Goal: Task Accomplishment & Management: Manage account settings

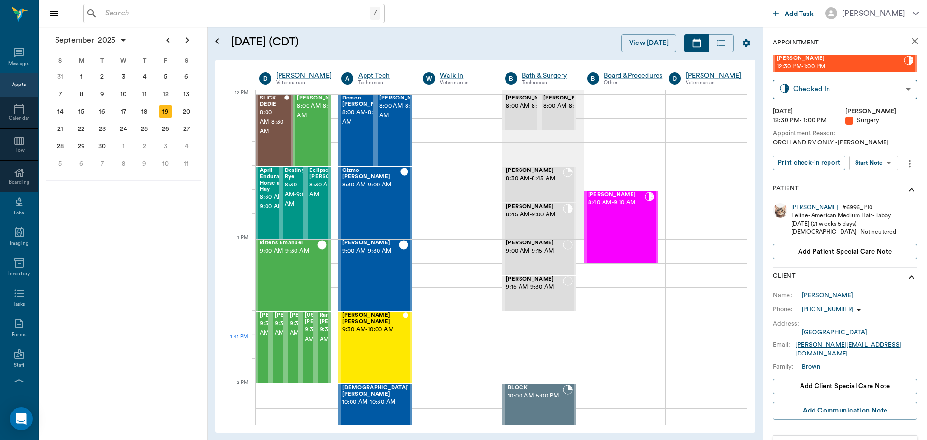
scroll to position [581, 0]
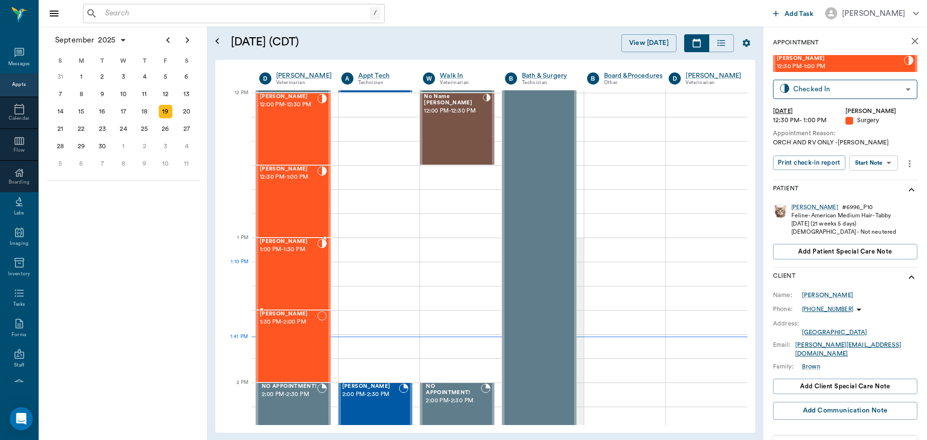
click at [300, 263] on div "Bella Spay 1:00 PM - 1:30 PM" at bounding box center [288, 274] width 57 height 70
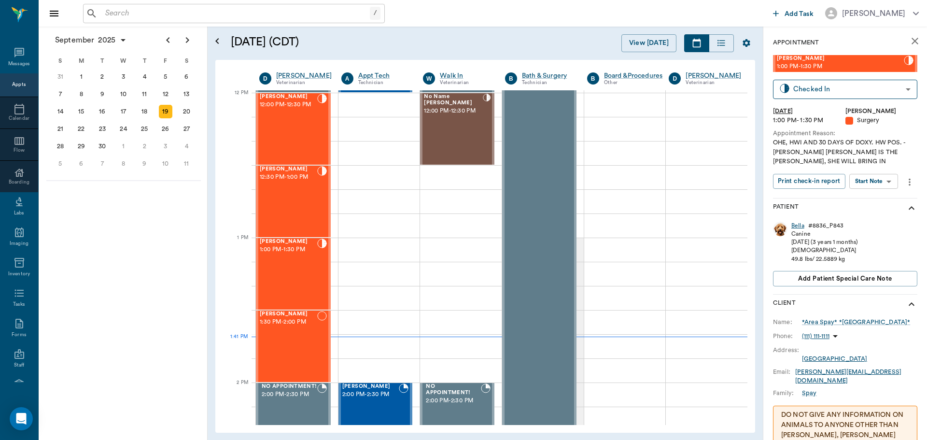
click at [796, 226] on div "Bella" at bounding box center [797, 226] width 13 height 8
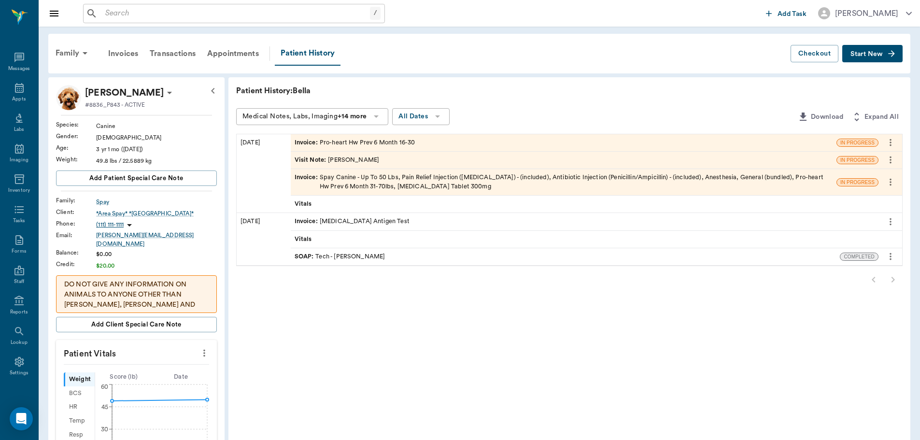
click at [471, 178] on div "Invoice : Spay Canine - Up To 50 Lbs, Pain Relief Injection (meloxicam) - (incl…" at bounding box center [564, 182] width 538 height 18
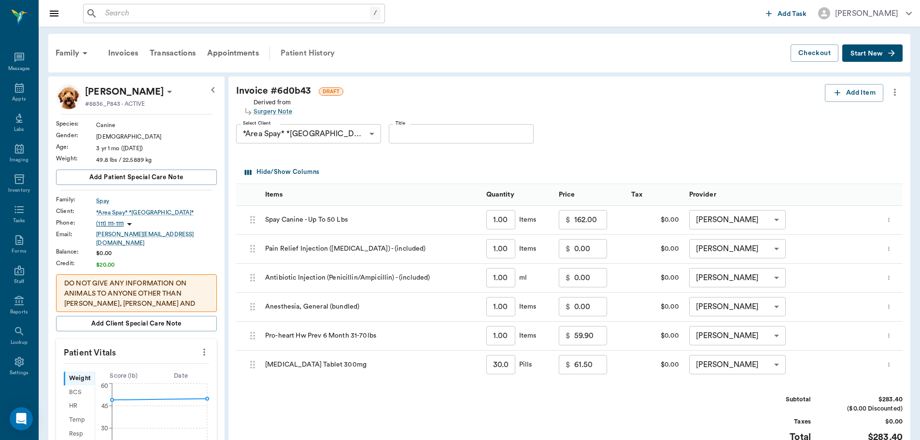
click at [289, 55] on div "Patient History" at bounding box center [308, 53] width 66 height 23
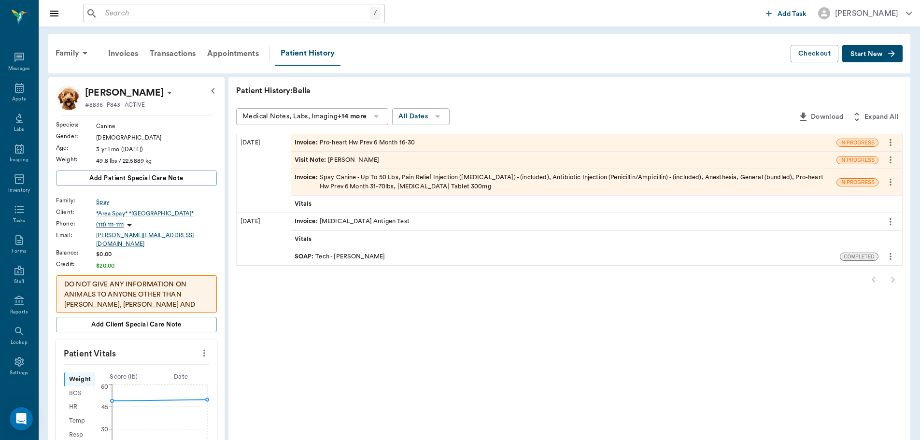
click at [388, 160] on div "Visit Note : Dr. Bert Ellsworth" at bounding box center [564, 160] width 546 height 17
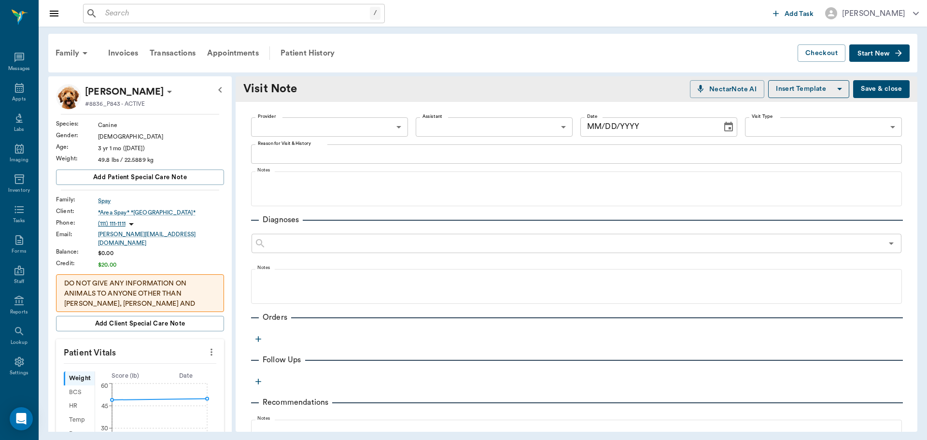
type input "63ec2f075fda476ae8351a4d"
type input "63ec2e7e52e12b0ba117b124"
type textarea "CAME TO BE SPAYED. ALREADY SPAYED STARTING HW TX"
type input "[DATE]"
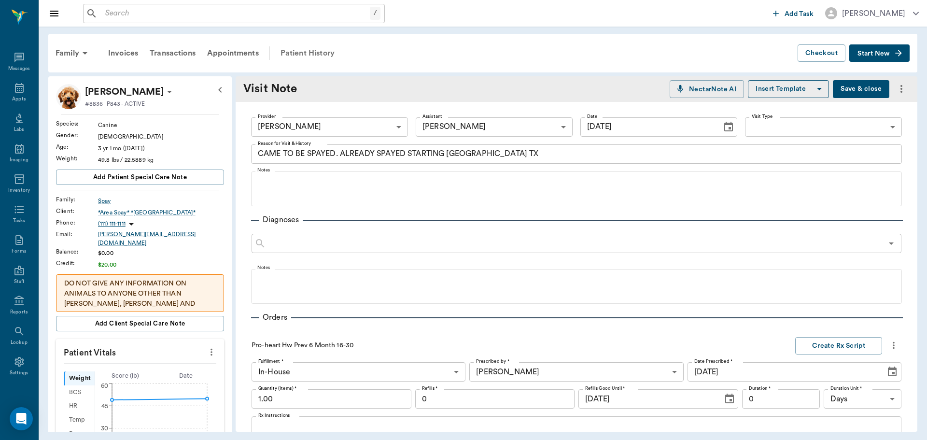
click at [316, 49] on div "Patient History" at bounding box center [308, 53] width 66 height 23
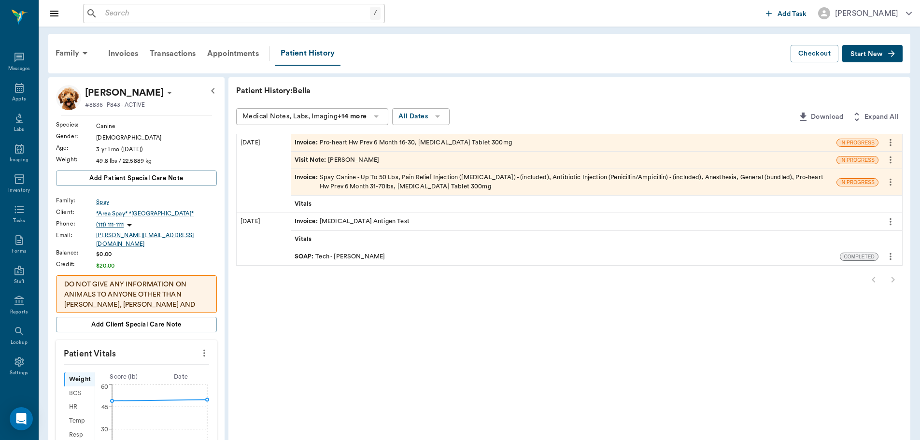
click at [437, 159] on div "Visit Note : Dr. Bert Ellsworth" at bounding box center [564, 160] width 546 height 17
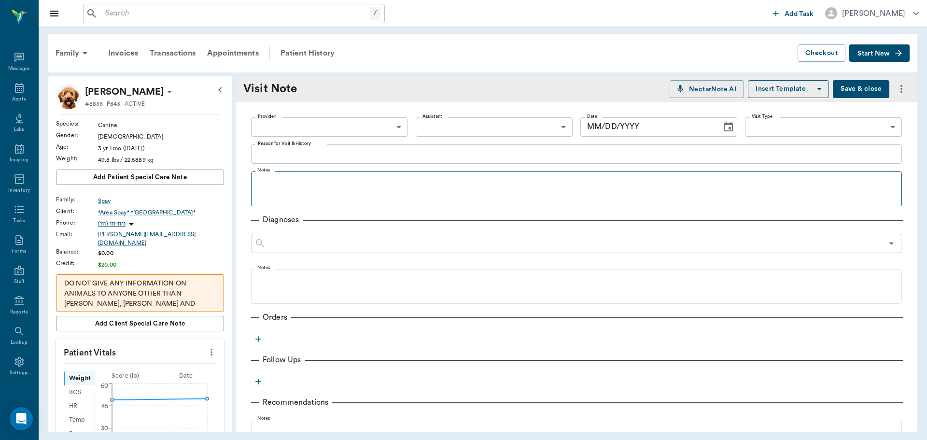
type input "63ec2f075fda476ae8351a4d"
type input "63ec2e7e52e12b0ba117b124"
type textarea "CAME TO BE SPAYED. ALREADY SPAYED STARTING HW TX"
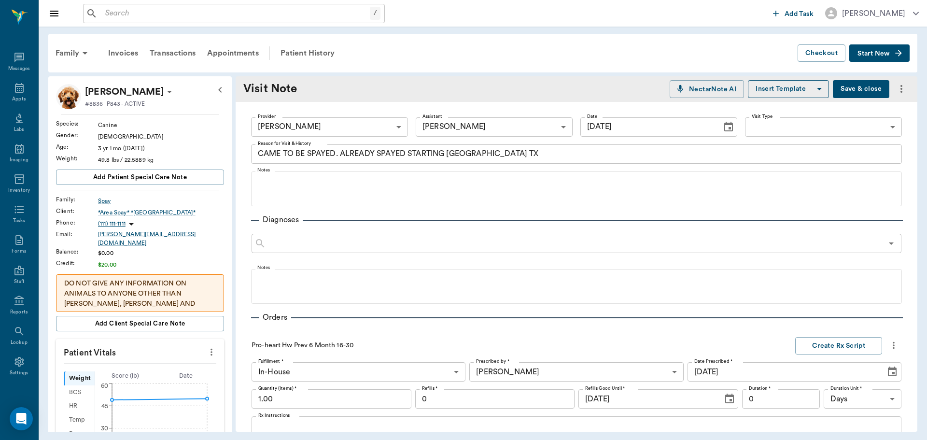
type input "[DATE]"
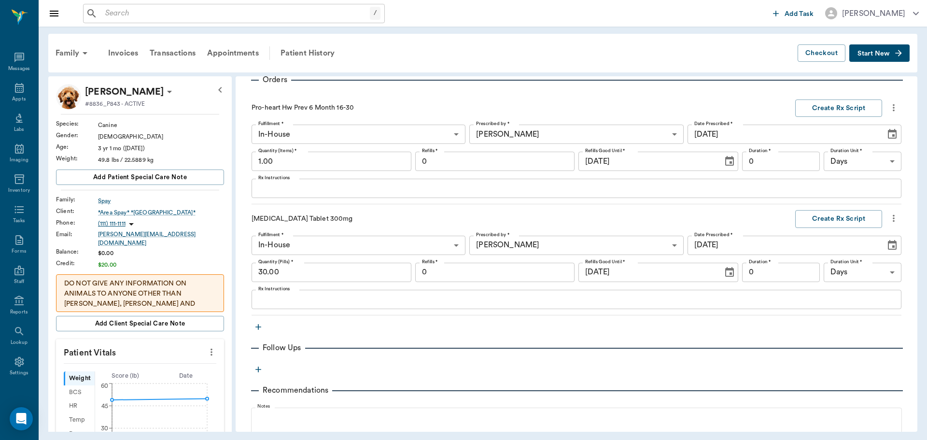
scroll to position [290, 0]
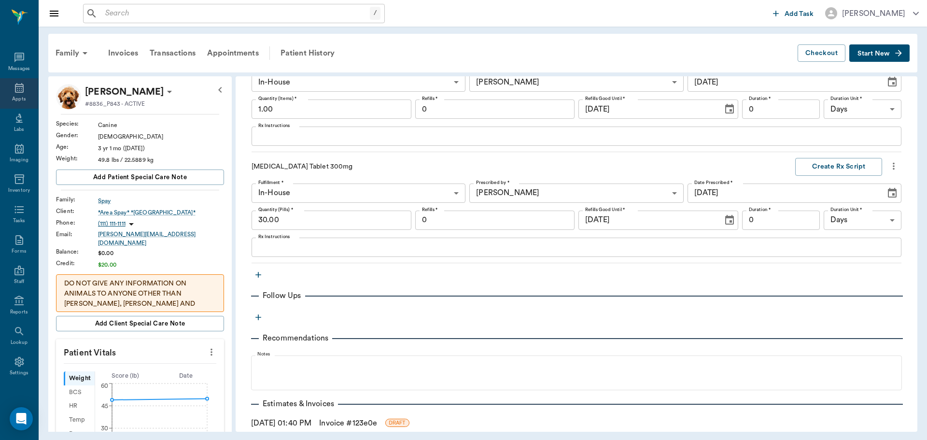
click at [15, 94] on div "Appts" at bounding box center [19, 93] width 38 height 30
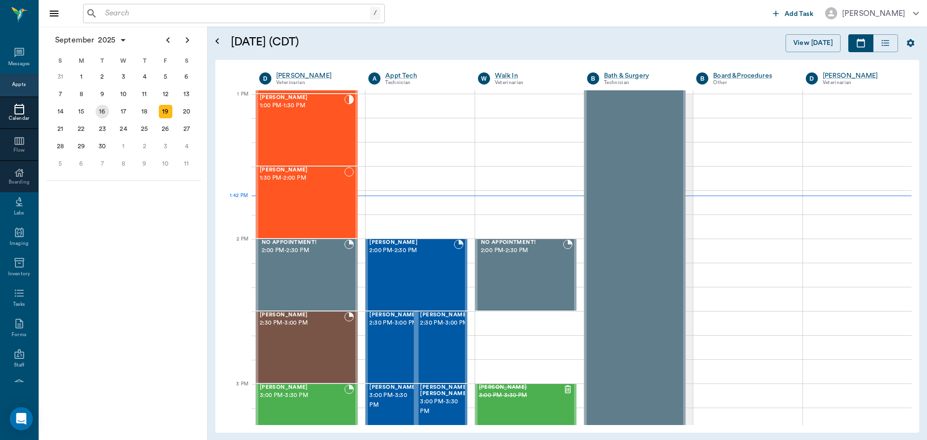
scroll to position [724, 0]
click at [271, 129] on div "Bella Spay 1:00 PM - 1:30 PM" at bounding box center [302, 130] width 84 height 70
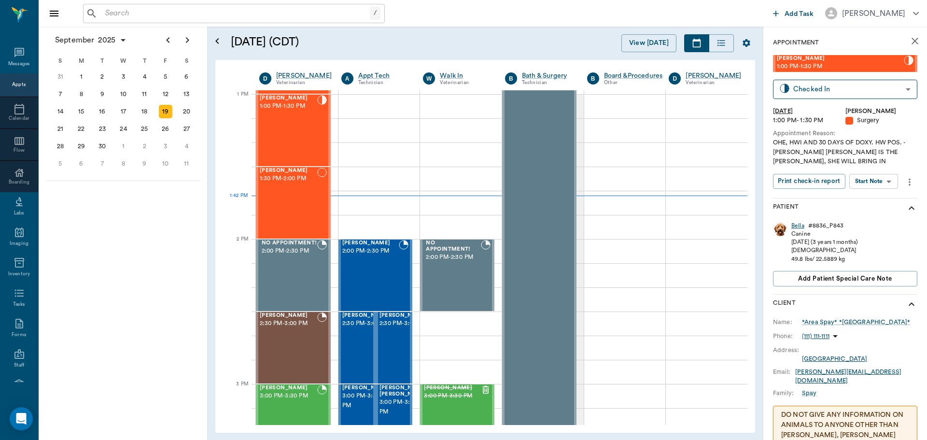
click at [799, 225] on div "Bella" at bounding box center [797, 226] width 13 height 8
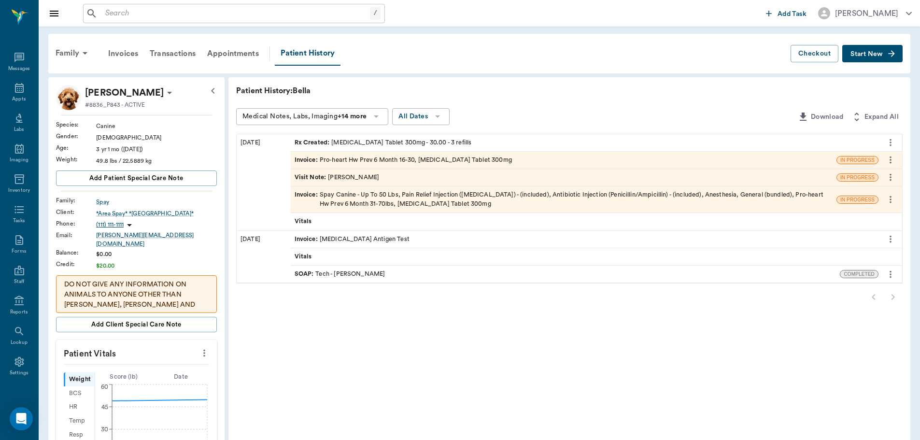
click at [374, 141] on div "Rx Created : Doxycycline Tablet 300mg - 30.00 - 3 refills" at bounding box center [383, 142] width 177 height 9
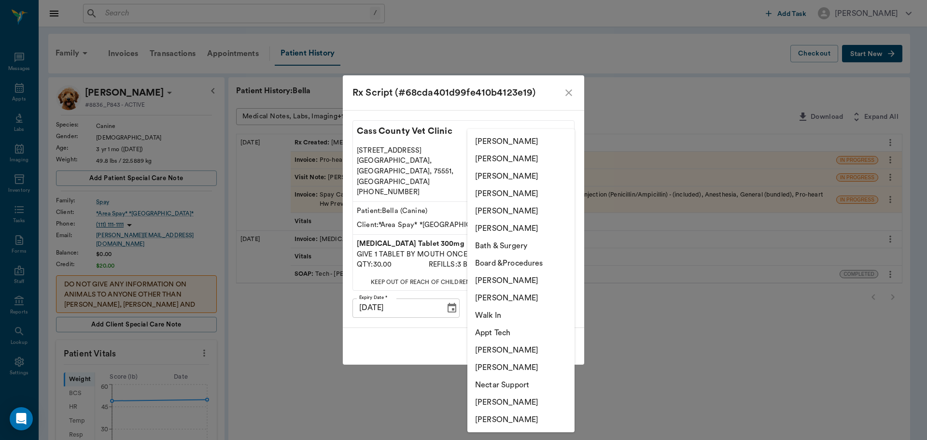
click at [531, 294] on body "/ ​ Add Task Dr. Bert Ellsworth Nectar Messages Appts Labs Imaging Inventory Ta…" at bounding box center [463, 352] width 927 height 704
click at [510, 302] on li "[PERSON_NAME]" at bounding box center [520, 297] width 107 height 17
type input "642ef10e332a41444de2bad1"
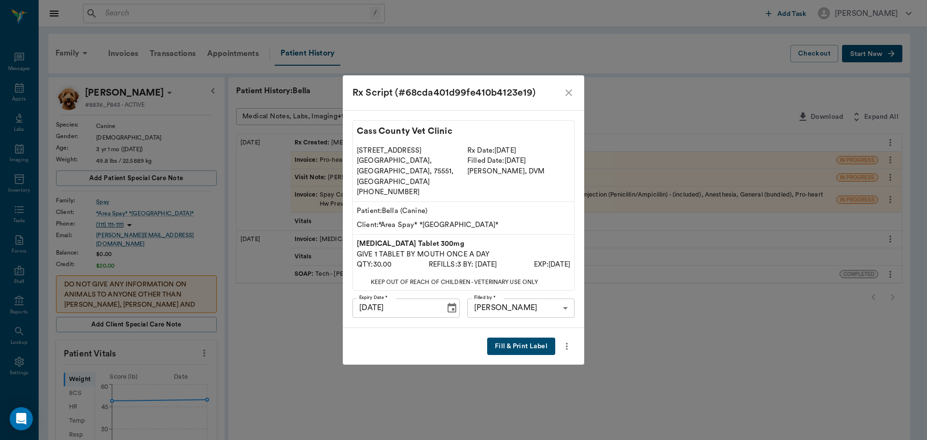
click at [511, 338] on button "Fill & Print Label" at bounding box center [521, 347] width 68 height 18
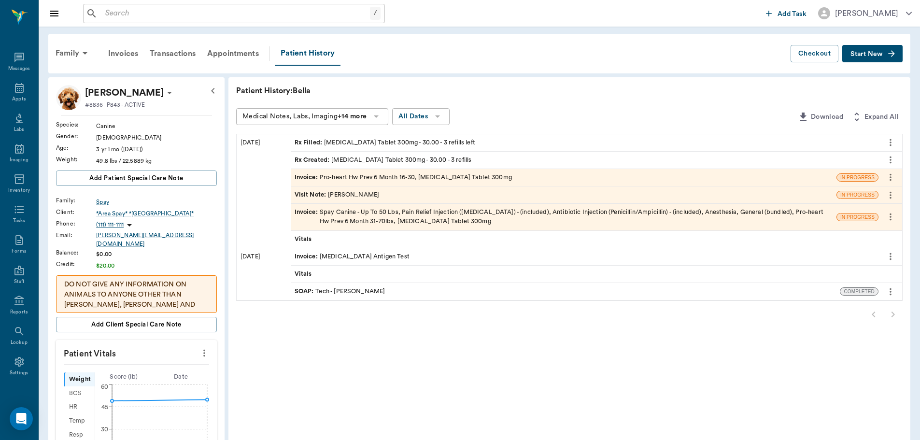
click at [109, 14] on input "text" at bounding box center [235, 14] width 268 height 14
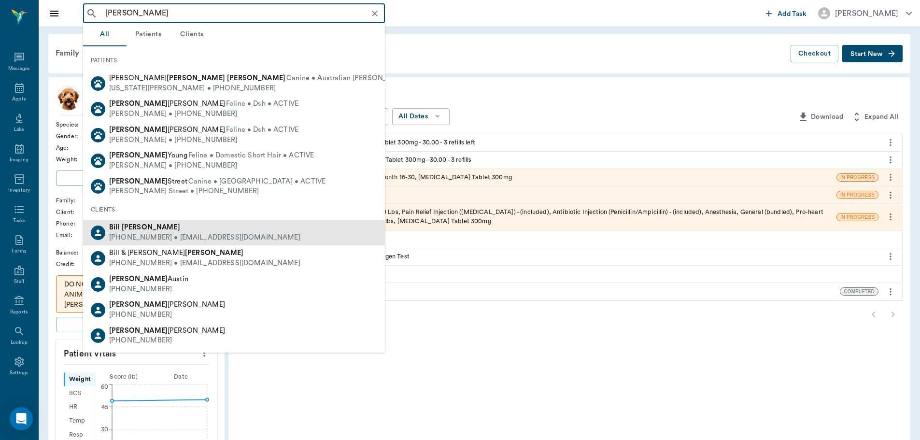
click at [149, 236] on div "(214) 213-9999 • bill@bronco1.com" at bounding box center [204, 238] width 191 height 10
type input "bill thomas"
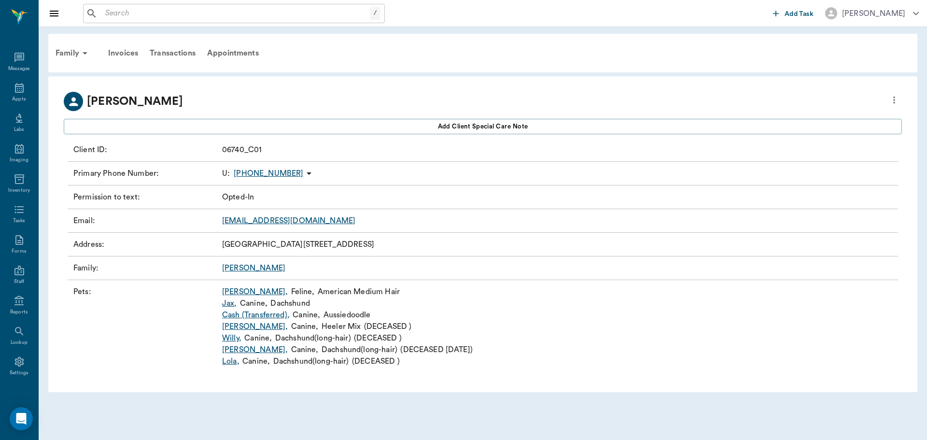
click at [236, 314] on link "Cash (Transferred) ," at bounding box center [256, 315] width 68 height 12
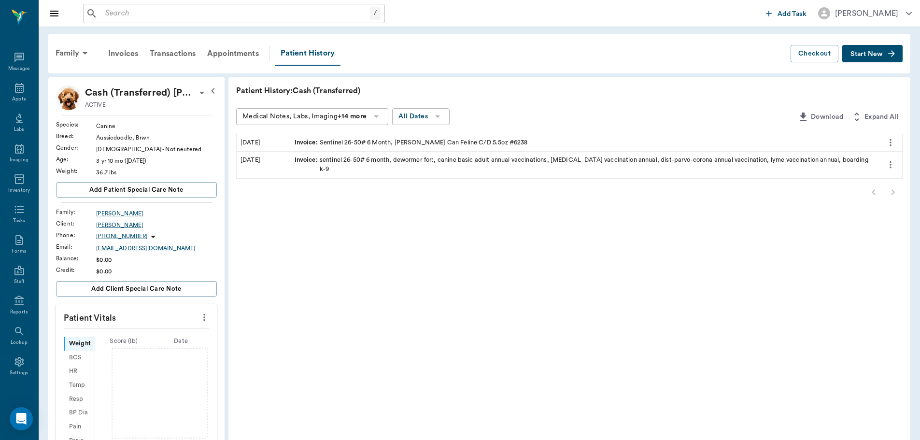
click at [111, 225] on div "Bill Thomas" at bounding box center [156, 225] width 121 height 9
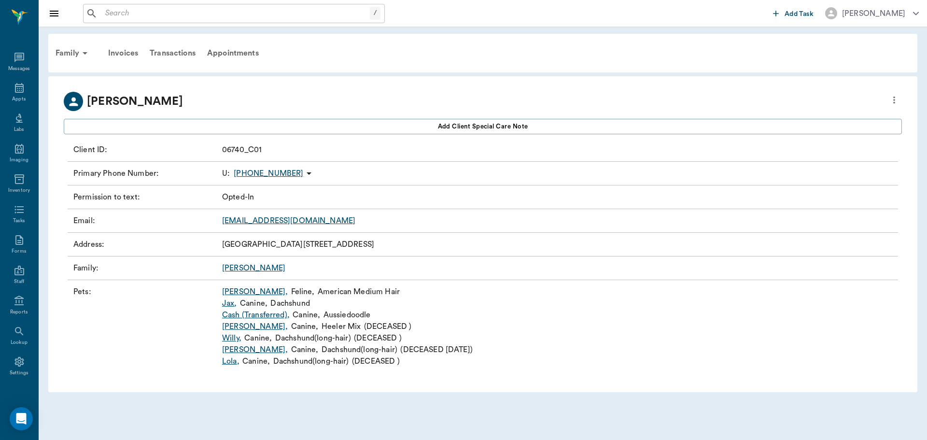
click at [231, 267] on link "Thomas" at bounding box center [253, 268] width 63 height 8
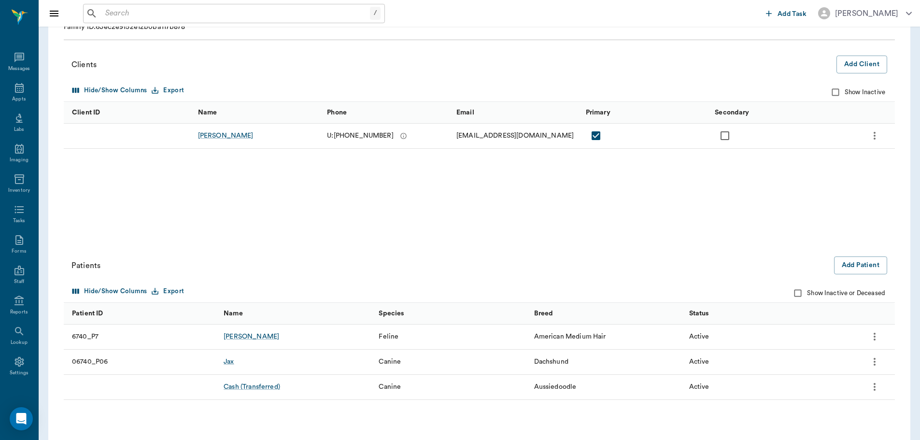
scroll to position [105, 0]
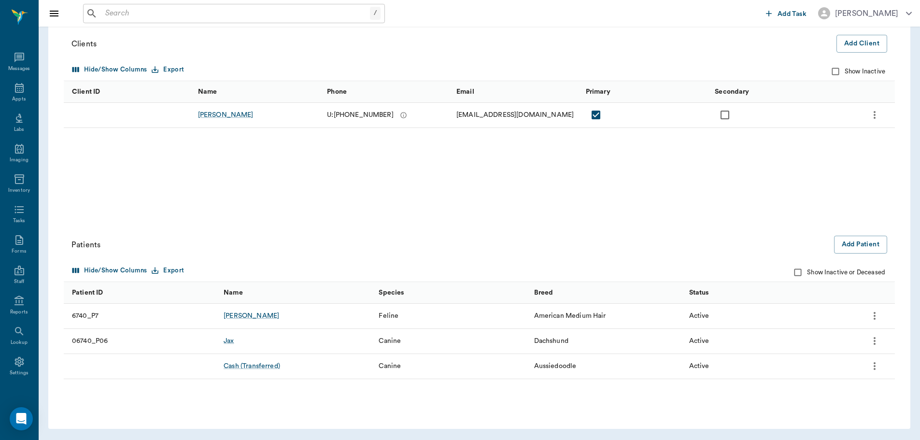
click at [873, 364] on icon "more" at bounding box center [875, 366] width 12 height 12
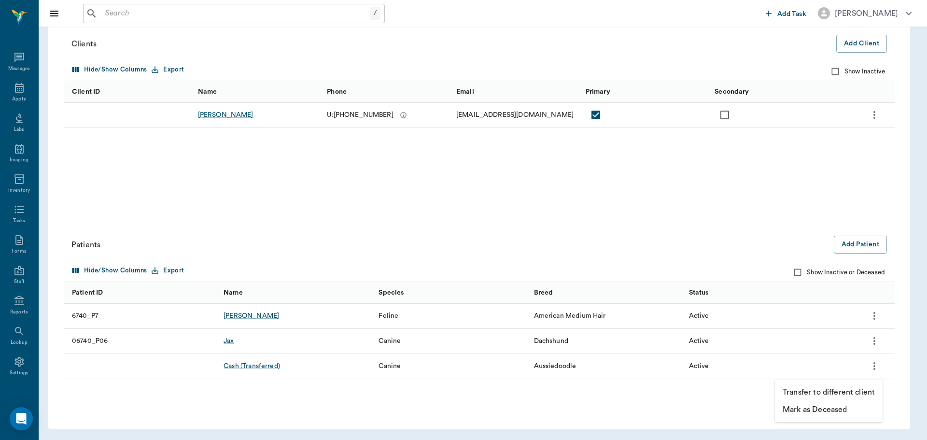
click at [845, 409] on p "Mark as Deceased" at bounding box center [815, 410] width 64 height 12
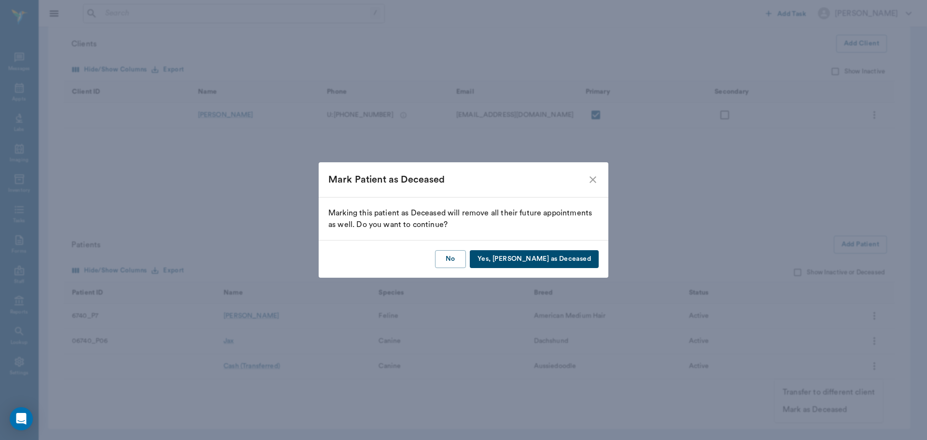
click at [550, 259] on button "Yes, Mark as Deceased" at bounding box center [534, 259] width 129 height 18
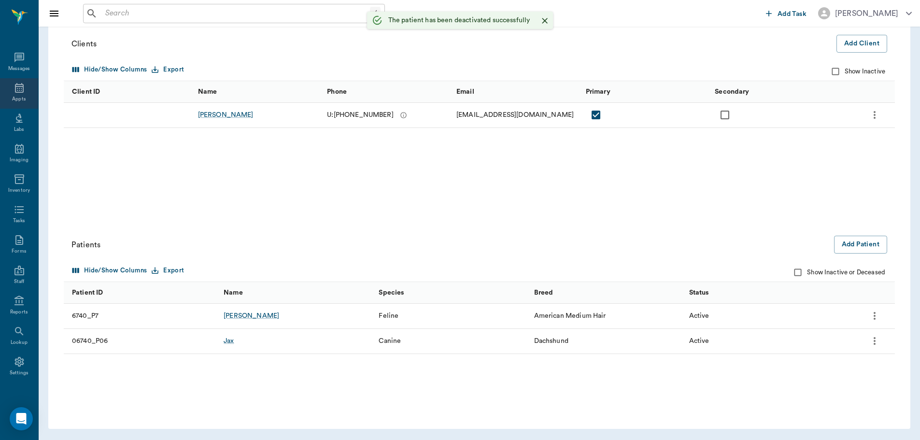
click at [14, 87] on icon at bounding box center [20, 88] width 12 height 12
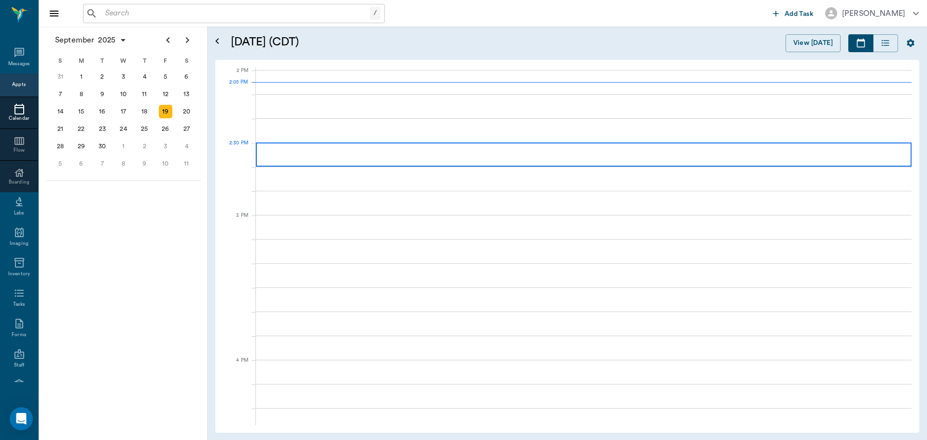
scroll to position [870, 0]
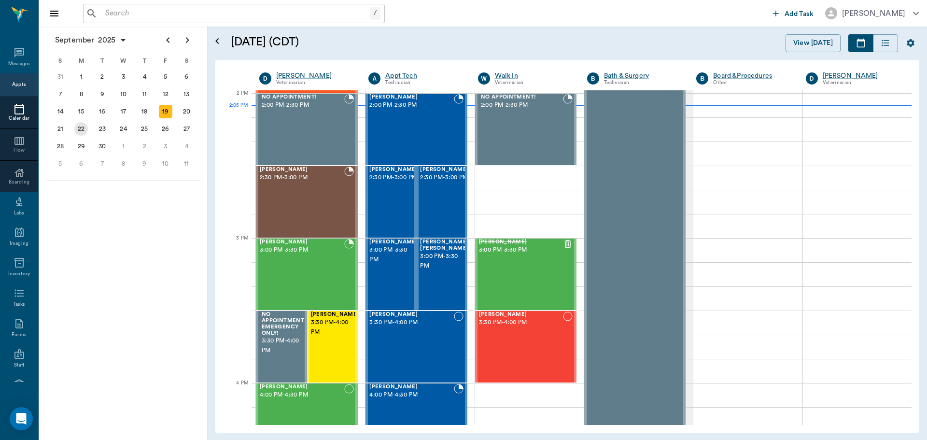
click at [80, 130] on div "22" at bounding box center [81, 129] width 14 height 14
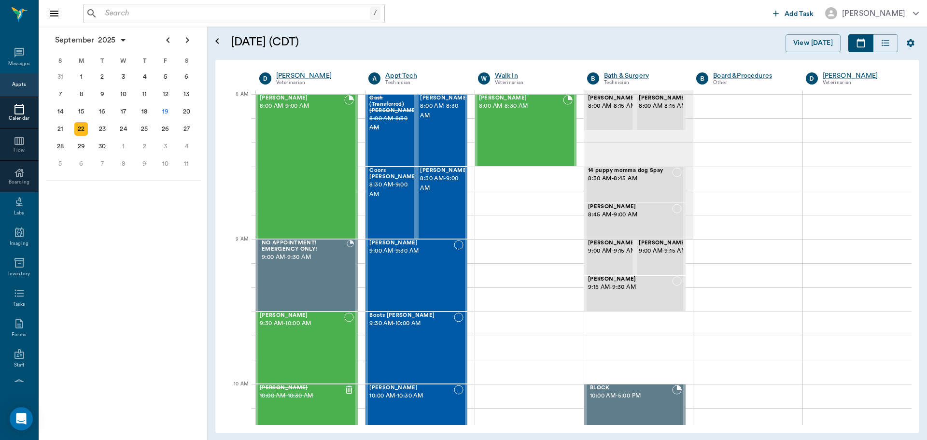
click at [251, 22] on div "/ ​" at bounding box center [234, 13] width 302 height 19
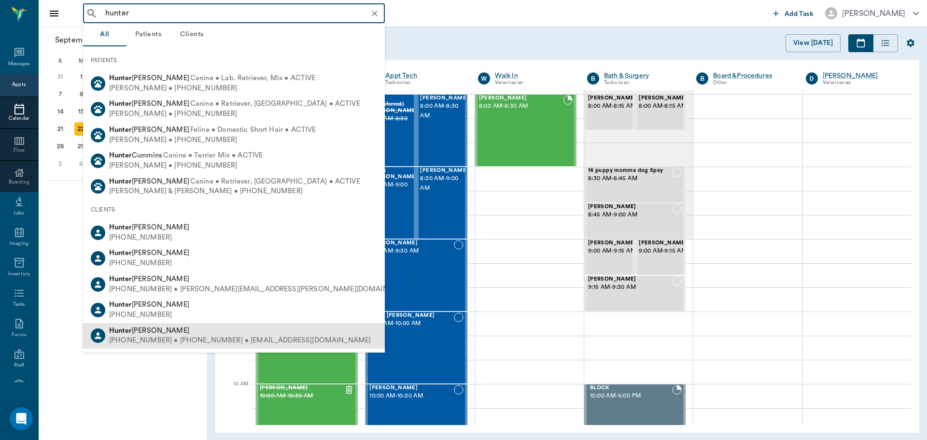
click at [247, 341] on div "(530) 392-2641 • (430) 293-0666 • h.gravesss10@gmail.com" at bounding box center [240, 341] width 262 height 10
type input "hunter"
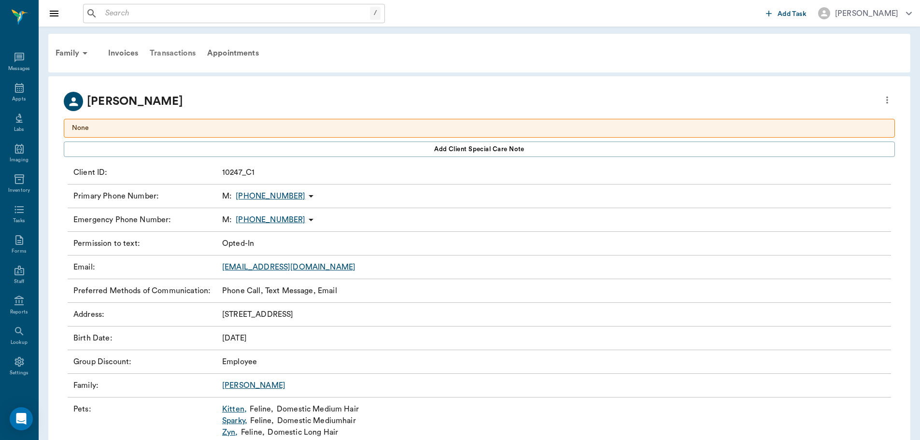
click at [181, 55] on div "Transactions" at bounding box center [172, 53] width 57 height 23
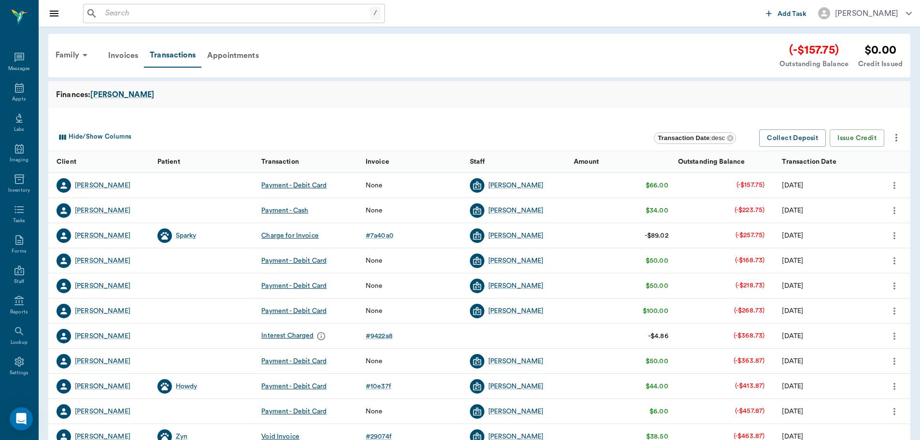
click at [306, 13] on input "text" at bounding box center [235, 14] width 268 height 14
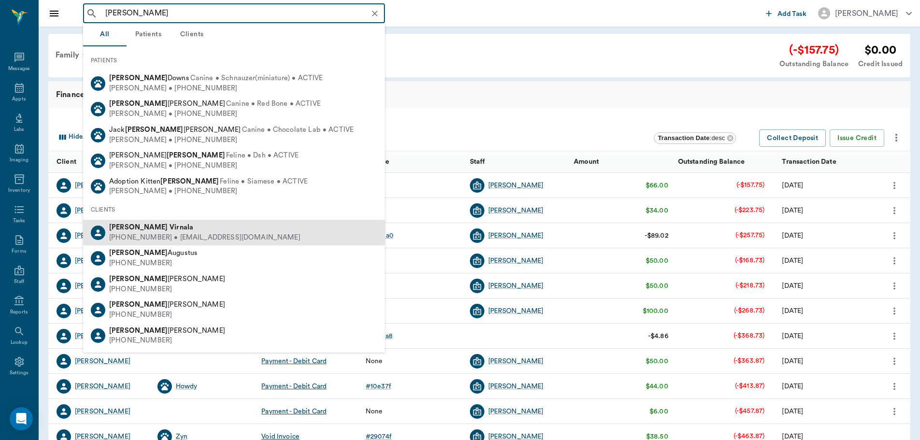
click at [228, 234] on div "(903) 650-2320 • r.norviticus@live.com" at bounding box center [204, 238] width 191 height 10
type input "daniel vir"
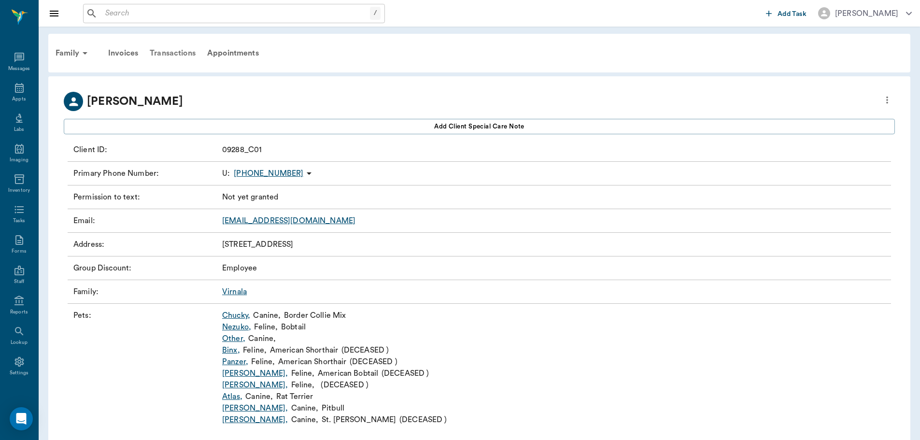
click at [181, 50] on div "Transactions" at bounding box center [172, 53] width 57 height 23
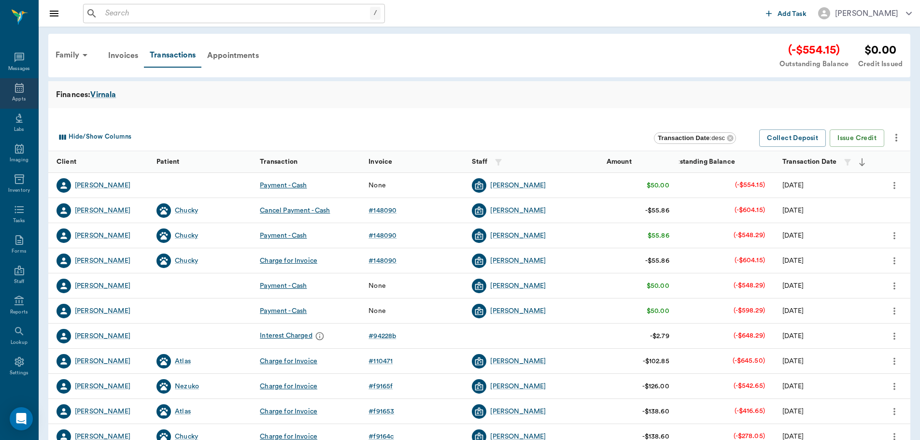
click at [18, 92] on icon at bounding box center [19, 88] width 9 height 10
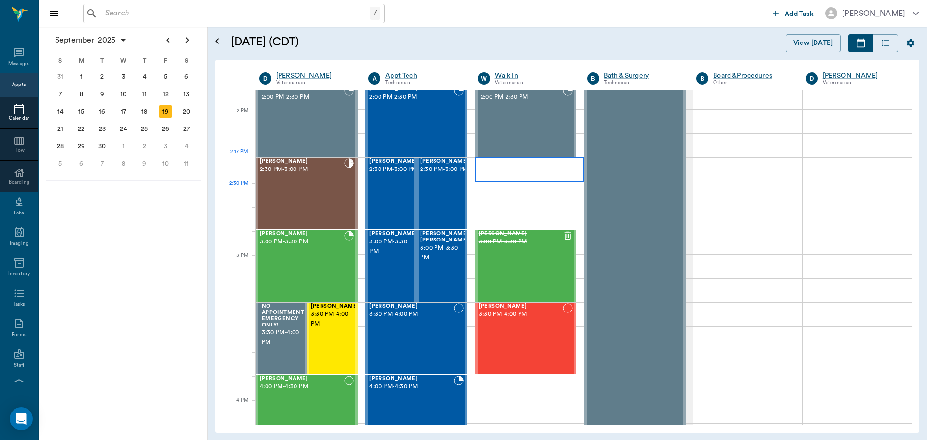
scroll to position [919, 0]
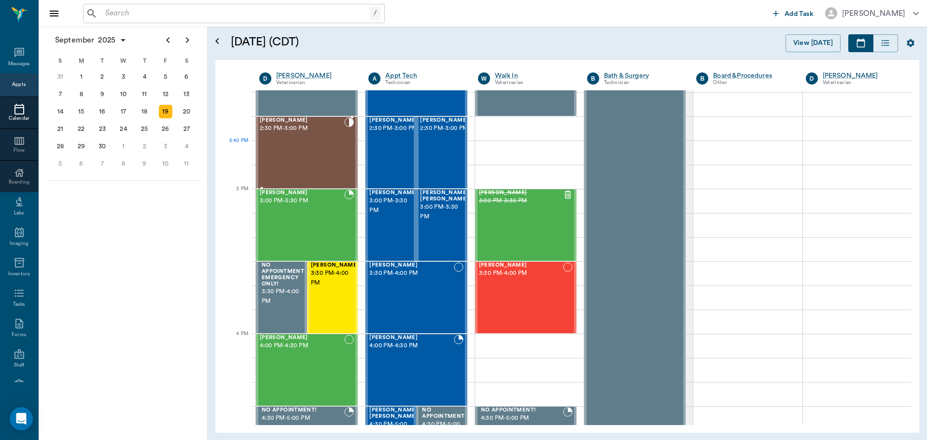
drag, startPoint x: 280, startPoint y: 157, endPoint x: 358, endPoint y: 155, distance: 78.2
click at [280, 157] on div "Ally Ewald 2:30 PM - 3:00 PM" at bounding box center [302, 152] width 84 height 70
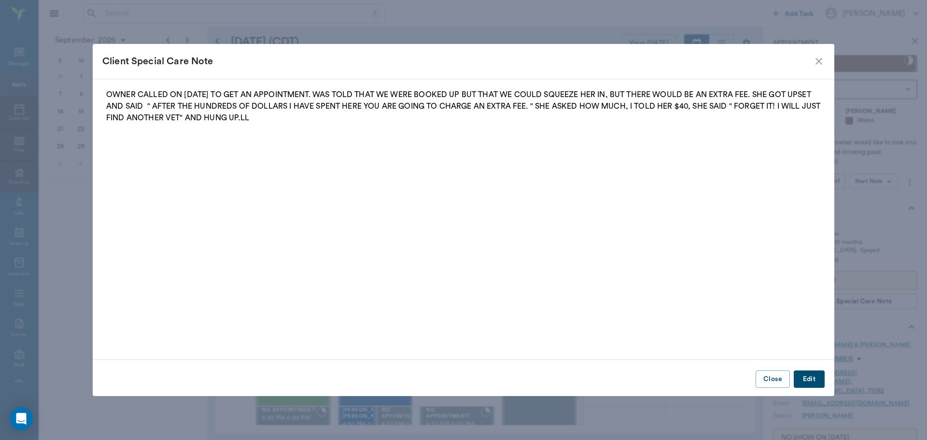
click at [817, 62] on icon "close" at bounding box center [819, 62] width 12 height 12
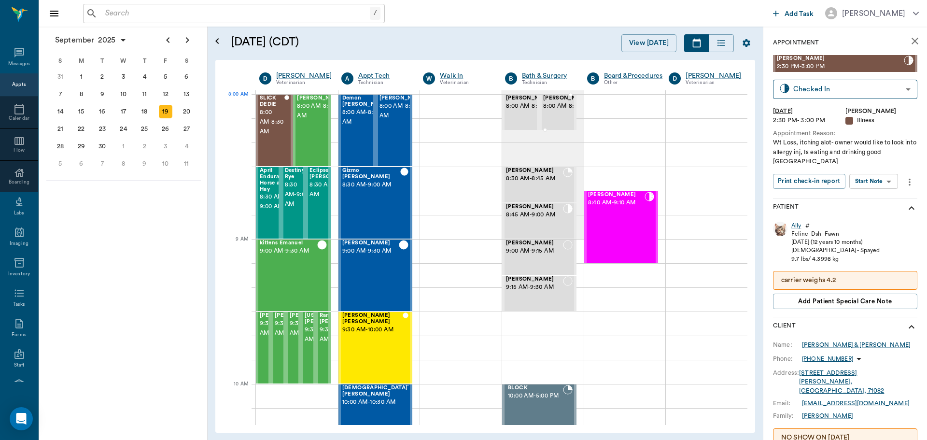
click at [555, 111] on span "8:00 AM - 8:15 AM" at bounding box center [567, 106] width 48 height 10
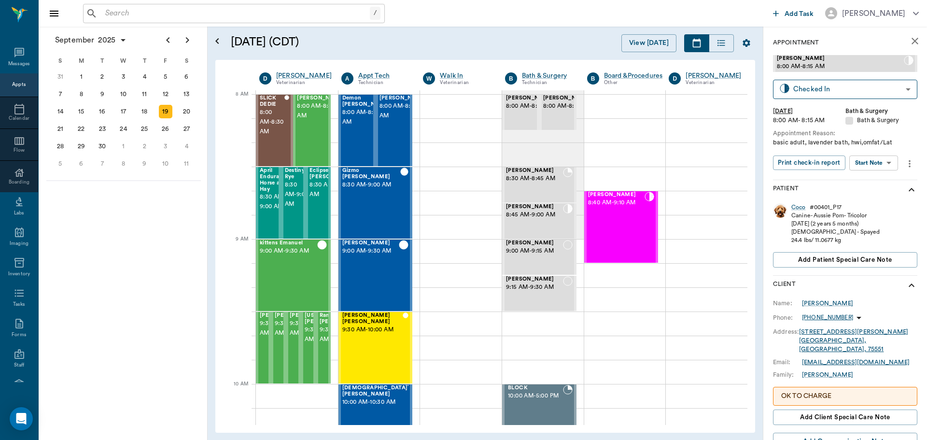
click at [882, 166] on body "/ ​ Add Task Dr. Bert Ellsworth Nectar Messages Appts Calendar Flow Boarding La…" at bounding box center [463, 220] width 927 height 440
click at [882, 187] on li "Start SOAP" at bounding box center [874, 182] width 67 height 16
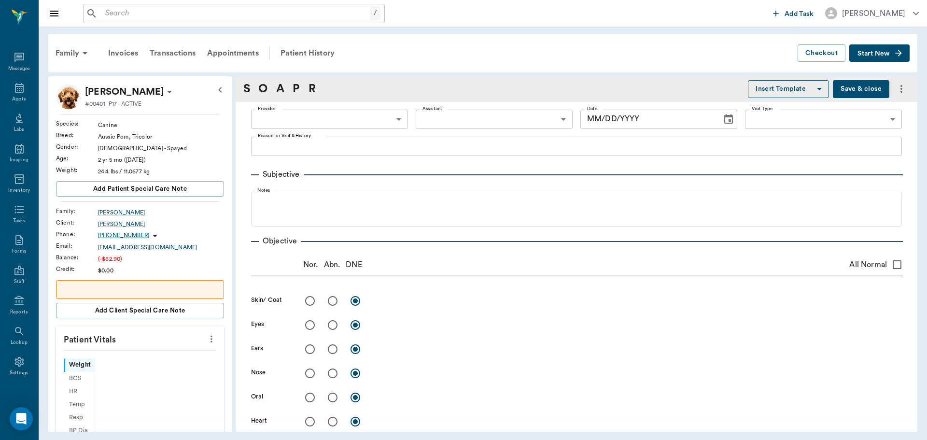
click at [359, 123] on body "/ ​ Add Task Dr. Bert Ellsworth Nectar Messages Appts Labs Imaging Inventory Ta…" at bounding box center [463, 220] width 927 height 440
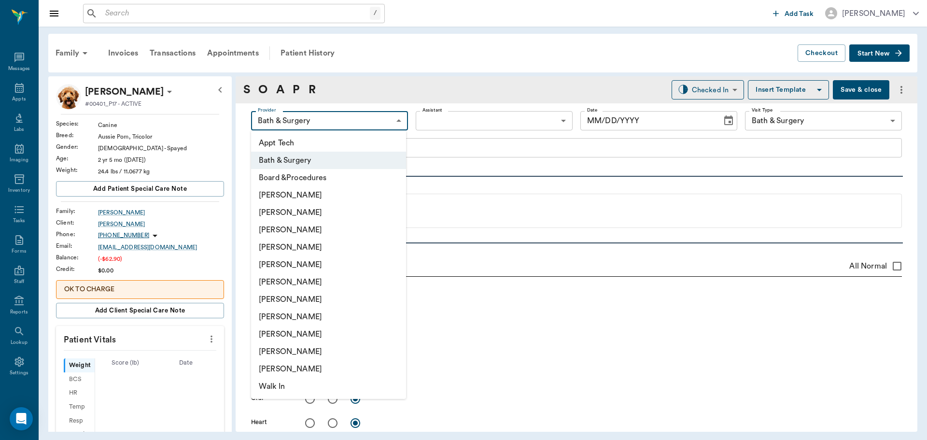
type input "63ec2f075fda476ae8351a4a"
type input "67479aab0de4f58b269e34fc"
type textarea "basic adult, lavender bath, hwi,omfat/Lat"
type input "[DATE]"
click at [311, 229] on li "[PERSON_NAME]" at bounding box center [328, 229] width 155 height 17
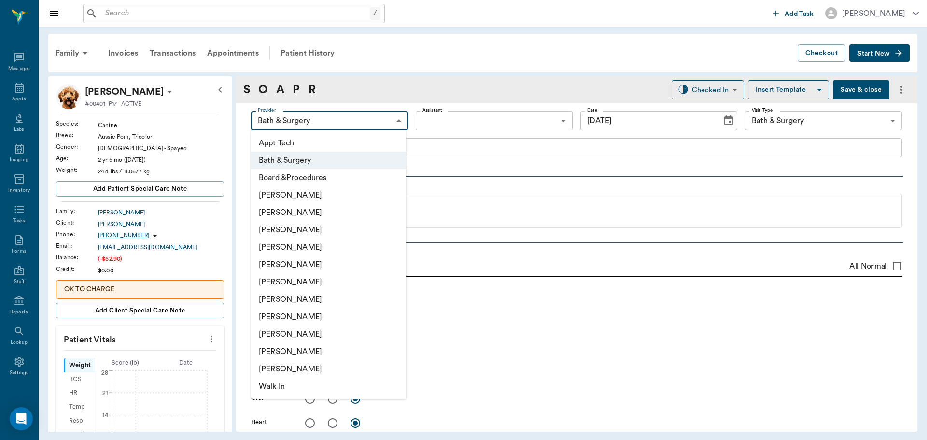
type input "642ef10e332a41444de2bad1"
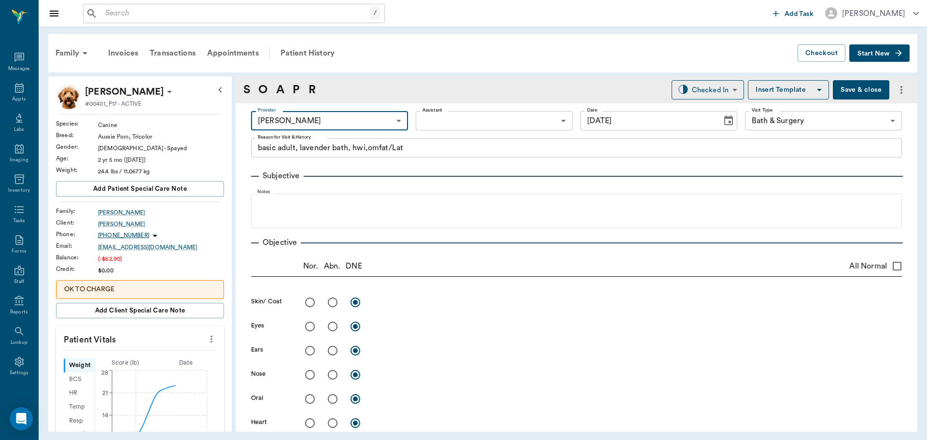
click at [206, 341] on icon "more" at bounding box center [211, 339] width 11 height 12
click at [183, 356] on span "Enter Vitals" at bounding box center [163, 356] width 81 height 10
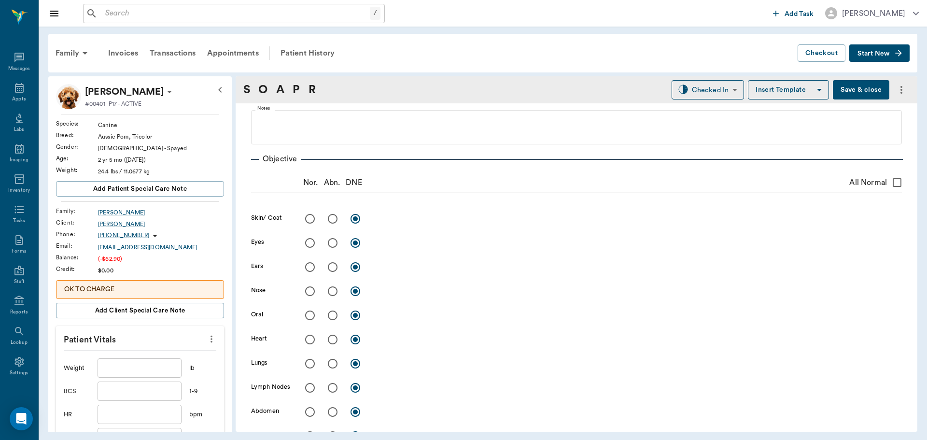
scroll to position [338, 0]
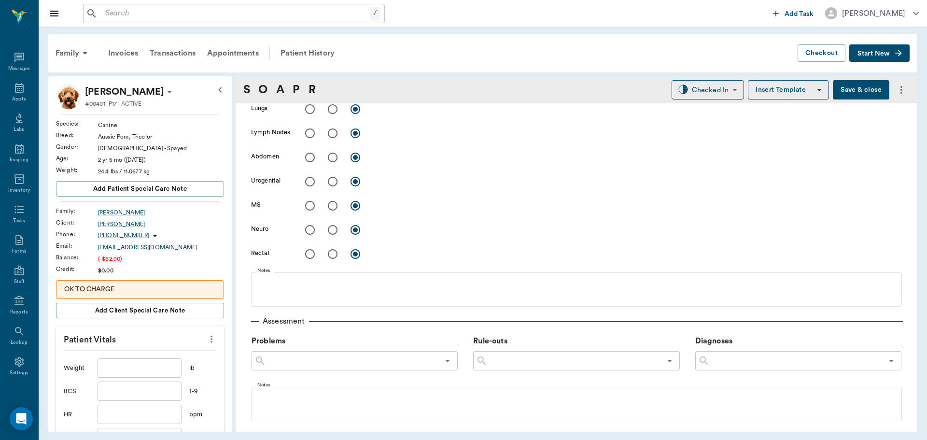
click at [146, 368] on input "text" at bounding box center [140, 367] width 84 height 19
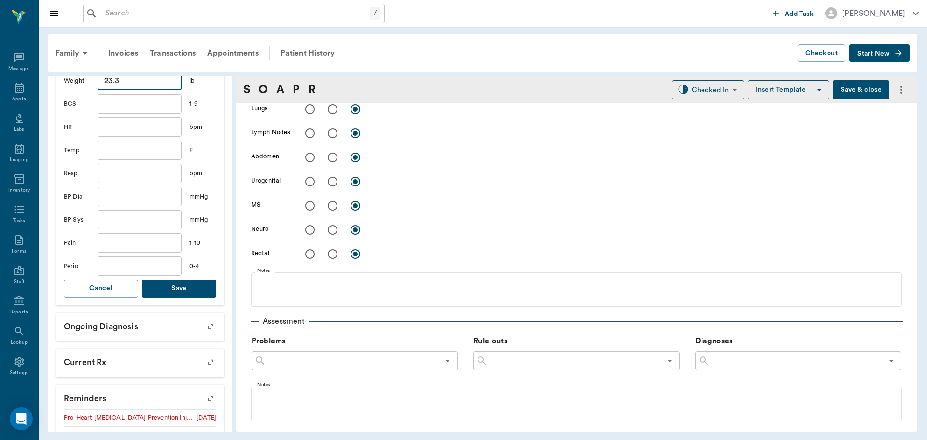
scroll to position [290, 0]
type input "23.3"
click at [183, 280] on button "Save" at bounding box center [179, 286] width 74 height 18
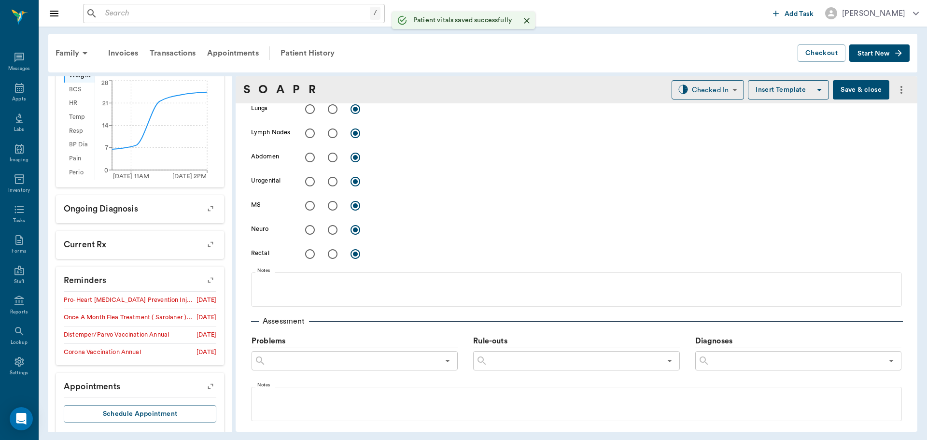
scroll to position [576, 0]
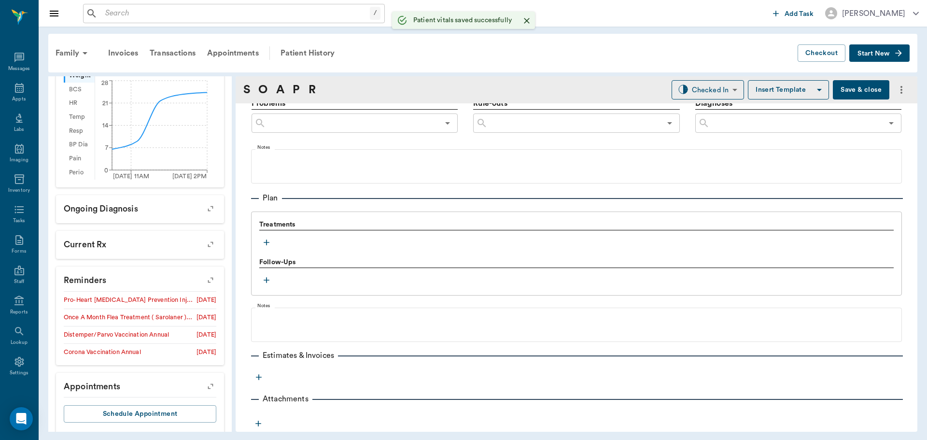
click at [275, 238] on div "Treatments" at bounding box center [576, 235] width 634 height 30
click at [261, 239] on button "button" at bounding box center [266, 242] width 14 height 14
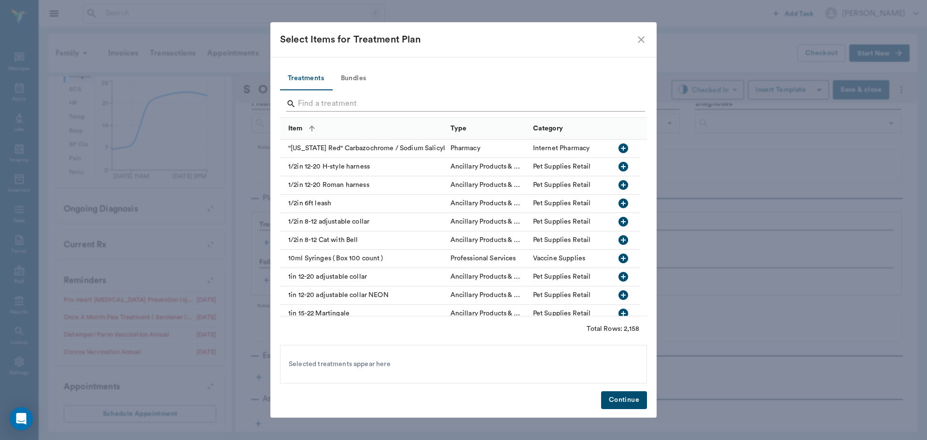
click at [341, 100] on input "Search" at bounding box center [464, 103] width 333 height 15
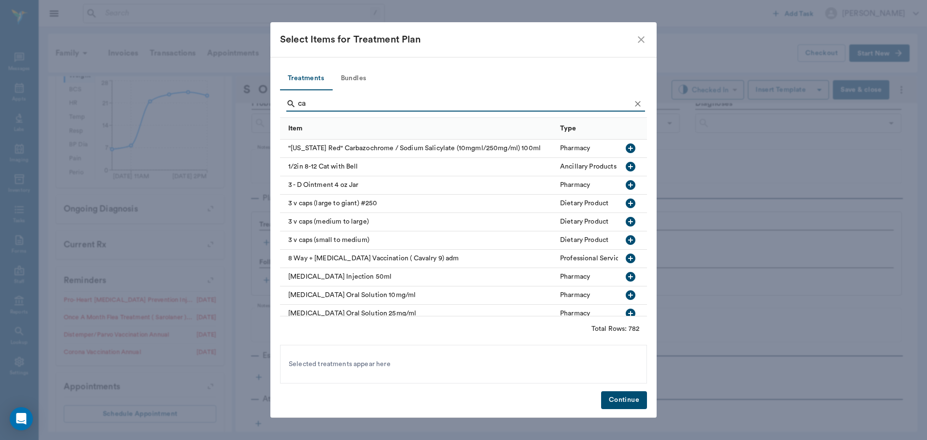
type input "c"
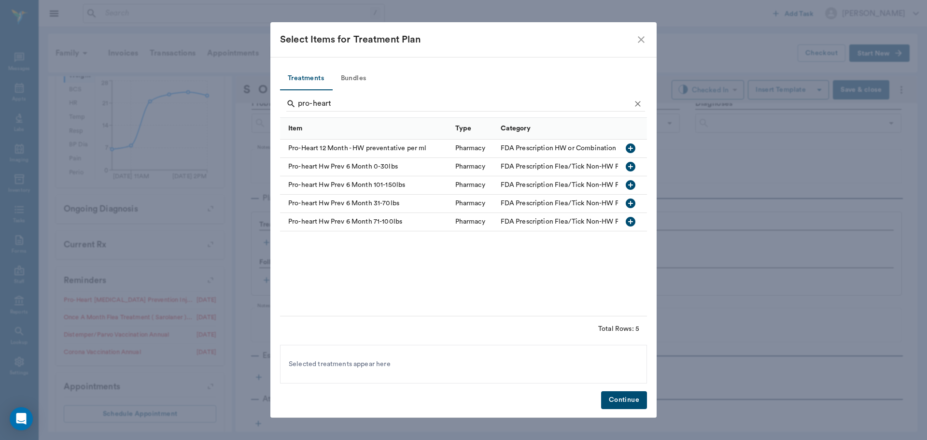
click at [632, 167] on icon "button" at bounding box center [631, 167] width 12 height 12
click at [439, 102] on input "pro-heart" at bounding box center [464, 103] width 333 height 15
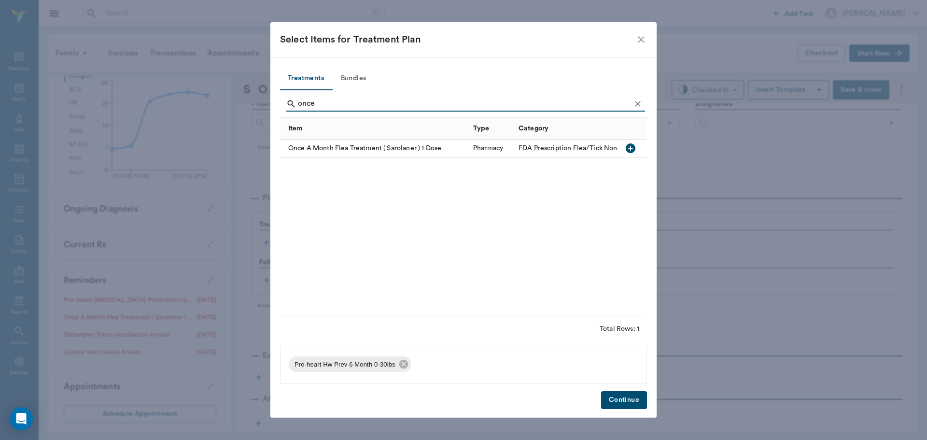
type input "once"
click at [634, 147] on icon "button" at bounding box center [631, 148] width 10 height 10
click at [361, 78] on button "Bundles" at bounding box center [353, 78] width 43 height 23
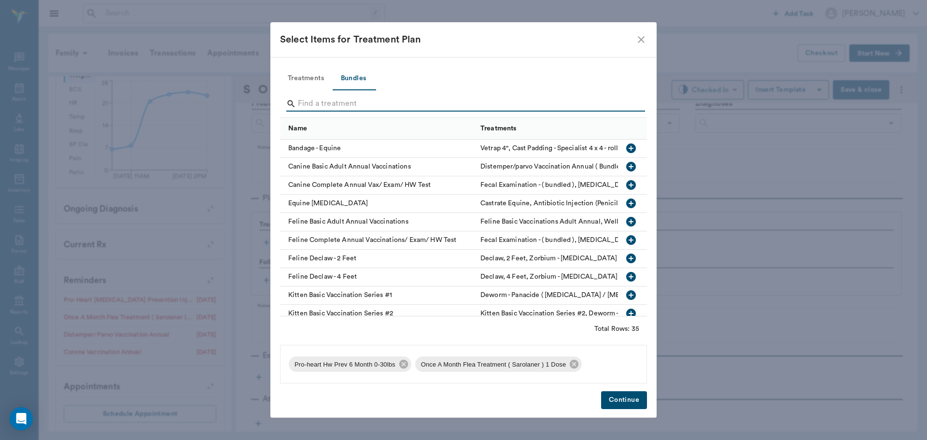
click at [383, 100] on input "Search" at bounding box center [464, 103] width 333 height 15
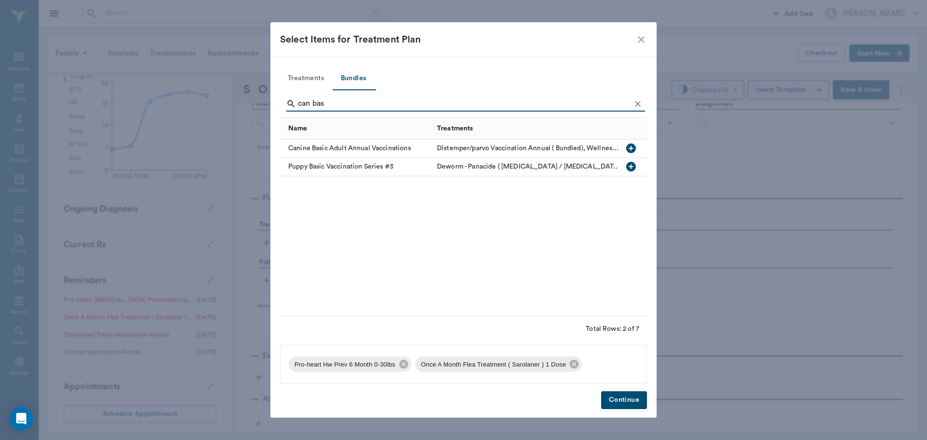
type input "can bas"
click at [635, 147] on icon "button" at bounding box center [631, 148] width 10 height 10
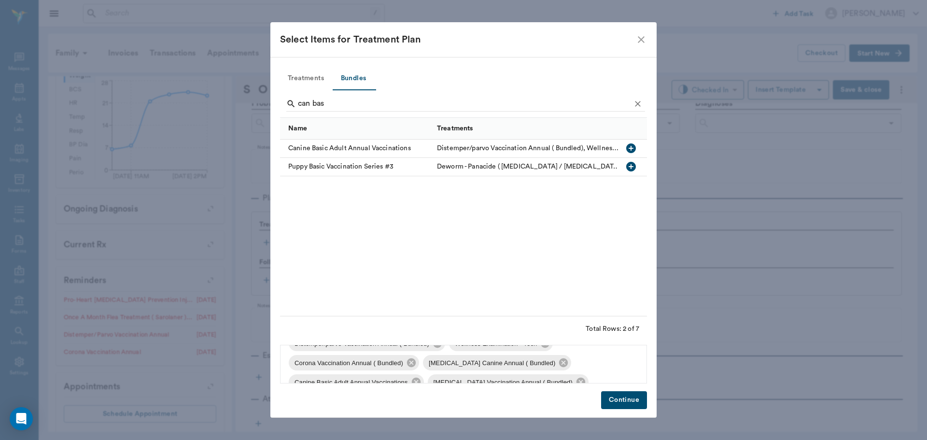
scroll to position [91, 0]
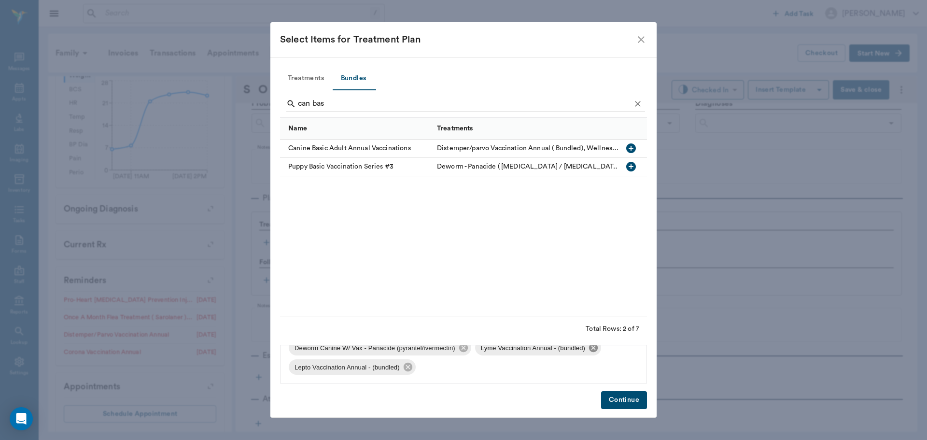
click at [595, 347] on icon at bounding box center [593, 347] width 9 height 9
click at [595, 368] on icon at bounding box center [594, 367] width 11 height 11
click at [619, 406] on button "Continue" at bounding box center [624, 400] width 46 height 18
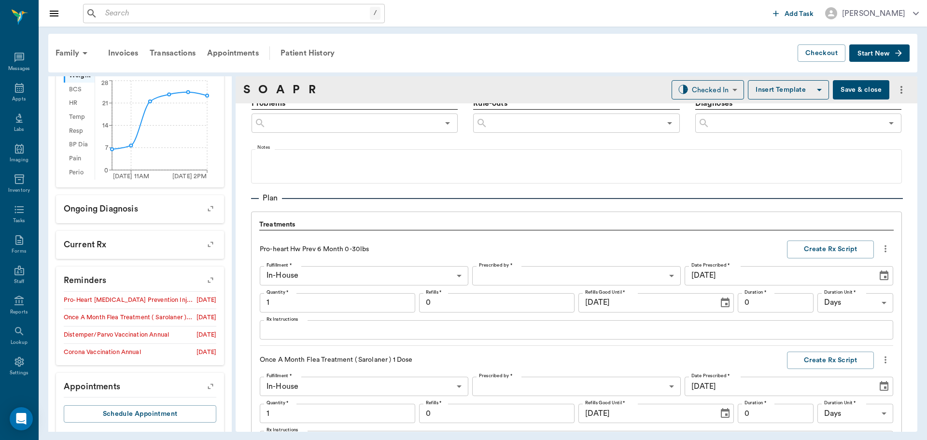
scroll to position [1144, 0]
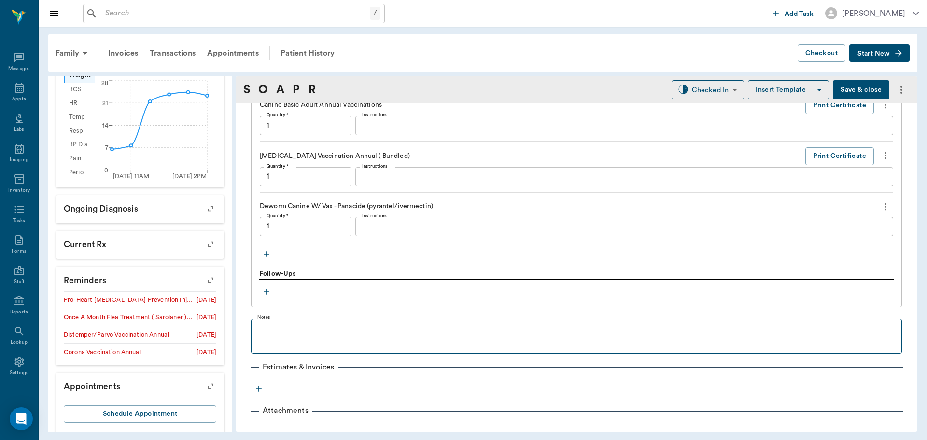
type input "1.00"
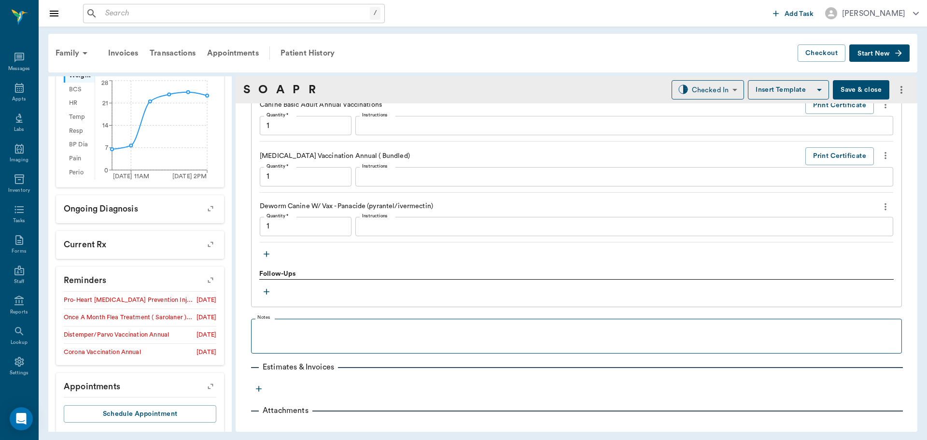
type input "1.00"
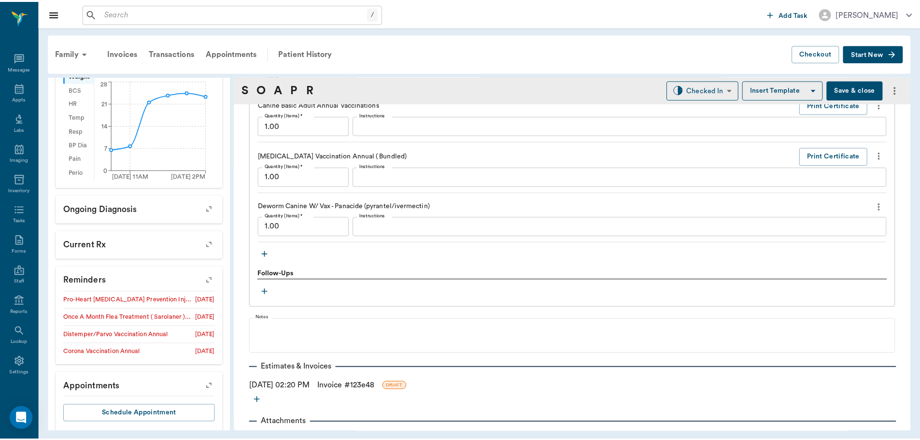
scroll to position [1167, 0]
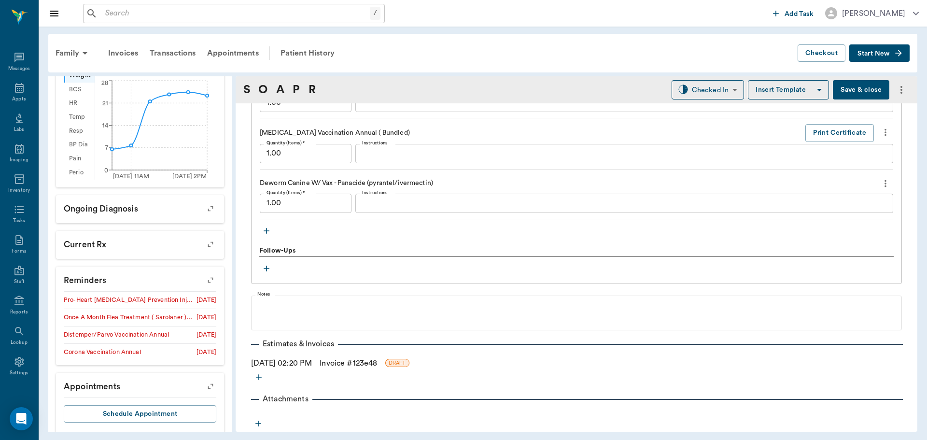
click at [367, 360] on link "Invoice # 123e48" at bounding box center [348, 363] width 57 height 12
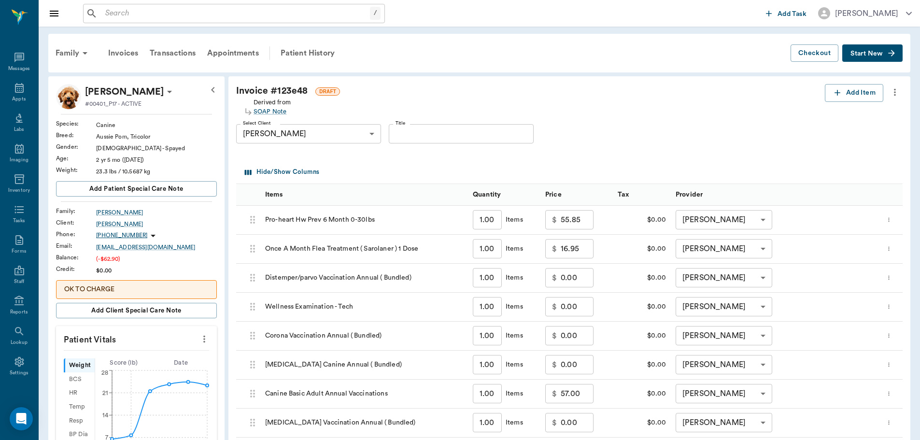
scroll to position [241, 0]
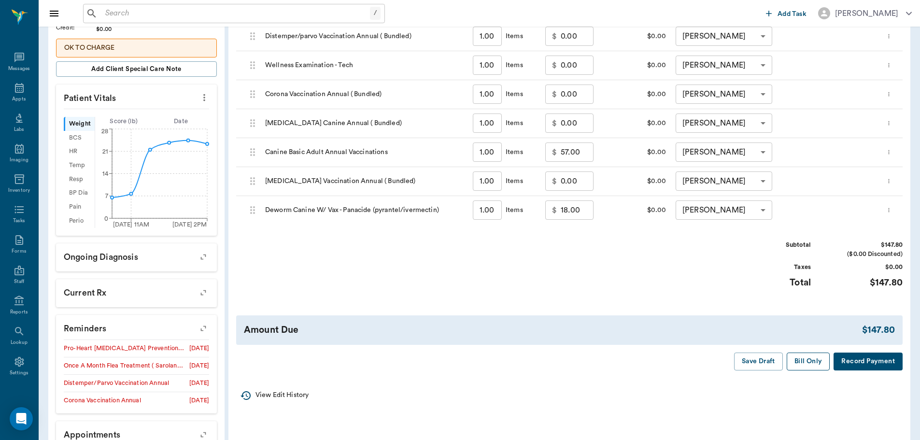
click at [802, 365] on button "Bill Only" at bounding box center [808, 361] width 43 height 18
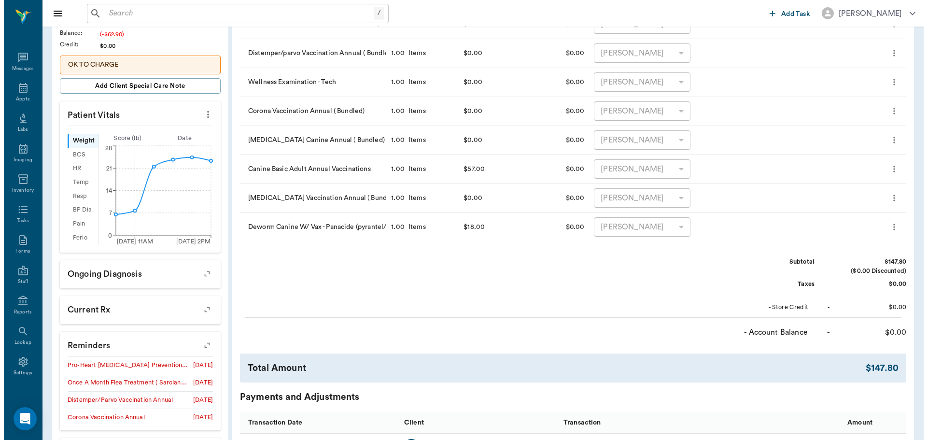
scroll to position [0, 0]
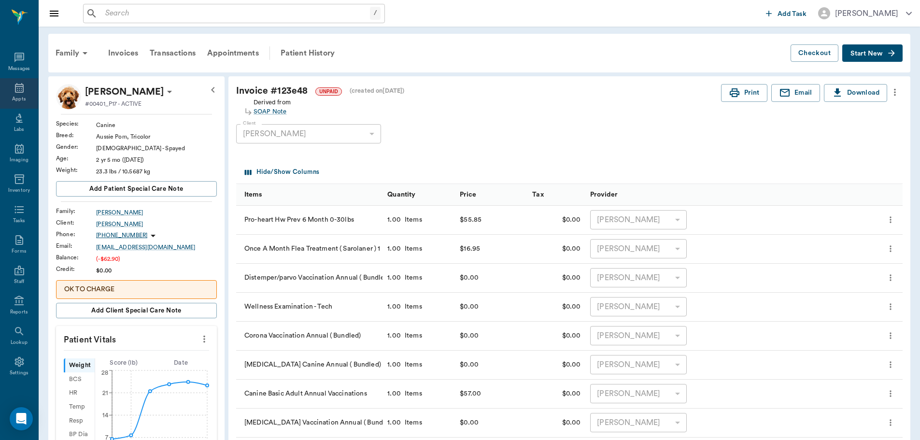
click at [19, 86] on icon at bounding box center [19, 88] width 9 height 10
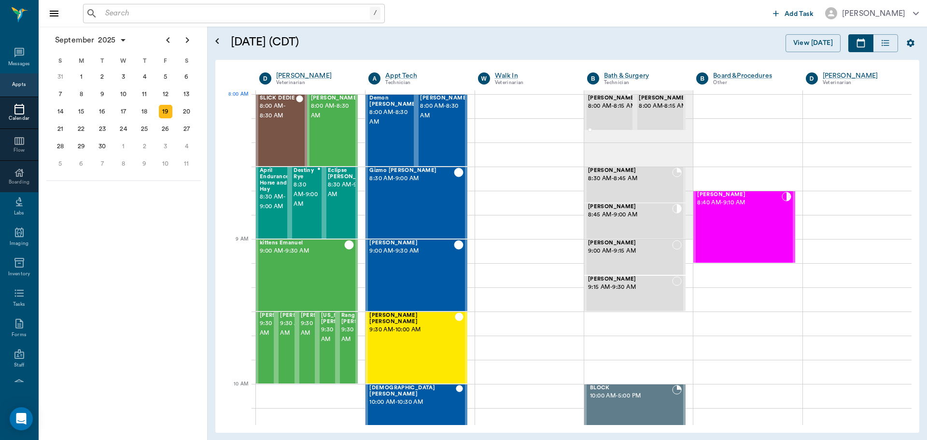
click at [603, 108] on span "8:00 AM - 8:15 AM" at bounding box center [612, 106] width 48 height 10
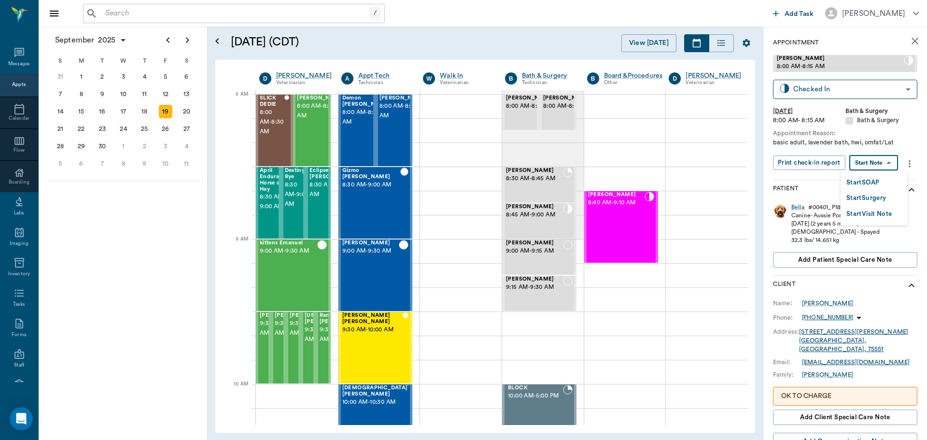
click at [897, 161] on body "/ ​ Add Task Dr. Bert Ellsworth Nectar Messages Appts Calendar Flow Boarding La…" at bounding box center [463, 220] width 927 height 440
click at [873, 178] on button "Start SOAP" at bounding box center [862, 182] width 33 height 11
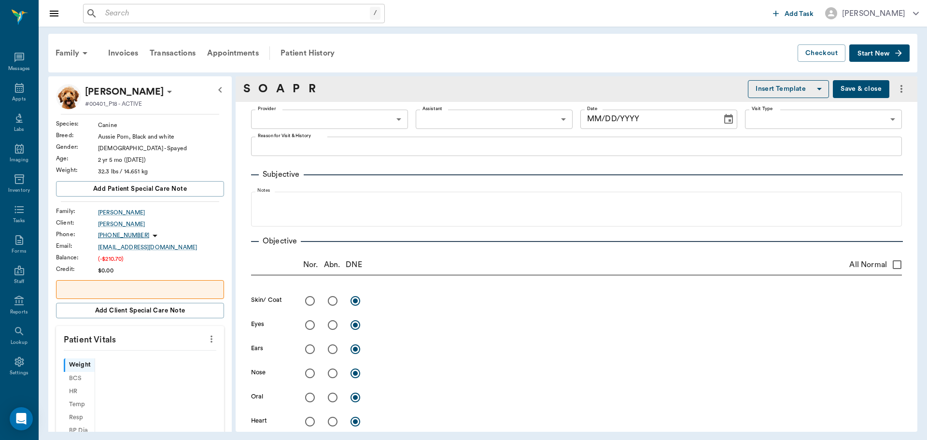
click at [366, 117] on body "/ ​ Add Task Dr. Bert Ellsworth Nectar Messages Appts Labs Imaging Inventory Ta…" at bounding box center [463, 220] width 927 height 440
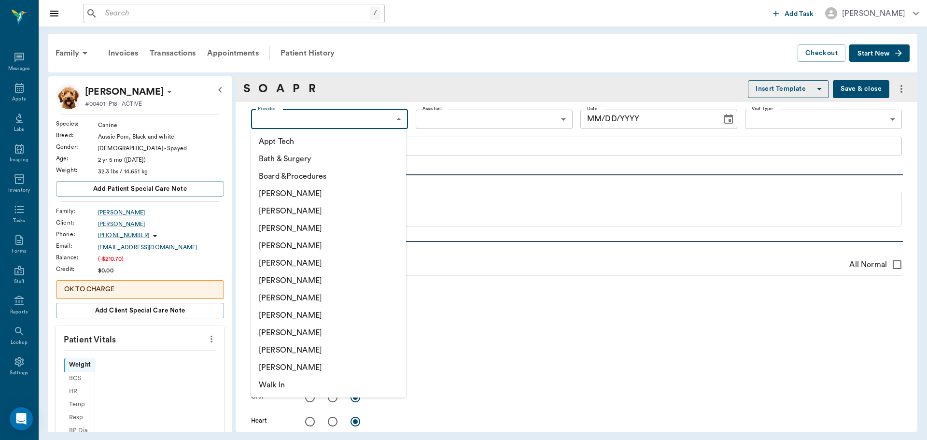
type input "63ec2f075fda476ae8351a4a"
type input "67479aab0de4f58b269e34fc"
type textarea "basic adult, lavender bath, hwi, omfat/Lat"
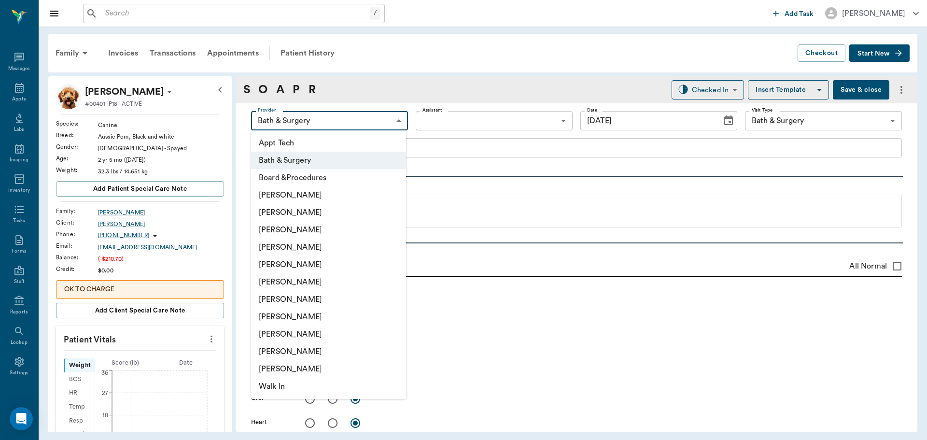
type input "09/19/2025"
click at [319, 230] on li "Daniel Virnala" at bounding box center [328, 229] width 155 height 17
type input "642ef10e332a41444de2bad1"
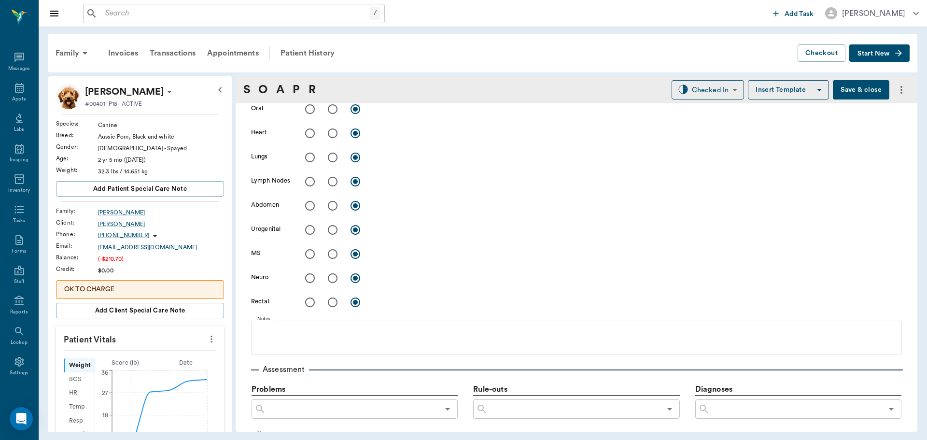
scroll to position [576, 0]
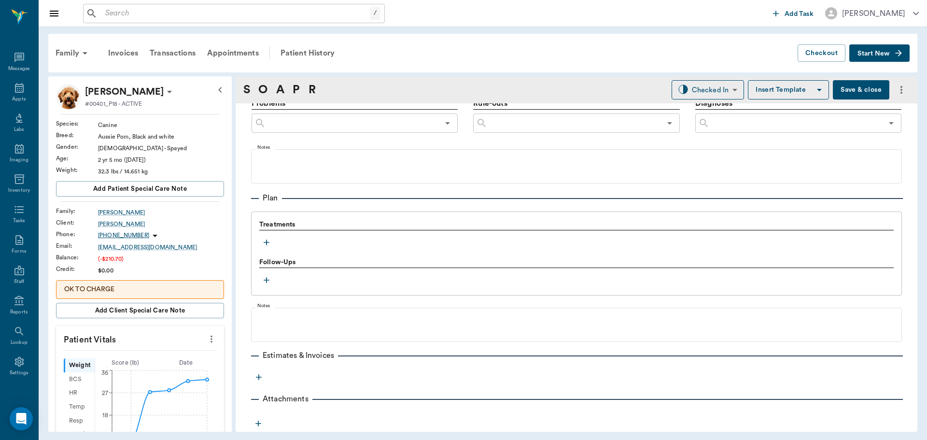
click at [207, 341] on icon "more" at bounding box center [211, 339] width 11 height 12
click at [170, 350] on li "Enter Vitals" at bounding box center [163, 356] width 97 height 18
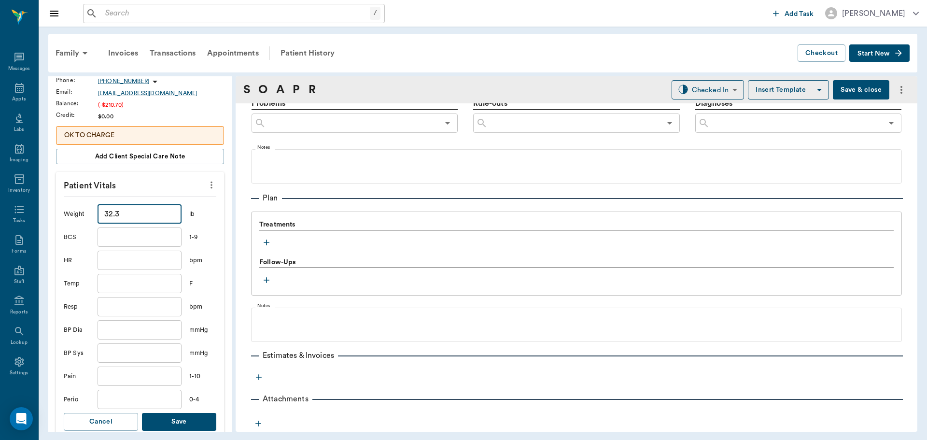
scroll to position [193, 0]
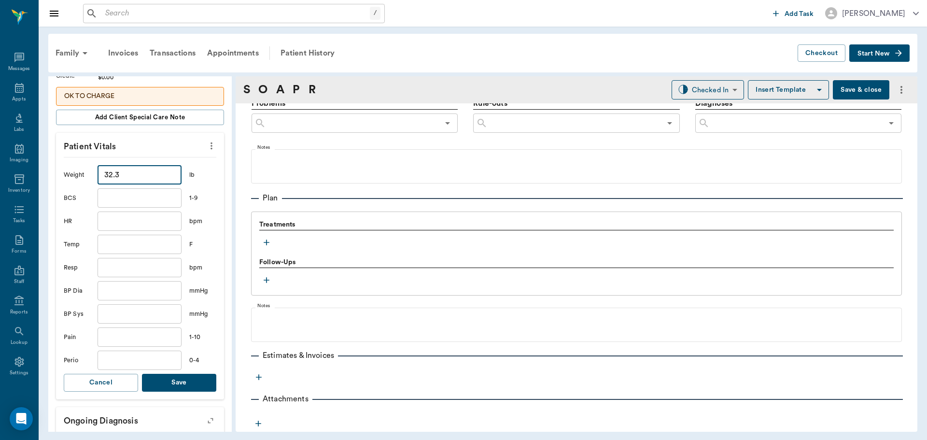
type input "32.3"
click at [180, 386] on button "Save" at bounding box center [179, 383] width 74 height 18
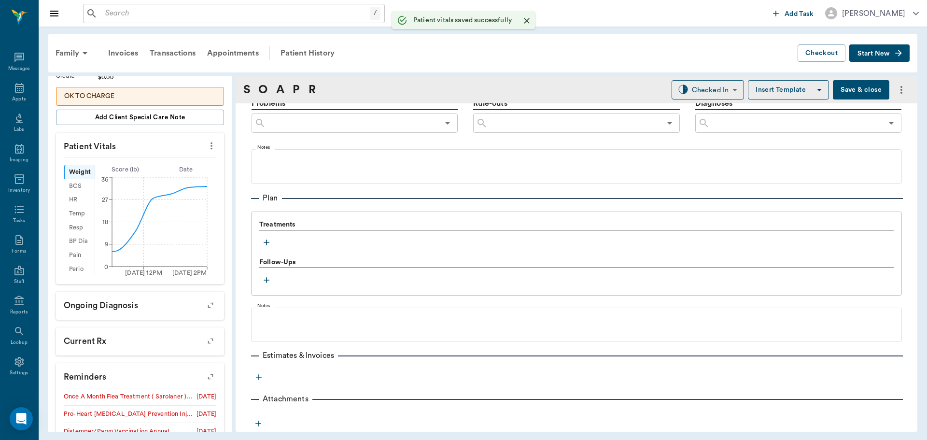
click at [267, 244] on icon "button" at bounding box center [267, 243] width 10 height 10
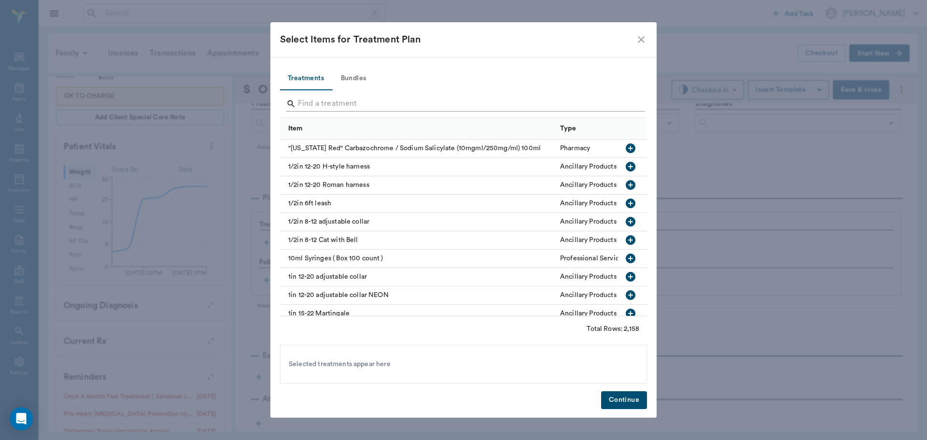
click at [384, 102] on input "Search" at bounding box center [464, 103] width 333 height 15
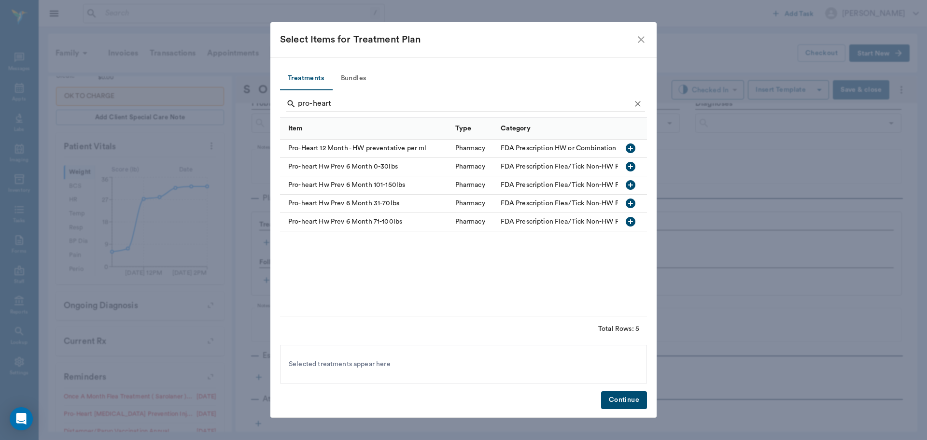
click at [633, 203] on icon "button" at bounding box center [631, 203] width 10 height 10
click at [475, 101] on input "pro-heart" at bounding box center [464, 103] width 333 height 15
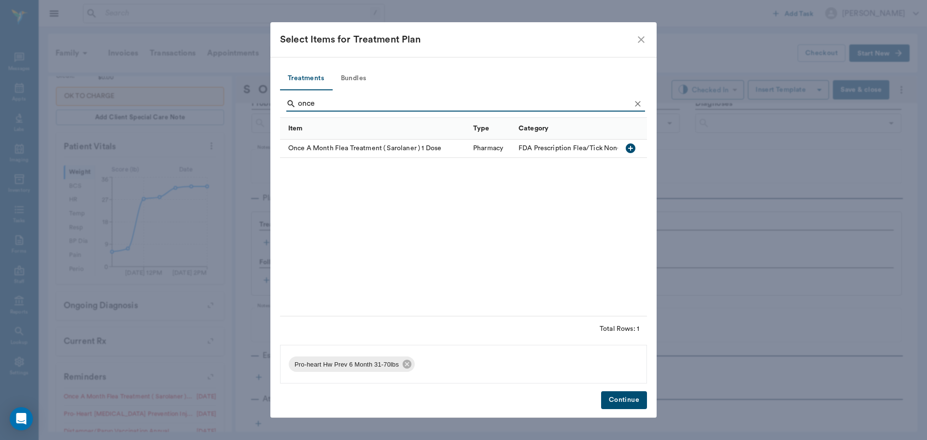
click at [634, 150] on icon "button" at bounding box center [631, 148] width 10 height 10
click at [435, 101] on input "once" at bounding box center [464, 103] width 333 height 15
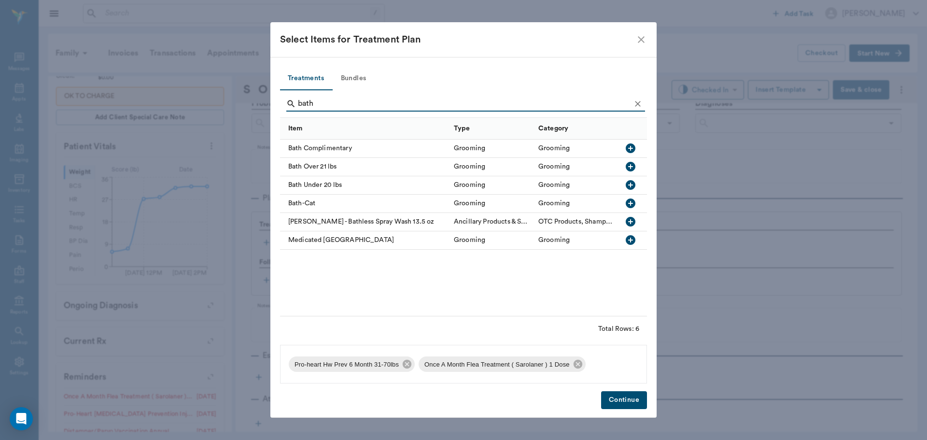
type input "bath"
click at [637, 167] on button "button" at bounding box center [630, 166] width 16 height 16
click at [359, 82] on button "Bundles" at bounding box center [353, 78] width 43 height 23
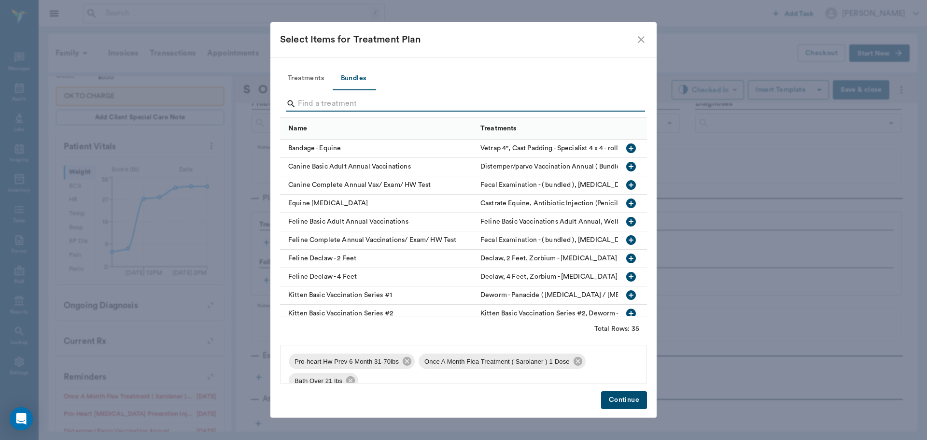
click at [380, 105] on input "Search" at bounding box center [464, 103] width 333 height 15
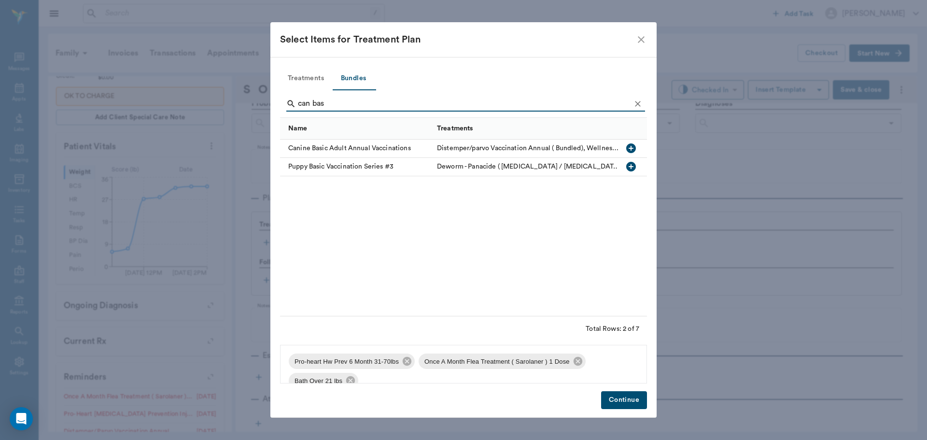
type input "can bas"
click at [629, 149] on icon "button" at bounding box center [631, 148] width 10 height 10
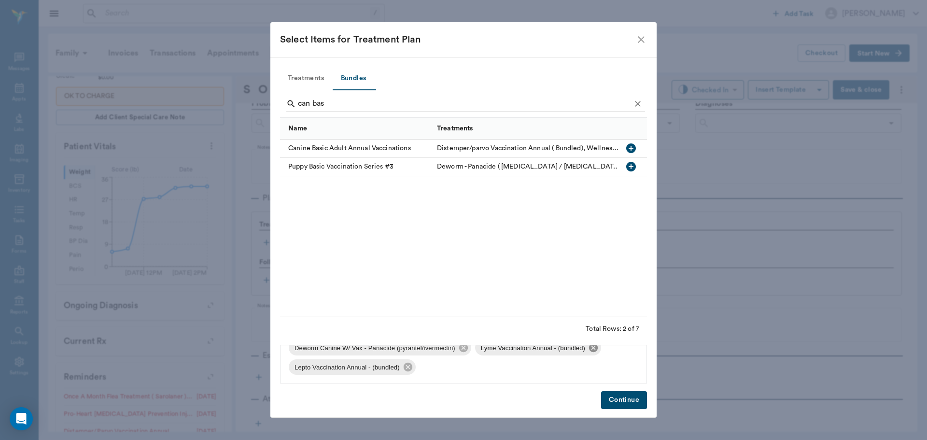
click at [592, 350] on icon at bounding box center [593, 347] width 9 height 9
click at [598, 368] on icon at bounding box center [594, 367] width 11 height 11
click at [619, 403] on button "Continue" at bounding box center [624, 400] width 46 height 18
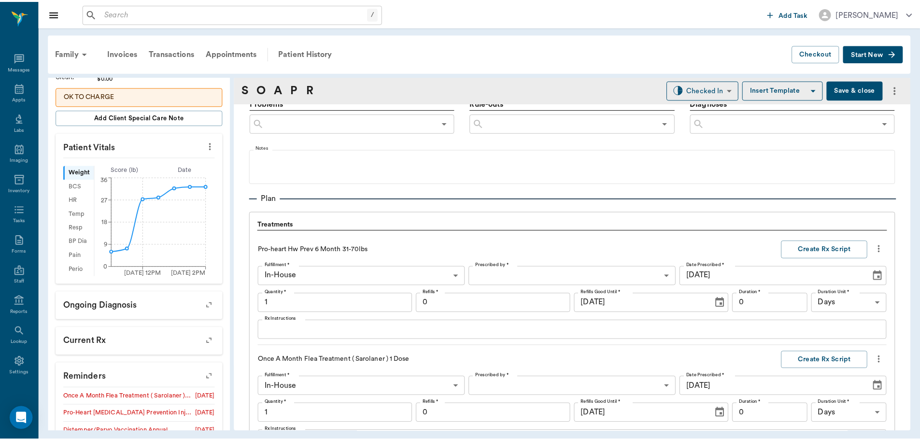
scroll to position [1194, 0]
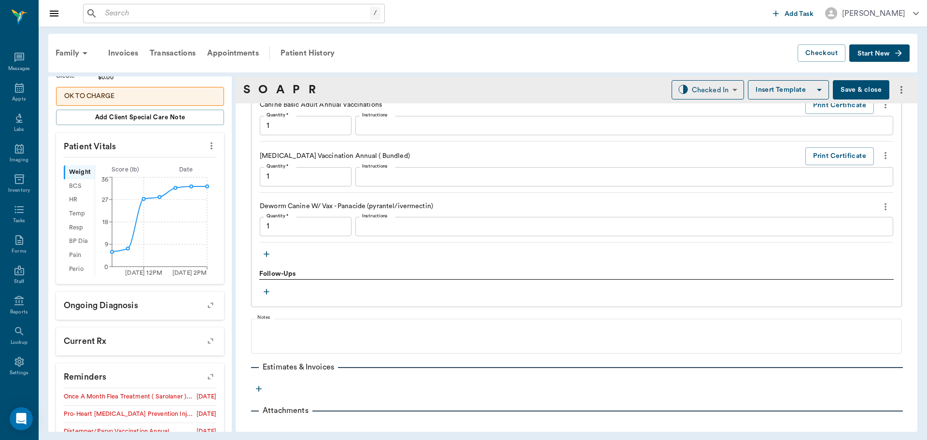
type input "1.00"
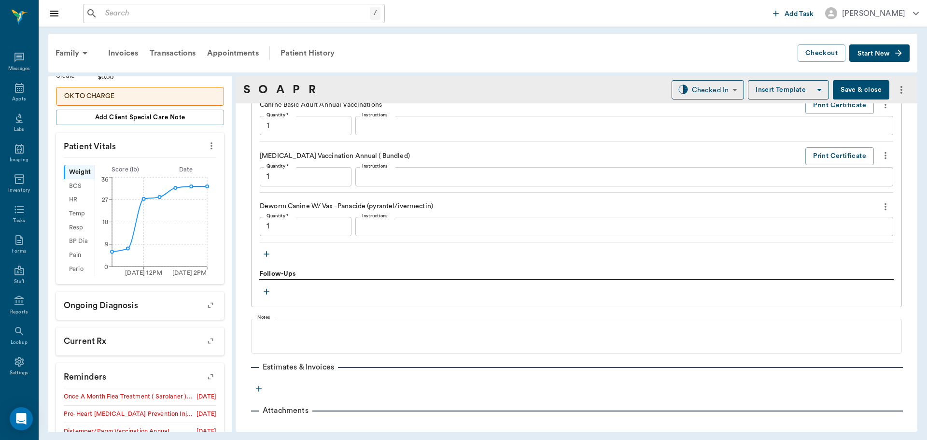
type input "1.00"
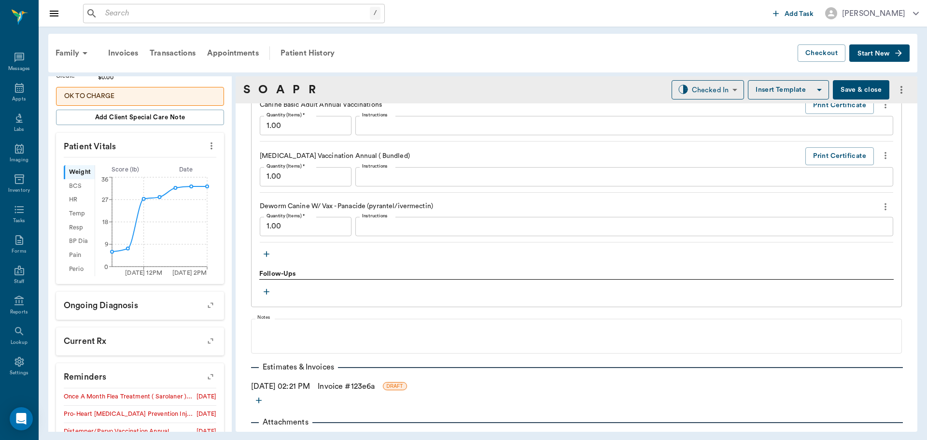
click at [375, 384] on link "Invoice # 123e6a" at bounding box center [346, 386] width 57 height 12
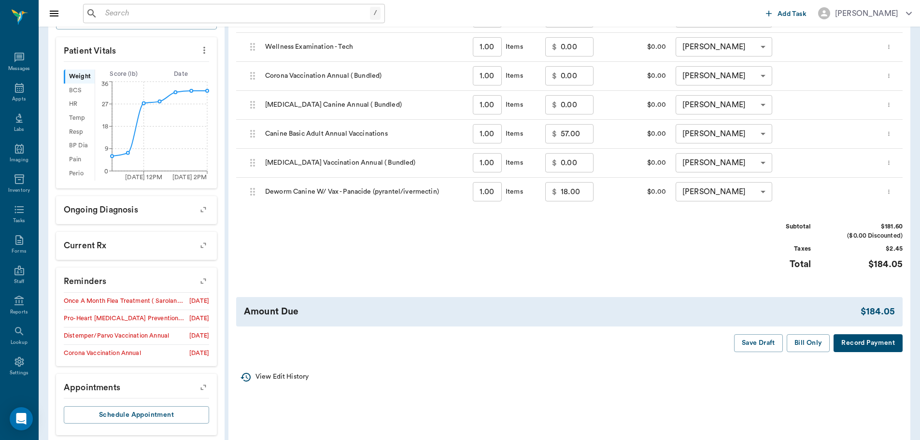
click at [811, 347] on button "Bill Only" at bounding box center [808, 343] width 43 height 18
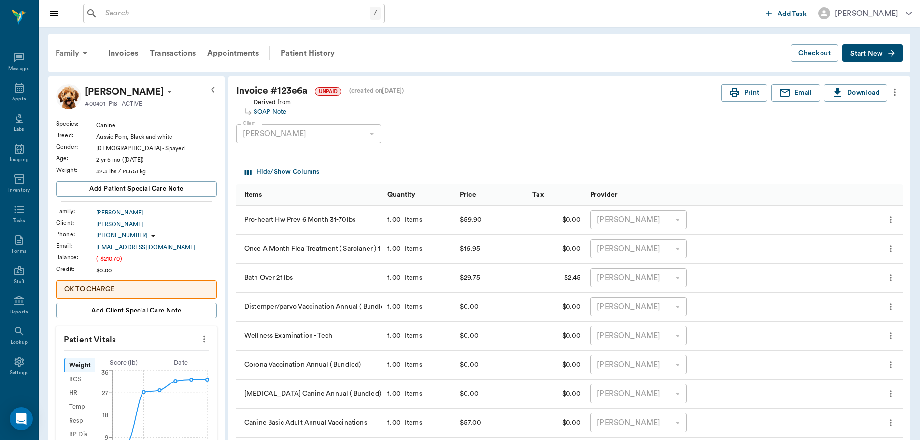
click at [71, 57] on div "Family" at bounding box center [73, 53] width 47 height 23
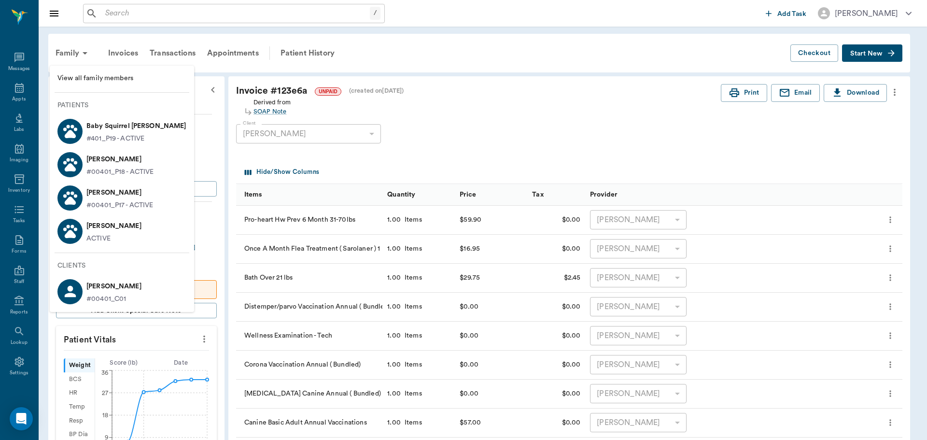
click at [127, 190] on p "Coco McCasland" at bounding box center [119, 192] width 67 height 15
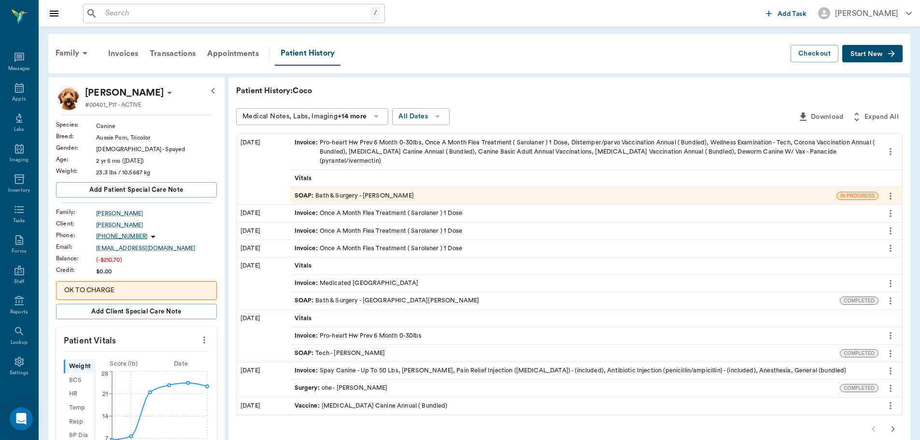
click at [887, 151] on icon "more" at bounding box center [890, 152] width 11 height 12
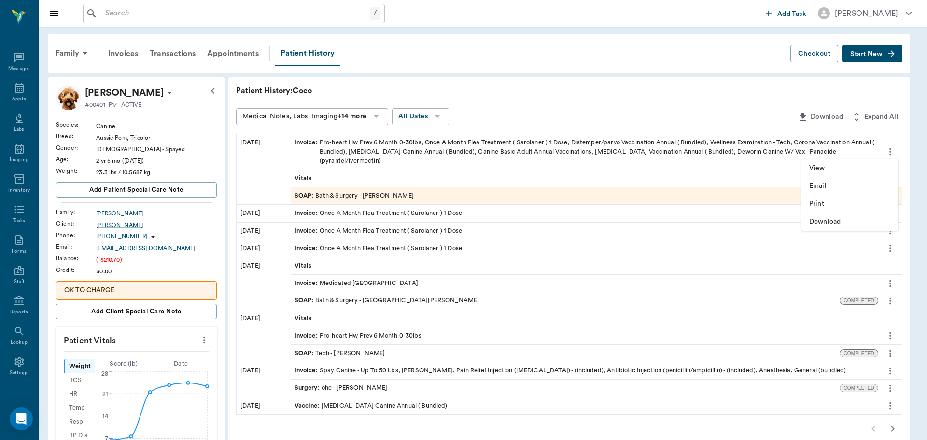
click at [735, 151] on div at bounding box center [463, 220] width 927 height 440
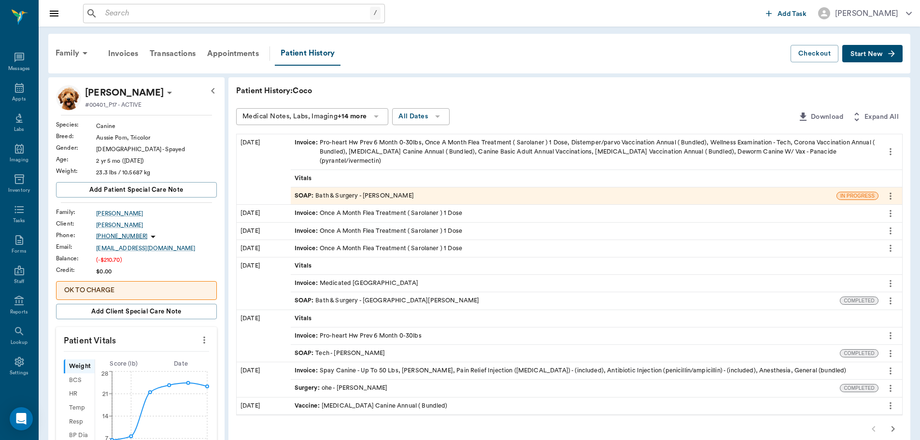
click at [735, 151] on body "/ ​ Add Task Dr. Bert Ellsworth Nectar Messages Appts Labs Imaging Inventory Ta…" at bounding box center [460, 372] width 920 height 744
click at [847, 160] on div "Invoice : Pro-heart Hw Prev 6 Month 0-30lbs, Once A Month Flea Treatment ( Saro…" at bounding box center [585, 152] width 580 height 28
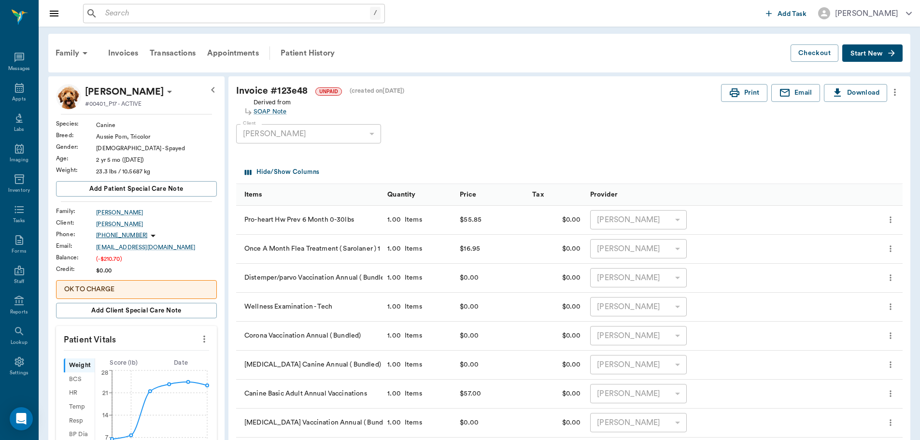
click at [894, 91] on icon "more" at bounding box center [894, 92] width 11 height 12
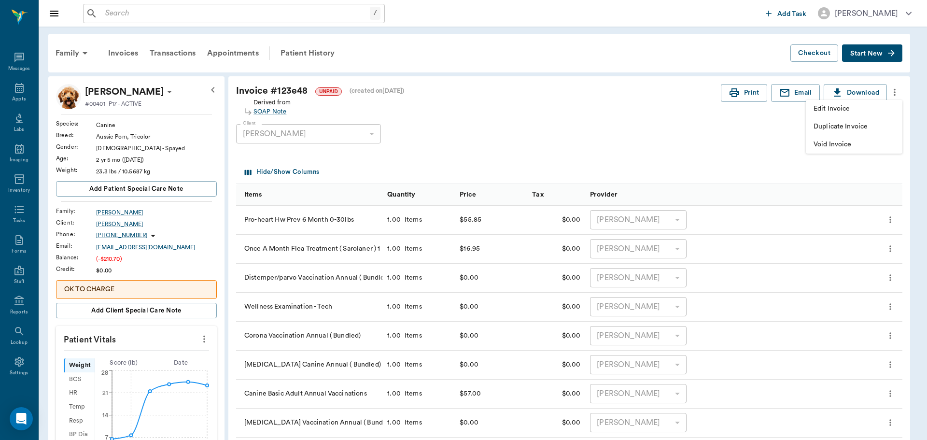
click at [871, 113] on span "Edit Invoice" at bounding box center [854, 109] width 81 height 10
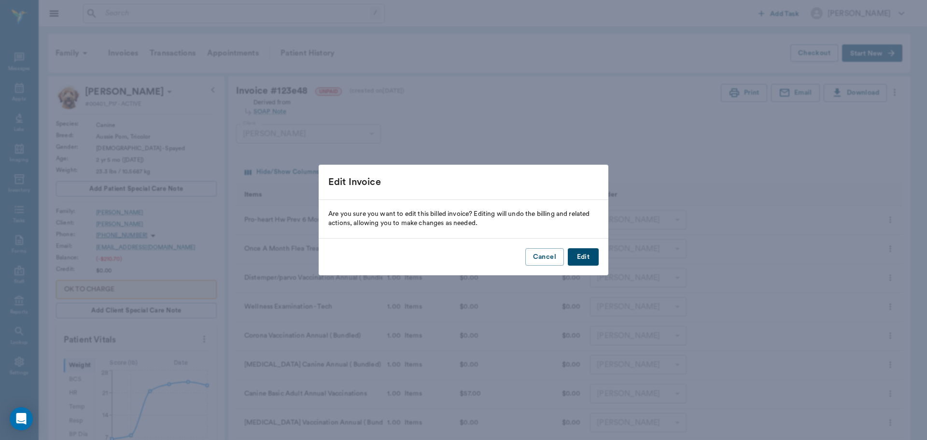
click at [587, 265] on button "Edit" at bounding box center [583, 257] width 31 height 18
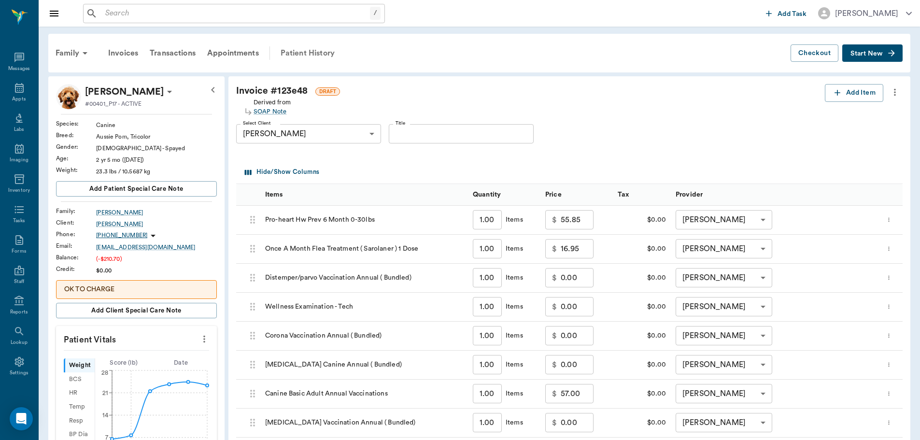
click at [330, 53] on div "Patient History" at bounding box center [308, 53] width 66 height 23
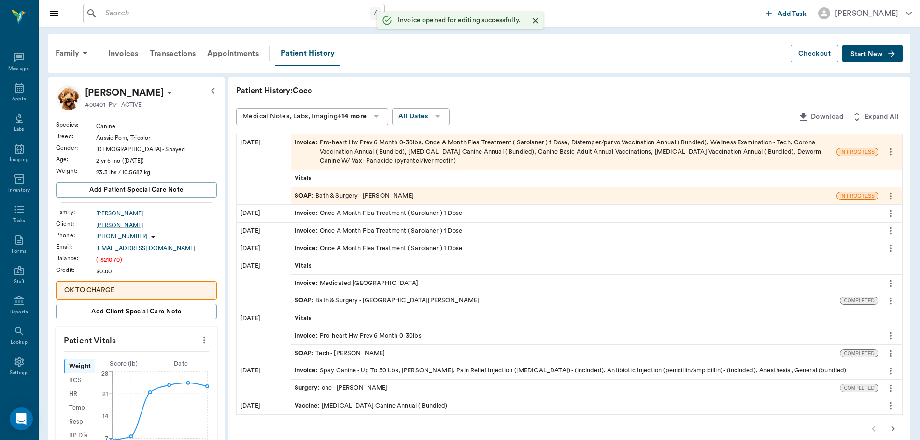
click at [373, 195] on div "SOAP : Bath & Surgery - Daniel Virnala" at bounding box center [354, 195] width 119 height 9
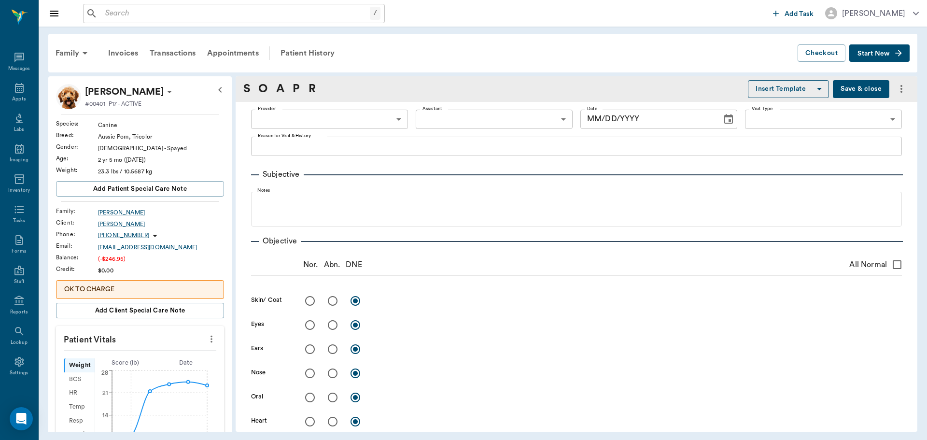
type input "642ef10e332a41444de2bad1"
type input "67479aab0de4f58b269e34fc"
type textarea "basic adult, lavender bath, hwi,omfat/Lat"
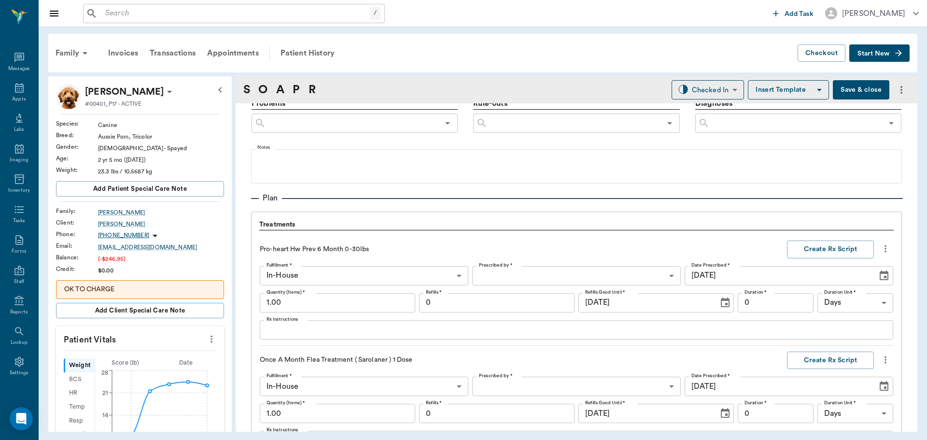
type input "09/19/2025"
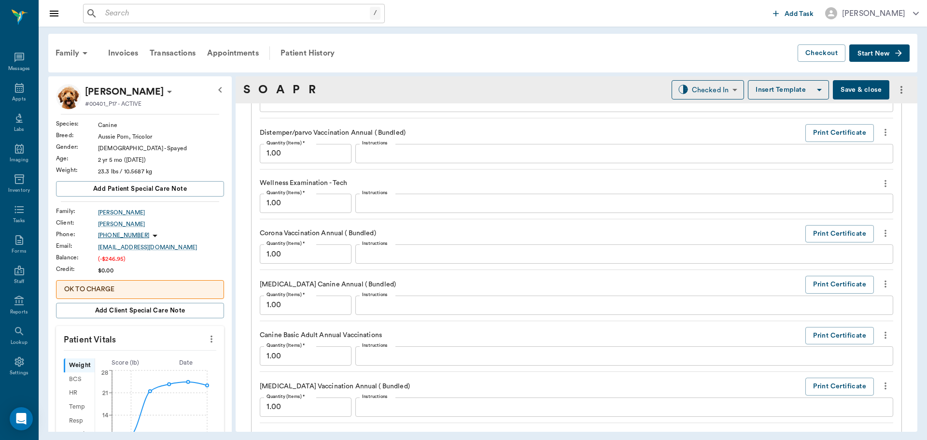
scroll to position [1167, 0]
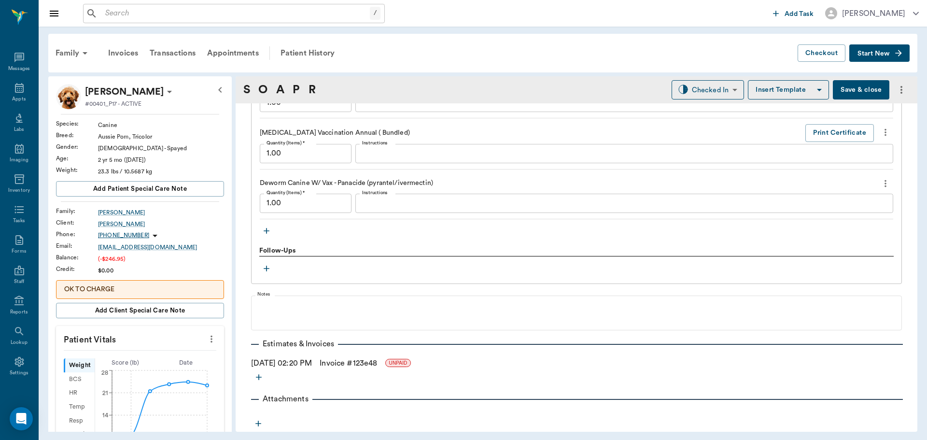
click at [272, 226] on button "button" at bounding box center [266, 231] width 14 height 14
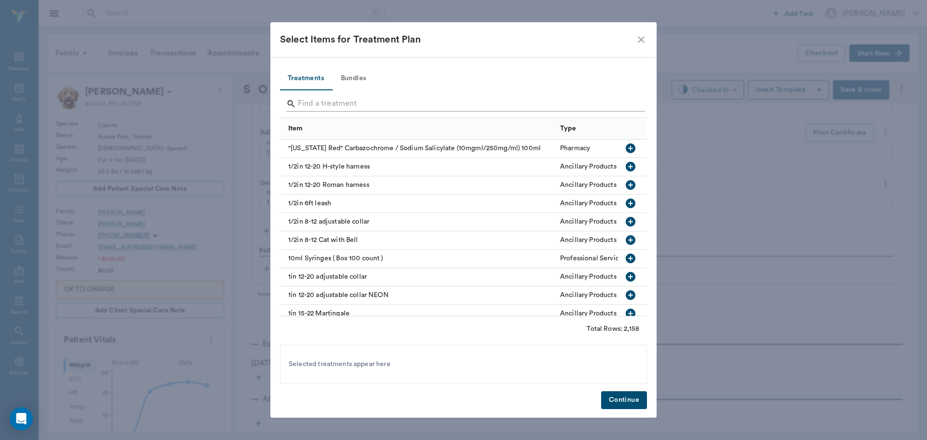
click at [389, 99] on input "Search" at bounding box center [464, 103] width 333 height 15
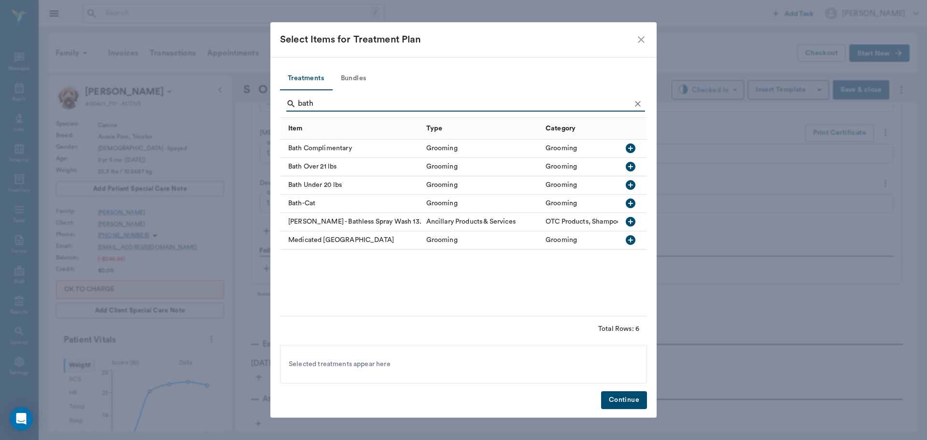
type input "bath"
click at [630, 168] on icon "button" at bounding box center [631, 167] width 10 height 10
click at [636, 404] on button "Continue" at bounding box center [624, 400] width 46 height 18
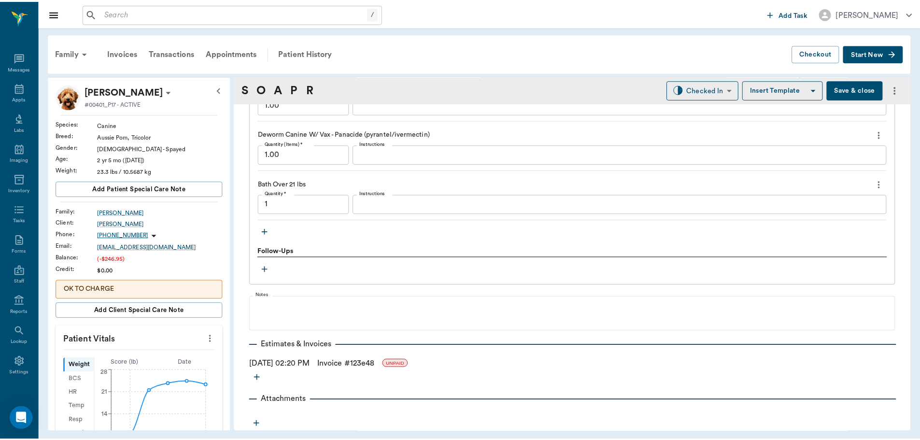
scroll to position [1217, 0]
type input "1.00"
click at [373, 362] on link "Invoice # 123e48" at bounding box center [348, 363] width 57 height 12
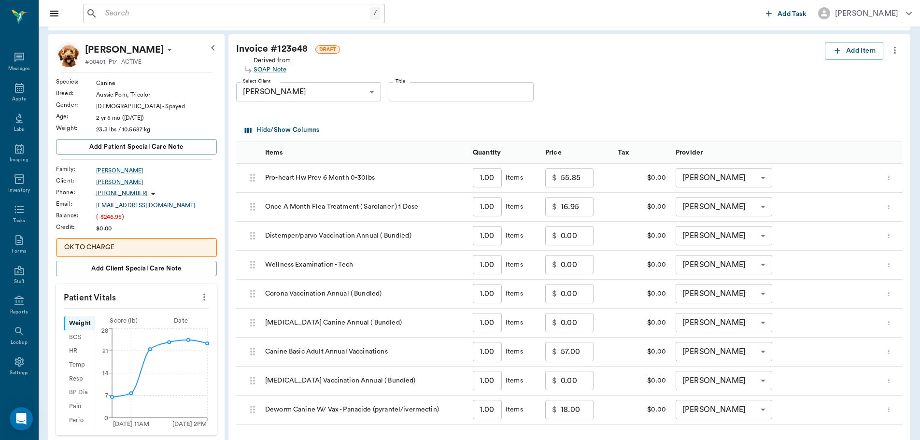
scroll to position [290, 0]
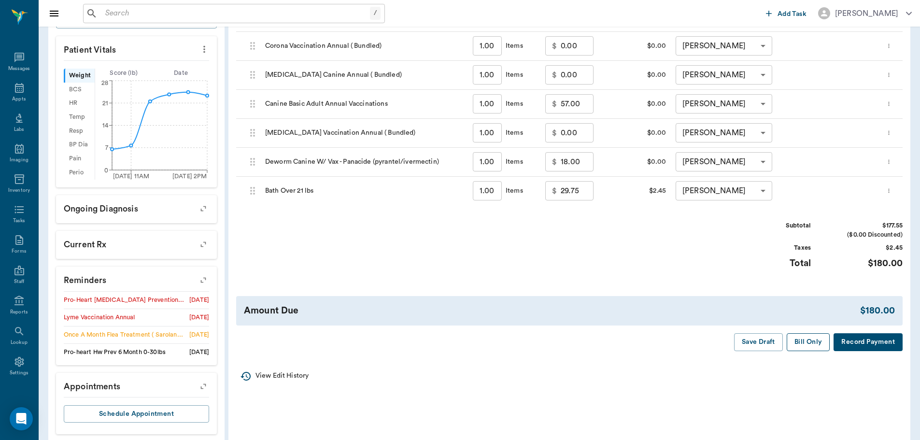
click at [795, 345] on button "Bill Only" at bounding box center [808, 342] width 43 height 18
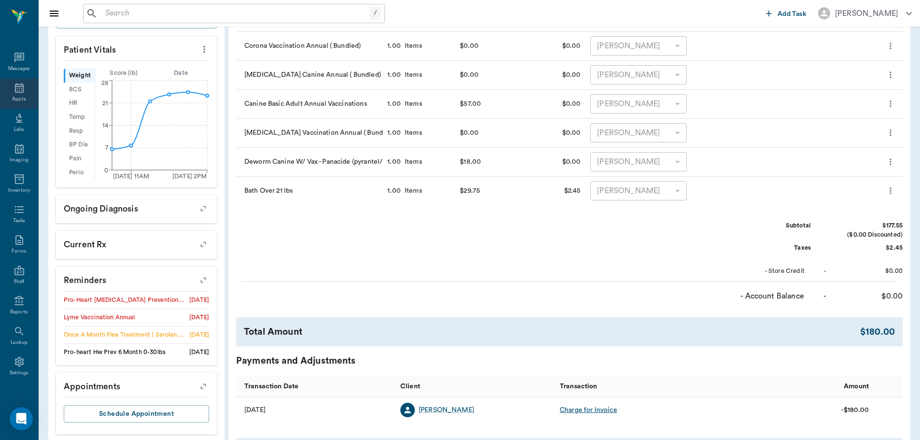
click at [21, 92] on icon at bounding box center [20, 88] width 12 height 12
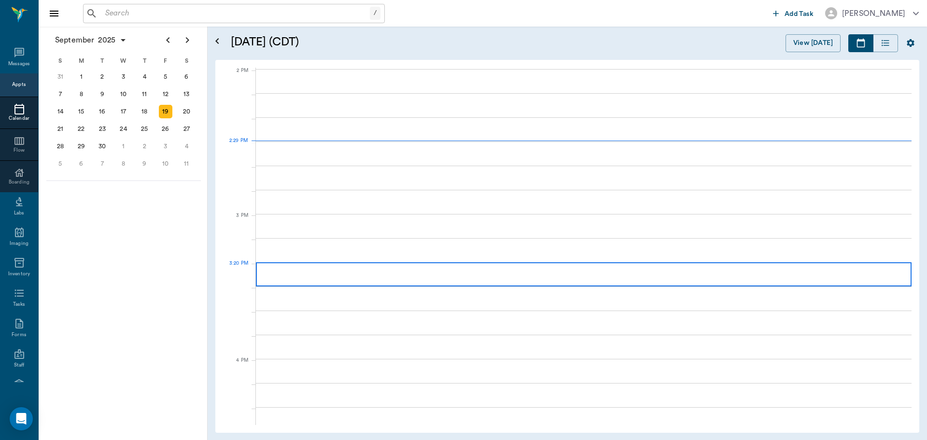
scroll to position [870, 0]
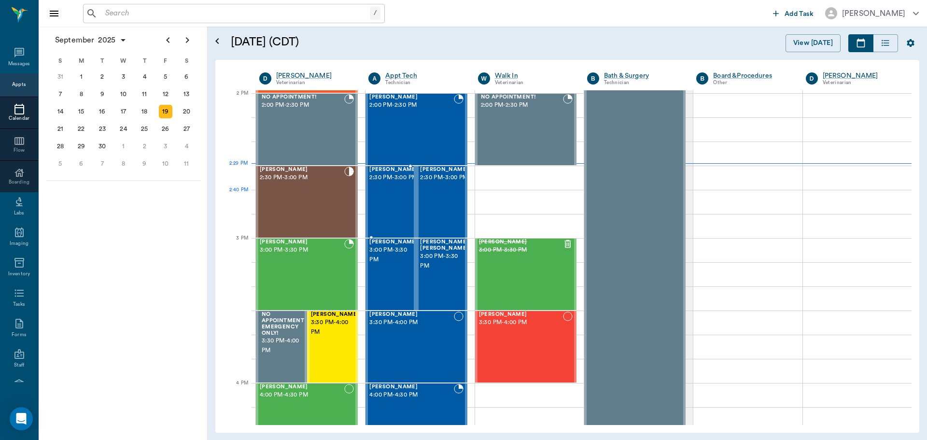
click at [418, 210] on div at bounding box center [418, 202] width 0 height 70
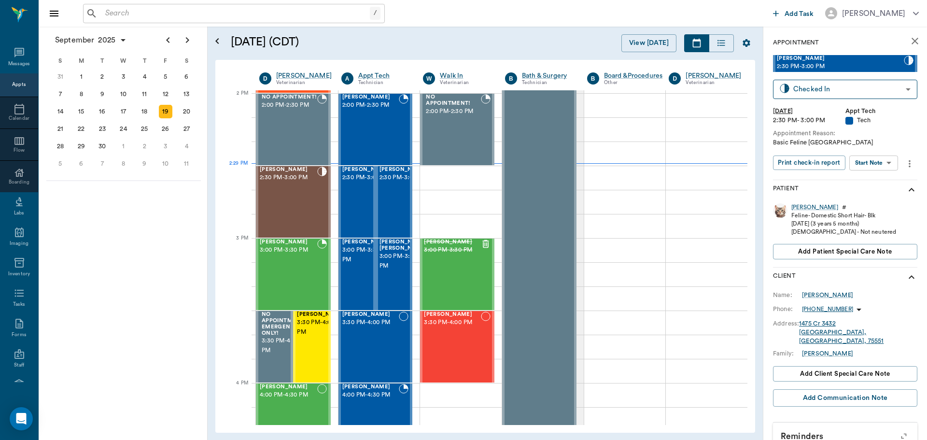
click at [883, 165] on body "/ ​ Add Task Dr. Bert Ellsworth Nectar Messages Appts Calendar Flow Boarding La…" at bounding box center [463, 220] width 927 height 440
click at [885, 176] on li "Start SOAP" at bounding box center [874, 182] width 67 height 16
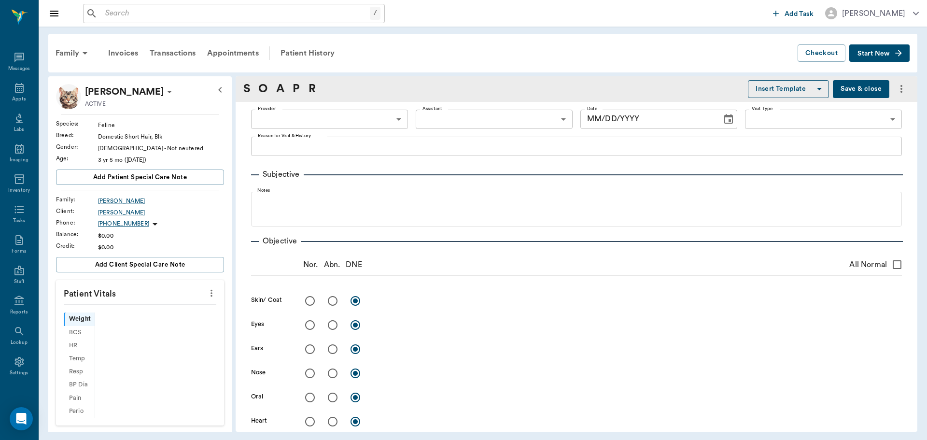
click at [309, 121] on body "/ ​ Add Task Dr. Bert Ellsworth Nectar Messages Appts Labs Imaging Inventory Ta…" at bounding box center [463, 220] width 927 height 440
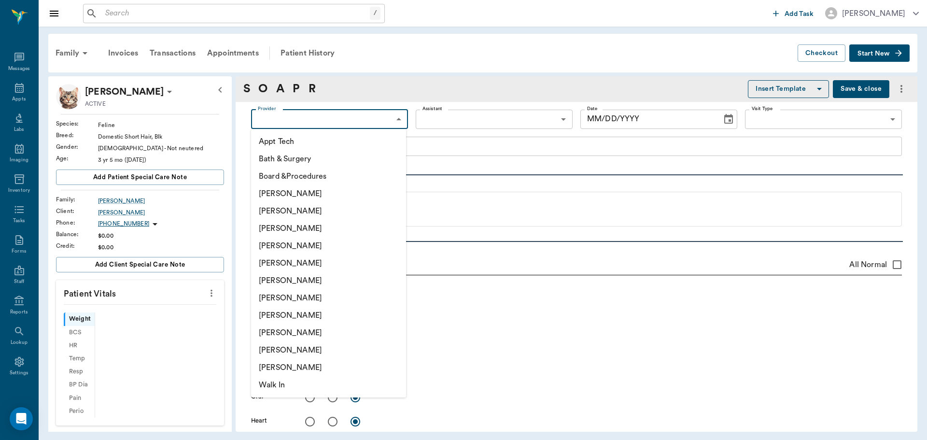
click at [325, 297] on li "Hunter Graves" at bounding box center [328, 297] width 155 height 17
type input "682b670d8bdc6f7f8feef3db"
type input "65d2be4f46e3a538d89b8c1a"
type textarea "Basic Feline Caryn"
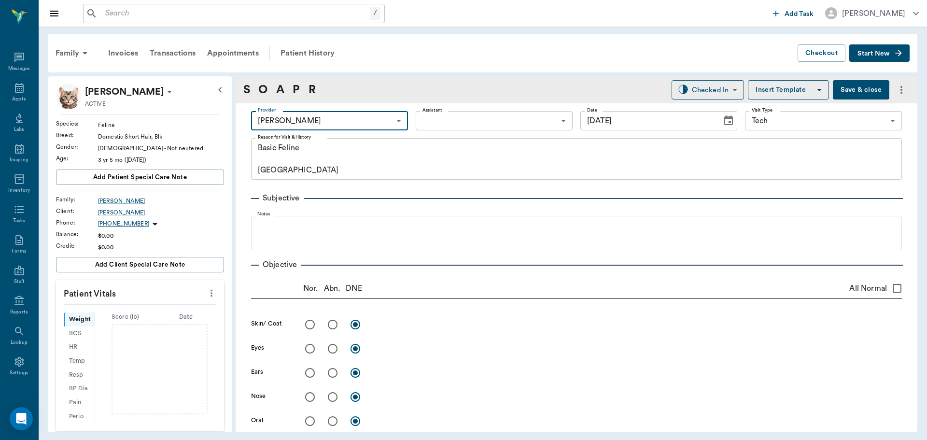
type input "09/19/2025"
click at [446, 122] on body "/ ​ Add Task Dr. Bert Ellsworth Nectar Messages Appts Labs Imaging Inventory Ta…" at bounding box center [463, 220] width 927 height 440
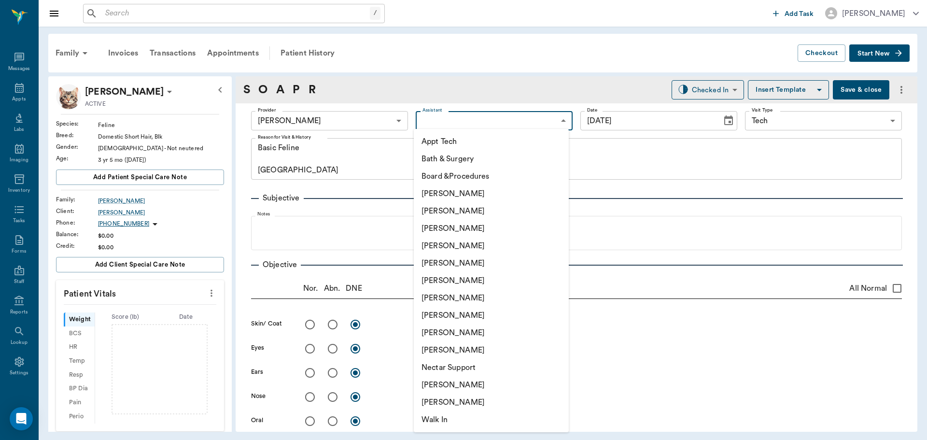
click at [446, 141] on li "Appt Tech" at bounding box center [491, 141] width 155 height 17
type input "63ec2f075fda476ae8351a4c"
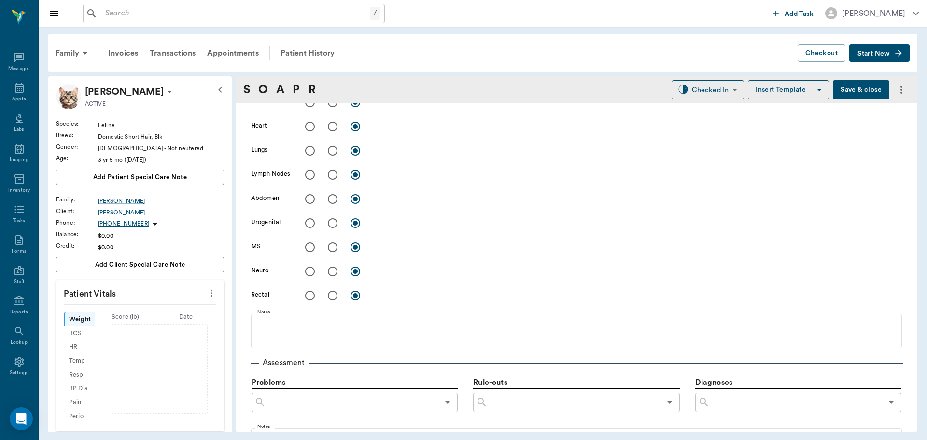
scroll to position [435, 0]
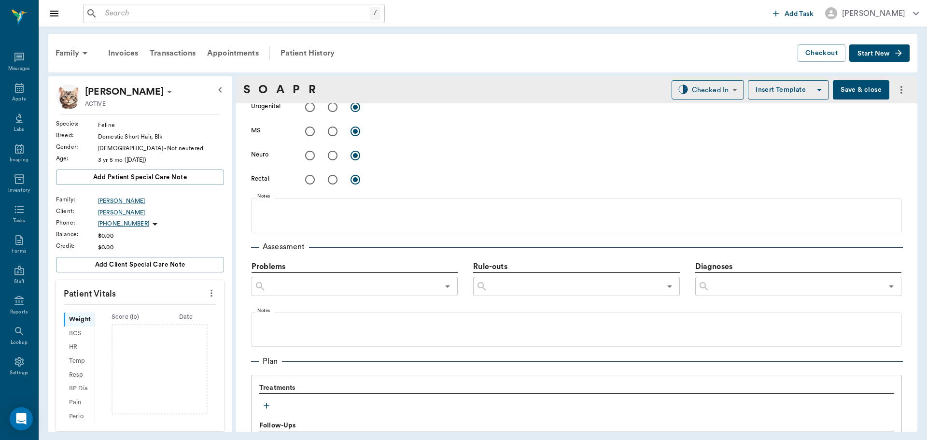
click at [263, 404] on icon "button" at bounding box center [267, 406] width 10 height 10
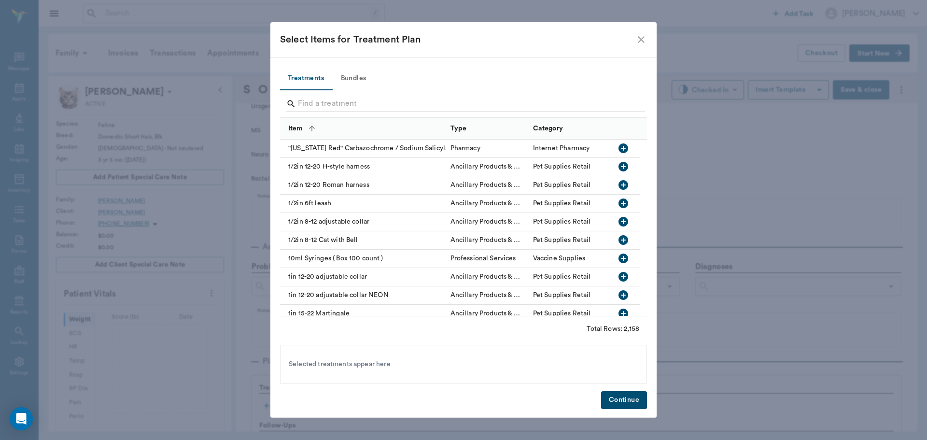
click at [357, 82] on button "Bundles" at bounding box center [353, 78] width 43 height 23
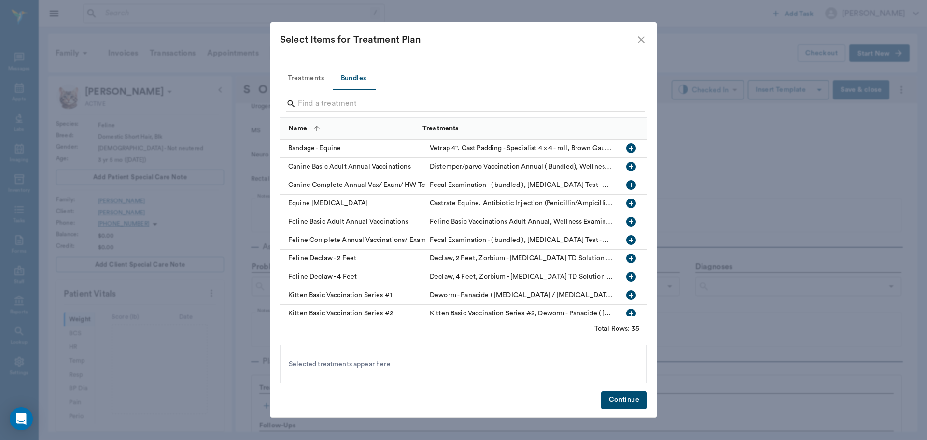
click at [345, 104] on input "Search" at bounding box center [464, 103] width 333 height 15
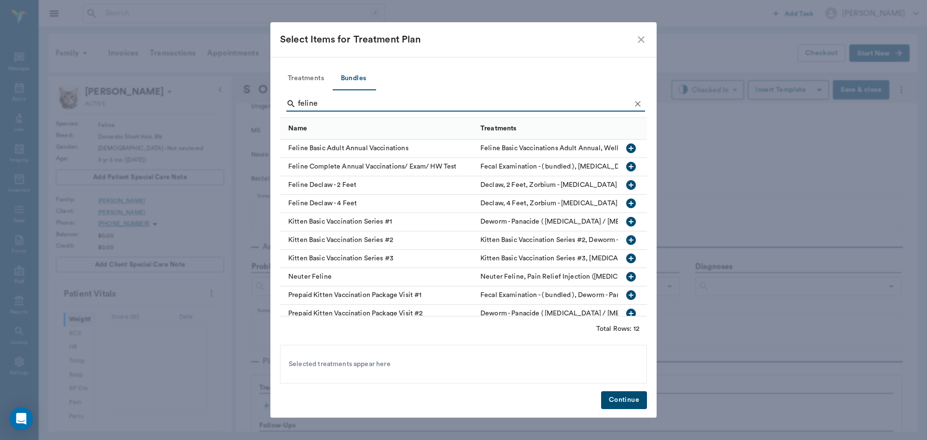
type input "feline"
click at [626, 147] on icon "button" at bounding box center [631, 148] width 10 height 10
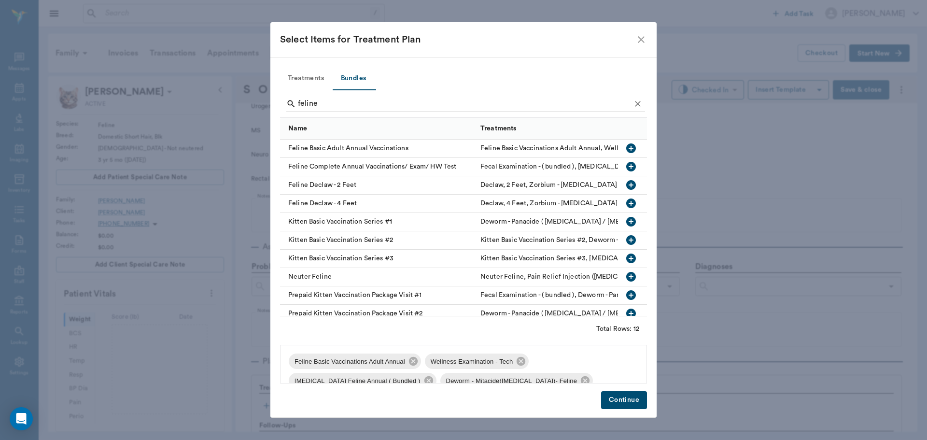
click at [634, 400] on button "Continue" at bounding box center [624, 400] width 46 height 18
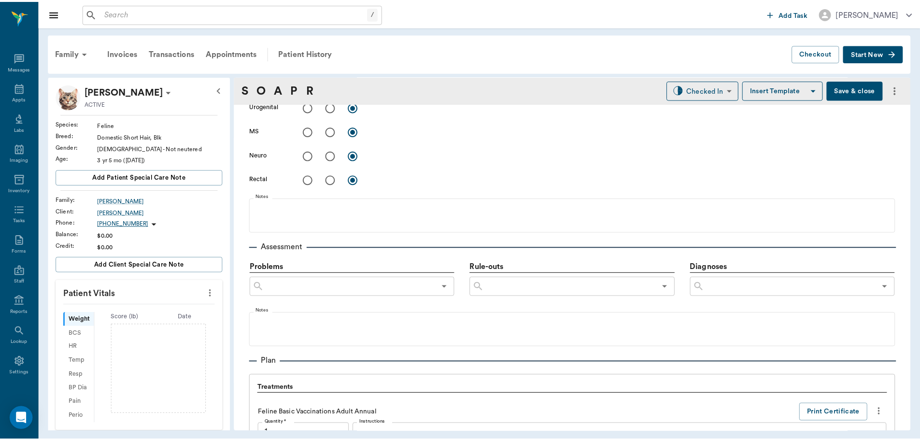
scroll to position [893, 0]
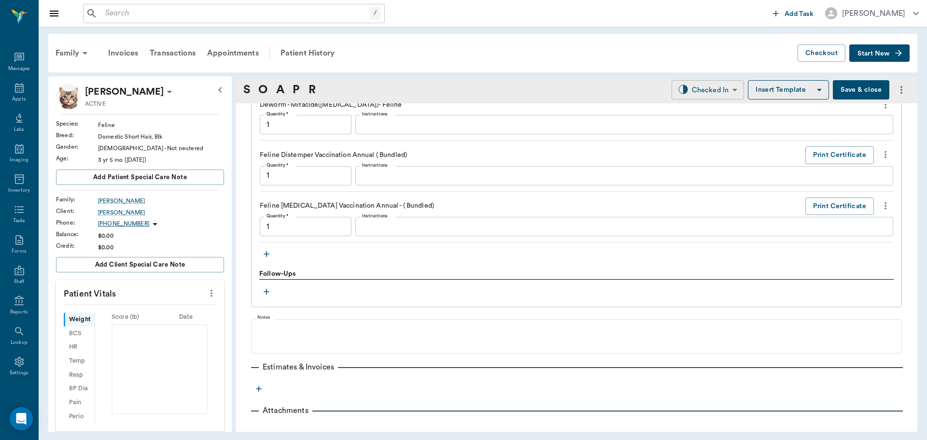
click at [696, 95] on body "/ ​ Add Task Dr. Bert Ellsworth Nectar Messages Appts Labs Imaging Inventory Ta…" at bounding box center [463, 220] width 927 height 440
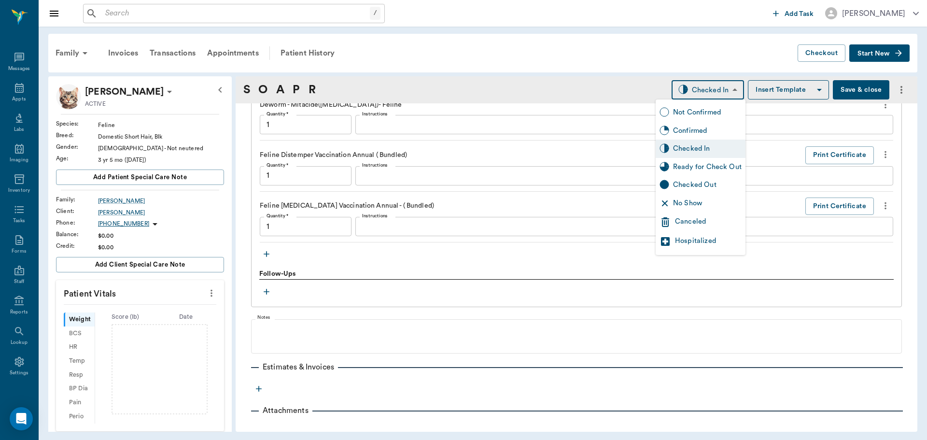
type input "1.00"
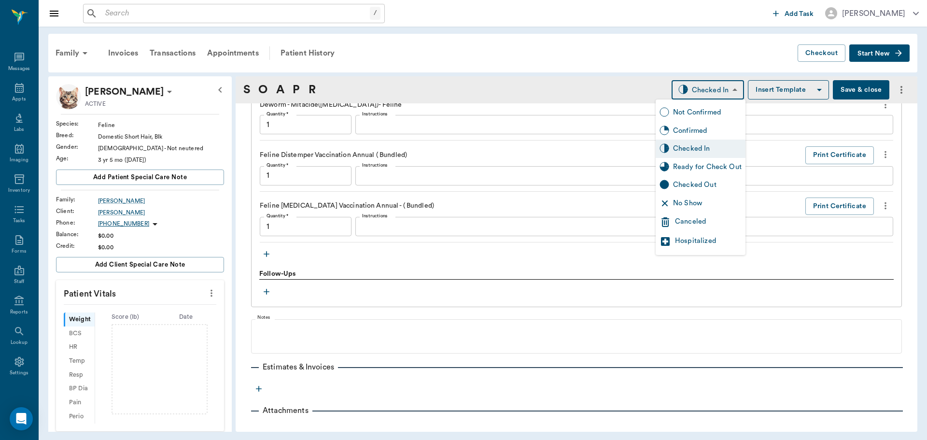
type input "1.00"
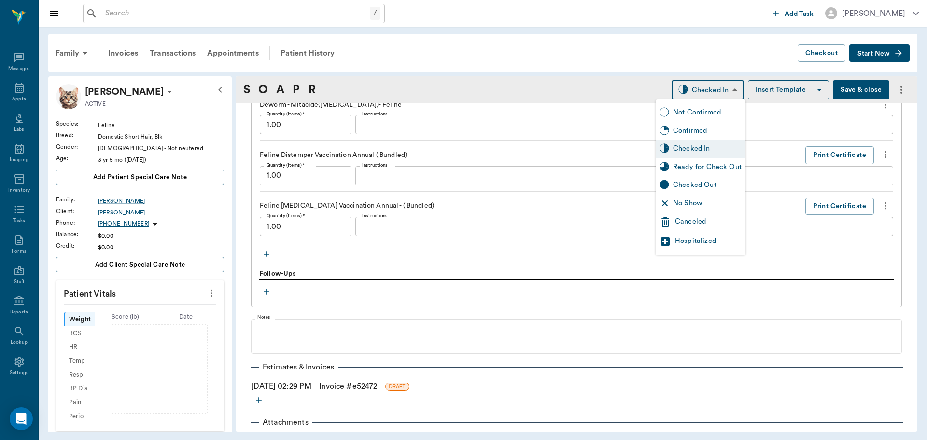
click at [709, 165] on div "Ready for Check Out" at bounding box center [707, 167] width 69 height 11
type input "READY_TO_CHECKOUT"
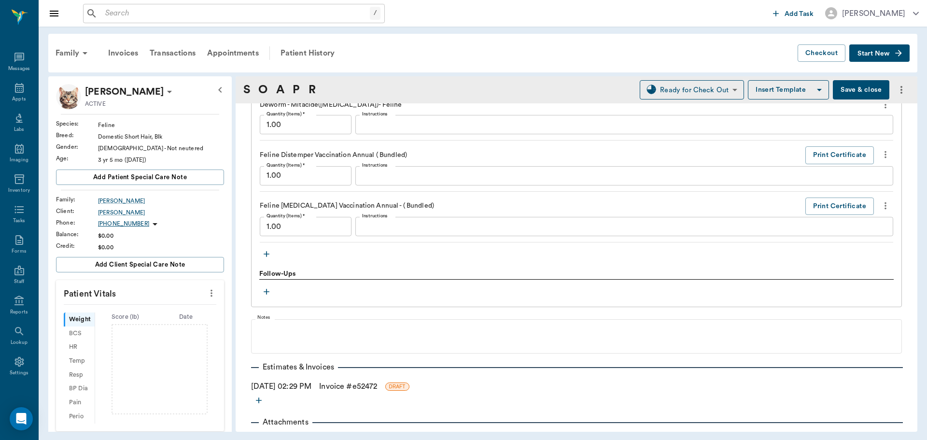
click at [355, 388] on link "Invoice # e52472" at bounding box center [348, 386] width 58 height 12
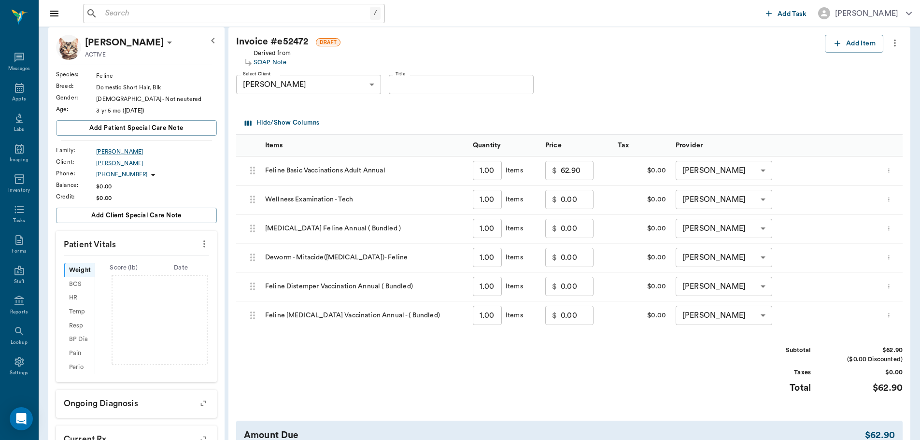
scroll to position [145, 0]
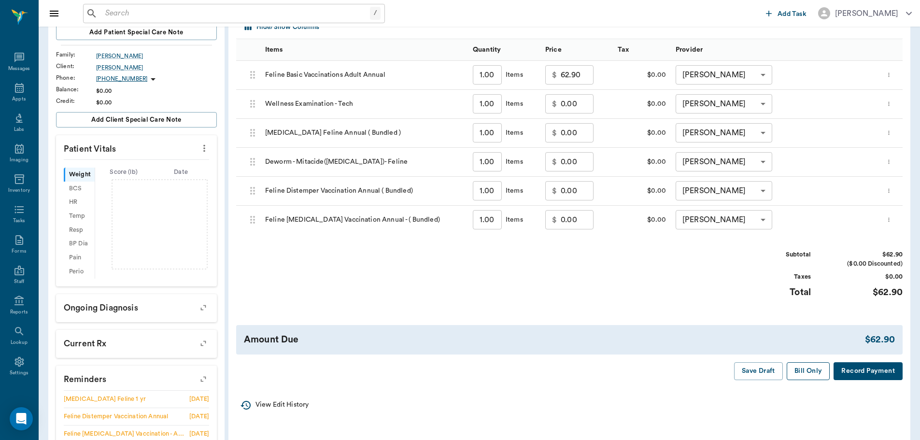
click at [821, 368] on button "Bill Only" at bounding box center [808, 371] width 43 height 18
click at [21, 97] on div "Appts" at bounding box center [19, 99] width 14 height 7
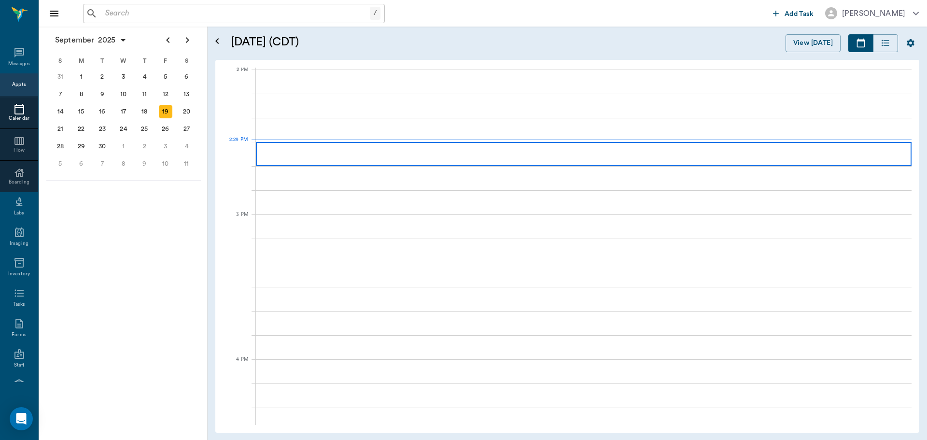
scroll to position [871, 0]
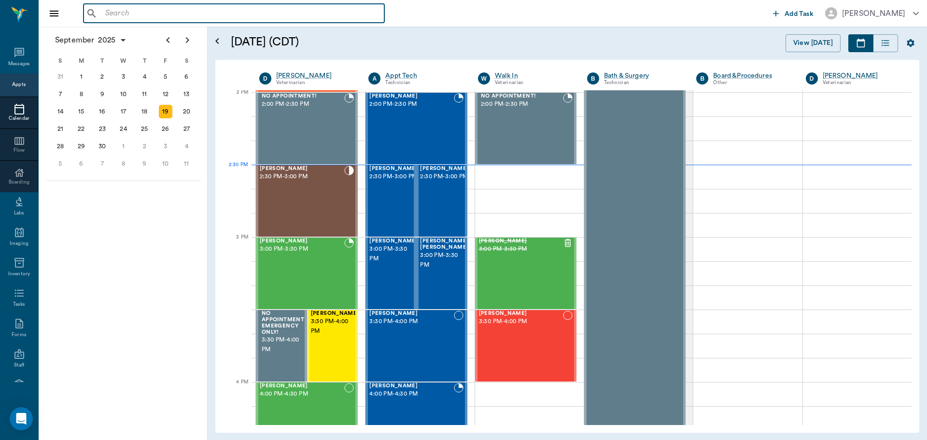
click at [140, 12] on input "text" at bounding box center [240, 14] width 279 height 14
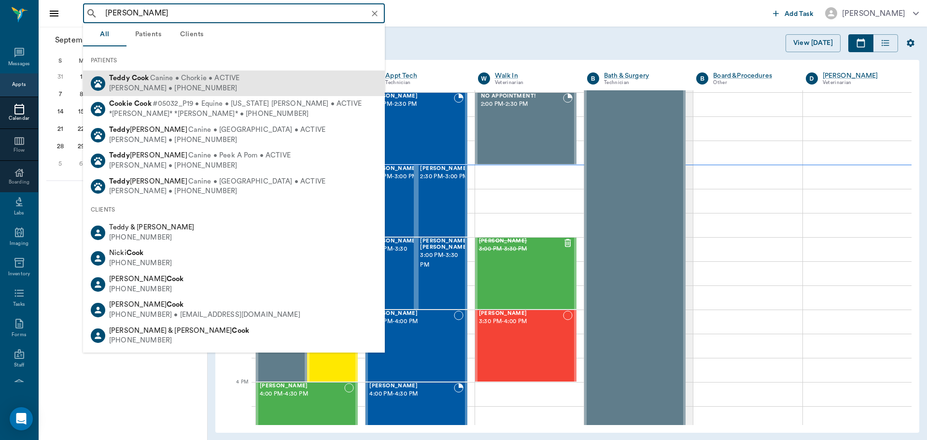
click at [172, 88] on div "Callie Cook • (903) 748-4147" at bounding box center [174, 89] width 130 height 10
type input "teddy cook"
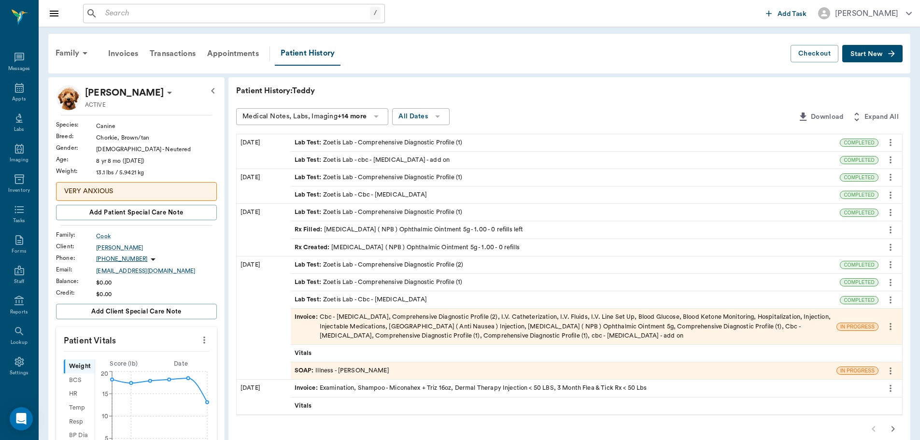
click at [329, 370] on div "SOAP : Illness - Dr. Bert Ellsworth" at bounding box center [342, 370] width 95 height 9
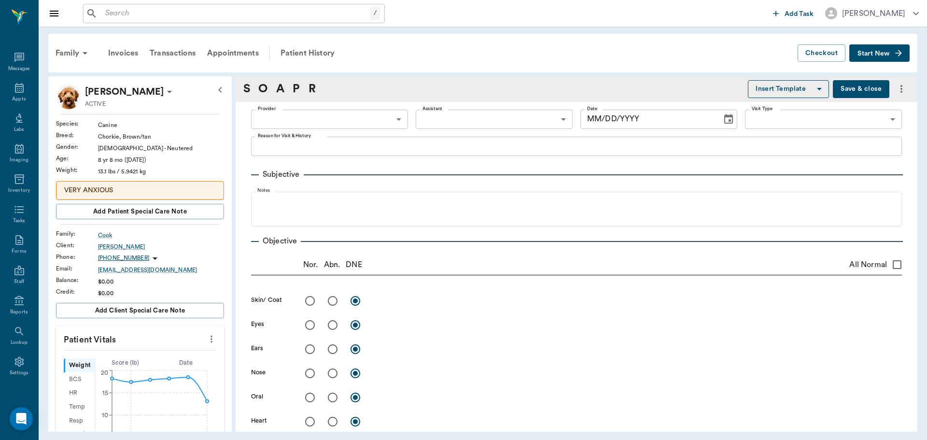
type input "63ec2f075fda476ae8351a4d"
type input "63ec2e7e52e12b0ba117b124"
type input "65d2be4f46e3a538d89b8c15"
type textarea "Lethargic, not eating, not drinking for 3 days or will vomit Caryn"
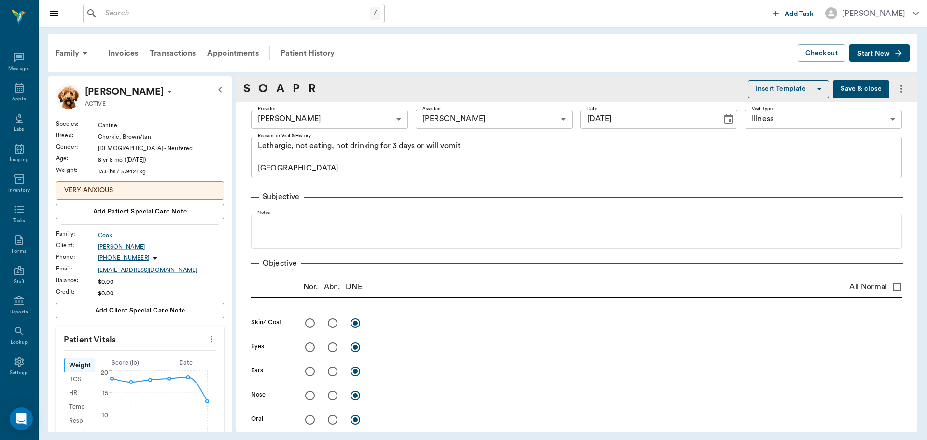
type input "09/16/2025"
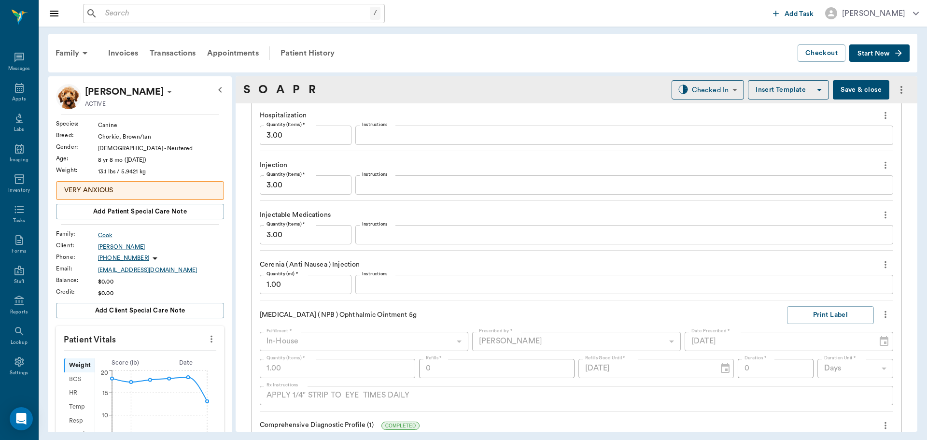
scroll to position [1112, 0]
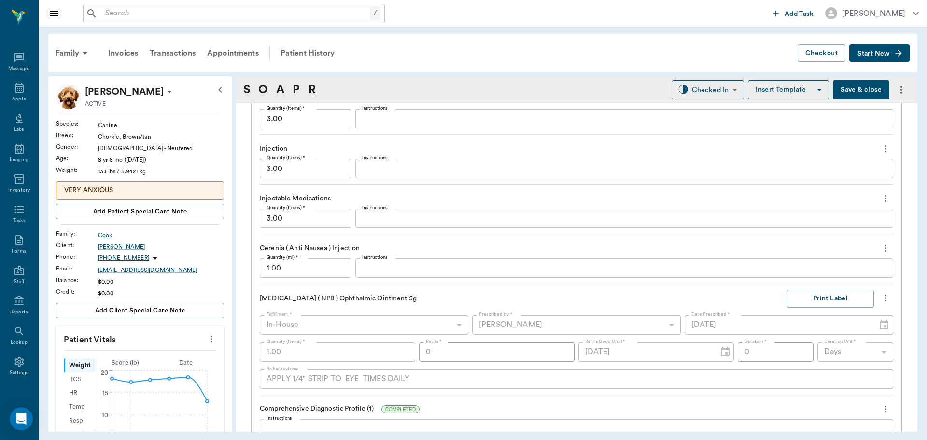
click at [318, 273] on input "1.00" at bounding box center [306, 267] width 92 height 19
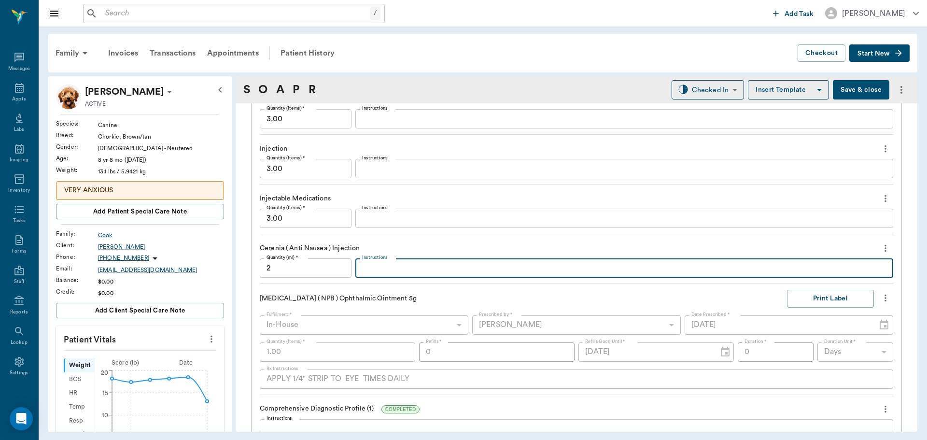
click at [370, 272] on textarea "Instructions" at bounding box center [624, 268] width 524 height 11
type input "2.00"
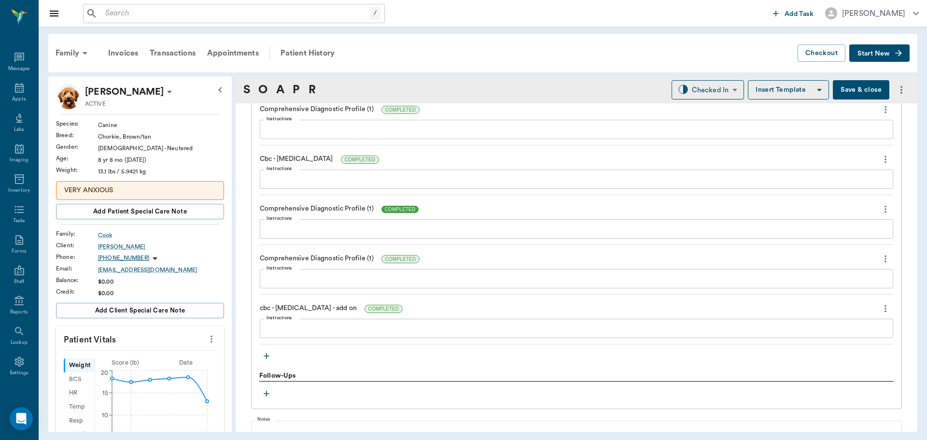
scroll to position [1450, 0]
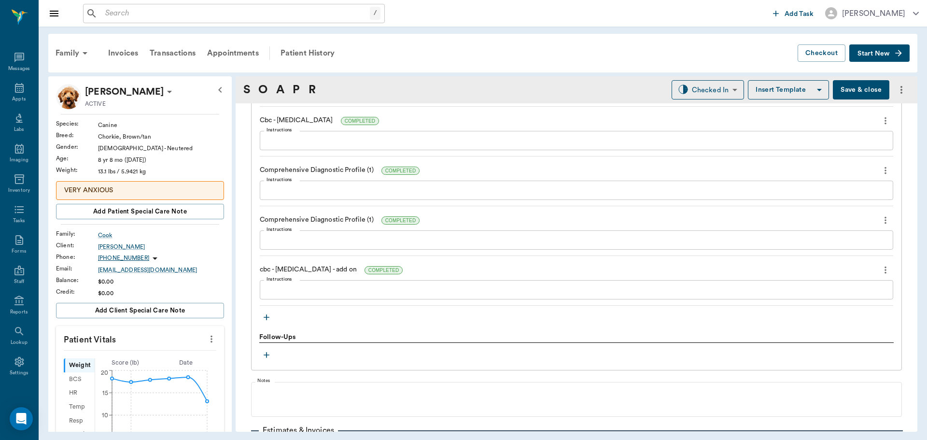
type textarea "4 inj of .5"
click at [266, 318] on icon "button" at bounding box center [267, 317] width 10 height 10
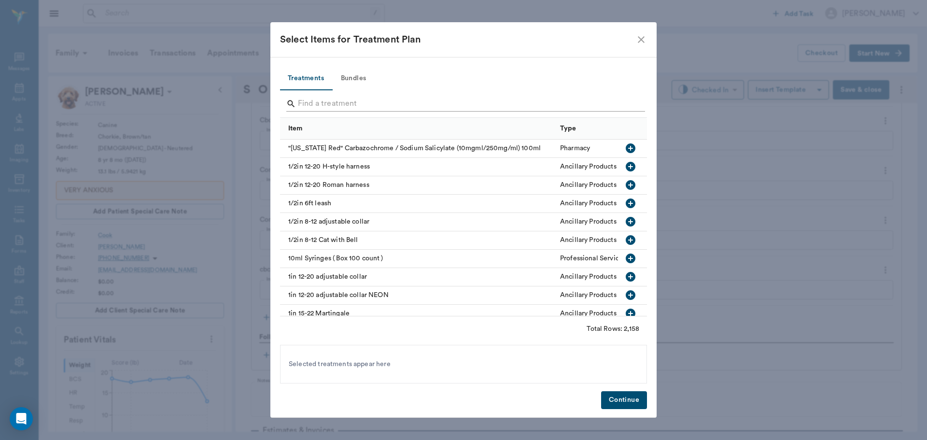
click at [306, 107] on input "Search" at bounding box center [464, 103] width 333 height 15
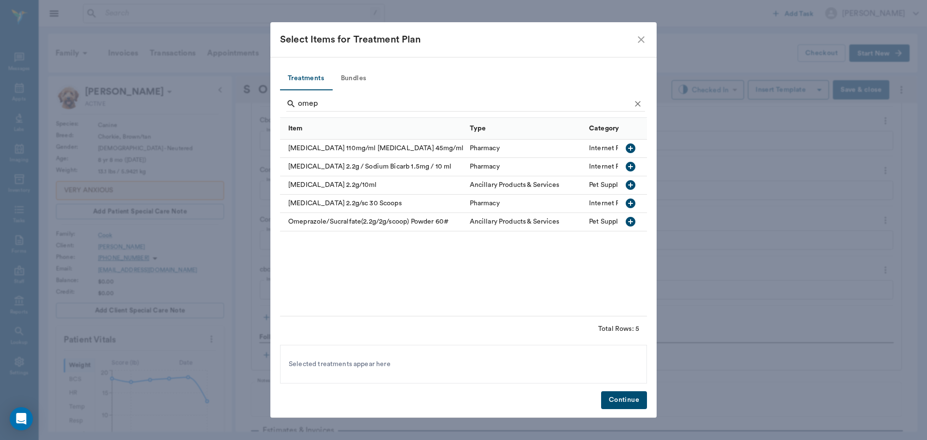
click at [627, 147] on icon "button" at bounding box center [631, 148] width 10 height 10
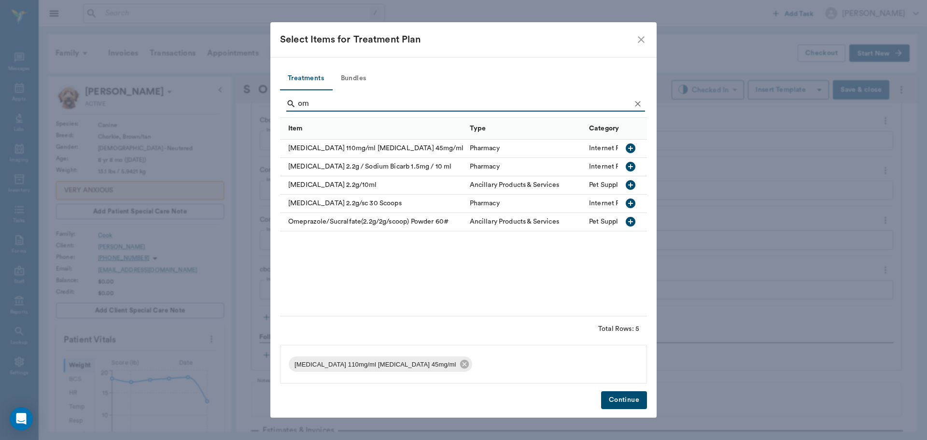
type input "o"
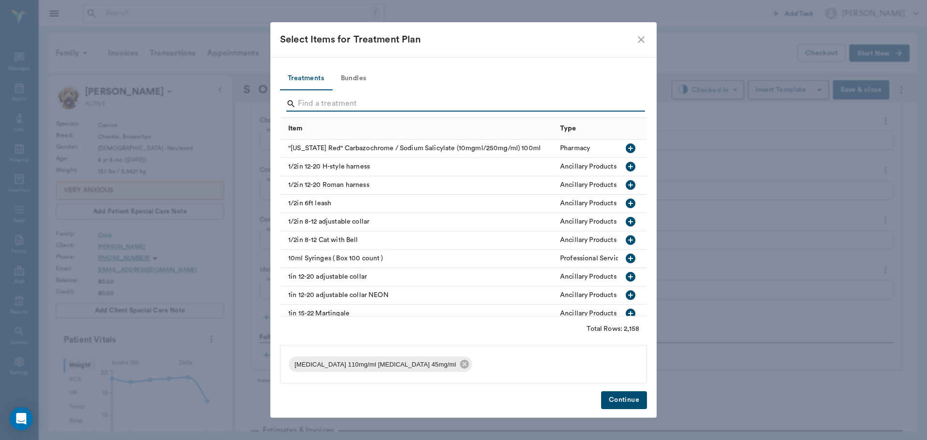
type input "o"
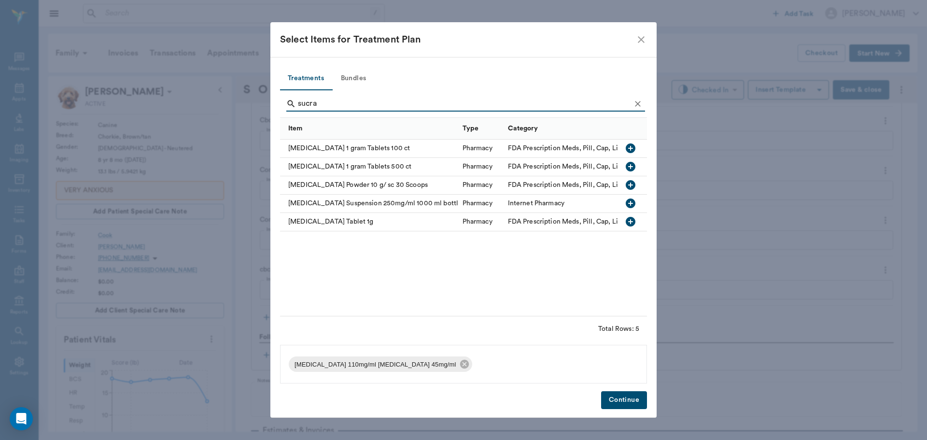
type input "sucra"
click at [630, 221] on icon "button" at bounding box center [631, 222] width 10 height 10
click at [621, 397] on button "Continue" at bounding box center [624, 400] width 46 height 18
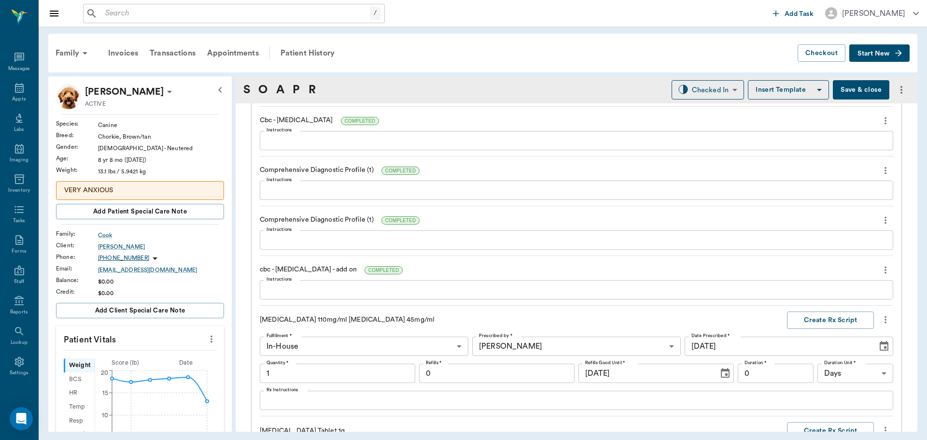
scroll to position [1735, 0]
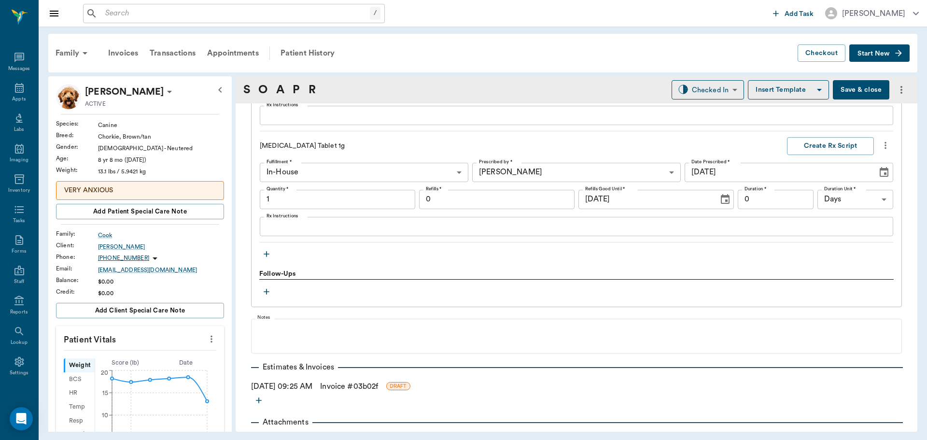
type input "1.00"
click at [314, 201] on input "1.00" at bounding box center [337, 199] width 155 height 19
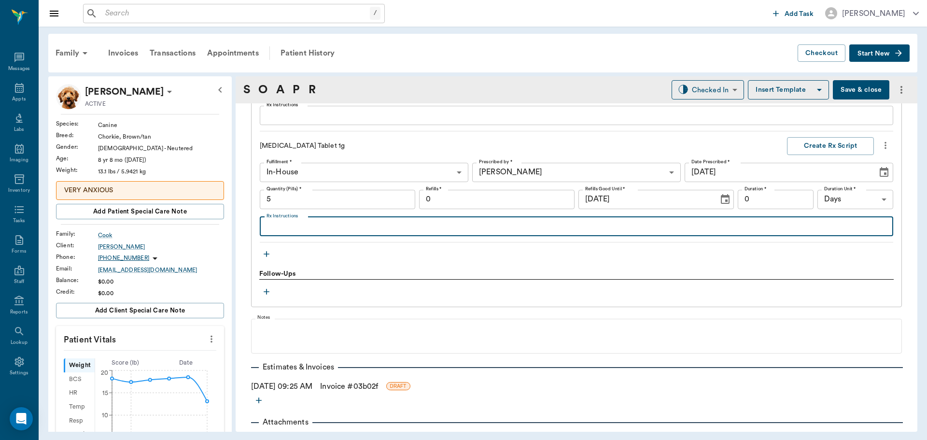
click at [281, 226] on textarea "Rx Instructions" at bounding box center [577, 226] width 620 height 11
type input "5.00"
type textarea "Give 1 cc by mouth twice daily until gone"
click at [813, 143] on button "Create Rx Script" at bounding box center [830, 146] width 87 height 18
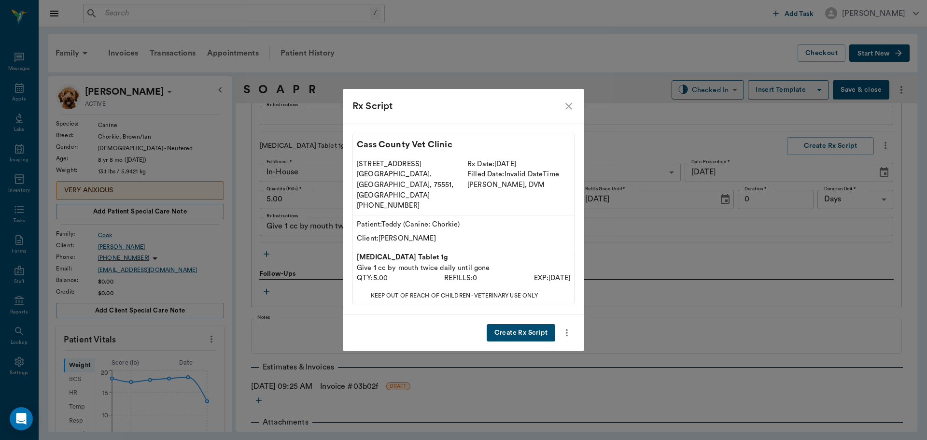
click at [522, 324] on button "Create Rx Script" at bounding box center [521, 333] width 69 height 18
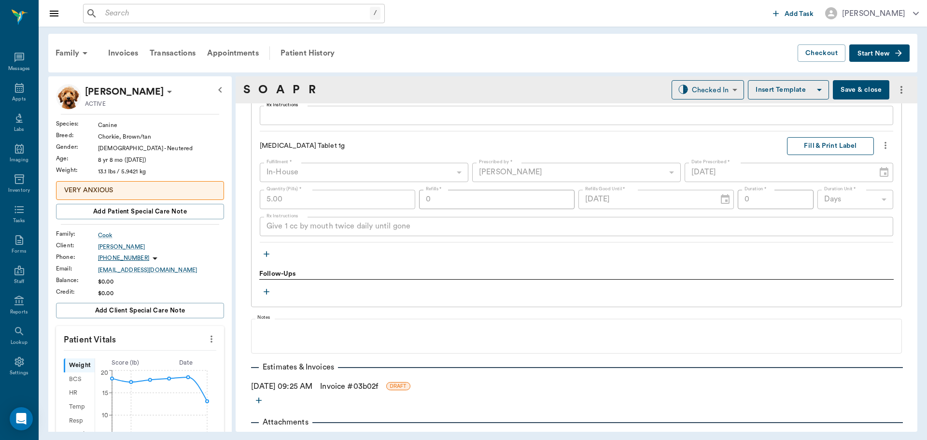
click at [826, 150] on button "Fill & Print Label" at bounding box center [830, 146] width 87 height 18
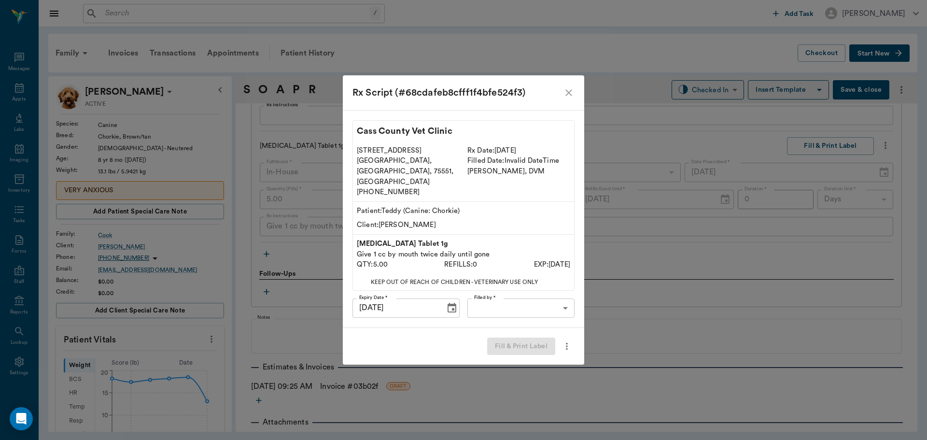
click at [530, 293] on body "/ ​ Add Task Dr. Bert Ellsworth Nectar Messages Appts Labs Imaging Inventory Ta…" at bounding box center [463, 220] width 927 height 440
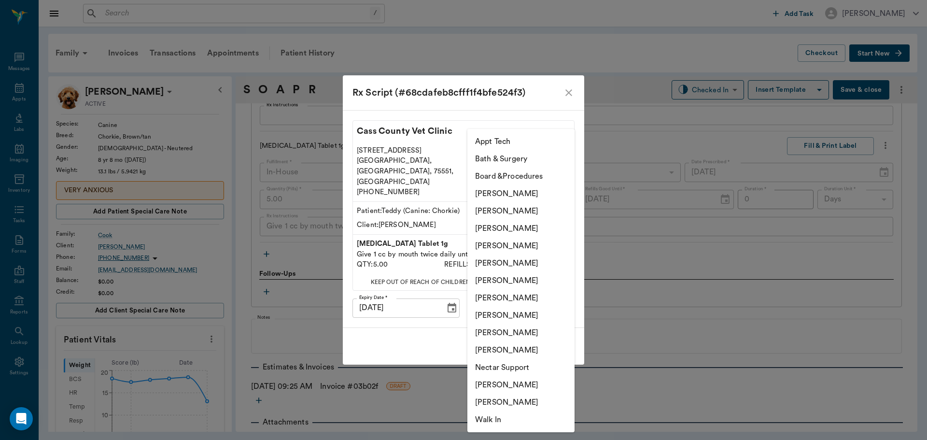
click at [518, 249] on li "[PERSON_NAME]" at bounding box center [520, 245] width 107 height 17
type input "63ec2f075fda476ae8351a4d"
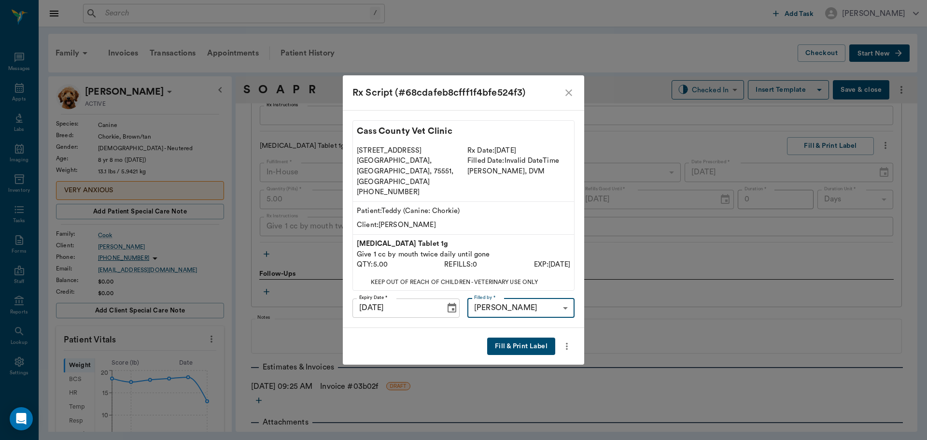
click at [522, 328] on div "Fill & Print Label" at bounding box center [463, 346] width 241 height 37
click at [523, 338] on button "Fill & Print Label" at bounding box center [521, 347] width 68 height 18
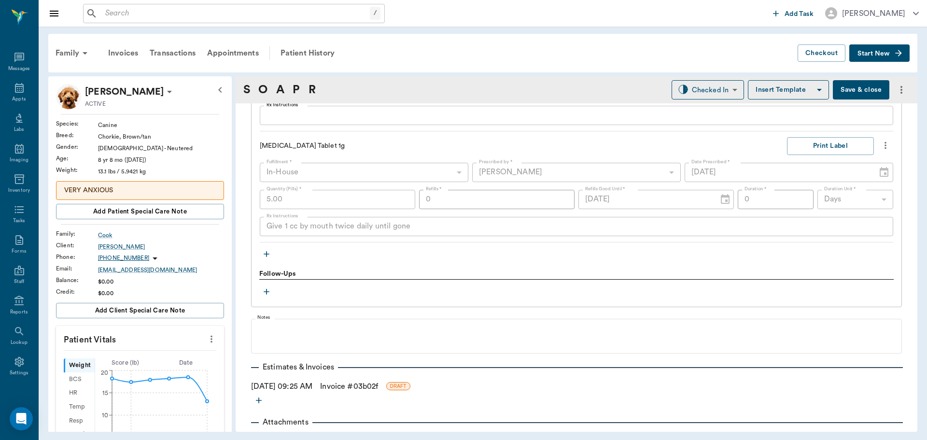
scroll to position [1590, 0]
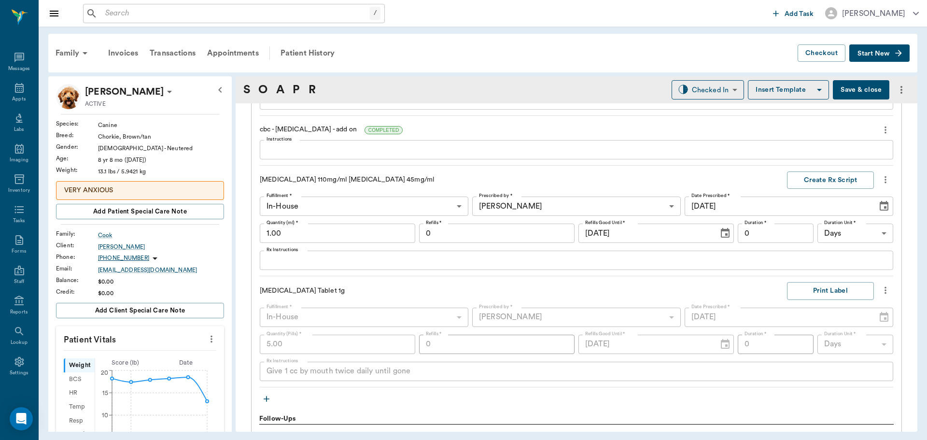
click at [291, 256] on textarea "Rx Instructions" at bounding box center [577, 260] width 620 height 11
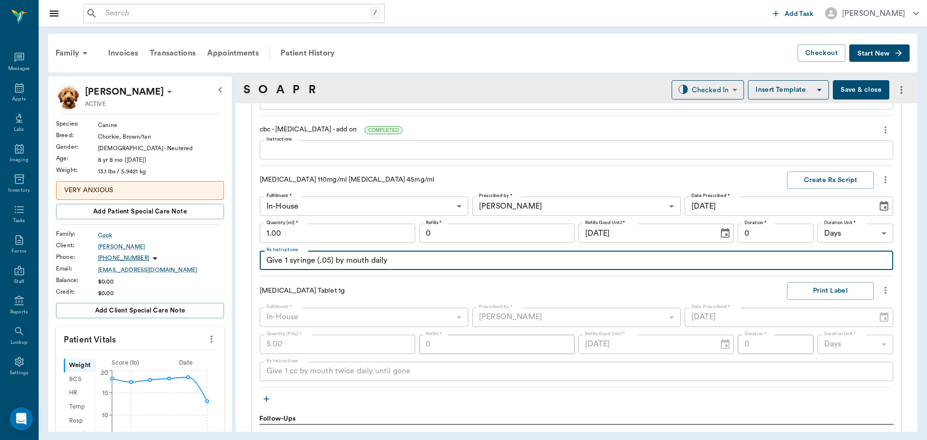
type textarea "Give 1 syringe (.05) by mouth daily"
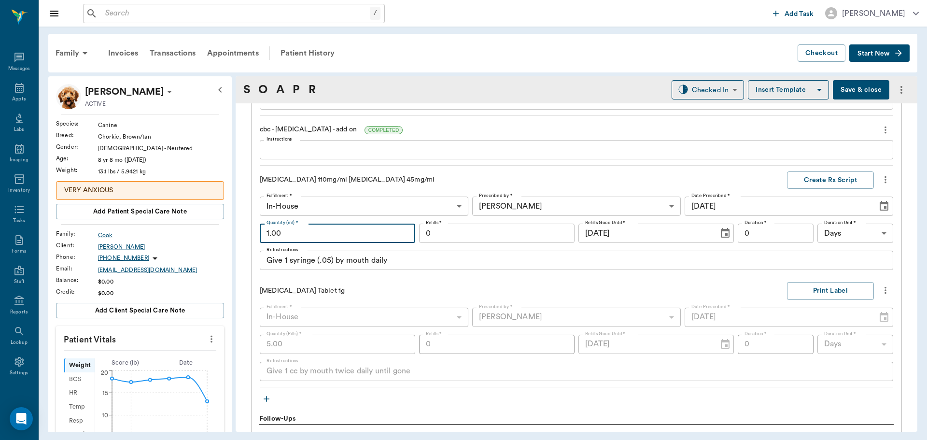
click at [342, 233] on input "1.00" at bounding box center [337, 233] width 155 height 19
type input "0.50"
click at [814, 183] on button "Create Rx Script" at bounding box center [830, 180] width 87 height 18
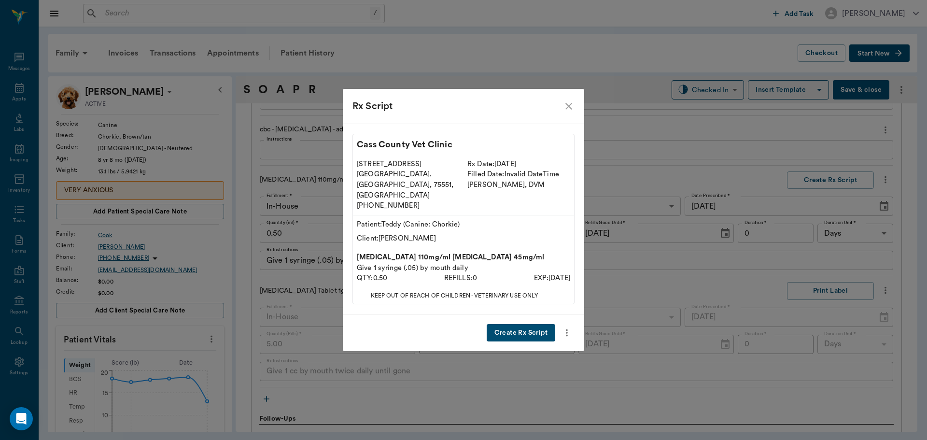
click at [517, 325] on button "Create Rx Script" at bounding box center [521, 333] width 69 height 18
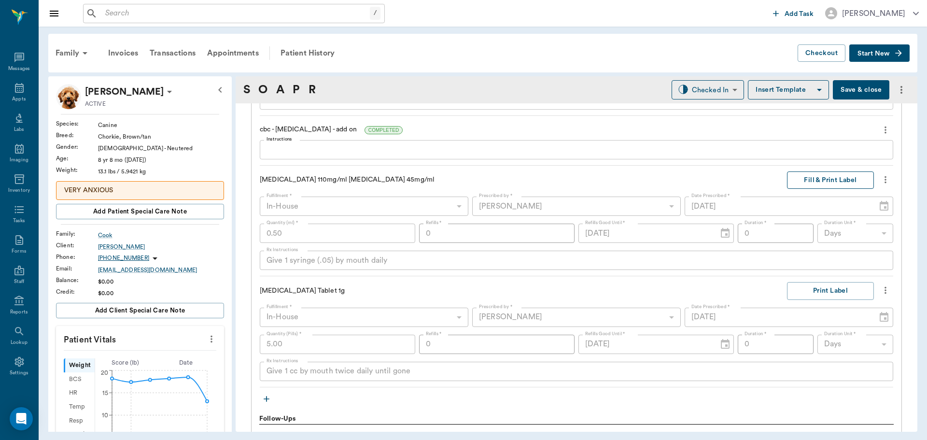
click at [831, 182] on button "Fill & Print Label" at bounding box center [830, 180] width 87 height 18
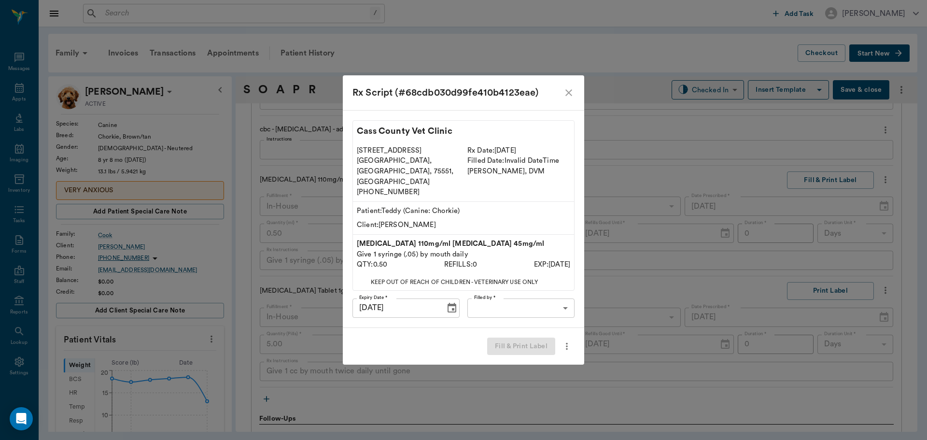
click at [551, 295] on body "/ ​ Add Task Dr. Bert Ellsworth Nectar Messages Appts Labs Imaging Inventory Ta…" at bounding box center [463, 220] width 927 height 440
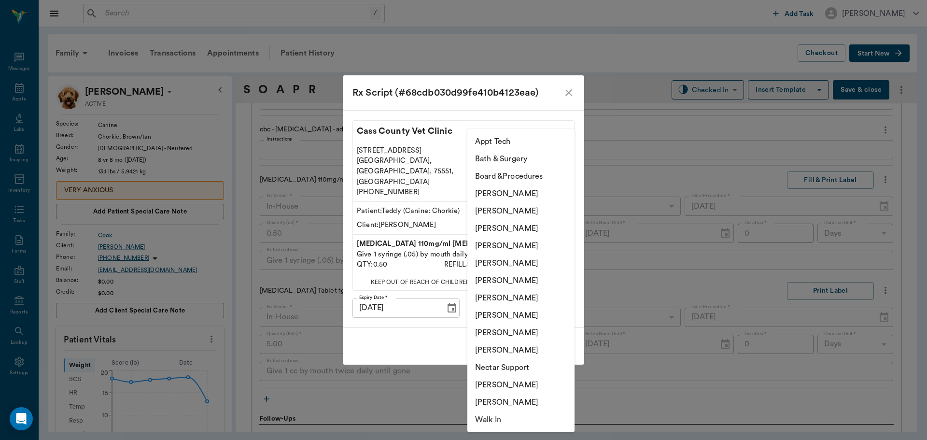
click at [520, 242] on li "[PERSON_NAME]" at bounding box center [520, 245] width 107 height 17
type input "63ec2f075fda476ae8351a4d"
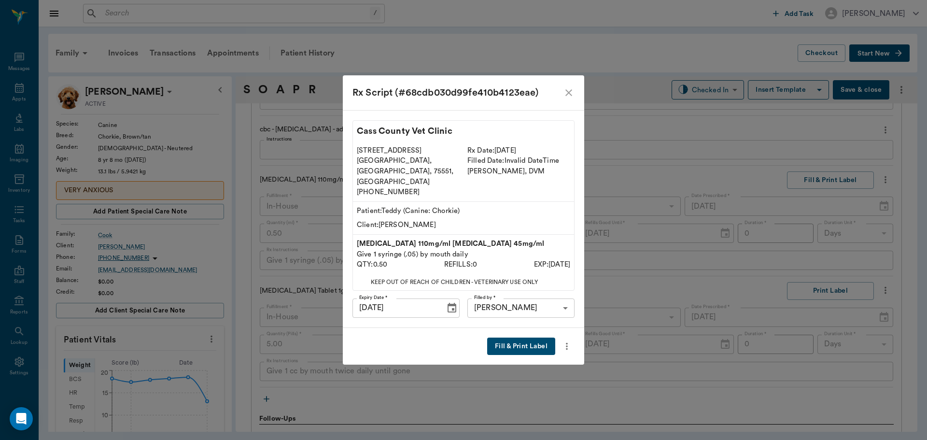
click at [520, 338] on button "Fill & Print Label" at bounding box center [521, 347] width 68 height 18
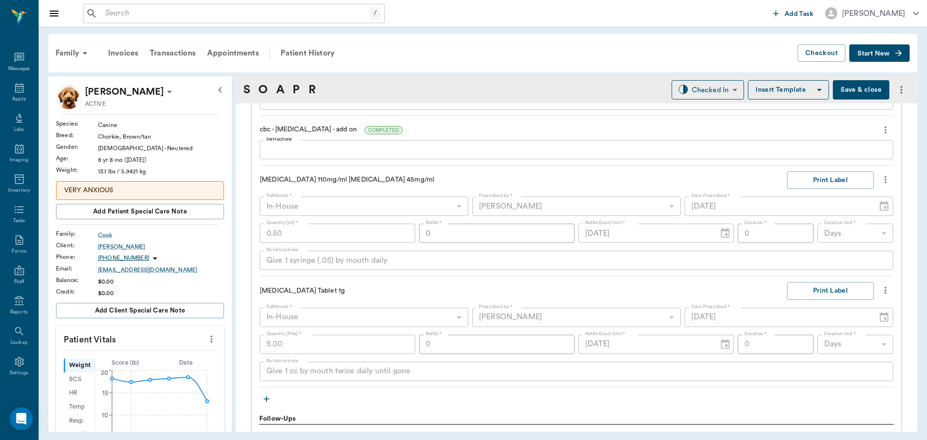
scroll to position [1735, 0]
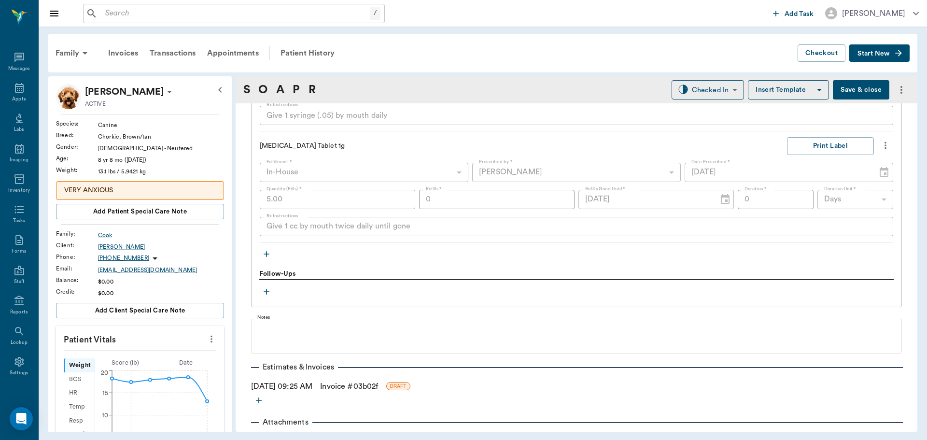
click at [267, 255] on icon "button" at bounding box center [267, 254] width 10 height 10
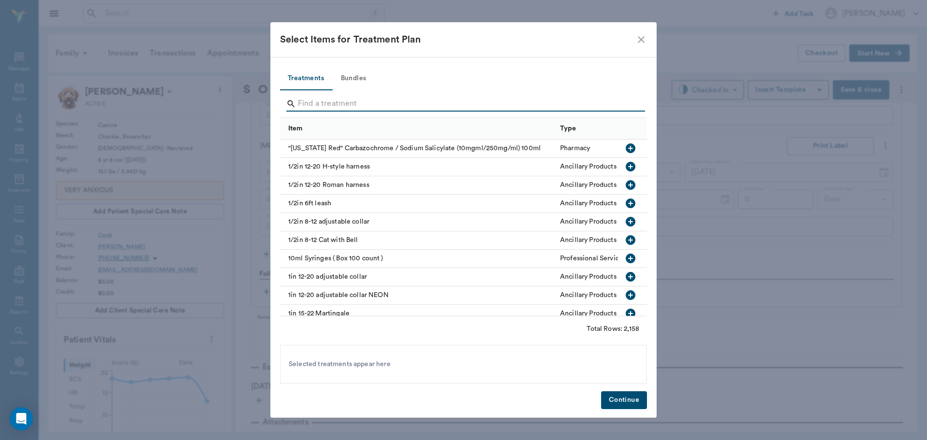
click at [330, 105] on input "Search" at bounding box center [464, 103] width 333 height 15
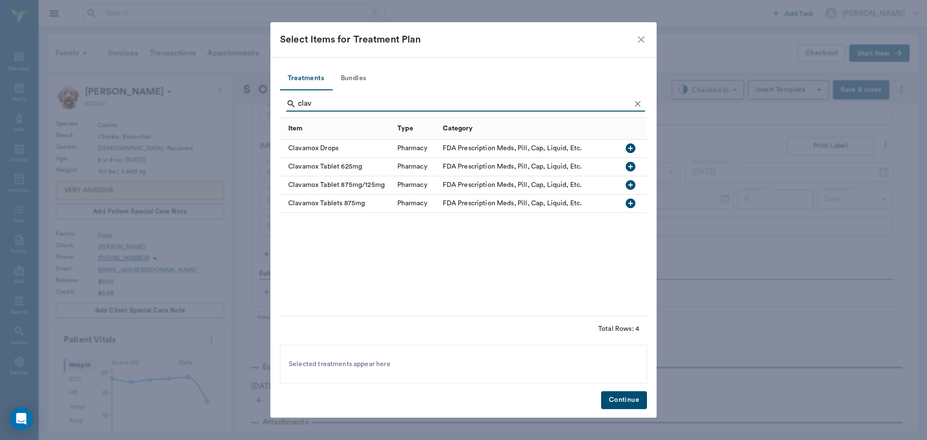
type input "clav"
click at [631, 149] on icon "button" at bounding box center [631, 148] width 10 height 10
click at [620, 402] on button "Continue" at bounding box center [624, 400] width 46 height 18
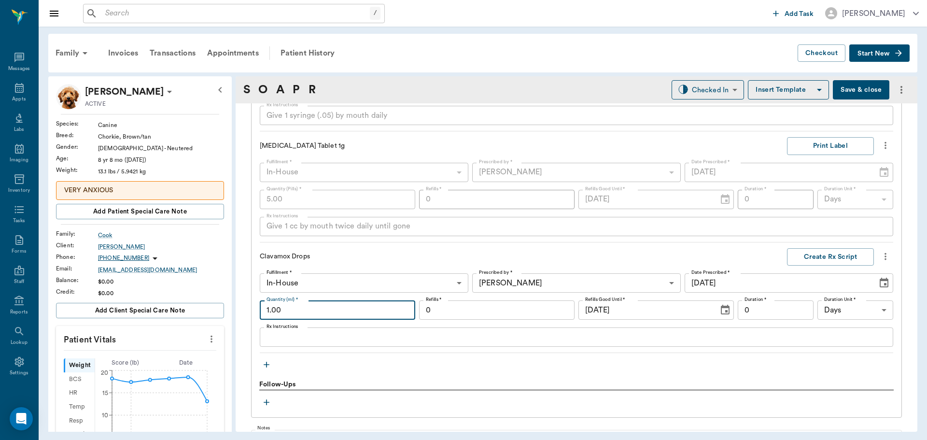
click at [295, 314] on input "1.00" at bounding box center [337, 309] width 155 height 19
type input "15.00"
click at [321, 338] on textarea "Rx Instructions" at bounding box center [577, 337] width 620 height 11
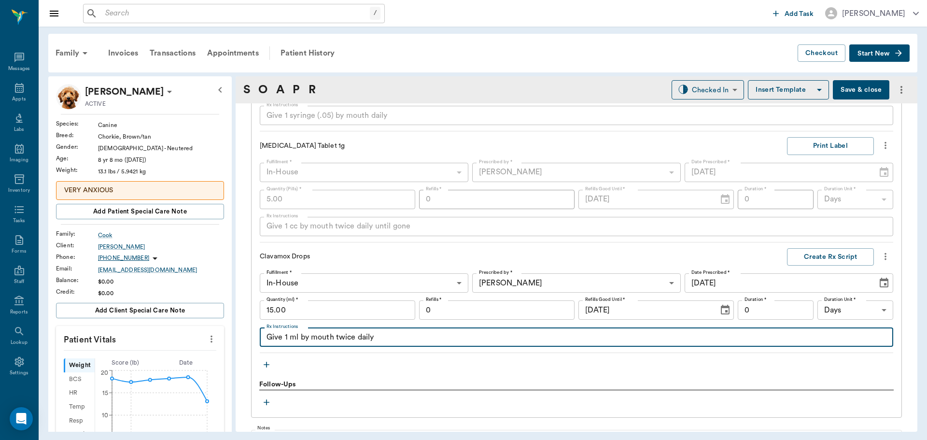
type textarea "Give 1 ml by mouth twice daily"
click at [797, 312] on input "0" at bounding box center [776, 309] width 76 height 19
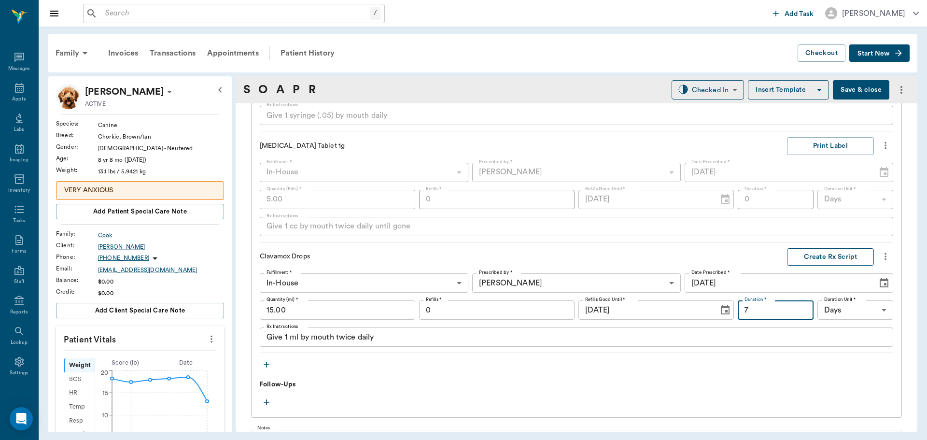
type input "7"
click at [824, 253] on button "Create Rx Script" at bounding box center [830, 257] width 87 height 18
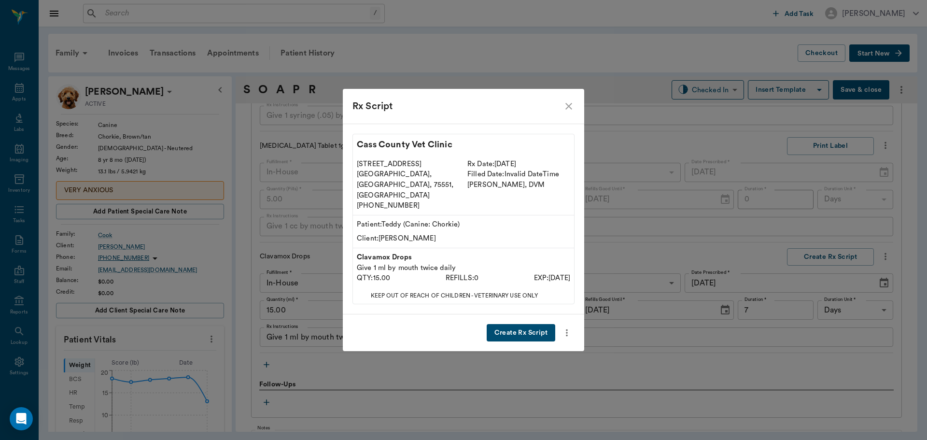
click at [525, 324] on button "Create Rx Script" at bounding box center [521, 333] width 69 height 18
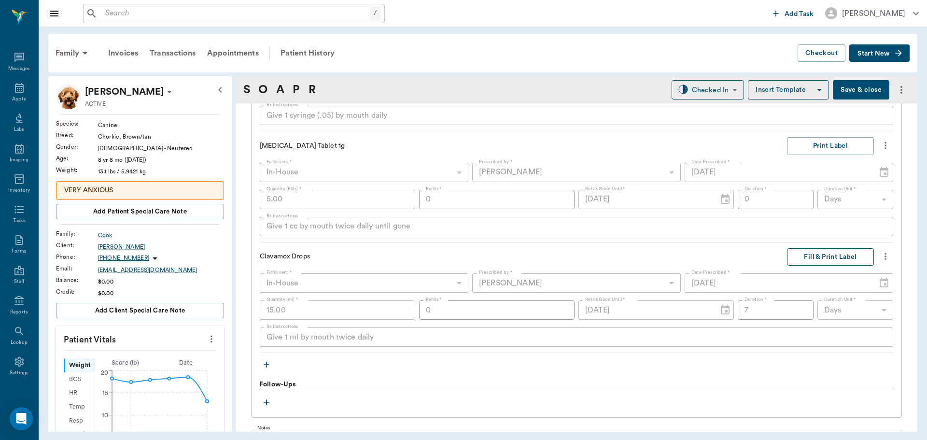
click at [815, 255] on button "Fill & Print Label" at bounding box center [830, 257] width 87 height 18
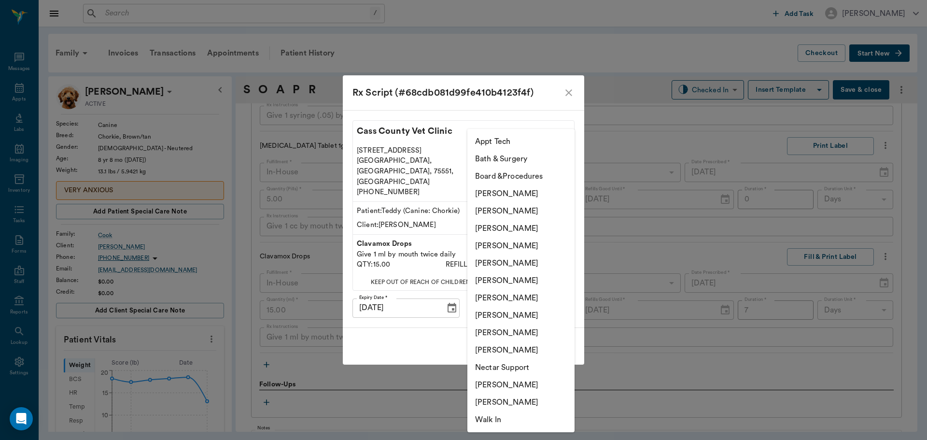
click at [544, 296] on body "/ ​ Add Task Dr. Bert Ellsworth Nectar Messages Appts Labs Imaging Inventory Ta…" at bounding box center [463, 220] width 927 height 440
click at [524, 240] on li "[PERSON_NAME]" at bounding box center [520, 245] width 107 height 17
type input "63ec2f075fda476ae8351a4d"
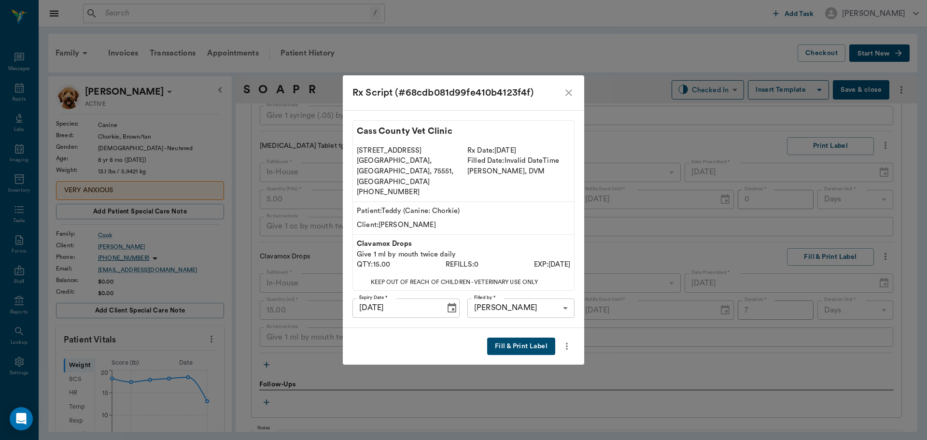
click at [523, 344] on button "Fill & Print Label" at bounding box center [521, 347] width 68 height 18
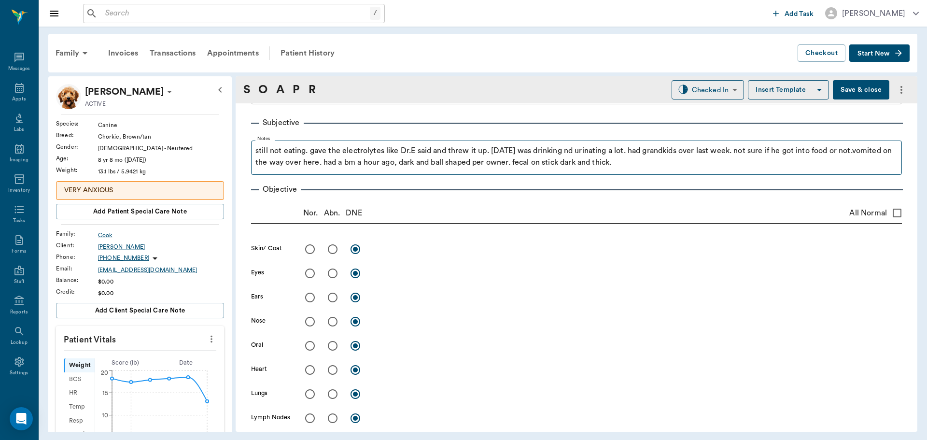
scroll to position [0, 0]
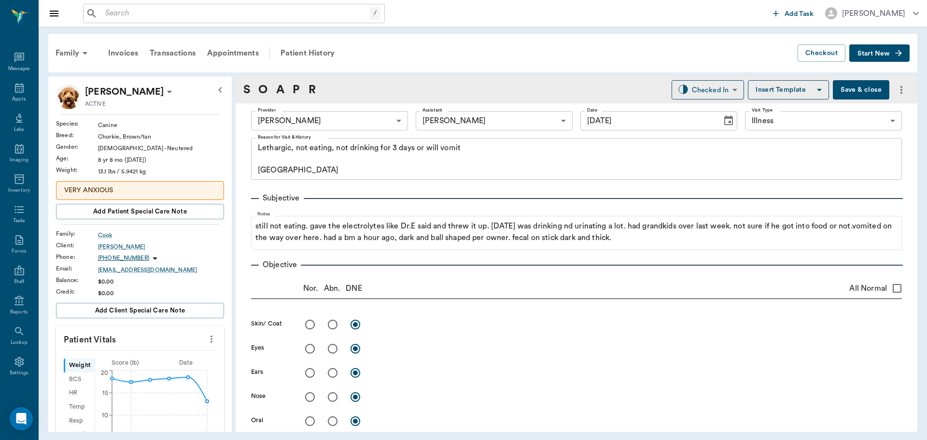
click at [853, 92] on button "Save & close" at bounding box center [861, 89] width 56 height 19
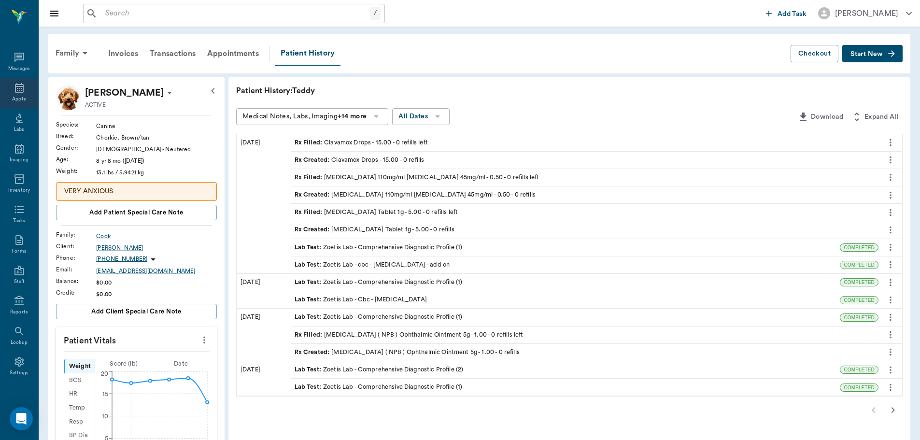
click at [17, 86] on icon at bounding box center [19, 88] width 9 height 10
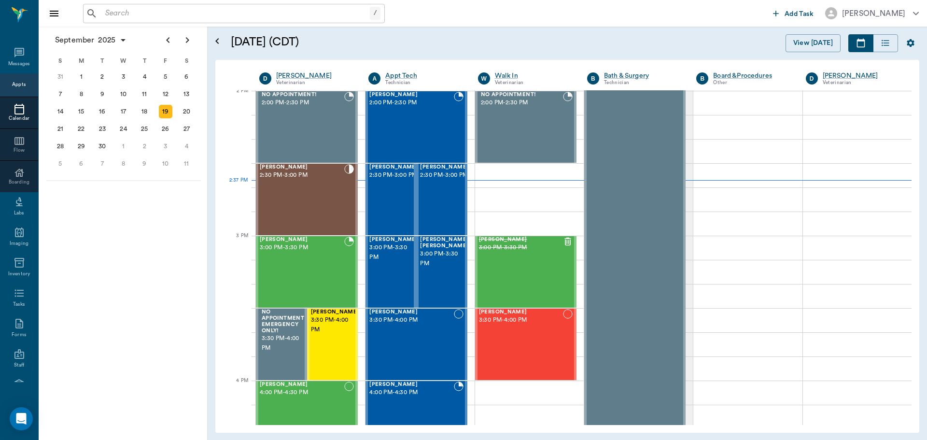
scroll to position [871, 0]
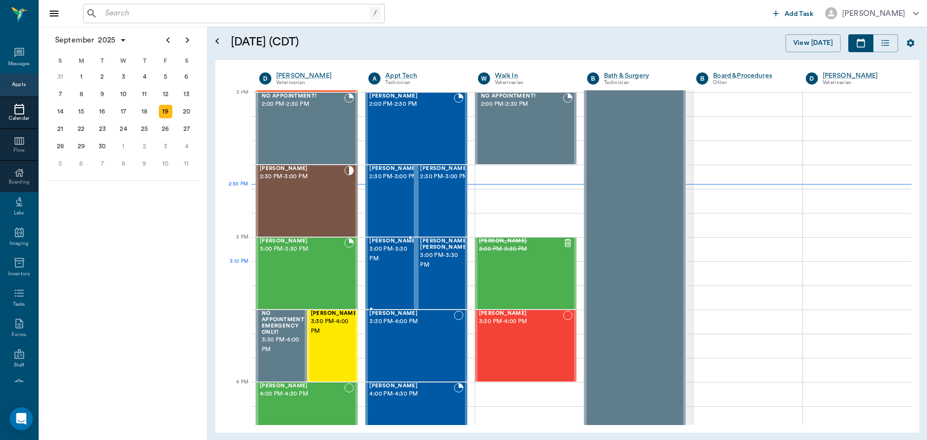
click at [383, 262] on span "3:00 PM - 3:30 PM" at bounding box center [393, 253] width 48 height 19
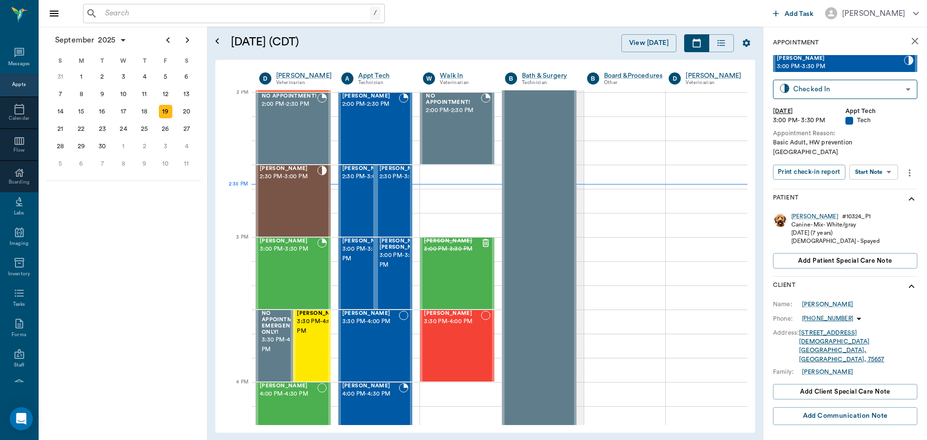
click at [891, 163] on body "/ ​ Add Task Dr. Bert Ellsworth Nectar Messages Appts Calendar Flow Boarding La…" at bounding box center [463, 220] width 927 height 440
click at [877, 185] on button "Start SOAP" at bounding box center [862, 182] width 33 height 11
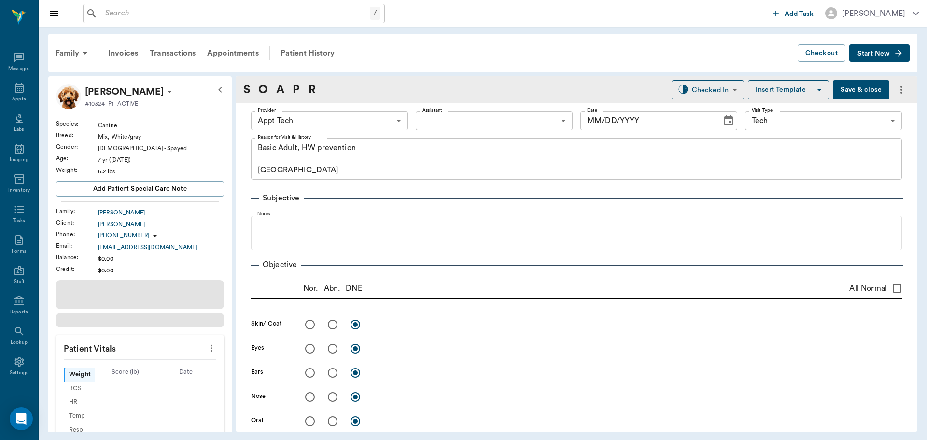
type input "63ec2f075fda476ae8351a4c"
type input "65d2be4f46e3a538d89b8c1a"
type textarea "Basic Adult, HW prevention Caryn"
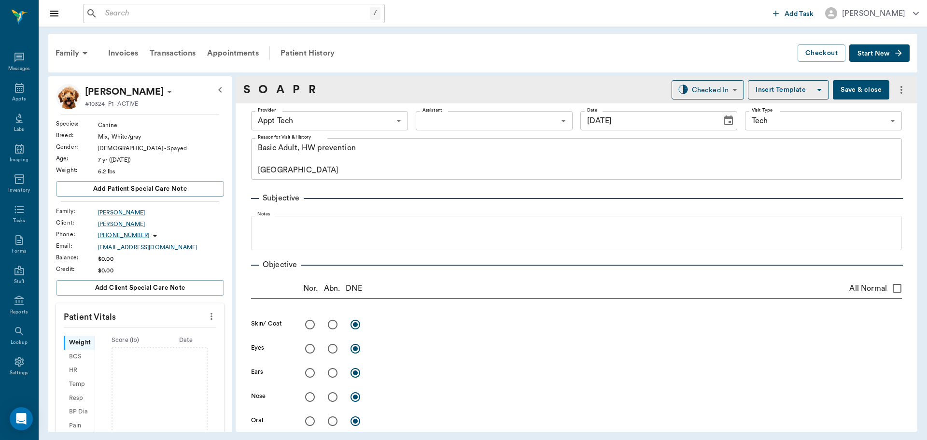
type input "[DATE]"
click at [206, 312] on icon "more" at bounding box center [211, 316] width 11 height 12
click at [170, 337] on span "Enter Vitals" at bounding box center [163, 333] width 81 height 10
click at [146, 345] on input "text" at bounding box center [140, 345] width 84 height 19
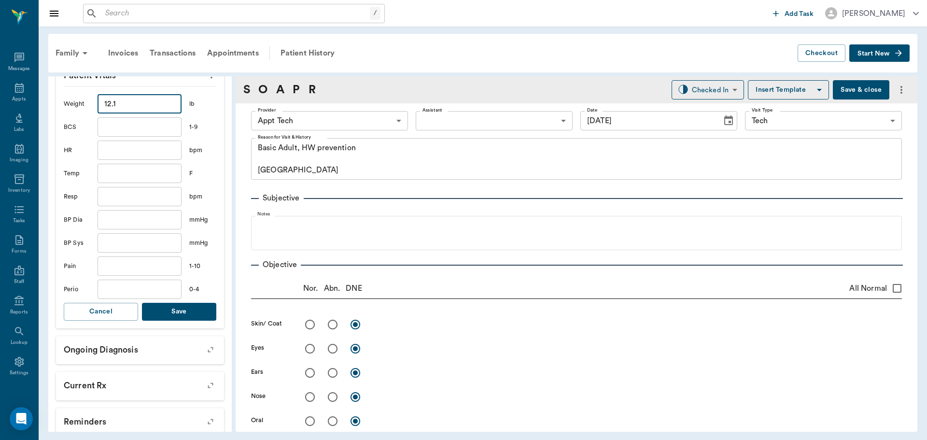
type input "12.1"
click at [167, 316] on button "Save" at bounding box center [179, 312] width 74 height 18
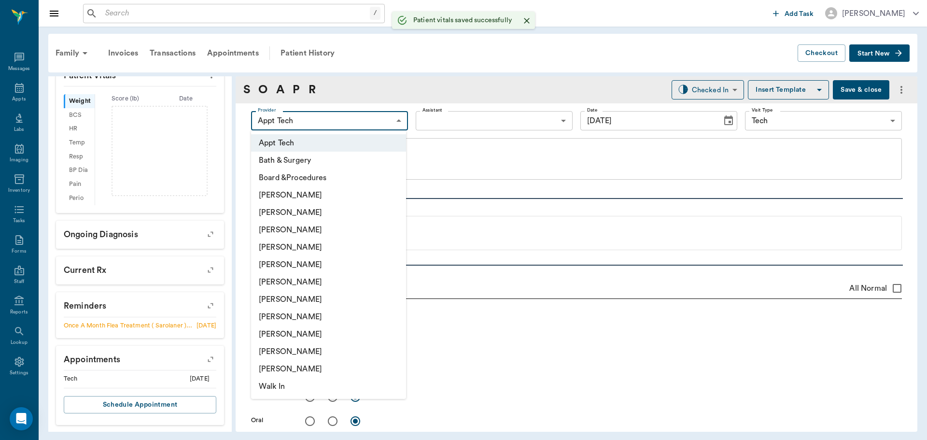
click at [295, 118] on body "/ ​ Add Task Dr. Bert Ellsworth Nectar Messages Appts Labs Imaging Inventory Ta…" at bounding box center [463, 220] width 927 height 440
click at [322, 298] on li "[PERSON_NAME]" at bounding box center [328, 299] width 155 height 17
type input "682b670d8bdc6f7f8feef3db"
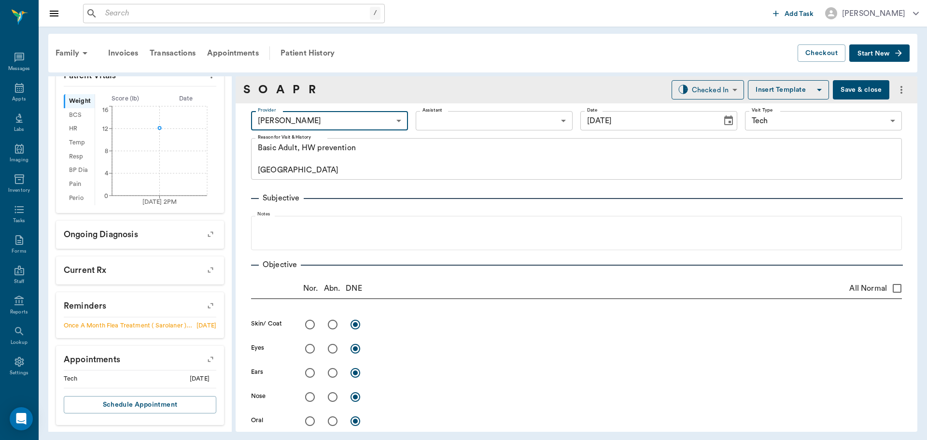
click at [420, 118] on body "/ ​ Add Task Dr. Bert Ellsworth Nectar Messages Appts Labs Imaging Inventory Ta…" at bounding box center [463, 220] width 927 height 440
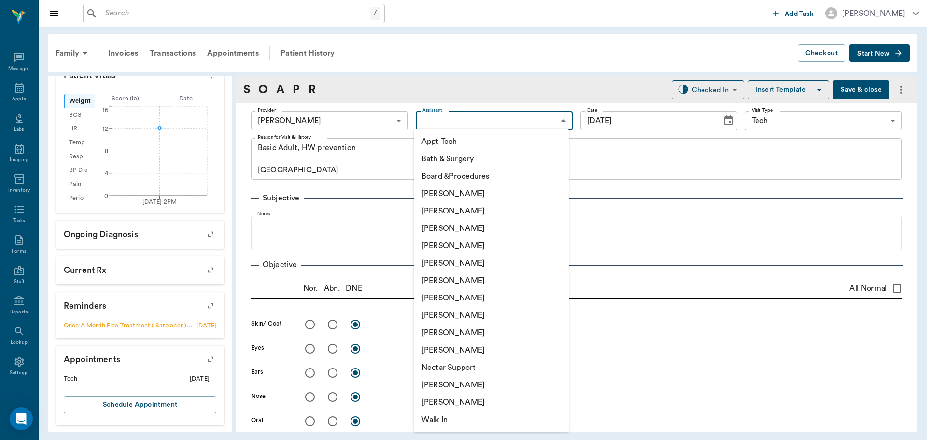
click at [430, 142] on li "Appt Tech" at bounding box center [491, 141] width 155 height 17
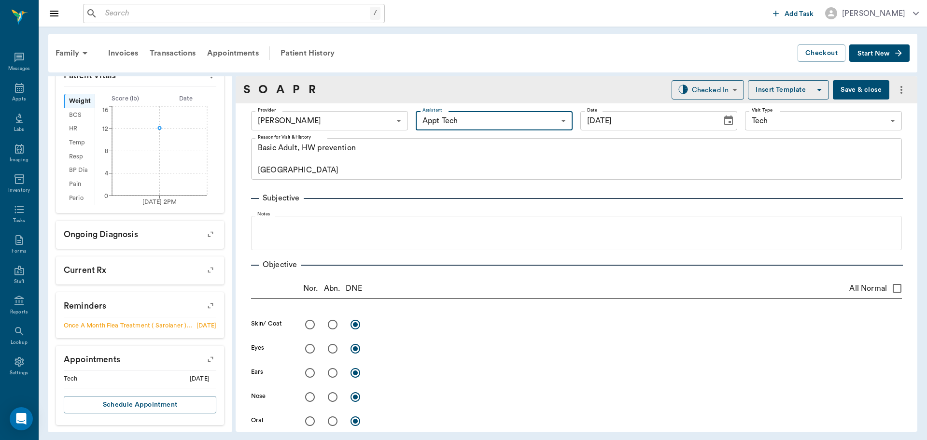
type input "63ec2f075fda476ae8351a4c"
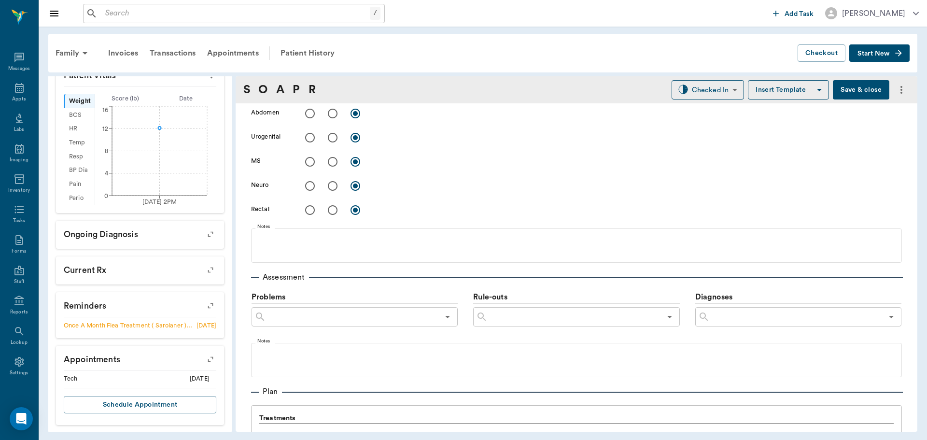
click at [271, 429] on button "button" at bounding box center [266, 436] width 14 height 14
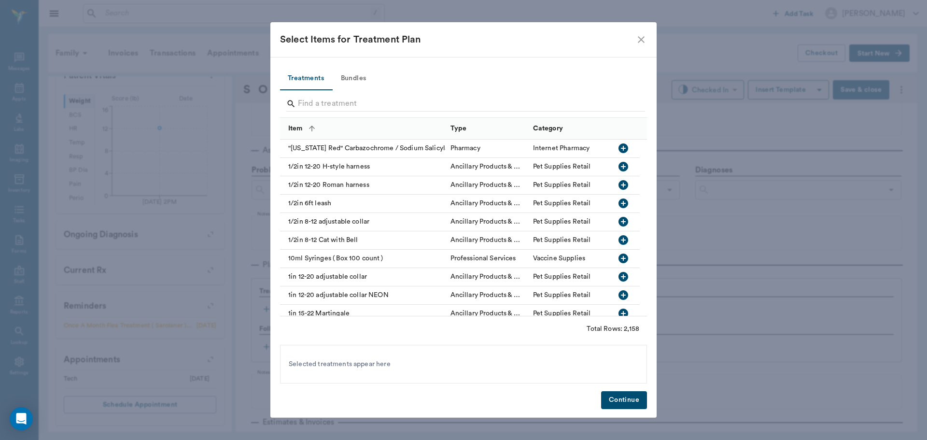
click at [354, 76] on button "Bundles" at bounding box center [353, 78] width 43 height 23
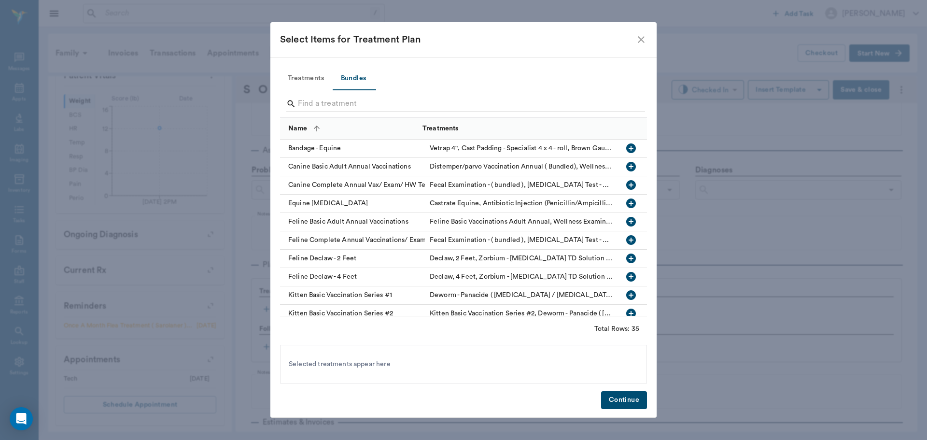
click at [353, 104] on input "Search" at bounding box center [464, 103] width 333 height 15
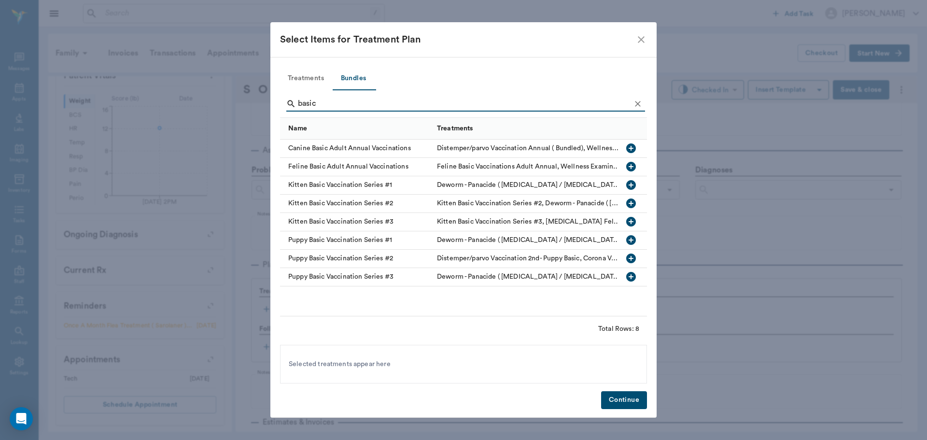
type input "basic"
click at [634, 147] on icon "button" at bounding box center [631, 148] width 10 height 10
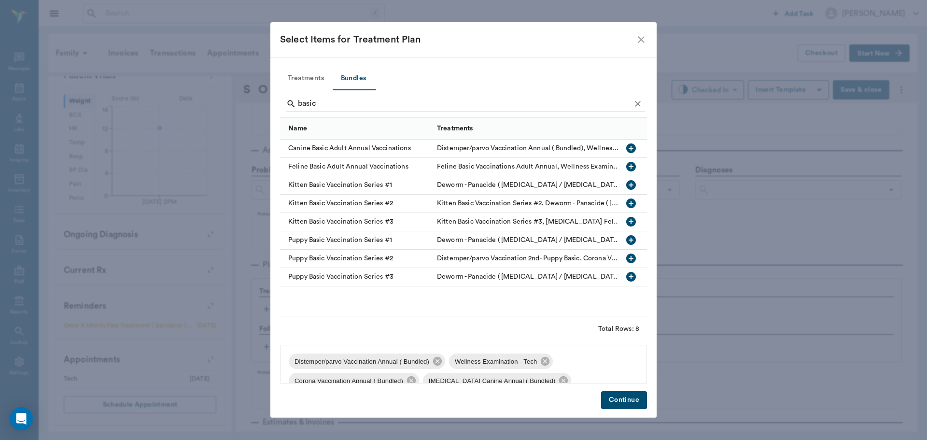
scroll to position [71, 0]
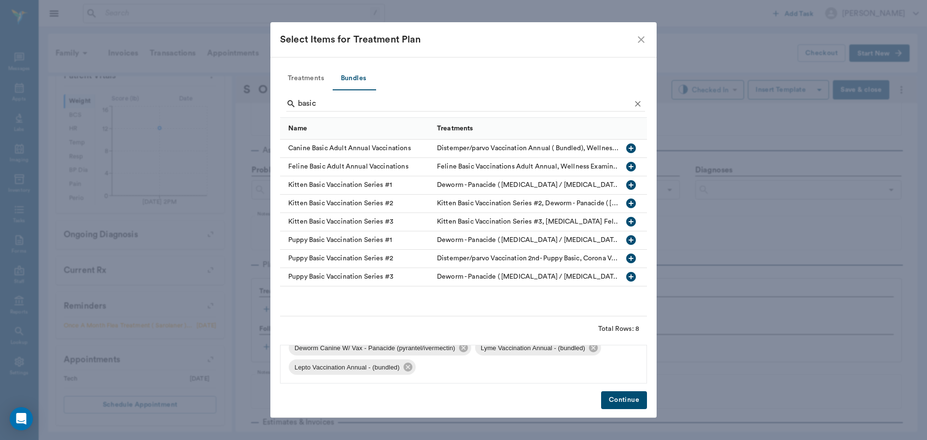
click at [402, 368] on span "Lepto Vaccination Annual - (bundled)" at bounding box center [347, 368] width 117 height 10
click at [408, 366] on icon at bounding box center [408, 367] width 11 height 11
click at [590, 366] on icon at bounding box center [593, 367] width 9 height 9
click at [637, 101] on icon "Clear" at bounding box center [638, 104] width 10 height 10
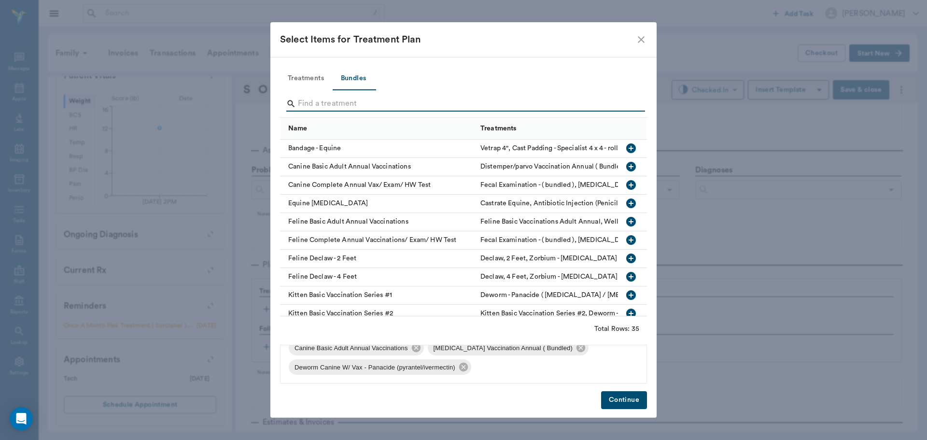
click at [622, 105] on input "Search" at bounding box center [464, 103] width 333 height 15
type input "pro"
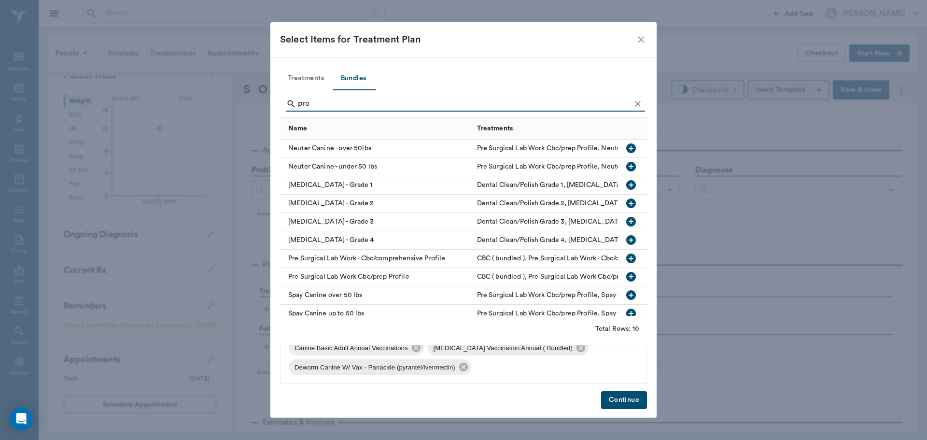
click at [301, 72] on button "Treatments" at bounding box center [306, 78] width 52 height 23
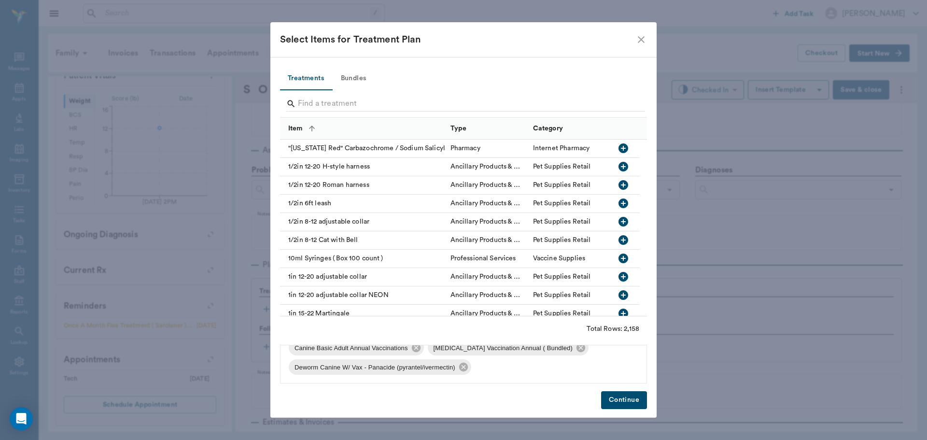
click at [324, 98] on input "Search" at bounding box center [464, 103] width 333 height 15
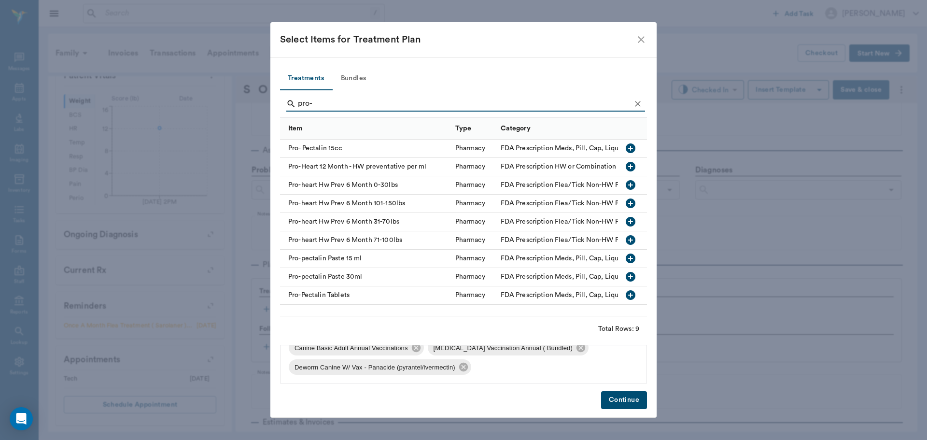
type input "pro-"
click at [629, 184] on icon "button" at bounding box center [631, 185] width 10 height 10
click at [623, 399] on button "Continue" at bounding box center [624, 400] width 46 height 18
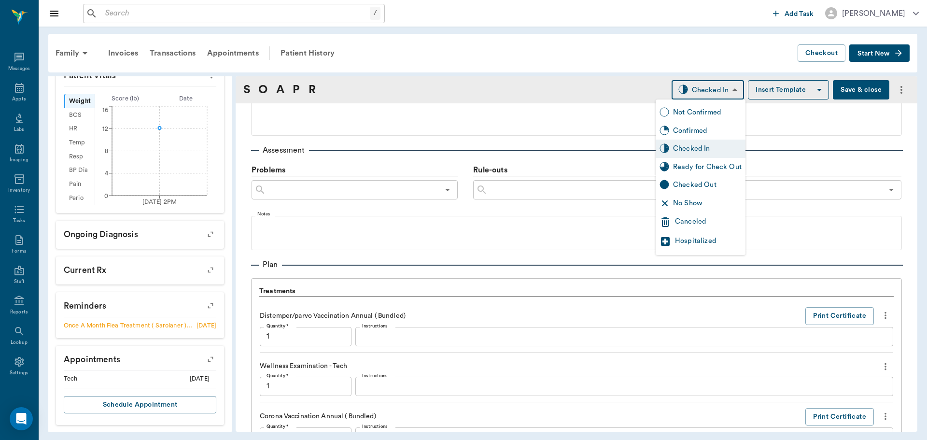
click at [706, 94] on body "/ ​ Add Task Dr. Bert Ellsworth Nectar Messages Appts Labs Imaging Inventory Ta…" at bounding box center [463, 220] width 927 height 440
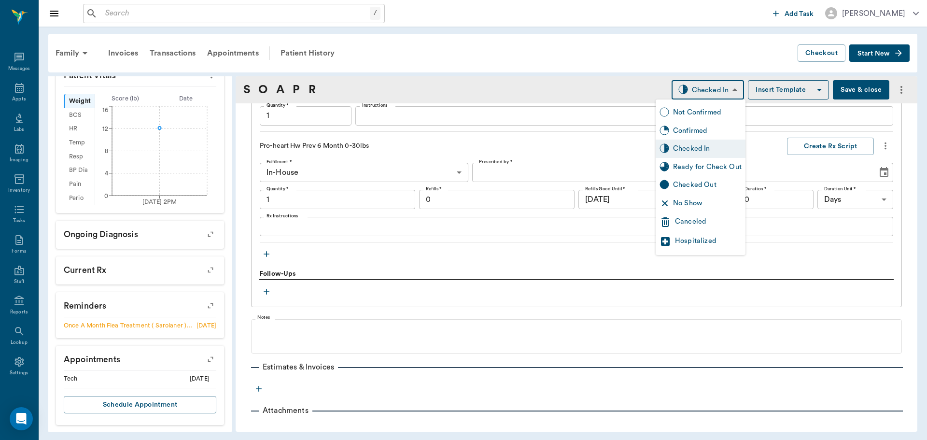
click at [701, 162] on div "Ready for Check Out" at bounding box center [707, 167] width 69 height 11
type input "READY_TO_CHECKOUT"
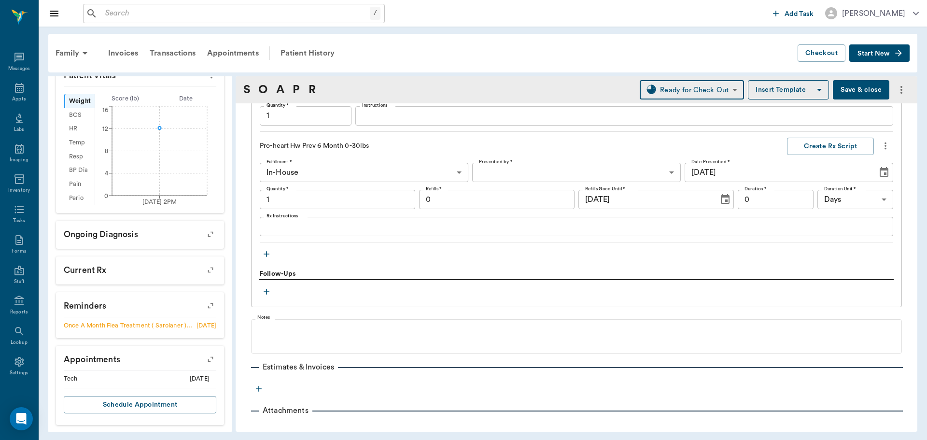
type input "1.00"
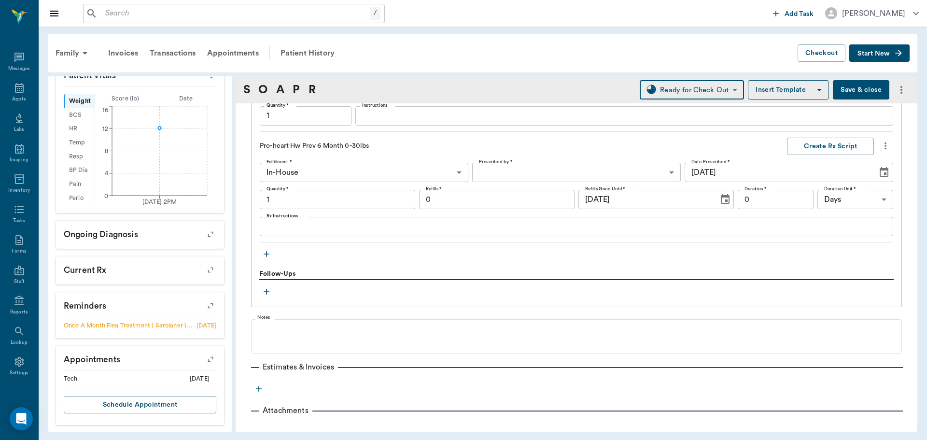
type input "1.00"
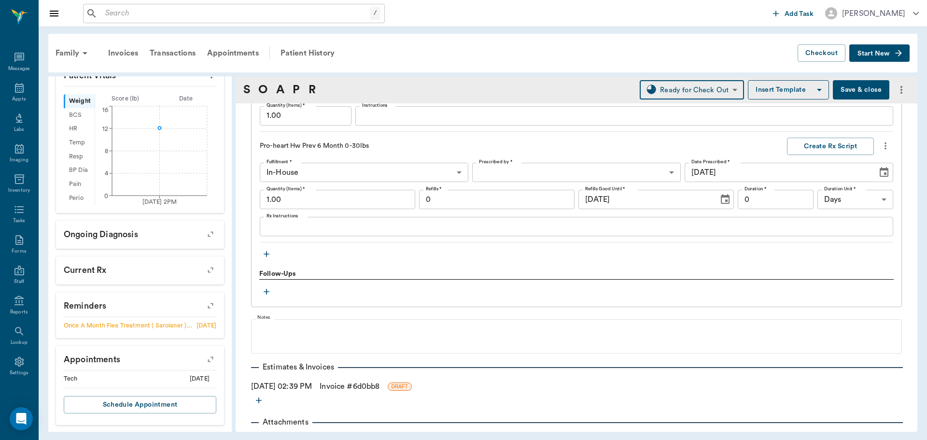
click at [355, 380] on link "Invoice # 6d0bb8" at bounding box center [350, 386] width 60 height 12
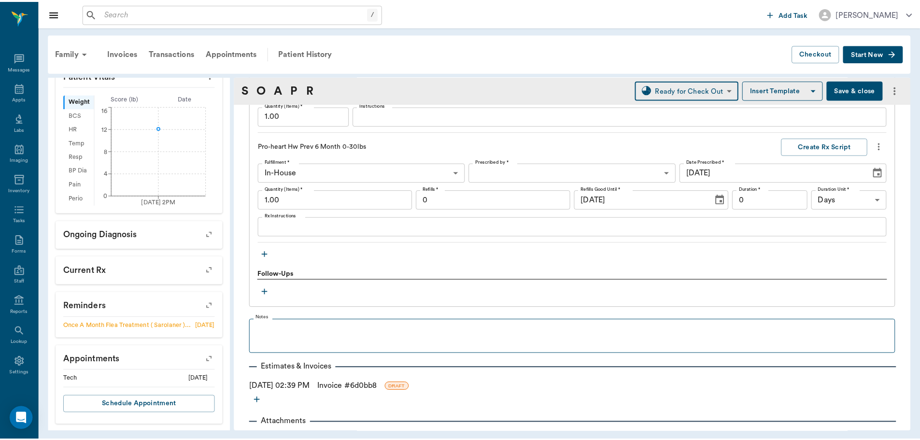
scroll to position [1067, 0]
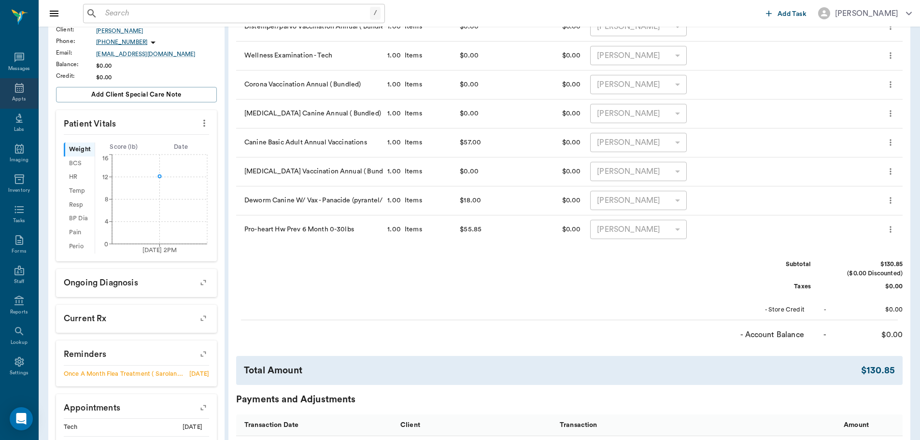
click at [14, 84] on icon at bounding box center [20, 88] width 12 height 12
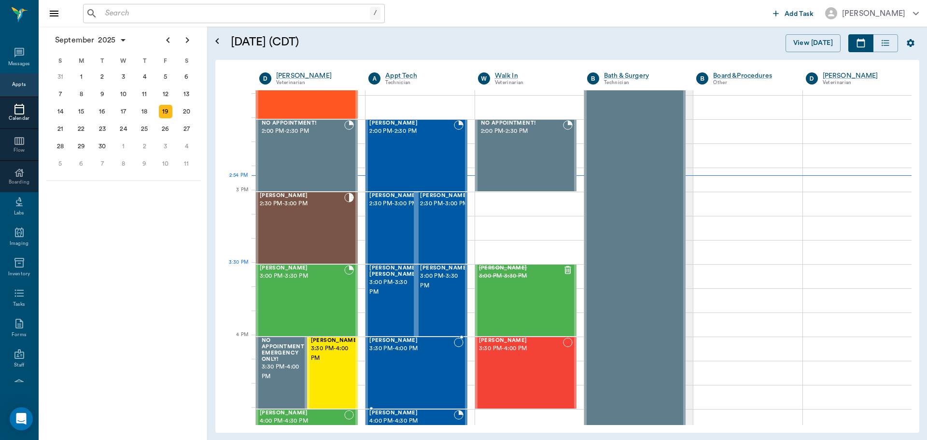
scroll to position [918, 0]
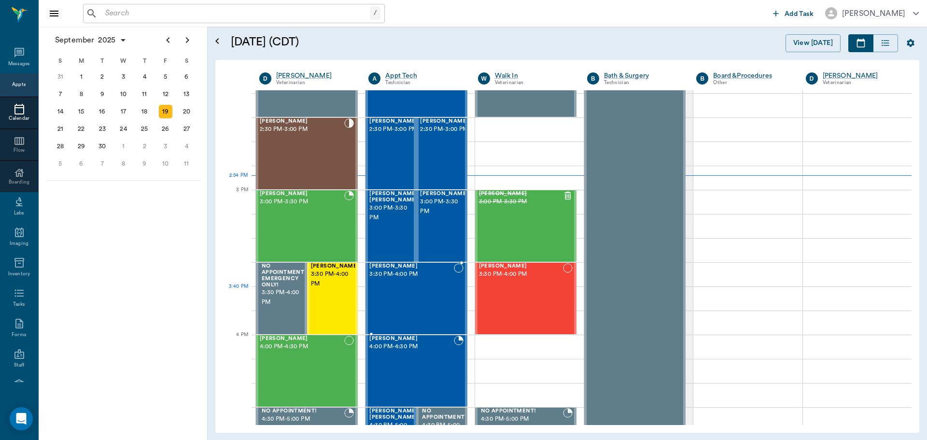
click at [415, 292] on div "BELLA WINN 3:30 PM - 4:00 PM" at bounding box center [411, 298] width 84 height 70
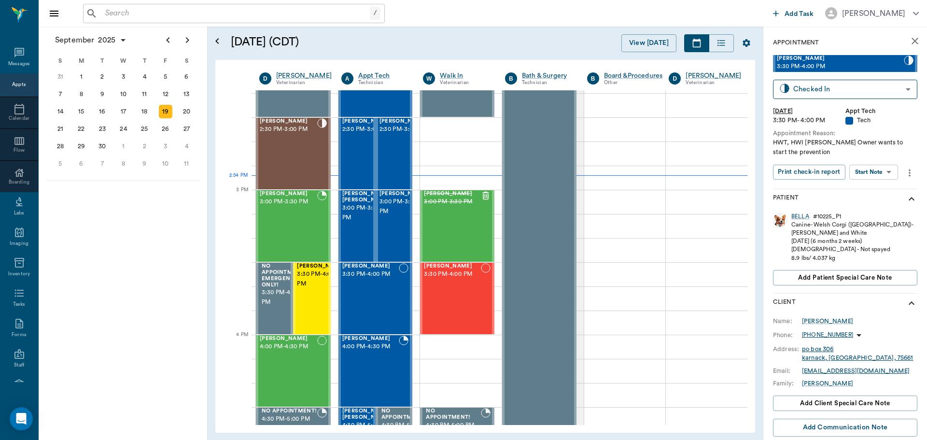
click at [869, 173] on body "/ ​ Add Task Dr. Bert Ellsworth Nectar Messages Appts Calendar Flow Boarding La…" at bounding box center [463, 220] width 927 height 440
click at [886, 192] on li "Start SOAP" at bounding box center [874, 191] width 67 height 16
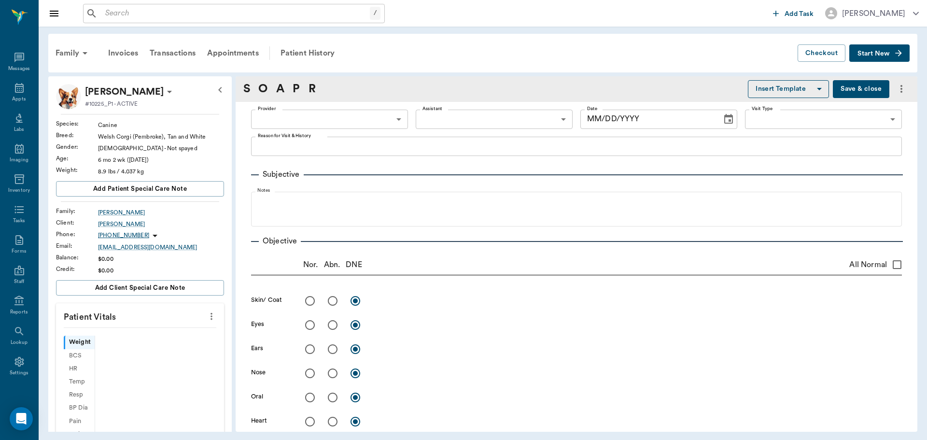
click at [373, 121] on body "/ ​ Add Task Dr. Bert Ellsworth Nectar Messages Appts Labs Imaging Inventory Ta…" at bounding box center [463, 220] width 927 height 440
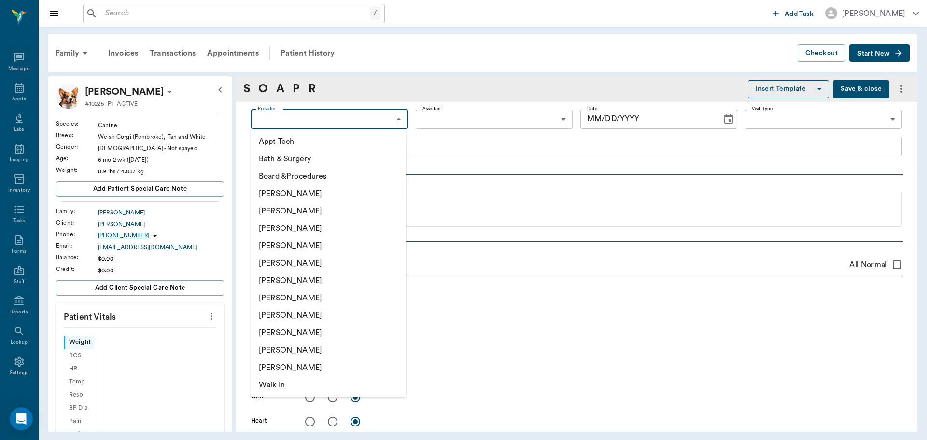
click at [328, 296] on li "[PERSON_NAME]" at bounding box center [328, 297] width 155 height 17
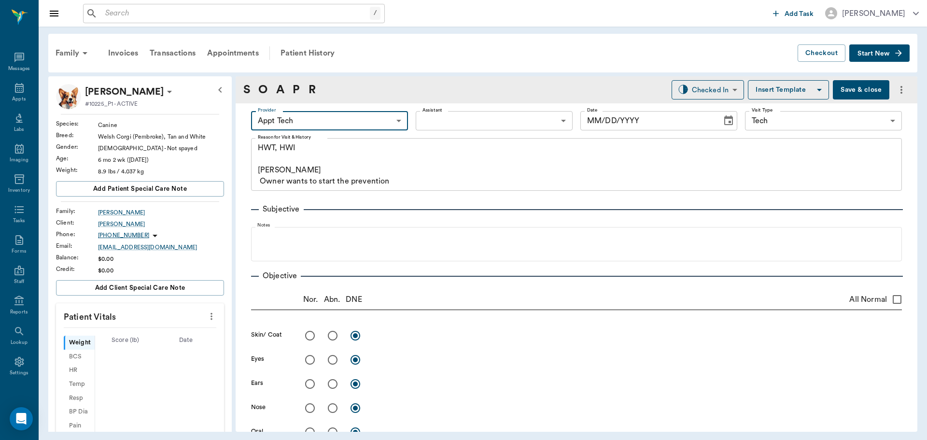
type input "63ec2f075fda476ae8351a4c"
type input "65d2be4f46e3a538d89b8c1a"
type textarea "HWT, HWI Caryn Owner wants to start the prevention"
click at [541, 126] on div at bounding box center [463, 220] width 927 height 440
type input "[DATE]"
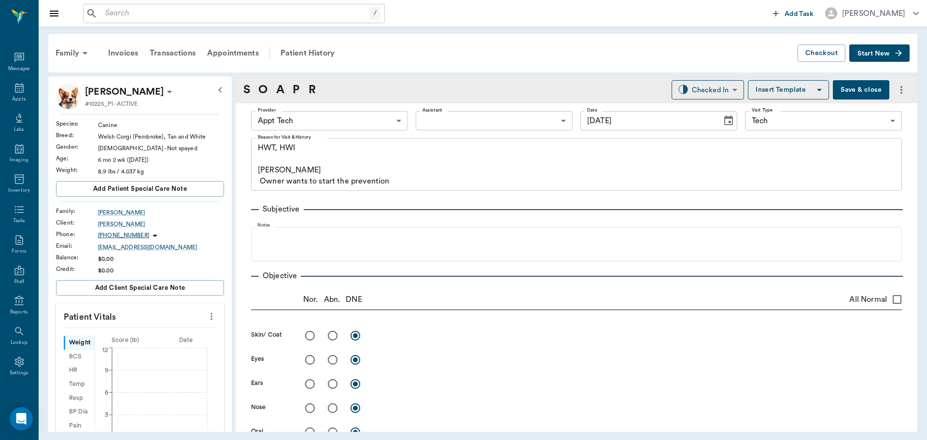
click at [563, 119] on div at bounding box center [463, 220] width 927 height 440
click at [549, 125] on body "/ ​ Add Task Dr. Bert Ellsworth Nectar Messages Appts Labs Imaging Inventory Ta…" at bounding box center [463, 220] width 927 height 440
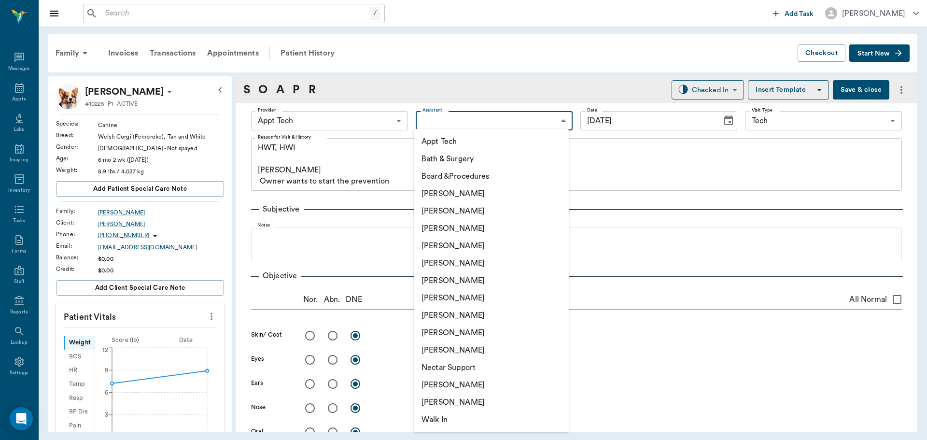
click at [472, 382] on li "[PERSON_NAME]" at bounding box center [491, 384] width 155 height 17
type input "6740bf97de10e07744acf1eb"
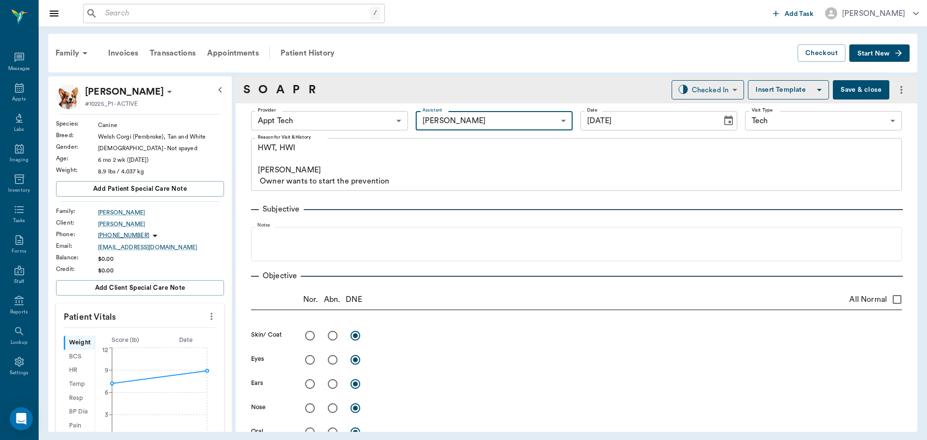
click at [205, 315] on div at bounding box center [463, 220] width 927 height 440
click at [206, 317] on icon "more" at bounding box center [211, 316] width 11 height 12
click at [173, 333] on span "Enter Vitals" at bounding box center [163, 333] width 81 height 10
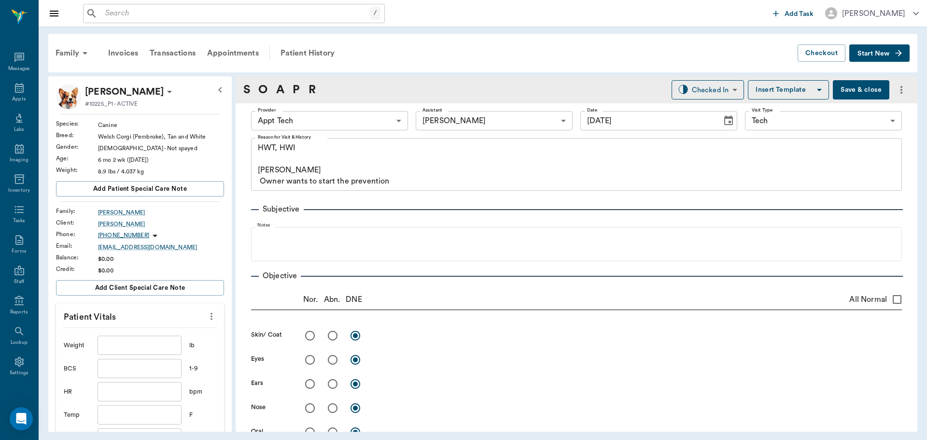
click at [161, 349] on div at bounding box center [463, 220] width 927 height 440
click at [161, 349] on input "text" at bounding box center [140, 345] width 84 height 19
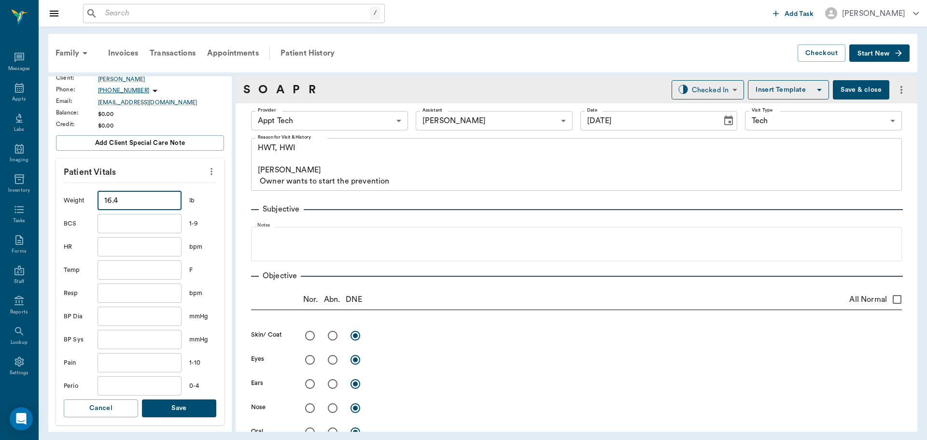
type input "16.4"
click at [173, 408] on button "Save" at bounding box center [179, 408] width 74 height 18
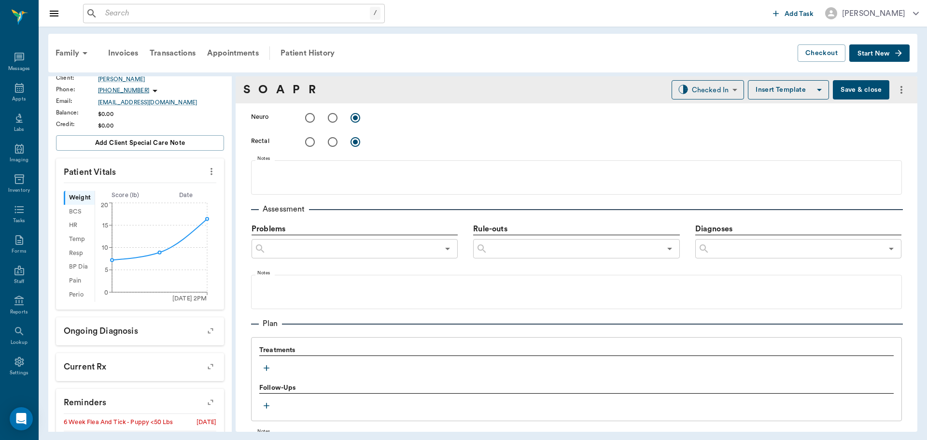
scroll to position [531, 0]
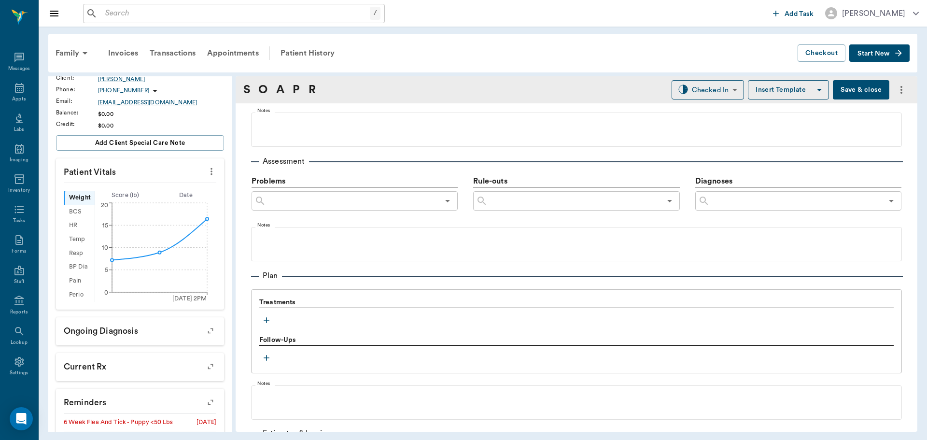
click at [265, 322] on icon "button" at bounding box center [267, 320] width 10 height 10
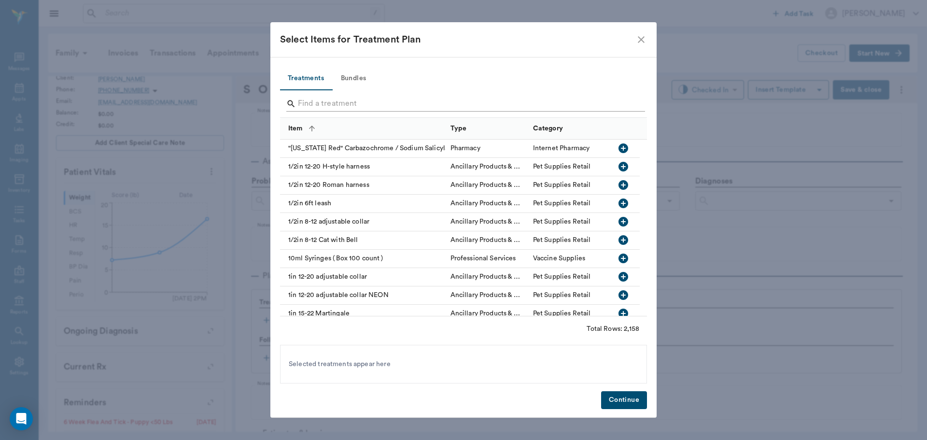
click at [312, 99] on input "Search" at bounding box center [464, 103] width 333 height 15
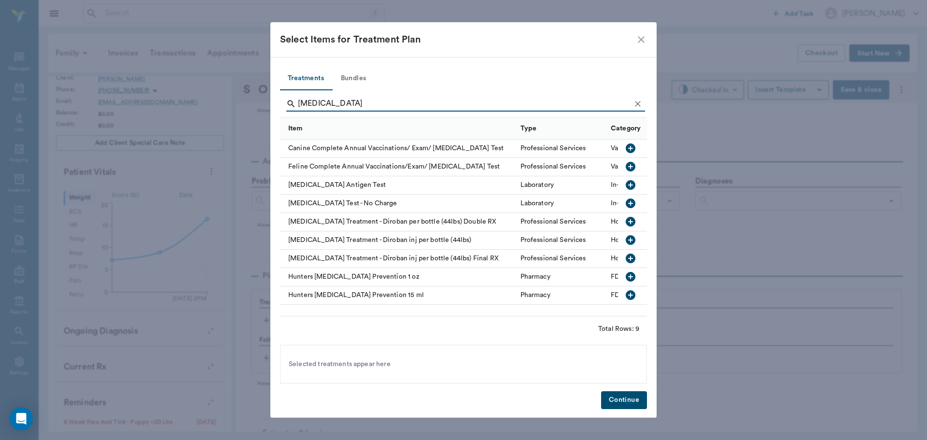
type input "heartworm"
click at [631, 185] on icon "button" at bounding box center [631, 185] width 12 height 12
drag, startPoint x: 616, startPoint y: 395, endPoint x: 615, endPoint y: 401, distance: 5.9
click at [616, 396] on button "Continue" at bounding box center [624, 400] width 46 height 18
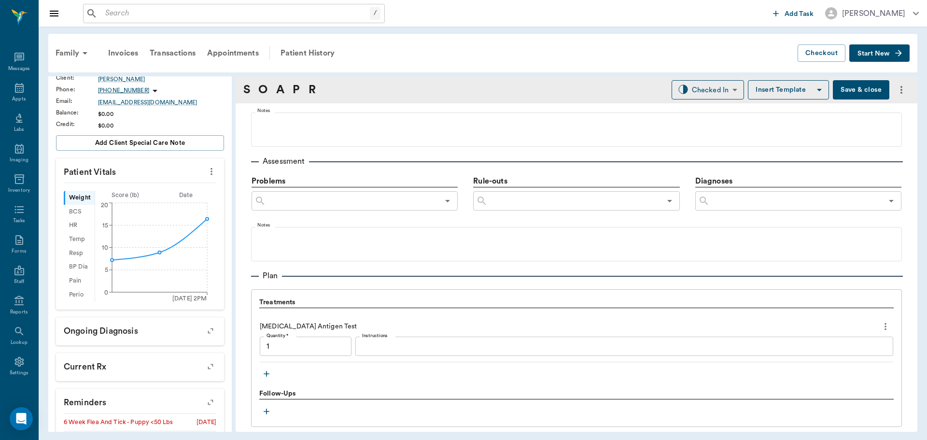
click at [267, 372] on icon "button" at bounding box center [267, 374] width 10 height 10
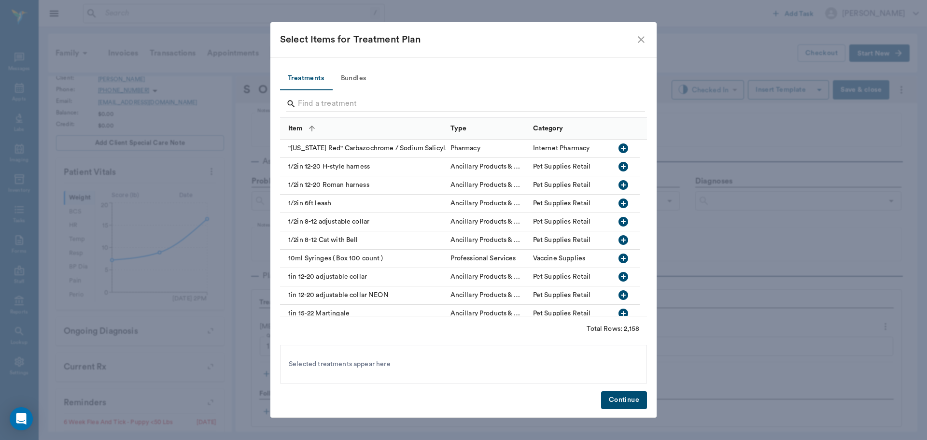
type input "1.00"
click at [320, 101] on input "Search" at bounding box center [464, 103] width 333 height 15
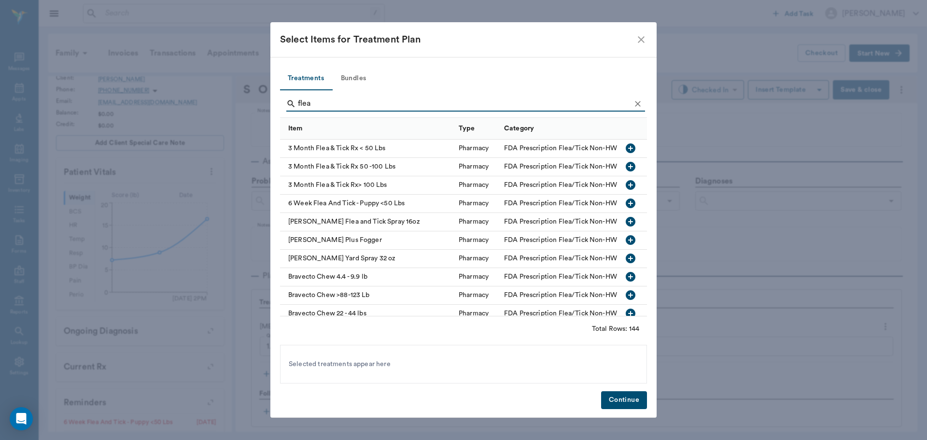
type input "flea"
click at [625, 149] on icon "button" at bounding box center [631, 148] width 12 height 12
click at [634, 398] on button "Continue" at bounding box center [624, 400] width 46 height 18
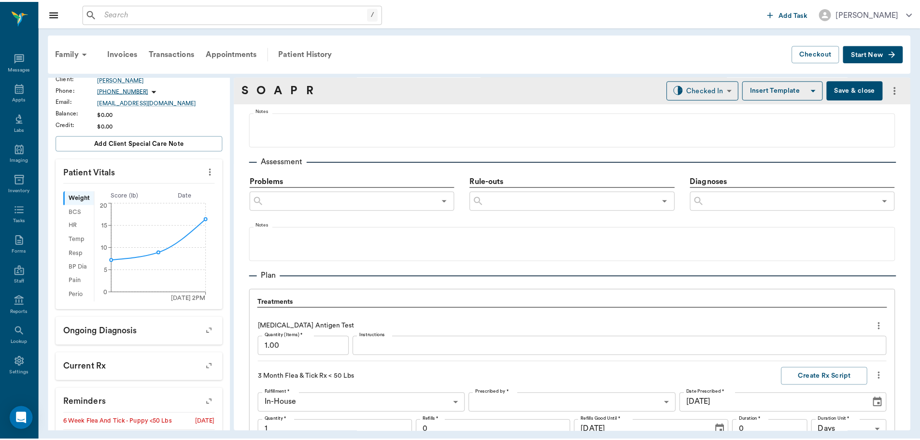
scroll to position [762, 0]
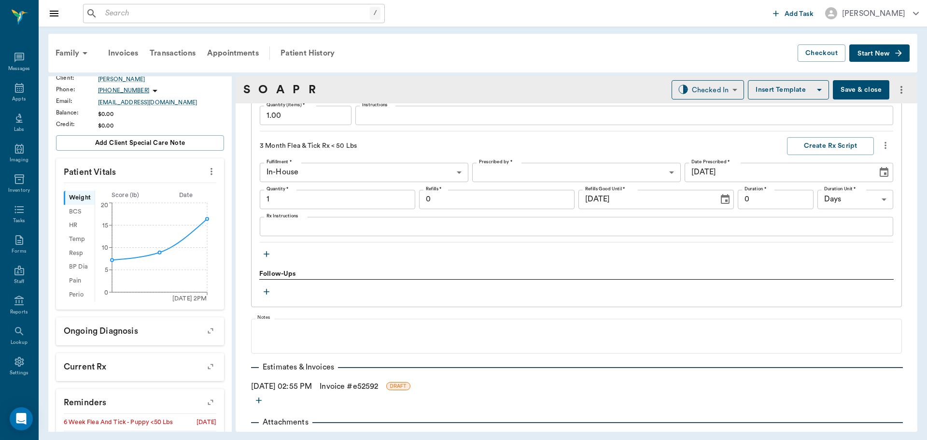
click at [334, 227] on textarea "Rx Instructions" at bounding box center [577, 226] width 620 height 11
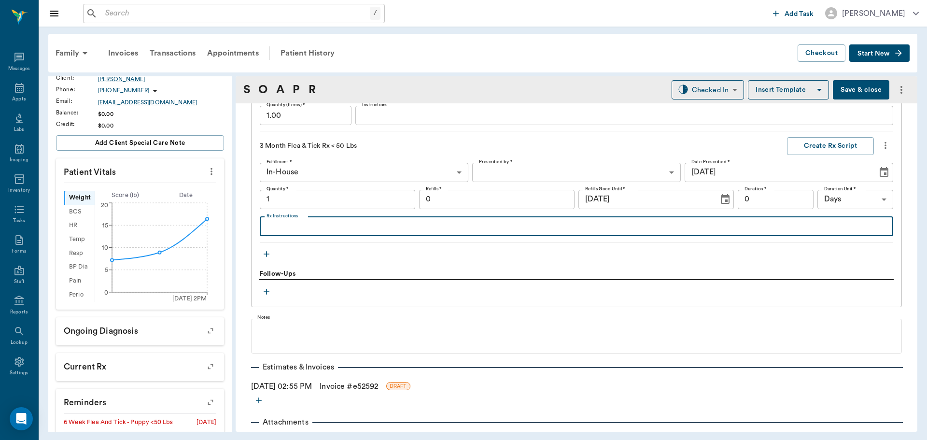
type input "1.00"
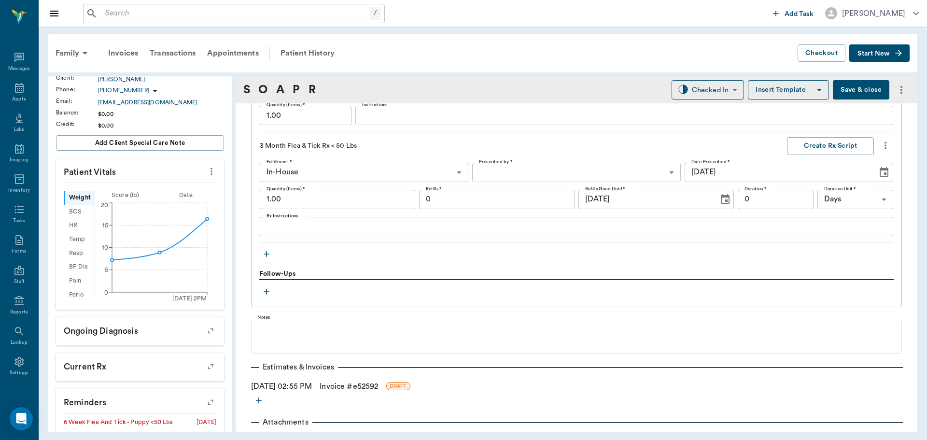
click at [267, 253] on icon "button" at bounding box center [267, 254] width 6 height 6
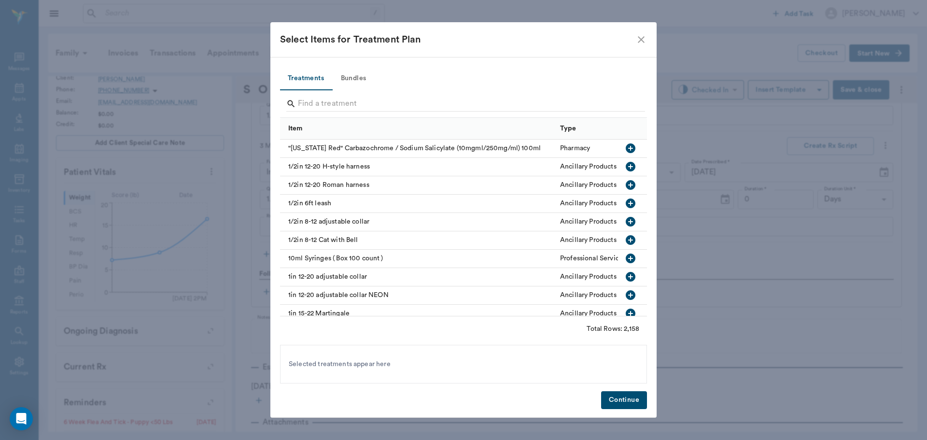
click at [641, 40] on icon "close" at bounding box center [641, 40] width 12 height 12
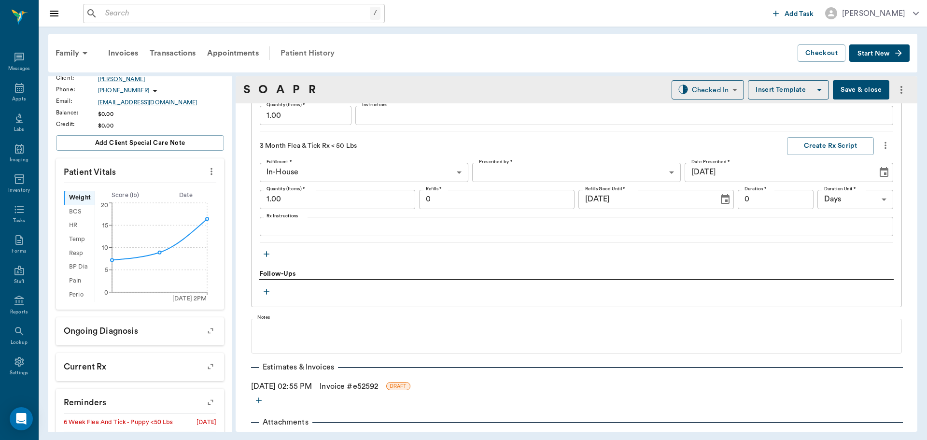
click at [296, 52] on div "Patient History" at bounding box center [308, 53] width 66 height 23
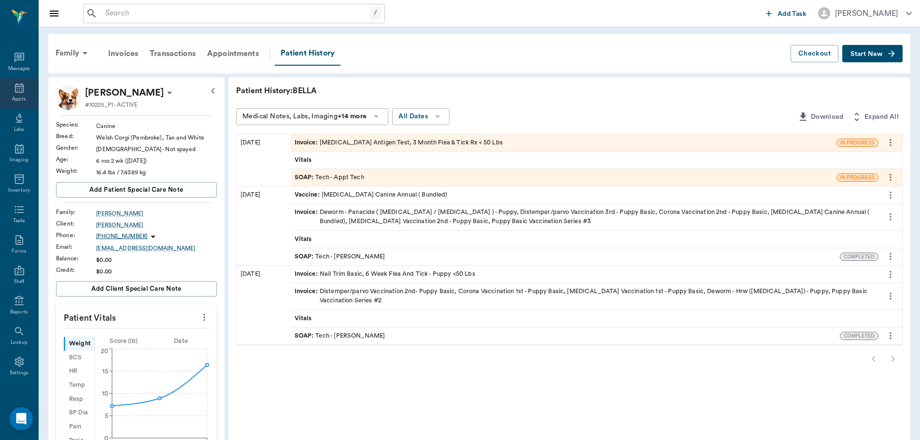
click at [18, 90] on icon at bounding box center [20, 88] width 12 height 12
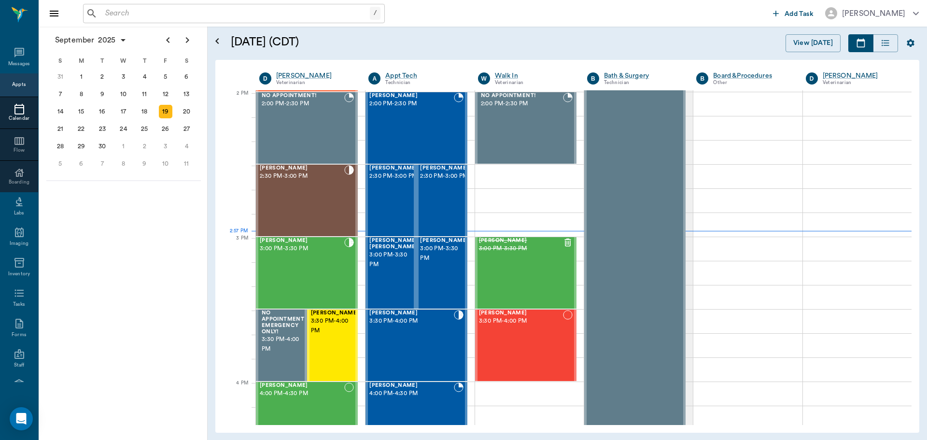
scroll to position [870, 0]
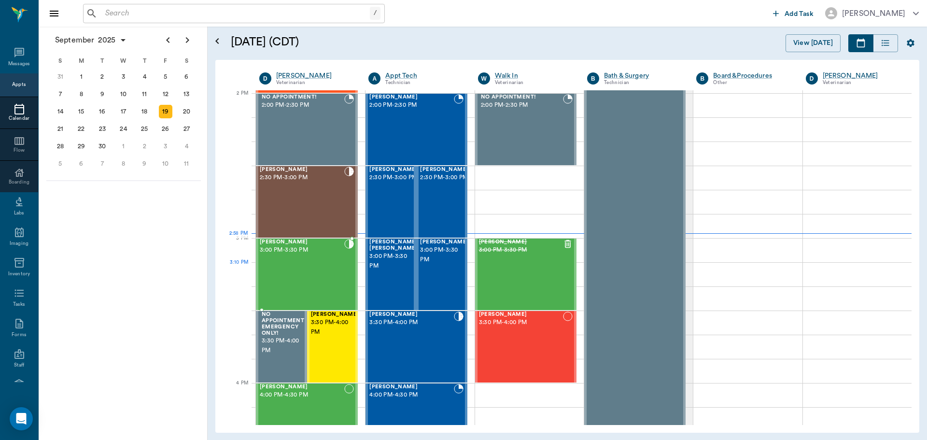
click at [297, 265] on div "Milo Dawson 3:00 PM - 3:30 PM" at bounding box center [302, 274] width 84 height 70
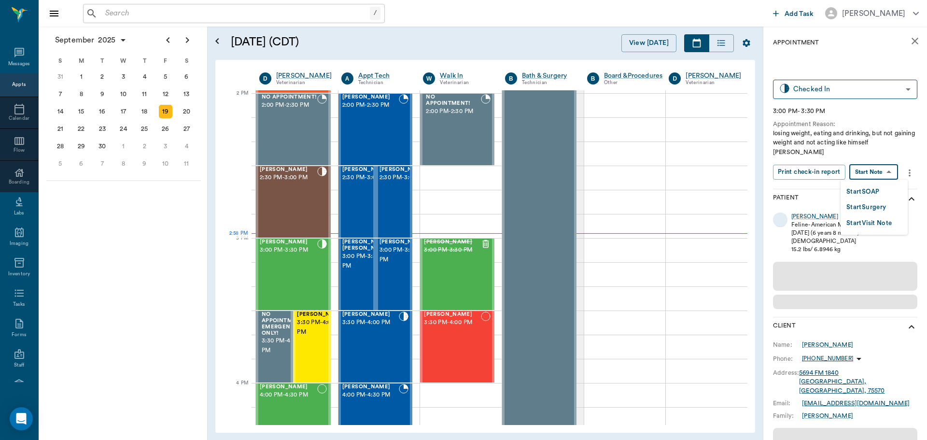
click at [880, 170] on body "/ ​ Add Task Dr. Bert Ellsworth Nectar Messages Appts Calendar Flow Boarding La…" at bounding box center [463, 220] width 927 height 440
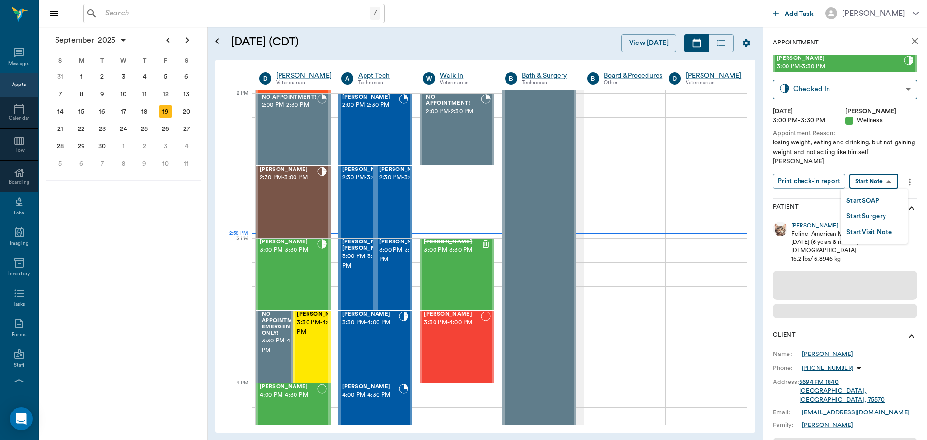
click at [865, 190] on ul "Start SOAP Start Surgery Start Visit Note" at bounding box center [874, 216] width 67 height 55
click at [861, 200] on button "Start SOAP" at bounding box center [862, 201] width 33 height 11
click at [877, 183] on body "/ ​ Add Task Dr. Bert Ellsworth Nectar Messages Appts Calendar Flow Boarding La…" at bounding box center [463, 220] width 927 height 440
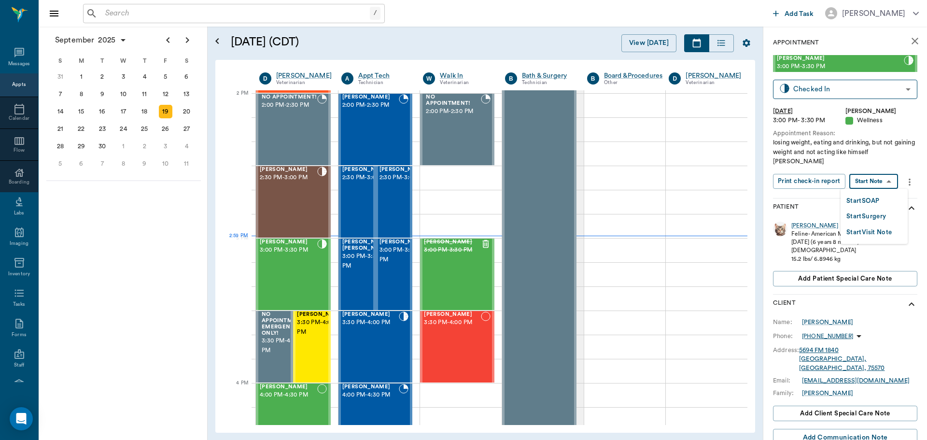
click at [860, 197] on button "Start SOAP" at bounding box center [862, 201] width 33 height 11
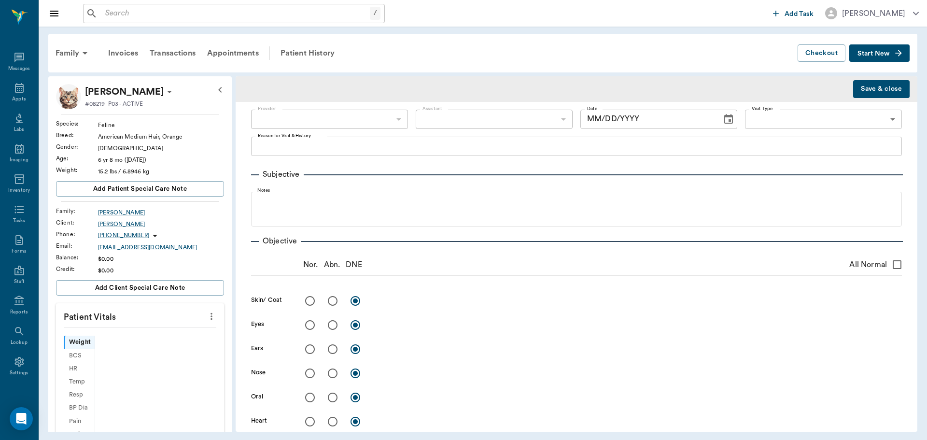
type input "63ec2f075fda476ae8351a4d"
type input "65d2be4f46e3a538d89b8c14"
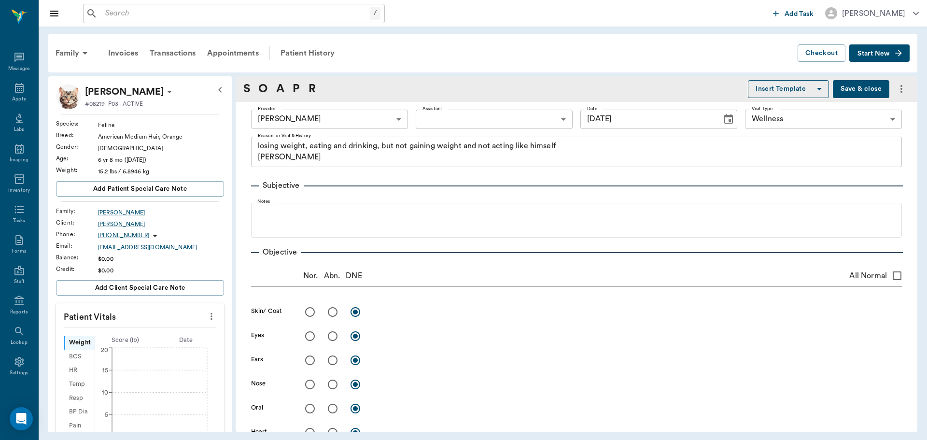
type input "[DATE]"
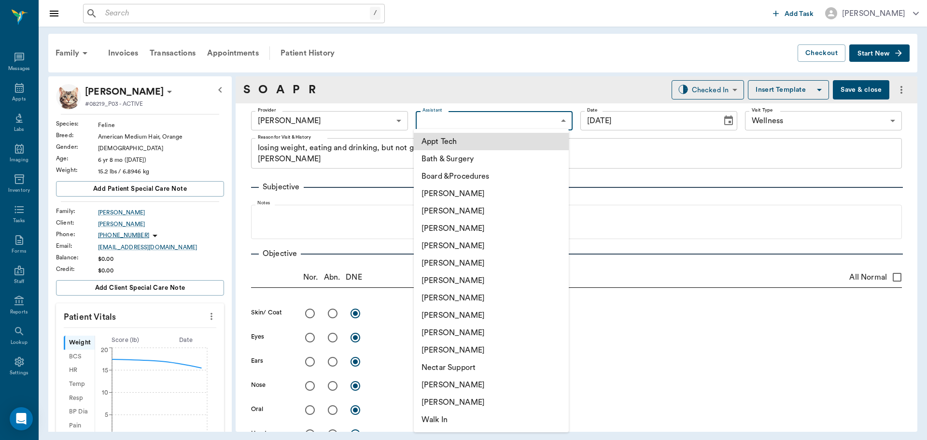
click at [456, 115] on body "/ ​ Add Task [PERSON_NAME] Nectar Messages Appts Labs Imaging Inventory Tasks F…" at bounding box center [463, 220] width 927 height 440
click at [439, 319] on li "[PERSON_NAME]" at bounding box center [491, 315] width 155 height 17
type input "63ec2e7e52e12b0ba117b124"
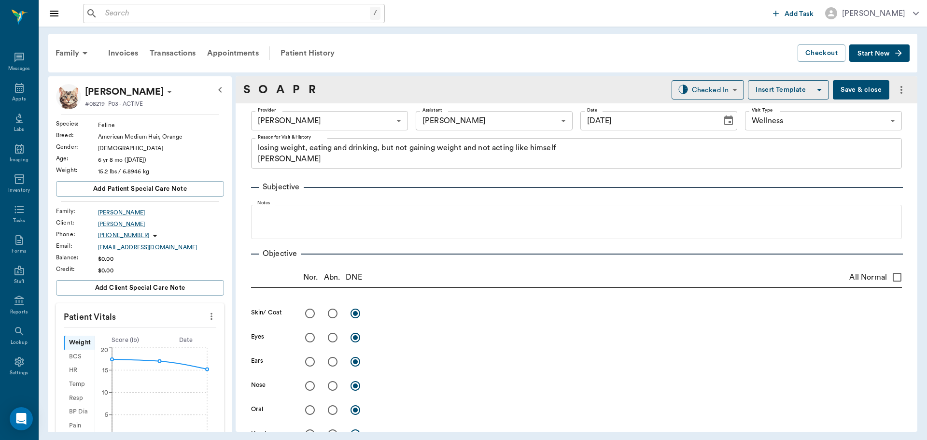
click at [206, 312] on icon "more" at bounding box center [211, 316] width 11 height 12
click at [152, 335] on span "Enter Vitals" at bounding box center [163, 333] width 81 height 10
click at [104, 349] on input "text" at bounding box center [140, 345] width 84 height 19
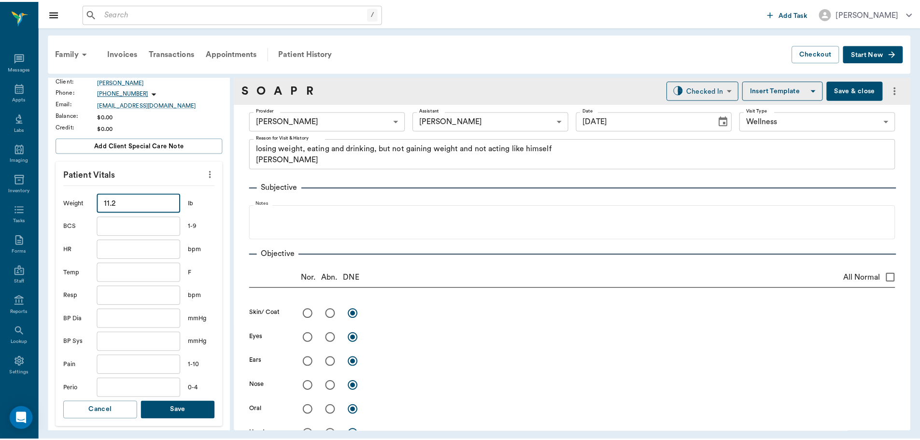
scroll to position [145, 0]
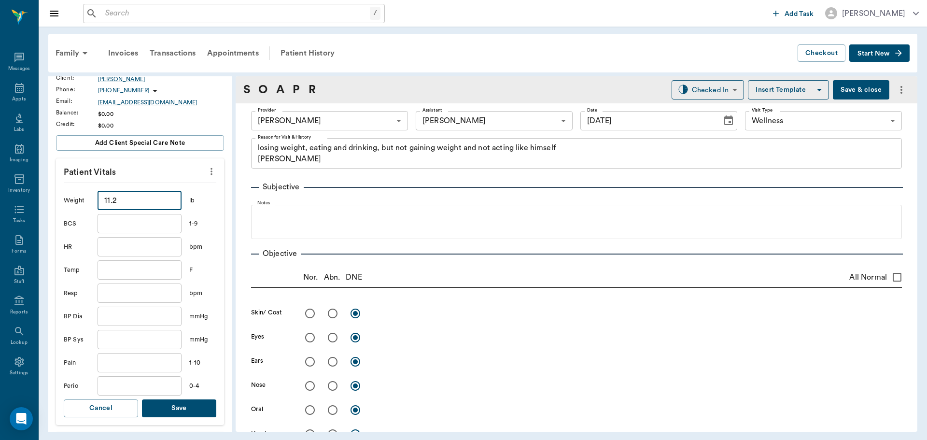
type input "11.2"
click at [117, 272] on input "text" at bounding box center [140, 269] width 84 height 19
type input "100"
click at [197, 407] on button "Save" at bounding box center [179, 408] width 74 height 18
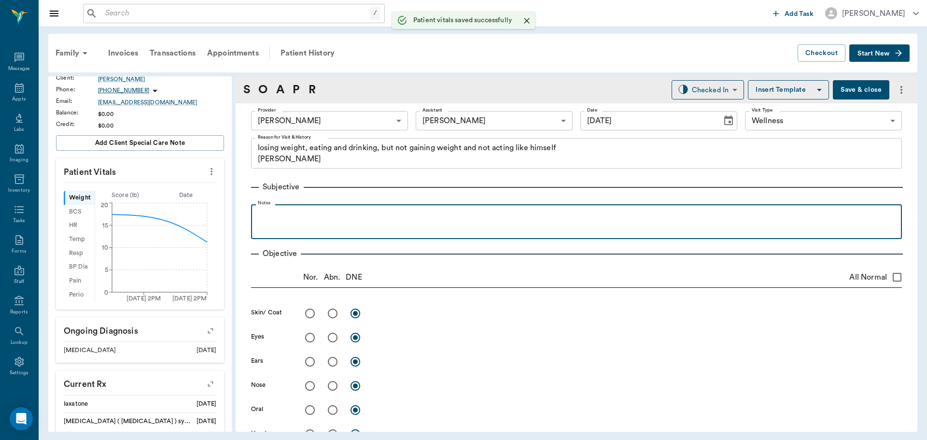
click at [270, 222] on div at bounding box center [576, 221] width 641 height 24
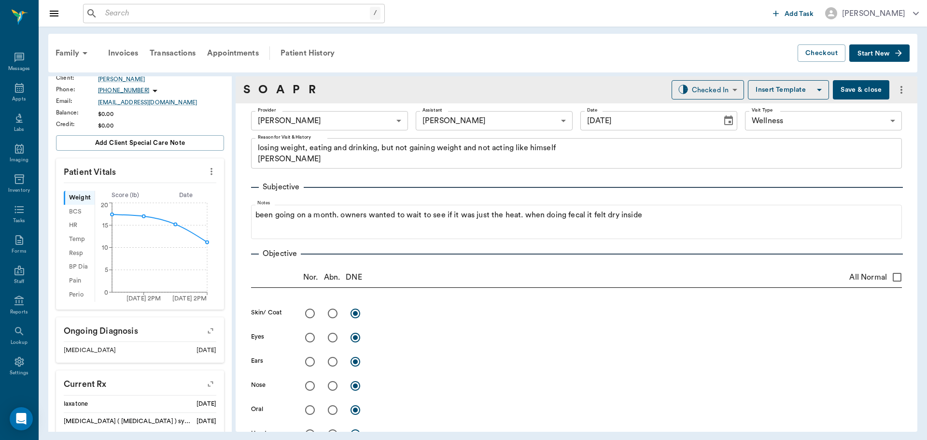
click at [835, 87] on button "Save & close" at bounding box center [861, 89] width 56 height 19
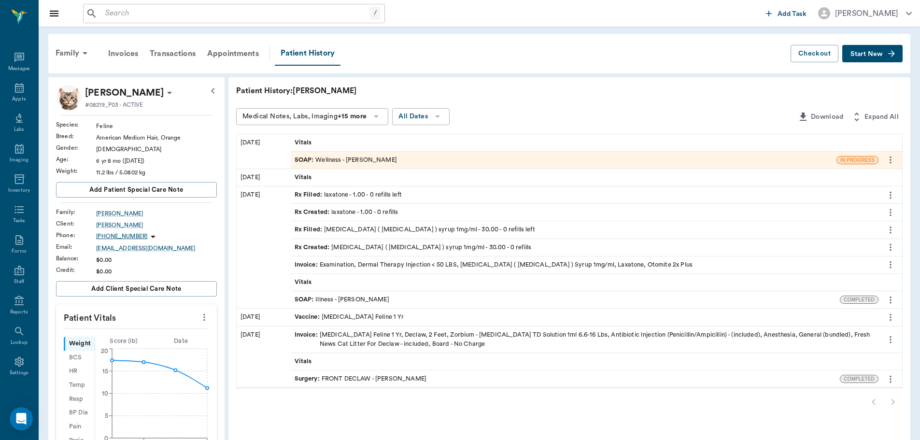
click at [307, 299] on span "SOAP :" at bounding box center [305, 299] width 21 height 9
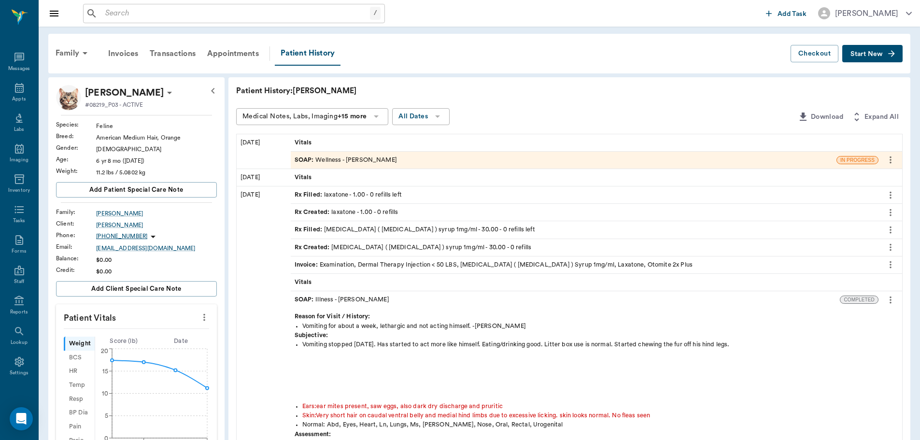
click at [891, 299] on icon "more" at bounding box center [890, 299] width 2 height 7
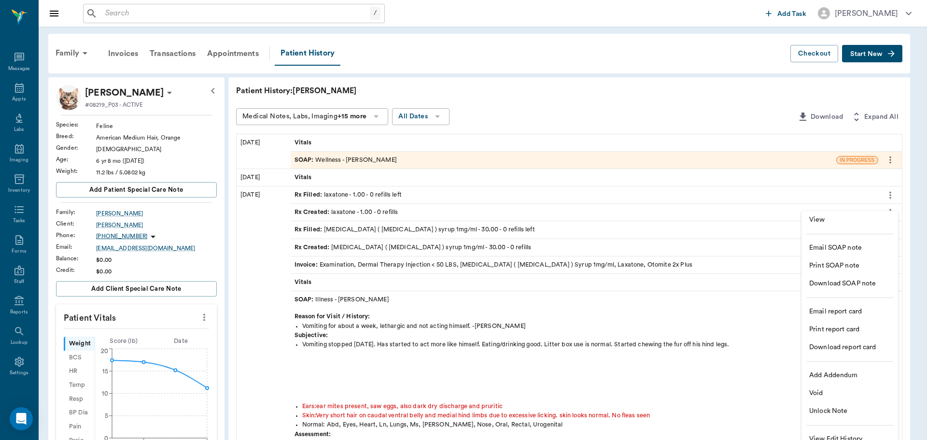
click at [808, 219] on li "View" at bounding box center [850, 220] width 97 height 18
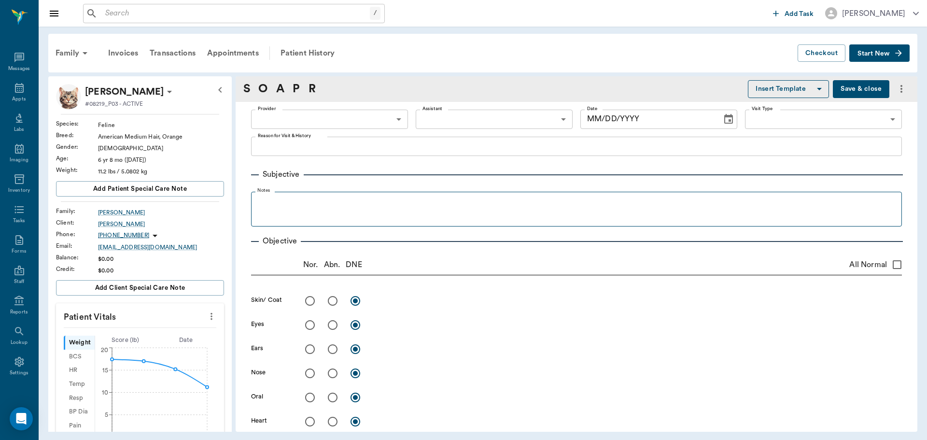
type input "63ec2f075fda476ae8351a4d"
type input "65d2be4f46e3a538d89b8c15"
type textarea "Vomiting for about a week, lethargic and not acting himself. -[PERSON_NAME]"
radio input "true"
type textarea "Very short hair on caudal ventral belly and medial hind limbs due to excessive …"
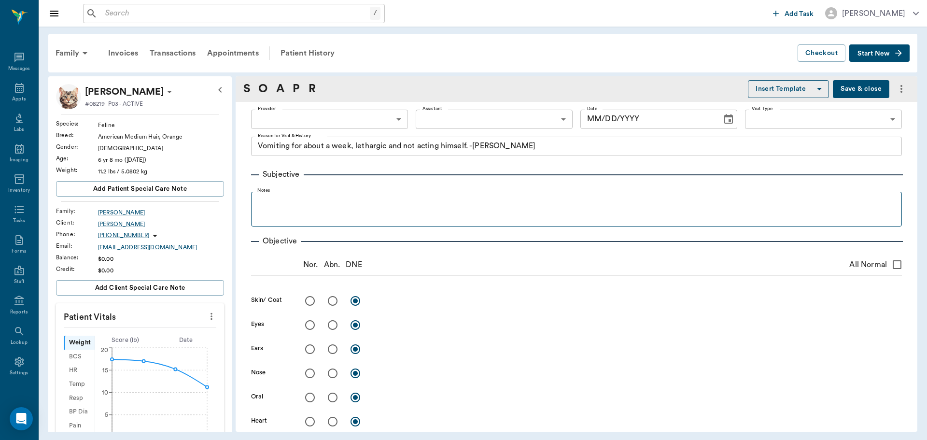
radio input "true"
type textarea "ear mites present, saw eggs, also dark dry discharge and pruritic"
radio input "true"
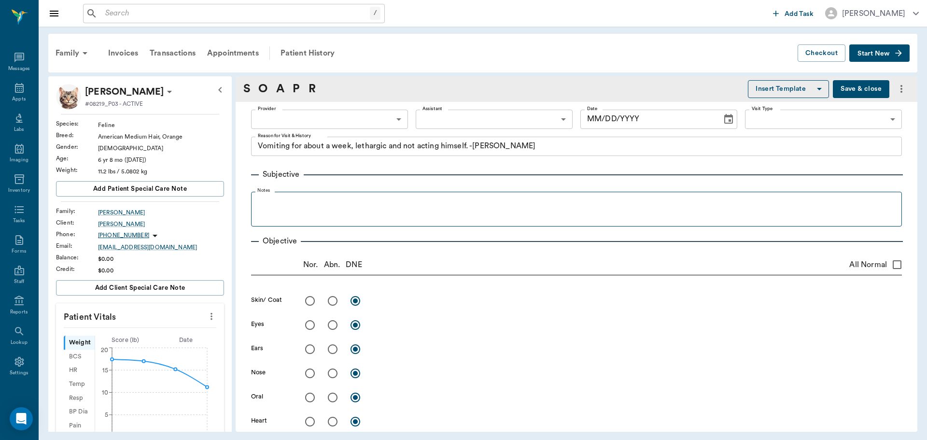
radio input "true"
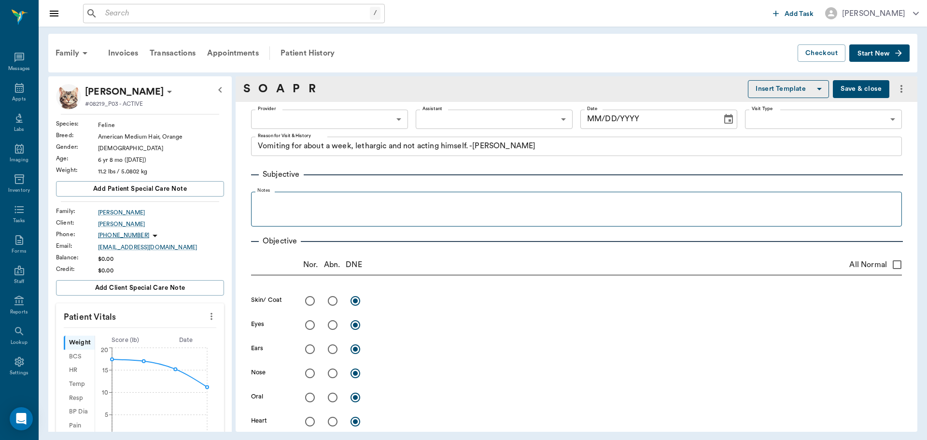
radio input "true"
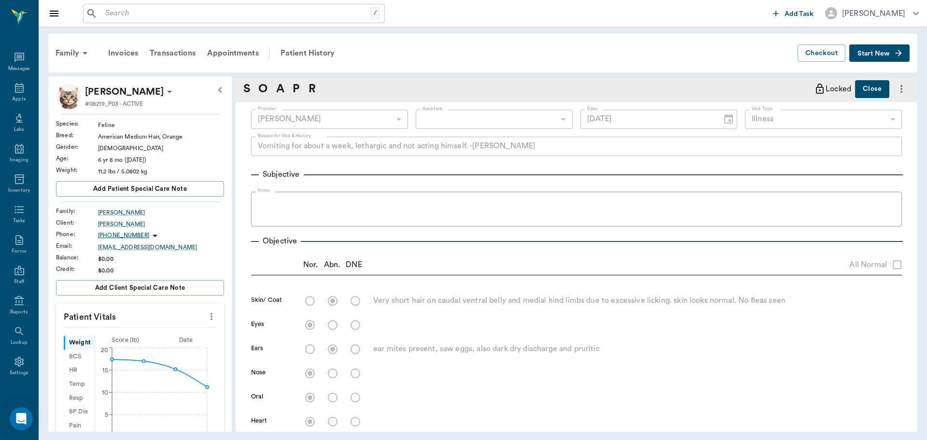
type input "06/27/2025"
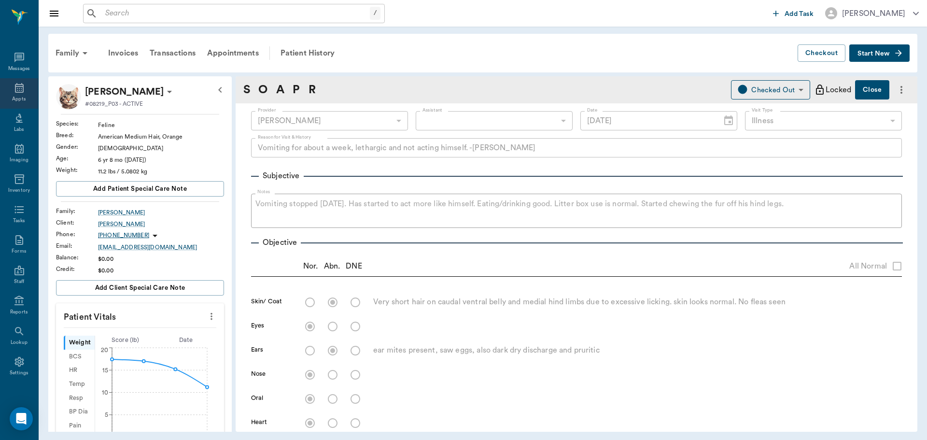
click at [17, 89] on icon at bounding box center [20, 88] width 12 height 12
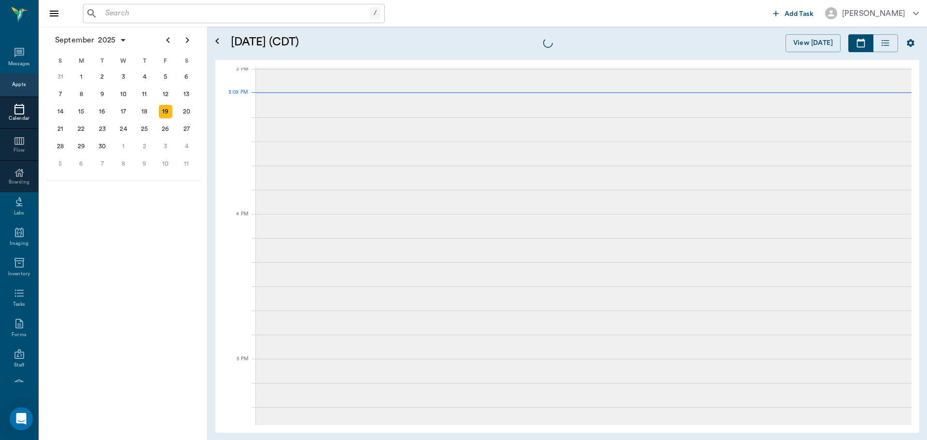
scroll to position [1015, 0]
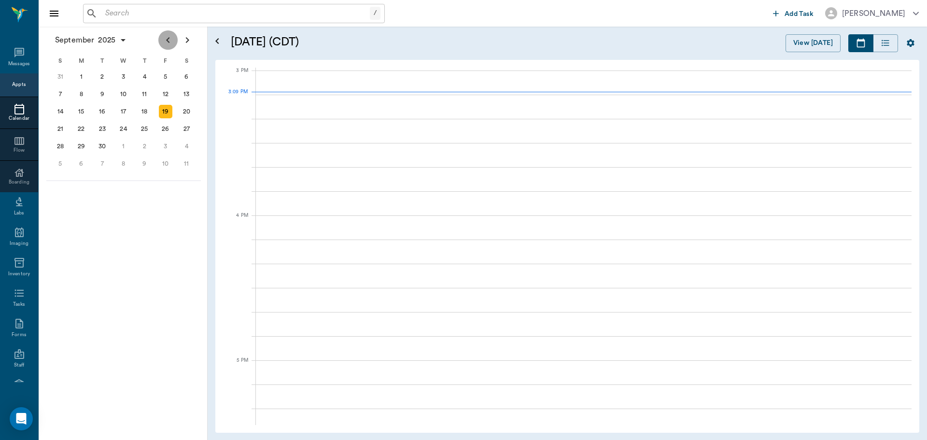
click at [167, 44] on icon "Previous page" at bounding box center [168, 40] width 12 height 12
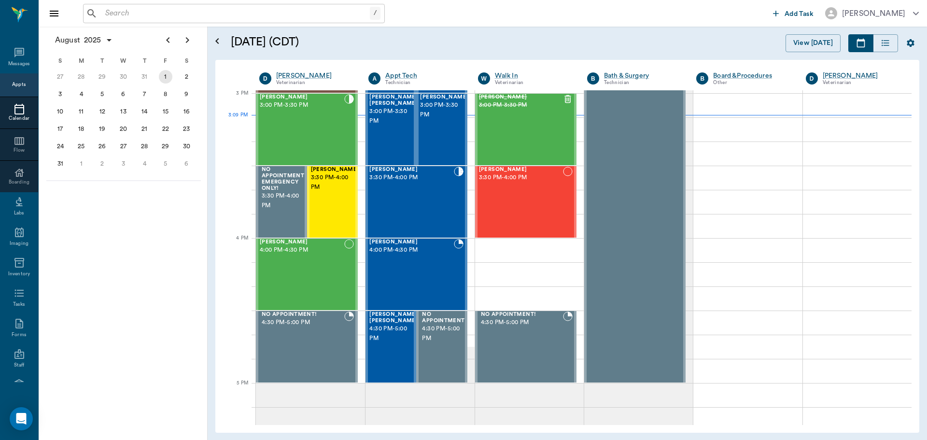
click at [163, 75] on div "1" at bounding box center [166, 77] width 14 height 14
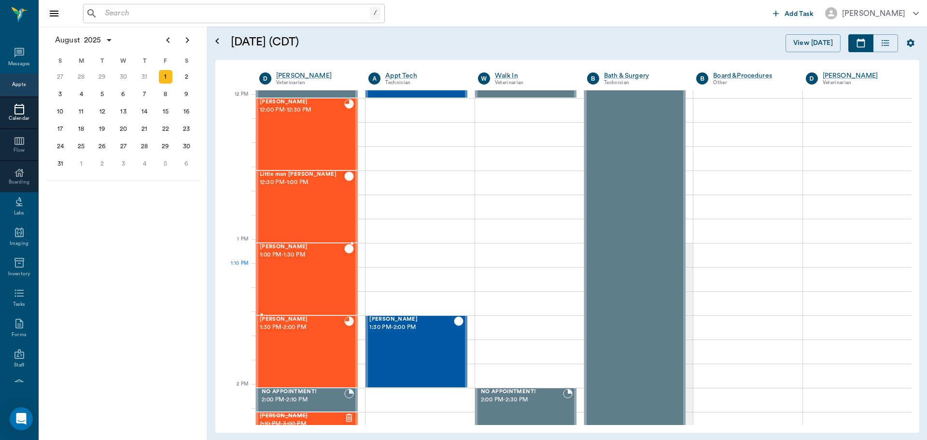
scroll to position [579, 0]
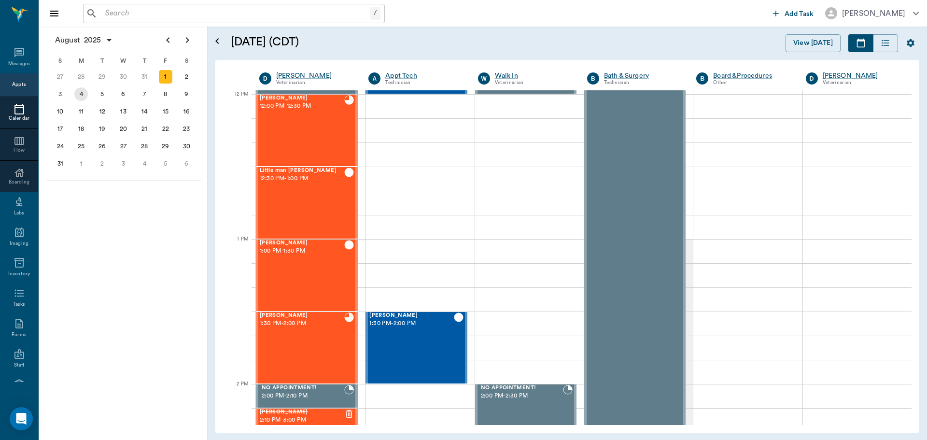
click at [86, 96] on div "4" at bounding box center [81, 94] width 14 height 14
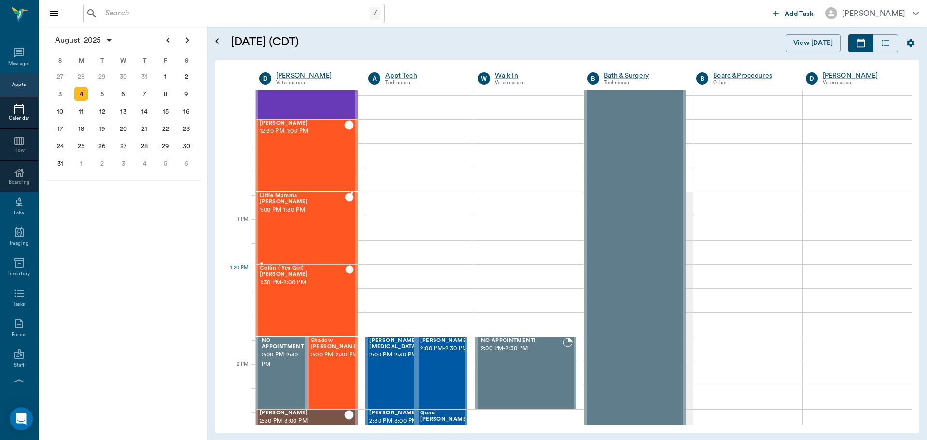
scroll to position [628, 0]
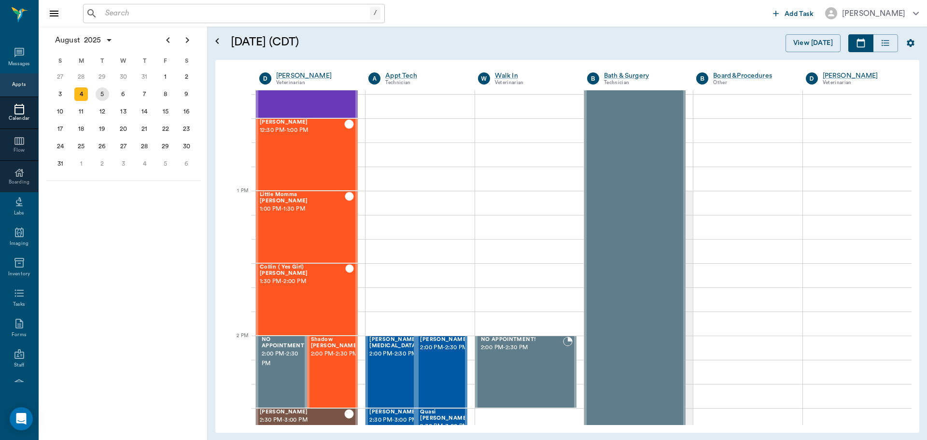
click at [100, 95] on div "5" at bounding box center [103, 94] width 14 height 14
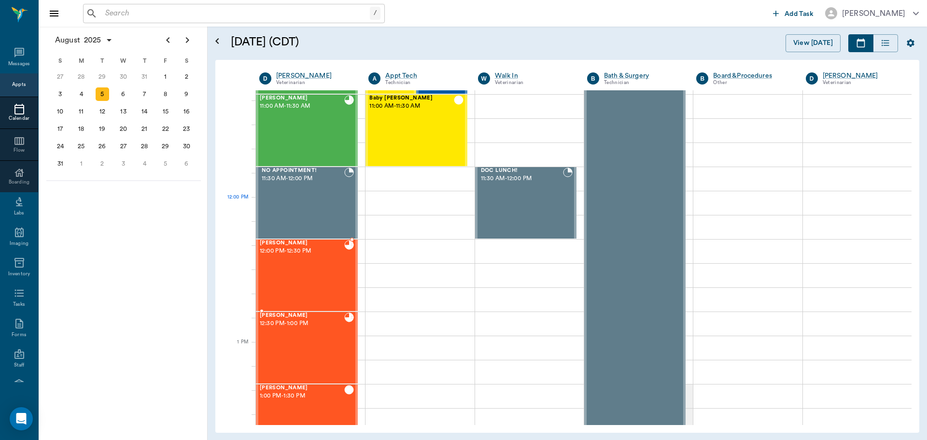
scroll to position [531, 0]
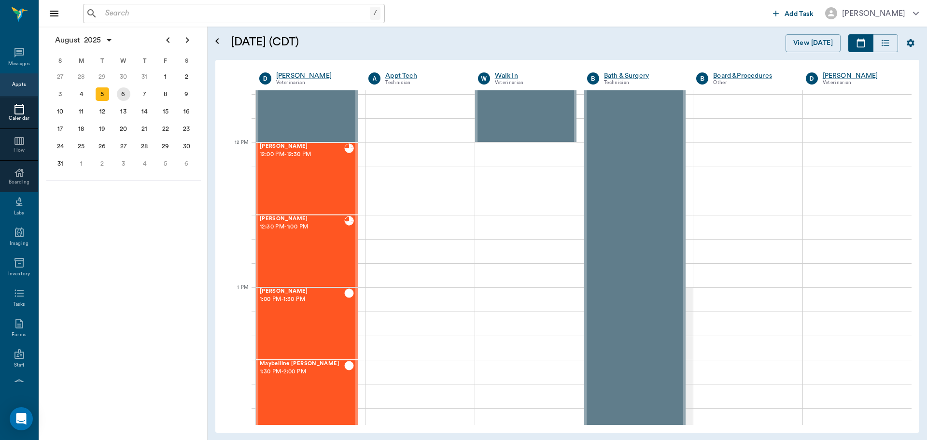
click at [120, 98] on div "6" at bounding box center [124, 94] width 14 height 14
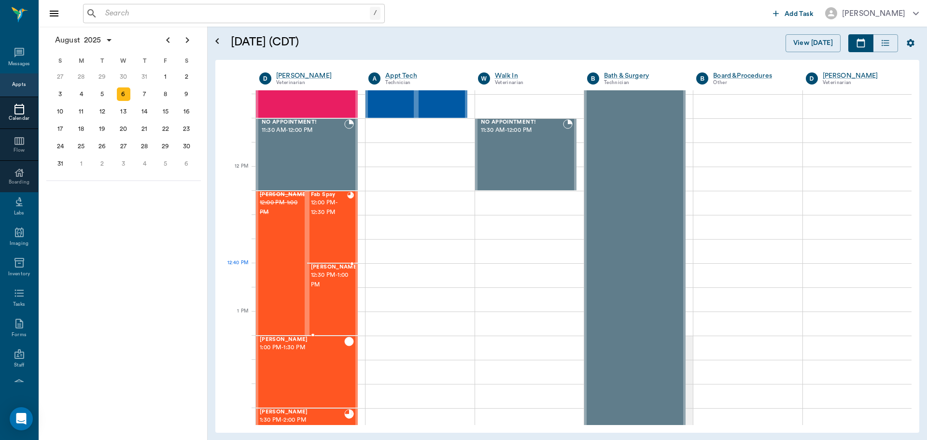
scroll to position [531, 0]
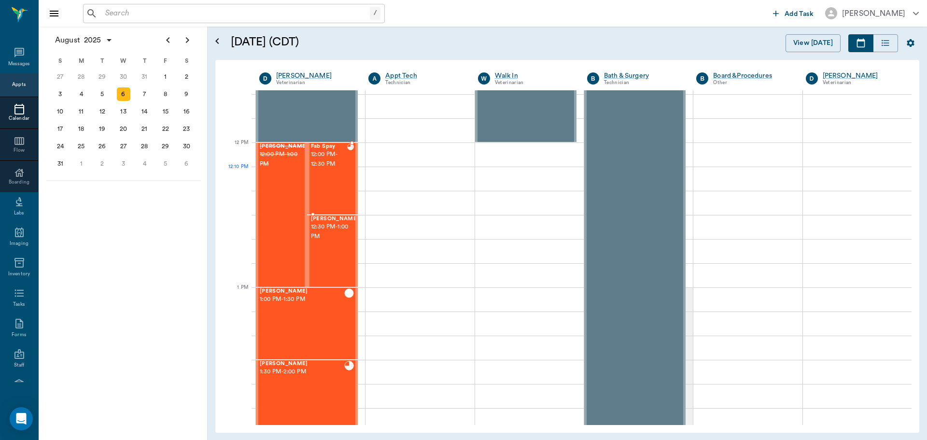
click at [333, 191] on div "Fab Spay 12:00 PM - 12:30 PM" at bounding box center [329, 178] width 37 height 70
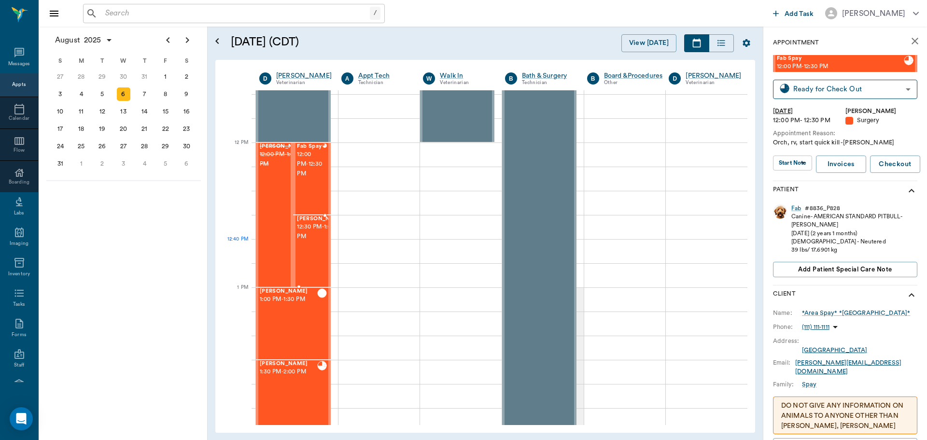
click at [300, 241] on span "12:30 PM - 1:00 PM" at bounding box center [321, 231] width 48 height 19
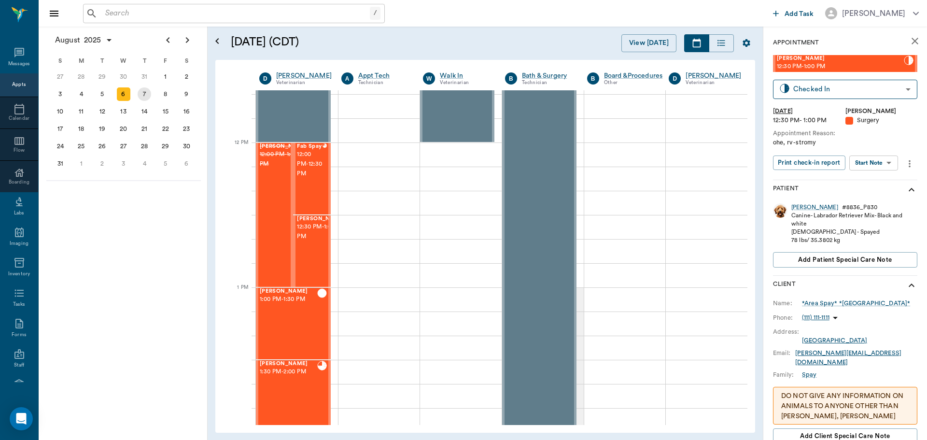
click at [146, 97] on div "7" at bounding box center [145, 94] width 14 height 14
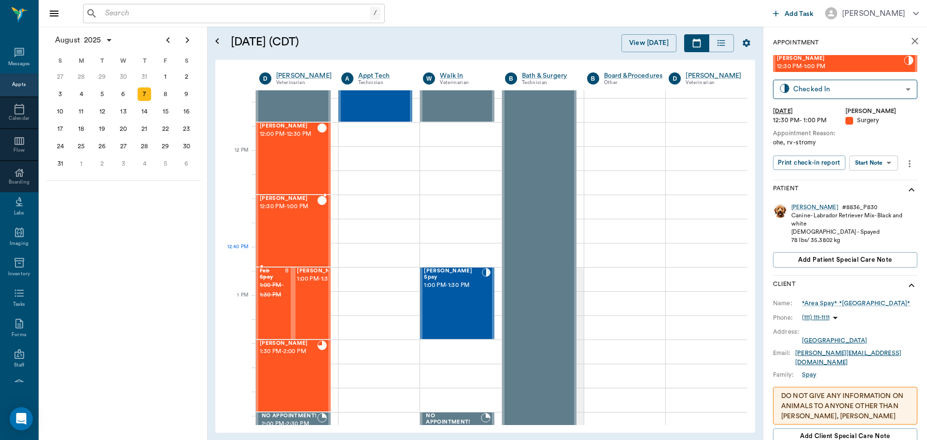
scroll to position [579, 0]
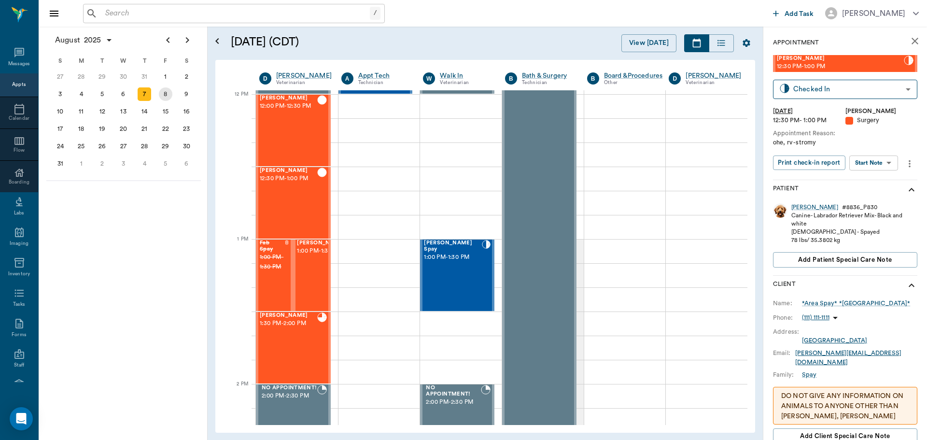
click at [166, 98] on div "8" at bounding box center [166, 94] width 14 height 14
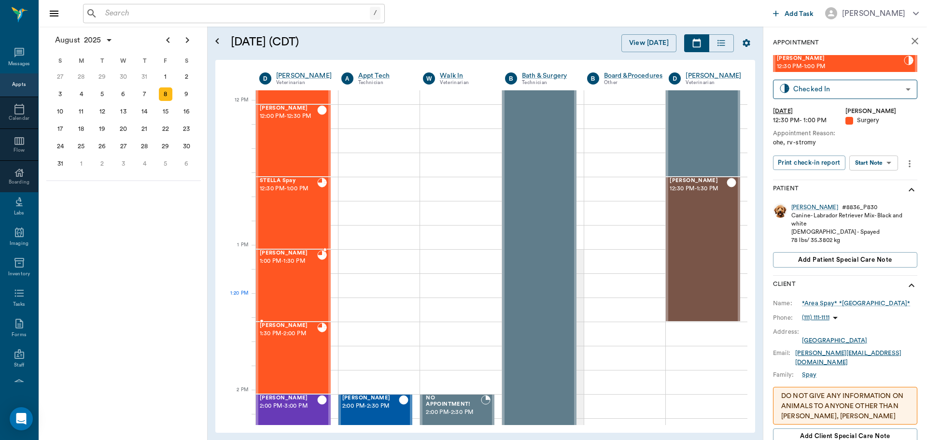
scroll to position [579, 0]
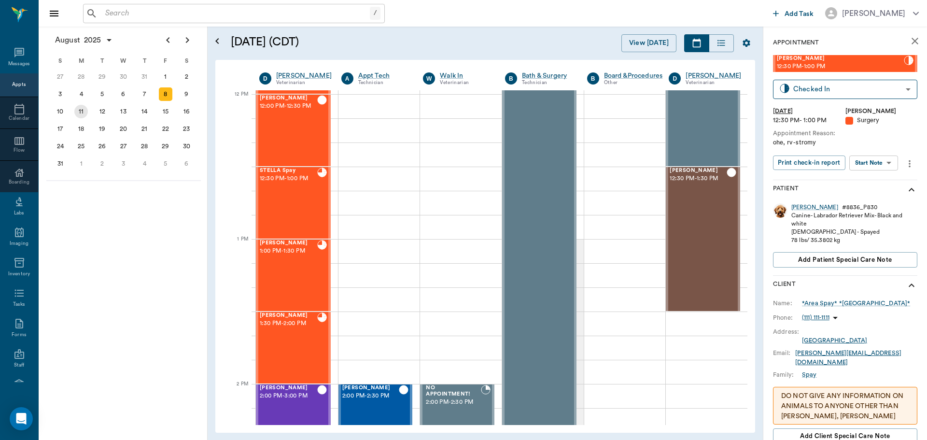
click at [85, 115] on div "11" at bounding box center [81, 112] width 14 height 14
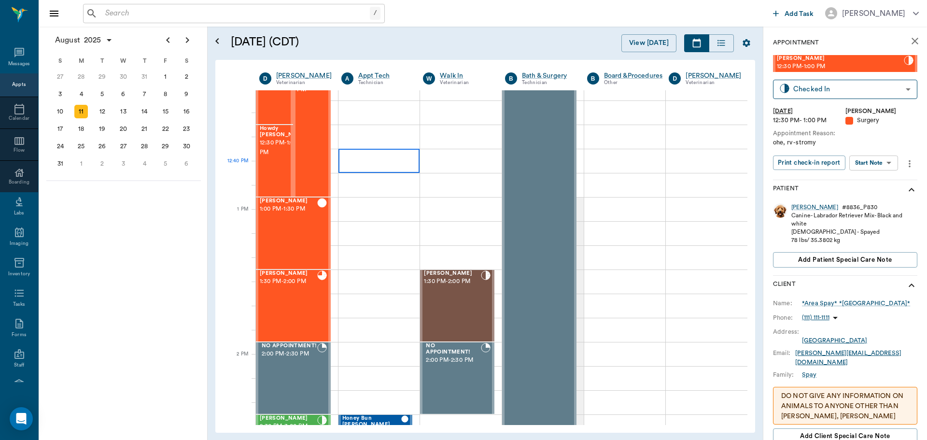
scroll to position [628, 0]
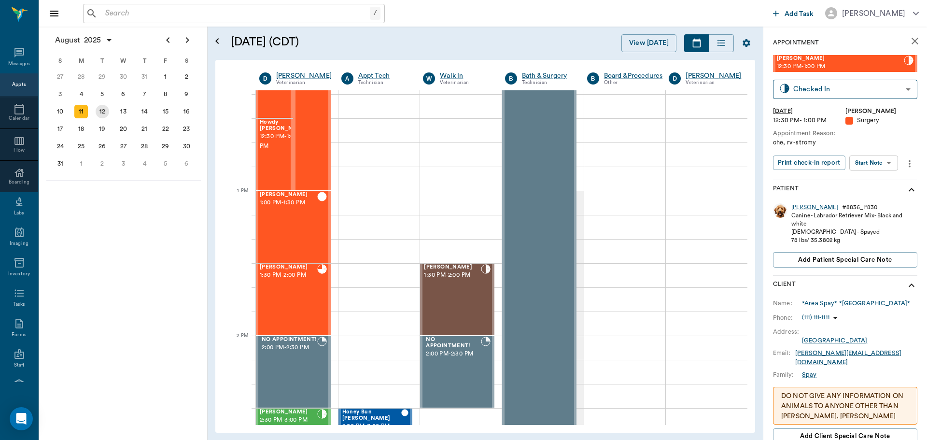
click at [107, 111] on div "12" at bounding box center [103, 112] width 14 height 14
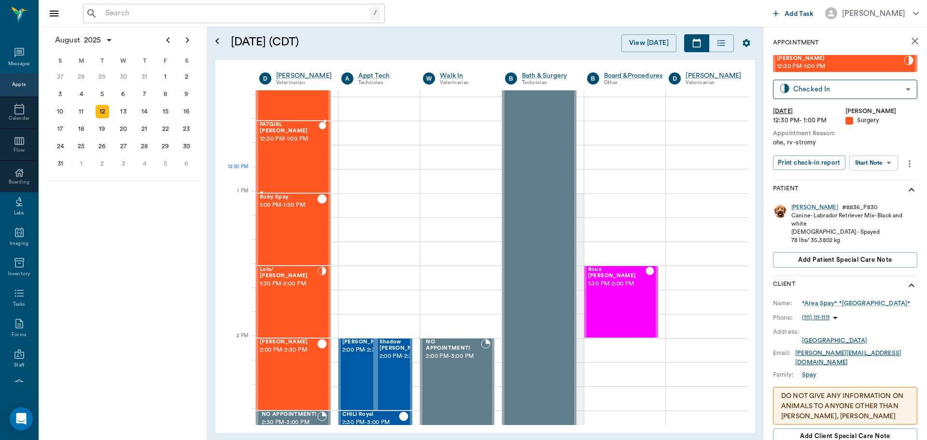
scroll to position [628, 0]
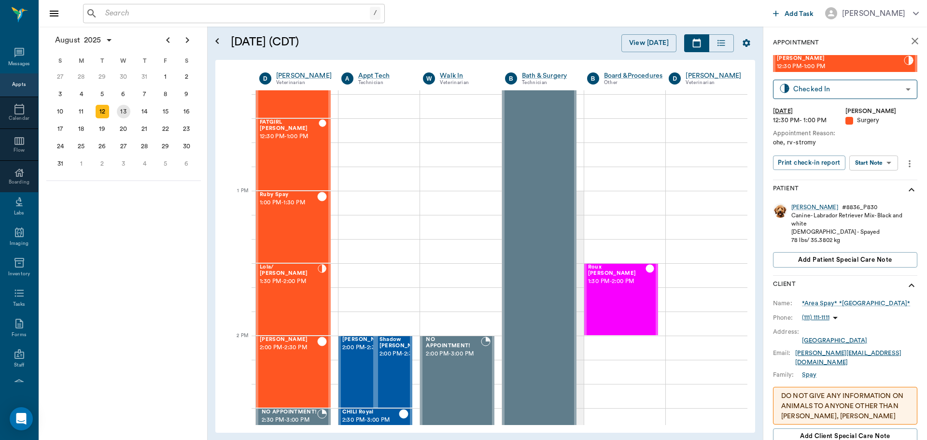
click at [128, 109] on div "13" at bounding box center [124, 112] width 14 height 14
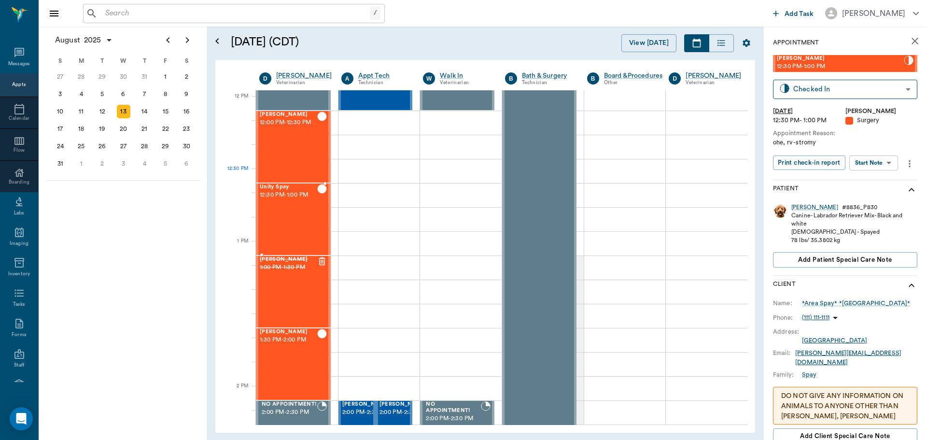
scroll to position [579, 0]
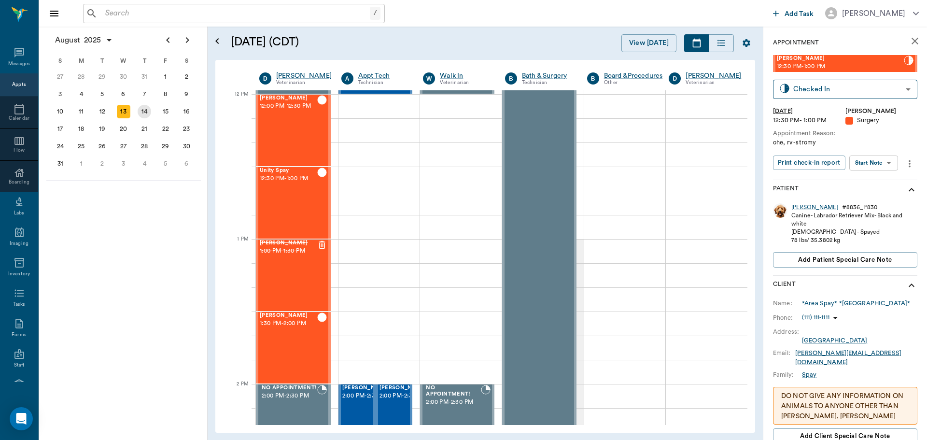
click at [144, 111] on div "14" at bounding box center [145, 112] width 14 height 14
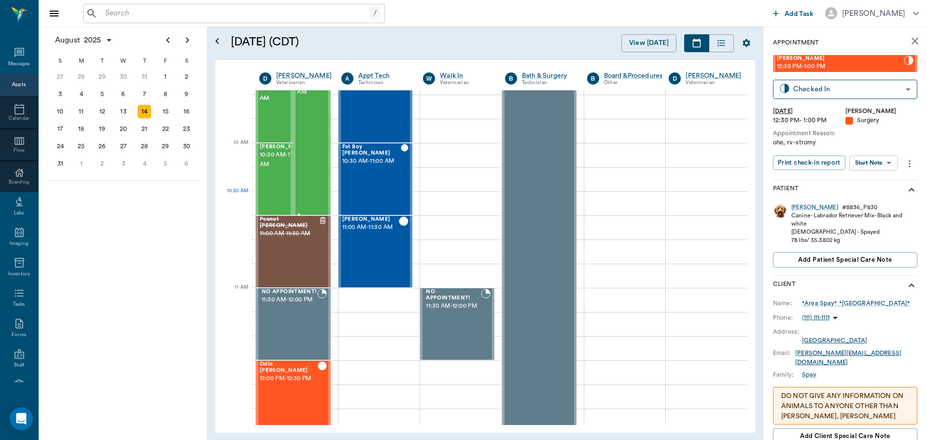
scroll to position [531, 0]
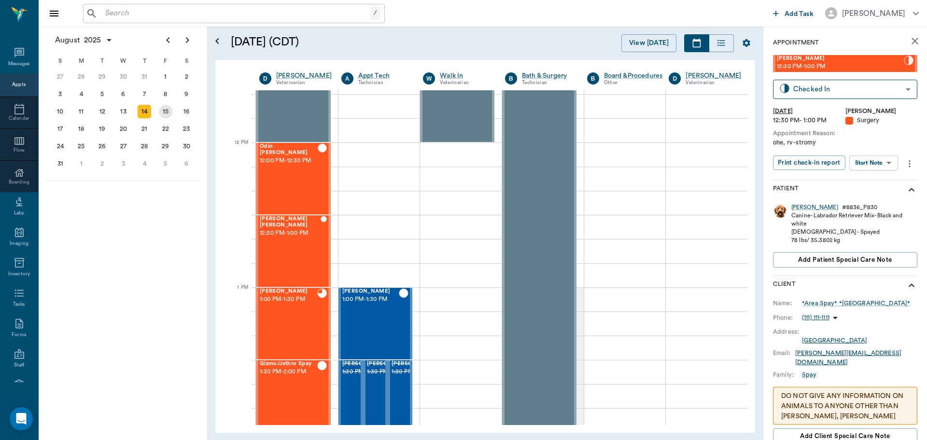
click at [162, 113] on div "15" at bounding box center [166, 112] width 14 height 14
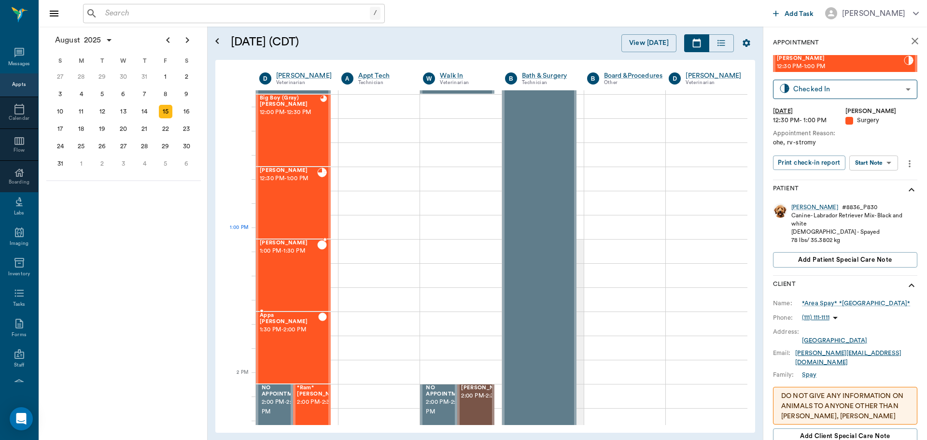
scroll to position [628, 0]
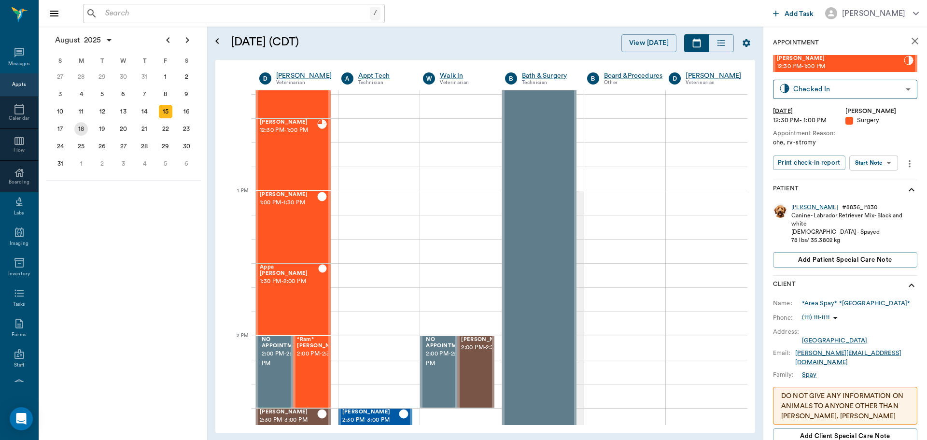
click at [84, 131] on div "18" at bounding box center [81, 129] width 14 height 14
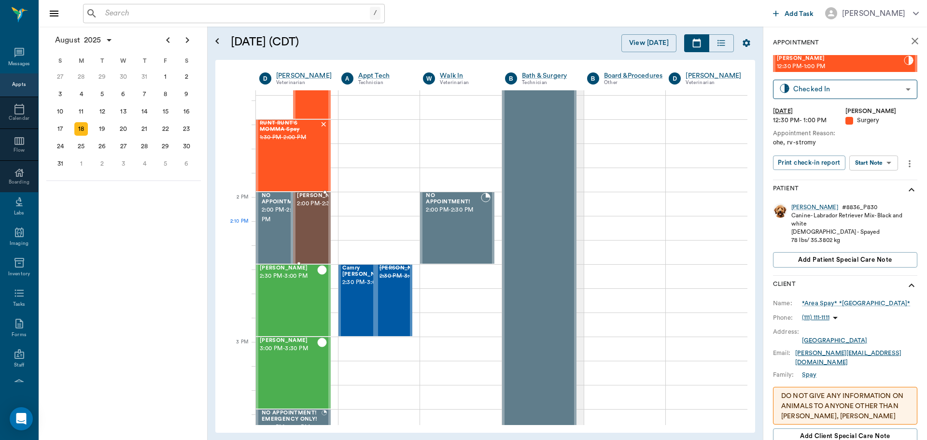
scroll to position [773, 0]
click at [107, 130] on div "19" at bounding box center [103, 129] width 14 height 14
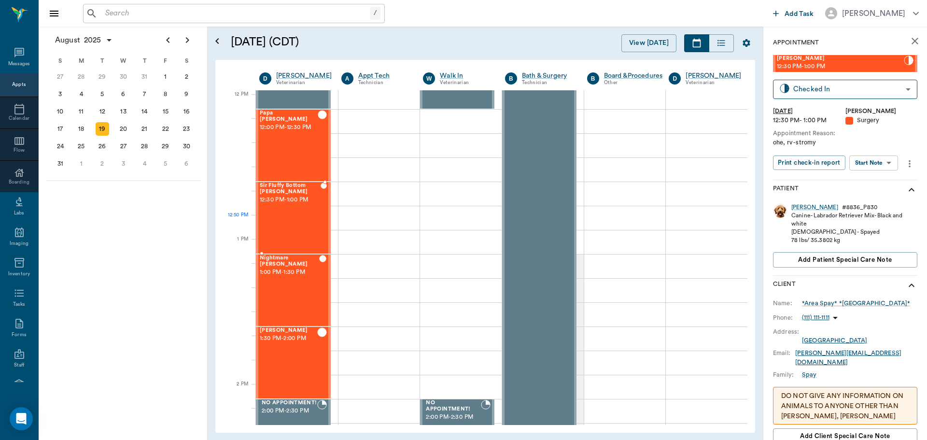
scroll to position [579, 0]
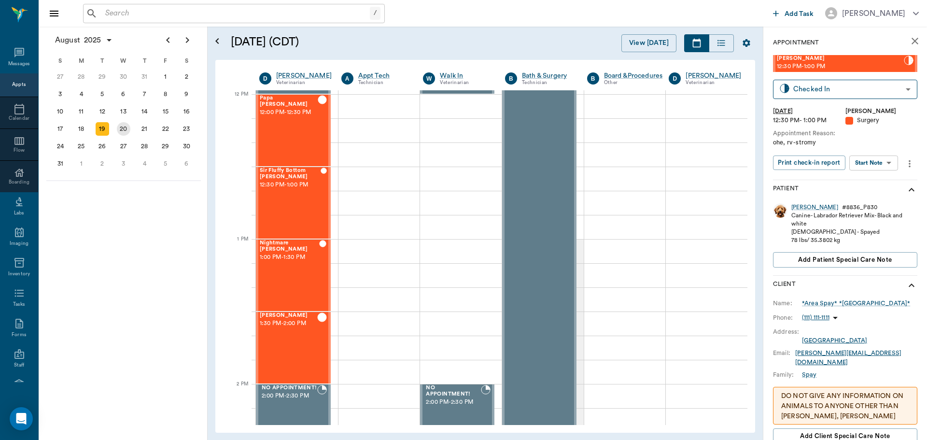
click at [124, 131] on div "20" at bounding box center [124, 129] width 14 height 14
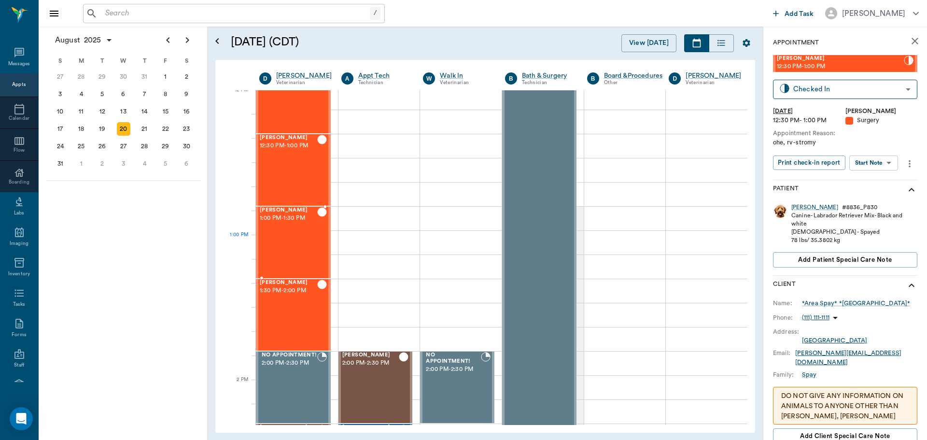
scroll to position [628, 0]
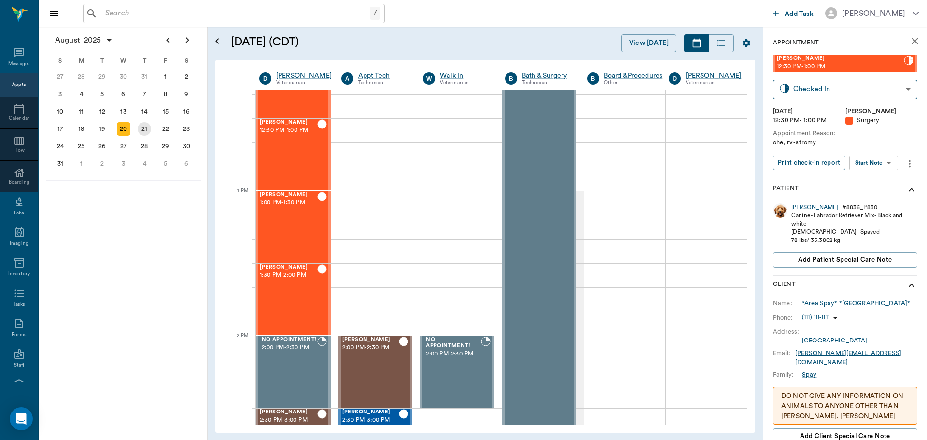
click at [144, 129] on div "21" at bounding box center [145, 129] width 14 height 14
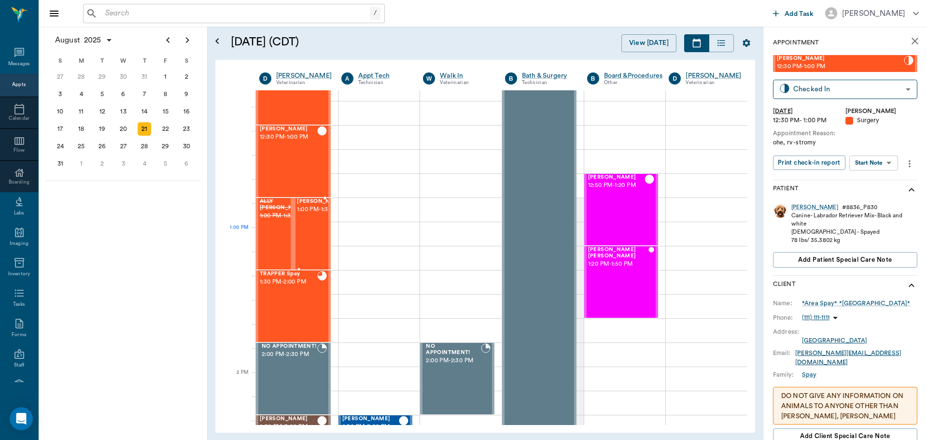
scroll to position [628, 0]
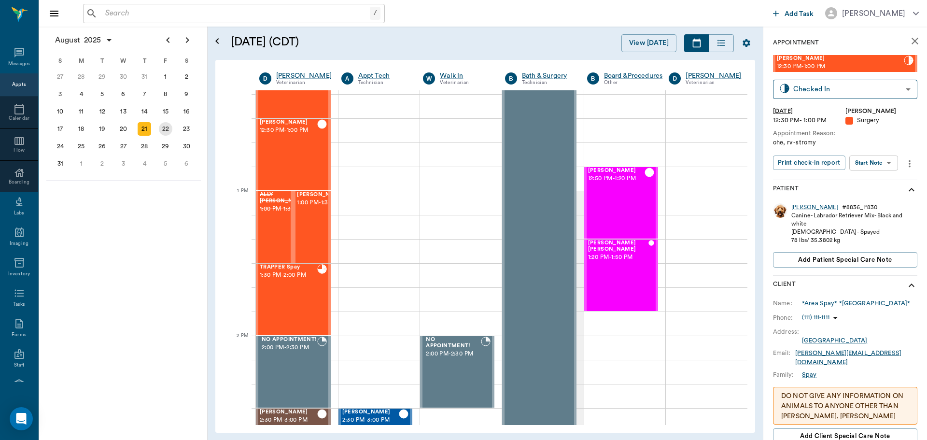
click at [166, 133] on div "22" at bounding box center [166, 129] width 14 height 14
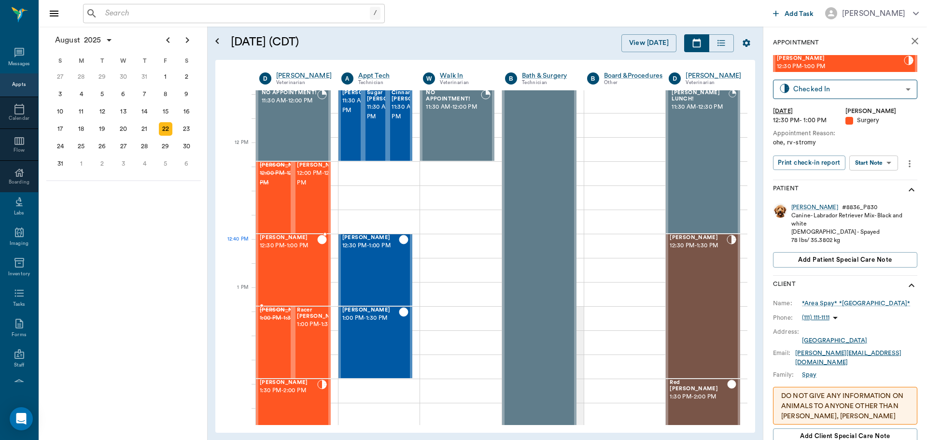
scroll to position [531, 0]
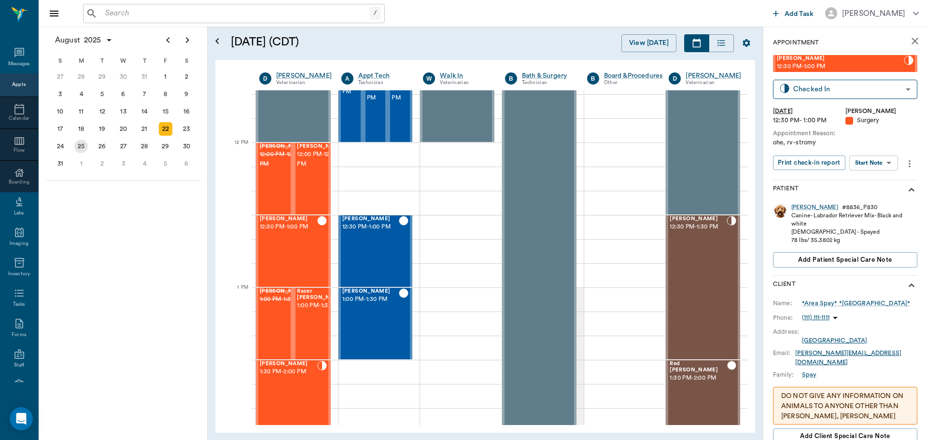
click at [80, 148] on div "25" at bounding box center [81, 147] width 14 height 14
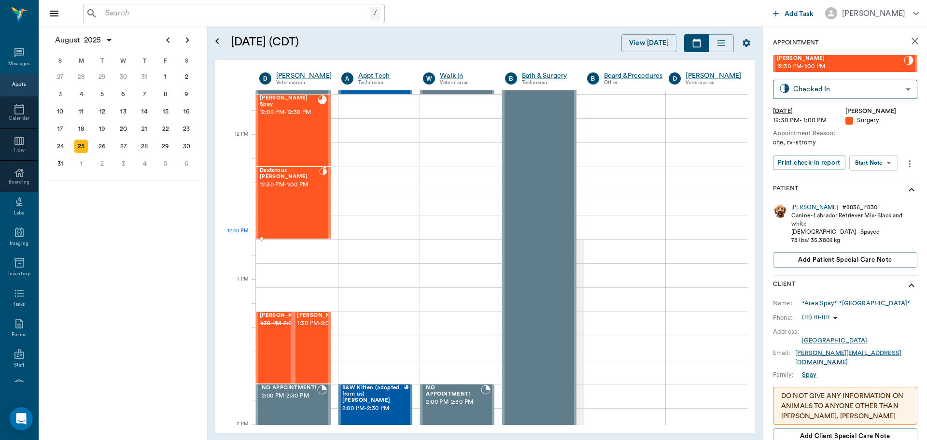
scroll to position [531, 0]
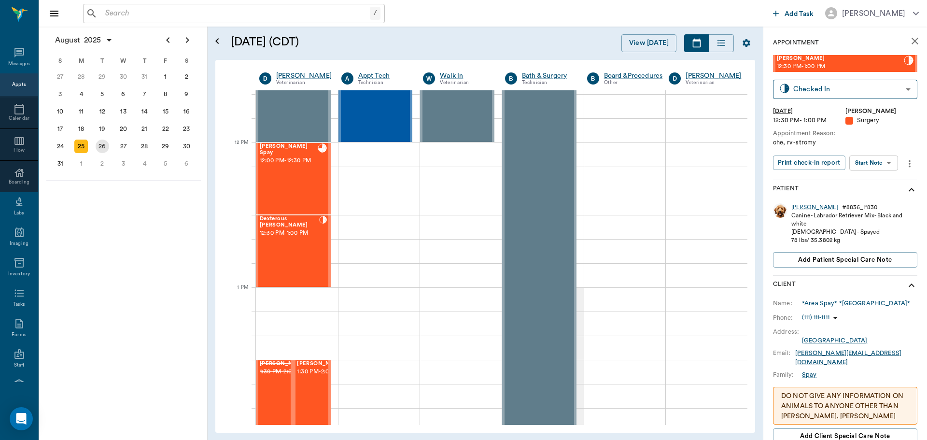
click at [100, 145] on div "26" at bounding box center [103, 147] width 14 height 14
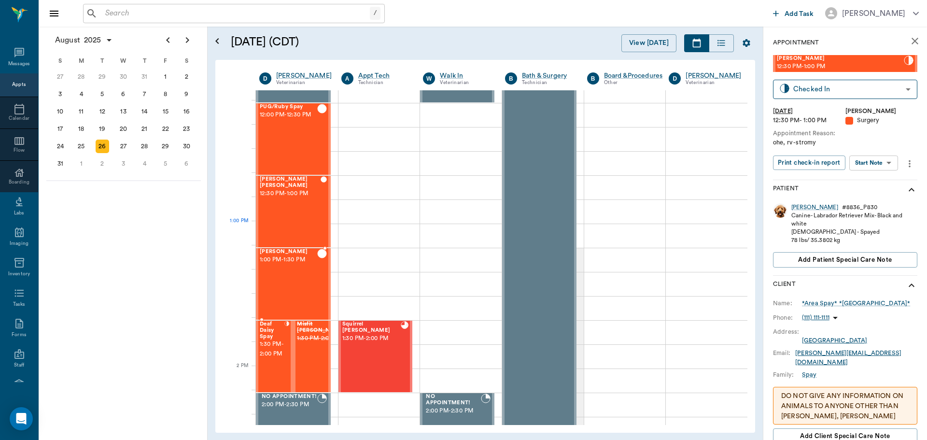
scroll to position [628, 0]
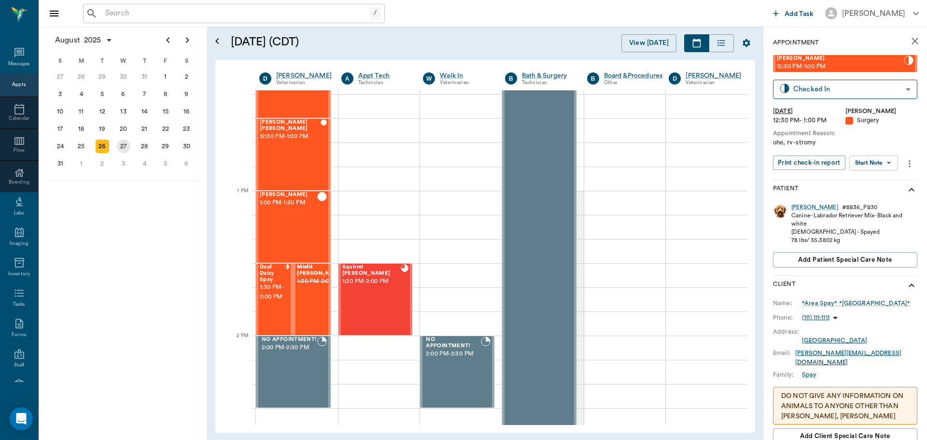
click at [129, 150] on div "27" at bounding box center [124, 147] width 14 height 14
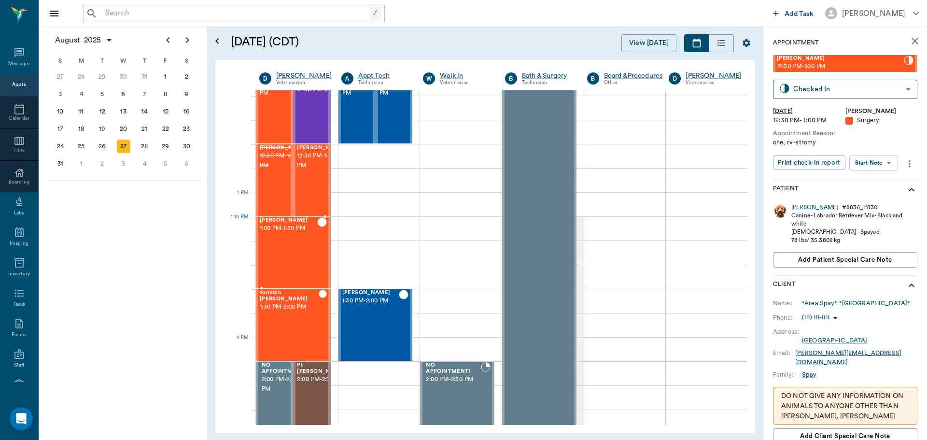
scroll to position [628, 0]
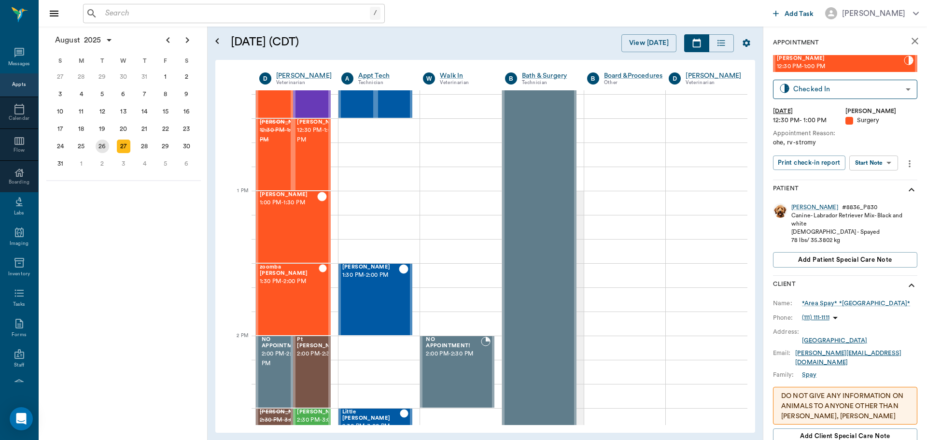
click at [102, 145] on div "26" at bounding box center [103, 147] width 14 height 14
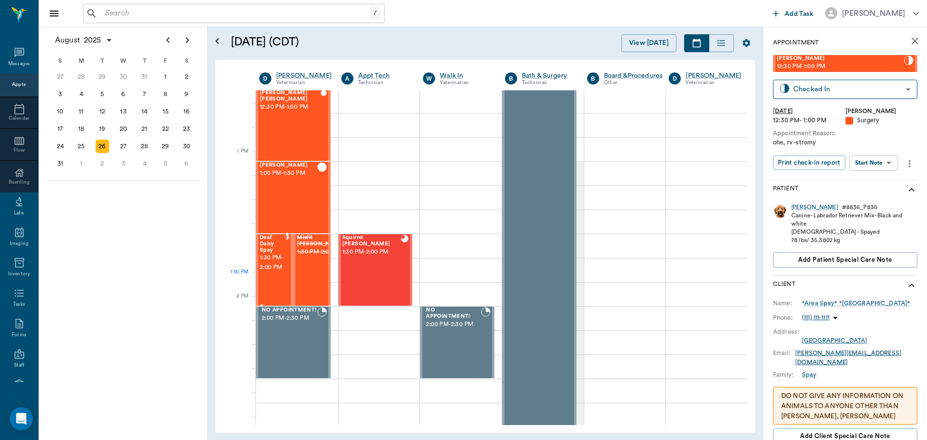
scroll to position [676, 0]
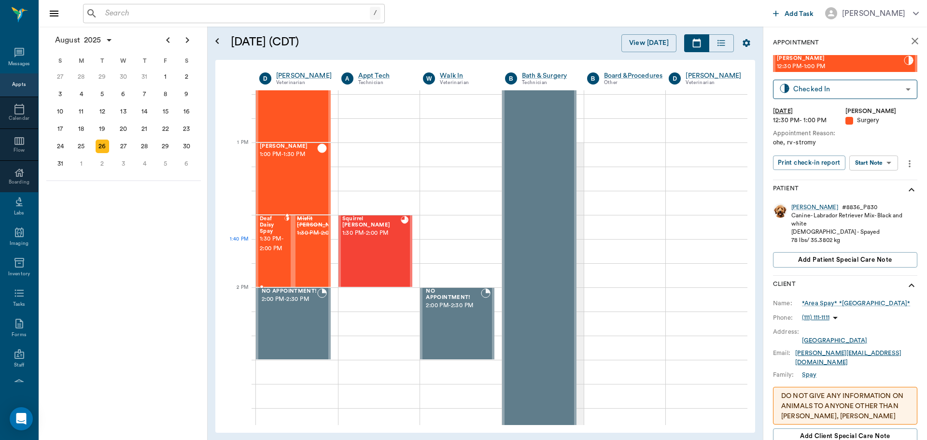
click at [279, 253] on span "1:30 PM - 2:00 PM" at bounding box center [272, 243] width 25 height 19
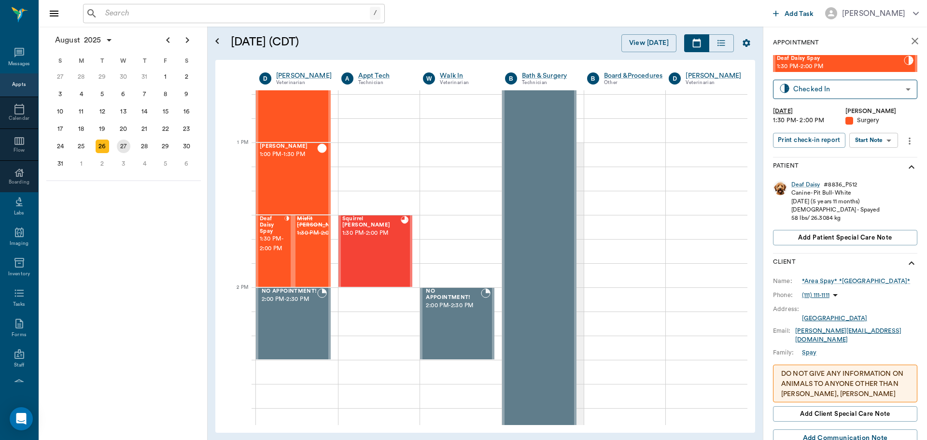
click at [118, 148] on div "27" at bounding box center [124, 147] width 14 height 14
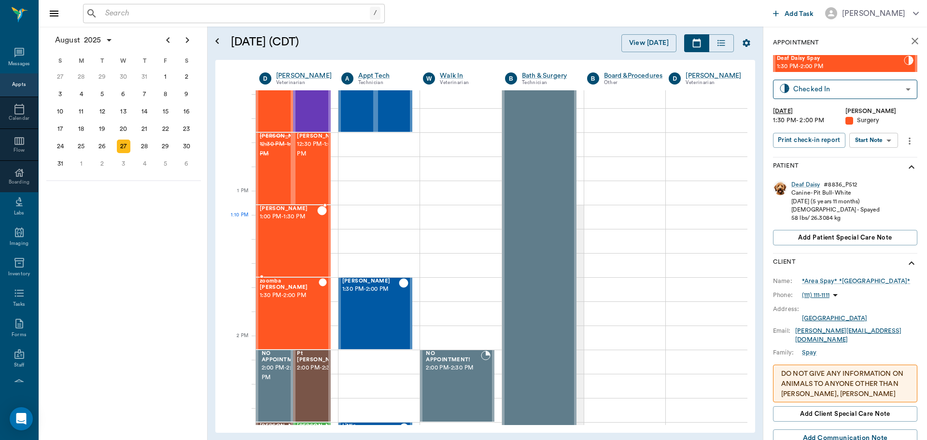
scroll to position [628, 0]
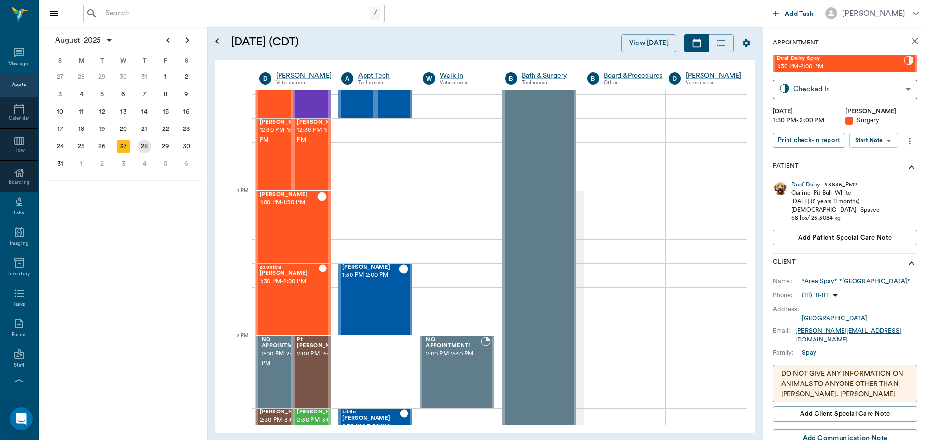
click at [141, 151] on div "28" at bounding box center [145, 147] width 14 height 14
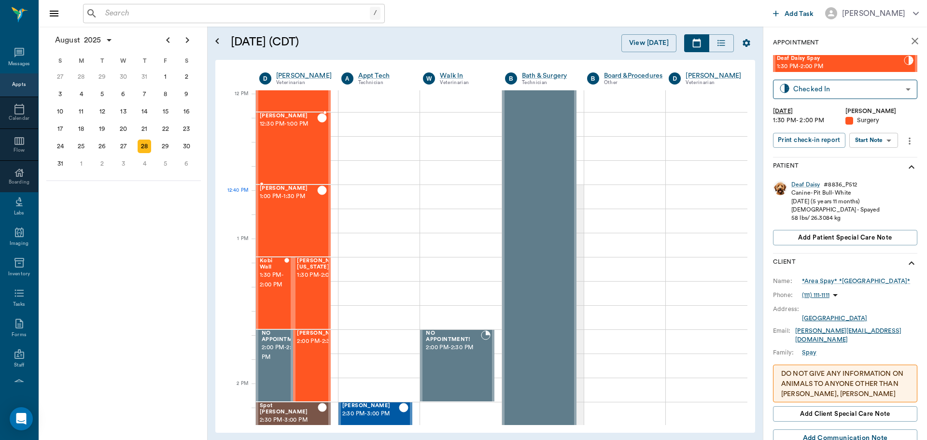
scroll to position [676, 0]
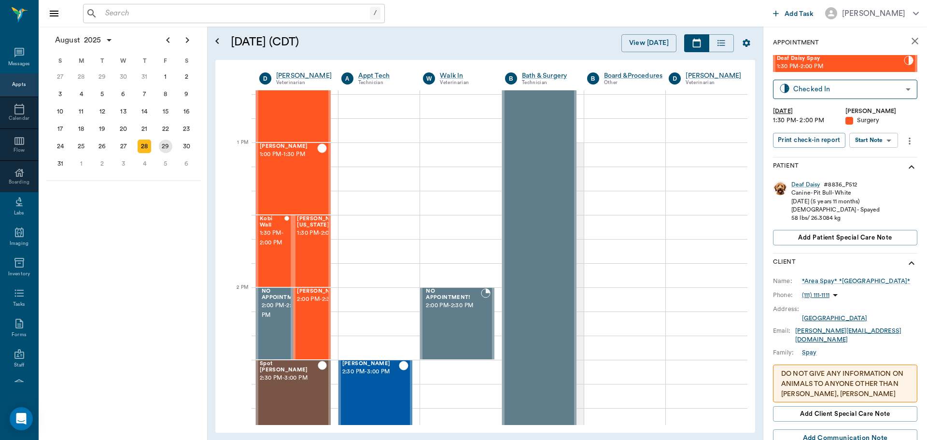
click at [168, 143] on div "29" at bounding box center [166, 147] width 14 height 14
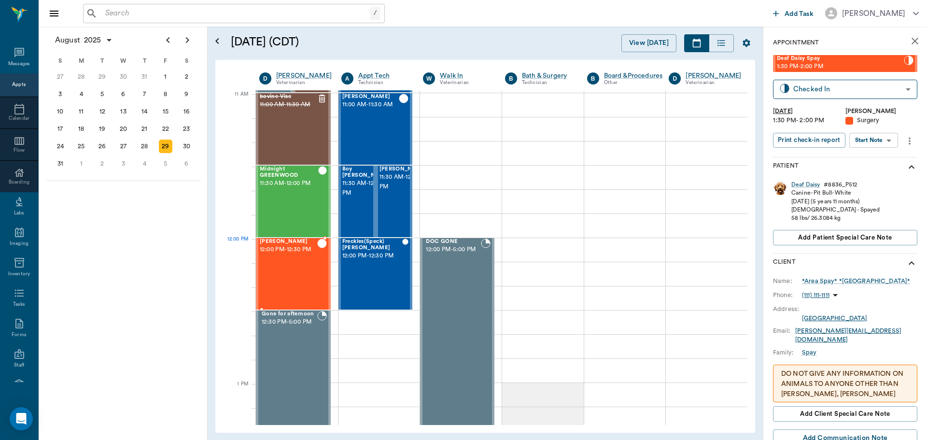
scroll to position [435, 0]
click at [145, 76] on div "31" at bounding box center [145, 77] width 14 height 14
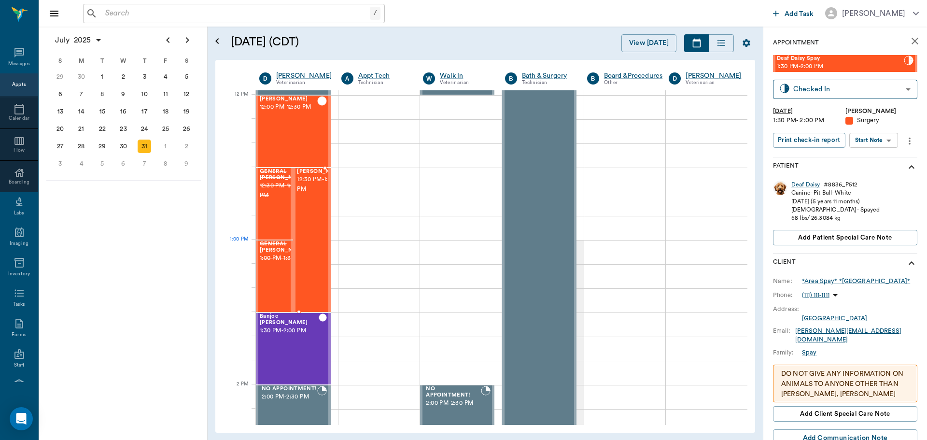
scroll to position [579, 0]
click at [123, 146] on div "30" at bounding box center [124, 147] width 14 height 14
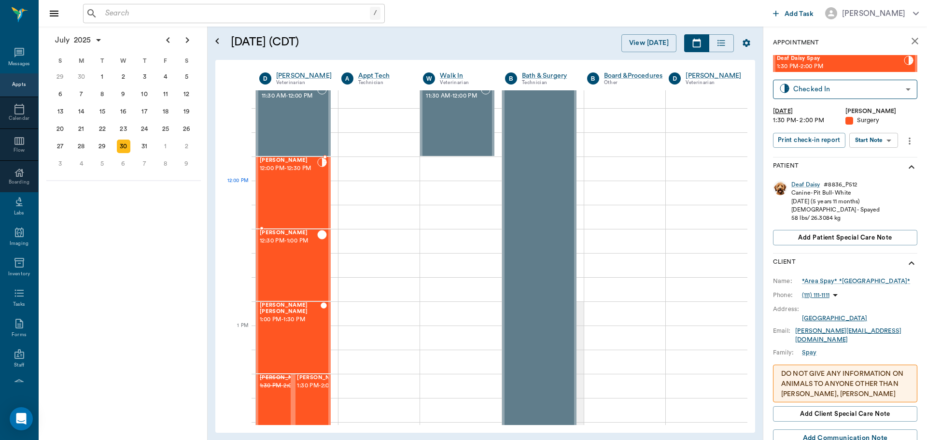
scroll to position [676, 0]
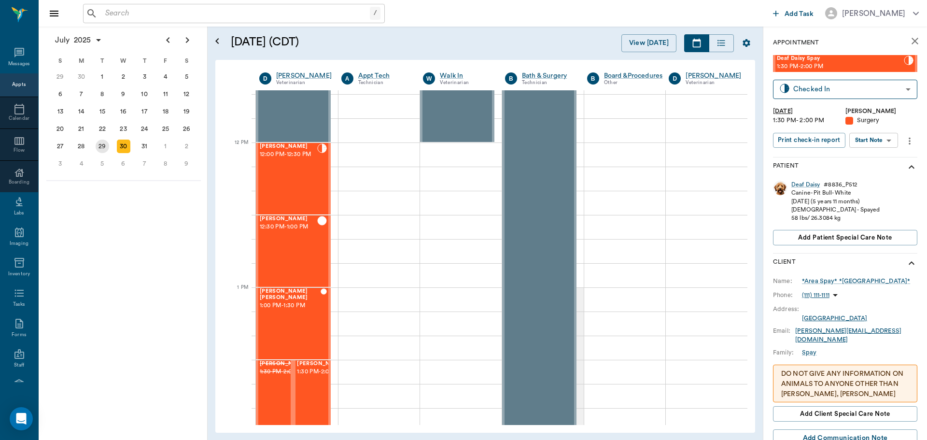
click at [103, 149] on div "29" at bounding box center [103, 147] width 14 height 14
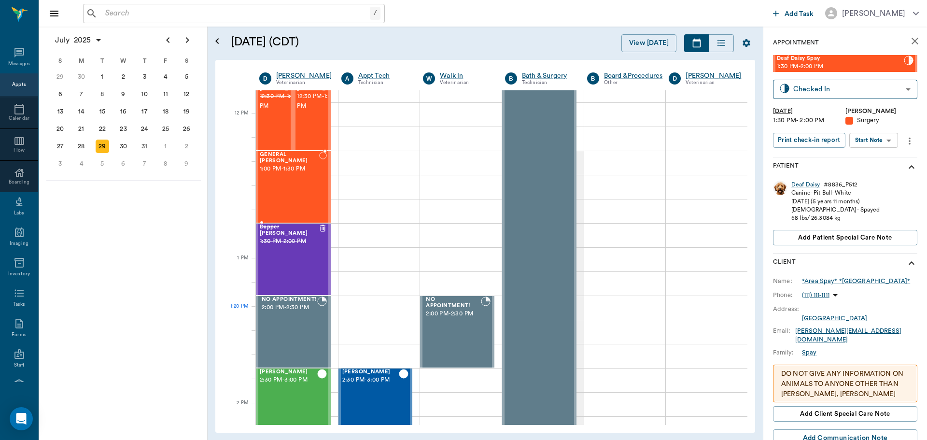
scroll to position [676, 0]
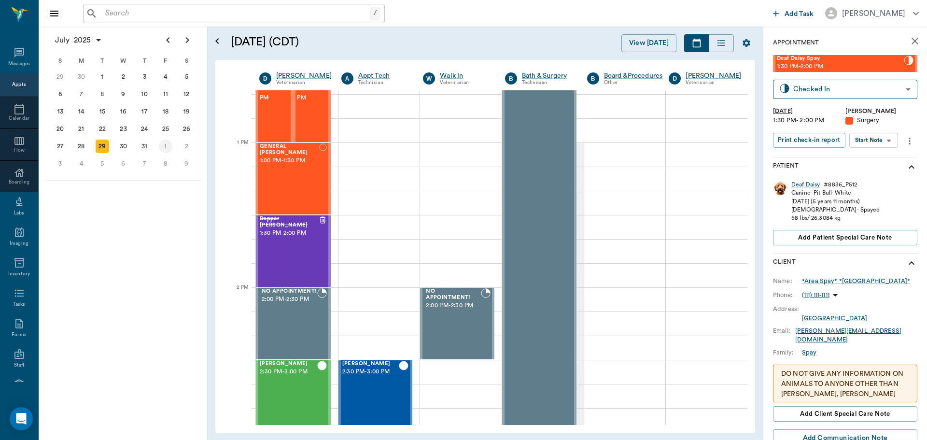
click at [169, 145] on div "1" at bounding box center [166, 147] width 14 height 14
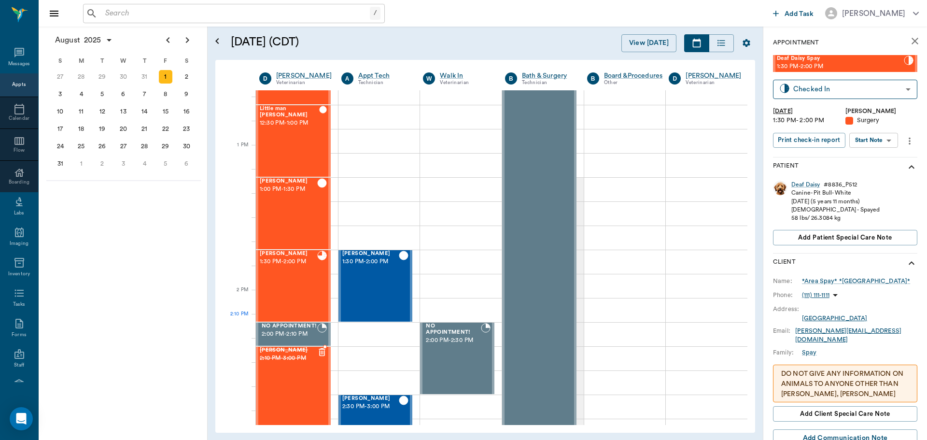
scroll to position [676, 0]
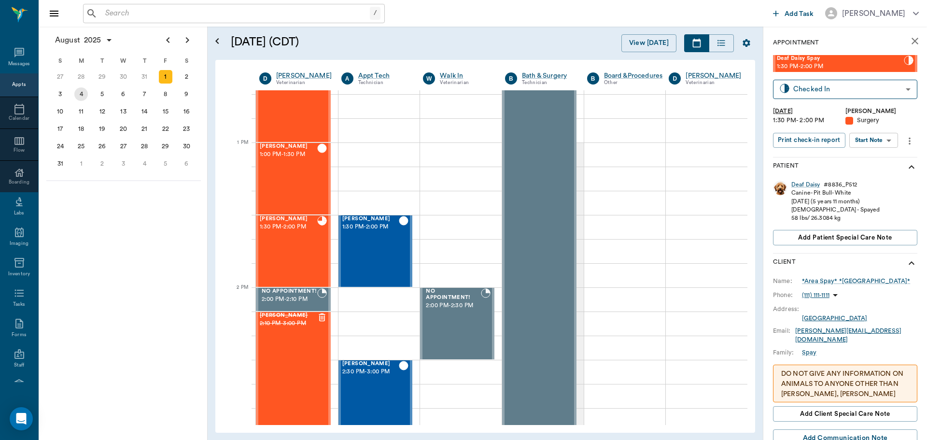
click at [81, 94] on div "4" at bounding box center [81, 94] width 14 height 14
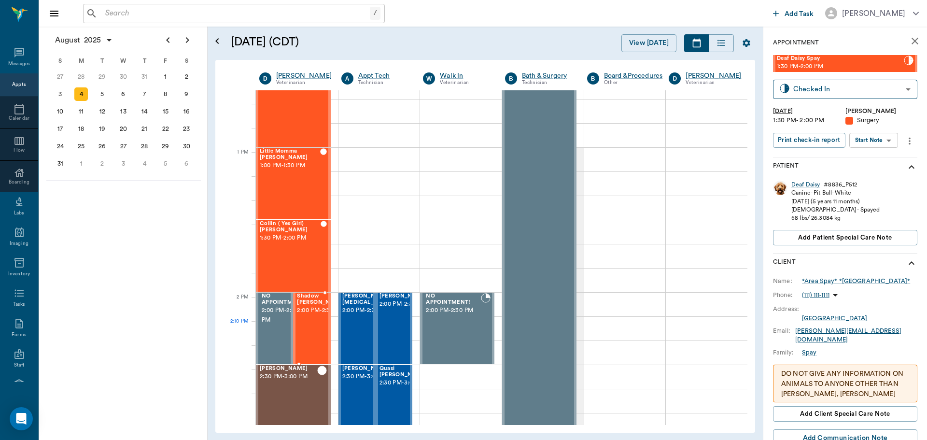
scroll to position [676, 0]
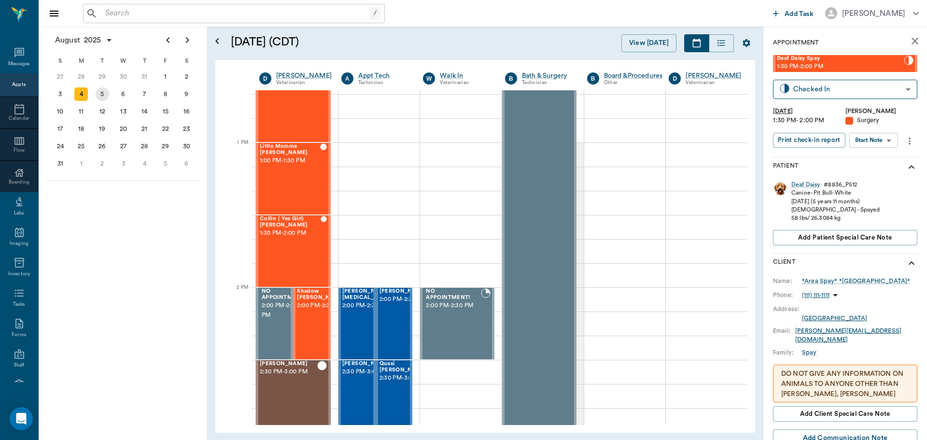
click at [103, 98] on div "5" at bounding box center [103, 94] width 14 height 14
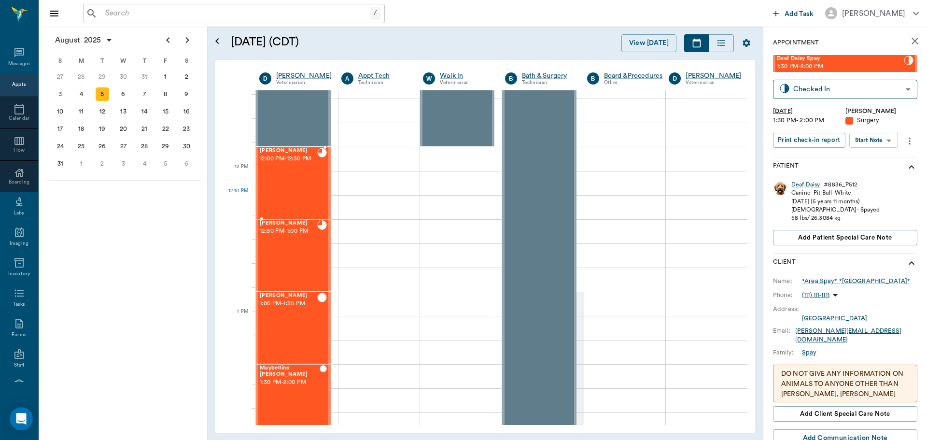
scroll to position [531, 0]
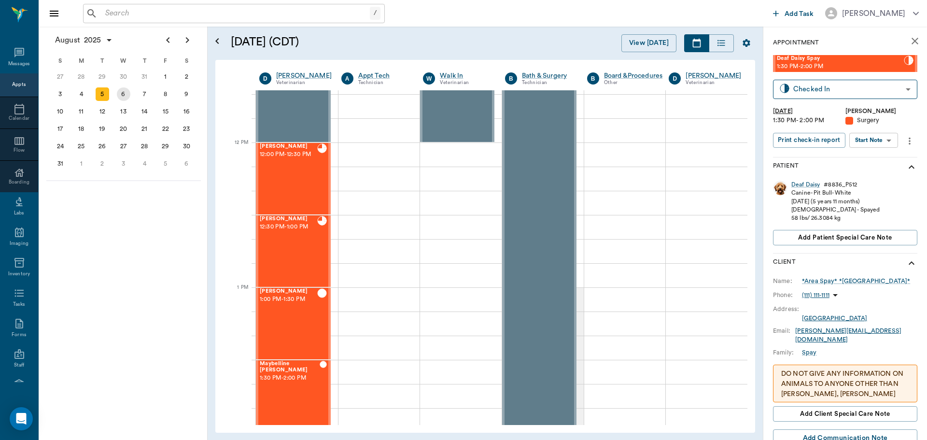
click at [125, 96] on div "6" at bounding box center [124, 94] width 14 height 14
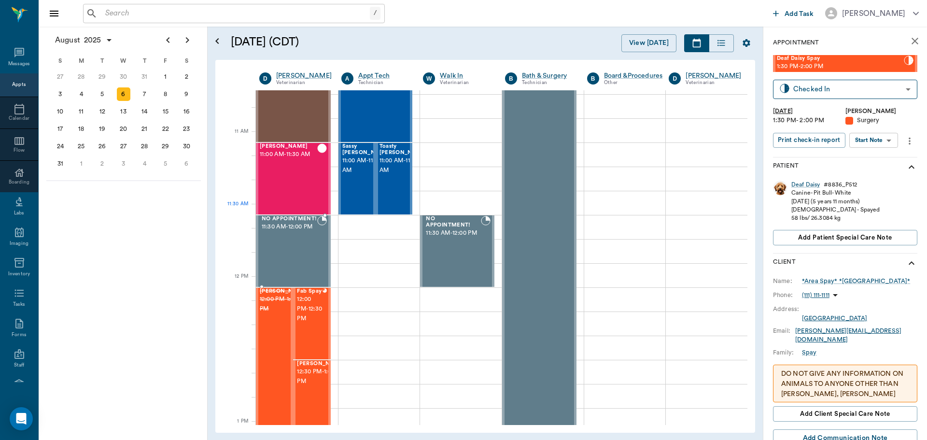
scroll to position [435, 0]
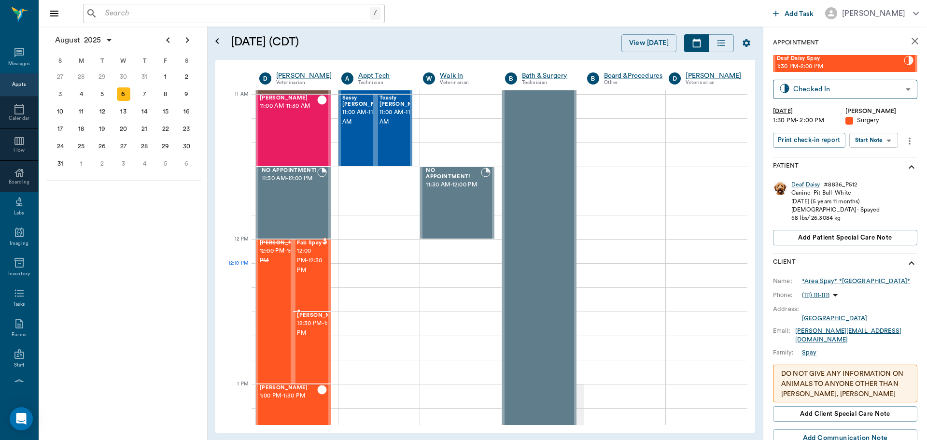
click at [310, 271] on span "12:00 PM - 12:30 PM" at bounding box center [309, 260] width 25 height 29
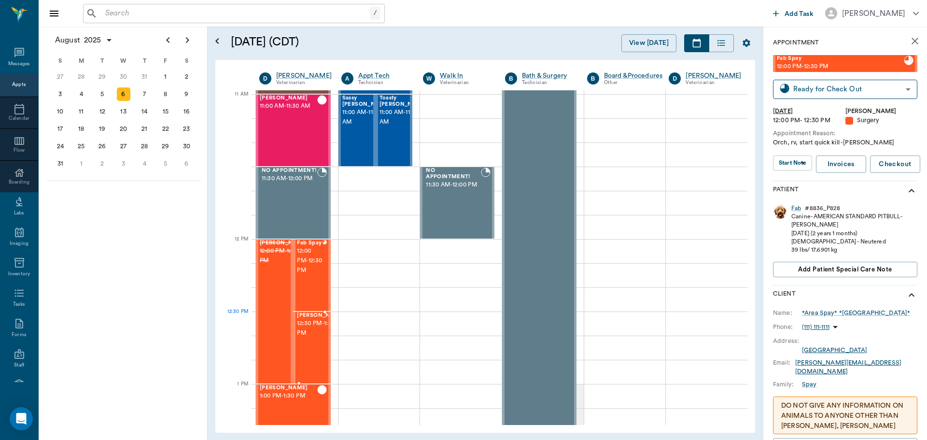
click at [308, 335] on span "12:30 PM - 1:00 PM" at bounding box center [321, 328] width 48 height 19
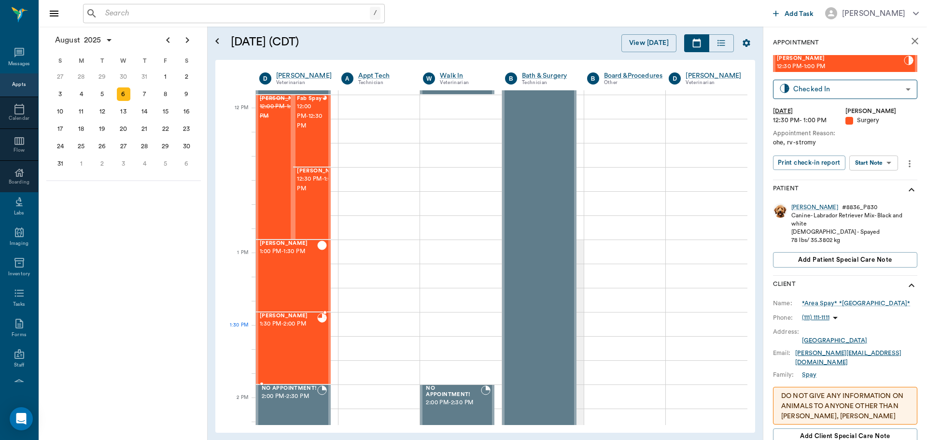
scroll to position [579, 0]
click at [148, 94] on div "7" at bounding box center [145, 94] width 14 height 14
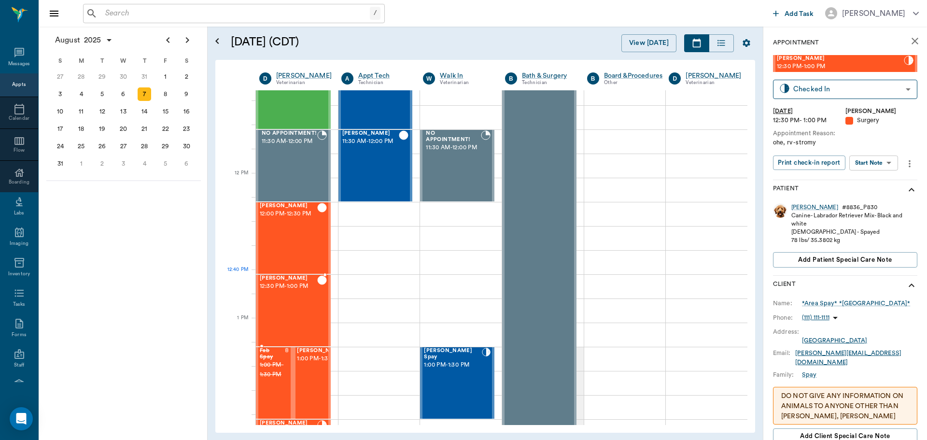
scroll to position [579, 0]
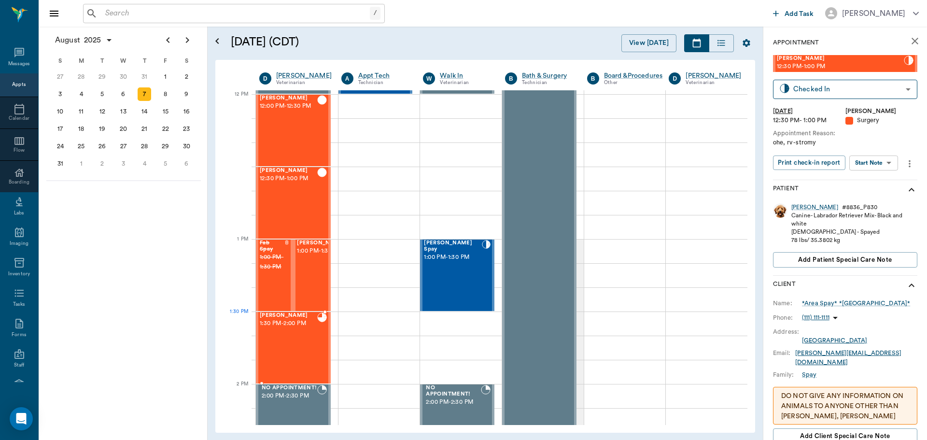
click at [284, 329] on div "Sophie Spay 1:30 PM - 2:00 PM" at bounding box center [288, 347] width 57 height 70
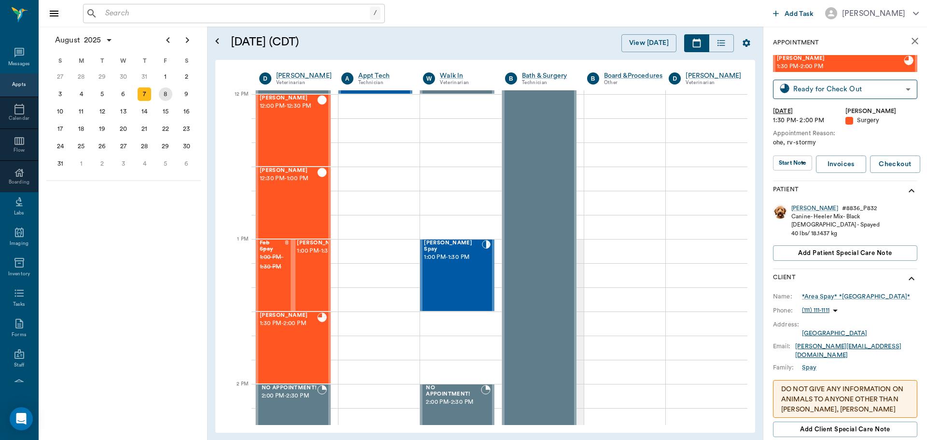
click at [165, 94] on div "8" at bounding box center [166, 94] width 14 height 14
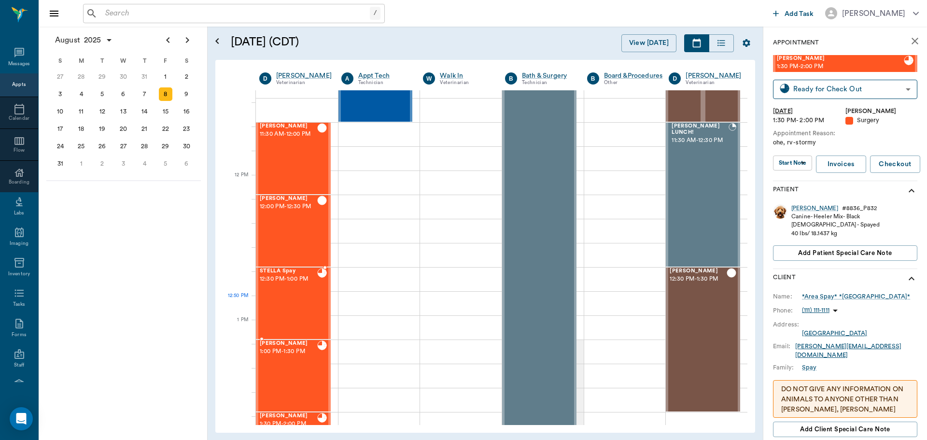
scroll to position [531, 0]
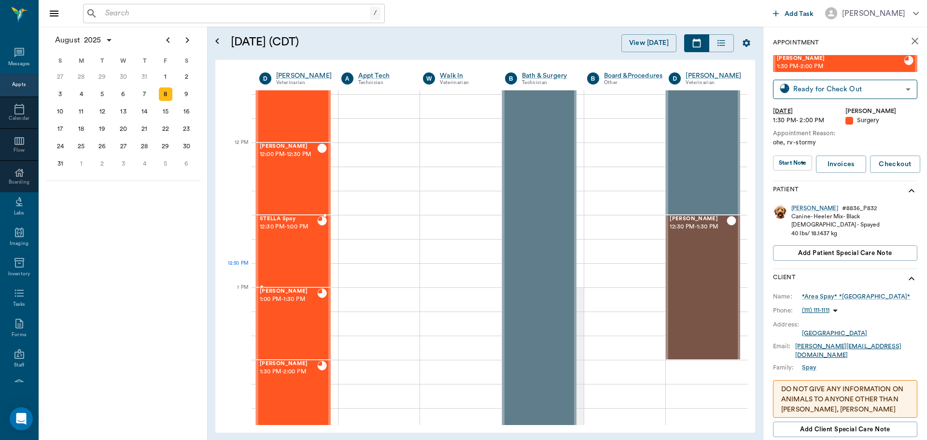
click at [288, 264] on div "STELLA Spay 12:30 PM - 1:00 PM" at bounding box center [288, 251] width 57 height 70
click at [297, 322] on div "Loretta Spay 1:00 PM - 1:30 PM" at bounding box center [288, 323] width 57 height 70
drag, startPoint x: 288, startPoint y: 381, endPoint x: 289, endPoint y: 376, distance: 5.4
click at [290, 381] on div "Jasmine Spay 1:30 PM - 2:00 PM" at bounding box center [288, 396] width 57 height 70
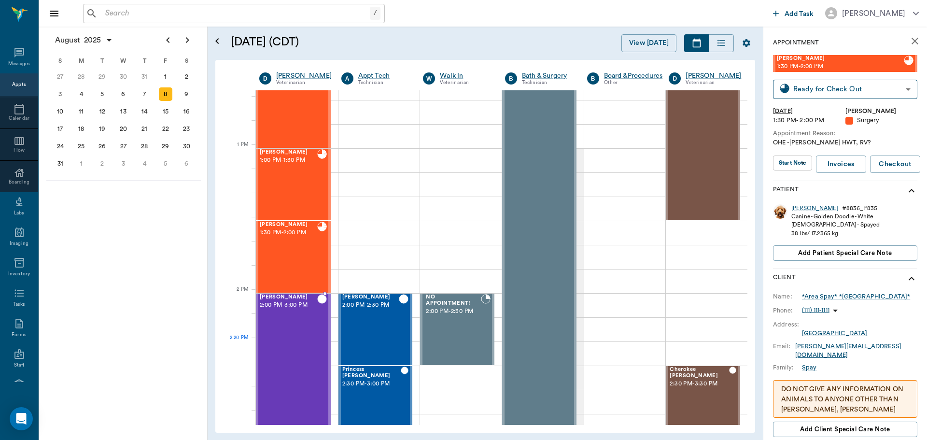
scroll to position [676, 0]
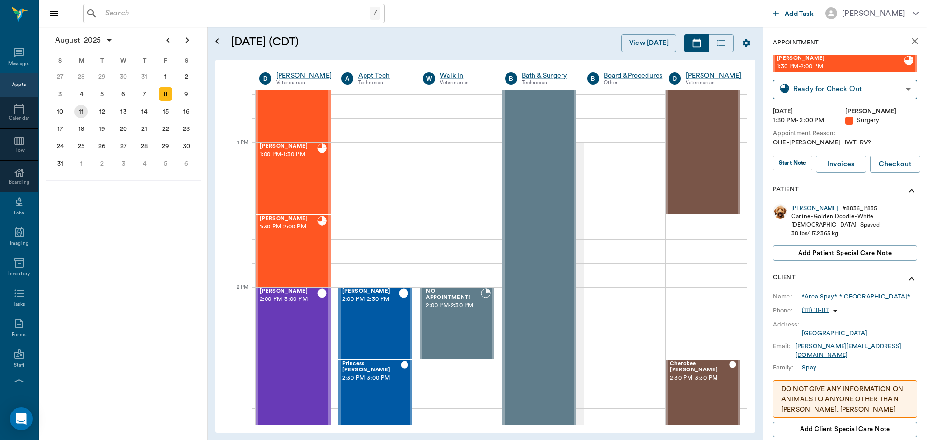
click at [82, 114] on div "11" at bounding box center [81, 112] width 14 height 14
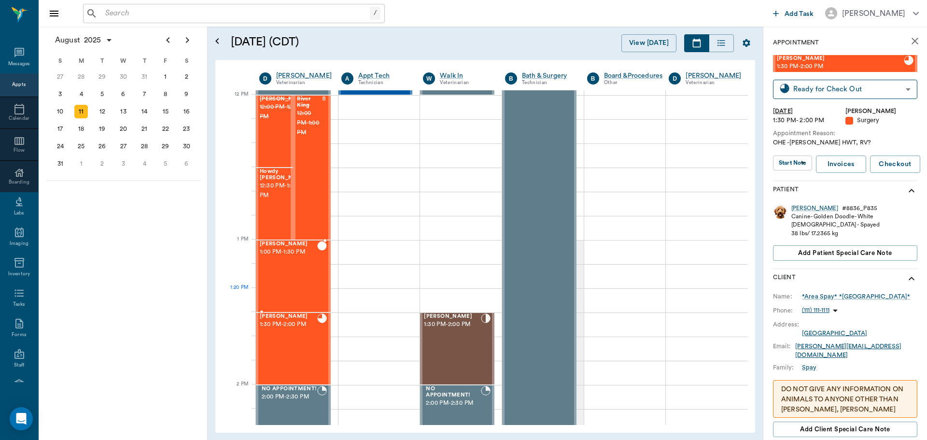
scroll to position [579, 0]
click at [301, 288] on div "Sadie Spay 1:00 PM - 1:30 PM" at bounding box center [288, 275] width 57 height 70
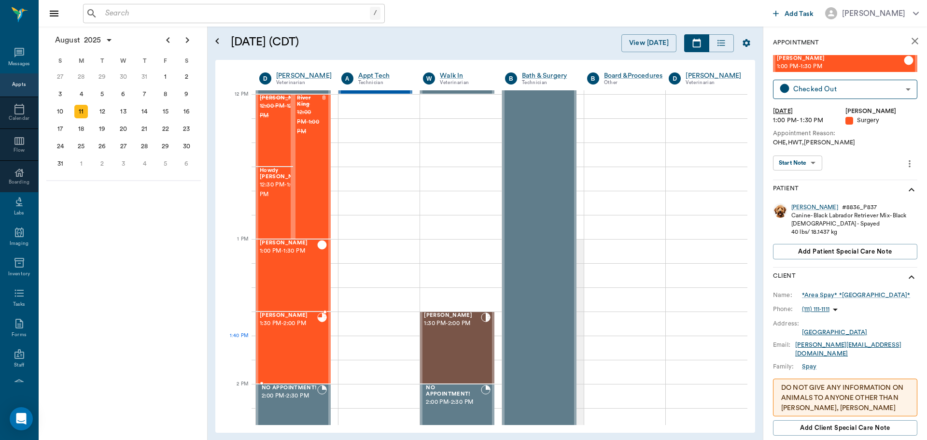
click at [278, 351] on div "Ollie Spay 1:30 PM - 2:00 PM" at bounding box center [288, 347] width 57 height 70
click at [103, 109] on div "12" at bounding box center [103, 112] width 14 height 14
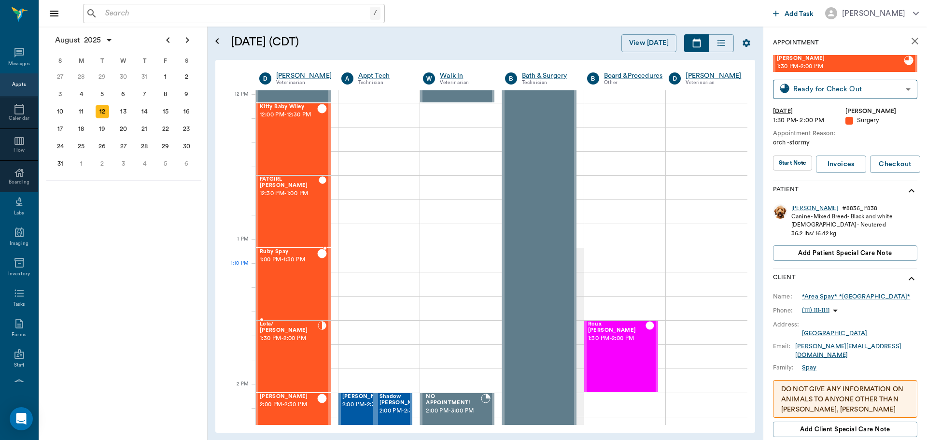
scroll to position [579, 0]
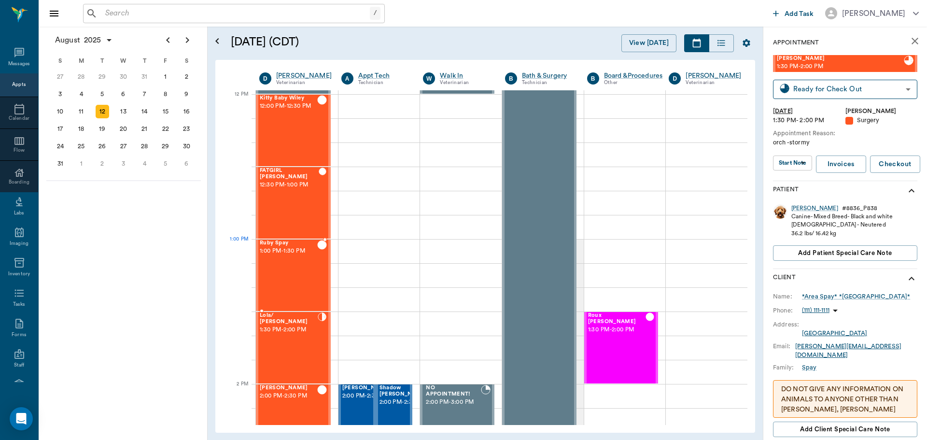
click at [268, 263] on div "Ruby Spay 1:00 PM - 1:30 PM" at bounding box center [288, 275] width 57 height 70
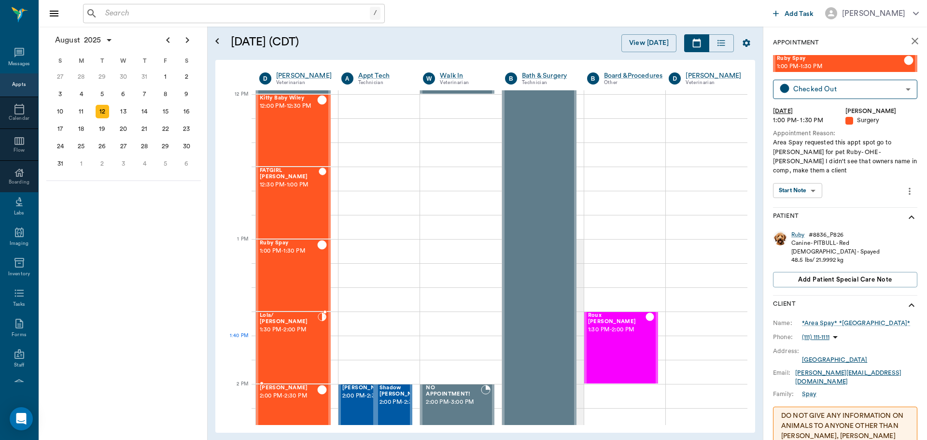
click at [297, 346] on div "Lola/ Susie Spay 1:30 PM - 2:00 PM" at bounding box center [289, 347] width 58 height 70
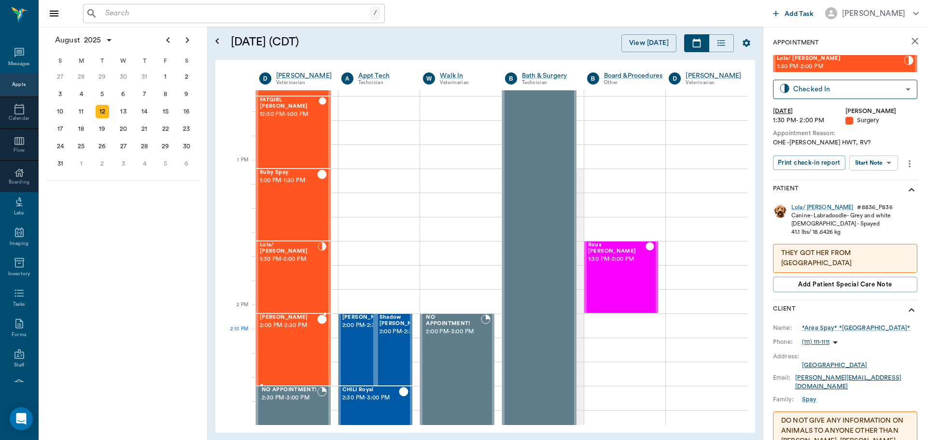
scroll to position [628, 0]
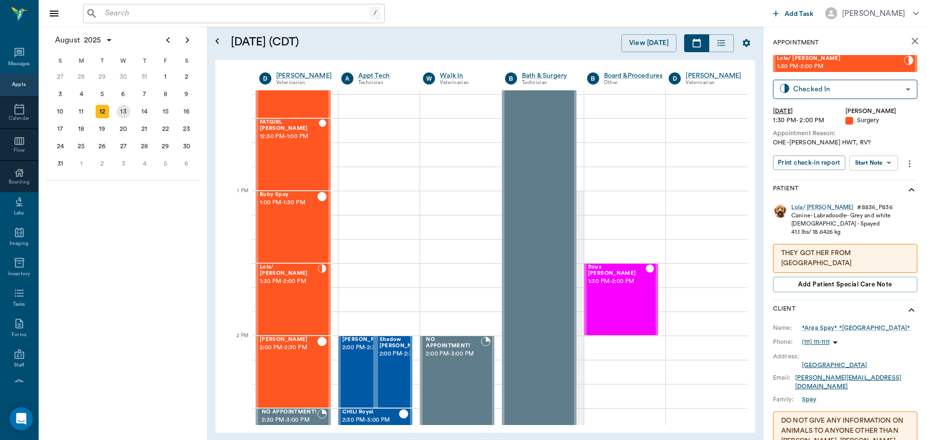
click at [122, 114] on div "13" at bounding box center [124, 112] width 14 height 14
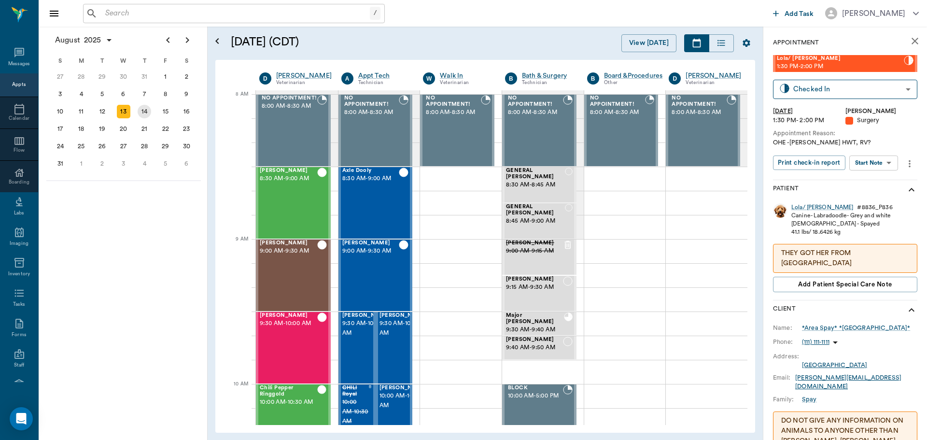
click at [148, 109] on div "14" at bounding box center [145, 112] width 14 height 14
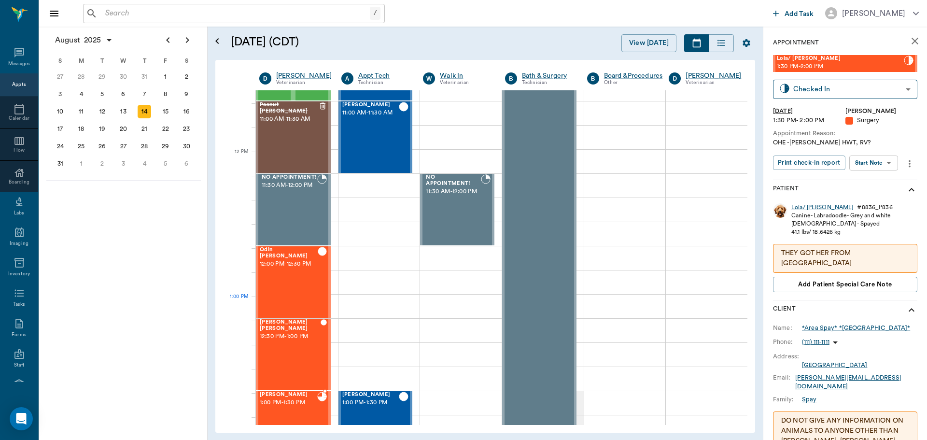
scroll to position [531, 0]
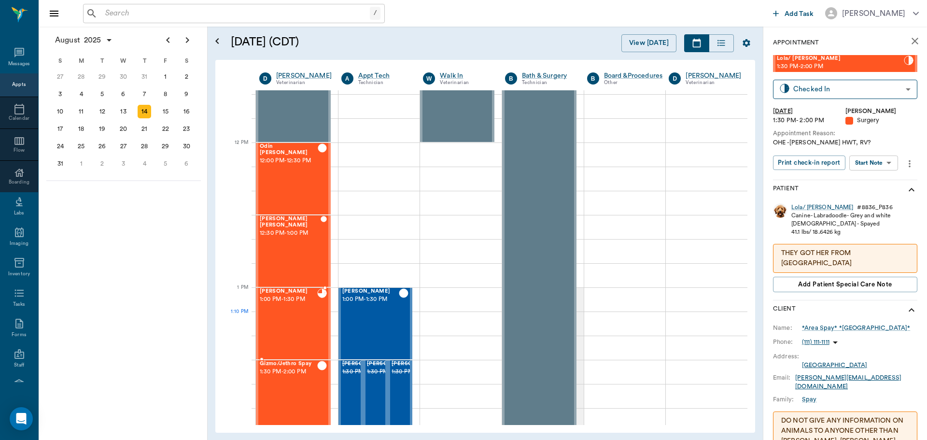
click at [300, 319] on div "[PERSON_NAME] 1:00 PM - 1:30 PM" at bounding box center [288, 323] width 57 height 70
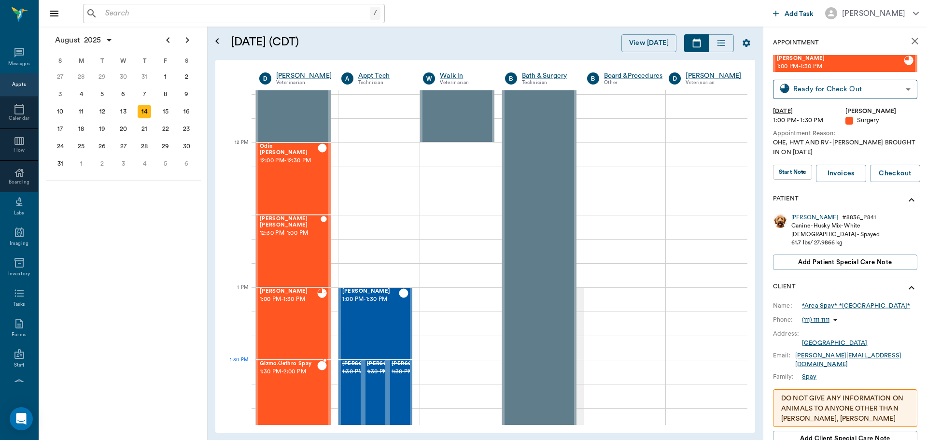
click at [268, 381] on div "Gizmo/Jethro Spay 1:30 PM - 2:00 PM" at bounding box center [288, 396] width 57 height 70
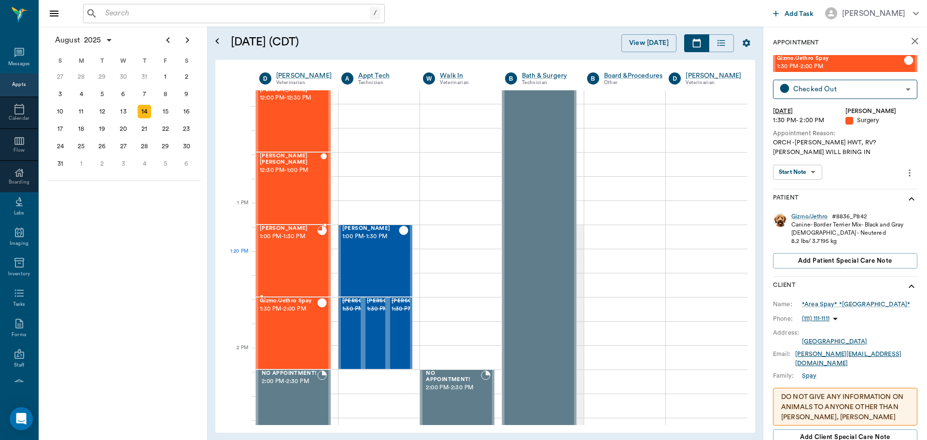
scroll to position [676, 0]
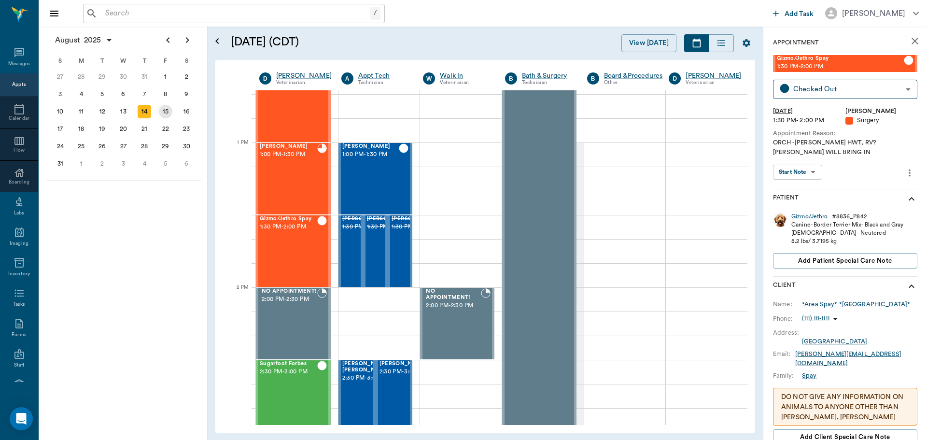
click at [163, 108] on div "15" at bounding box center [166, 112] width 14 height 14
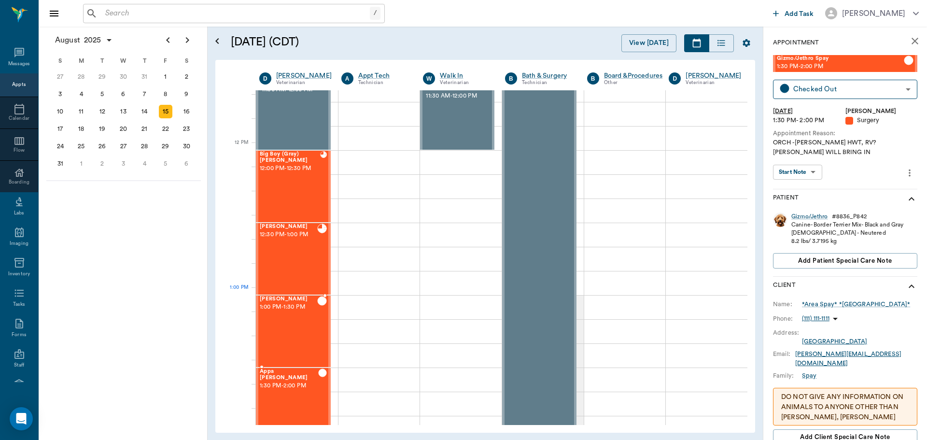
scroll to position [531, 0]
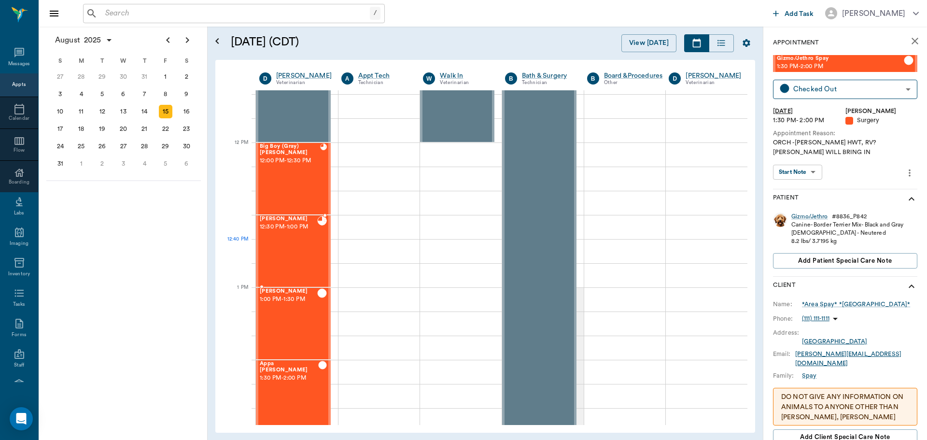
click at [288, 254] on div "Martha Spay 12:30 PM - 1:00 PM" at bounding box center [288, 251] width 57 height 70
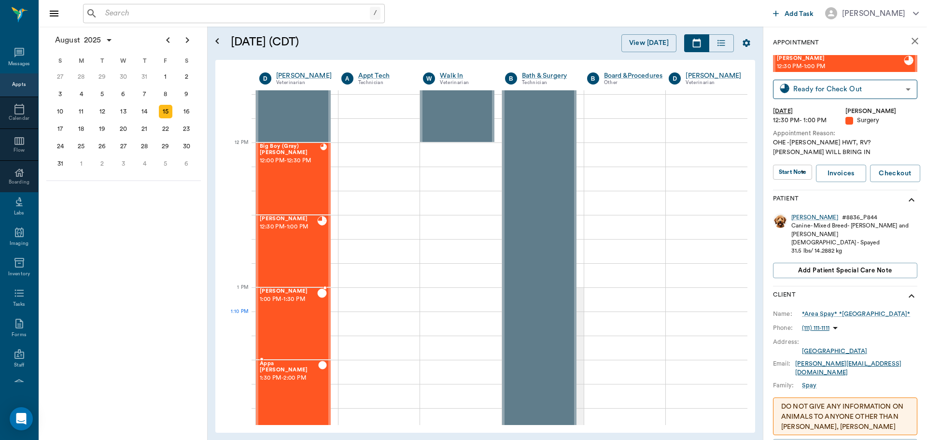
click at [299, 318] on div "BELLA Durmon 1:00 PM - 1:30 PM" at bounding box center [288, 323] width 57 height 70
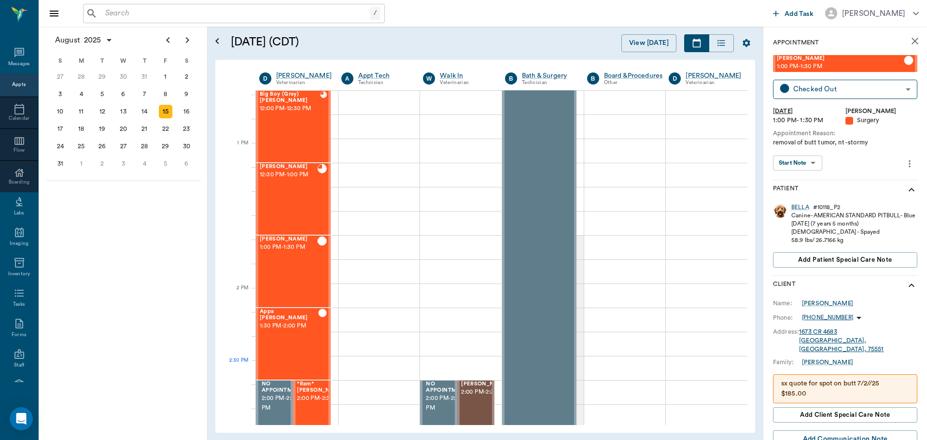
scroll to position [676, 0]
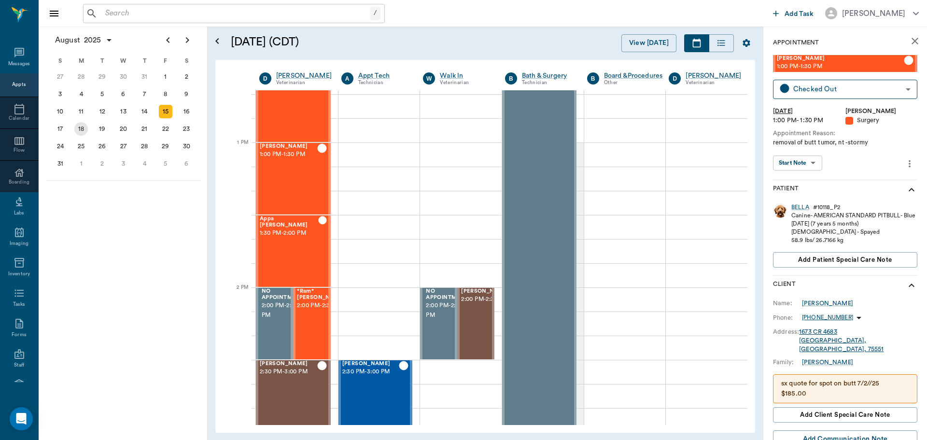
click at [83, 129] on div "18" at bounding box center [81, 129] width 14 height 14
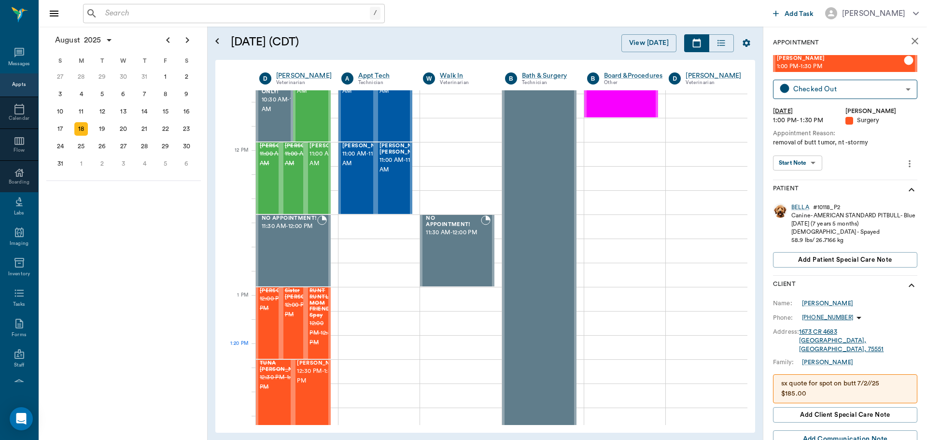
scroll to position [386, 0]
click at [101, 132] on div "19" at bounding box center [103, 129] width 14 height 14
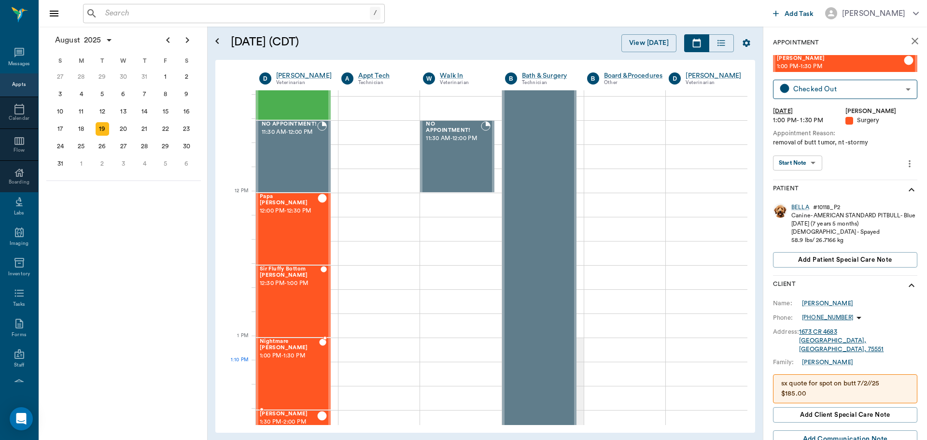
scroll to position [483, 0]
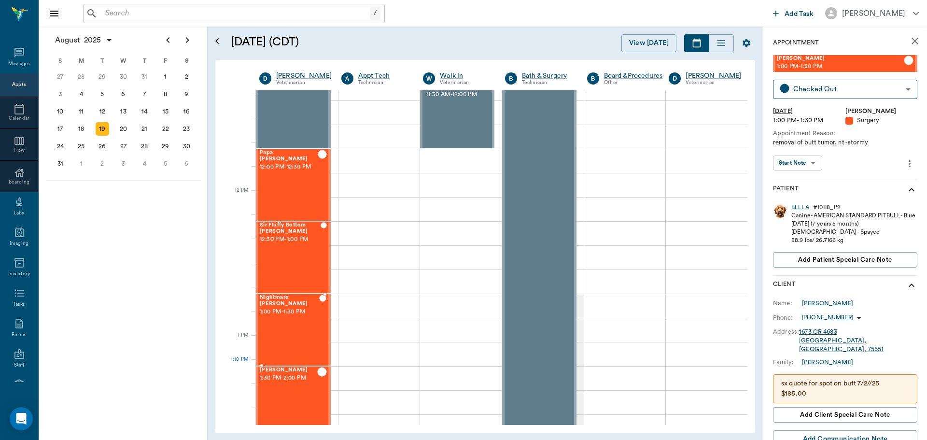
scroll to position [531, 0]
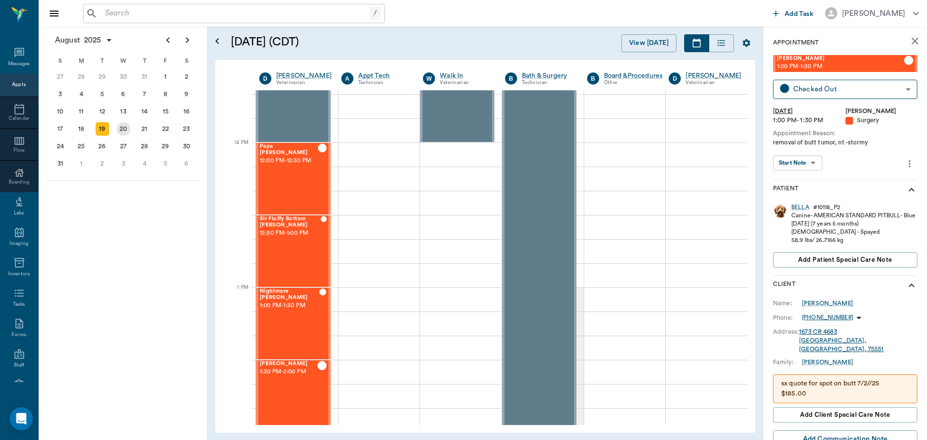
click at [119, 130] on div "20" at bounding box center [124, 129] width 14 height 14
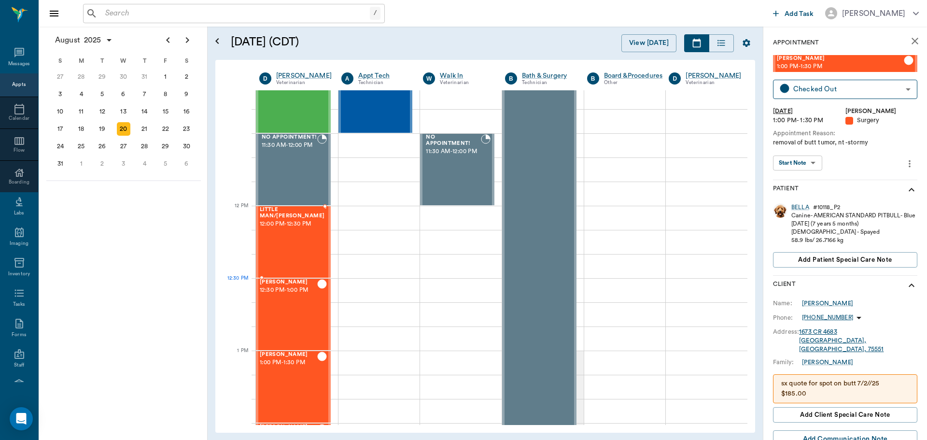
scroll to position [531, 0]
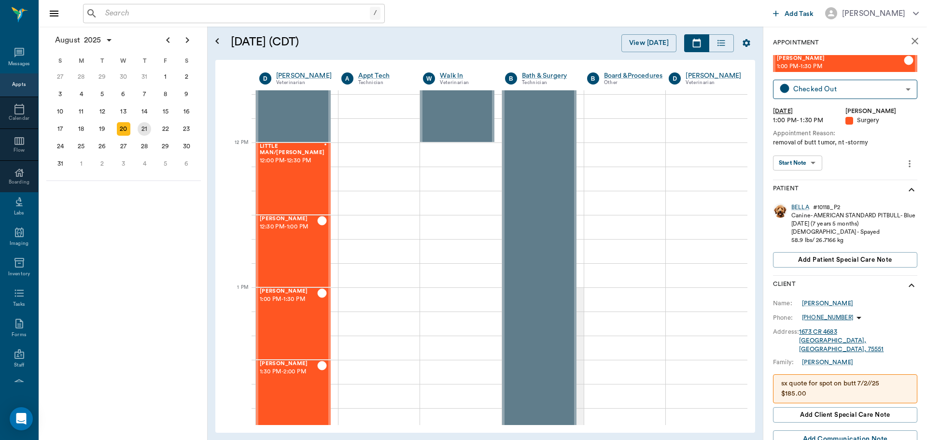
click at [148, 130] on div "21" at bounding box center [145, 129] width 14 height 14
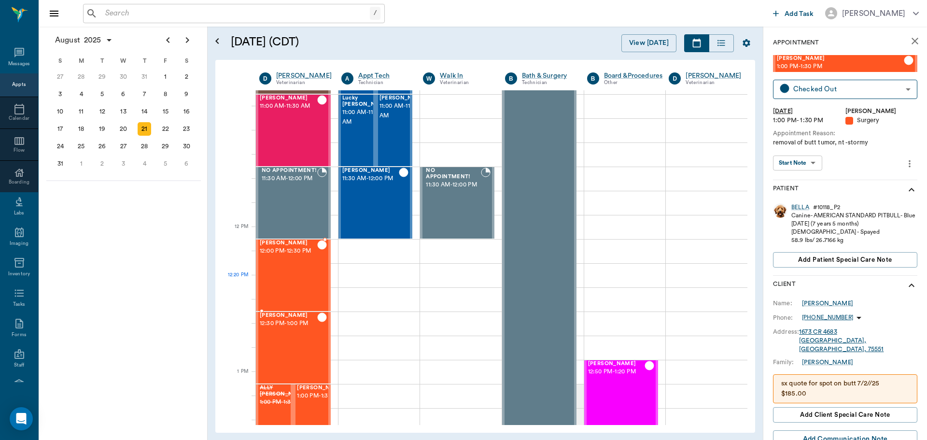
scroll to position [531, 0]
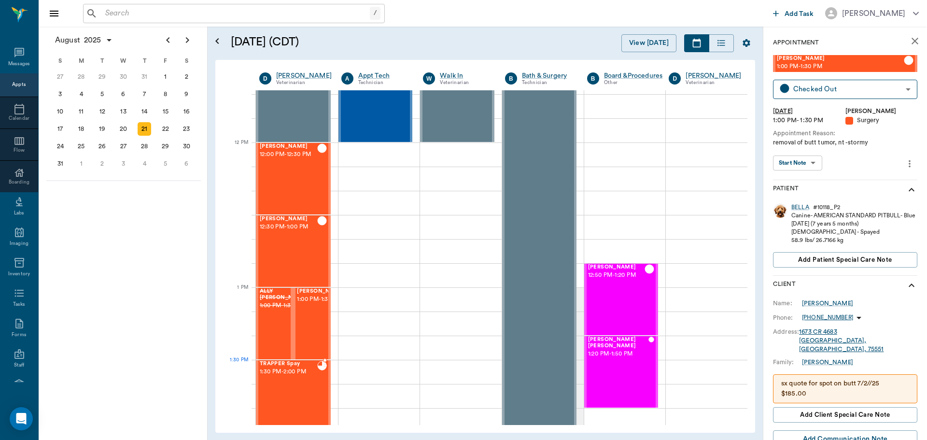
click at [287, 374] on span "1:30 PM - 2:00 PM" at bounding box center [288, 372] width 57 height 10
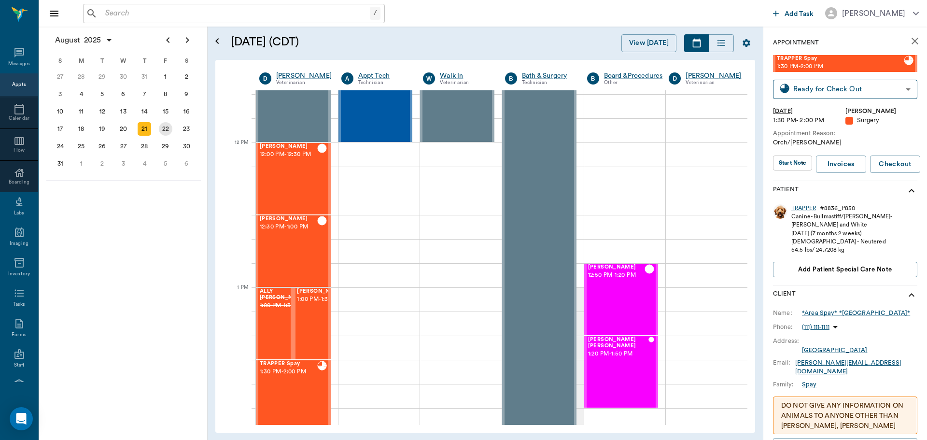
click at [165, 133] on div "22" at bounding box center [166, 129] width 14 height 14
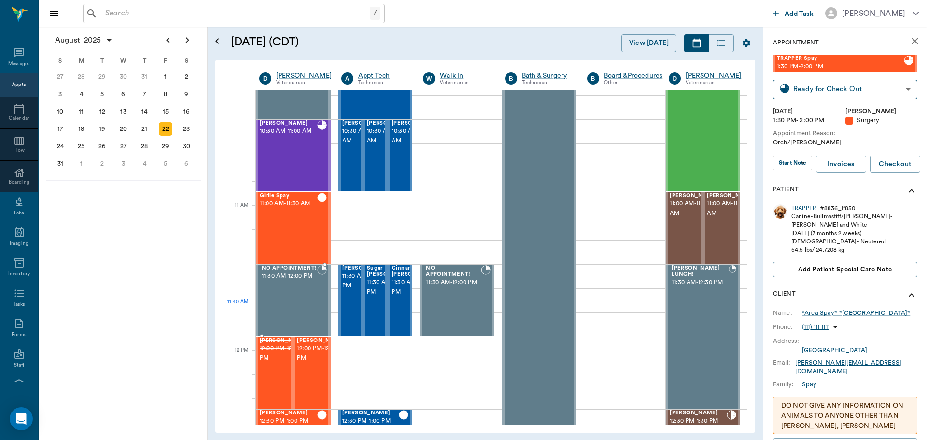
scroll to position [338, 0]
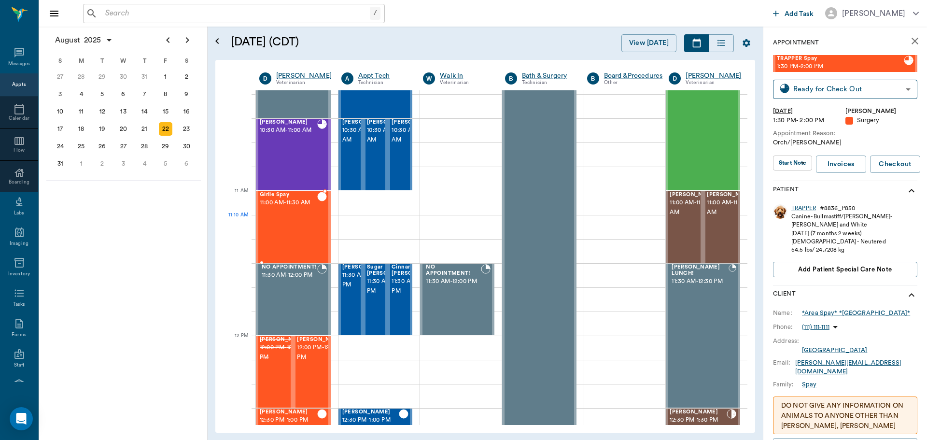
click at [291, 238] on div "Girlie Spay 11:00 AM - 11:30 AM" at bounding box center [288, 227] width 57 height 70
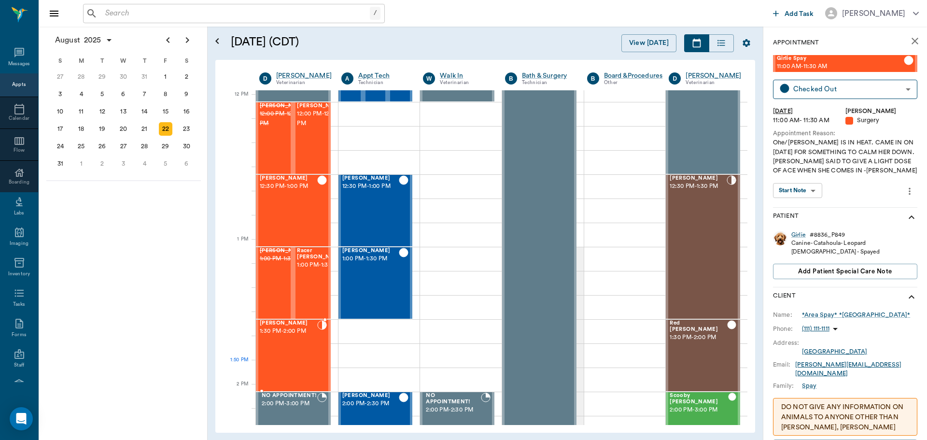
scroll to position [579, 0]
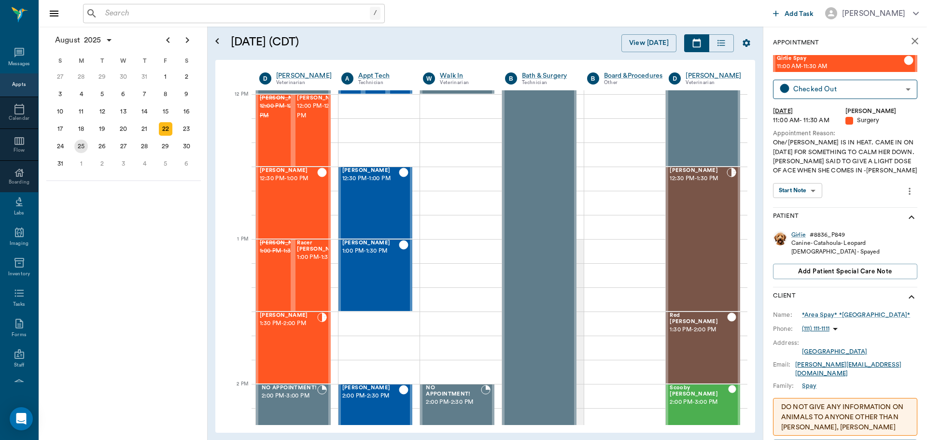
click at [84, 149] on div "25" at bounding box center [81, 147] width 14 height 14
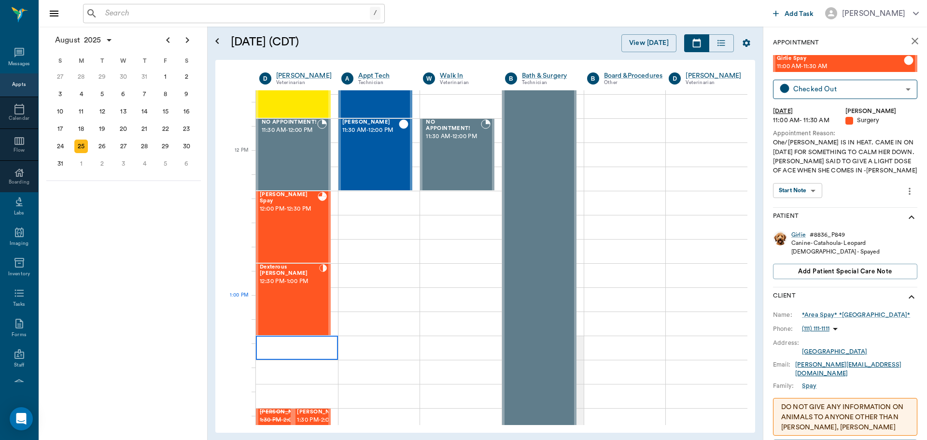
scroll to position [579, 0]
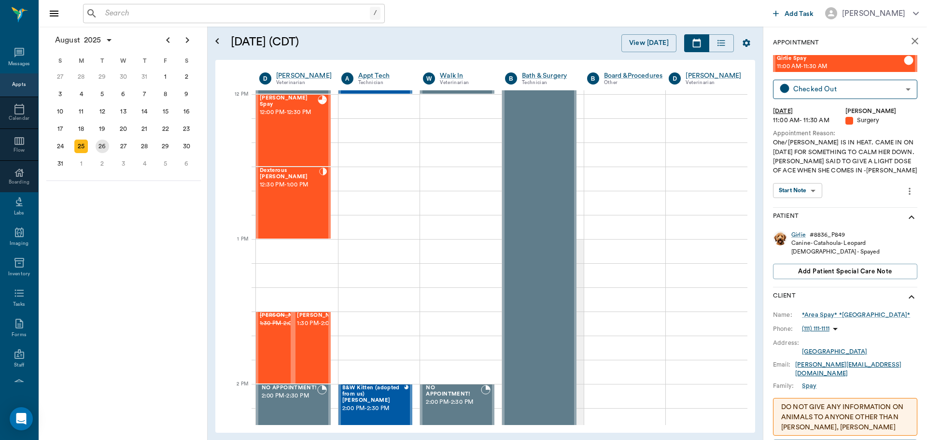
click at [104, 146] on div "26" at bounding box center [103, 147] width 14 height 14
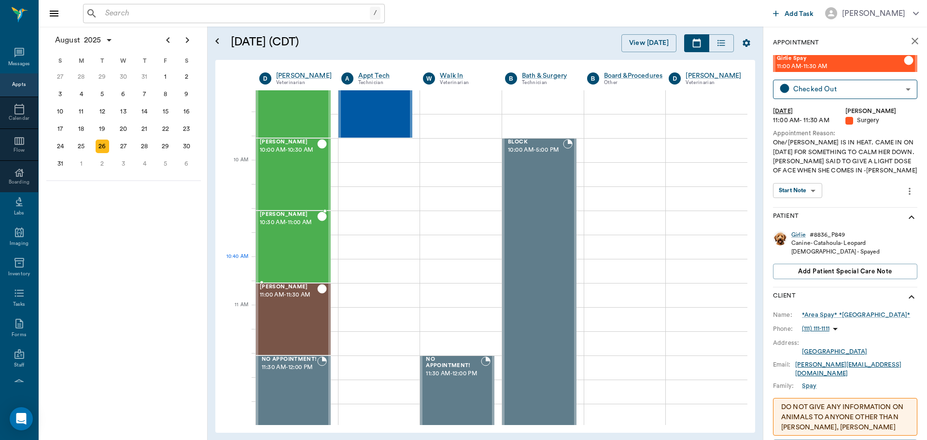
scroll to position [435, 0]
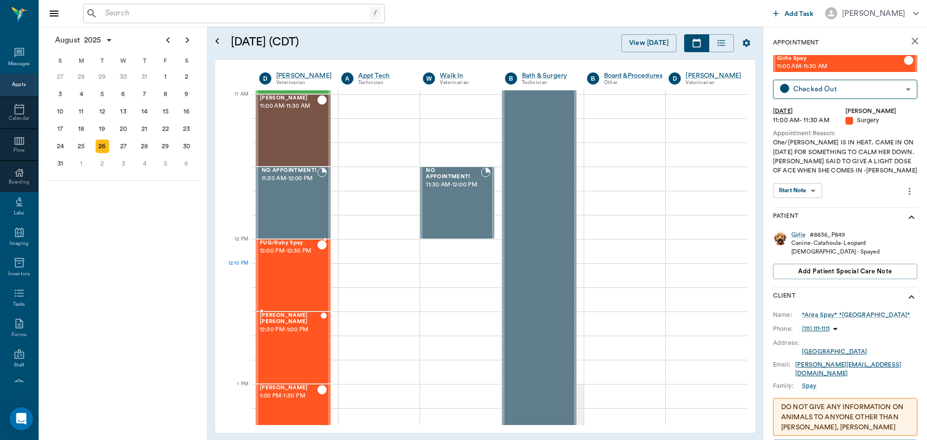
drag, startPoint x: 302, startPoint y: 275, endPoint x: 293, endPoint y: 275, distance: 8.7
click at [301, 275] on div "PUG/Ruby Spay 12:00 PM - 12:30 PM" at bounding box center [288, 275] width 57 height 70
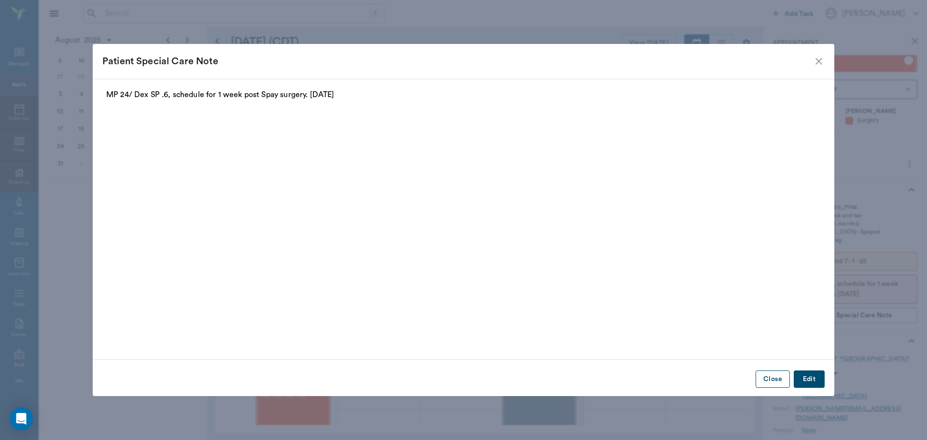
click at [775, 373] on button "Close" at bounding box center [773, 379] width 34 height 18
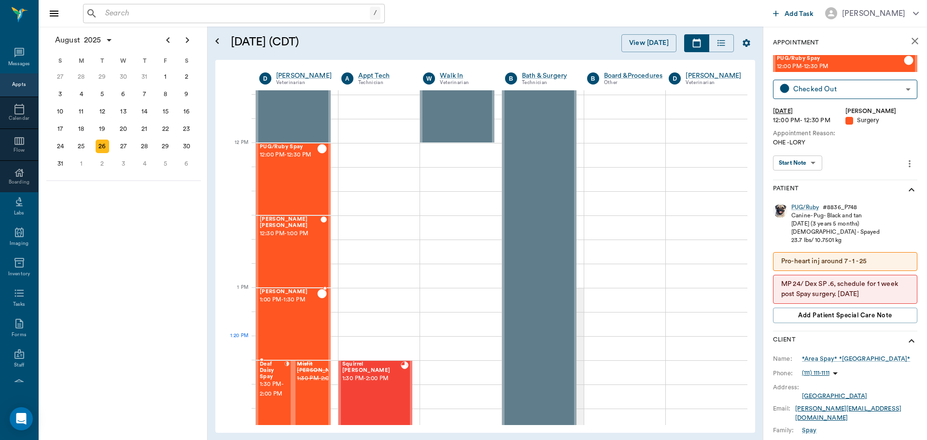
scroll to position [531, 0]
click at [120, 147] on div "27" at bounding box center [124, 147] width 14 height 14
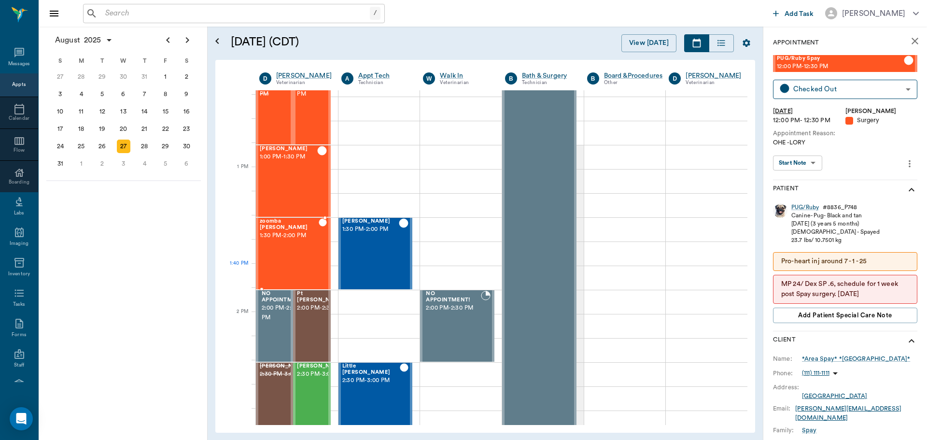
scroll to position [676, 0]
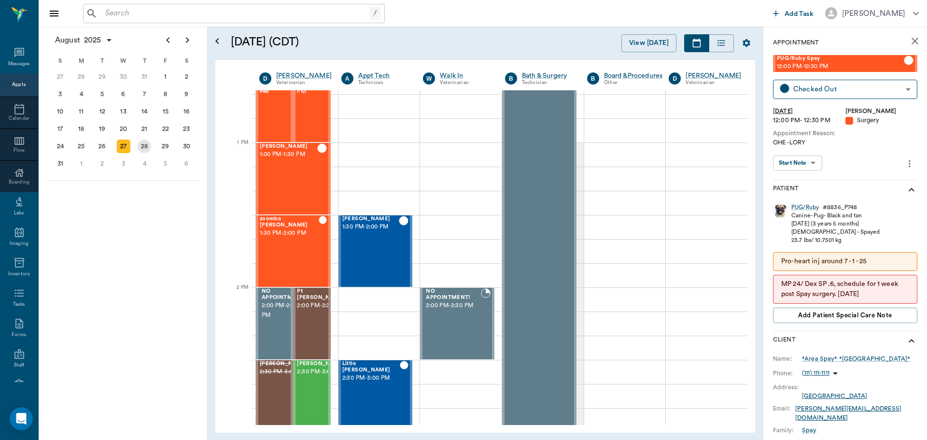
click at [150, 145] on div "28" at bounding box center [145, 147] width 14 height 14
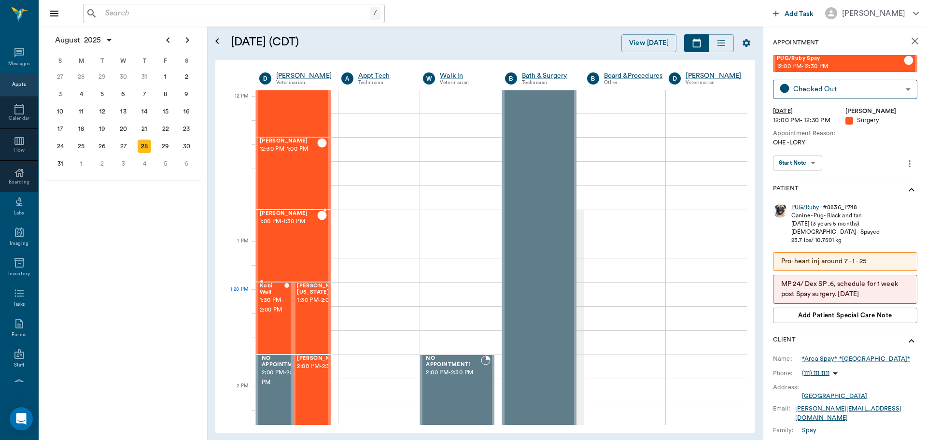
scroll to position [628, 0]
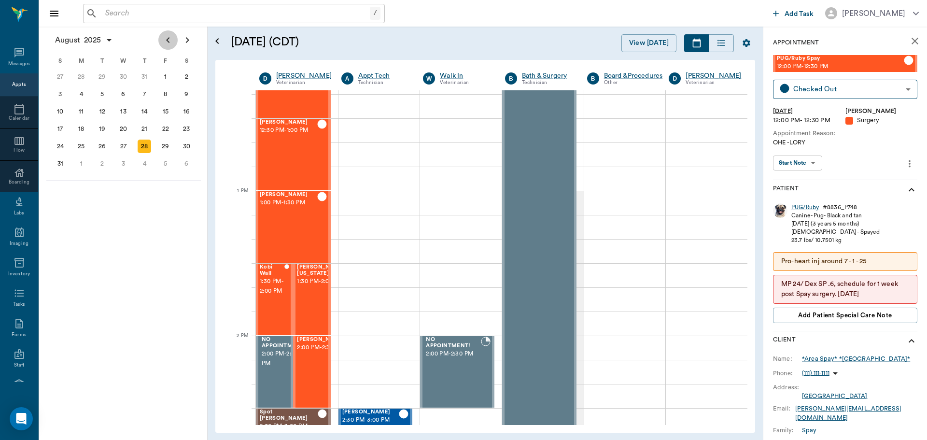
click at [164, 40] on icon "Previous page" at bounding box center [168, 40] width 12 height 12
click at [123, 111] on div "16" at bounding box center [124, 112] width 14 height 14
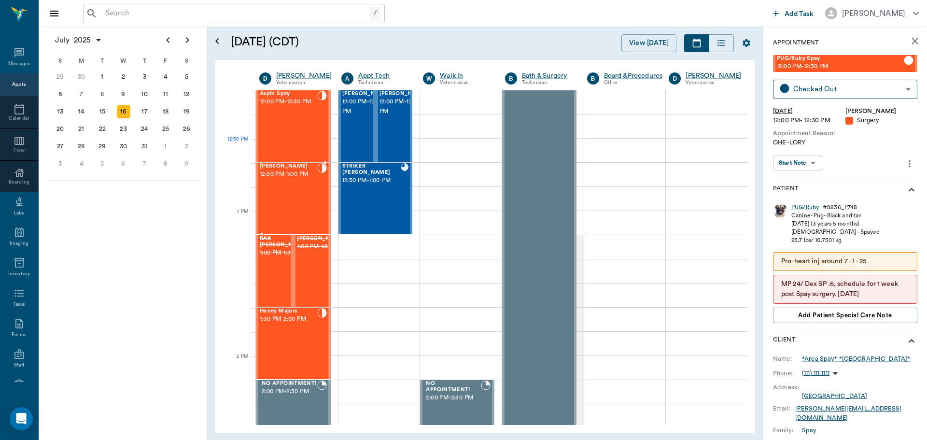
scroll to position [579, 0]
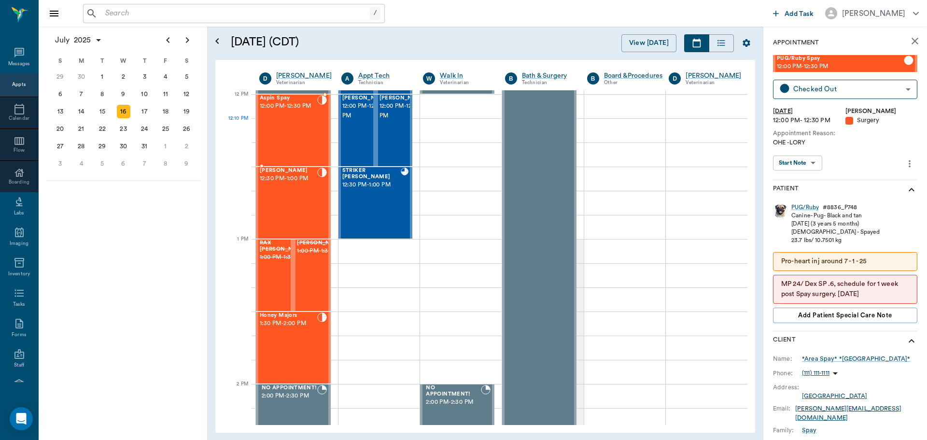
click at [306, 139] on div "Aspin Spay 12:00 PM - 12:30 PM" at bounding box center [288, 130] width 57 height 70
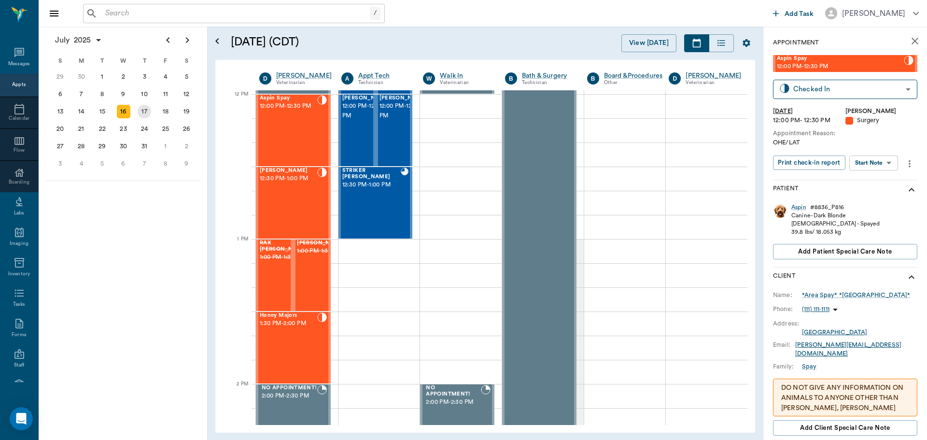
click at [145, 114] on div "17" at bounding box center [145, 112] width 14 height 14
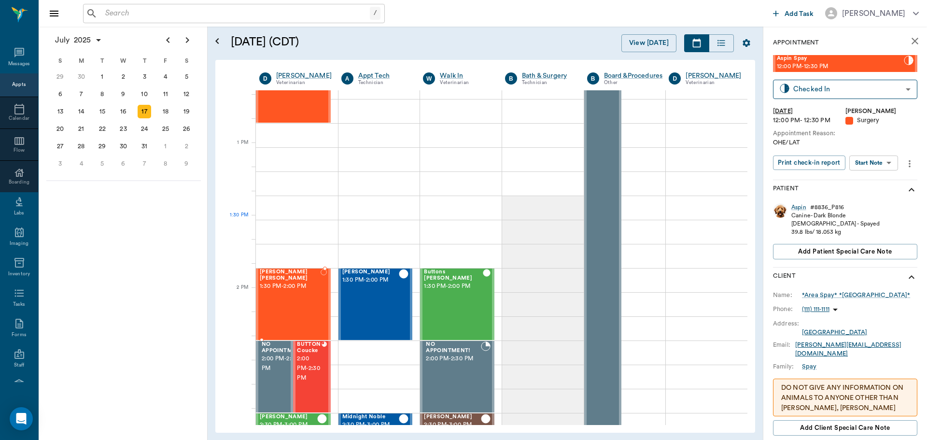
scroll to position [676, 0]
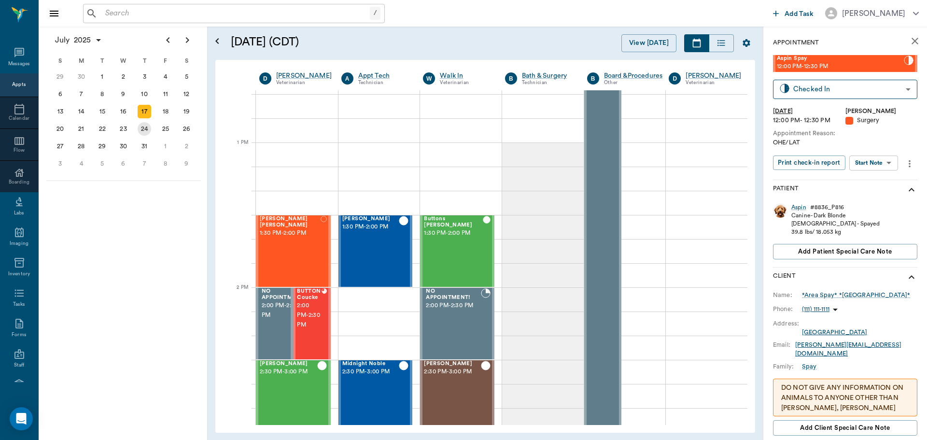
click at [143, 132] on div "24" at bounding box center [145, 129] width 14 height 14
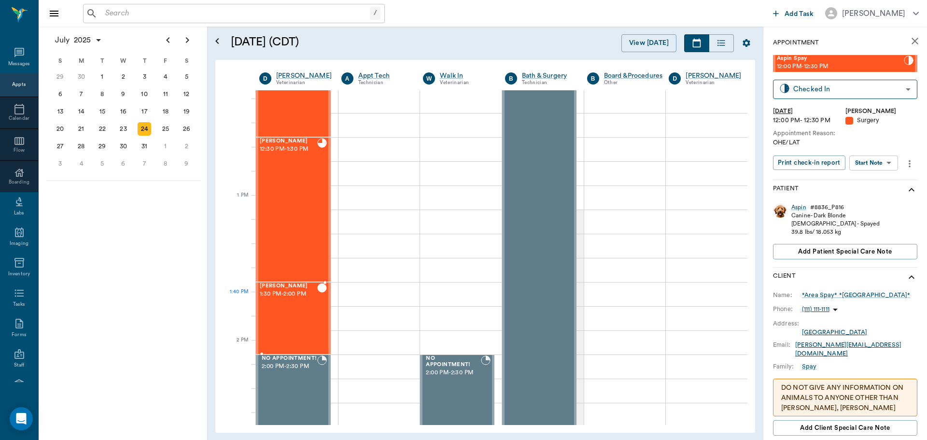
scroll to position [628, 0]
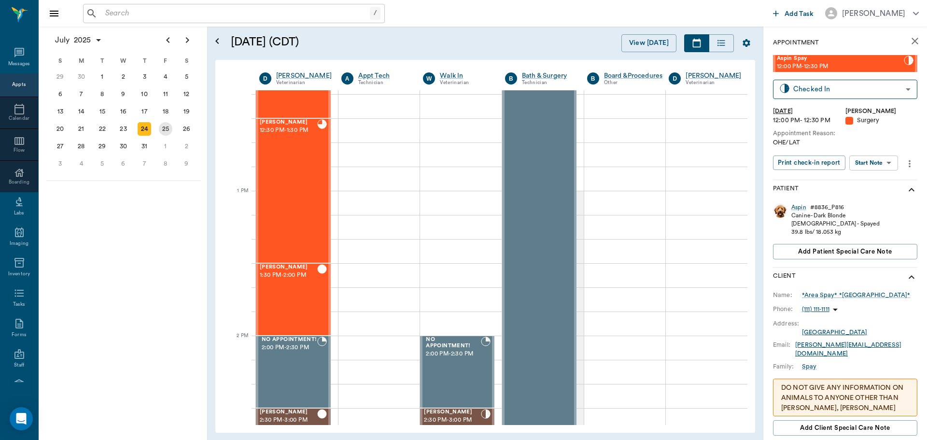
click at [164, 130] on div "25" at bounding box center [166, 129] width 14 height 14
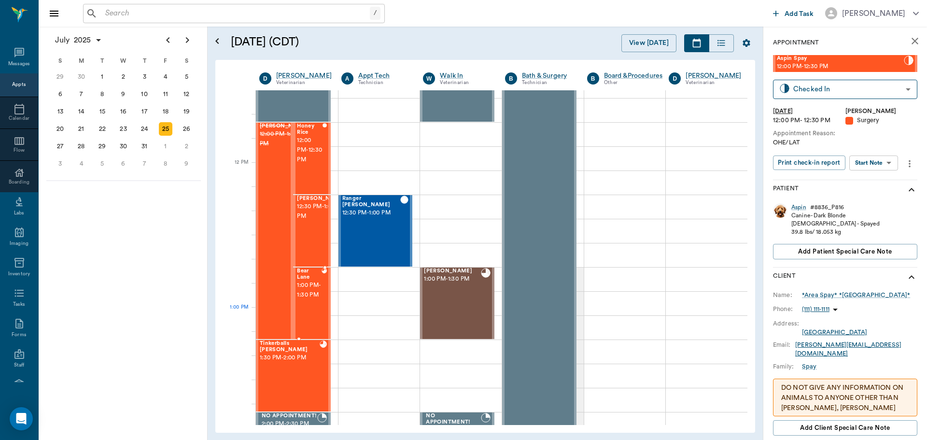
scroll to position [628, 0]
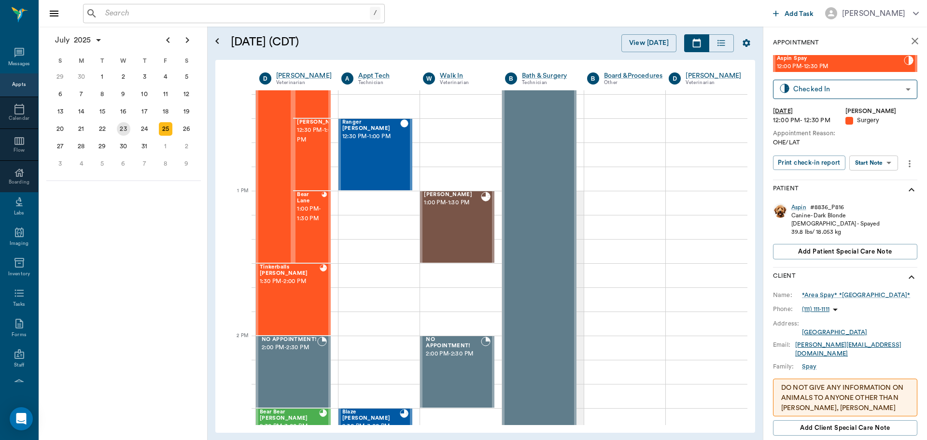
click at [121, 130] on div "23" at bounding box center [124, 129] width 14 height 14
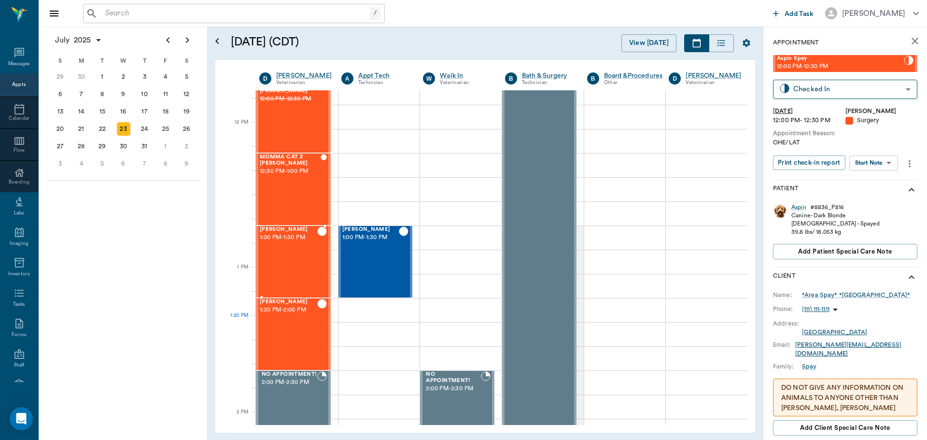
scroll to position [676, 0]
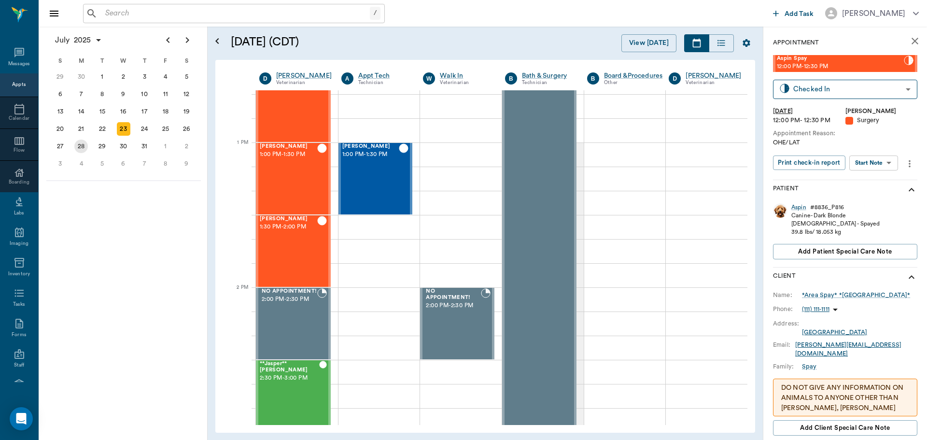
click at [82, 149] on div "28" at bounding box center [81, 147] width 14 height 14
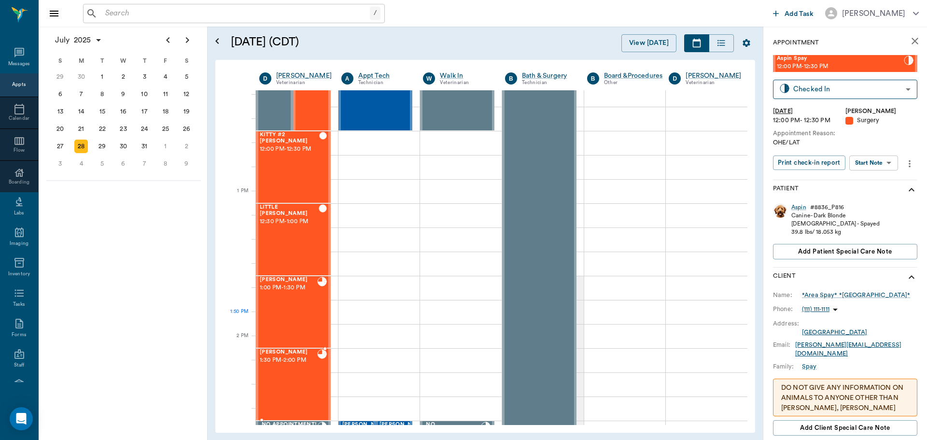
scroll to position [628, 0]
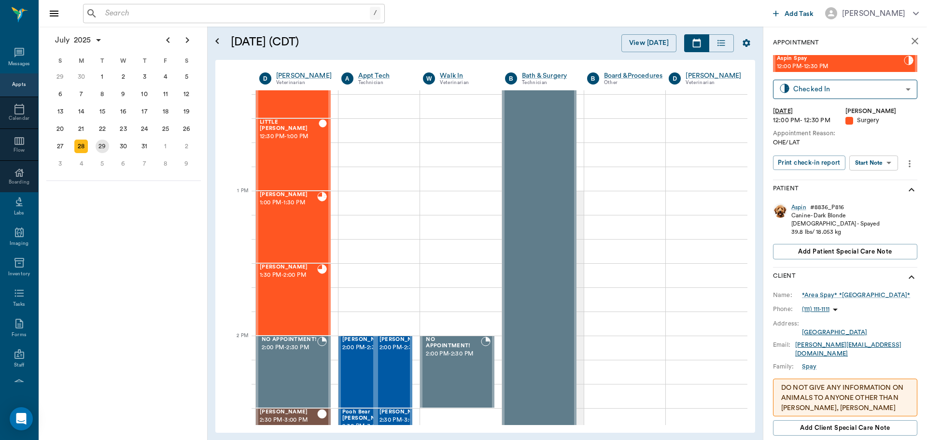
click at [99, 147] on div "29" at bounding box center [103, 147] width 14 height 14
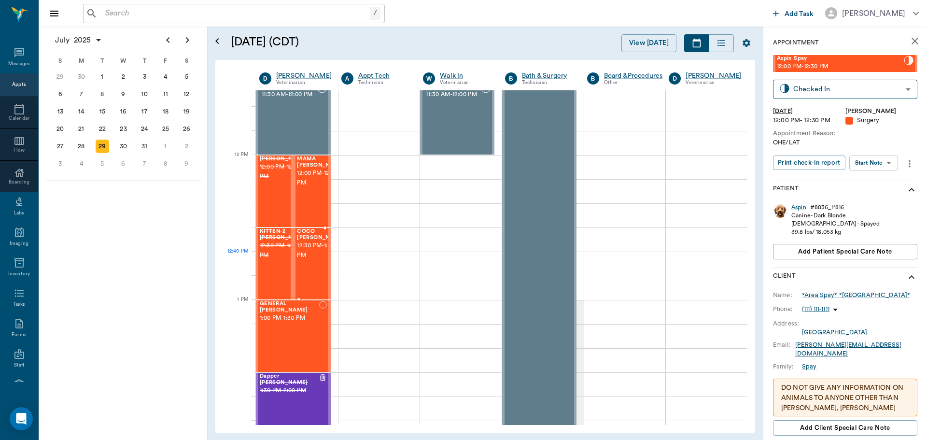
scroll to position [663, 0]
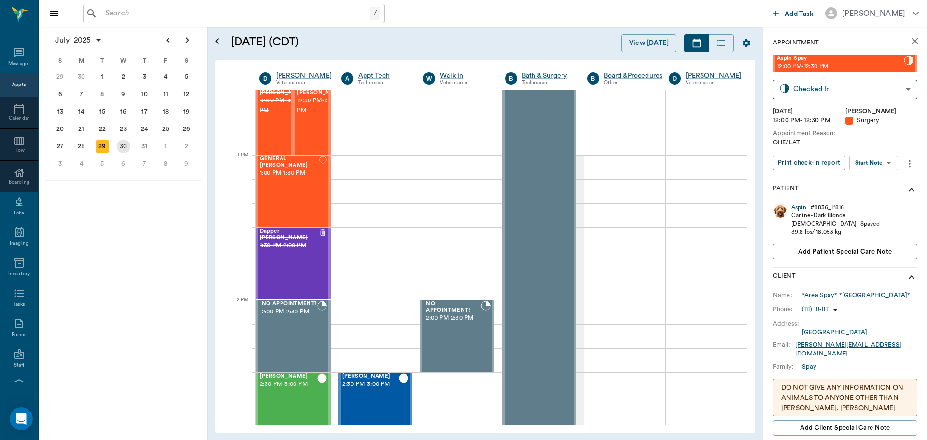
click at [125, 146] on div "30" at bounding box center [124, 147] width 14 height 14
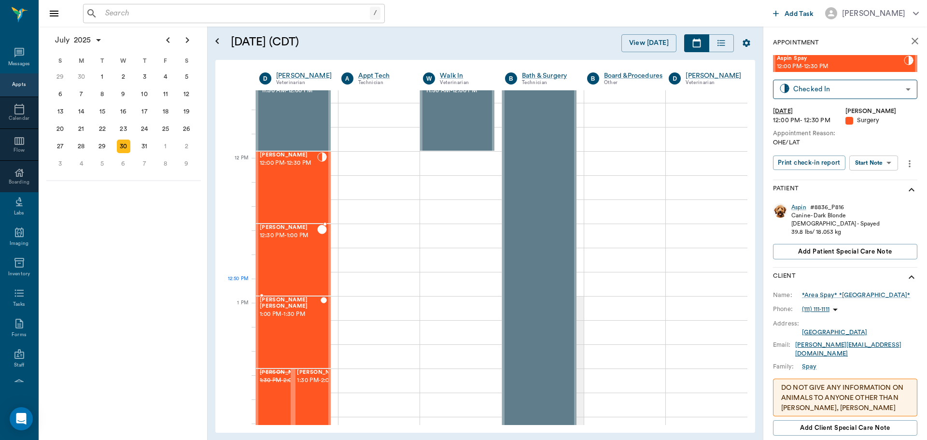
scroll to position [676, 0]
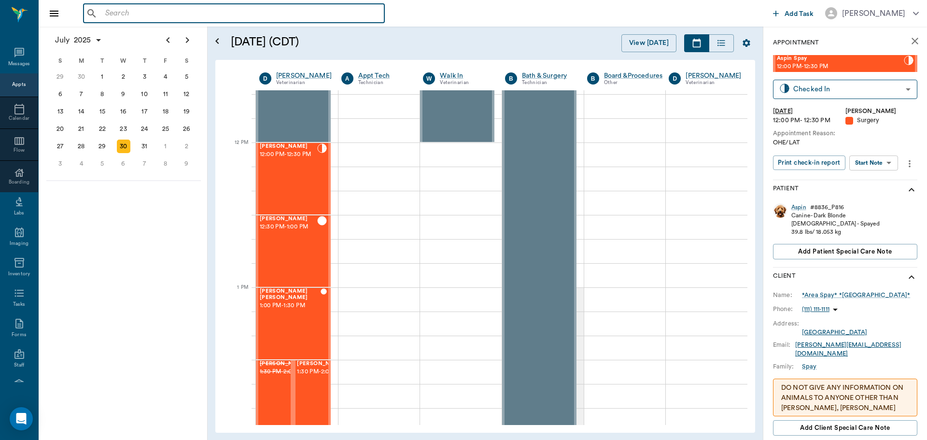
click at [104, 17] on input "text" at bounding box center [240, 14] width 279 height 14
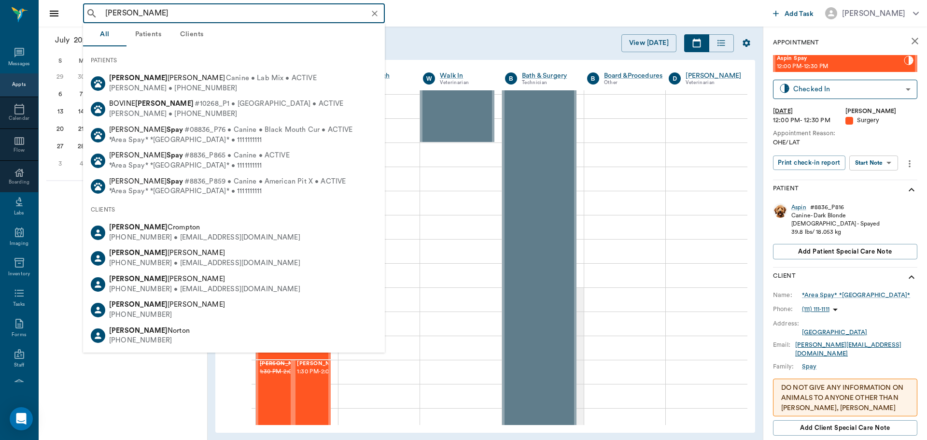
type input "[PERSON_NAME]"
click at [425, 10] on div "[PERSON_NAME] ​" at bounding box center [426, 13] width 686 height 19
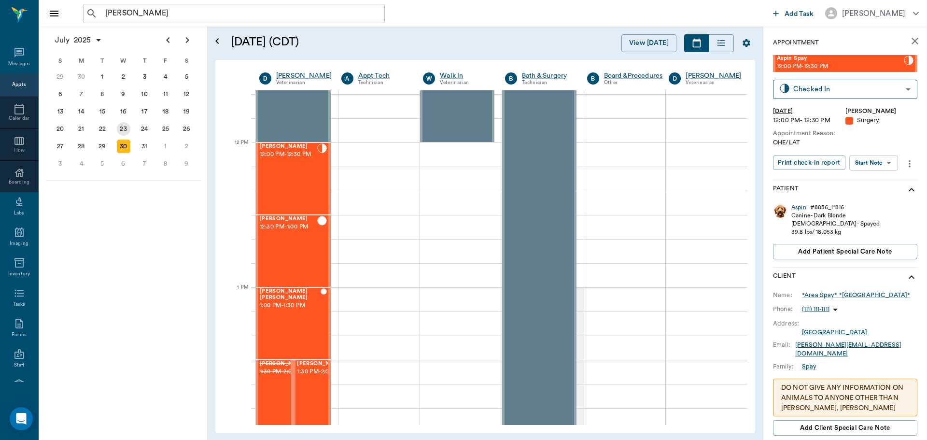
click at [122, 131] on div "23" at bounding box center [124, 129] width 14 height 14
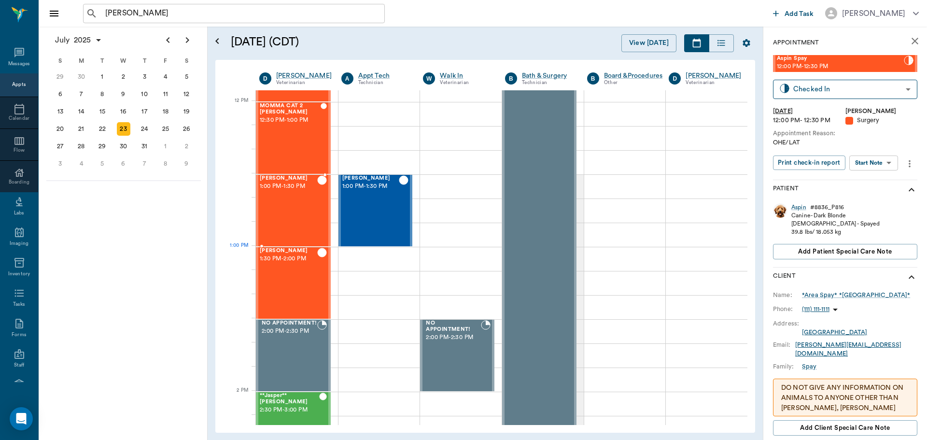
scroll to position [676, 0]
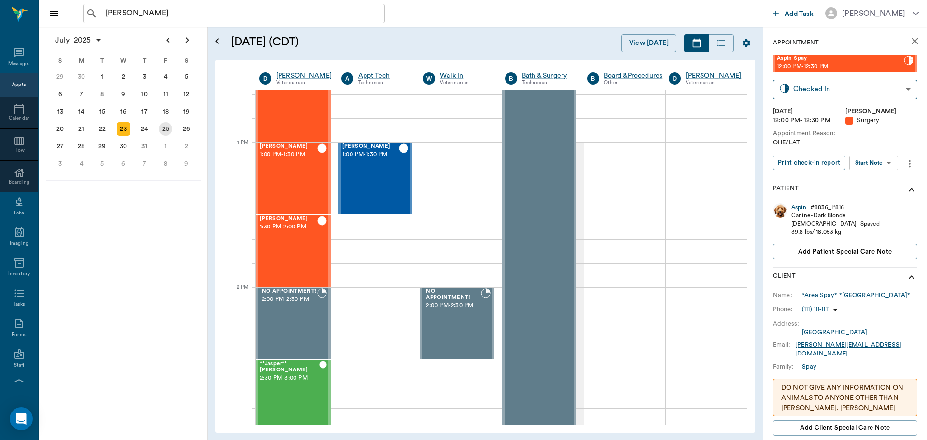
click at [166, 133] on div "25" at bounding box center [166, 129] width 14 height 14
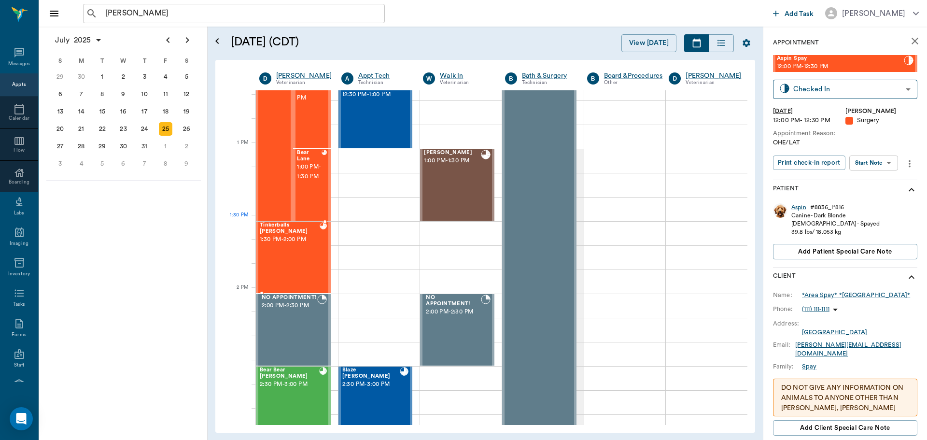
scroll to position [676, 0]
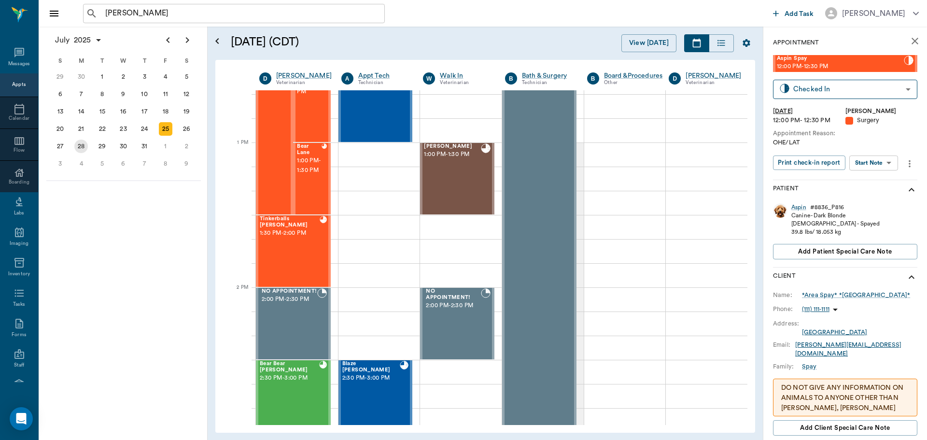
click at [82, 150] on div "28" at bounding box center [81, 147] width 14 height 14
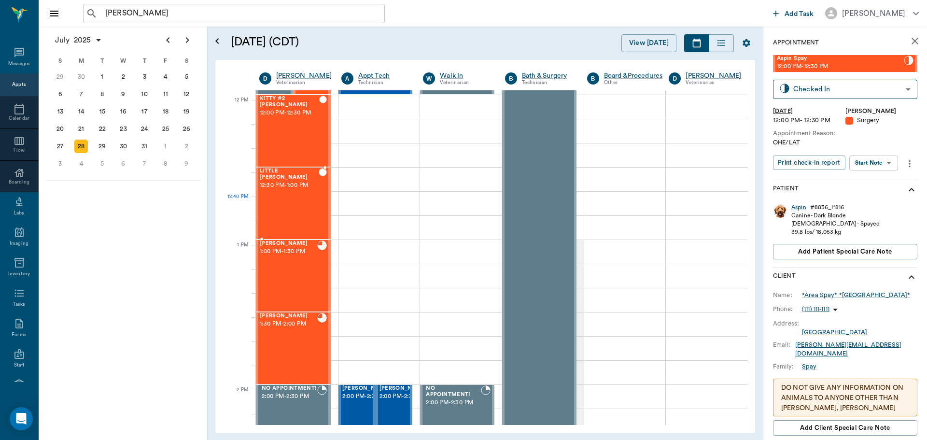
scroll to position [579, 0]
click at [101, 146] on div "29" at bounding box center [103, 147] width 14 height 14
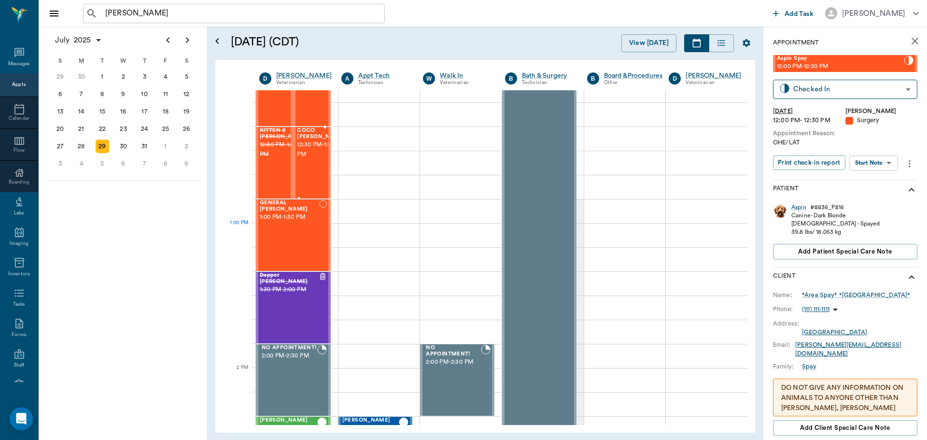
scroll to position [628, 0]
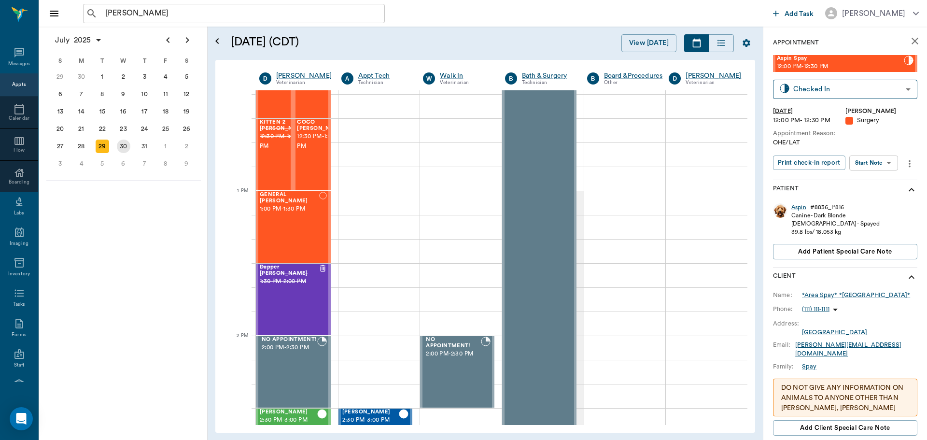
click at [125, 147] on div "30" at bounding box center [124, 147] width 14 height 14
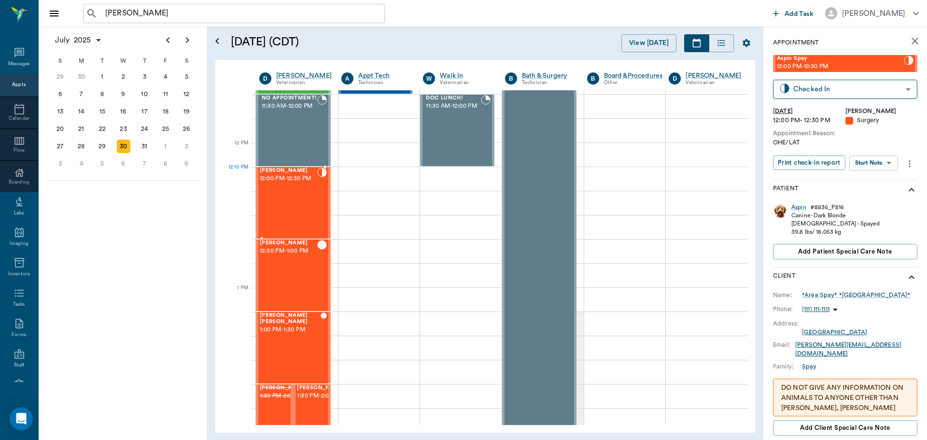
scroll to position [676, 0]
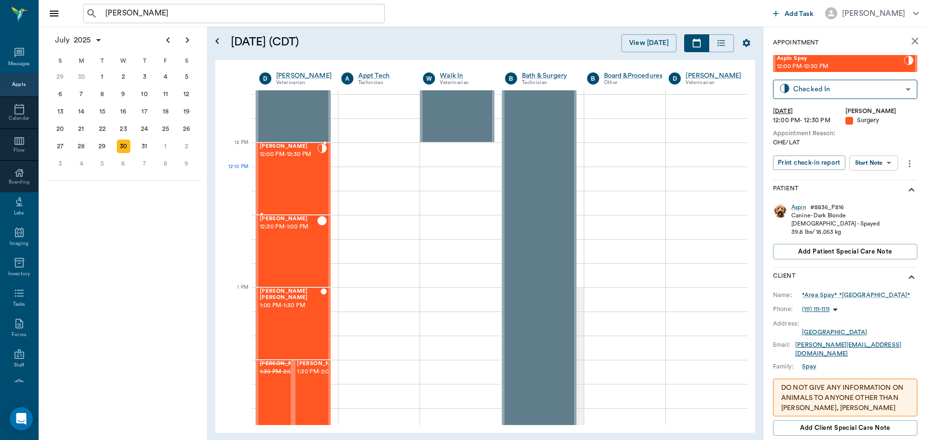
click at [300, 175] on div "[PERSON_NAME] 12:00 PM - 12:30 PM" at bounding box center [288, 178] width 57 height 70
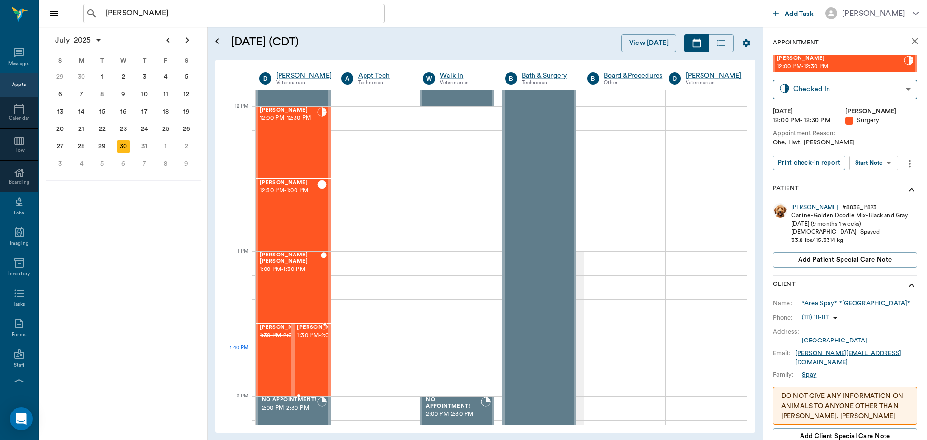
scroll to position [821, 0]
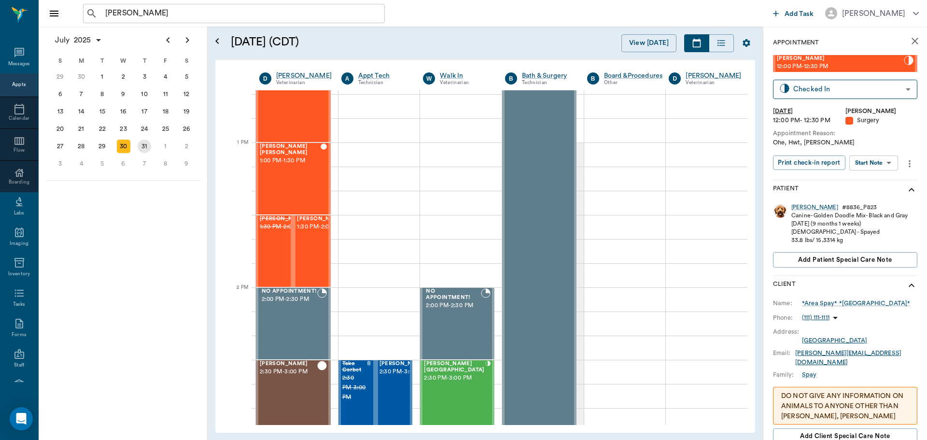
click at [145, 148] on div "31" at bounding box center [145, 147] width 14 height 14
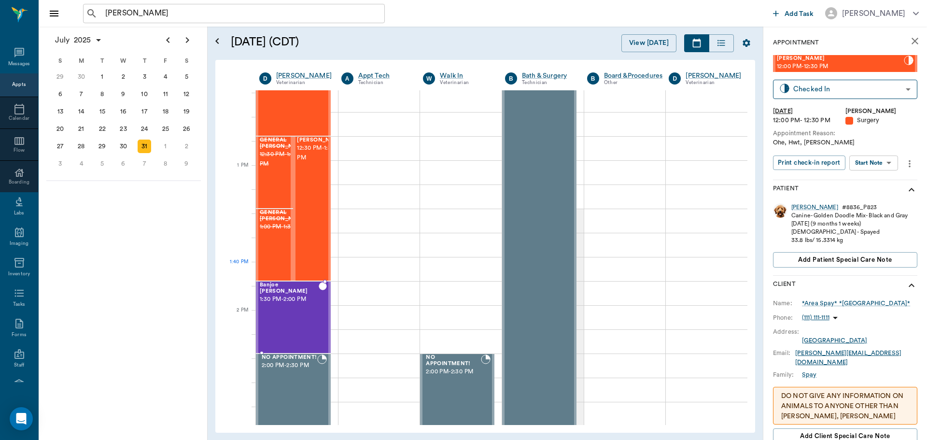
scroll to position [724, 0]
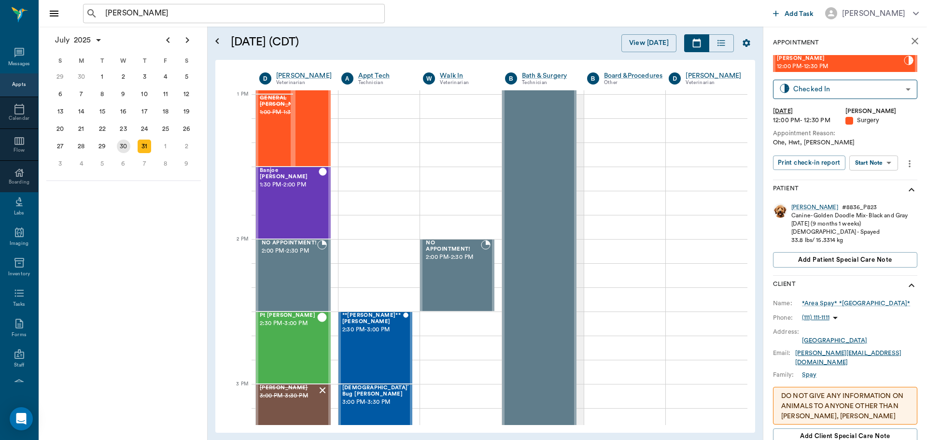
click at [124, 149] on div "30" at bounding box center [124, 147] width 14 height 14
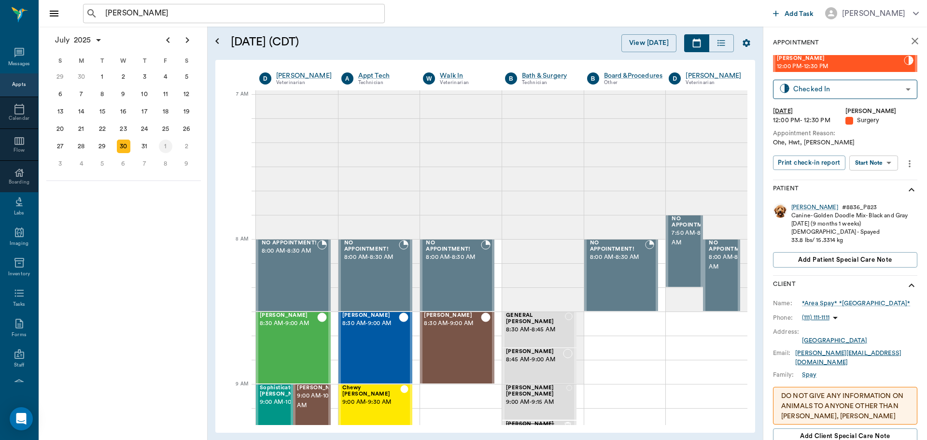
click at [161, 149] on div "1" at bounding box center [166, 147] width 14 height 14
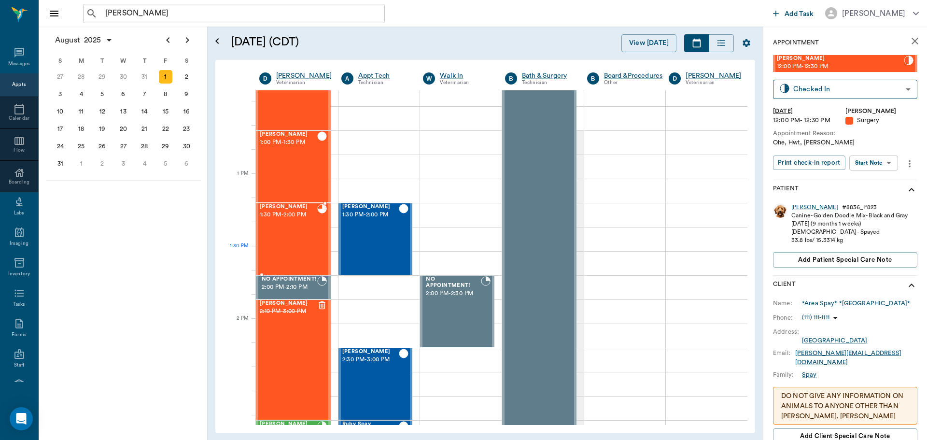
scroll to position [724, 0]
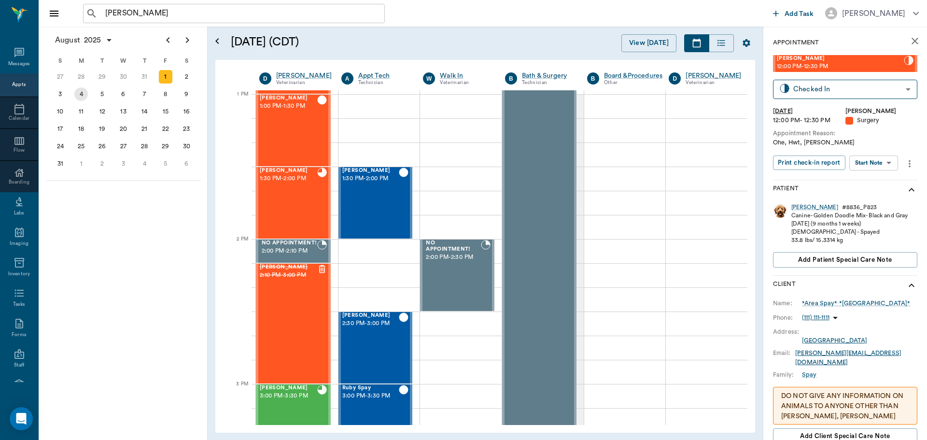
click at [79, 99] on div "4" at bounding box center [81, 94] width 14 height 14
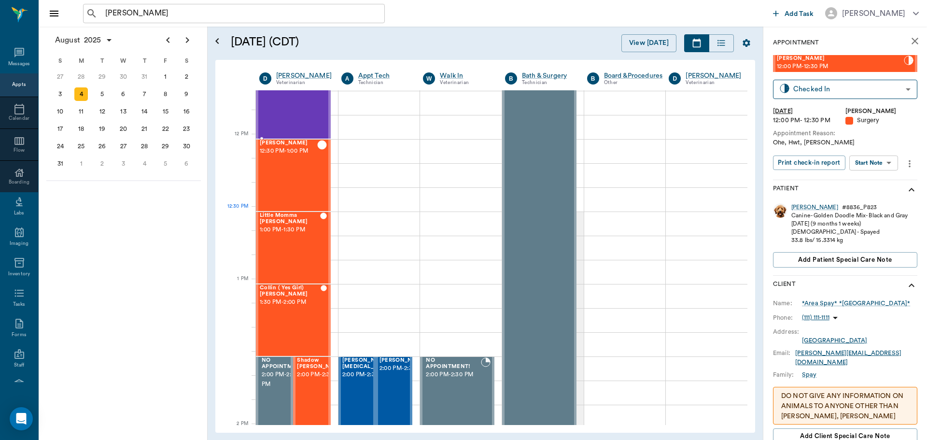
scroll to position [628, 0]
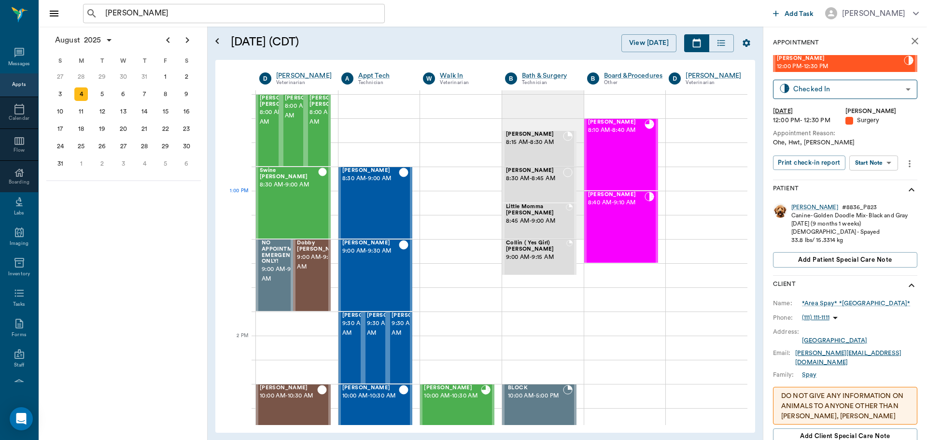
scroll to position [628, 0]
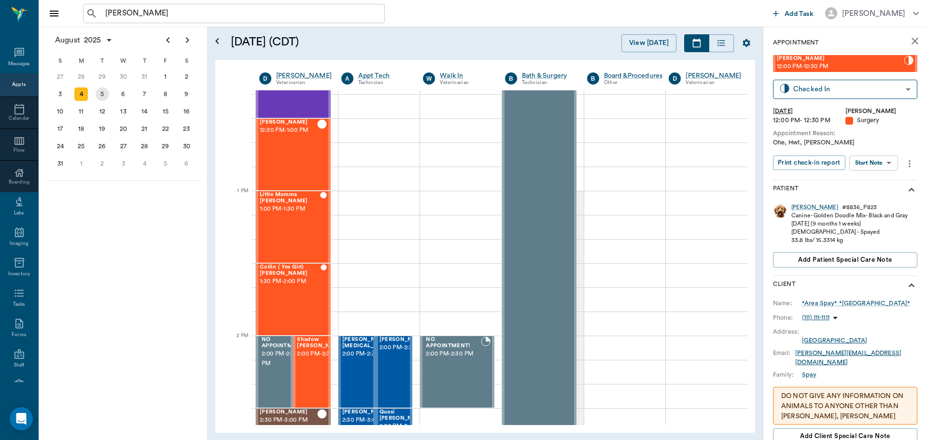
click at [104, 97] on div "5" at bounding box center [103, 94] width 14 height 14
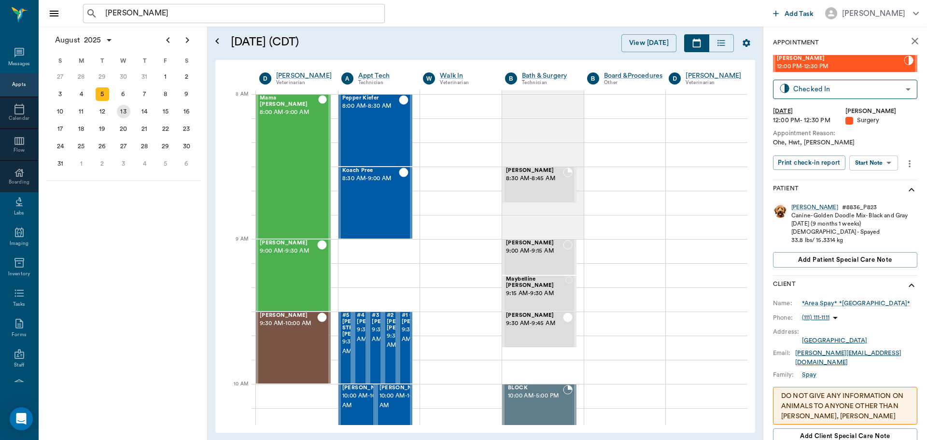
click at [128, 115] on div "13" at bounding box center [124, 112] width 14 height 14
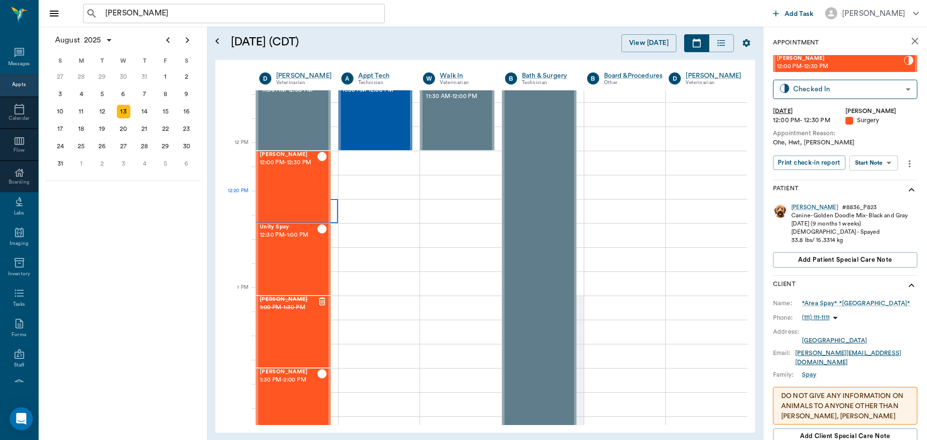
scroll to position [531, 0]
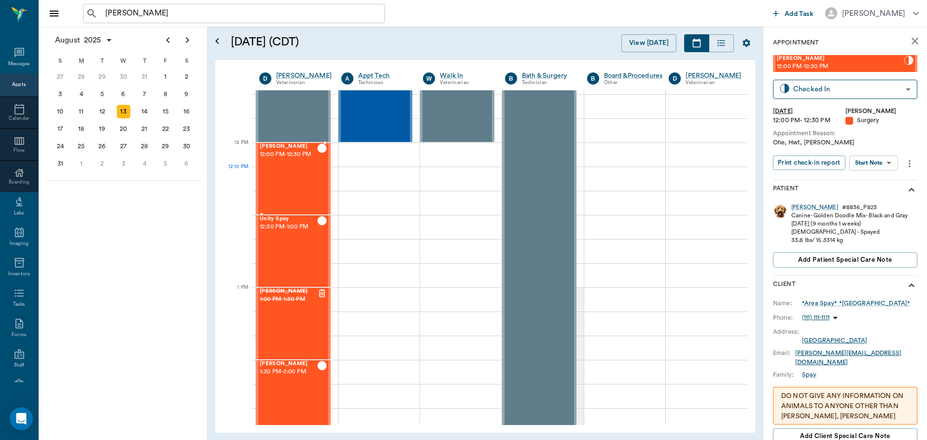
click at [293, 191] on div "[PERSON_NAME] Spay 12:00 PM - 12:30 PM" at bounding box center [288, 178] width 57 height 70
click at [284, 241] on div "Unity Spay 12:30 PM - 1:00 PM" at bounding box center [288, 251] width 57 height 70
click at [145, 113] on div "14" at bounding box center [145, 112] width 14 height 14
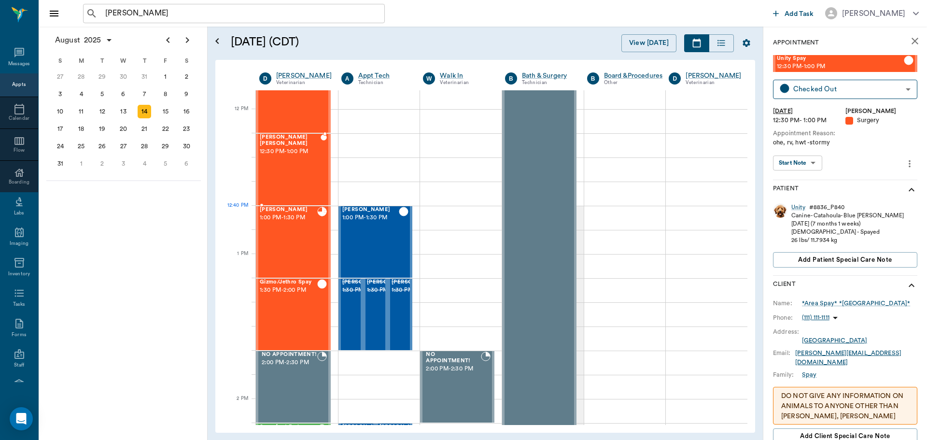
scroll to position [628, 0]
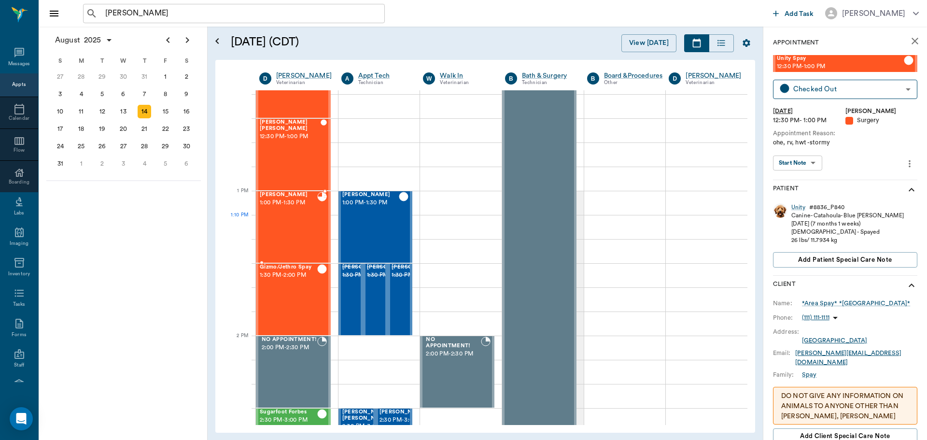
click at [304, 223] on div "[PERSON_NAME] 1:00 PM - 1:30 PM" at bounding box center [288, 227] width 57 height 70
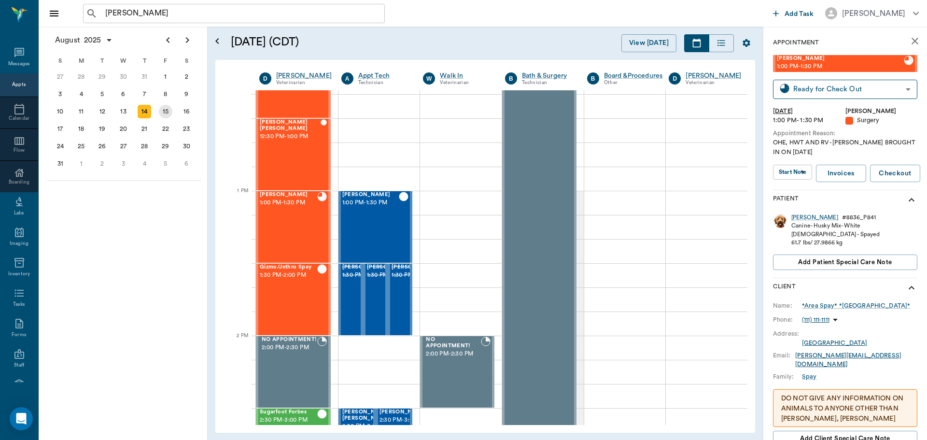
click at [167, 111] on div "15" at bounding box center [166, 112] width 14 height 14
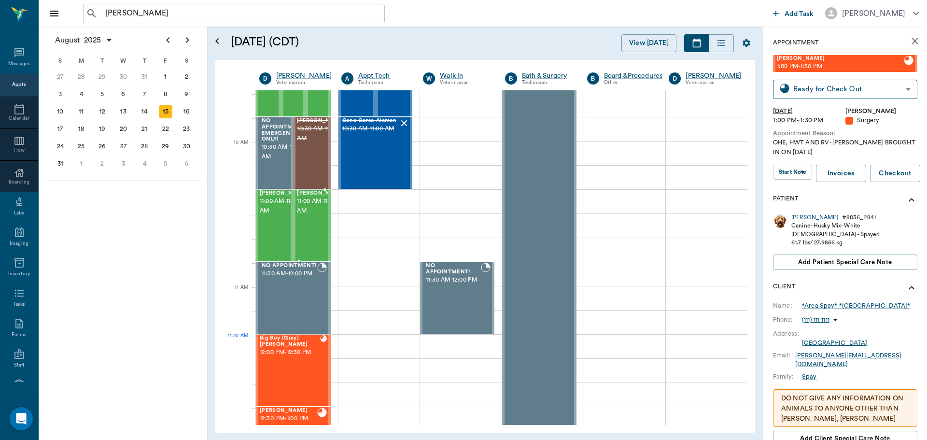
scroll to position [483, 0]
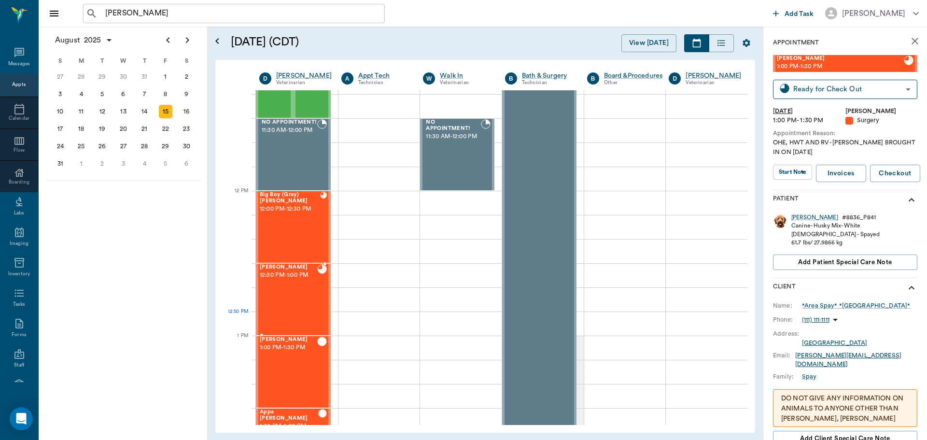
click at [282, 315] on div "[PERSON_NAME] 12:30 PM - 1:00 PM" at bounding box center [288, 299] width 57 height 70
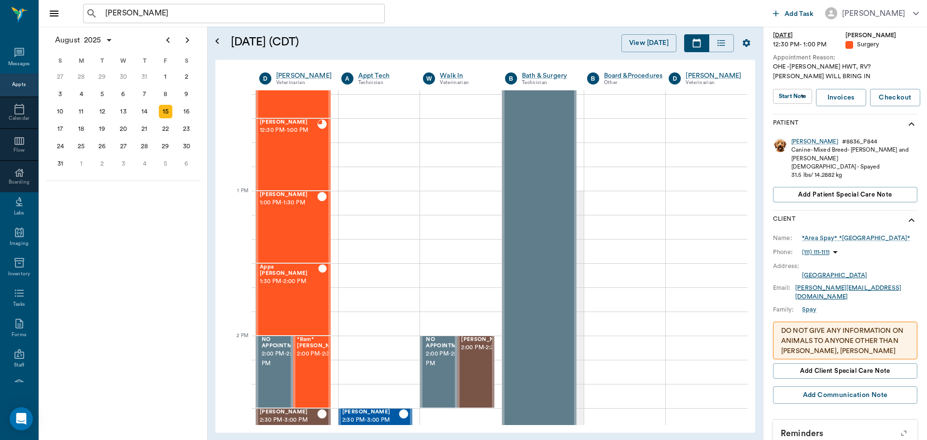
scroll to position [43, 0]
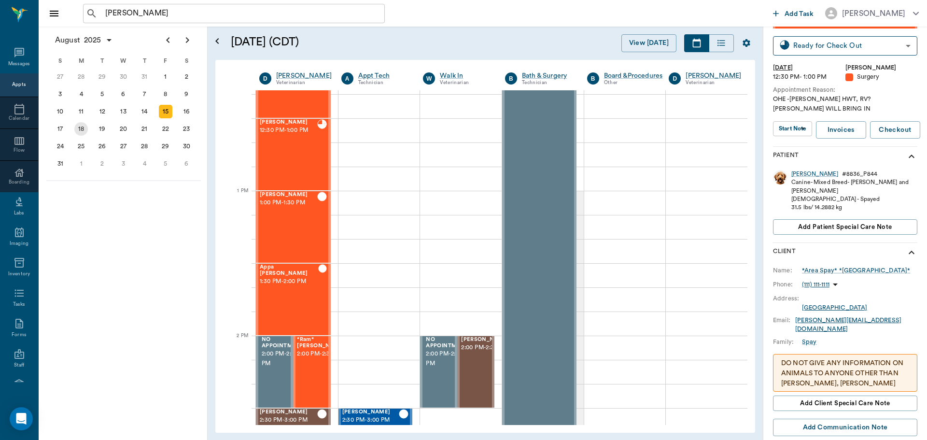
click at [81, 130] on div "18" at bounding box center [81, 129] width 14 height 14
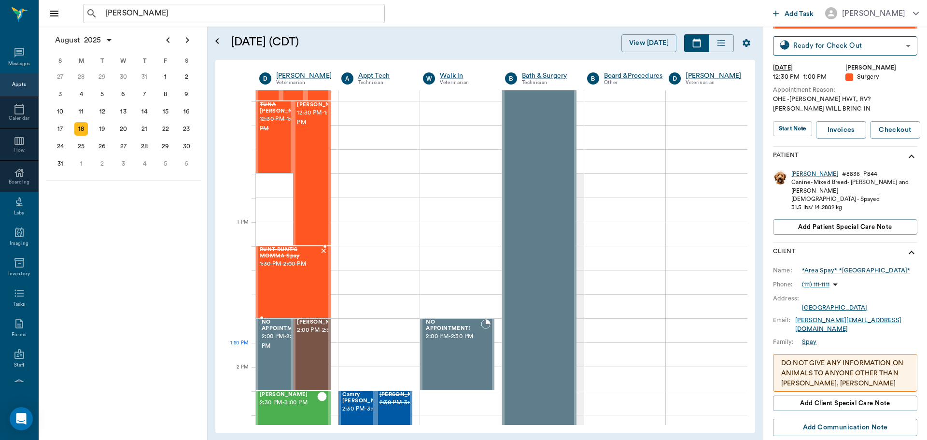
scroll to position [676, 0]
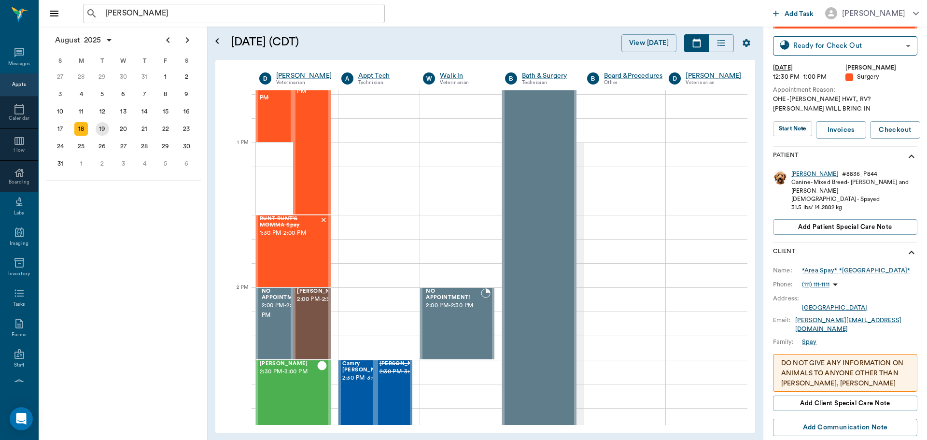
click at [103, 127] on div "19" at bounding box center [103, 129] width 14 height 14
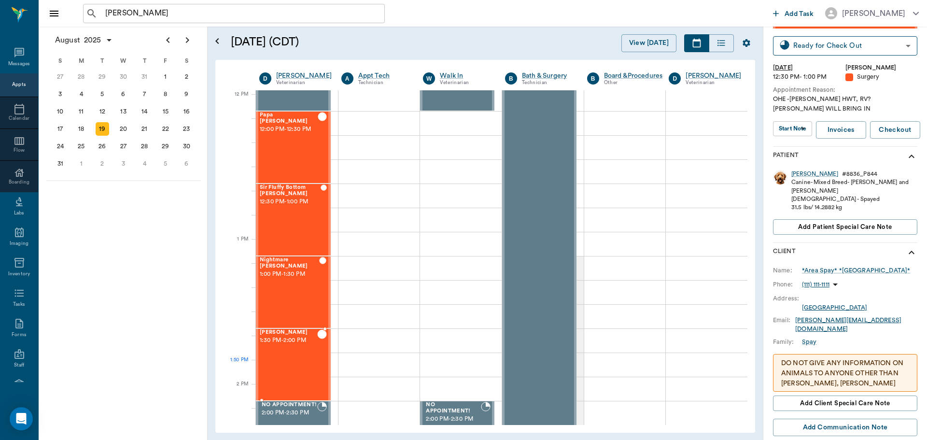
scroll to position [579, 0]
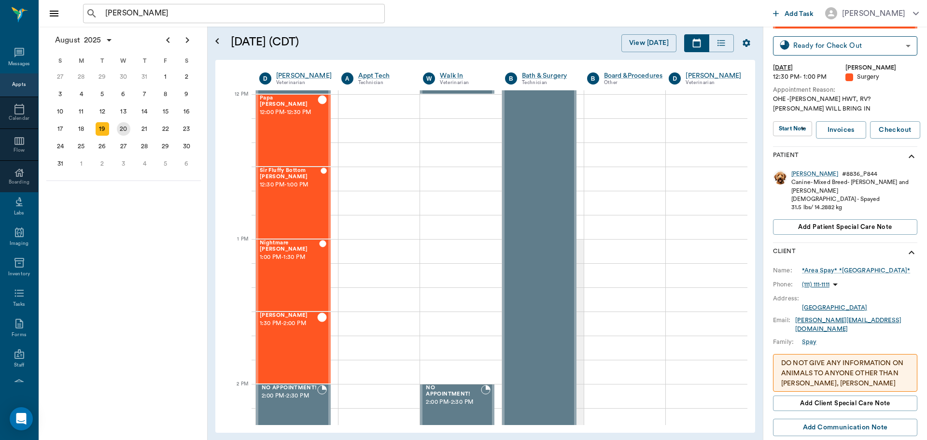
click at [123, 132] on div "20" at bounding box center [124, 129] width 14 height 14
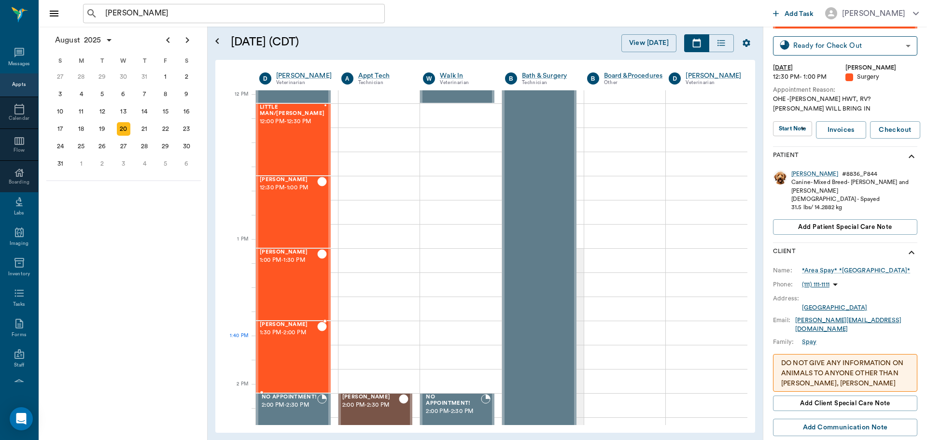
scroll to position [579, 0]
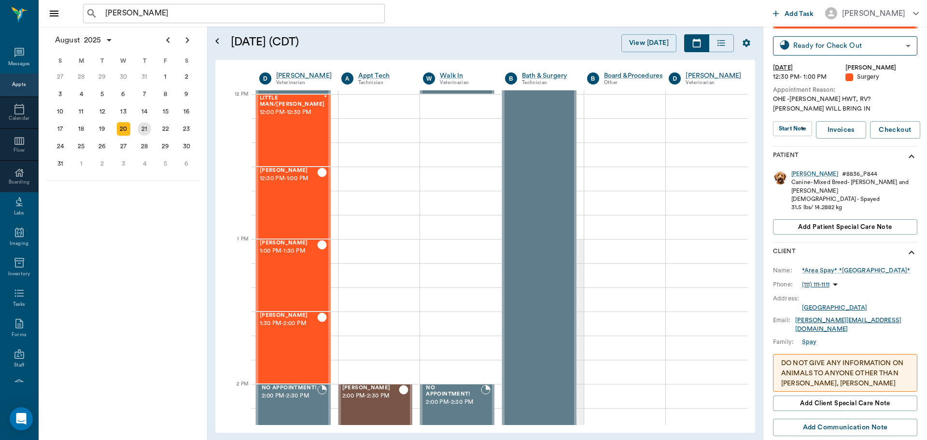
click at [146, 127] on div "21" at bounding box center [145, 129] width 14 height 14
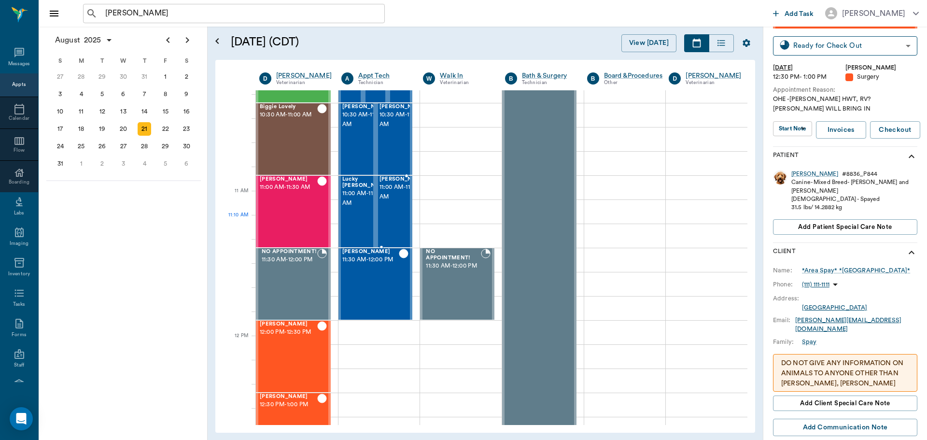
scroll to position [338, 0]
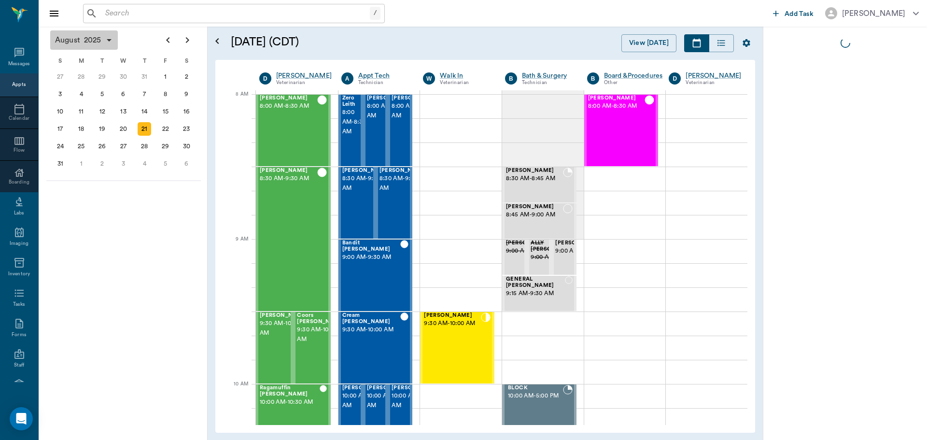
click at [92, 42] on span "2025" at bounding box center [92, 40] width 21 height 14
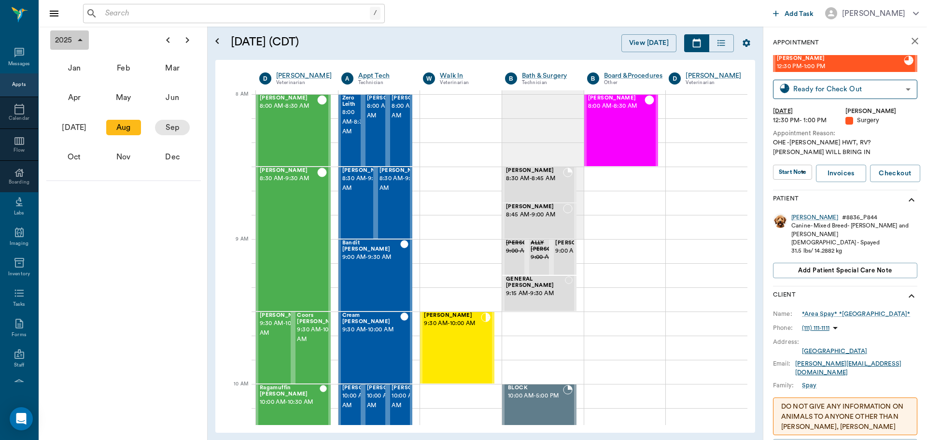
click at [168, 130] on div "Sep" at bounding box center [172, 127] width 35 height 15
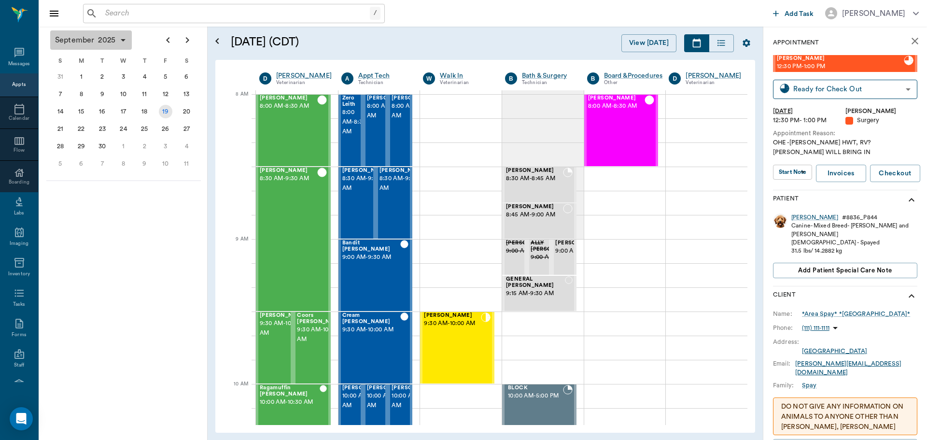
click at [158, 105] on div "19" at bounding box center [165, 111] width 21 height 17
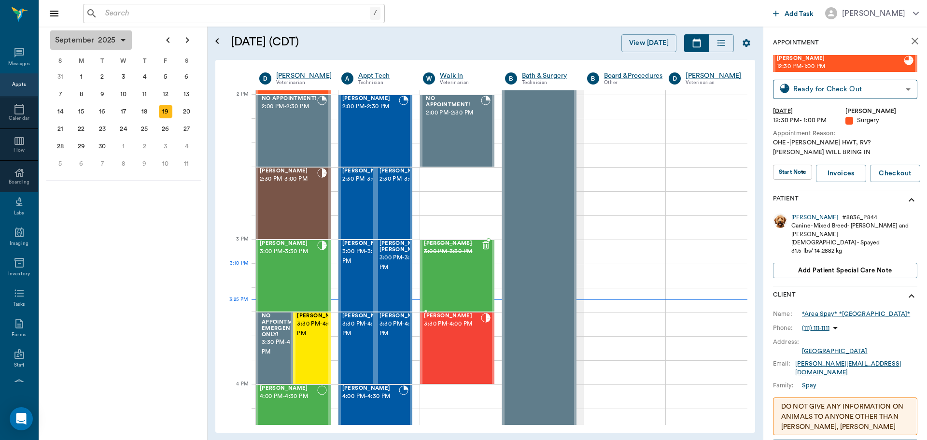
scroll to position [869, 0]
drag, startPoint x: 366, startPoint y: 341, endPoint x: 377, endPoint y: 338, distance: 10.9
click at [391, 341] on div at bounding box center [391, 347] width 0 height 70
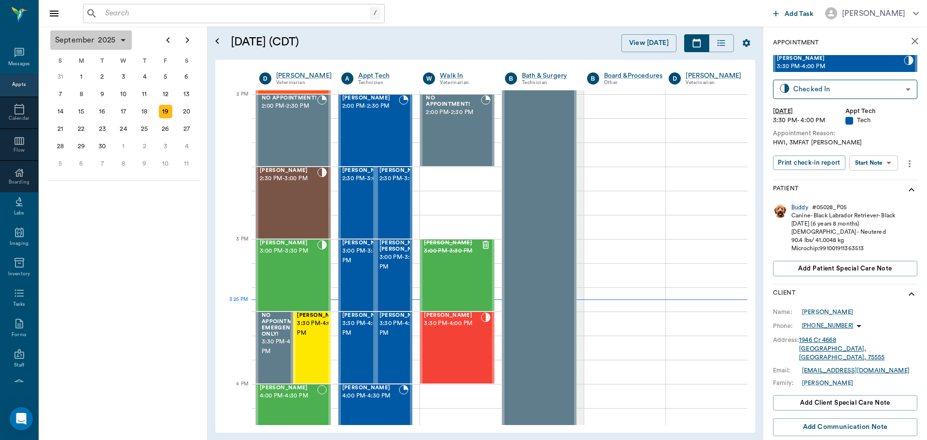
click at [883, 162] on body "/ ​ Add Task [PERSON_NAME] Nectar Messages Appts Calendar Flow Boarding Labs Im…" at bounding box center [463, 220] width 927 height 440
click at [877, 175] on li "Start SOAP" at bounding box center [874, 182] width 67 height 16
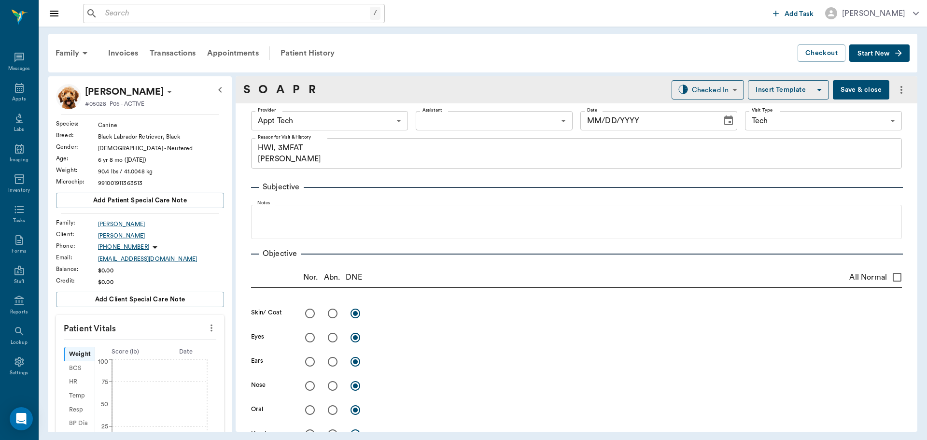
type input "63ec2f075fda476ae8351a4c"
type input "65d2be4f46e3a538d89b8c1a"
type textarea "HWI, 3MFAT [PERSON_NAME]"
type input "[DATE]"
click at [206, 328] on icon "more" at bounding box center [211, 328] width 11 height 12
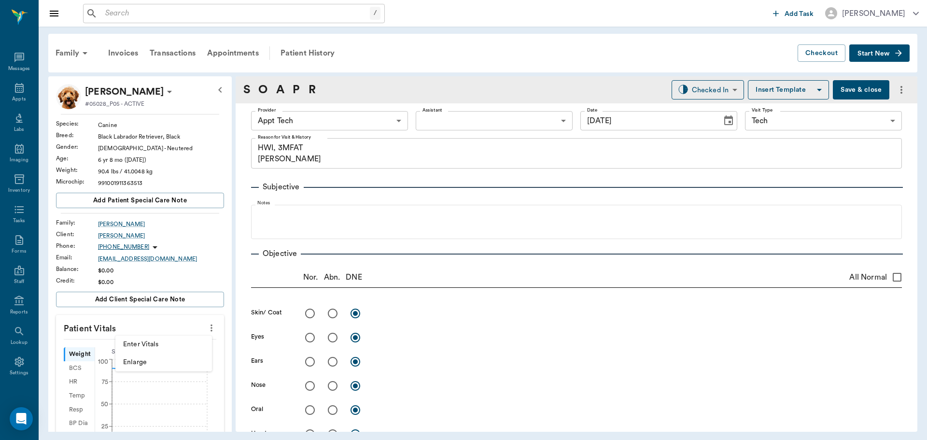
click at [182, 339] on li "Enter Vitals" at bounding box center [163, 345] width 97 height 18
click at [142, 349] on input "text" at bounding box center [140, 356] width 84 height 19
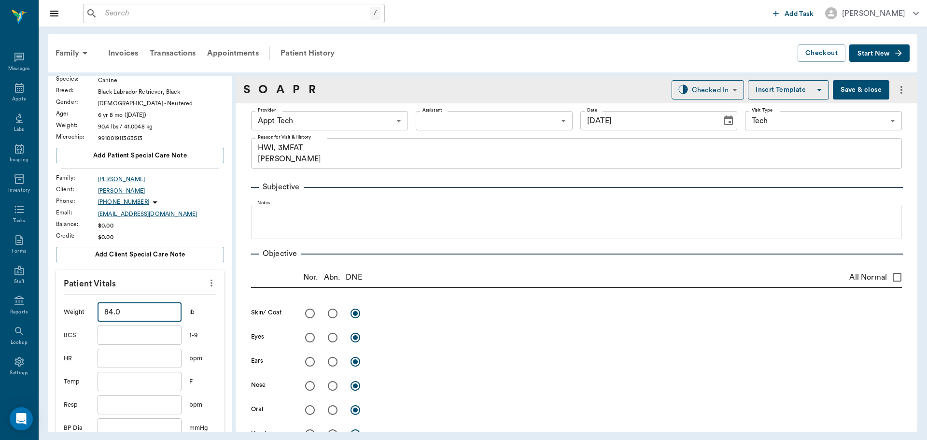
scroll to position [193, 0]
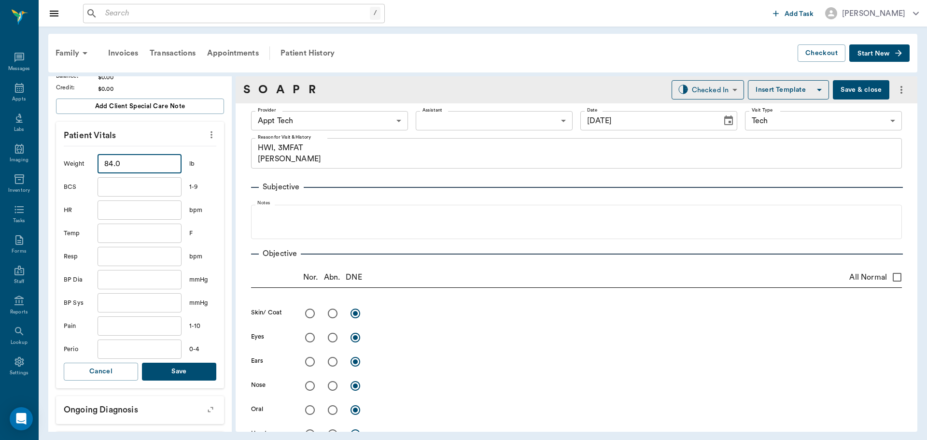
type input "84"
click at [202, 371] on button "Save" at bounding box center [179, 372] width 74 height 18
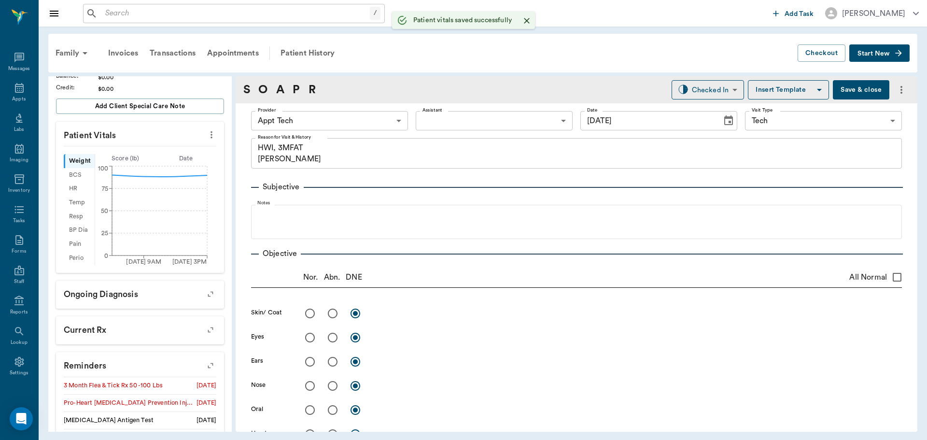
click at [324, 123] on body "/ ​ Add Task [PERSON_NAME] Nectar Messages Appts Labs Imaging Inventory Tasks F…" at bounding box center [463, 220] width 927 height 440
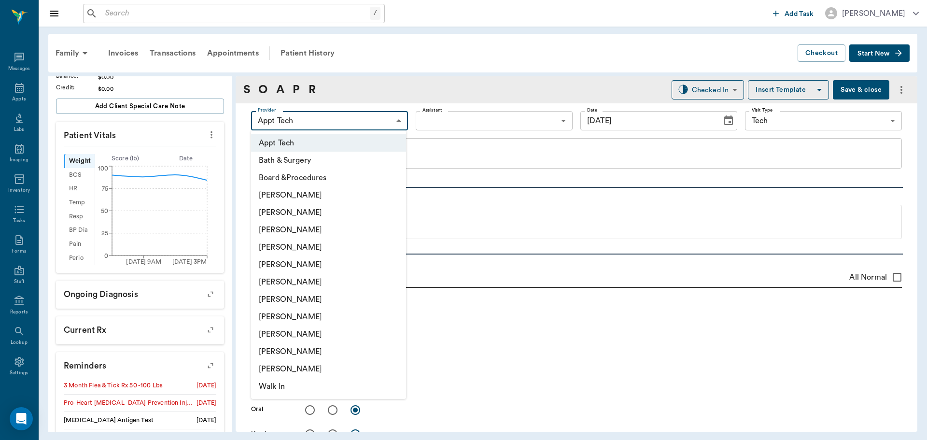
click at [305, 305] on li "[PERSON_NAME]" at bounding box center [328, 299] width 155 height 17
type input "682b670d8bdc6f7f8feef3db"
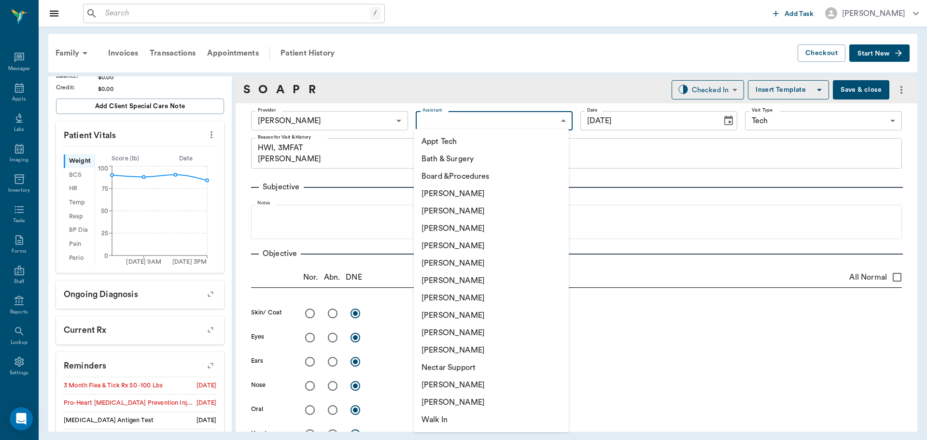
click at [435, 123] on body "/ ​ Add Task [PERSON_NAME] Nectar Messages Appts Labs Imaging Inventory Tasks F…" at bounding box center [463, 220] width 927 height 440
click at [447, 141] on li "Appt Tech" at bounding box center [491, 141] width 155 height 17
type input "63ec2f075fda476ae8351a4c"
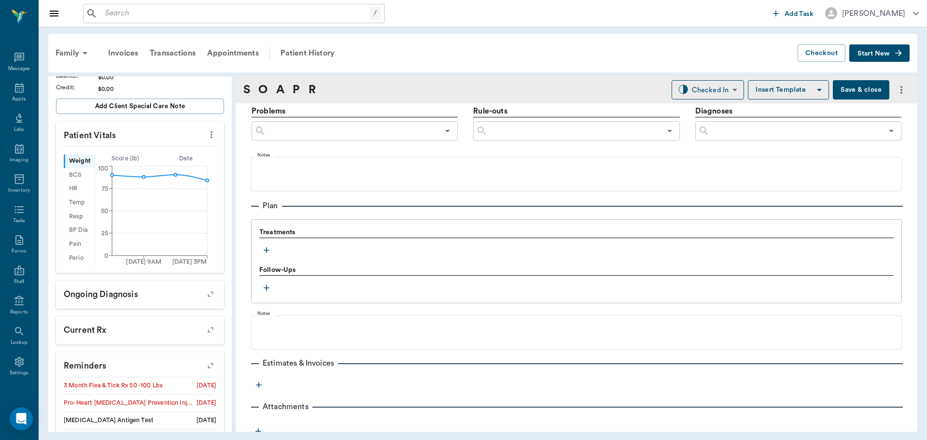
scroll to position [587, 0]
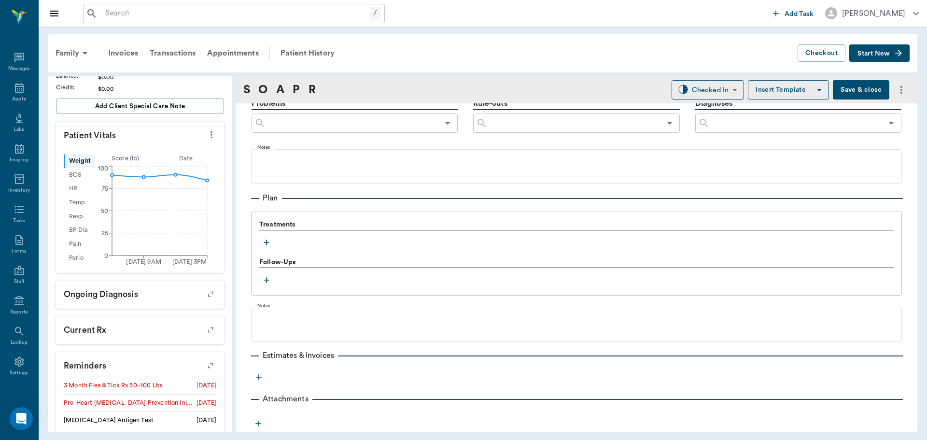
click at [265, 244] on icon "button" at bounding box center [267, 243] width 10 height 10
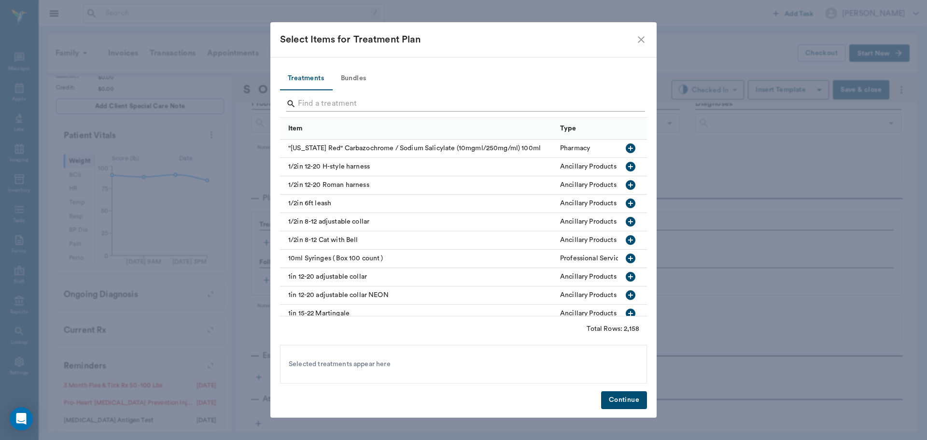
click at [386, 98] on input "Search" at bounding box center [464, 103] width 333 height 15
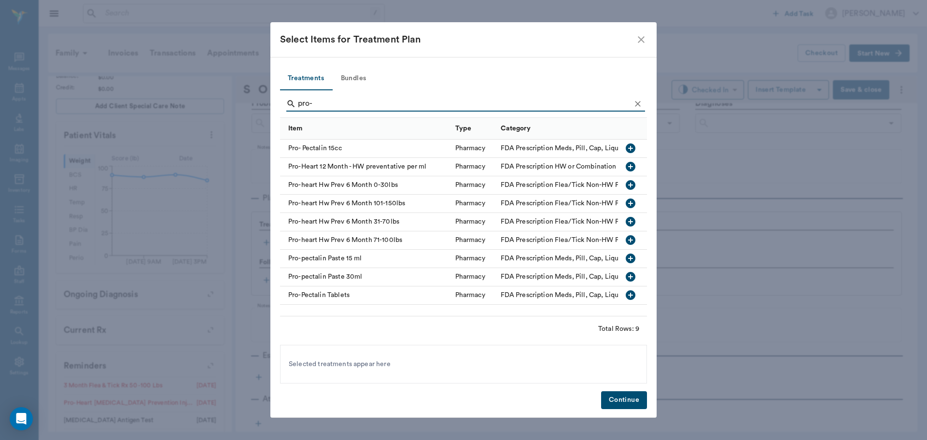
type input "pro-"
click at [630, 240] on icon "button" at bounding box center [631, 240] width 12 height 12
click at [635, 100] on icon "Clear" at bounding box center [638, 104] width 10 height 10
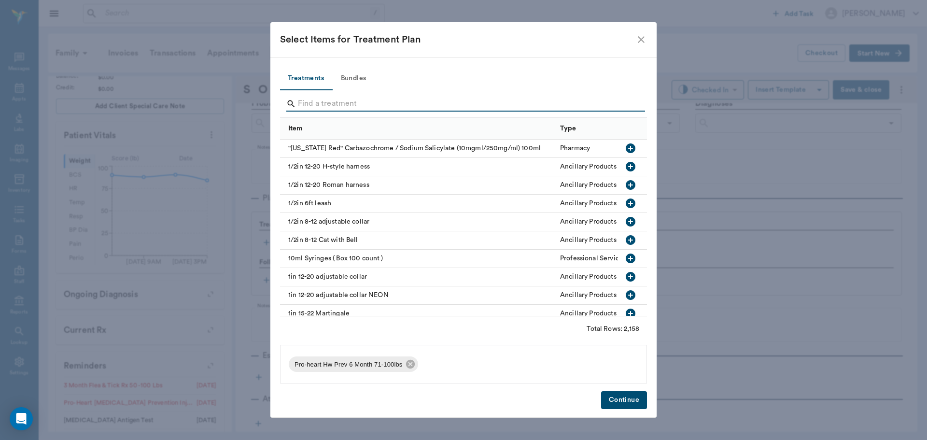
click at [541, 105] on input "Search" at bounding box center [464, 103] width 333 height 15
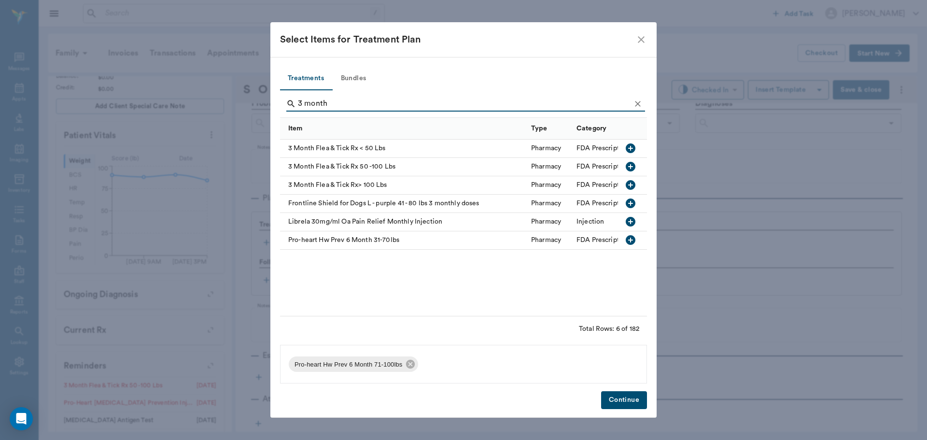
type input "3 month"
click at [633, 169] on icon "button" at bounding box center [631, 167] width 10 height 10
click at [638, 105] on icon "Clear" at bounding box center [638, 104] width 10 height 10
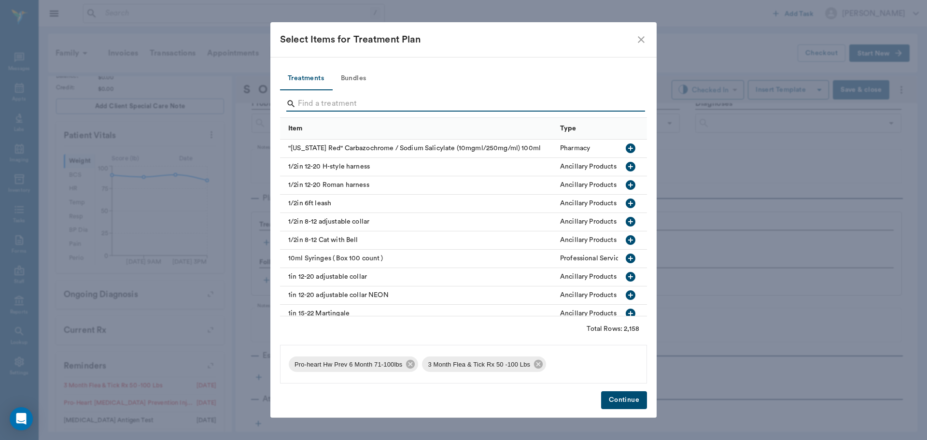
click at [620, 104] on input "Search" at bounding box center [464, 103] width 333 height 15
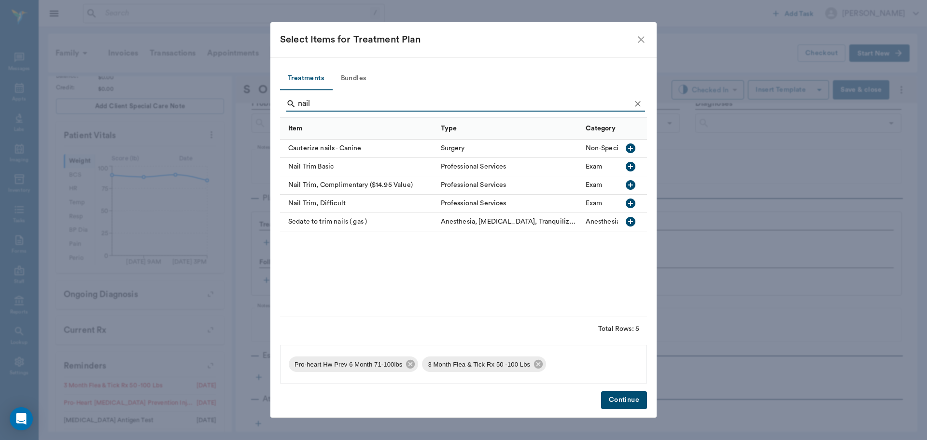
type input "nail"
click at [627, 166] on icon "button" at bounding box center [631, 167] width 10 height 10
click at [616, 402] on button "Continue" at bounding box center [624, 400] width 46 height 18
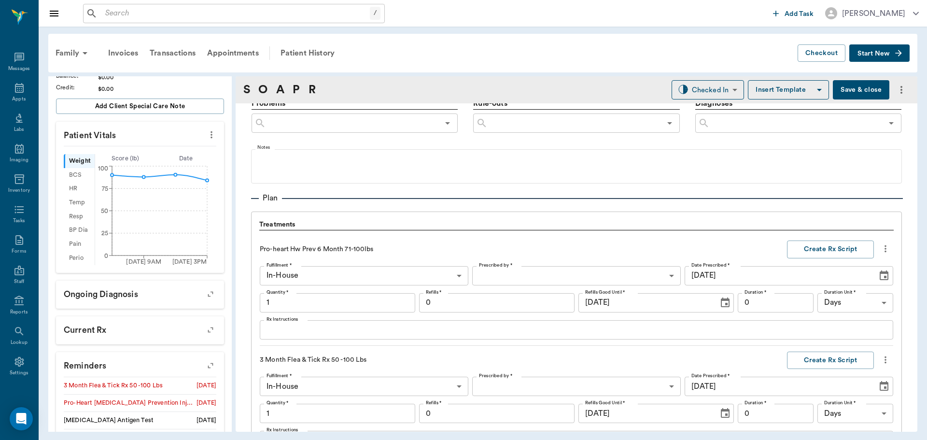
scroll to position [850, 0]
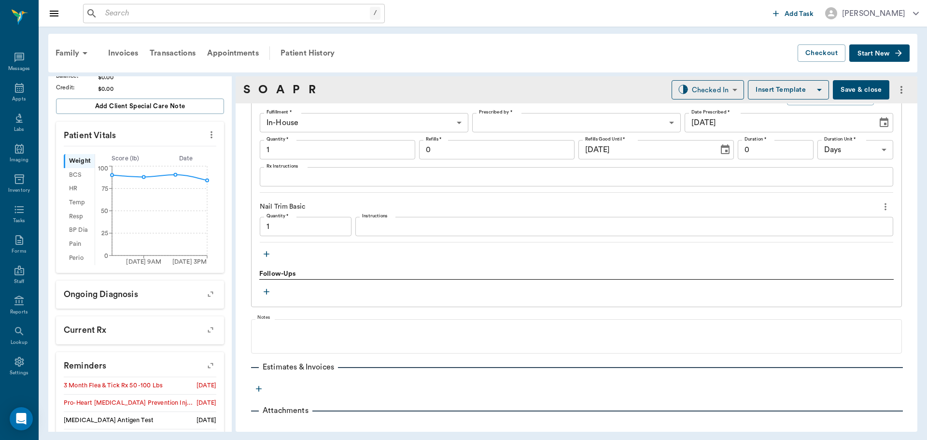
type input "1.00"
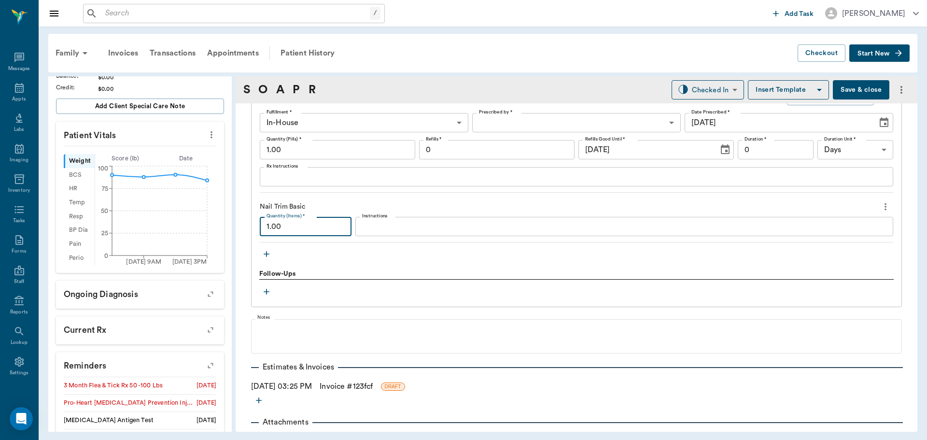
click at [309, 231] on input "1.00" at bounding box center [306, 226] width 92 height 19
click at [696, 88] on body "/ ​ Add Task Dr. Bert Ellsworth Nectar Messages Appts Labs Imaging Inventory Ta…" at bounding box center [463, 220] width 927 height 440
type input "0.50"
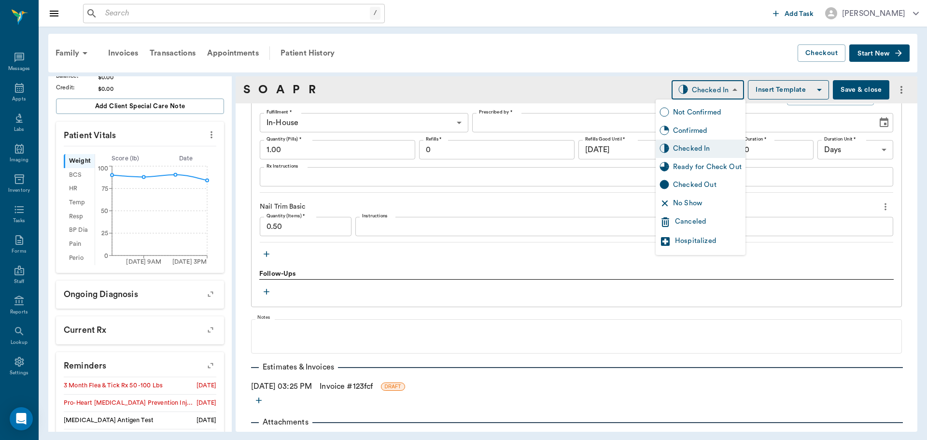
click at [730, 166] on div "Ready for Check Out" at bounding box center [707, 167] width 69 height 11
type input "READY_TO_CHECKOUT"
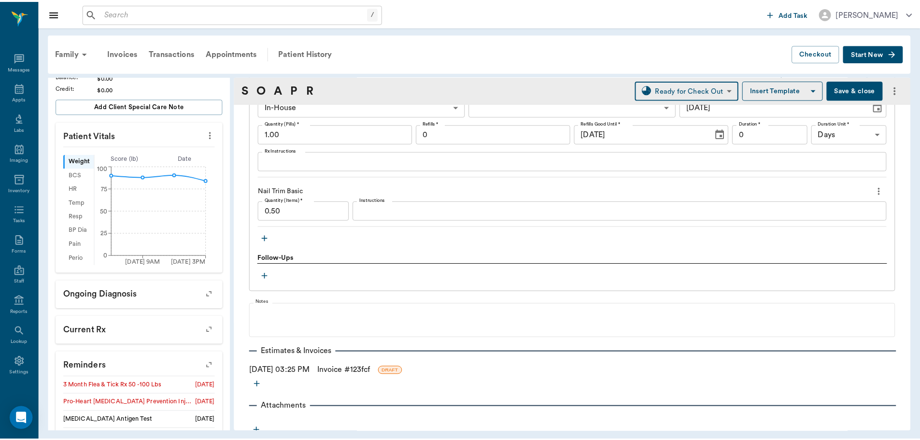
scroll to position [873, 0]
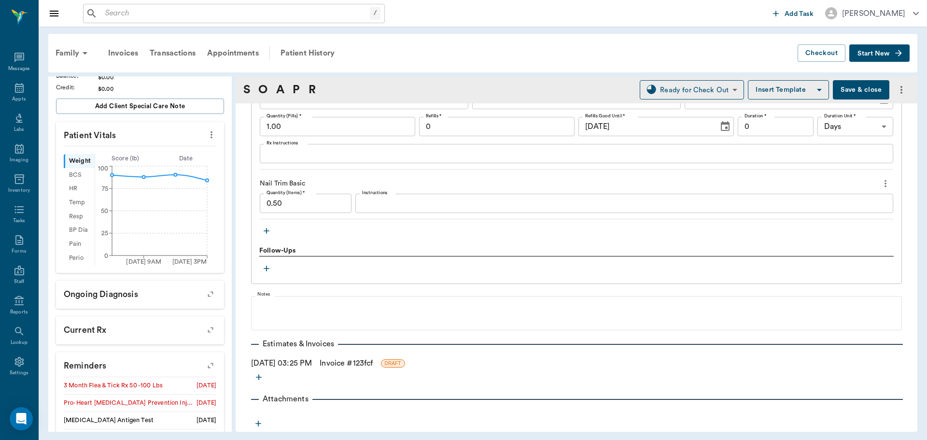
click at [346, 358] on link "Invoice # 123fcf" at bounding box center [346, 363] width 53 height 12
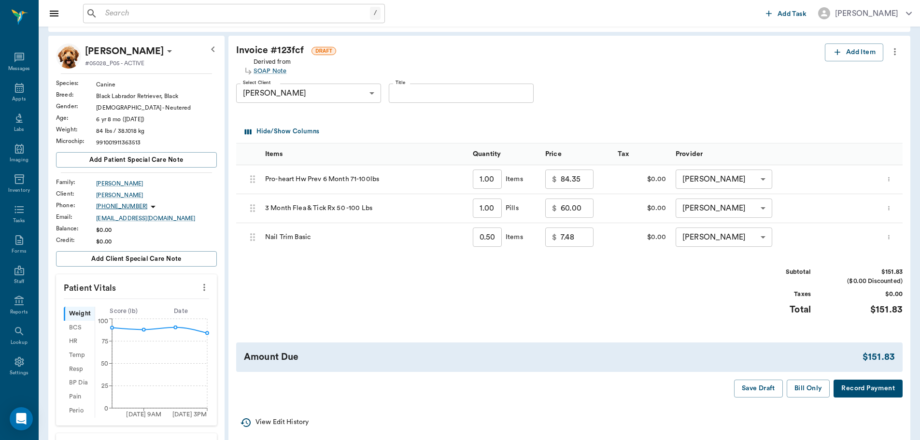
scroll to position [97, 0]
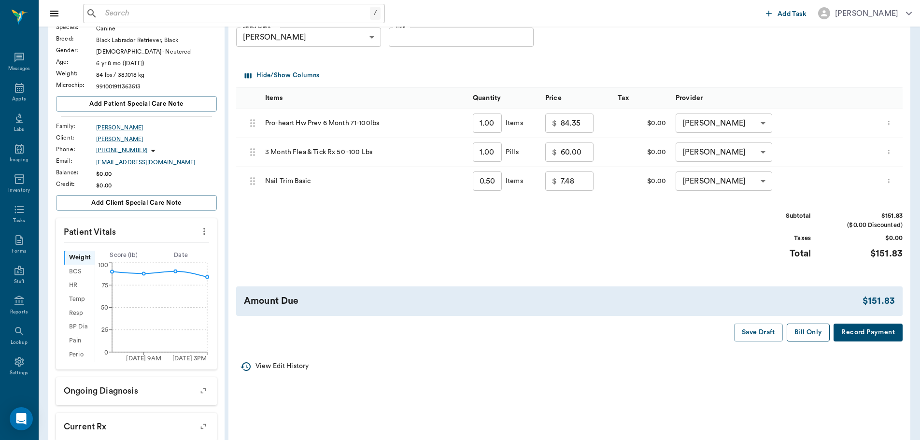
click at [799, 337] on button "Bill Only" at bounding box center [808, 333] width 43 height 18
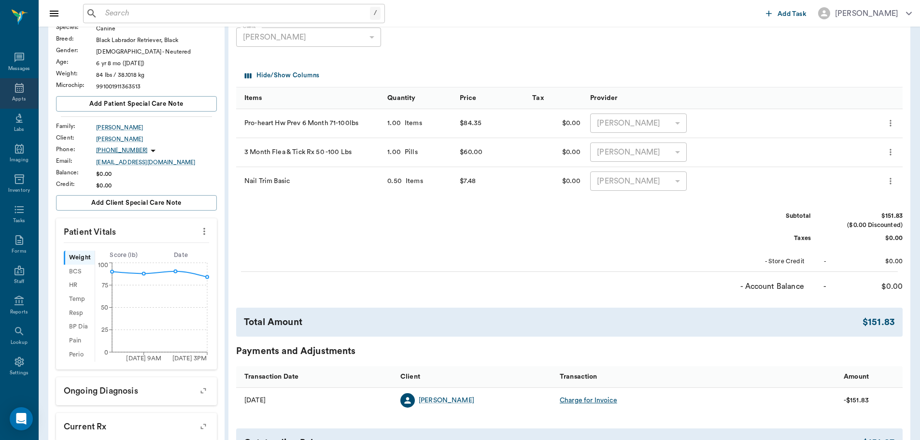
click at [5, 96] on div "Appts" at bounding box center [19, 93] width 38 height 30
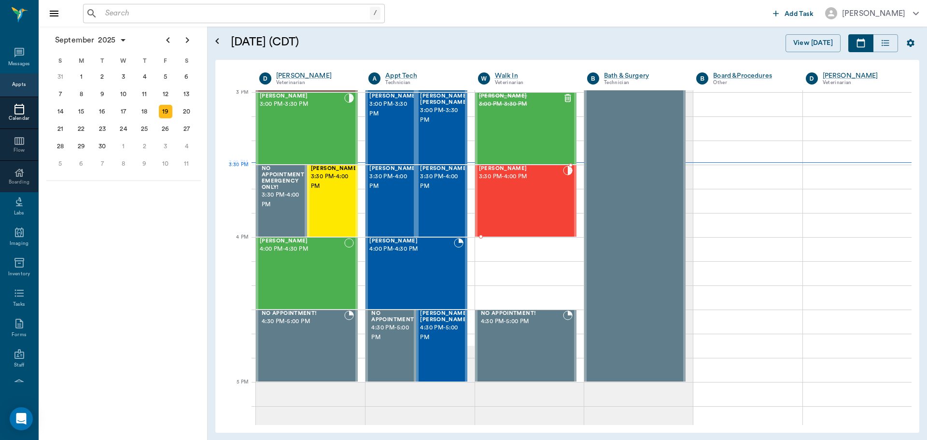
scroll to position [1015, 0]
click at [338, 209] on div "[PERSON_NAME] 3:30 PM - 4:00 PM" at bounding box center [335, 201] width 48 height 70
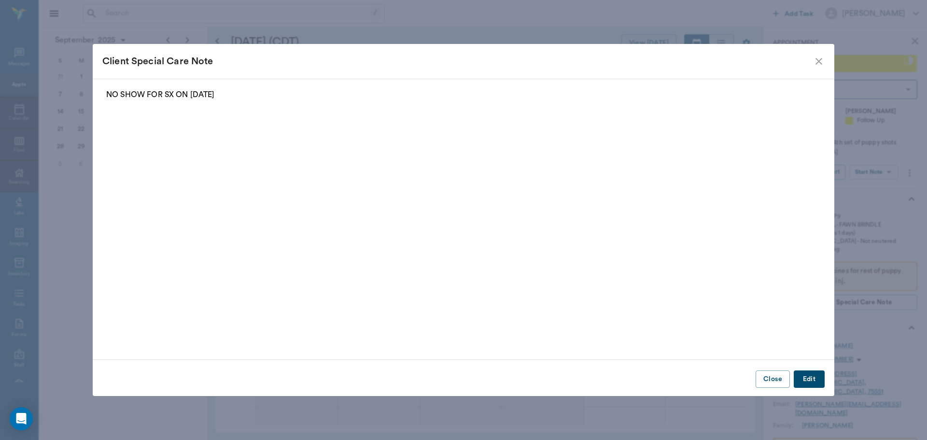
click at [820, 60] on icon "close" at bounding box center [819, 61] width 7 height 7
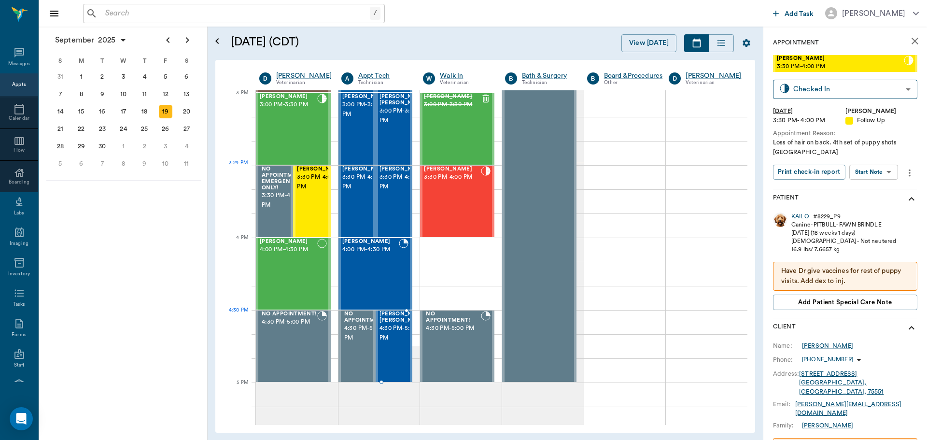
click at [402, 333] on span "4:30 PM - 5:00 PM" at bounding box center [404, 333] width 48 height 19
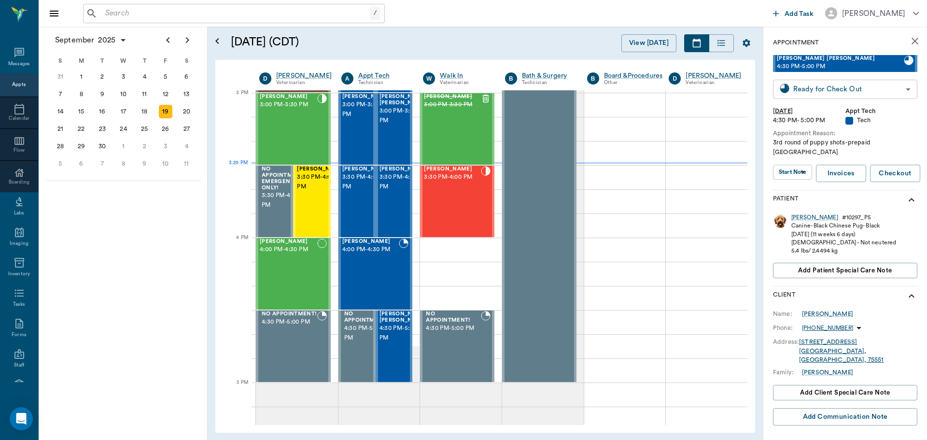
click at [799, 93] on body "/ ​ Add Task Dr. Bert Ellsworth Nectar Messages Appts Calendar Flow Boarding La…" at bounding box center [463, 220] width 927 height 440
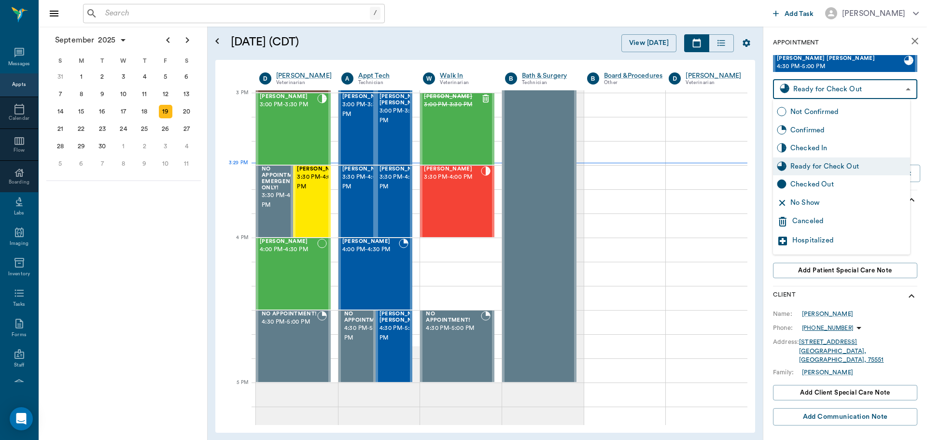
click at [821, 183] on div "Checked Out" at bounding box center [848, 184] width 116 height 11
type input "CHECKED_OUT"
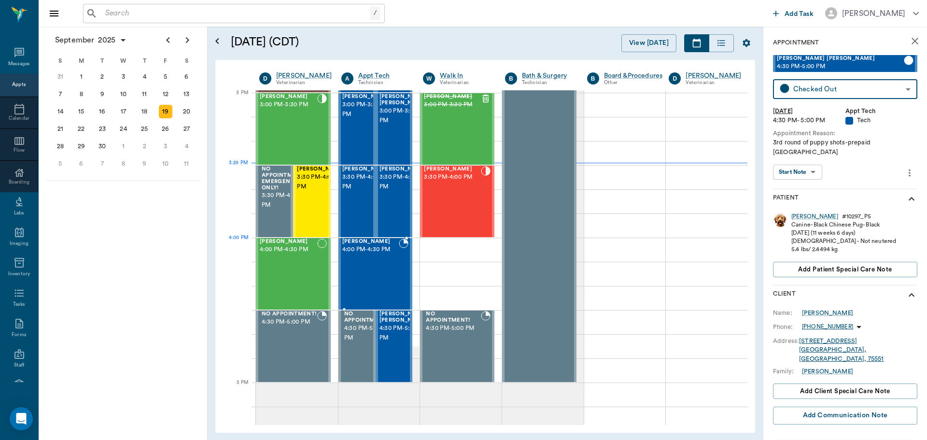
click at [377, 254] on div "Bandit Davis 4:00 PM - 4:30 PM" at bounding box center [370, 274] width 57 height 70
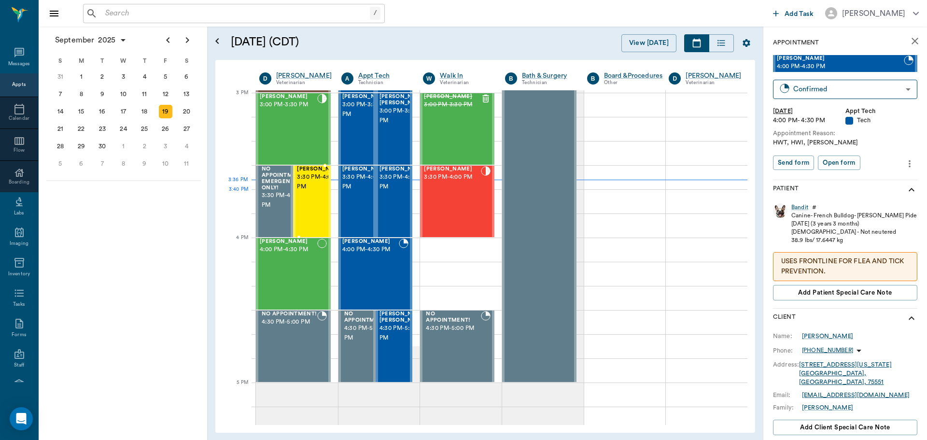
click at [299, 192] on span "3:30 PM - 4:00 PM" at bounding box center [321, 181] width 48 height 19
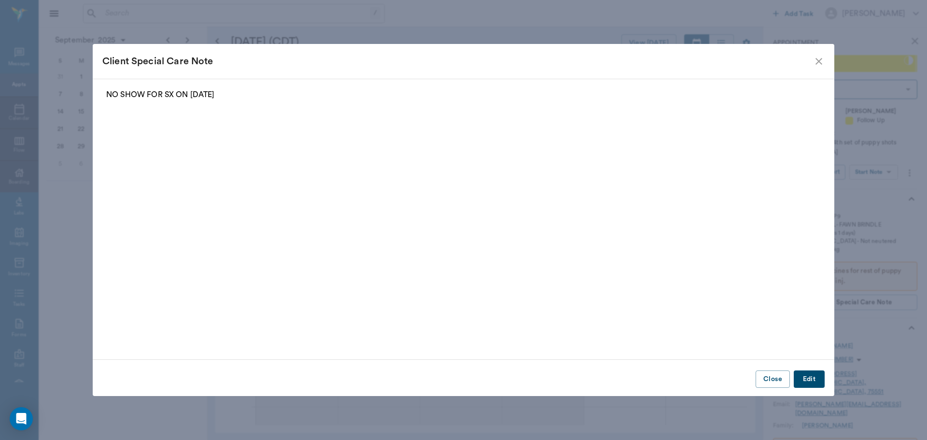
click at [823, 58] on icon "close" at bounding box center [819, 62] width 12 height 12
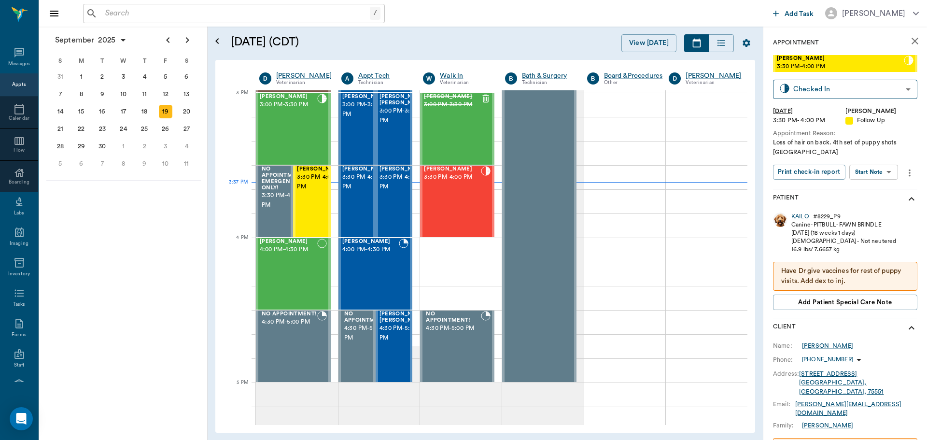
click at [910, 172] on icon "more" at bounding box center [909, 173] width 11 height 12
click at [871, 268] on span "View edit history" at bounding box center [866, 271] width 81 height 10
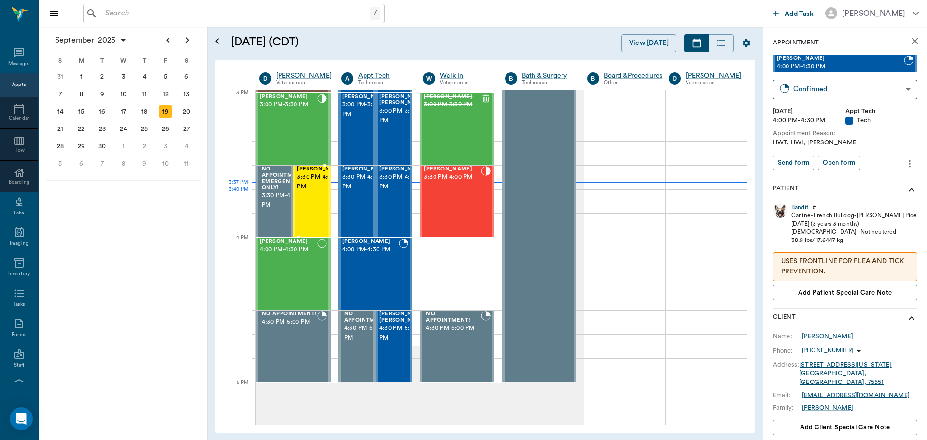
click at [311, 192] on span "3:30 PM - 4:00 PM" at bounding box center [321, 181] width 48 height 19
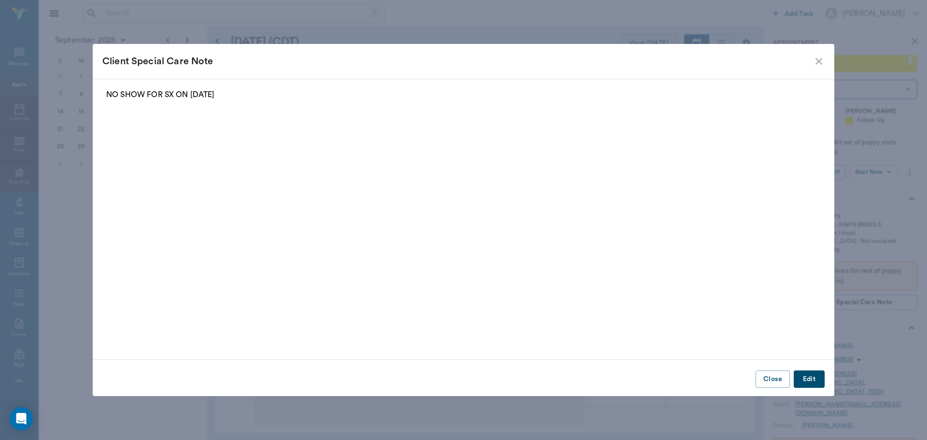
click at [814, 62] on icon "close" at bounding box center [819, 62] width 12 height 12
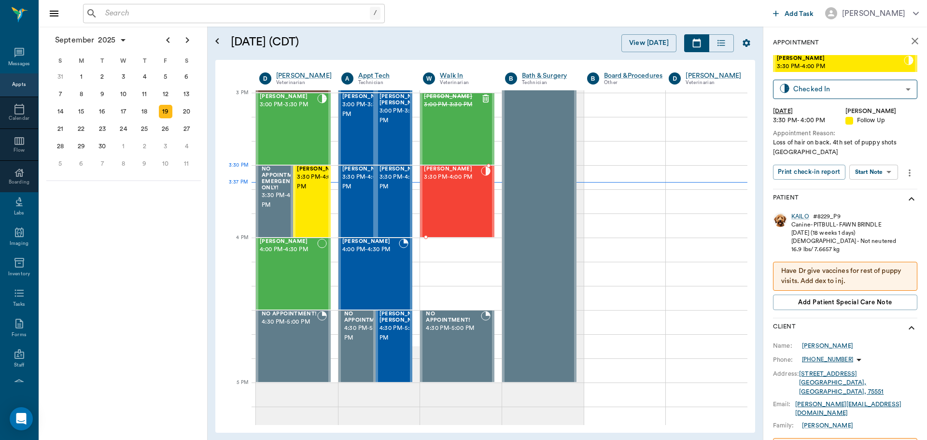
click at [465, 188] on div "Willow Stevens 3:30 PM - 4:00 PM" at bounding box center [452, 201] width 57 height 70
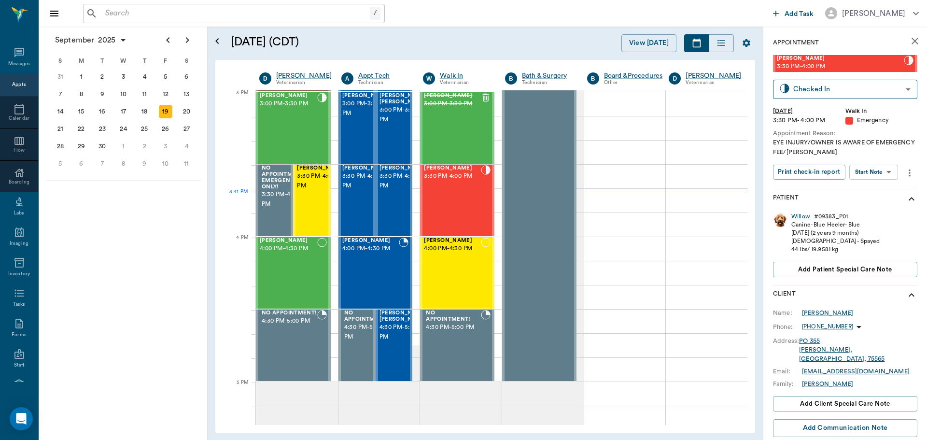
scroll to position [1015, 0]
drag, startPoint x: 291, startPoint y: 137, endPoint x: 647, endPoint y: 222, distance: 366.3
click at [290, 136] on div "[PERSON_NAME] 3:00 PM - 3:30 PM" at bounding box center [288, 129] width 57 height 70
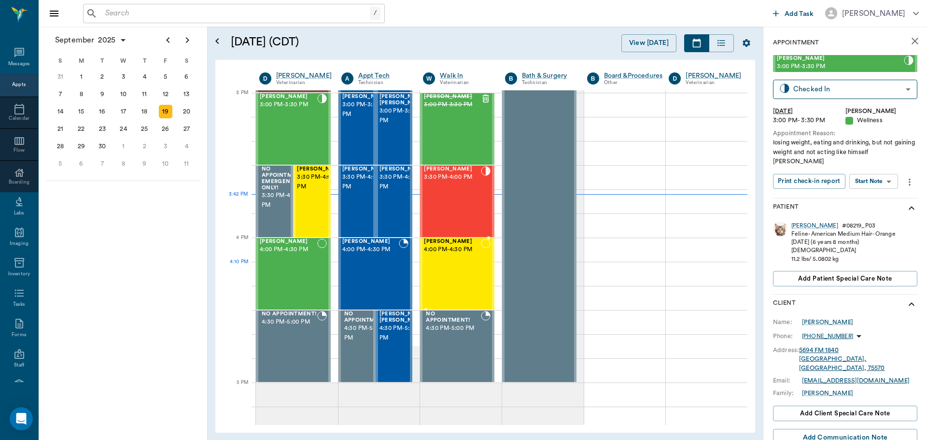
click at [458, 278] on div "[PERSON_NAME] 4:00 PM - 4:30 PM" at bounding box center [452, 274] width 57 height 70
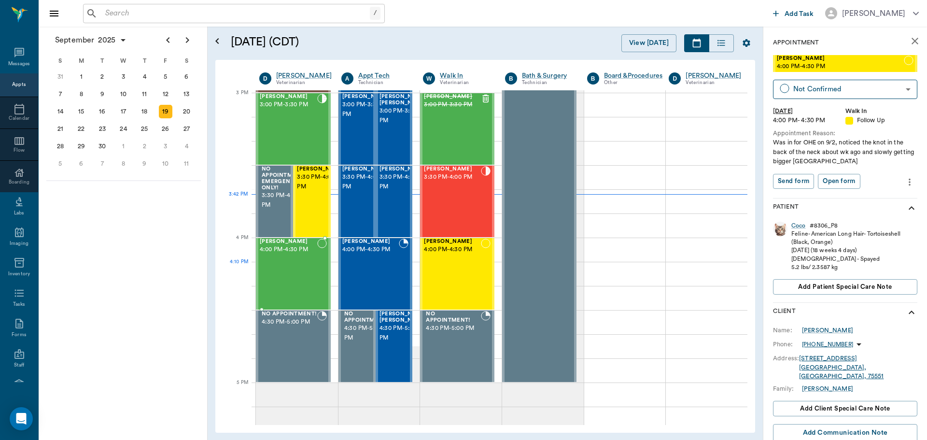
click at [276, 275] on div "[PERSON_NAME] 4:00 PM - 4:30 PM" at bounding box center [288, 274] width 57 height 70
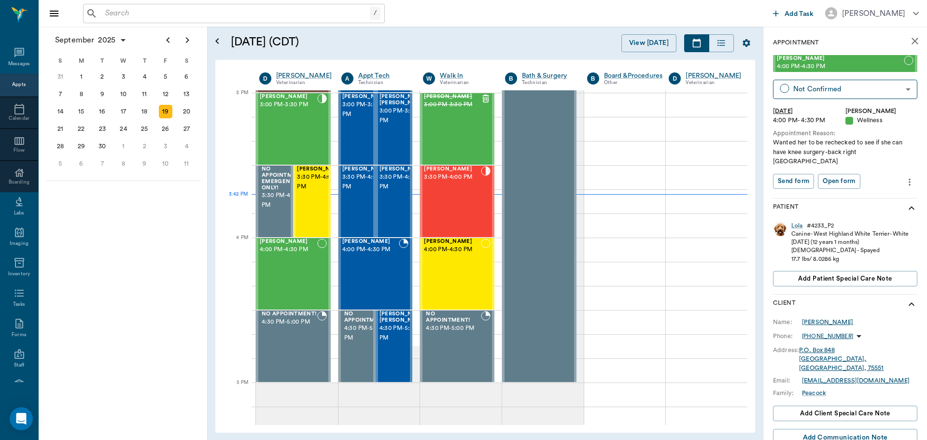
click at [831, 321] on div "[PERSON_NAME]" at bounding box center [827, 322] width 51 height 9
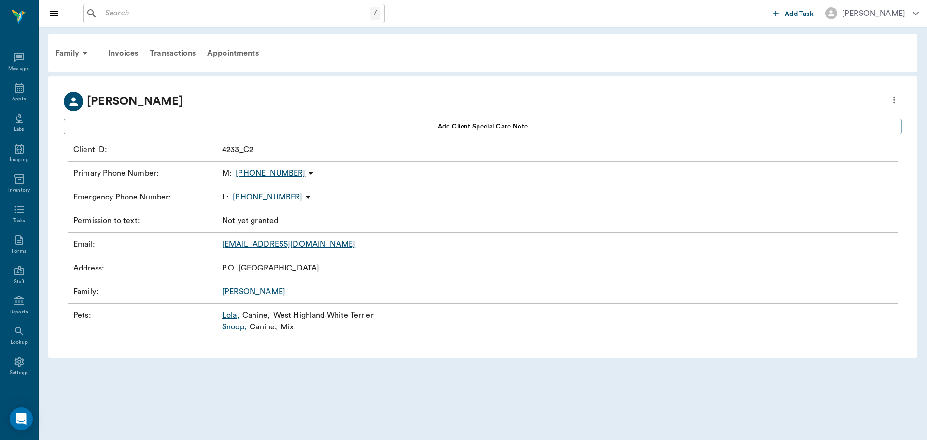
click at [238, 315] on link "Lola ," at bounding box center [230, 316] width 17 height 12
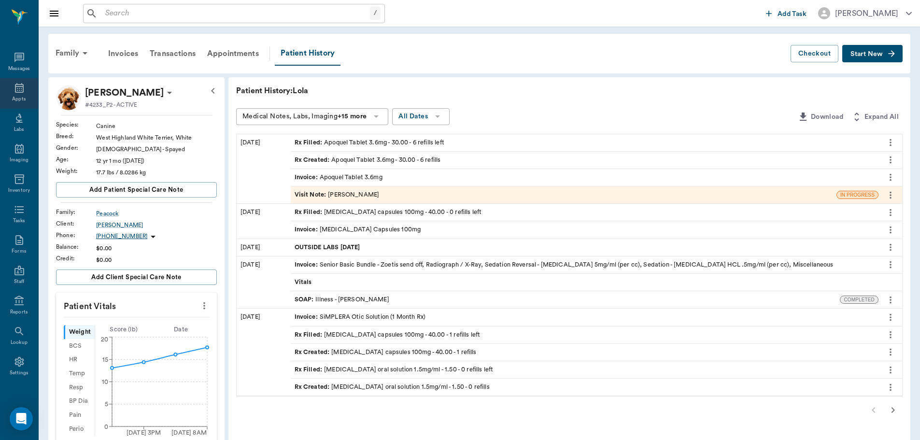
click at [14, 84] on icon at bounding box center [20, 88] width 12 height 12
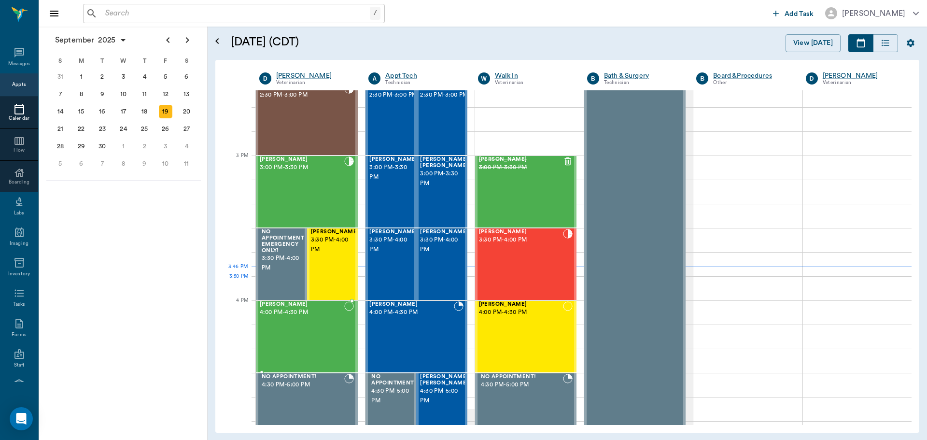
scroll to position [917, 0]
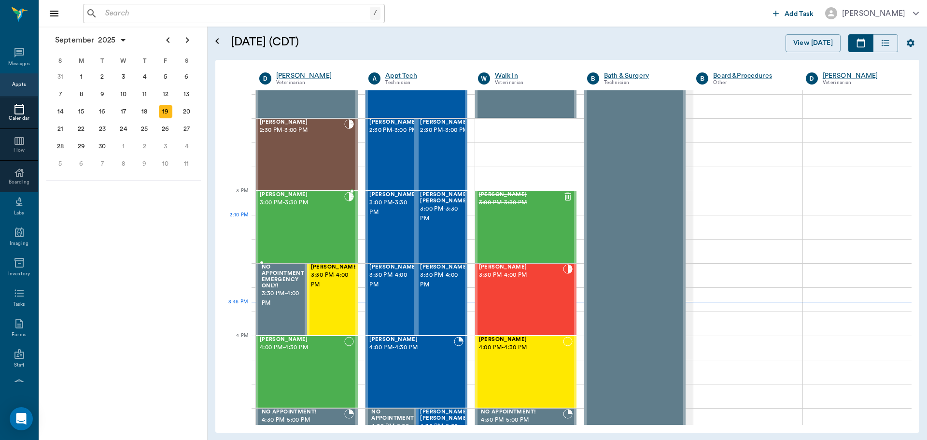
click at [306, 225] on div "[PERSON_NAME] 3:00 PM - 3:30 PM" at bounding box center [302, 227] width 84 height 70
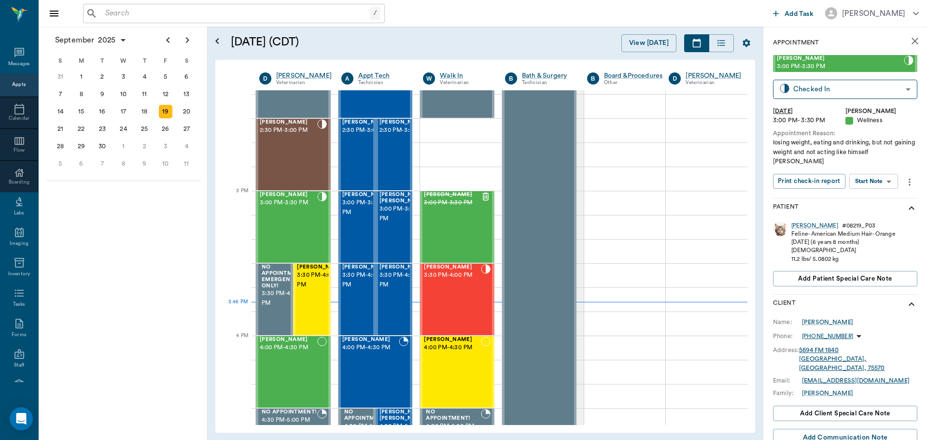
click at [884, 181] on body "/ ​ Add Task Dr. Bert Ellsworth Nectar Messages Appts Calendar Flow Boarding La…" at bounding box center [463, 220] width 927 height 440
click at [878, 201] on button "View SOAP" at bounding box center [862, 201] width 33 height 11
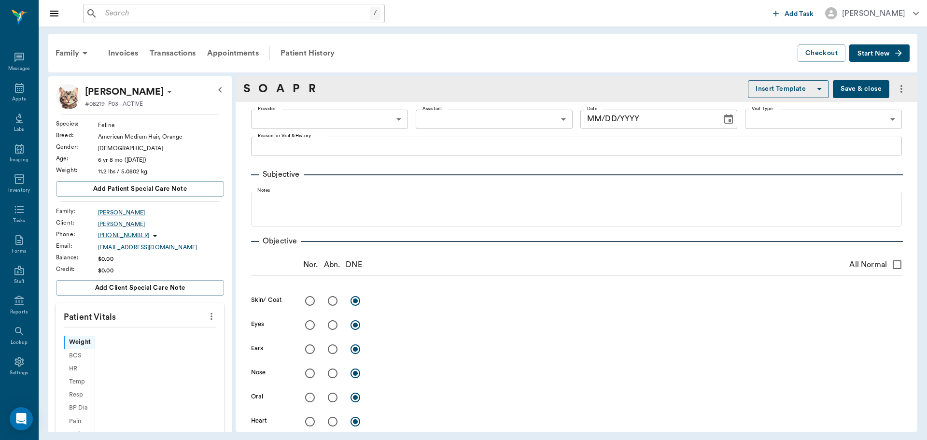
type input "63ec2f075fda476ae8351a4d"
type input "63ec2e7e52e12b0ba117b124"
type input "65d2be4f46e3a538d89b8c14"
type textarea "losing weight, eating and drinking, but not gaining weight and not acting like …"
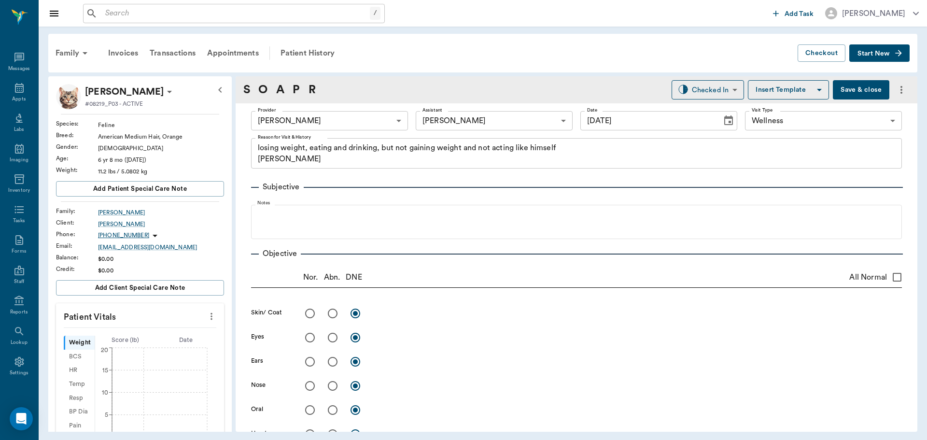
type input "[DATE]"
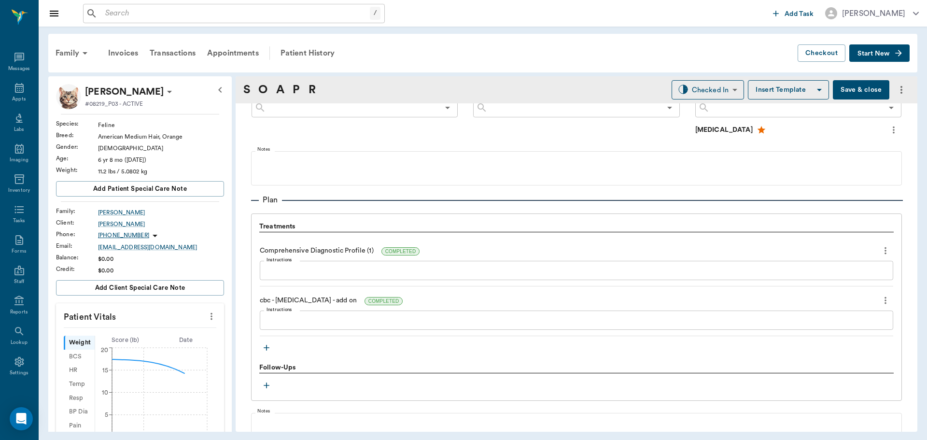
scroll to position [676, 0]
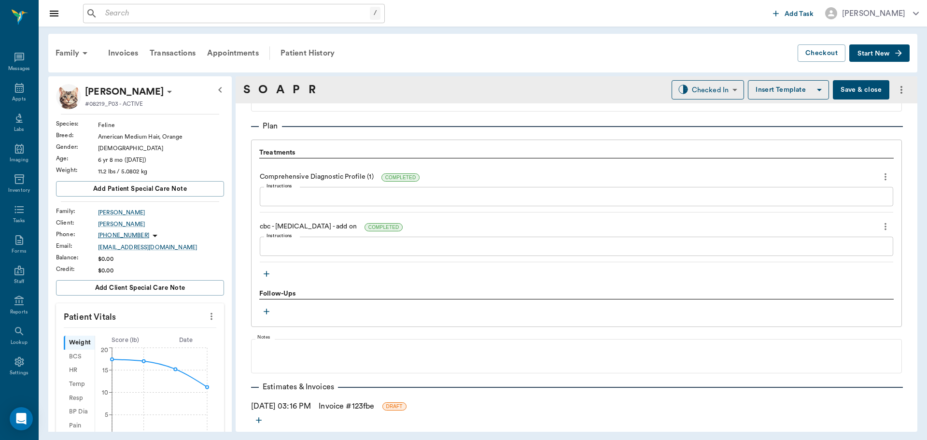
click at [267, 271] on icon "button" at bounding box center [267, 274] width 10 height 10
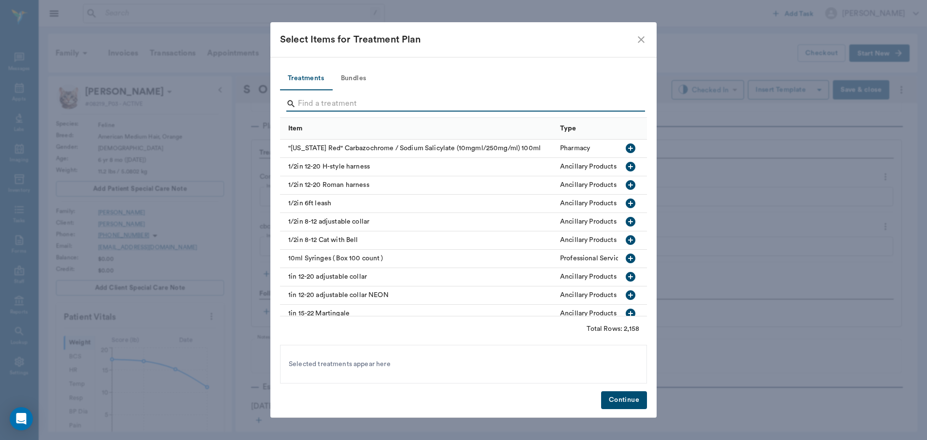
click at [339, 100] on input "Search" at bounding box center [464, 103] width 333 height 15
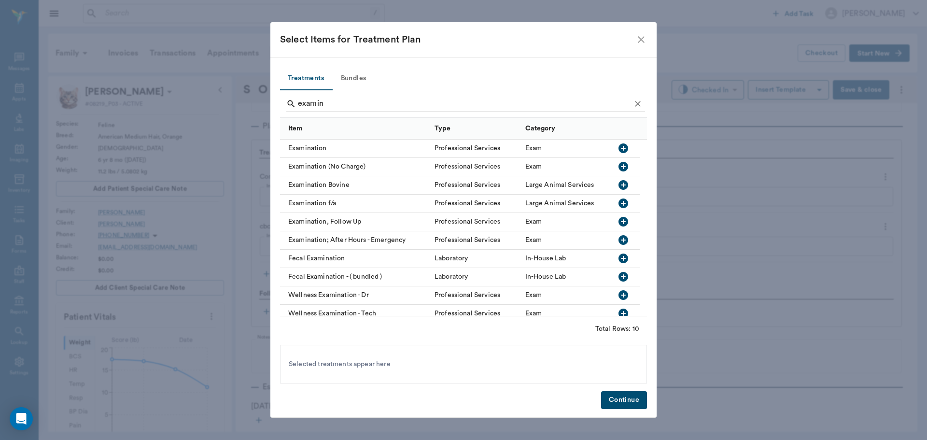
click at [624, 147] on icon "button" at bounding box center [624, 148] width 10 height 10
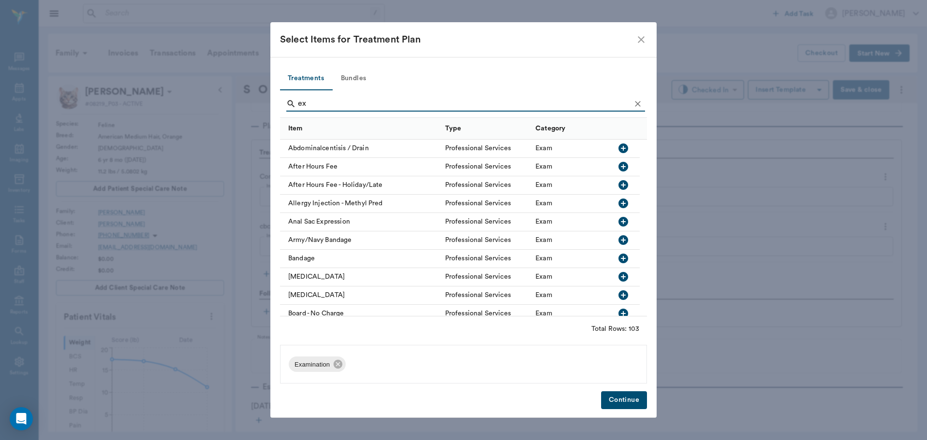
type input "e"
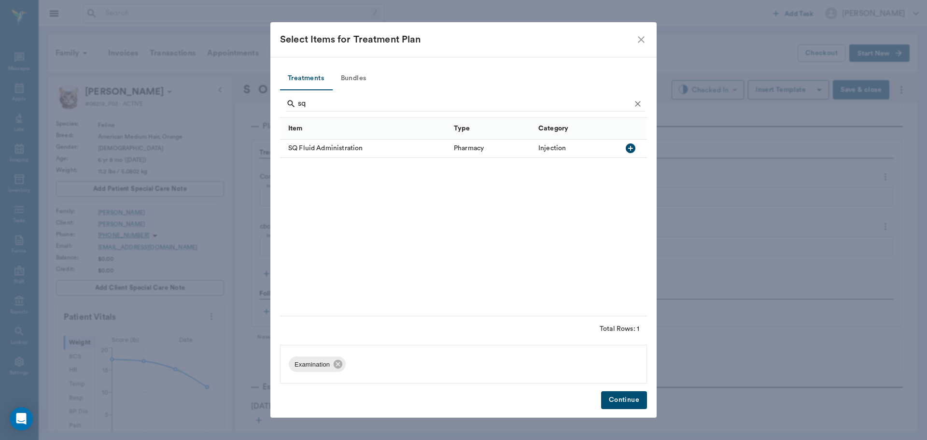
click at [630, 144] on icon "button" at bounding box center [631, 148] width 10 height 10
type input "s"
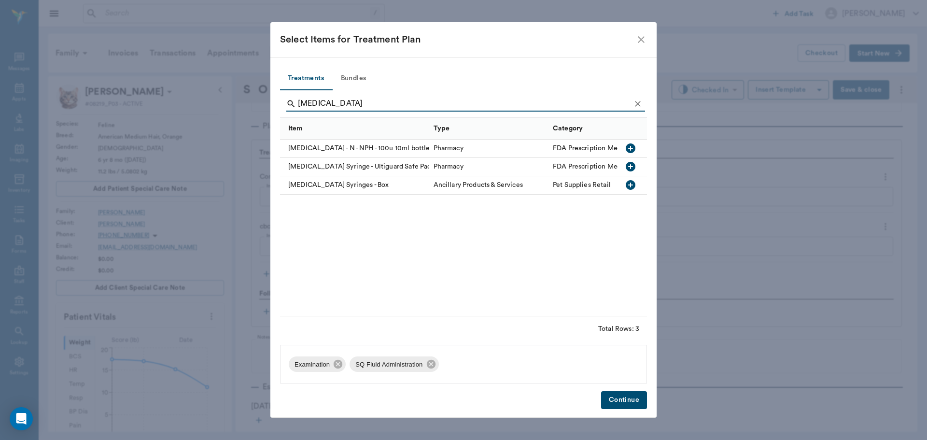
type input "insulin"
click at [632, 186] on icon "button" at bounding box center [631, 185] width 10 height 10
click at [627, 399] on button "Continue" at bounding box center [624, 400] width 46 height 18
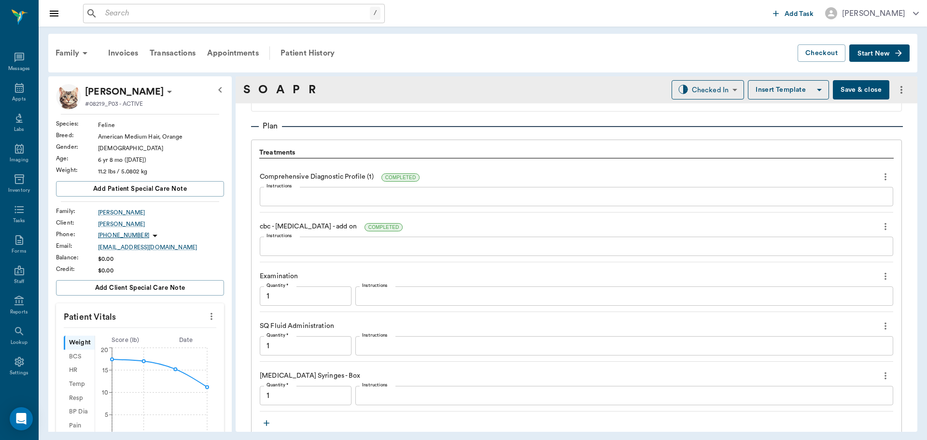
type input "1.00"
click at [856, 95] on button "Save & close" at bounding box center [861, 89] width 56 height 19
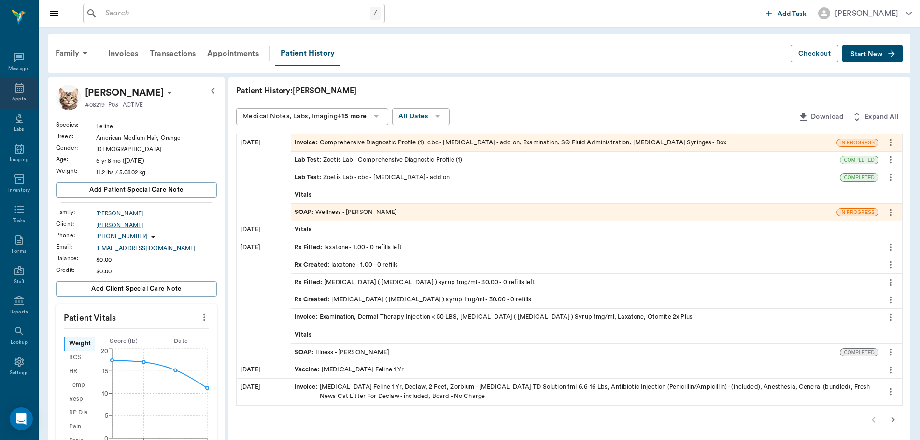
click at [18, 90] on icon at bounding box center [20, 88] width 12 height 12
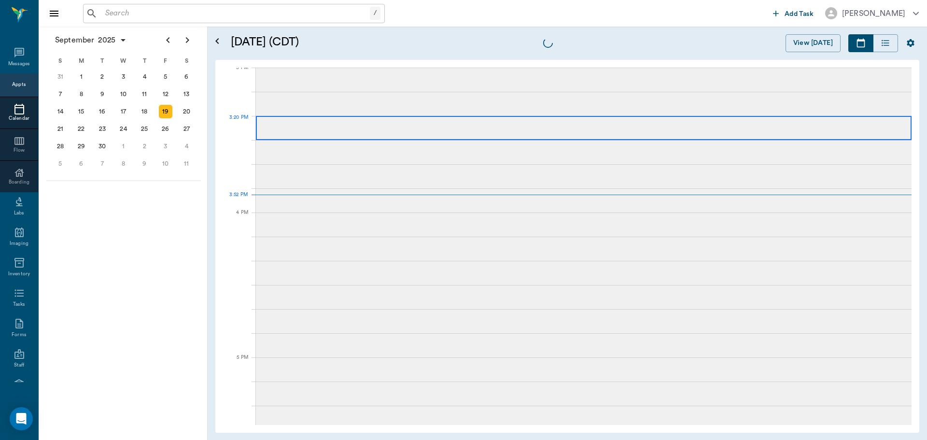
scroll to position [1016, 0]
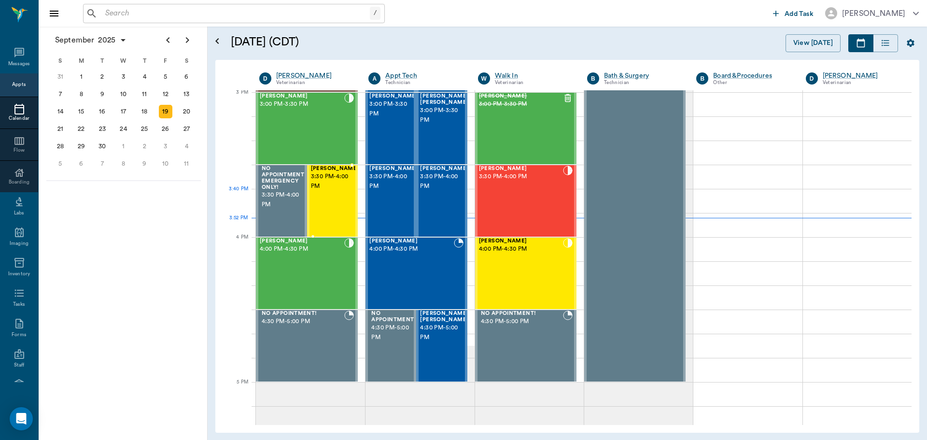
click at [342, 197] on div "KAILO Carroll 3:30 PM - 4:00 PM" at bounding box center [335, 201] width 48 height 70
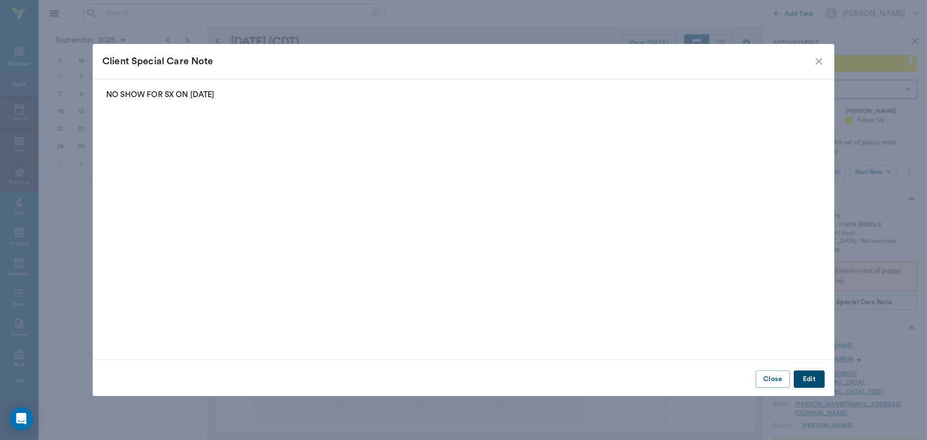
click at [822, 60] on icon "close" at bounding box center [819, 62] width 12 height 12
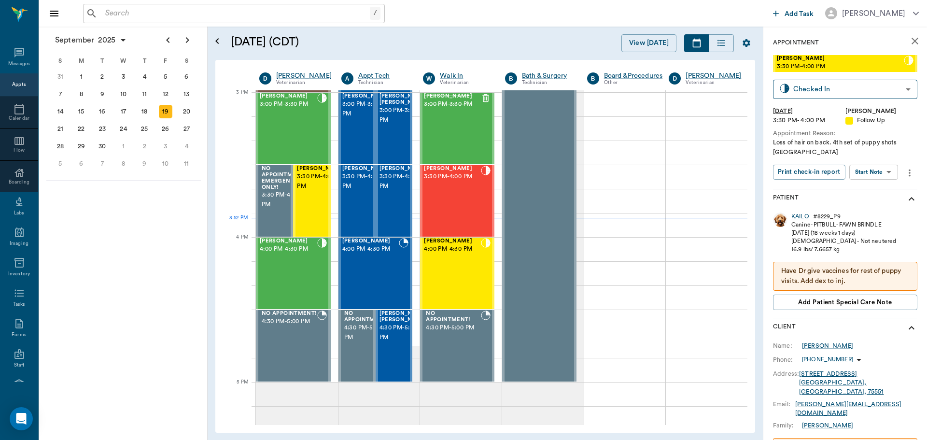
click at [890, 172] on body "/ ​ Add Task Dr. Bert Ellsworth Nectar Messages Appts Calendar Flow Boarding La…" at bounding box center [463, 220] width 927 height 440
click at [885, 194] on li "Start SOAP" at bounding box center [874, 191] width 67 height 16
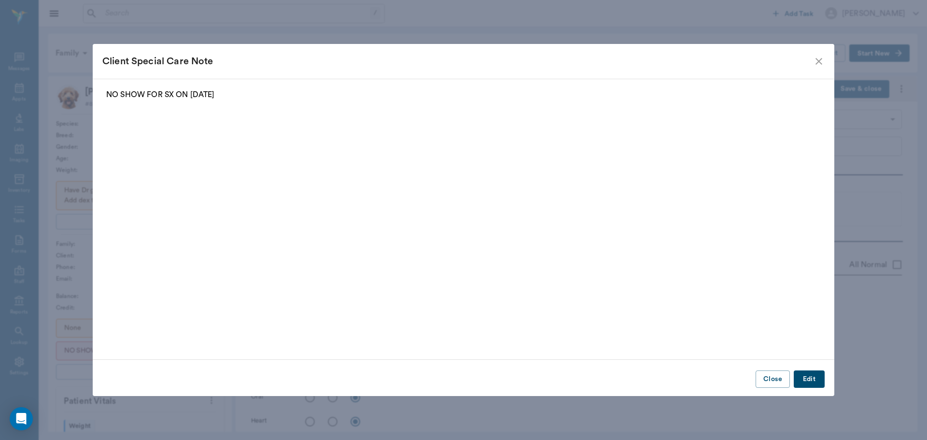
type input "63ec2f075fda476ae8351a4d"
type input "65d2be4f46e3a538d89b8c16"
type textarea "Loss of hair on back. 4th set of puppy shots Caryn"
type input "[DATE]"
click at [820, 68] on div "Client Special Care Note" at bounding box center [464, 61] width 742 height 35
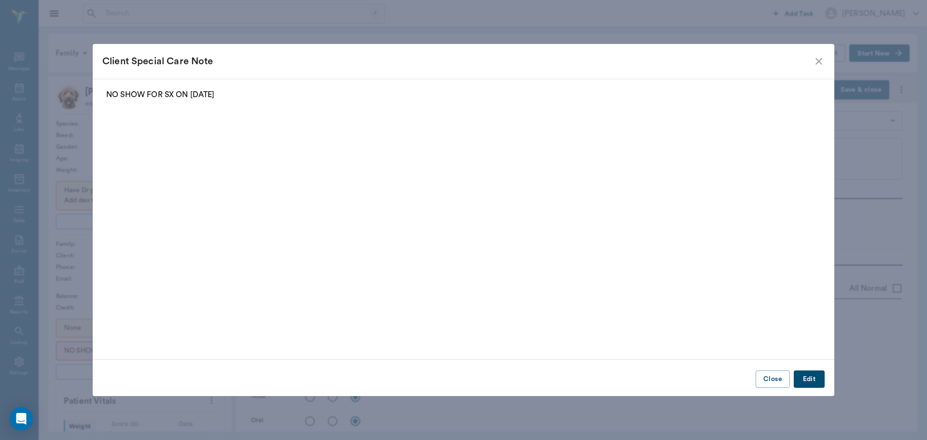
click at [820, 58] on icon "close" at bounding box center [819, 62] width 12 height 12
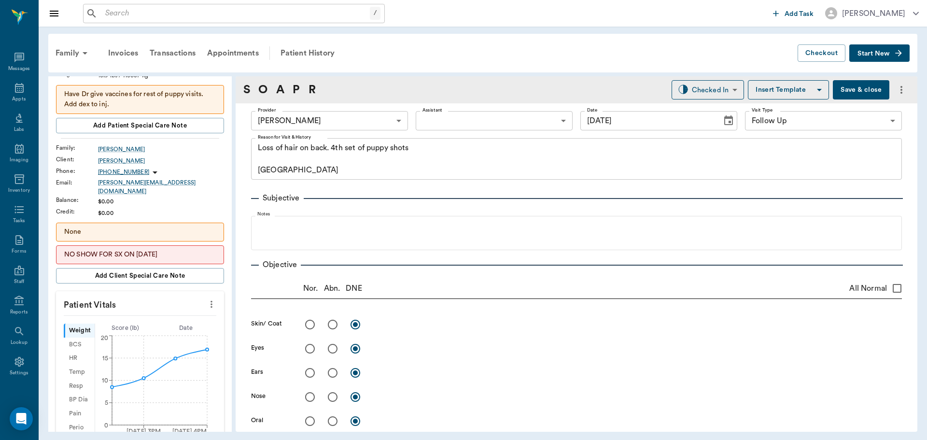
scroll to position [97, 0]
click at [210, 298] on button "more" at bounding box center [211, 304] width 15 height 16
click at [179, 315] on span "Enter Vitals" at bounding box center [163, 315] width 81 height 10
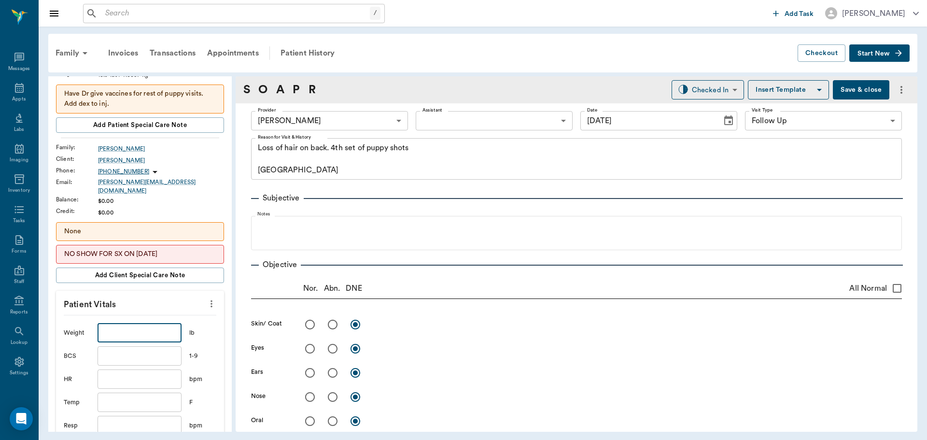
click at [115, 331] on input "text" at bounding box center [140, 332] width 84 height 19
type input "26.5"
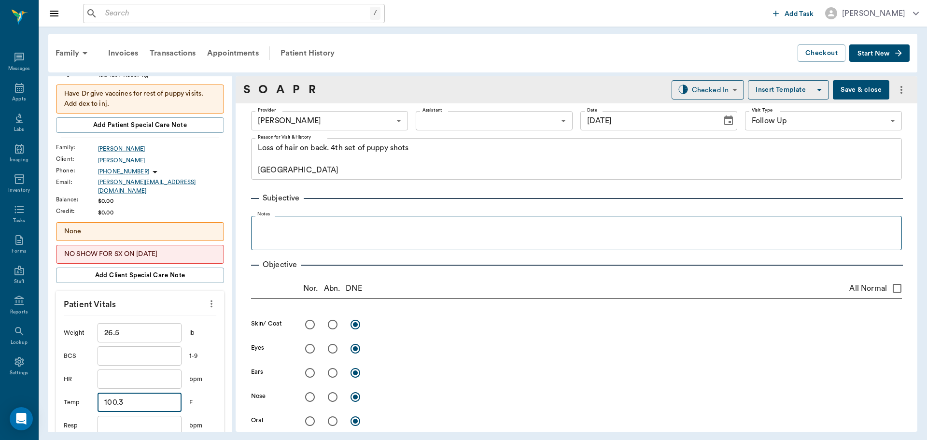
type input "100.3"
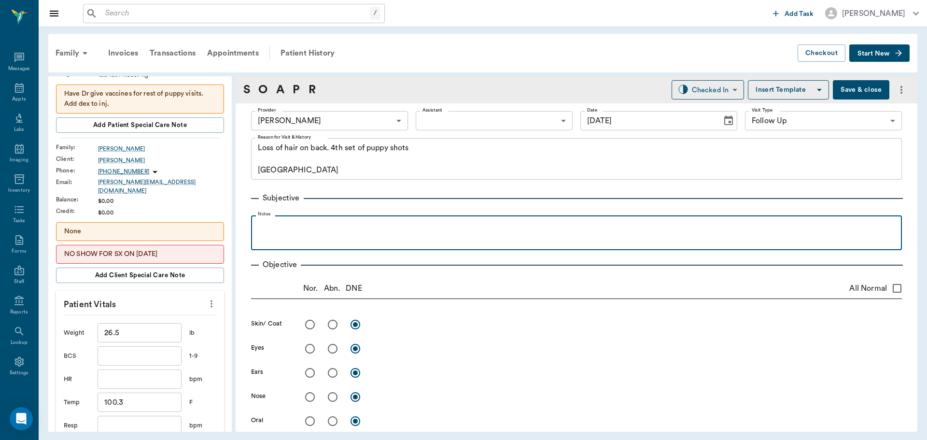
click at [294, 234] on div at bounding box center [576, 232] width 641 height 24
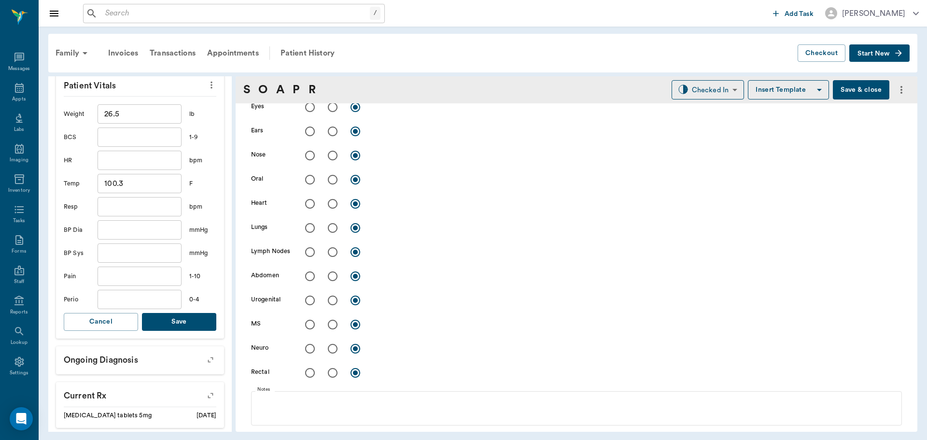
scroll to position [435, 0]
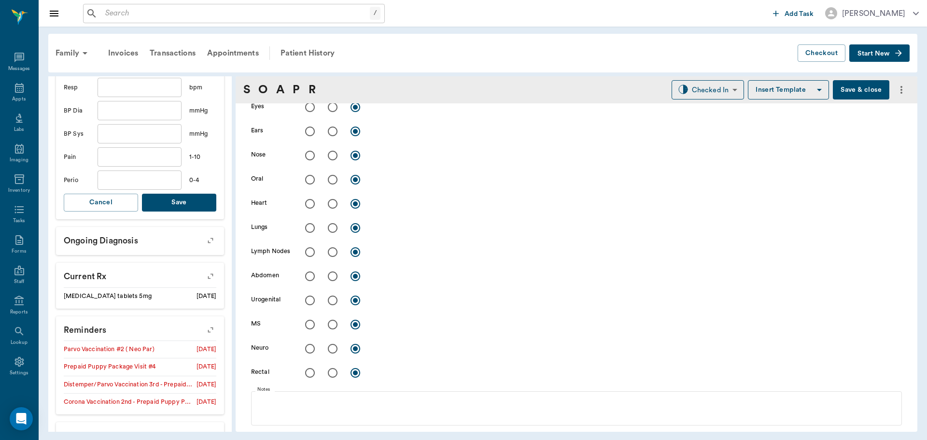
click at [179, 194] on button "Save" at bounding box center [179, 203] width 74 height 18
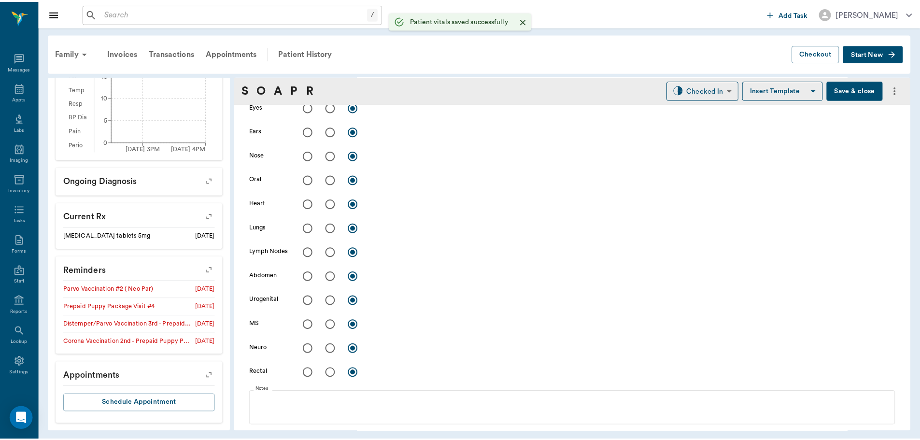
scroll to position [373, 0]
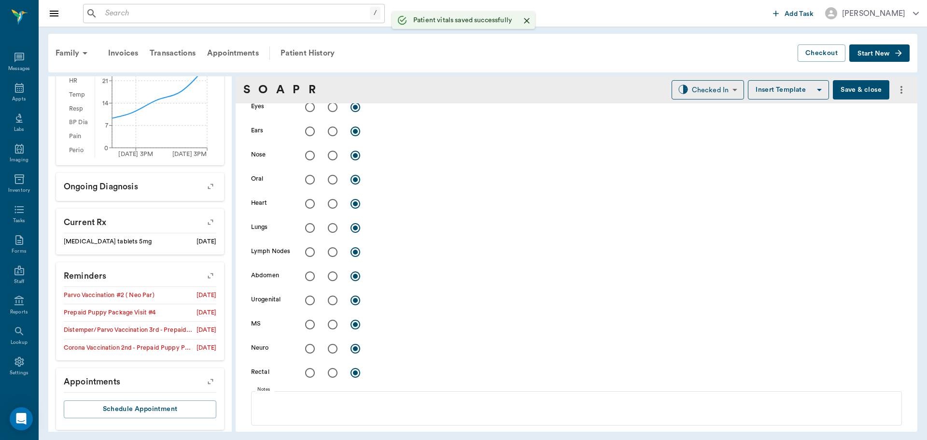
click at [860, 86] on button "Save & close" at bounding box center [861, 89] width 56 height 19
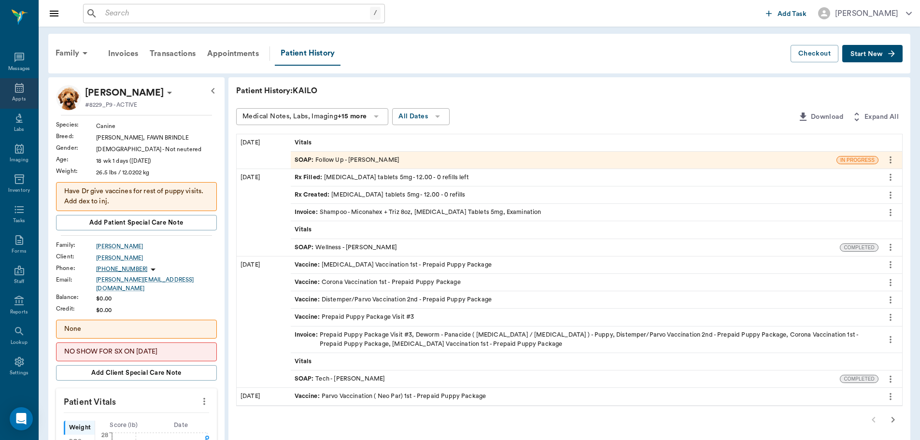
click at [16, 88] on icon at bounding box center [20, 88] width 12 height 12
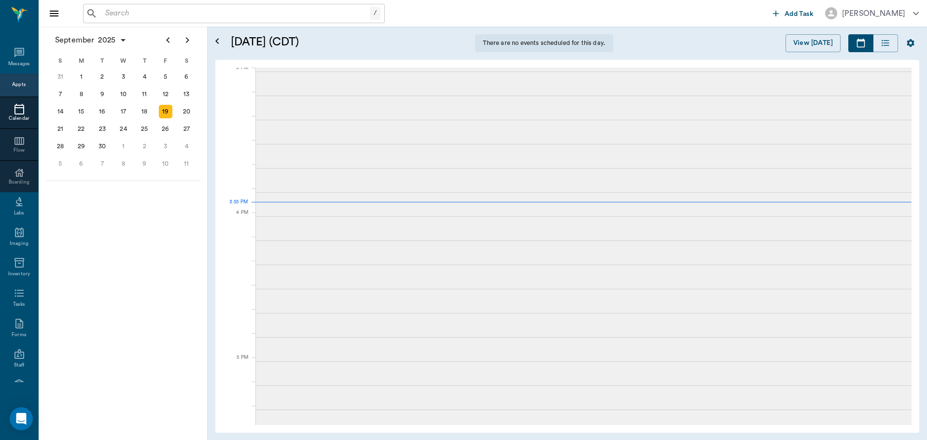
scroll to position [1014, 0]
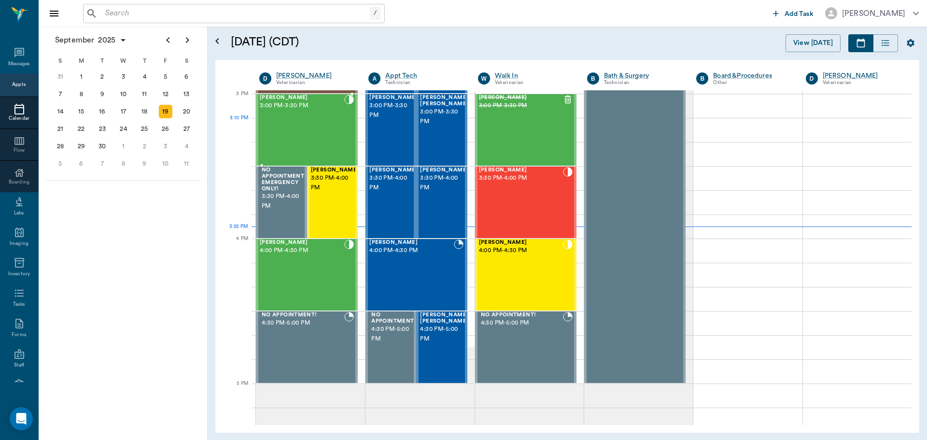
click at [293, 131] on div "Milo Dawson 3:00 PM - 3:30 PM" at bounding box center [302, 130] width 84 height 70
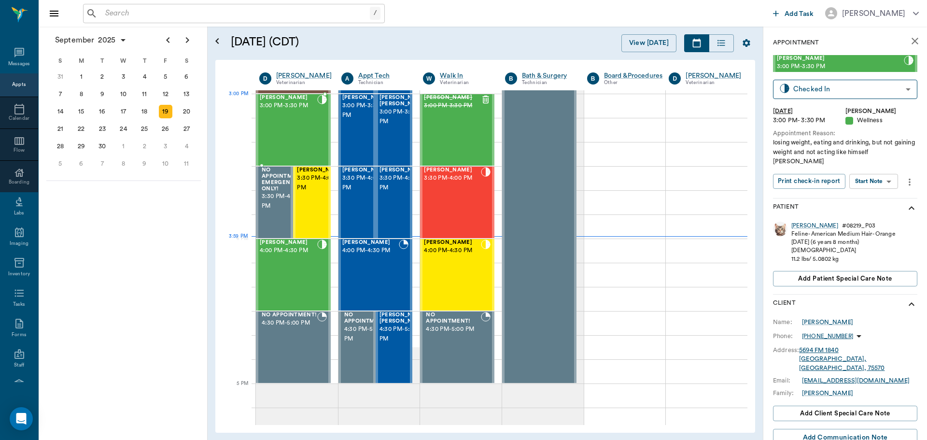
click at [282, 116] on div "Milo Dawson 3:00 PM - 3:30 PM" at bounding box center [288, 130] width 57 height 70
click at [872, 180] on body "/ ​ Add Task Dr. Bert Ellsworth Nectar Messages Appts Calendar Flow Boarding La…" at bounding box center [463, 220] width 927 height 440
click at [873, 200] on button "View SOAP" at bounding box center [862, 201] width 33 height 11
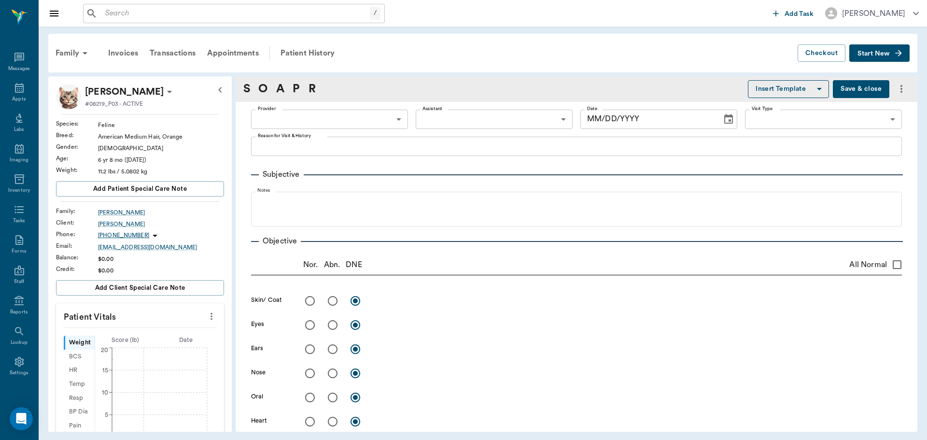
type input "63ec2f075fda476ae8351a4d"
type input "63ec2e7e52e12b0ba117b124"
type input "65d2be4f46e3a538d89b8c14"
type textarea "losing weight, eating and drinking, but not gaining weight and not acting like …"
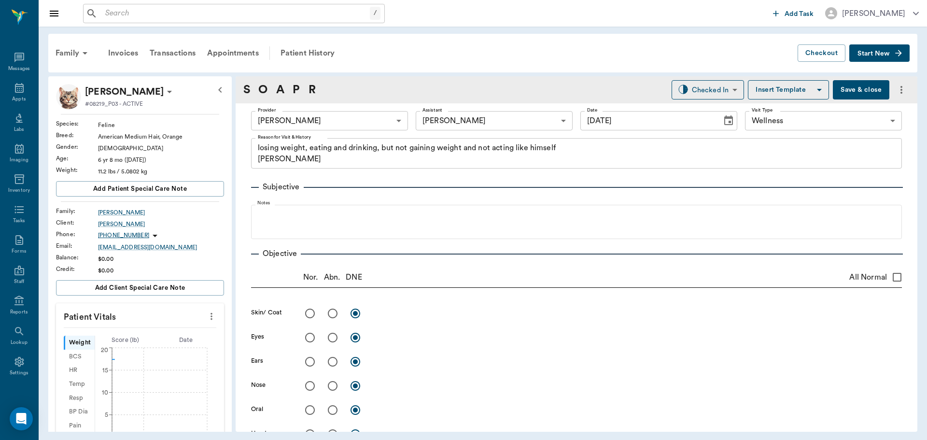
type input "[DATE]"
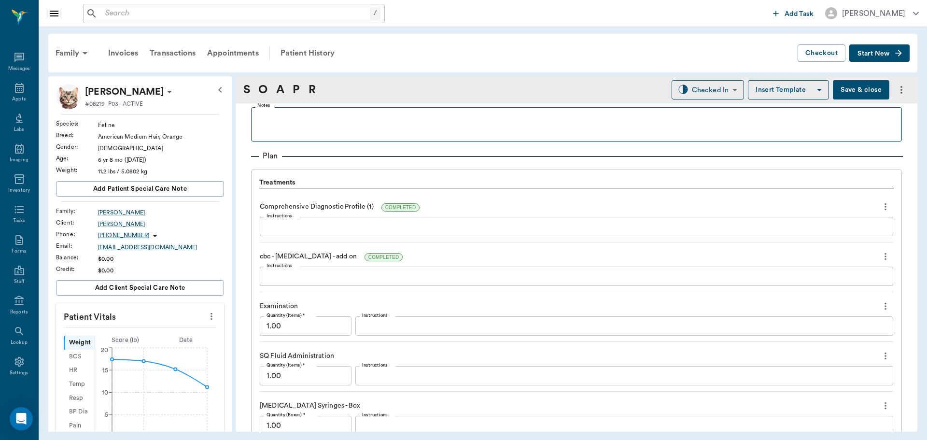
scroll to position [628, 0]
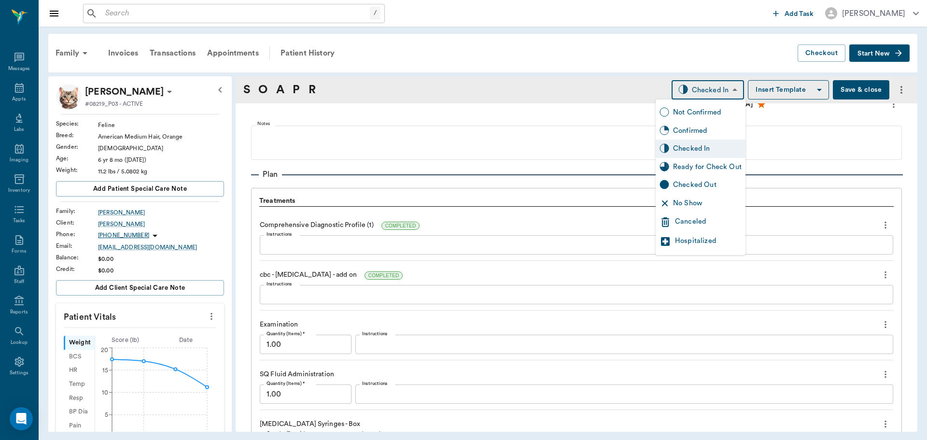
click at [721, 91] on body "/ ​ Add Task Dr. Bert Ellsworth Nectar Messages Appts Labs Imaging Inventory Ta…" at bounding box center [463, 220] width 927 height 440
click at [714, 172] on div "Ready for Check Out" at bounding box center [701, 167] width 90 height 18
type input "READY_TO_CHECKOUT"
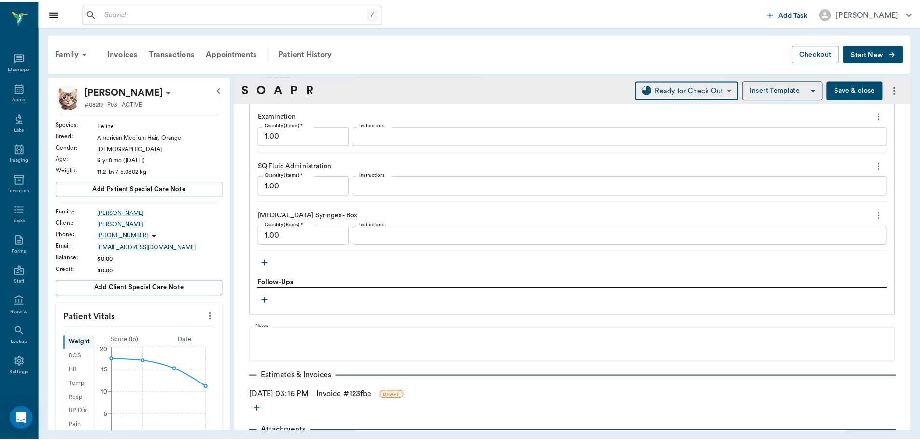
scroll to position [868, 0]
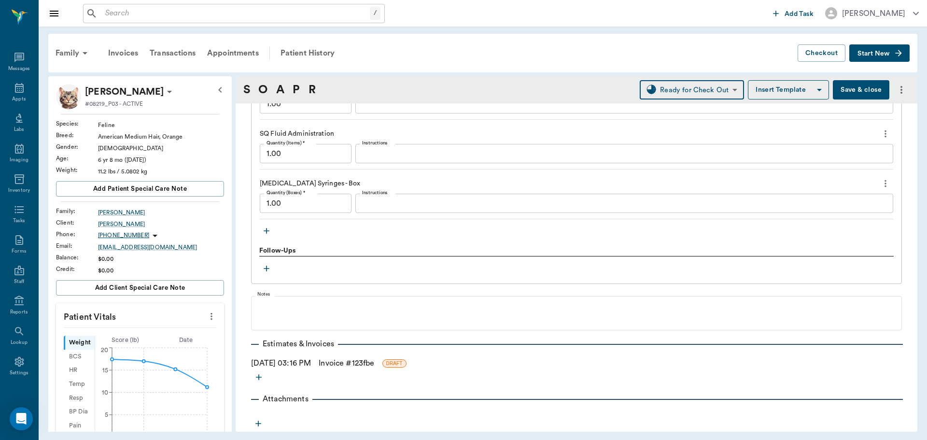
click at [345, 361] on link "Invoice # 123fbe" at bounding box center [347, 363] width 56 height 12
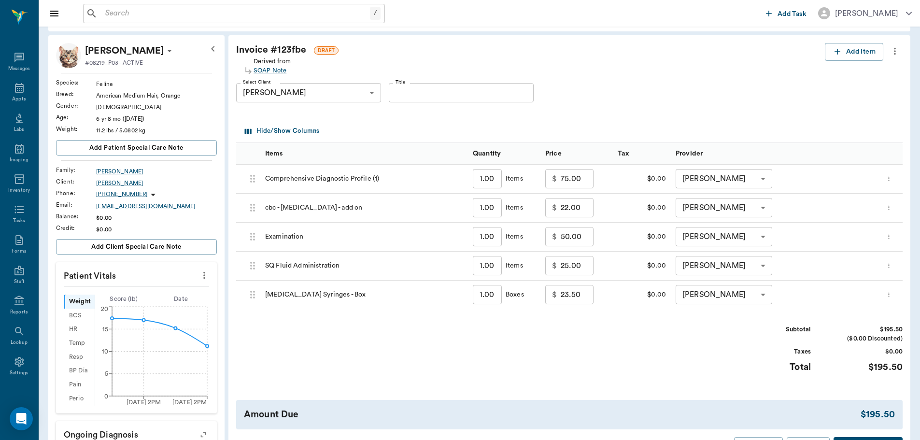
scroll to position [145, 0]
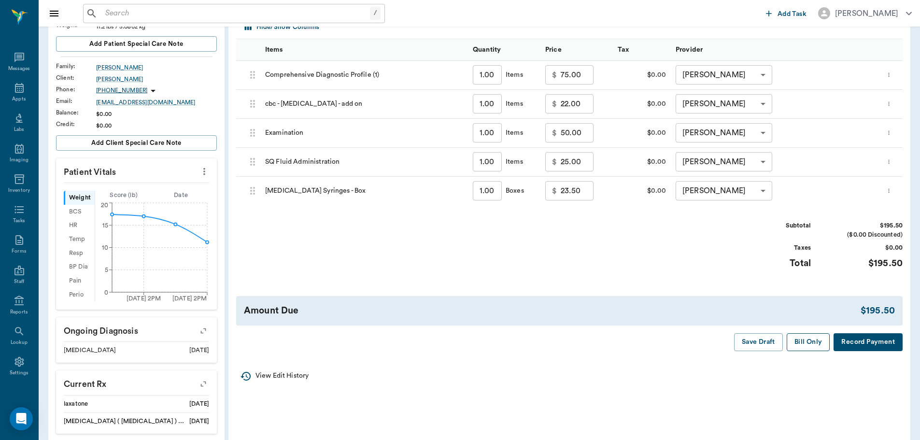
click at [794, 341] on button "Bill Only" at bounding box center [808, 342] width 43 height 18
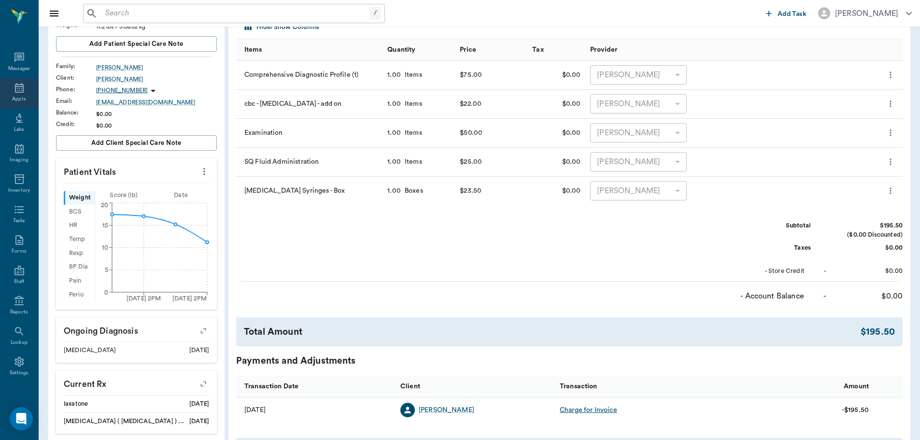
click at [9, 89] on div "Appts" at bounding box center [19, 93] width 38 height 30
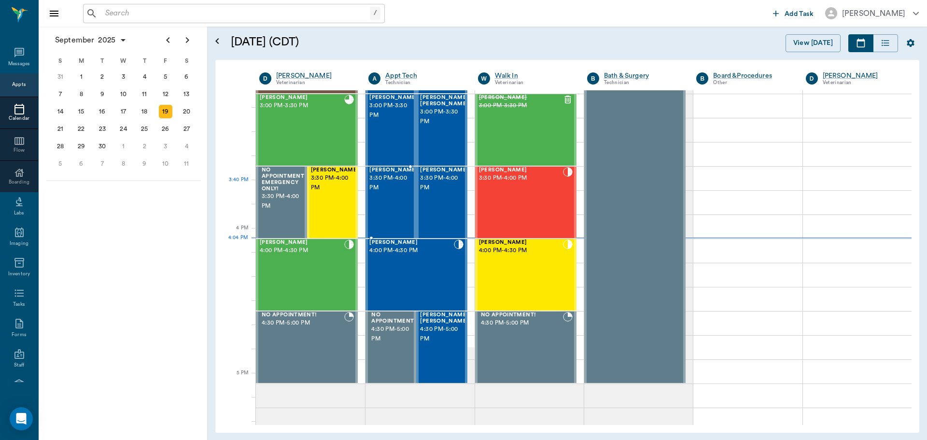
scroll to position [1014, 0]
click at [521, 213] on div "[PERSON_NAME] 3:30 PM - 4:00 PM" at bounding box center [521, 203] width 84 height 70
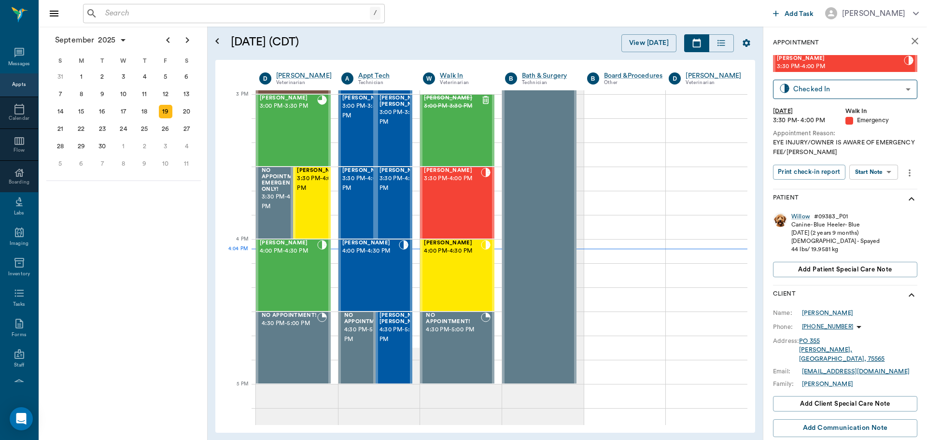
click at [894, 179] on body "/ ​ Add Task Dr. Bert Ellsworth Nectar Messages Appts Calendar Flow Boarding La…" at bounding box center [463, 220] width 927 height 440
click at [878, 187] on button "Start SOAP" at bounding box center [862, 191] width 33 height 11
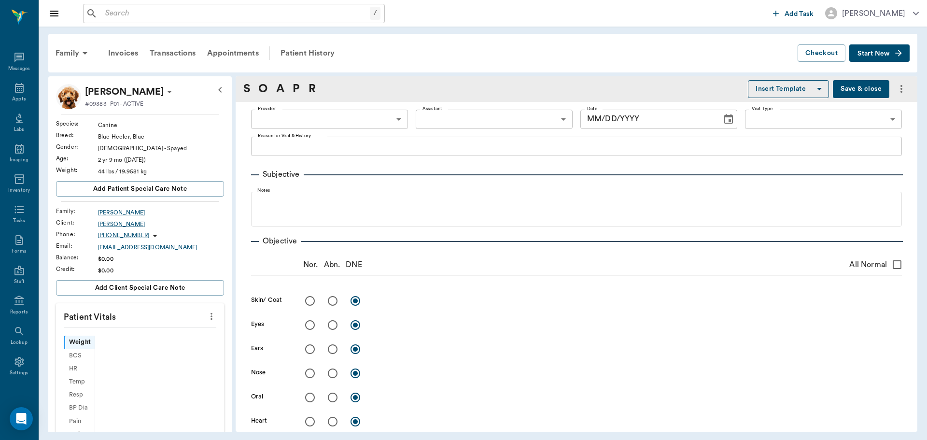
type input "63ee68728bdb516679580557"
type input "65d2be4f46e3a538d89b8c1c"
type textarea "EYE INJURY/OWNER IS AWARE OF EMERGENCY FEE/[PERSON_NAME]"
type input "[DATE]"
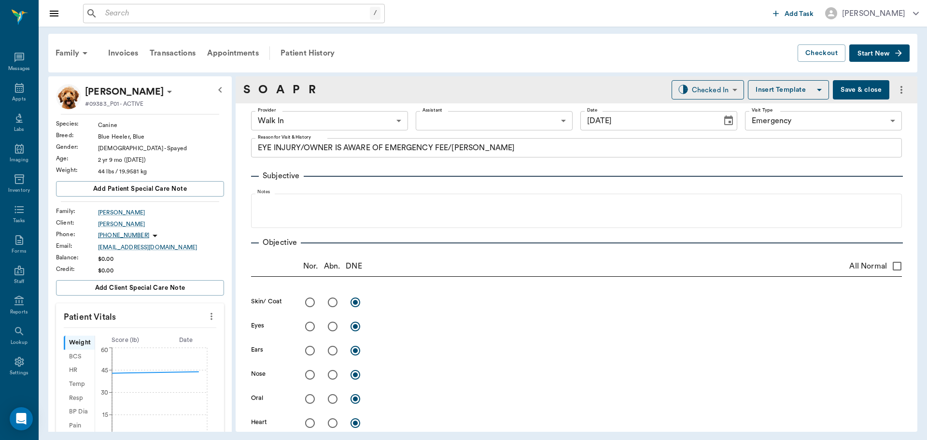
click at [206, 313] on icon "more" at bounding box center [211, 316] width 11 height 12
click at [174, 332] on span "Enter Vitals" at bounding box center [163, 333] width 81 height 10
click at [138, 345] on input "text" at bounding box center [140, 345] width 84 height 19
type input "48.5"
type input "102"
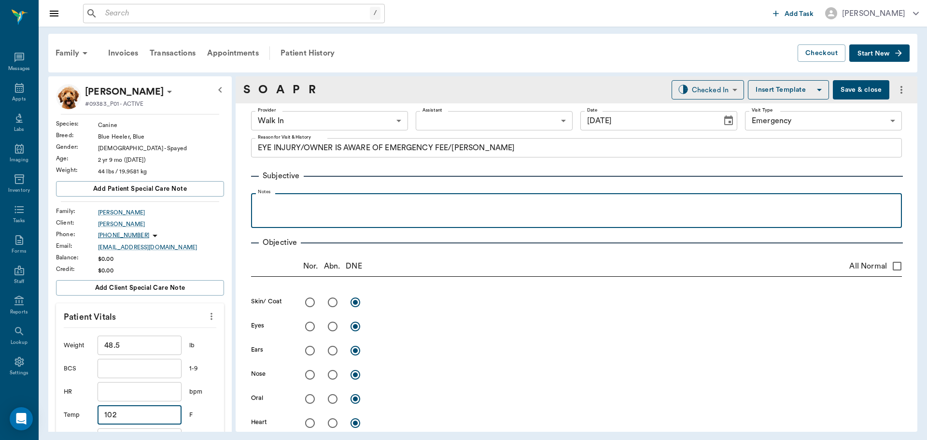
click at [342, 212] on div at bounding box center [576, 210] width 641 height 24
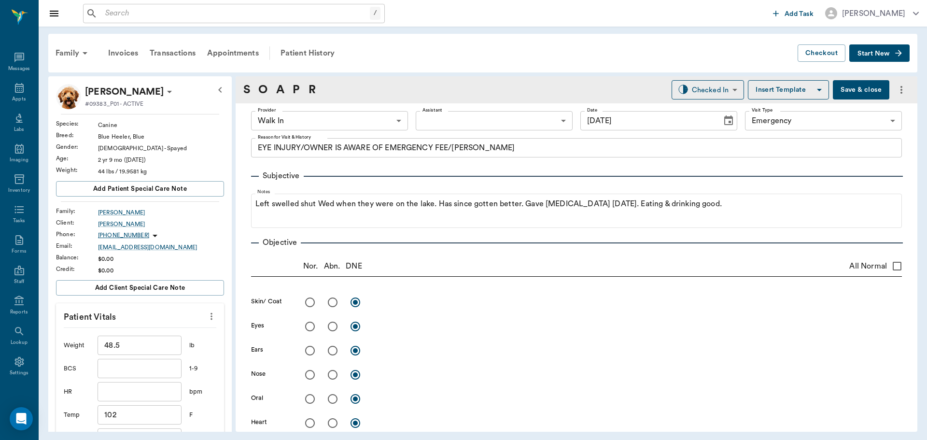
click at [861, 85] on button "Save & close" at bounding box center [861, 89] width 56 height 19
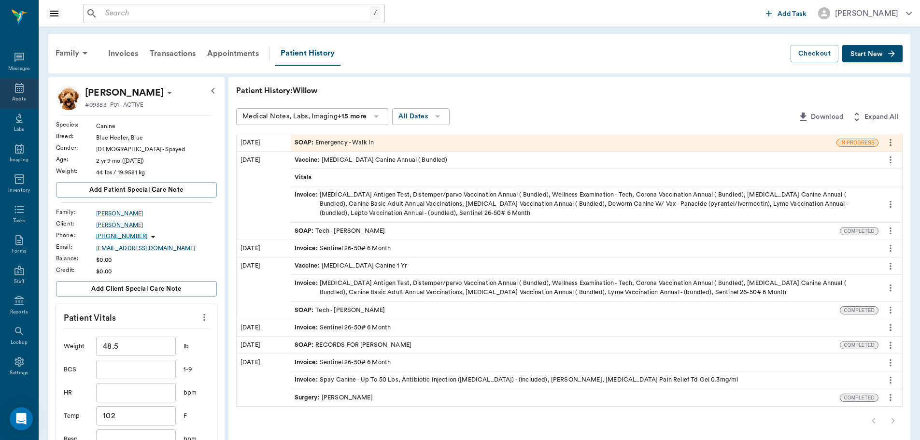
click at [8, 94] on div "Appts" at bounding box center [19, 93] width 38 height 30
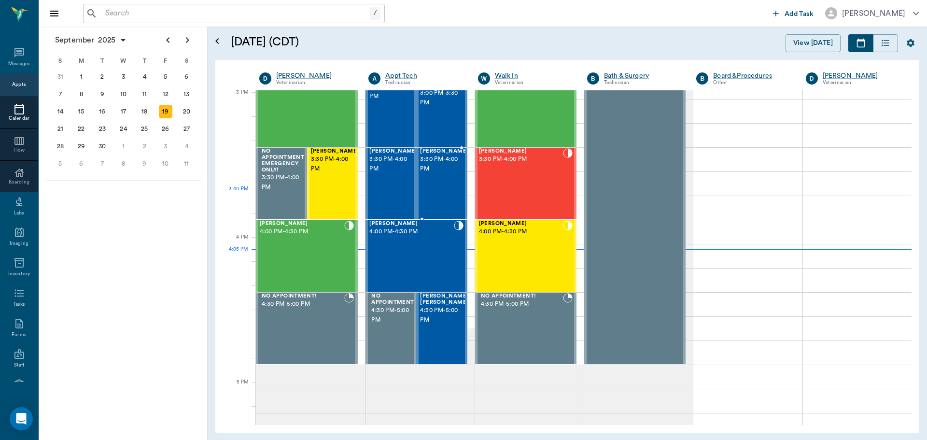
scroll to position [1015, 0]
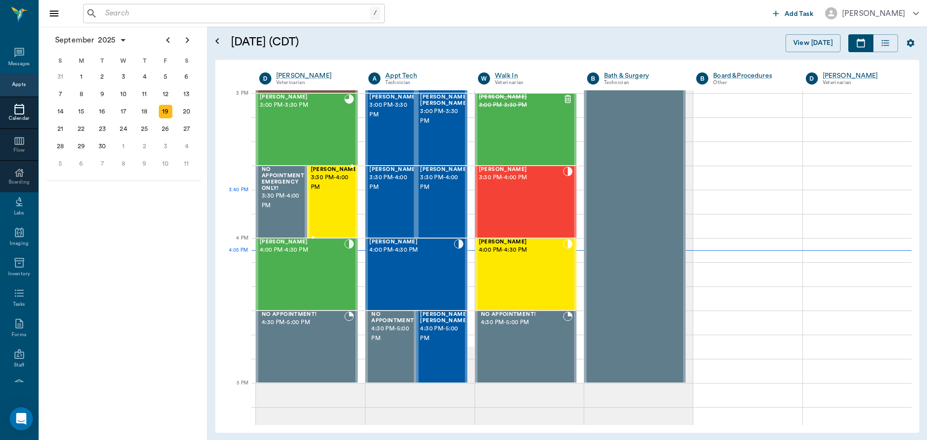
click at [331, 202] on div "KAILO Carroll 3:30 PM - 4:00 PM" at bounding box center [335, 202] width 48 height 70
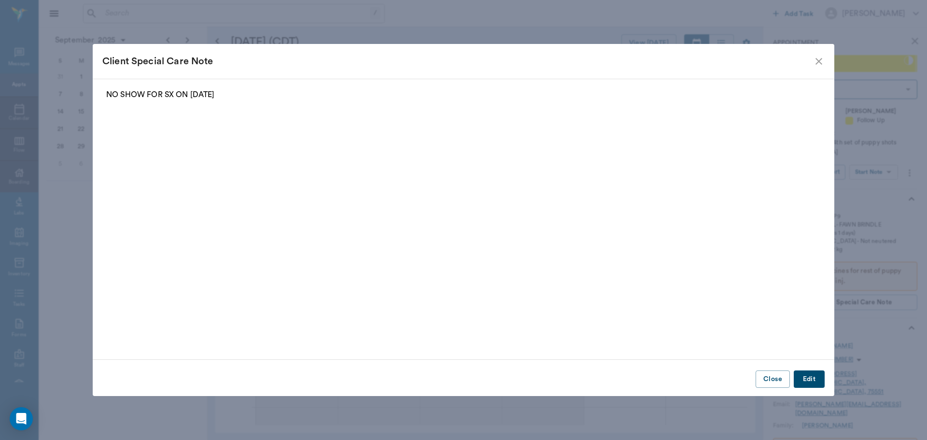
click at [819, 66] on icon "close" at bounding box center [819, 62] width 12 height 12
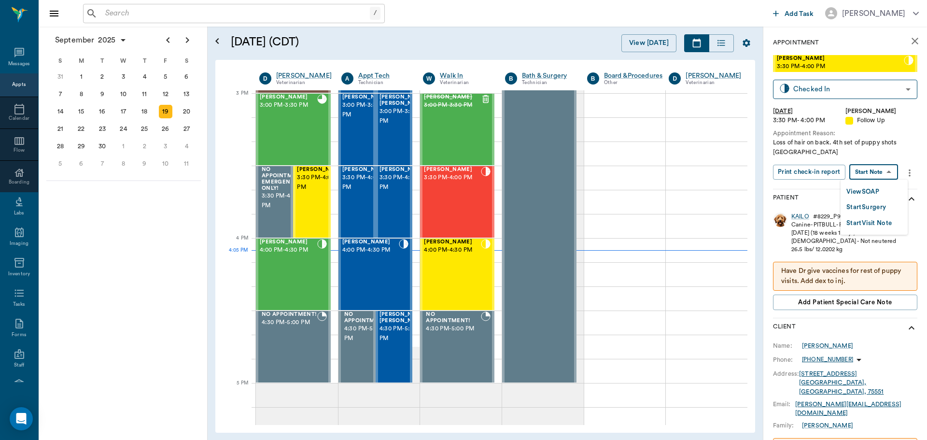
click at [873, 173] on body "/ ​ Add Task Dr. Bert Ellsworth Nectar Messages Appts Calendar Flow Boarding La…" at bounding box center [463, 220] width 927 height 440
click at [873, 189] on button "View SOAP" at bounding box center [862, 191] width 33 height 11
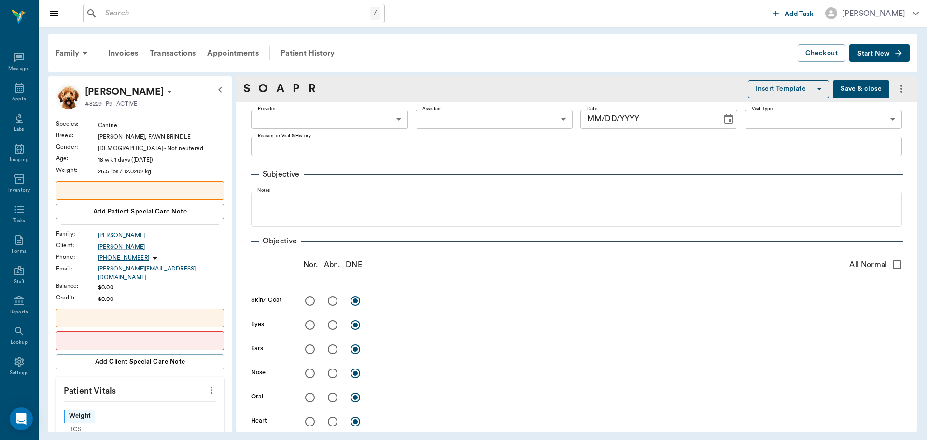
type input "63ec2f075fda476ae8351a4d"
type input "65d2be4f46e3a538d89b8c16"
type textarea "Loss of hair on back. 4th set of puppy shots Caryn"
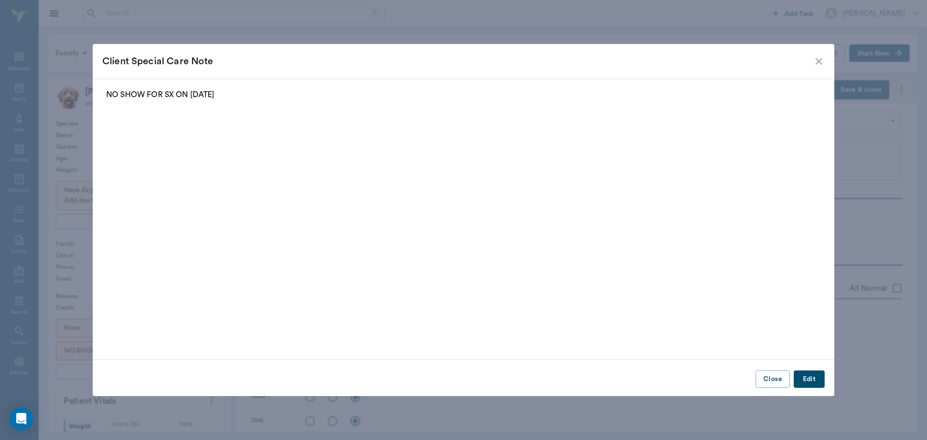
type input "[DATE]"
click at [820, 63] on icon "close" at bounding box center [819, 61] width 7 height 7
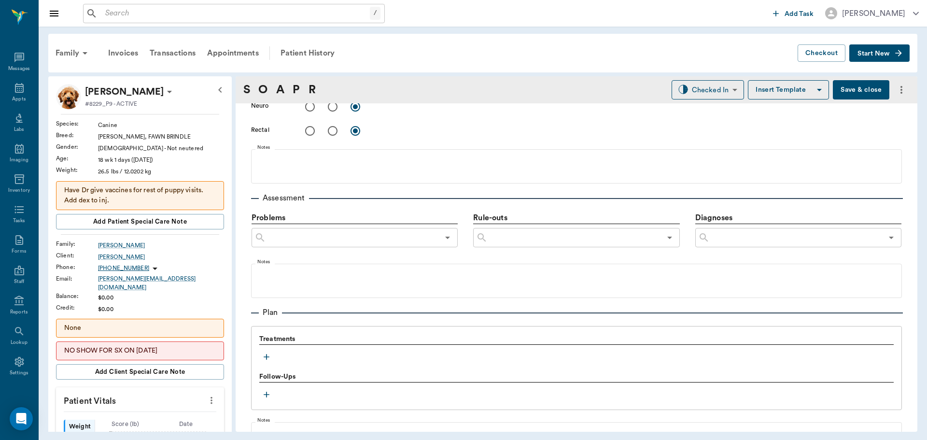
scroll to position [579, 0]
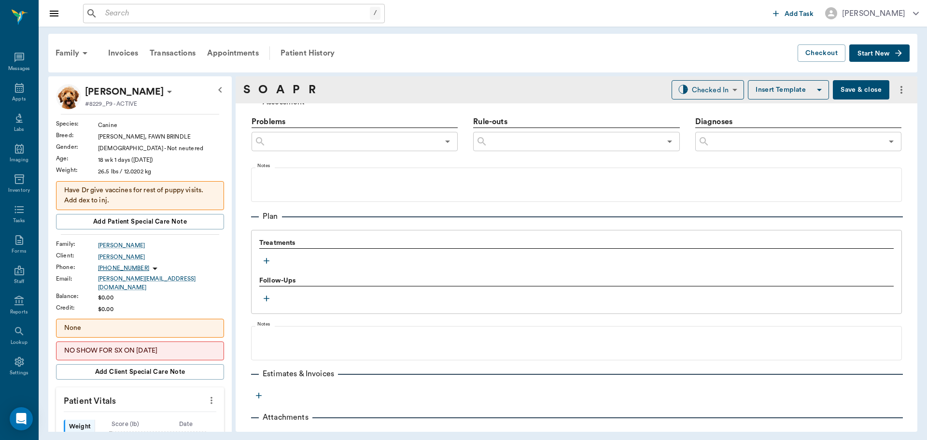
click at [269, 263] on icon "button" at bounding box center [267, 261] width 10 height 10
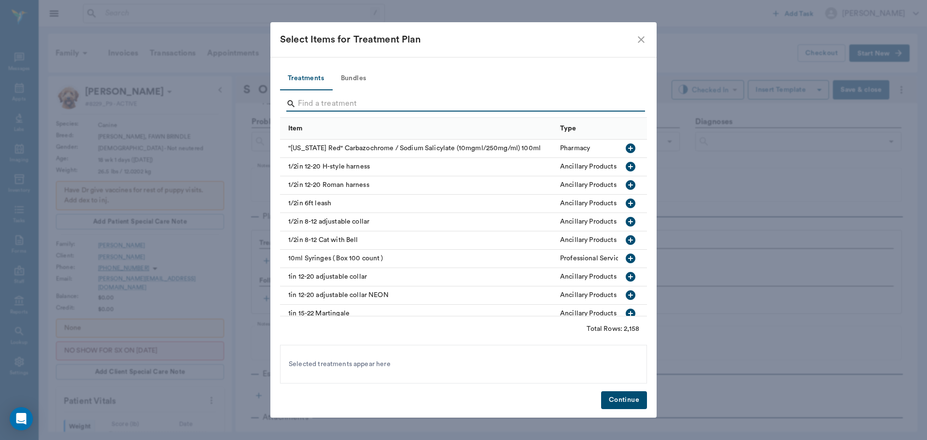
click at [366, 103] on input "Search" at bounding box center [464, 103] width 333 height 15
click at [363, 75] on button "Bundles" at bounding box center [353, 78] width 43 height 23
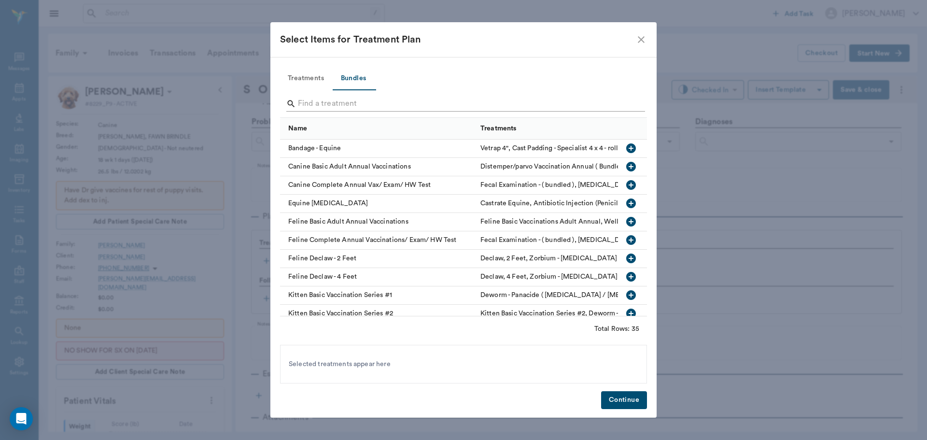
click at [359, 97] on input "Search" at bounding box center [464, 103] width 333 height 15
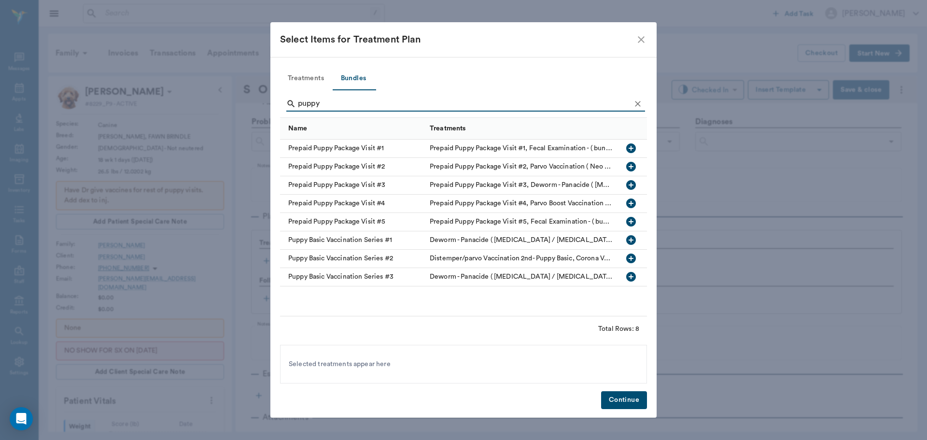
type input "puppy"
click at [631, 203] on icon "button" at bounding box center [631, 203] width 12 height 12
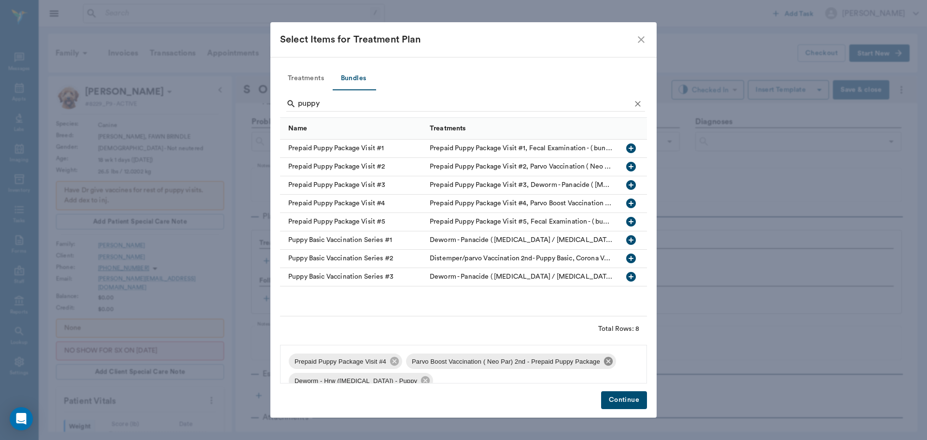
click at [605, 363] on icon at bounding box center [608, 361] width 9 height 9
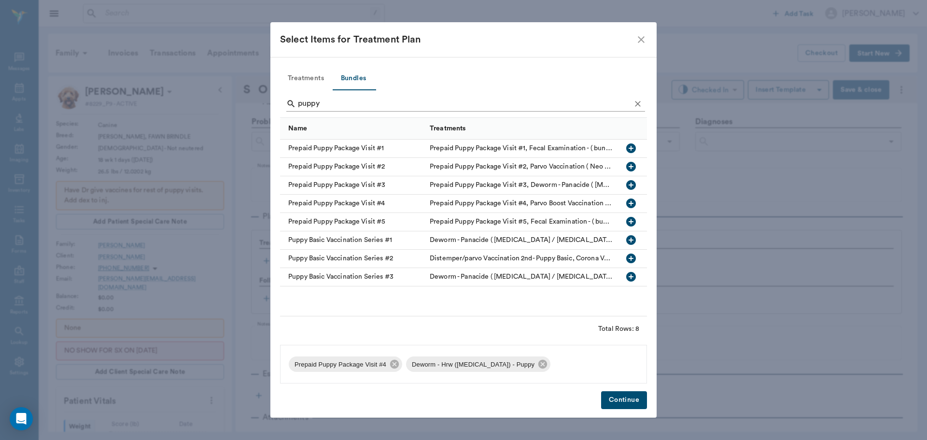
click at [636, 106] on icon "Clear" at bounding box center [638, 104] width 6 height 6
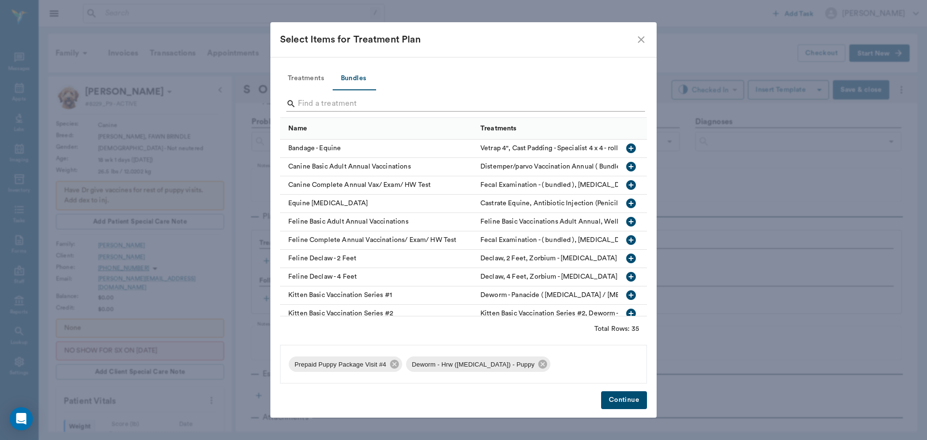
click at [350, 99] on input "Search" at bounding box center [464, 103] width 333 height 15
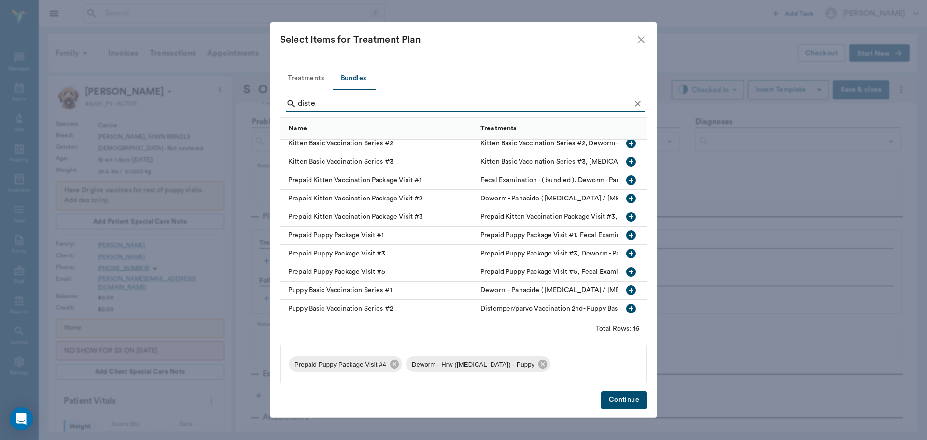
scroll to position [124, 0]
type input "diste"
click at [314, 80] on button "Treatments" at bounding box center [306, 78] width 52 height 23
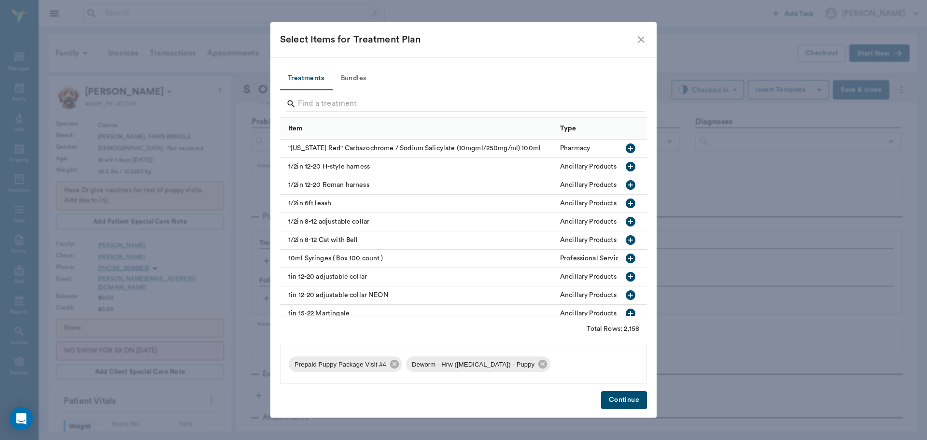
click at [321, 101] on input "Search" at bounding box center [464, 103] width 333 height 15
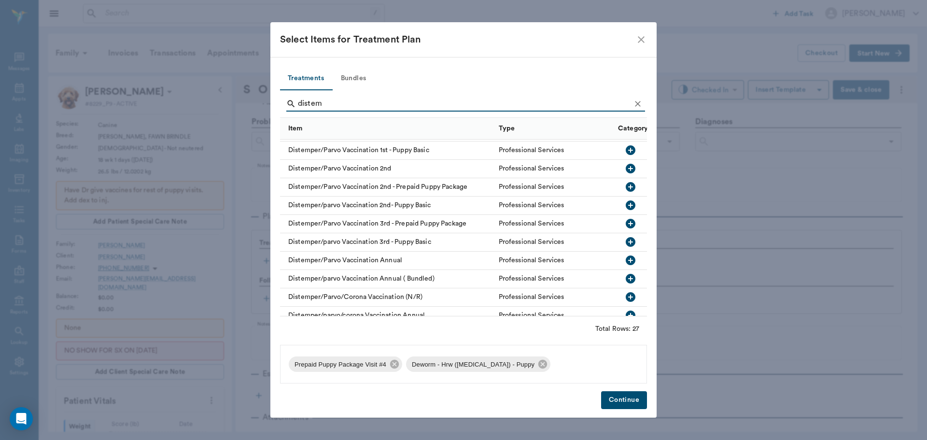
scroll to position [193, 0]
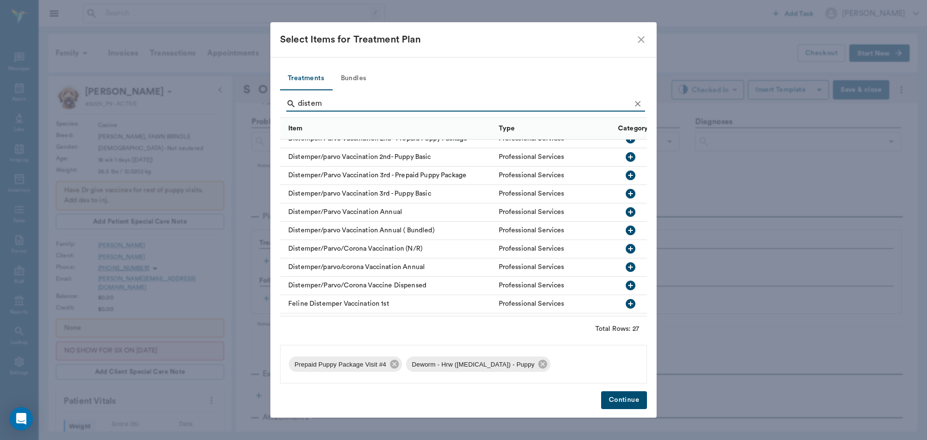
type input "distem"
click at [626, 229] on icon "button" at bounding box center [631, 230] width 10 height 10
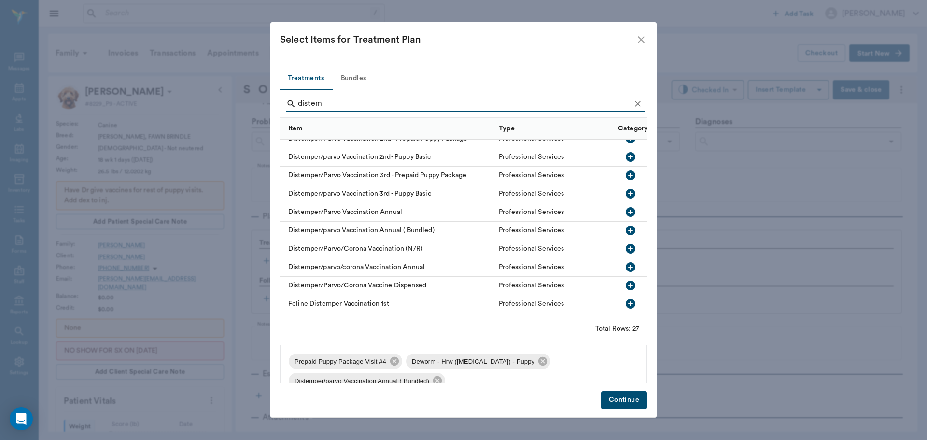
click at [612, 394] on button "Continue" at bounding box center [624, 400] width 46 height 18
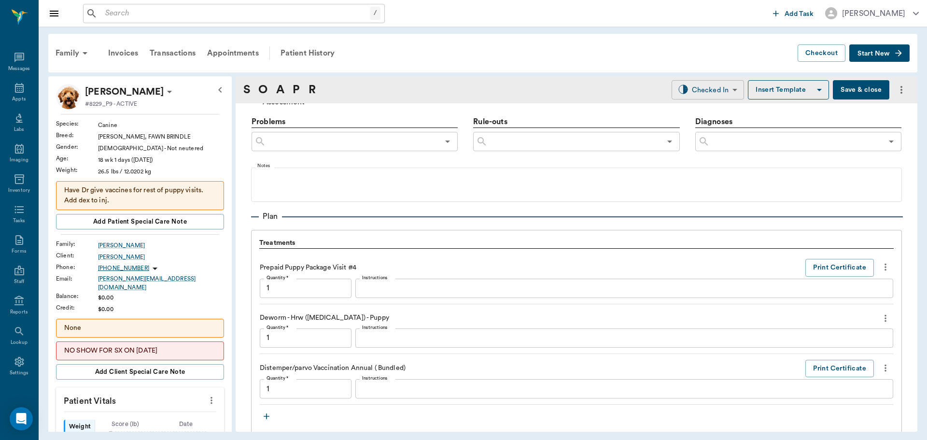
click at [704, 87] on body "/ ​ Add Task Dr. Bert Ellsworth Nectar Messages Appts Labs Imaging Inventory Ta…" at bounding box center [463, 220] width 927 height 440
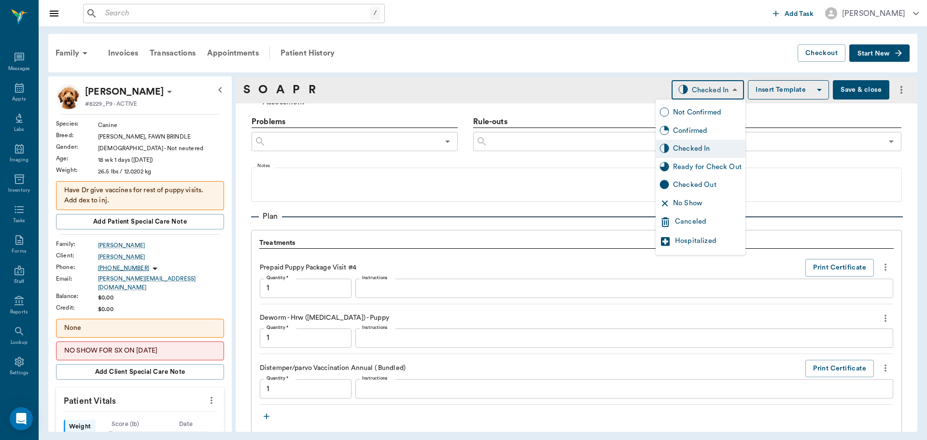
type input "1.00"
click at [723, 170] on div "Ready for Check Out" at bounding box center [707, 167] width 69 height 11
type input "READY_TO_CHECKOUT"
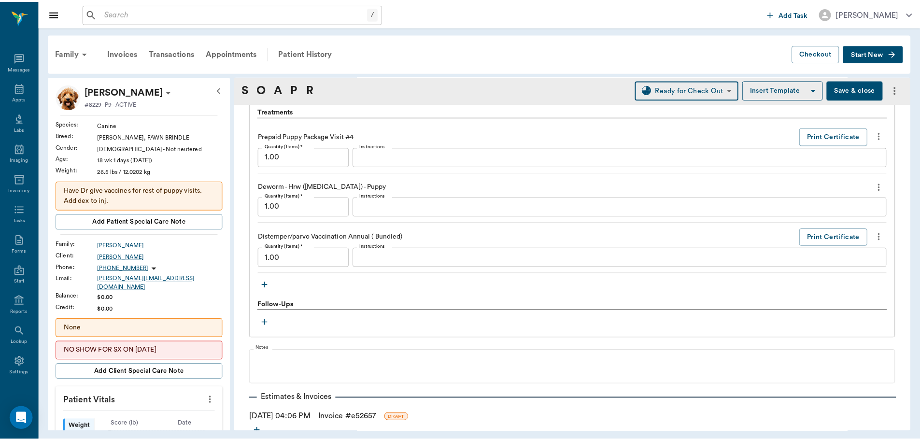
scroll to position [724, 0]
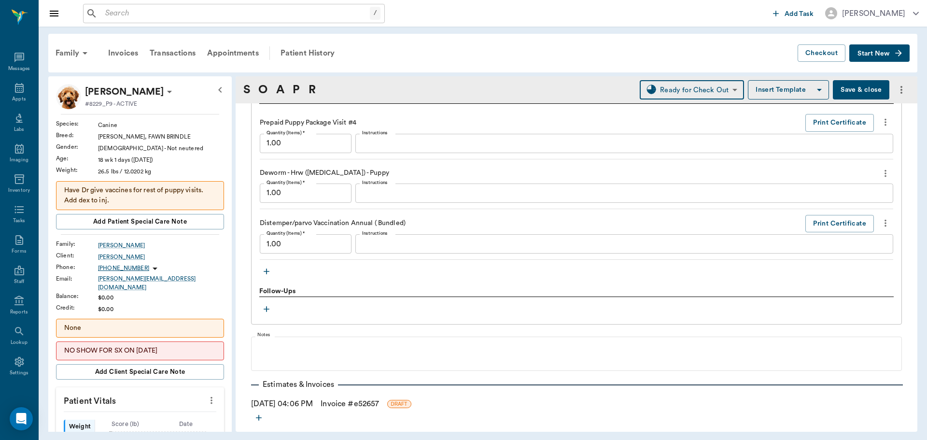
drag, startPoint x: 351, startPoint y: 404, endPoint x: 367, endPoint y: 401, distance: 16.6
click at [351, 404] on link "Invoice # e52657" at bounding box center [350, 404] width 58 height 12
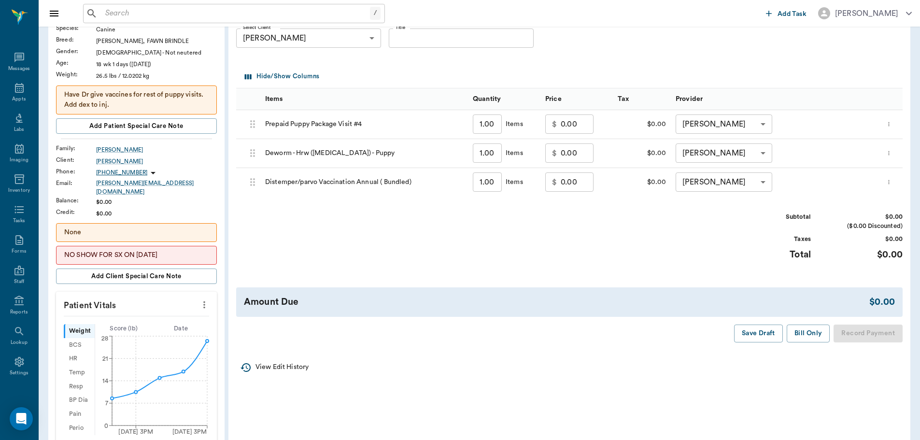
scroll to position [97, 0]
click at [806, 334] on button "Bill Only" at bounding box center [808, 333] width 43 height 18
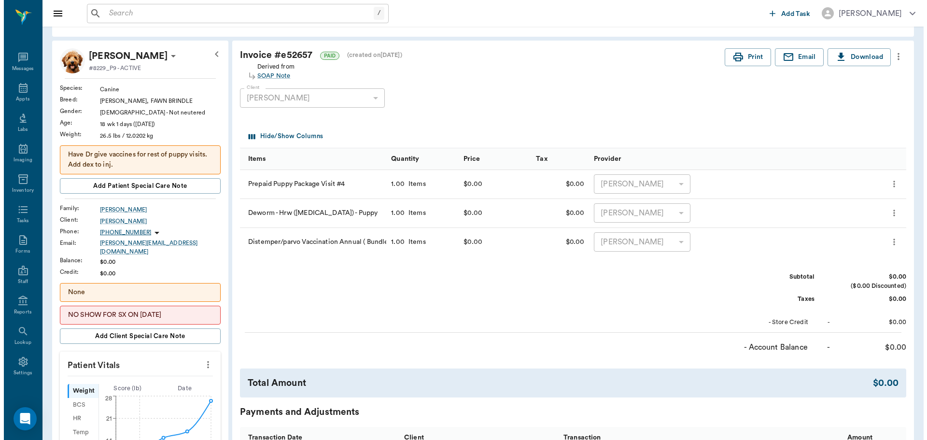
scroll to position [0, 0]
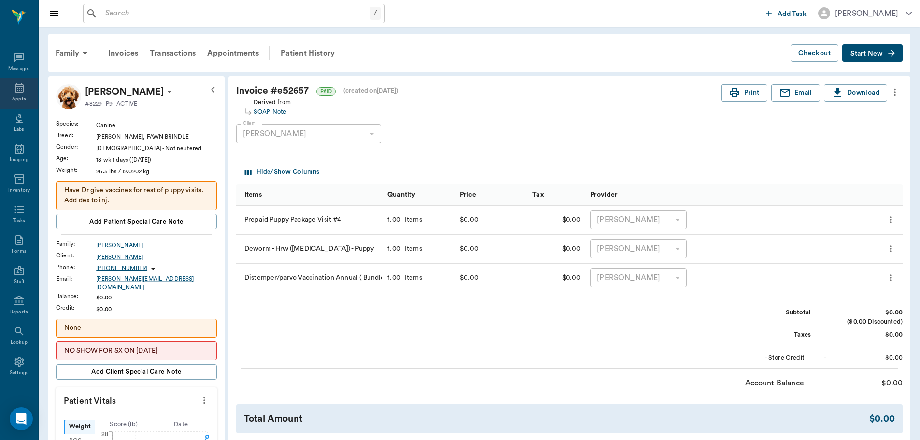
click at [14, 90] on icon at bounding box center [20, 88] width 12 height 12
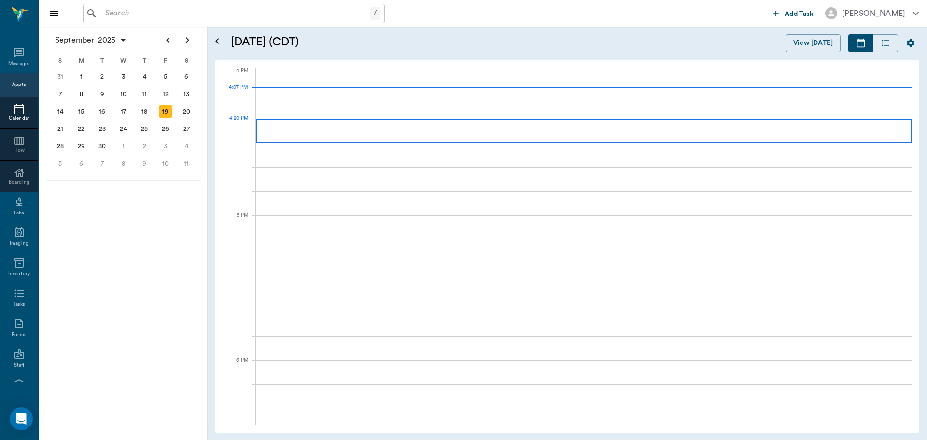
scroll to position [1160, 0]
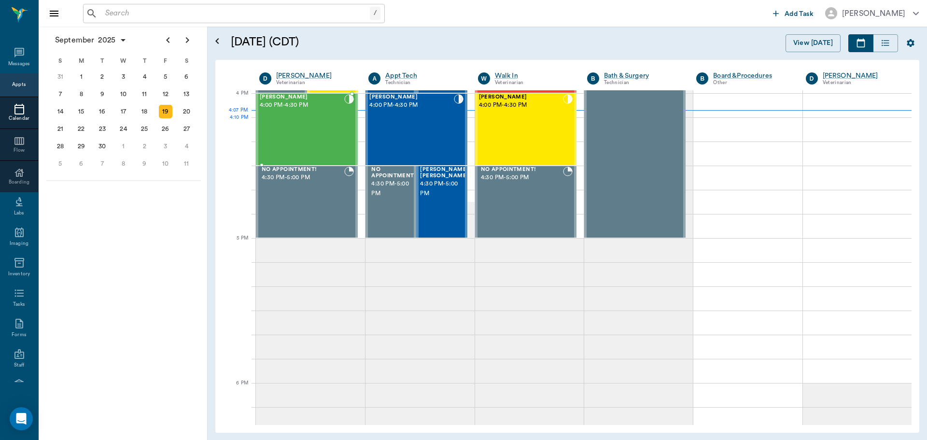
click at [309, 129] on div "[PERSON_NAME] 4:00 PM - 4:30 PM" at bounding box center [302, 129] width 84 height 70
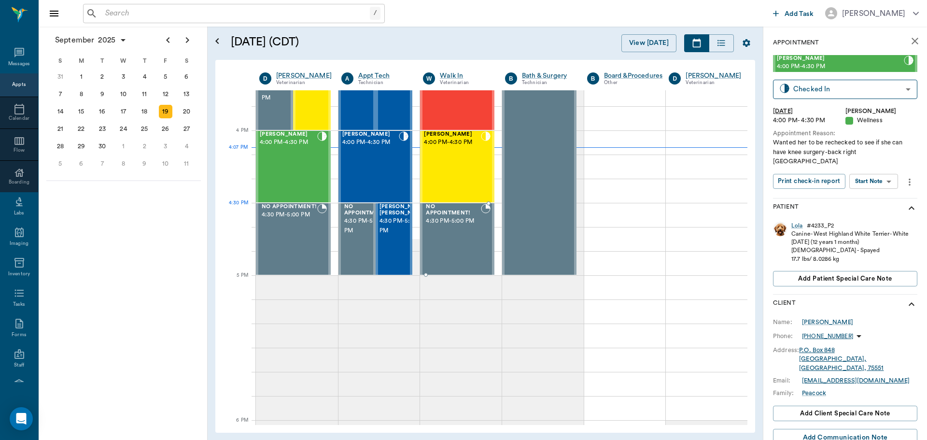
scroll to position [1112, 0]
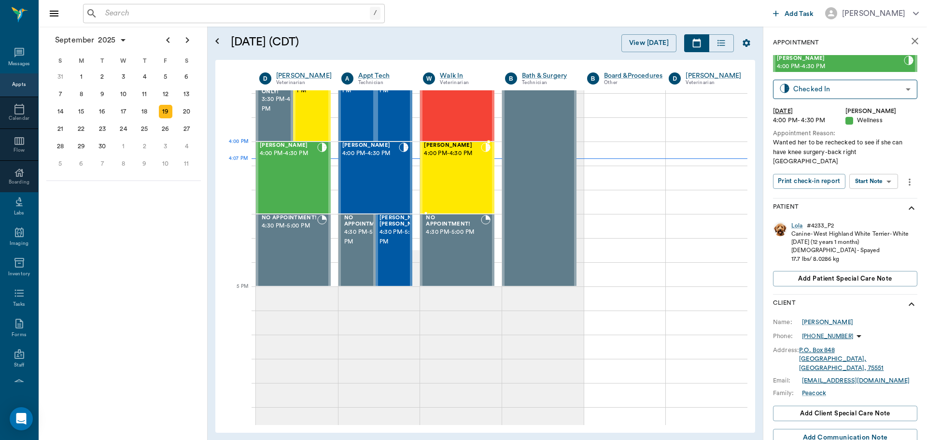
click at [456, 162] on div "[PERSON_NAME] 4:00 PM - 4:30 PM" at bounding box center [452, 177] width 57 height 70
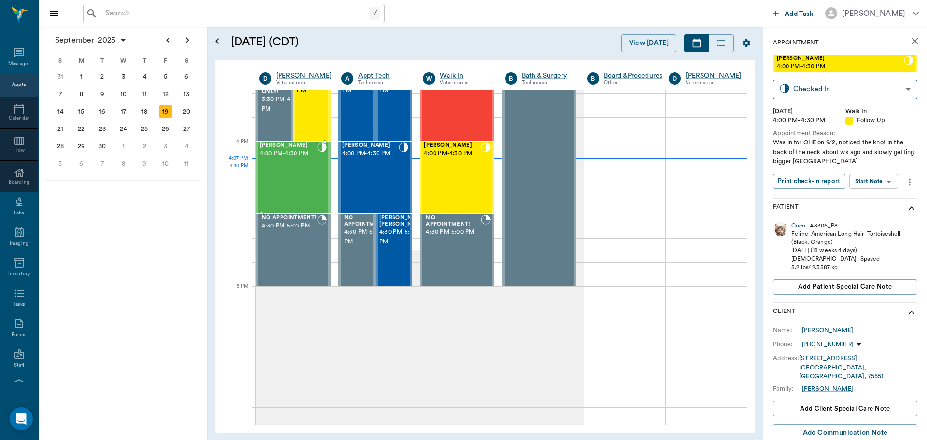
click at [296, 184] on div "[PERSON_NAME] 4:00 PM - 4:30 PM" at bounding box center [288, 177] width 57 height 70
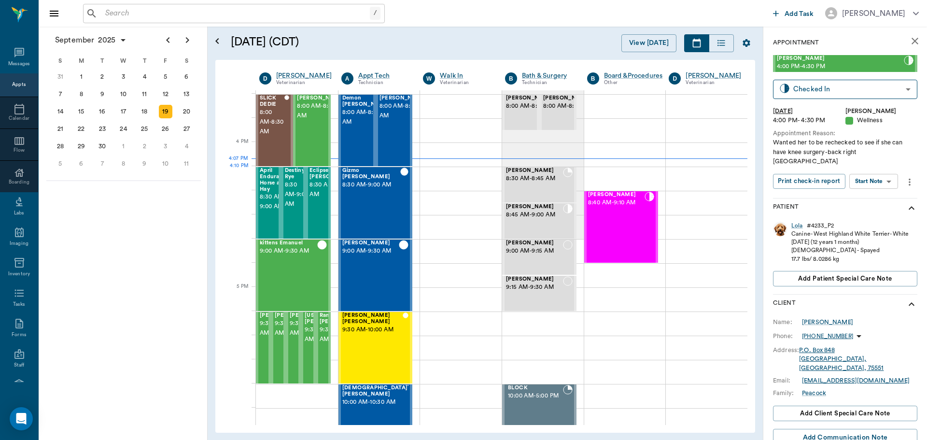
scroll to position [1112, 0]
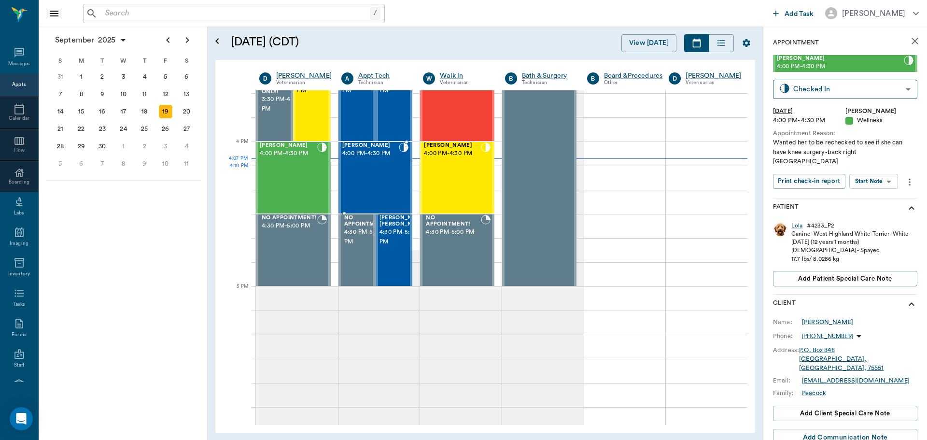
click at [363, 174] on div "Bandit [PERSON_NAME] 4:00 PM - 4:30 PM" at bounding box center [370, 177] width 57 height 70
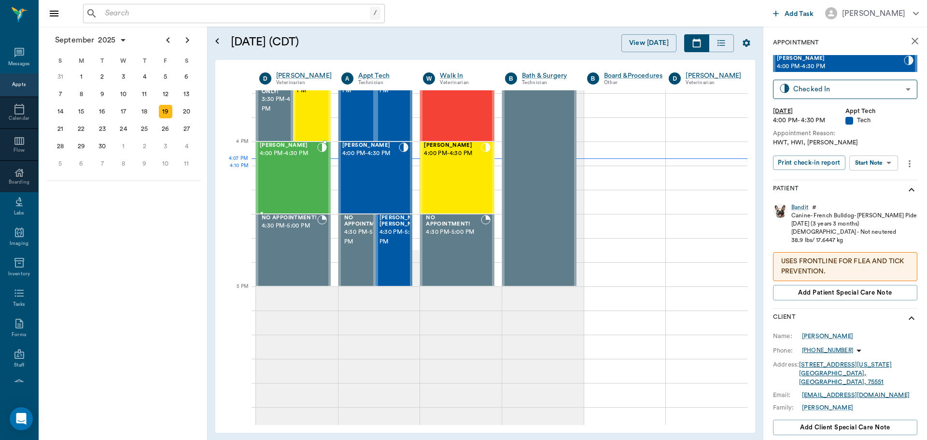
click at [310, 174] on div "[PERSON_NAME] 4:00 PM - 4:30 PM" at bounding box center [288, 177] width 57 height 70
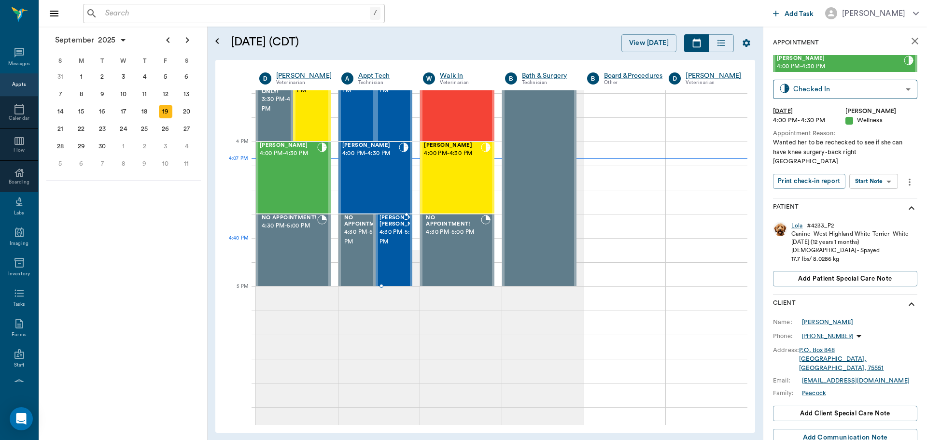
click at [394, 256] on div "Pugsley McKinley-Watson 4:30 PM - 5:00 PM" at bounding box center [404, 250] width 48 height 70
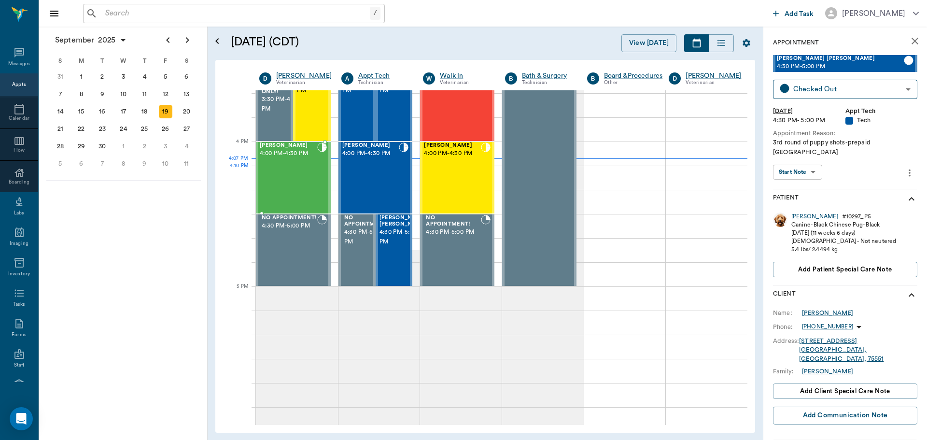
click at [279, 171] on div "[PERSON_NAME] 4:00 PM - 4:30 PM" at bounding box center [288, 177] width 57 height 70
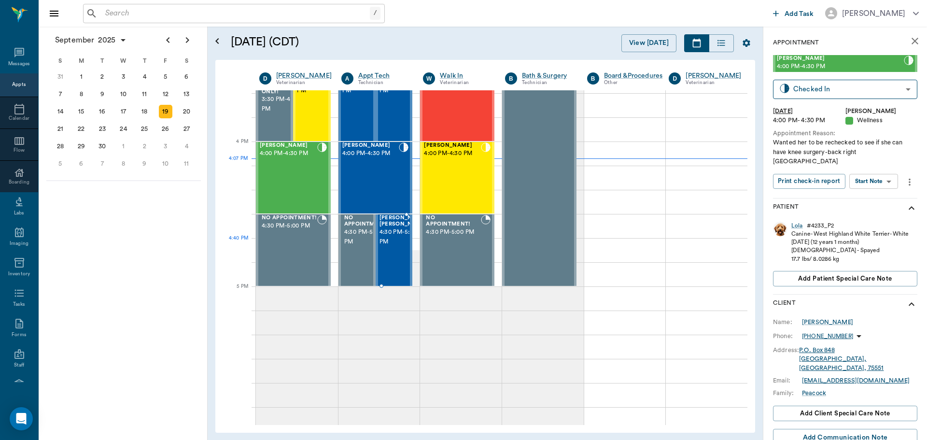
click at [386, 247] on span "4:30 PM - 5:00 PM" at bounding box center [404, 236] width 48 height 19
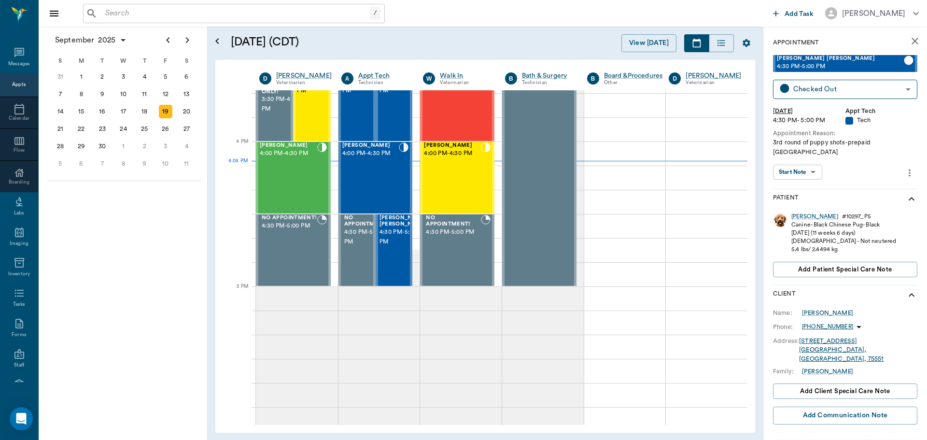
click at [909, 169] on icon "more" at bounding box center [910, 172] width 2 height 7
click at [877, 180] on span "Edit appointment" at bounding box center [861, 180] width 81 height 10
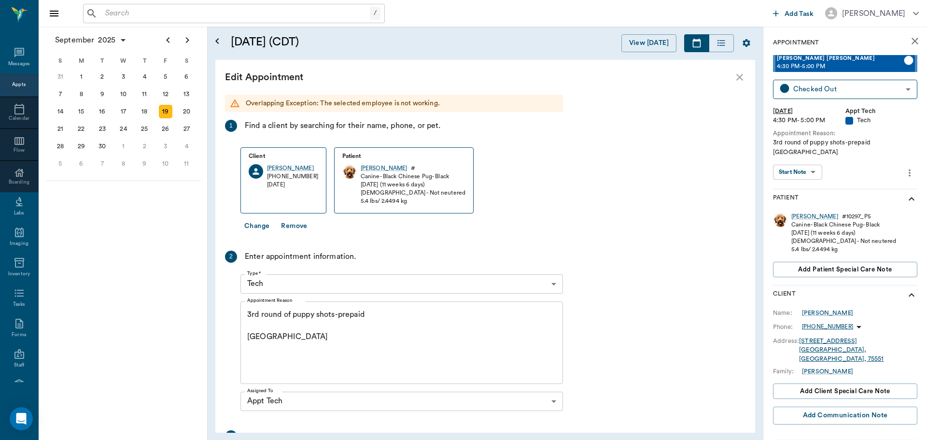
click at [732, 217] on div "Overlapping Exception: The selected employee is not working. 1 Find a client by…" at bounding box center [485, 264] width 540 height 338
click at [737, 78] on icon "close" at bounding box center [740, 77] width 12 height 12
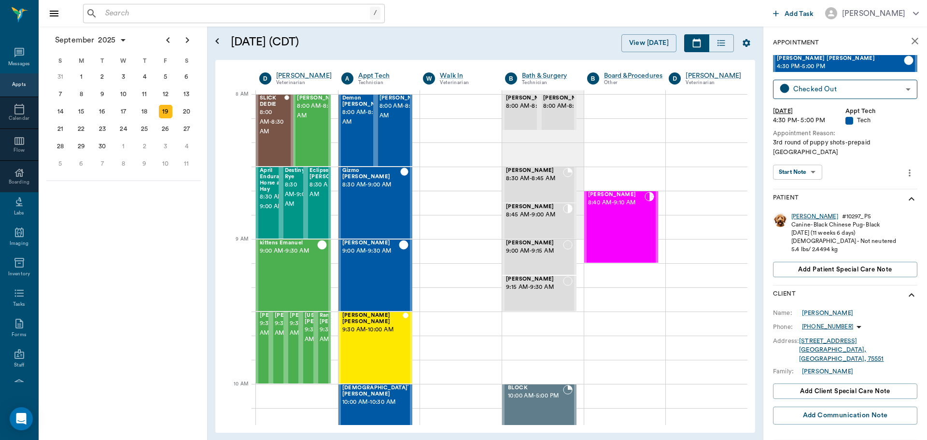
click at [803, 212] on div "Pugsley" at bounding box center [814, 216] width 47 height 8
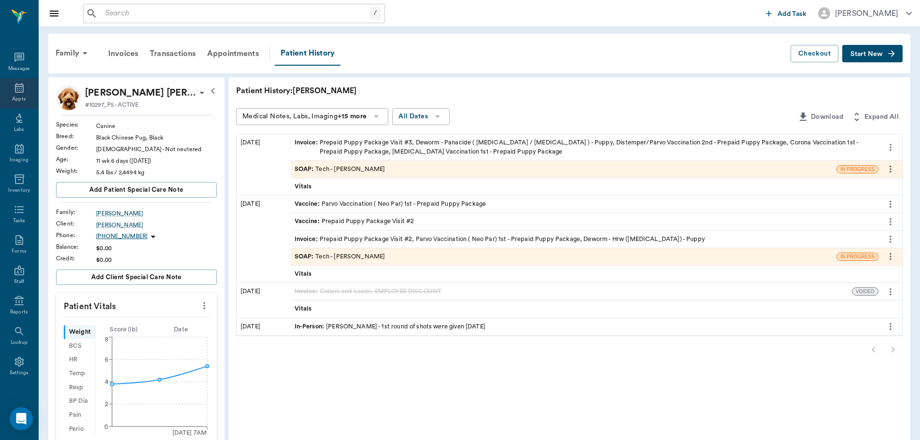
click at [18, 92] on icon at bounding box center [19, 88] width 9 height 10
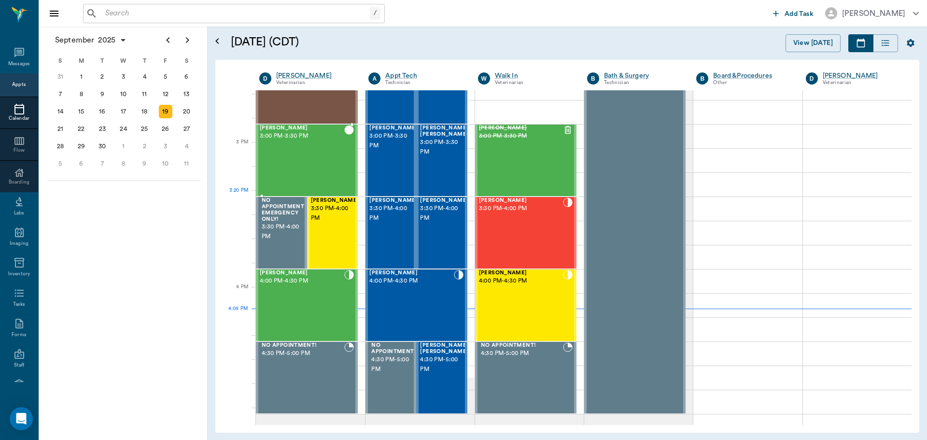
scroll to position [966, 0]
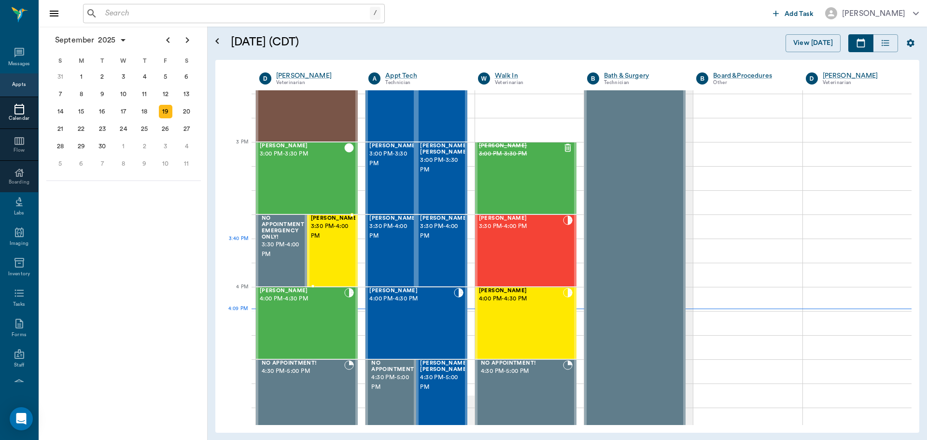
click at [330, 241] on span "3:30 PM - 4:00 PM" at bounding box center [335, 231] width 48 height 19
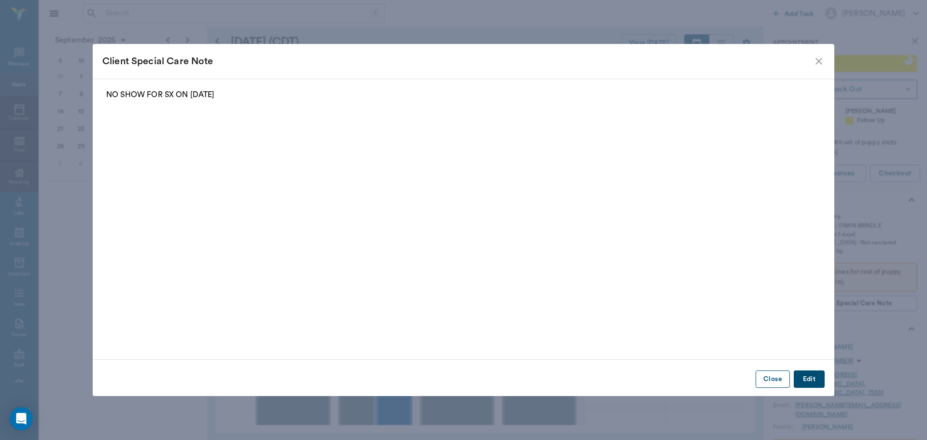
click at [776, 375] on button "Close" at bounding box center [773, 379] width 34 height 18
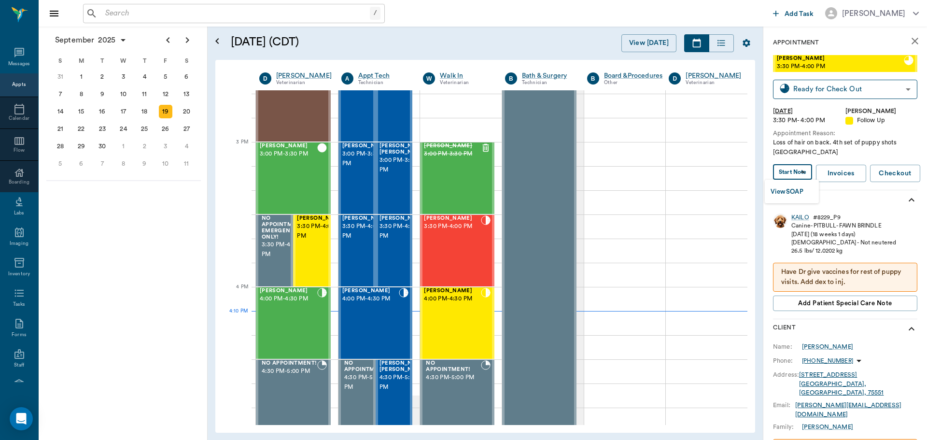
click at [798, 173] on body "/ ​ Add Task Dr. Bert Ellsworth Nectar Messages Appts Calendar Flow Boarding La…" at bounding box center [463, 220] width 927 height 440
click at [802, 194] on button "View SOAP" at bounding box center [787, 191] width 33 height 11
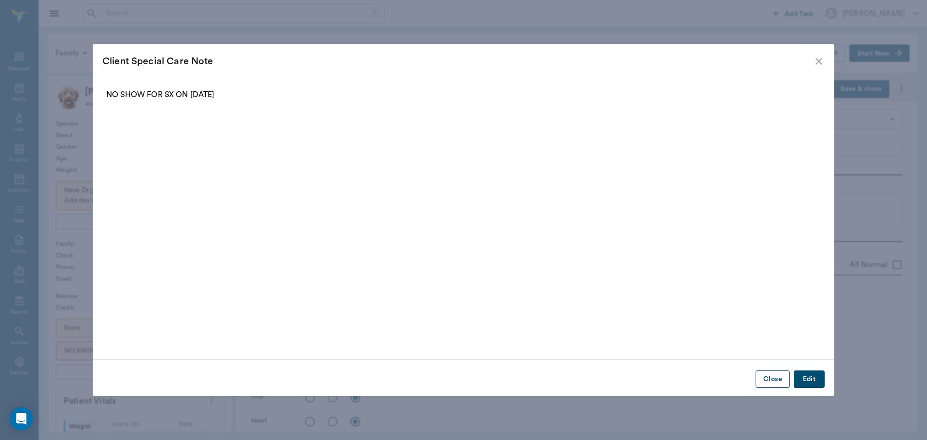
type input "63ec2f075fda476ae8351a4d"
type input "65d2be4f46e3a538d89b8c16"
type textarea "Loss of hair on back. 4th set of puppy shots Caryn"
type input "[DATE]"
click at [762, 380] on button "Close" at bounding box center [773, 379] width 34 height 18
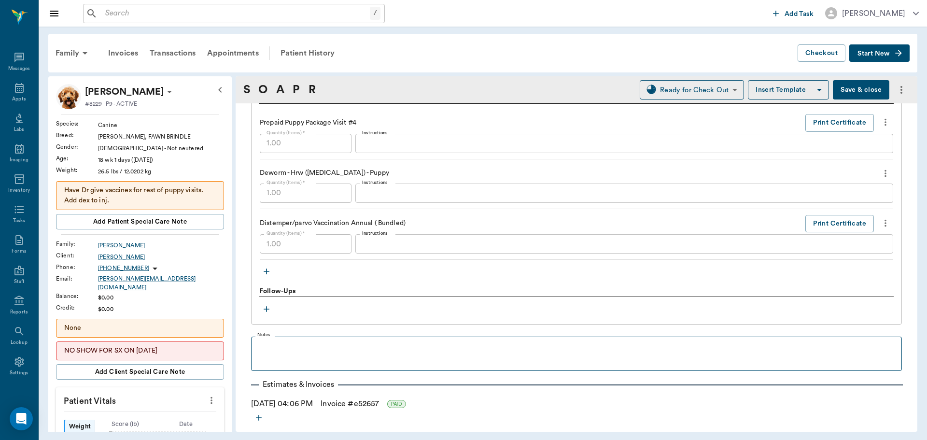
scroll to position [765, 0]
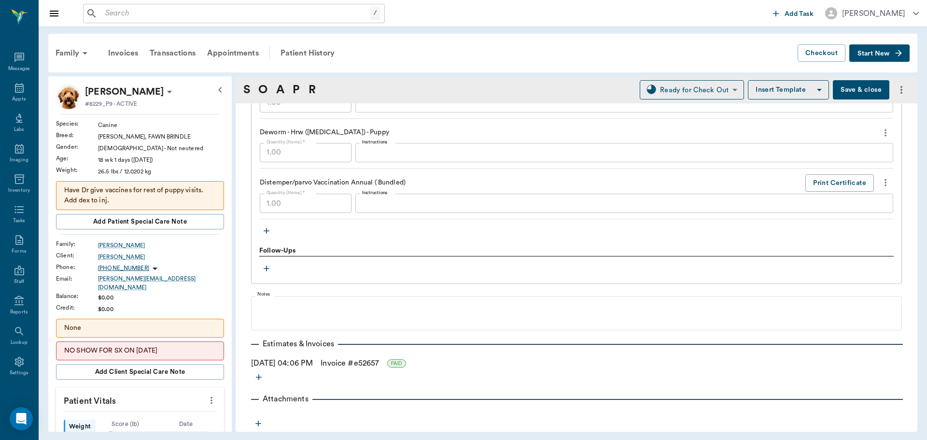
click at [265, 228] on icon "button" at bounding box center [267, 231] width 10 height 10
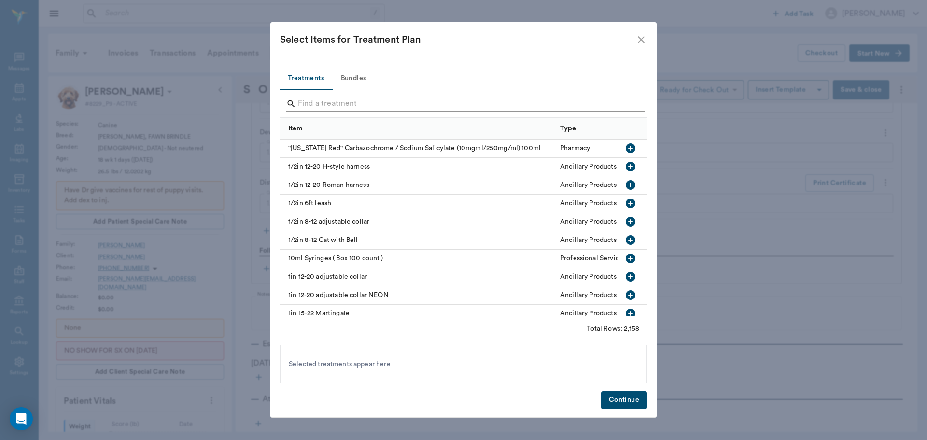
click at [322, 99] on input "Search" at bounding box center [464, 103] width 333 height 15
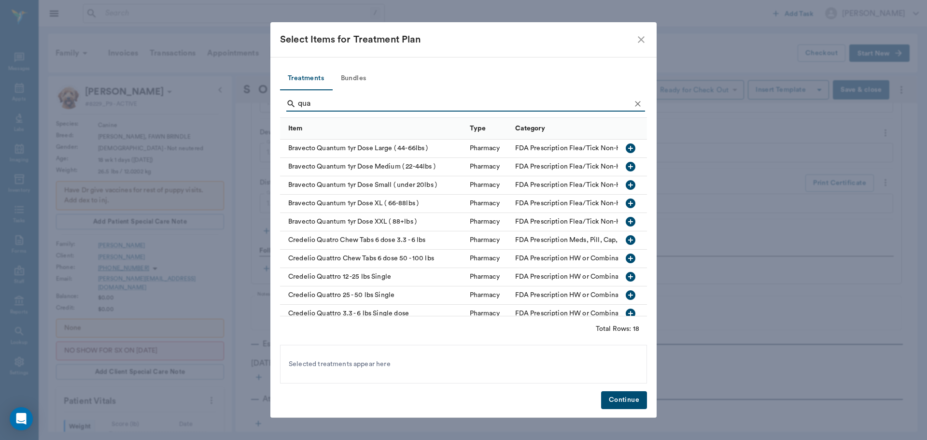
type input "qua"
click at [625, 294] on icon "button" at bounding box center [631, 295] width 12 height 12
click at [634, 398] on button "Continue" at bounding box center [624, 400] width 46 height 18
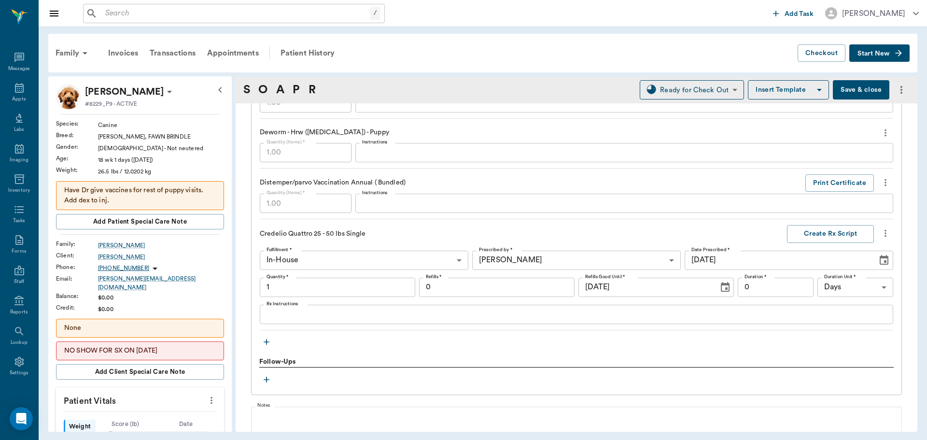
type input "1.00"
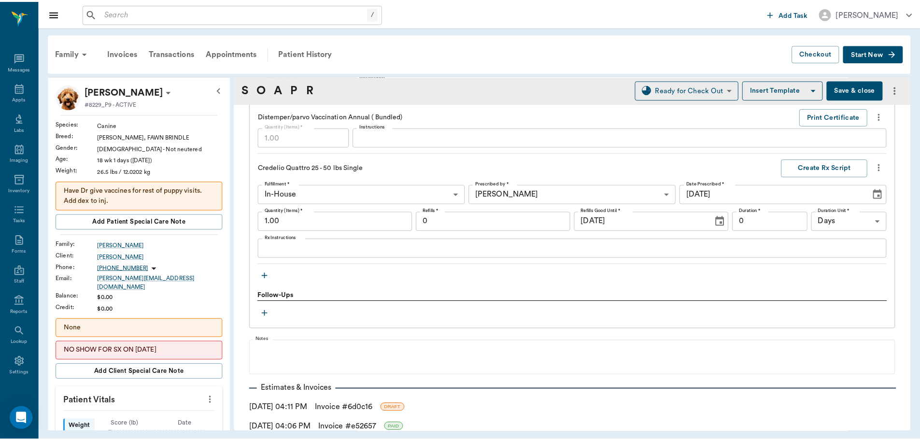
scroll to position [895, 0]
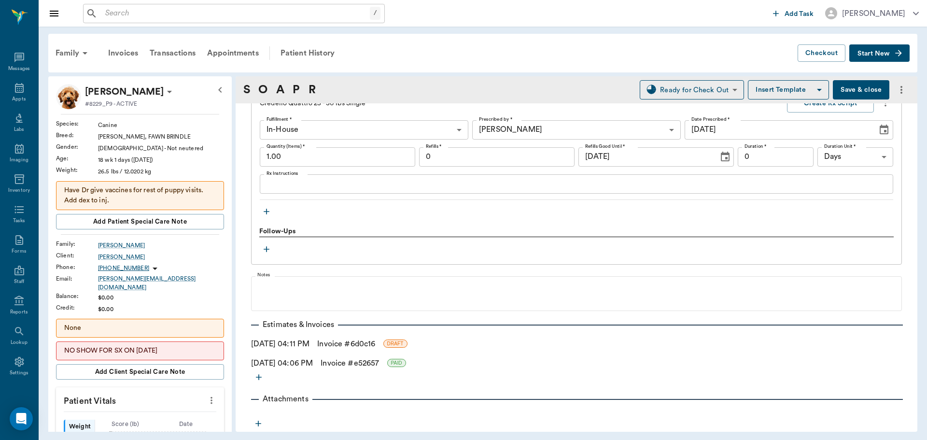
click at [358, 361] on link "Invoice # e52657" at bounding box center [350, 363] width 58 height 12
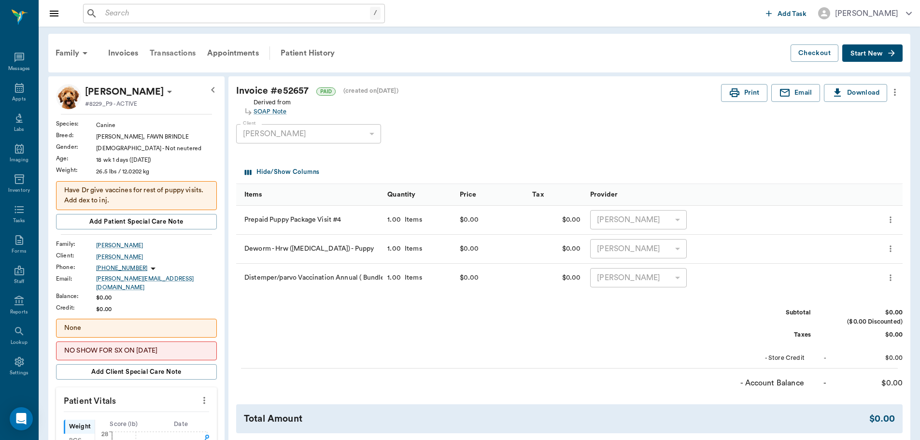
click at [177, 53] on div "Transactions" at bounding box center [172, 53] width 57 height 23
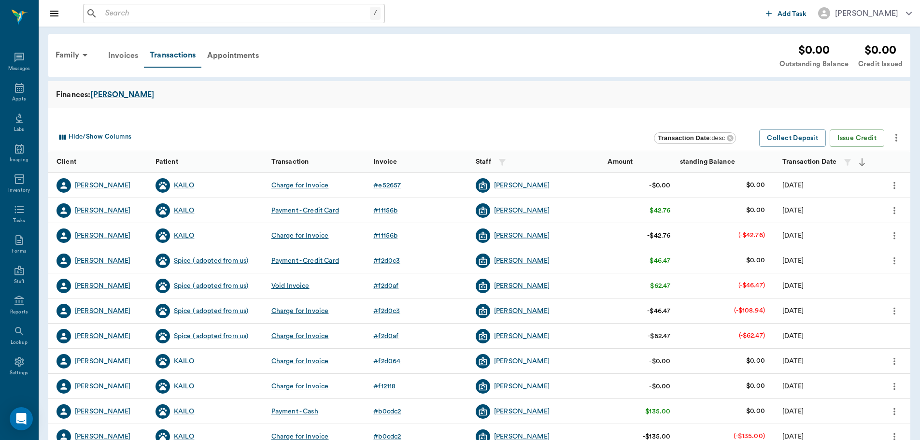
click at [116, 56] on div "Invoices" at bounding box center [123, 55] width 42 height 23
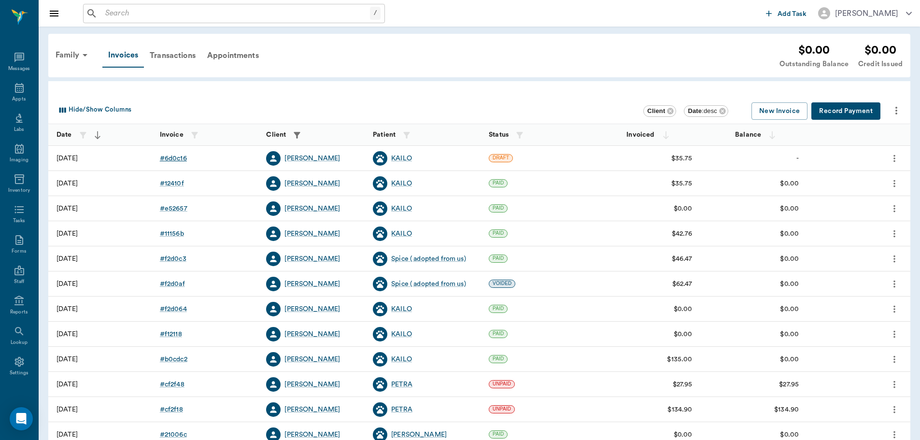
click at [181, 158] on div "# 6d0c16" at bounding box center [173, 159] width 27 height 10
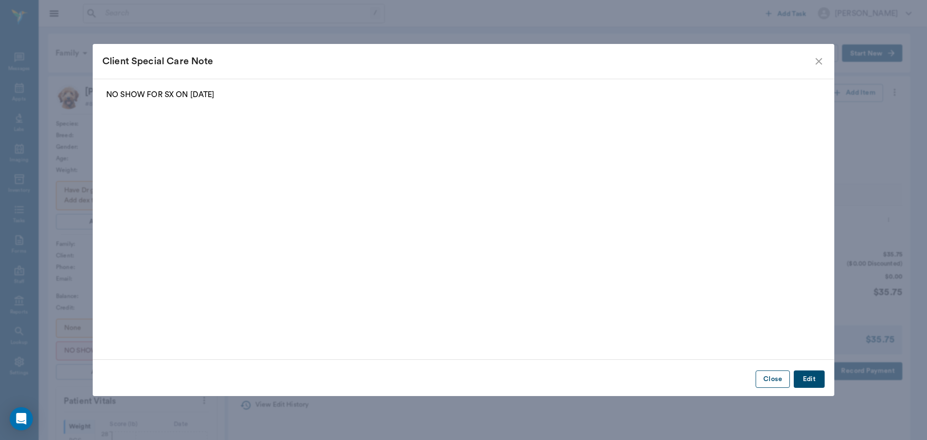
click at [774, 380] on button "Close" at bounding box center [773, 379] width 34 height 18
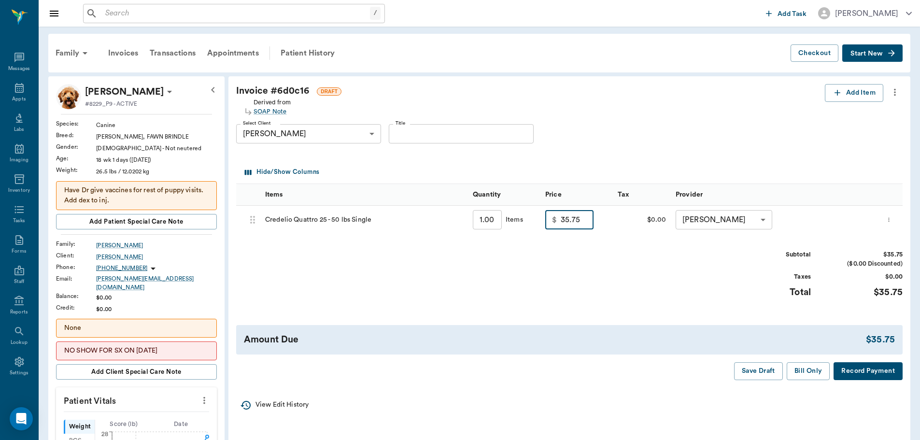
click at [582, 223] on input "35.75" at bounding box center [577, 219] width 33 height 19
type input "0.00"
click at [809, 372] on button "Bill Only" at bounding box center [808, 371] width 43 height 18
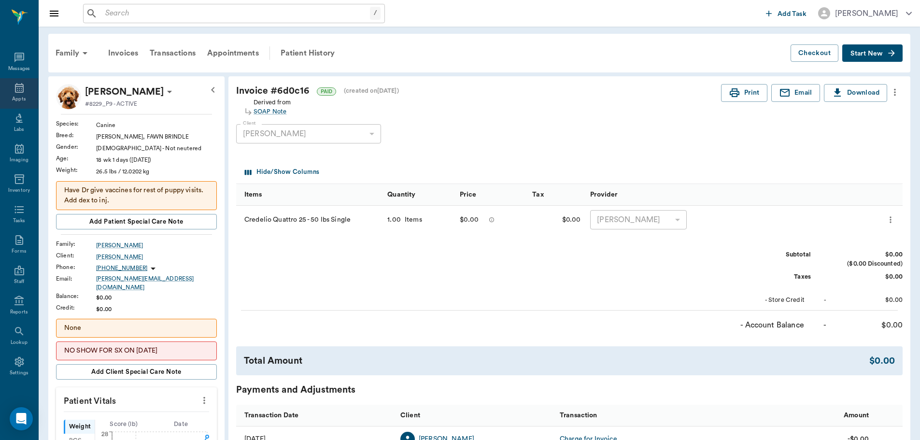
click at [14, 93] on icon at bounding box center [20, 88] width 12 height 12
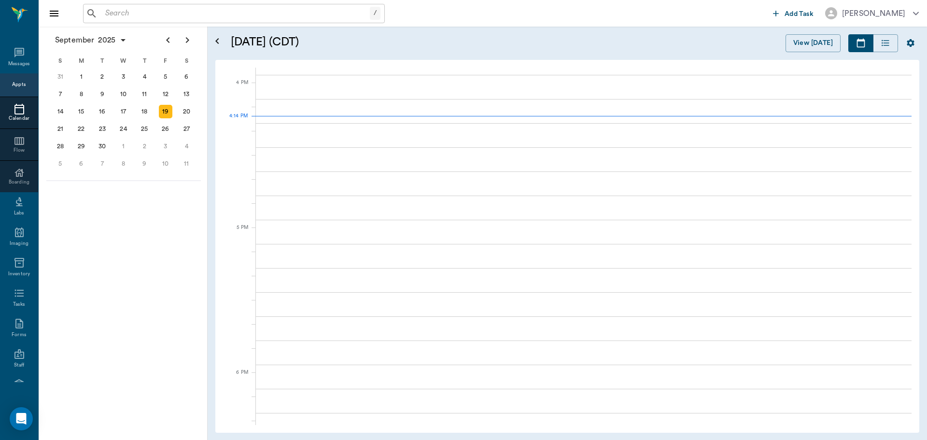
scroll to position [1161, 0]
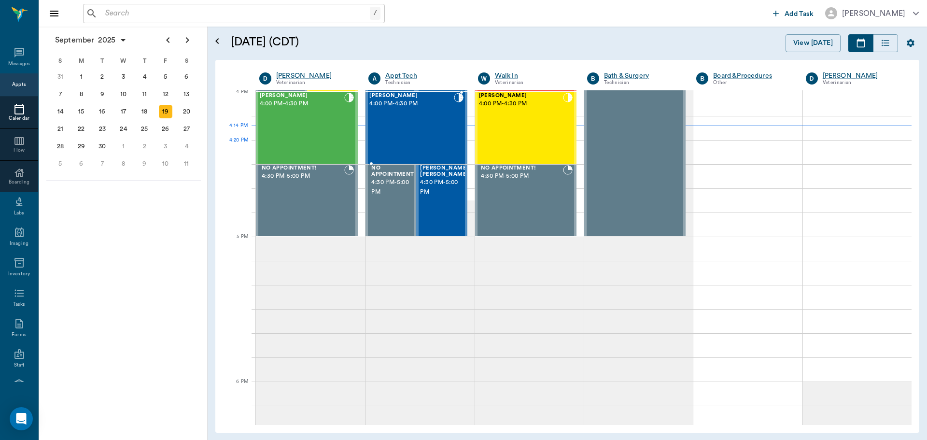
click at [405, 141] on div "Bandit Davis 4:00 PM - 4:30 PM" at bounding box center [411, 128] width 84 height 70
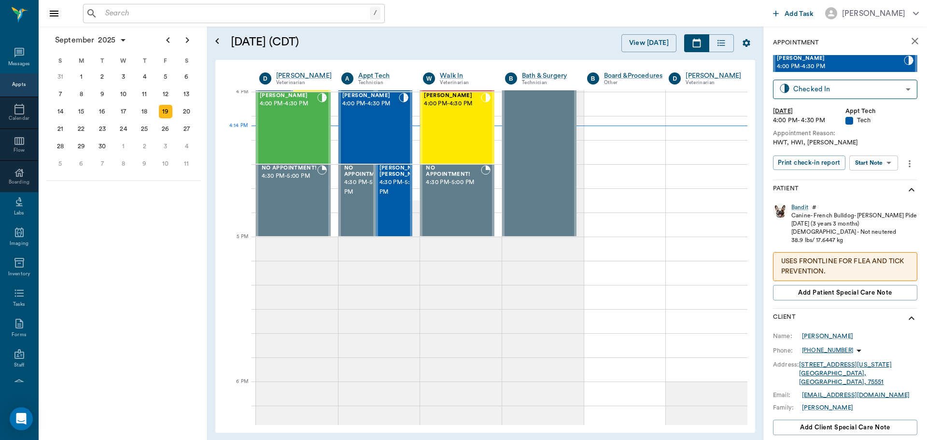
click at [872, 156] on body "/ ​ Add Task Dr. Bert Ellsworth Nectar Messages Appts Calendar Flow Boarding La…" at bounding box center [463, 220] width 927 height 440
click at [871, 178] on button "Start SOAP" at bounding box center [862, 182] width 33 height 11
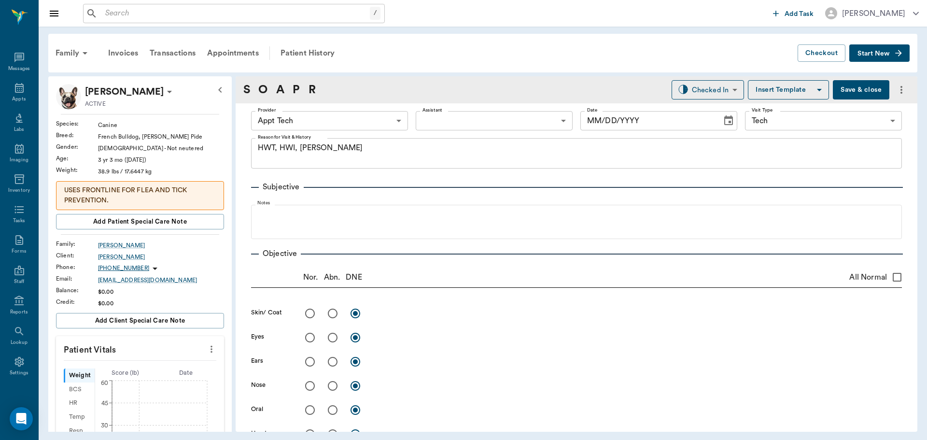
type input "63ec2f075fda476ae8351a4c"
type input "65d2be4f46e3a538d89b8c1a"
type textarea "HWT, HWI, RV Christy"
type input "[DATE]"
click at [206, 350] on icon "more" at bounding box center [211, 349] width 11 height 12
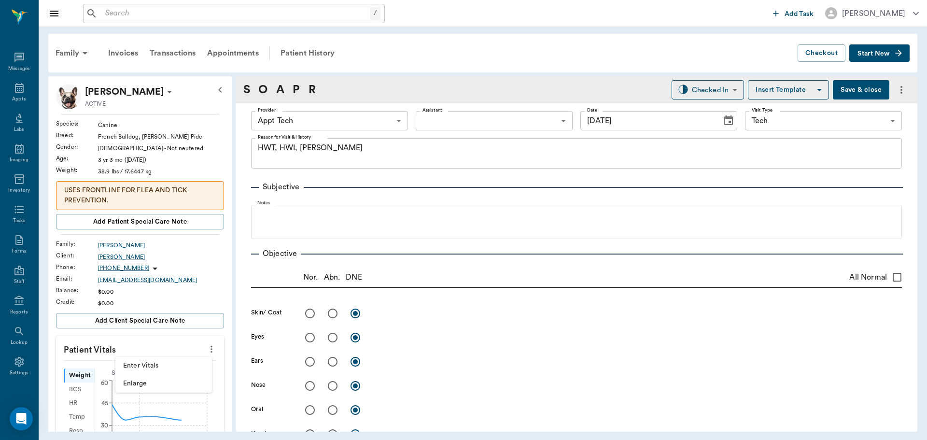
click at [186, 358] on li "Enter Vitals" at bounding box center [163, 366] width 97 height 18
click at [157, 371] on input "text" at bounding box center [140, 377] width 84 height 19
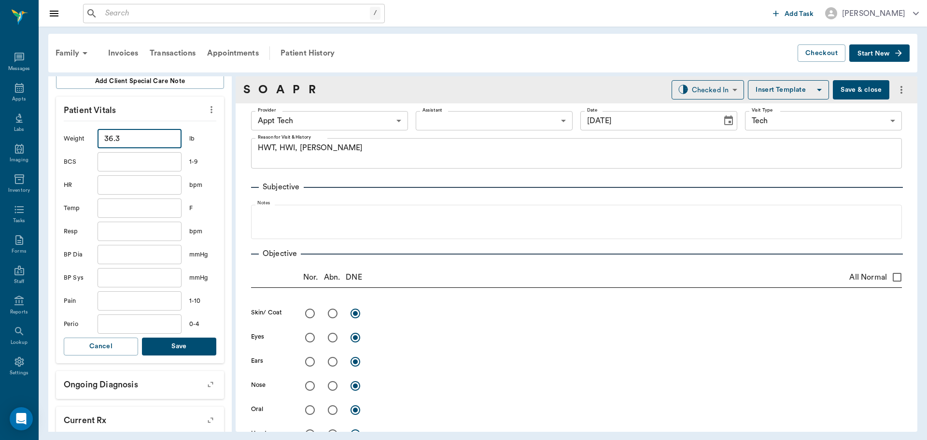
scroll to position [241, 0]
type input "36.3"
click at [180, 339] on button "Save" at bounding box center [179, 345] width 74 height 18
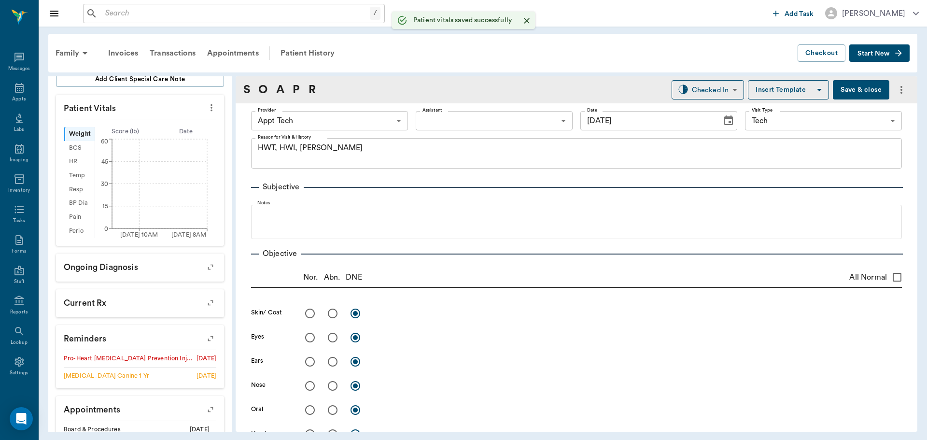
click at [322, 115] on body "/ ​ Add Task Dr. Bert Ellsworth Nectar Messages Appts Labs Imaging Inventory Ta…" at bounding box center [463, 220] width 927 height 440
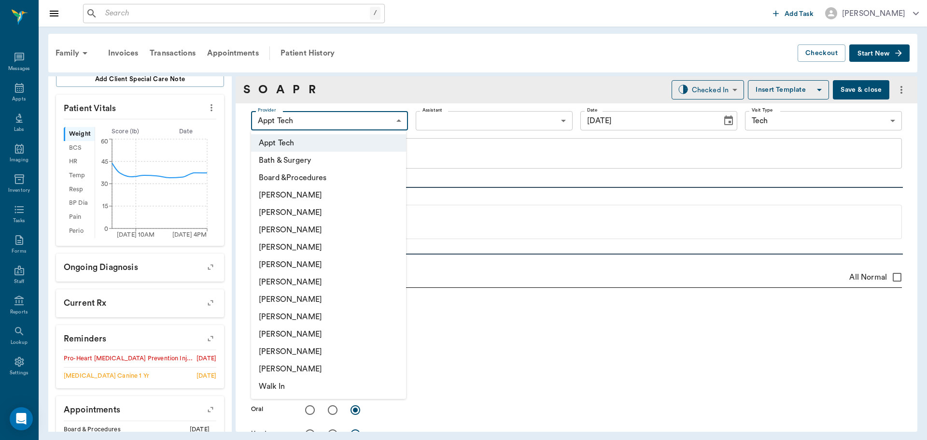
click at [326, 299] on li "[PERSON_NAME]" at bounding box center [328, 299] width 155 height 17
type input "682b670d8bdc6f7f8feef3db"
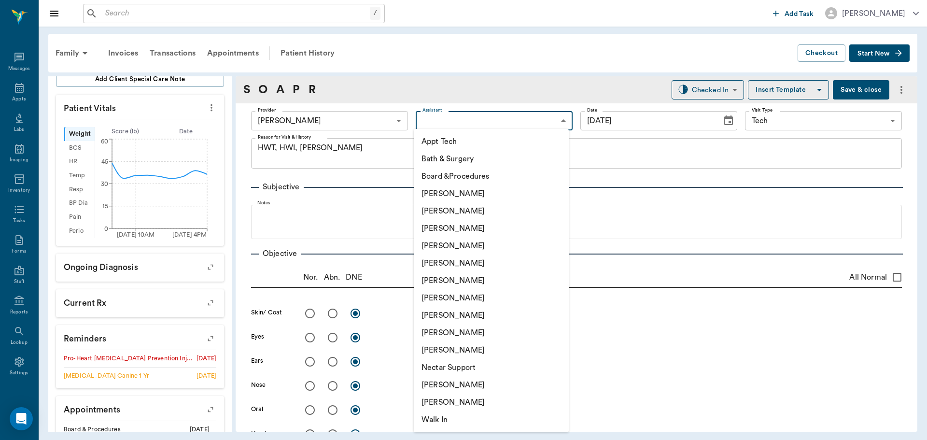
click at [430, 122] on body "/ ​ Add Task Dr. Bert Ellsworth Nectar Messages Appts Labs Imaging Inventory Ta…" at bounding box center [463, 220] width 927 height 440
click at [428, 143] on li "Appt Tech" at bounding box center [491, 141] width 155 height 17
type input "63ec2f075fda476ae8351a4c"
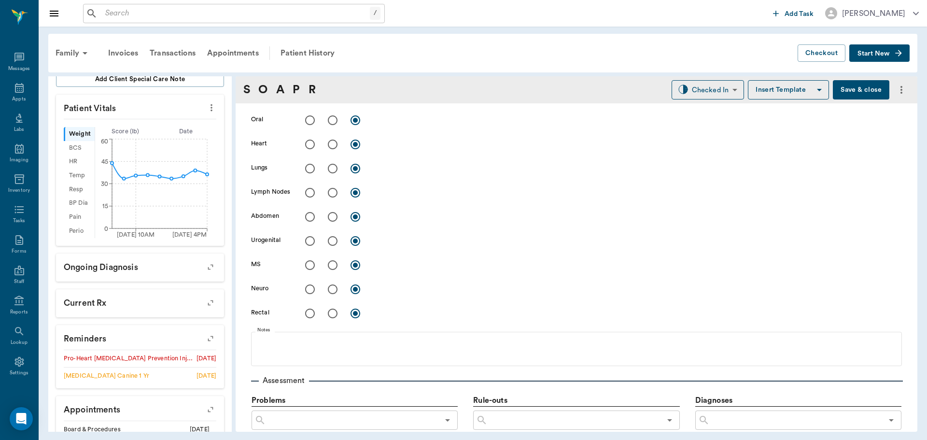
scroll to position [483, 0]
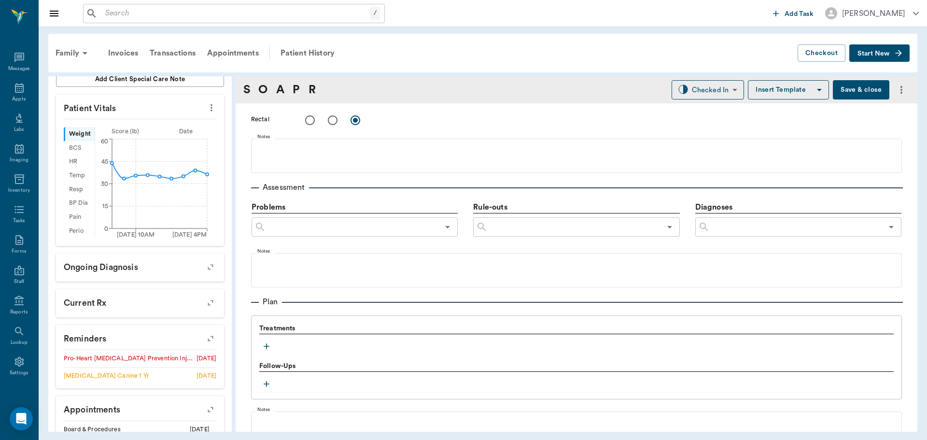
click at [267, 345] on icon "button" at bounding box center [267, 346] width 10 height 10
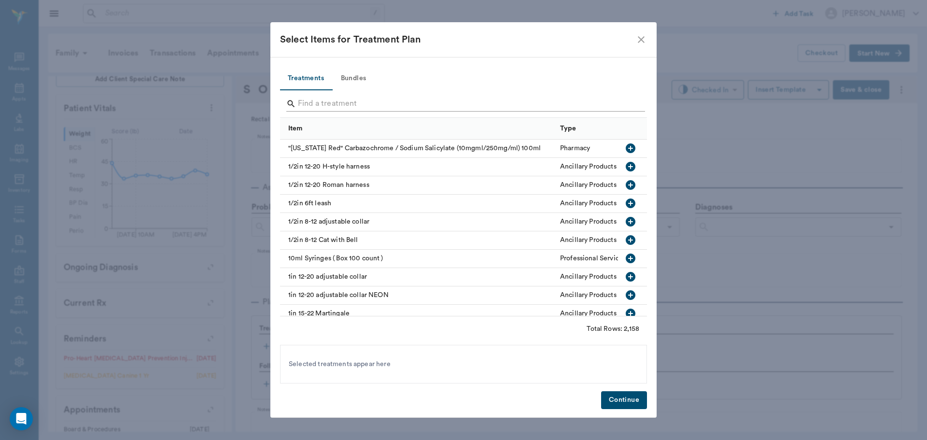
click at [349, 106] on input "Search" at bounding box center [464, 103] width 333 height 15
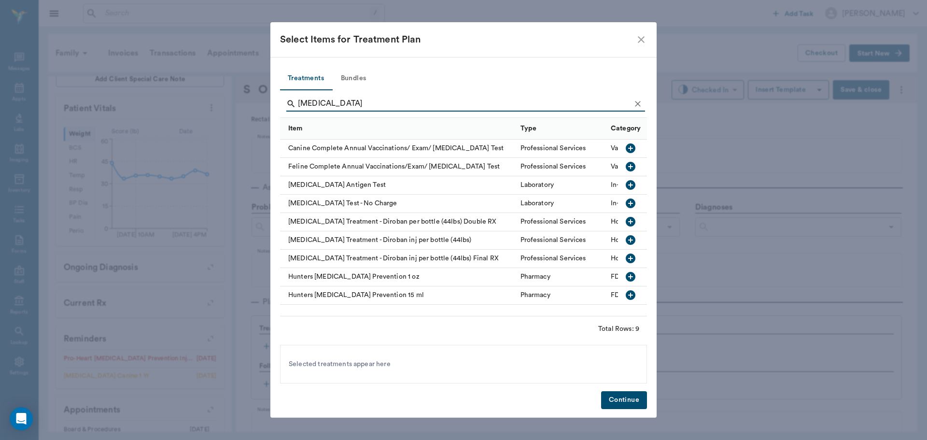
type input "heartworm"
click at [633, 188] on icon "button" at bounding box center [631, 185] width 10 height 10
click at [633, 101] on icon "Clear" at bounding box center [638, 104] width 10 height 10
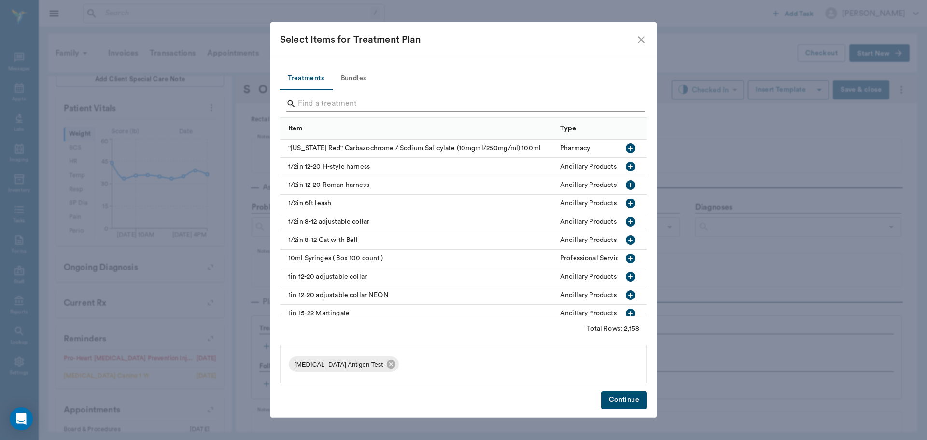
click at [624, 103] on input "Search" at bounding box center [464, 103] width 333 height 15
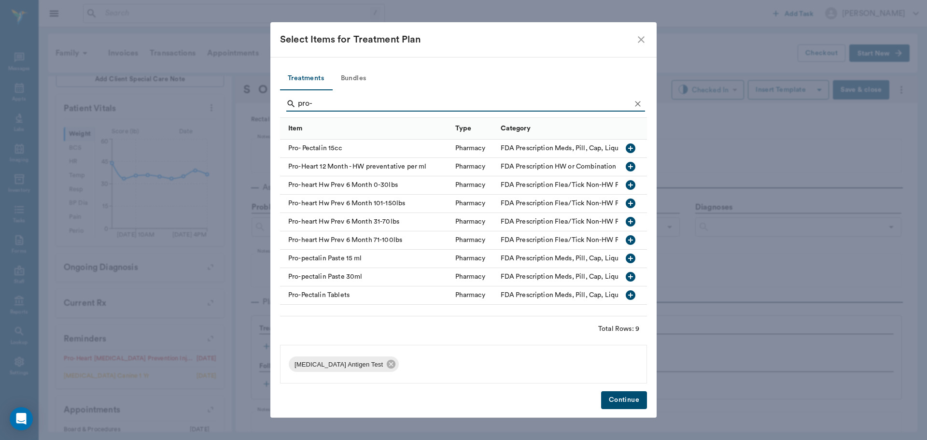
type input "pro-"
click at [629, 221] on icon "button" at bounding box center [631, 222] width 10 height 10
click at [633, 103] on button "Clear" at bounding box center [638, 104] width 14 height 14
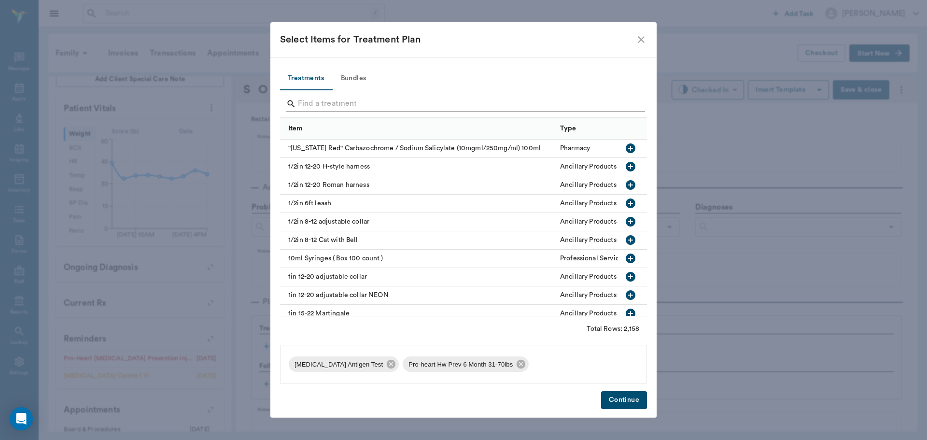
click at [623, 106] on input "Search" at bounding box center [464, 103] width 333 height 15
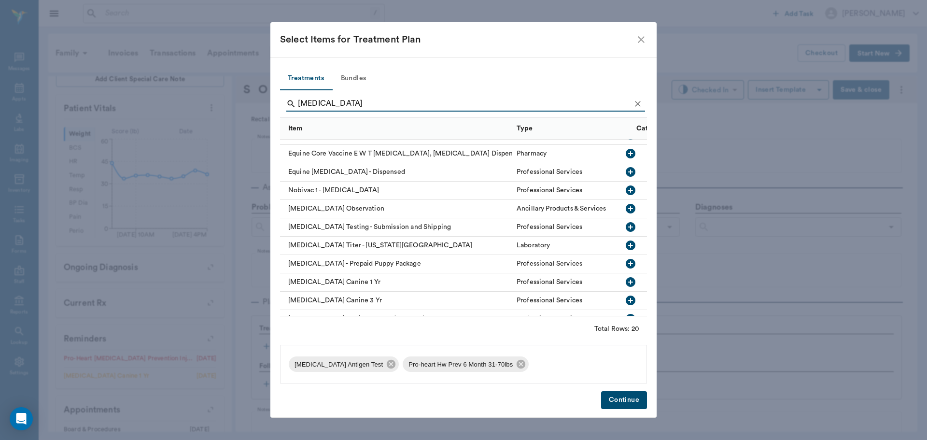
scroll to position [97, 0]
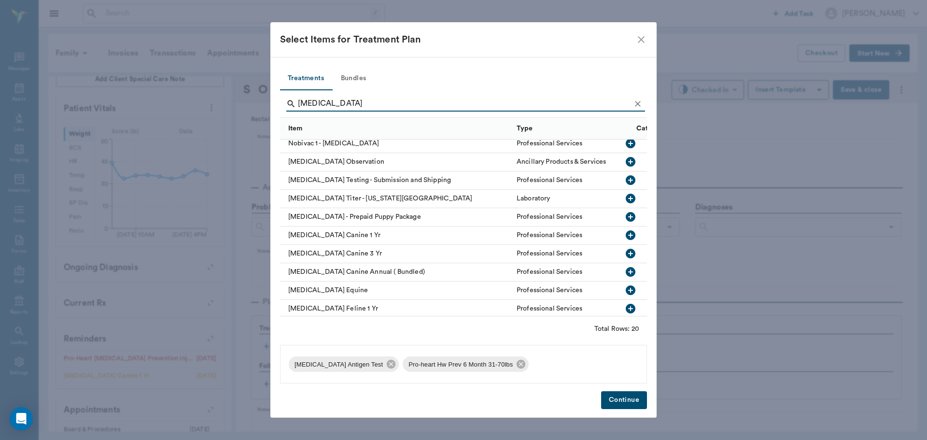
type input "rabies"
click at [626, 236] on icon "button" at bounding box center [631, 235] width 10 height 10
click at [629, 402] on button "Continue" at bounding box center [624, 400] width 46 height 18
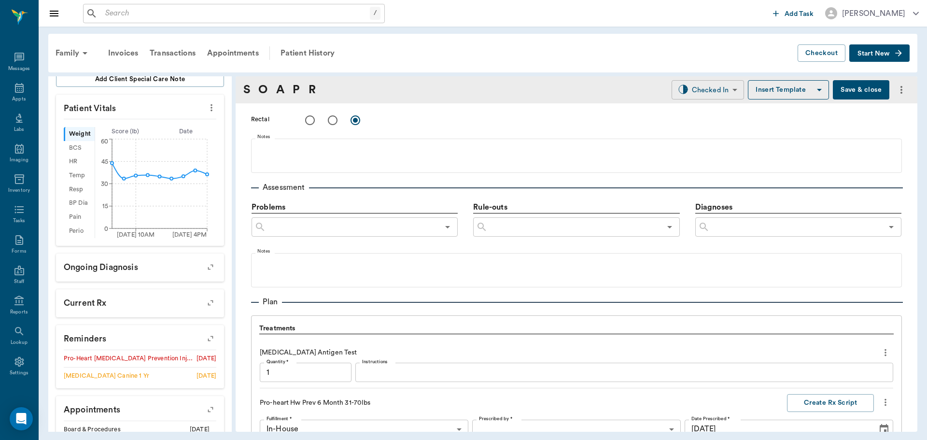
scroll to position [790, 0]
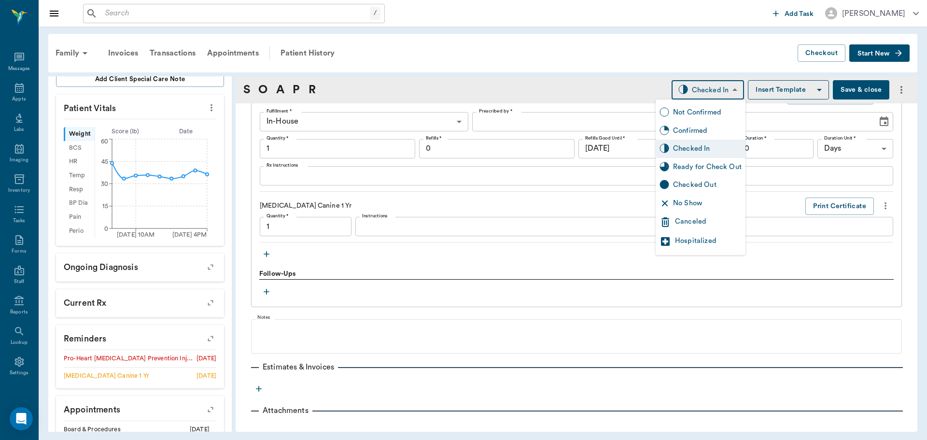
click at [692, 86] on body "/ ​ Add Task Dr. Bert Ellsworth Nectar Messages Appts Labs Imaging Inventory Ta…" at bounding box center [463, 220] width 927 height 440
type input "1.00"
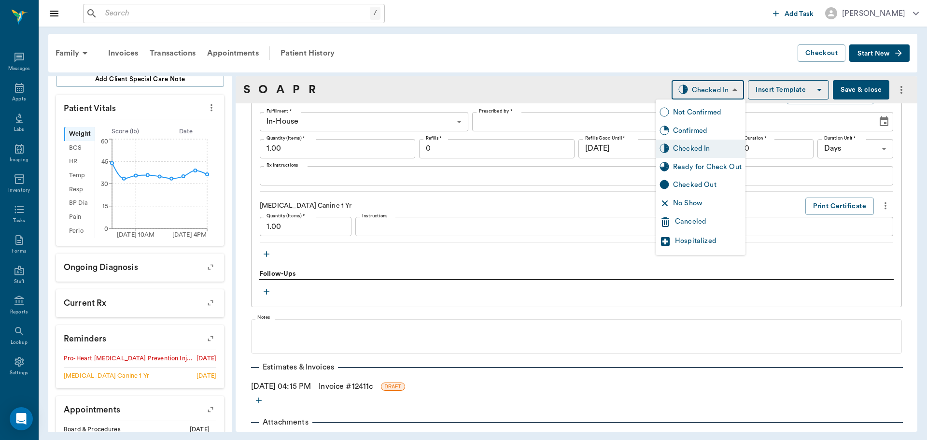
click at [697, 164] on div "Ready for Check Out" at bounding box center [707, 167] width 69 height 11
type input "READY_TO_CHECKOUT"
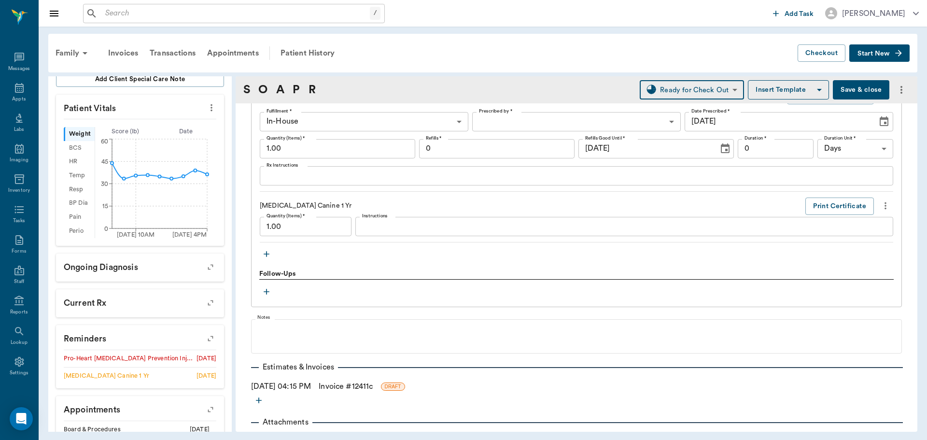
scroll to position [694, 0]
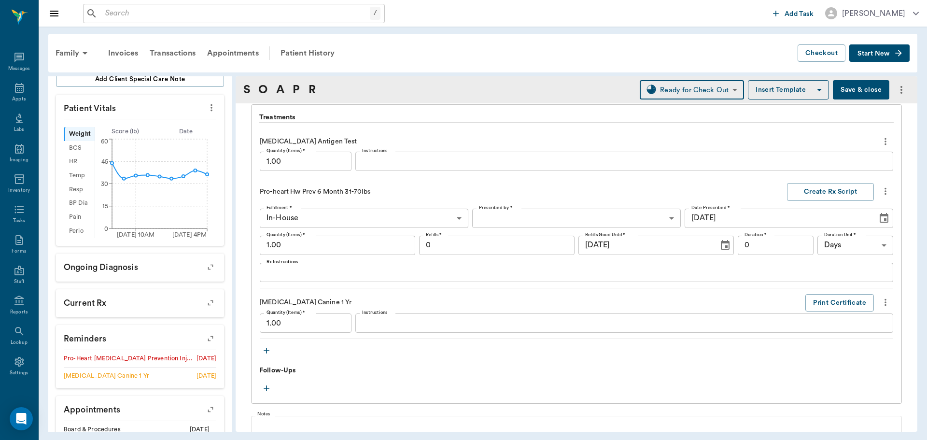
click at [394, 169] on div "x Instructions" at bounding box center [624, 161] width 538 height 19
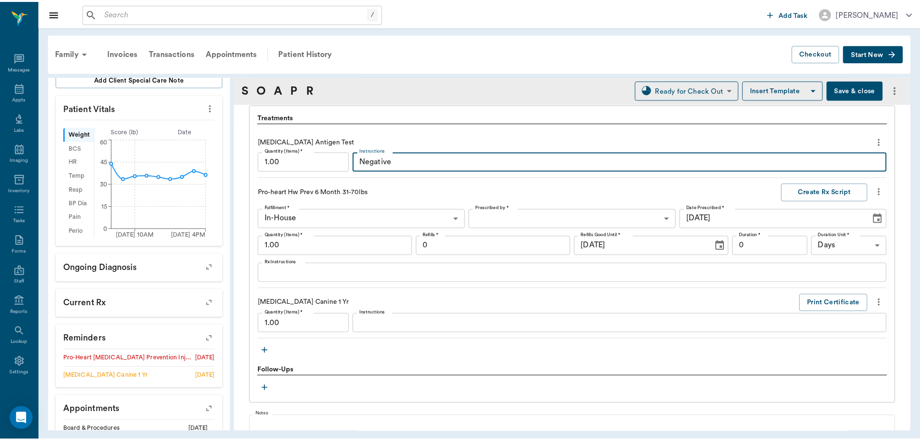
scroll to position [814, 0]
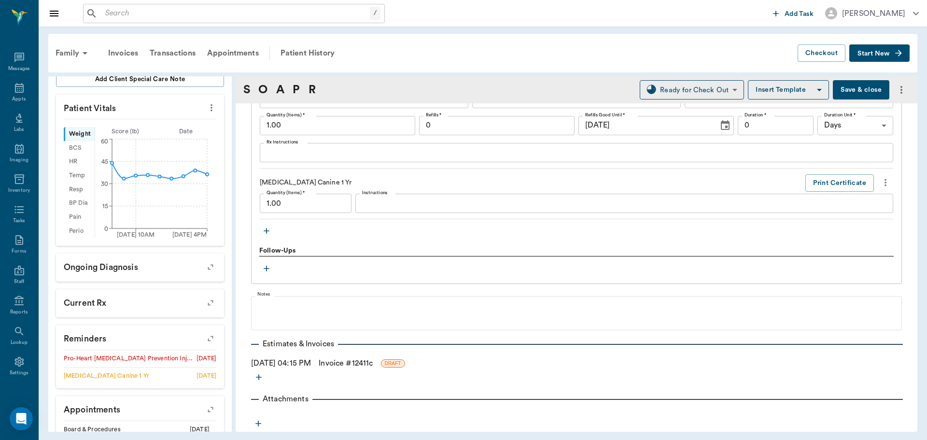
type textarea "Negative"
click at [350, 364] on link "Invoice # 12411c" at bounding box center [346, 363] width 54 height 12
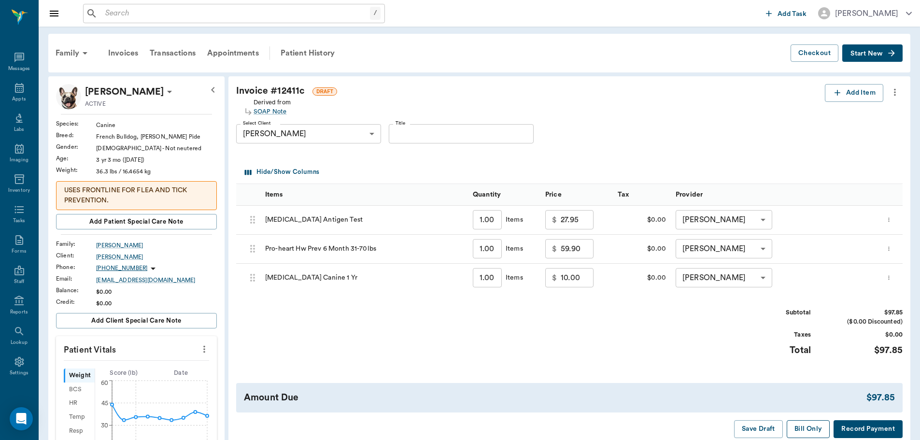
click at [802, 426] on button "Bill Only" at bounding box center [808, 429] width 43 height 18
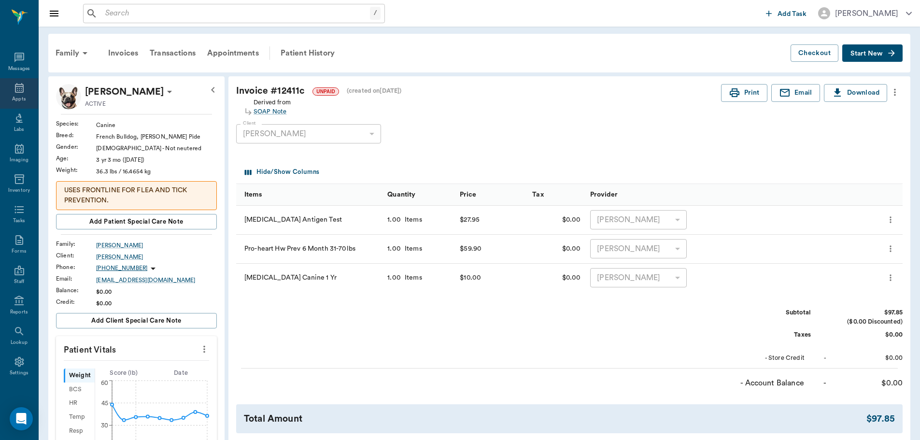
click at [12, 97] on div "Appts" at bounding box center [19, 99] width 14 height 7
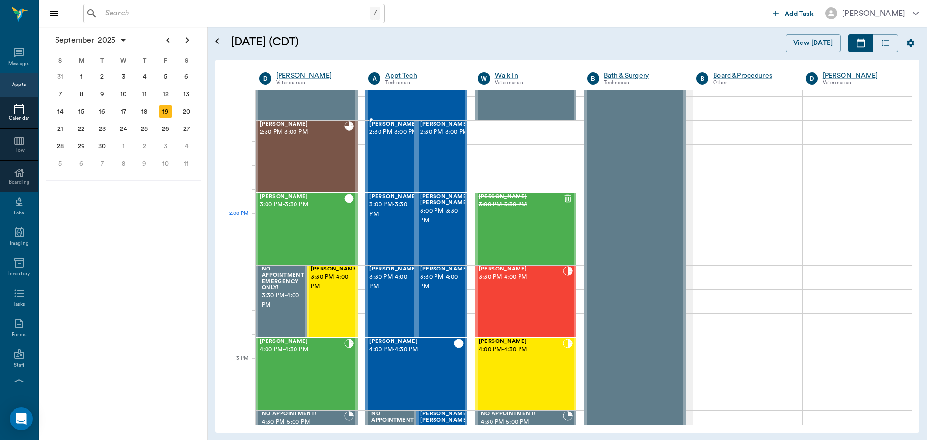
scroll to position [920, 0]
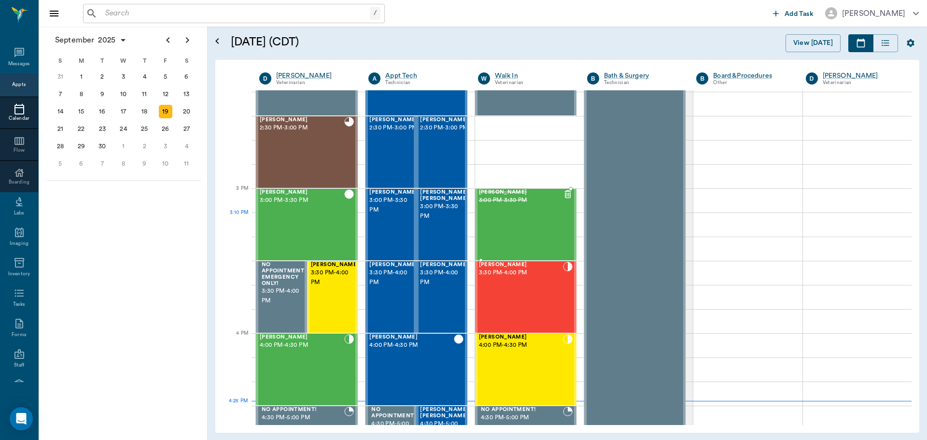
click at [517, 230] on div "Izzy Haas 3:00 PM - 3:30 PM" at bounding box center [521, 224] width 84 height 70
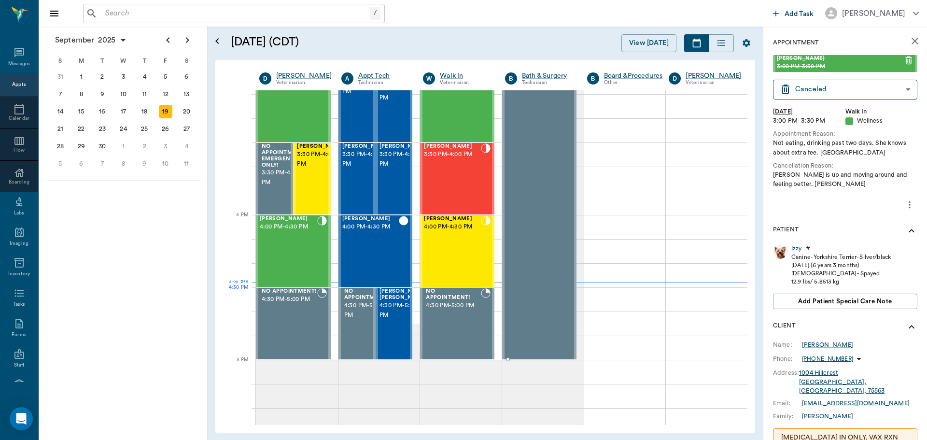
scroll to position [1113, 0]
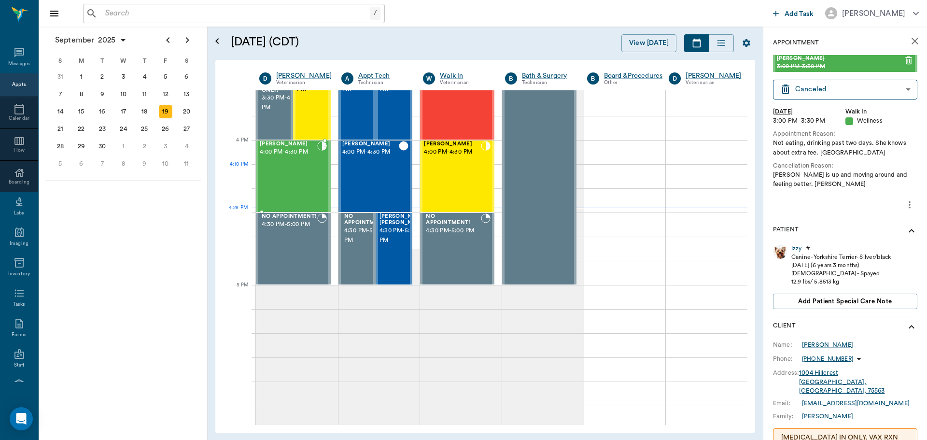
click at [285, 187] on div "[PERSON_NAME] 4:00 PM - 4:30 PM" at bounding box center [288, 176] width 57 height 70
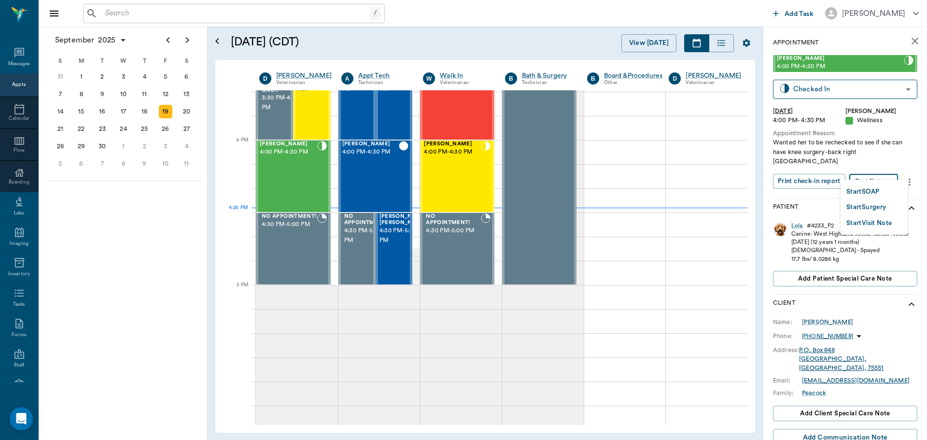
click at [883, 168] on body "/ ​ Add Task Dr. Bert Ellsworth Nectar Messages Appts Calendar Flow Boarding La…" at bounding box center [463, 220] width 927 height 440
click at [879, 189] on button "Start SOAP" at bounding box center [862, 191] width 33 height 11
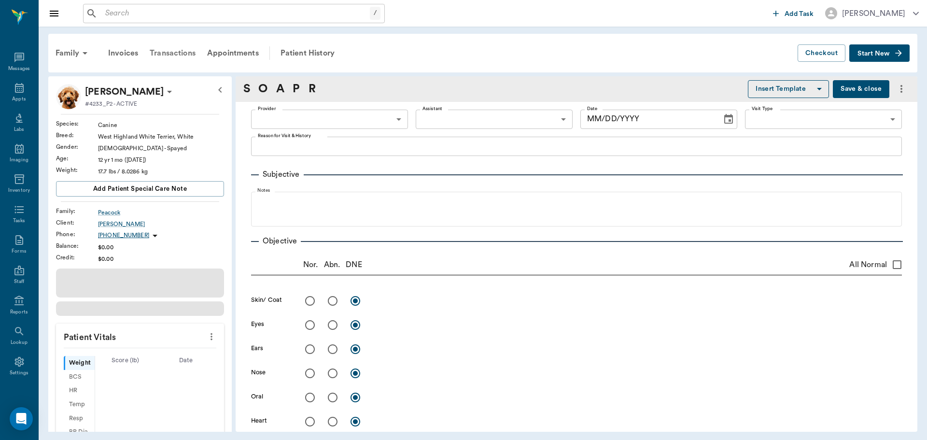
type input "63ec2f075fda476ae8351a4d"
type input "65d2be4f46e3a538d89b8c14"
type textarea "Wanted her to be rechecked to see if she can have knee surgery-back right [GEOG…"
type input "[DATE]"
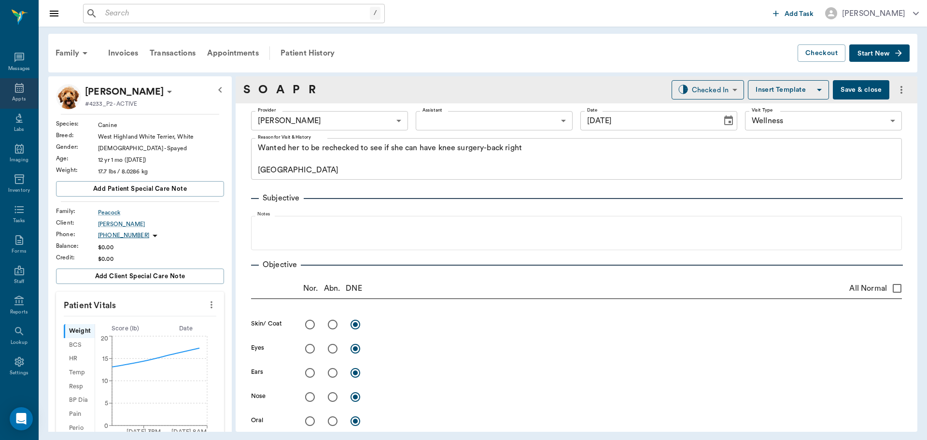
click at [15, 94] on div "Appts" at bounding box center [19, 93] width 38 height 30
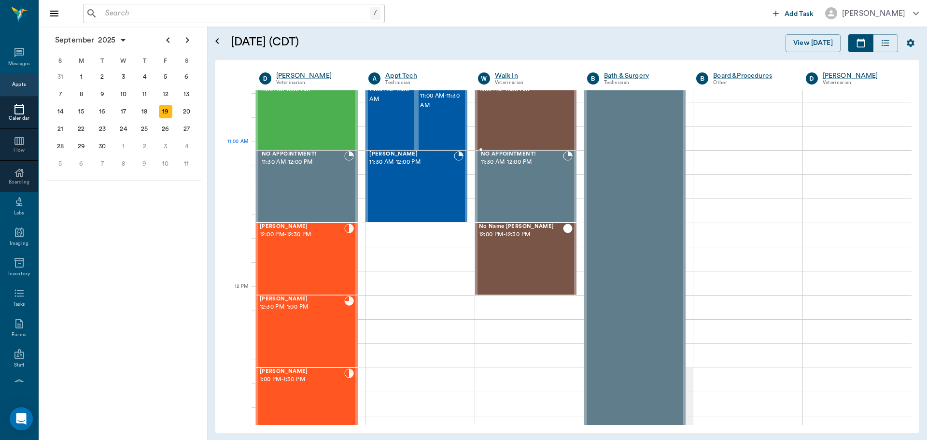
scroll to position [387, 0]
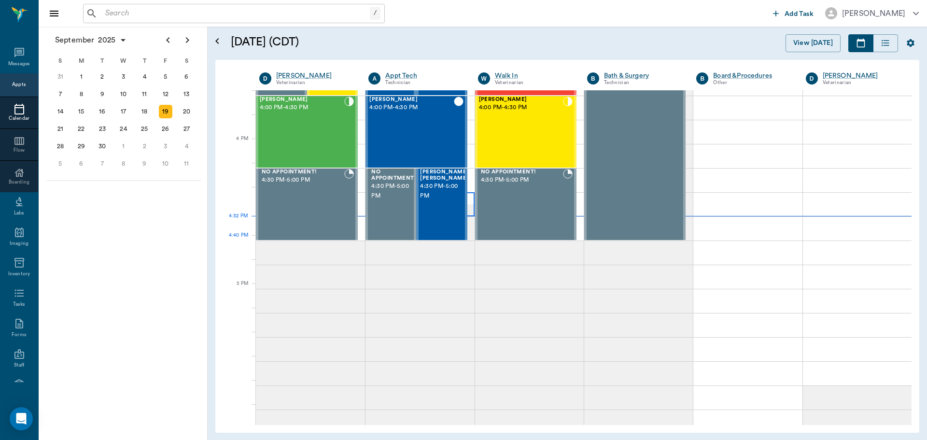
scroll to position [1160, 0]
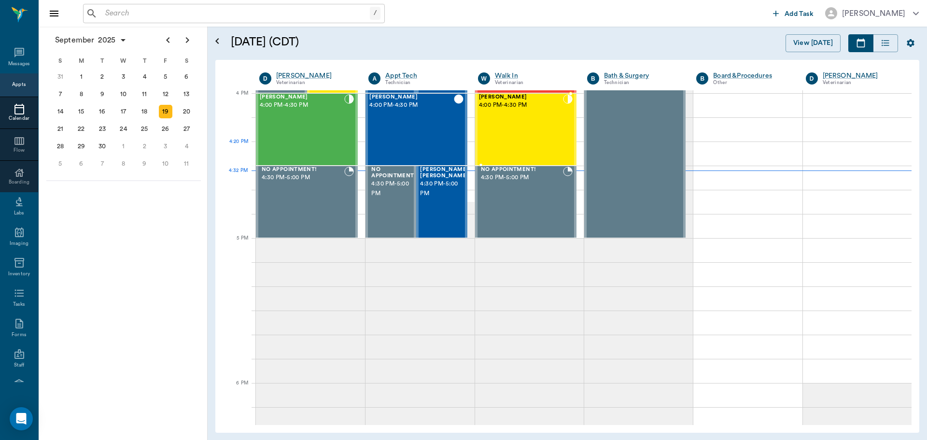
click at [525, 145] on div "[PERSON_NAME] 4:00 PM - 4:30 PM" at bounding box center [521, 129] width 84 height 70
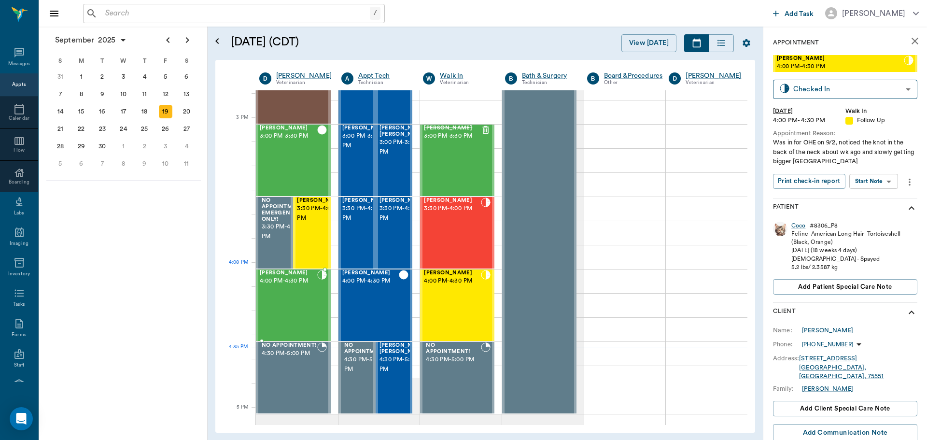
scroll to position [967, 0]
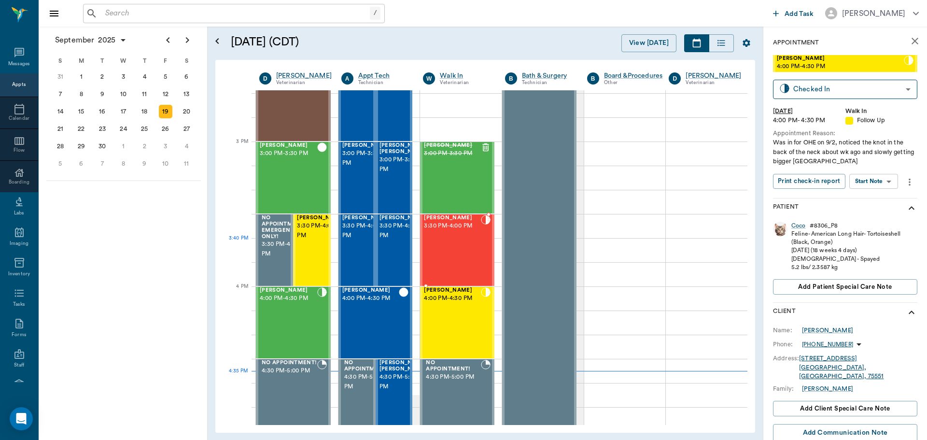
click at [468, 260] on div "[PERSON_NAME] 3:30 PM - 4:00 PM" at bounding box center [452, 250] width 57 height 70
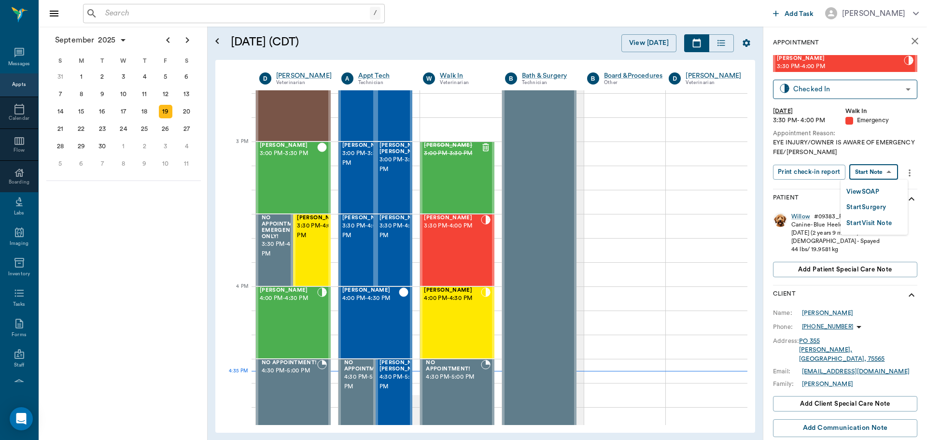
click at [872, 172] on body "/ ​ Add Task [PERSON_NAME] Nectar Messages Appts Calendar Flow Boarding Labs Im…" at bounding box center [463, 220] width 927 height 440
click at [865, 191] on button "View SOAP" at bounding box center [862, 191] width 33 height 11
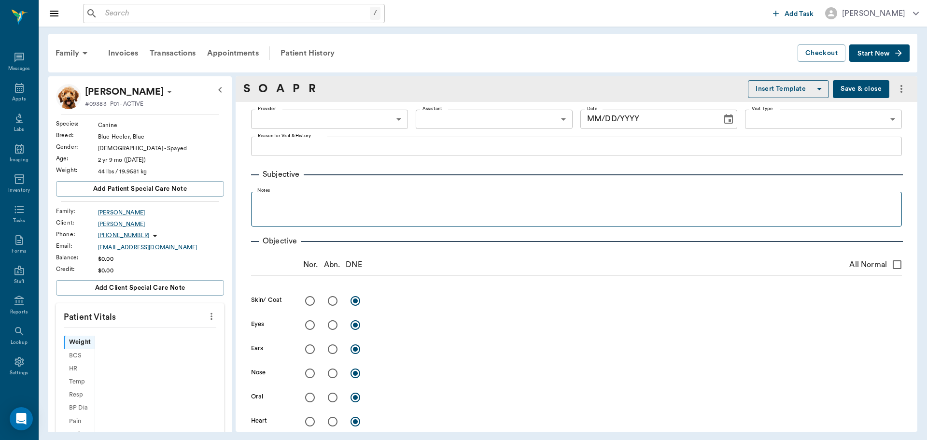
type input "63ee68728bdb516679580557"
type input "65d2be4f46e3a538d89b8c1c"
type textarea "EYE INJURY/OWNER IS AWARE OF EMERGENCY FEE/[PERSON_NAME]"
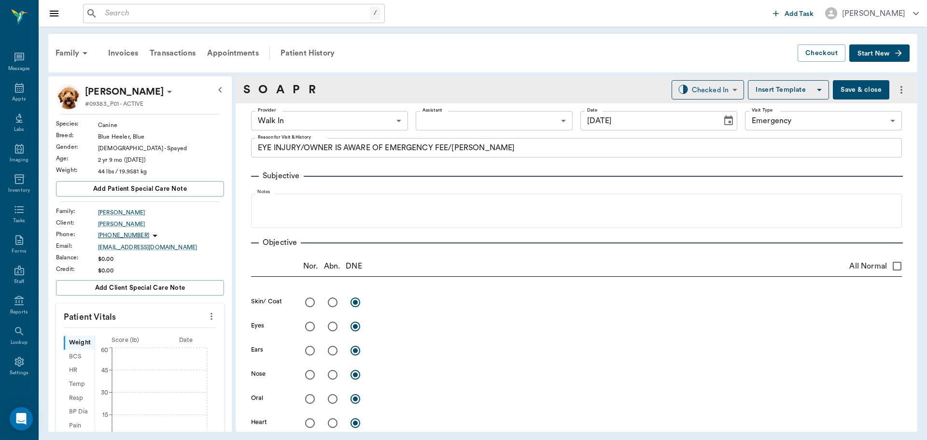
type input "[DATE]"
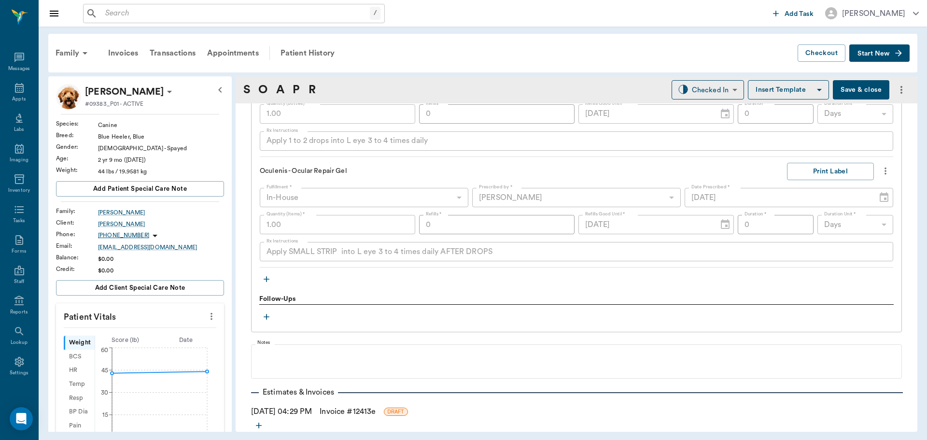
scroll to position [821, 0]
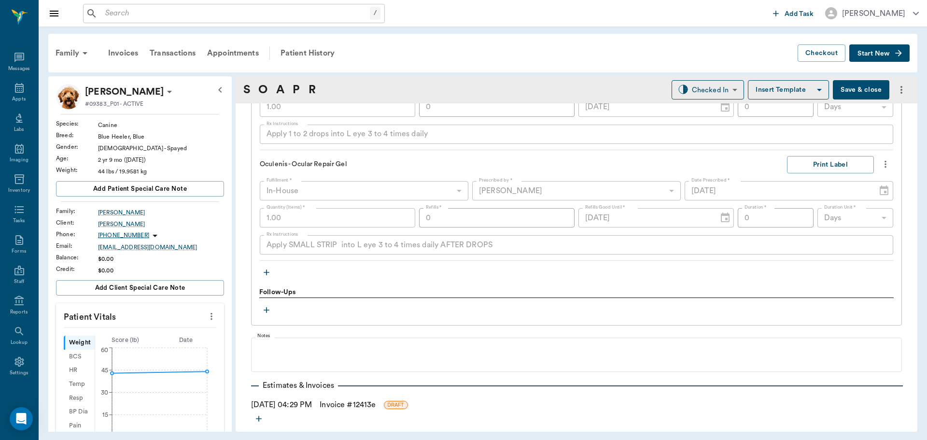
click at [266, 271] on icon "button" at bounding box center [267, 272] width 10 height 10
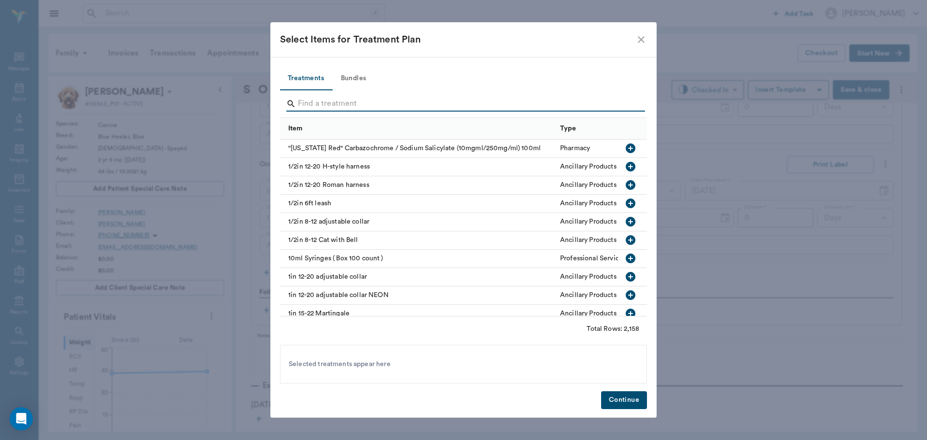
click at [312, 104] on input "Search" at bounding box center [464, 103] width 333 height 15
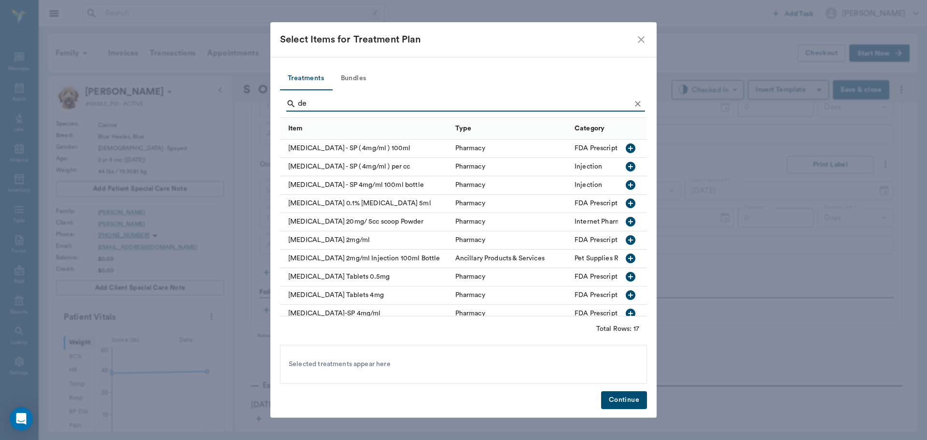
type input "d"
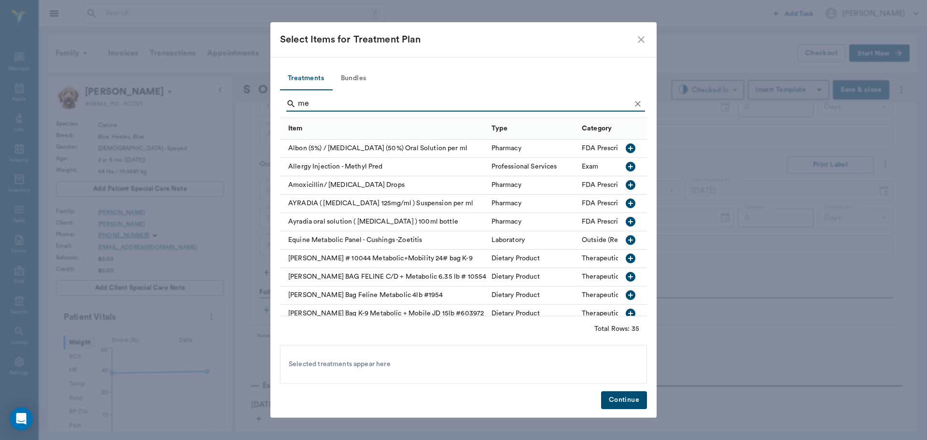
type input "m"
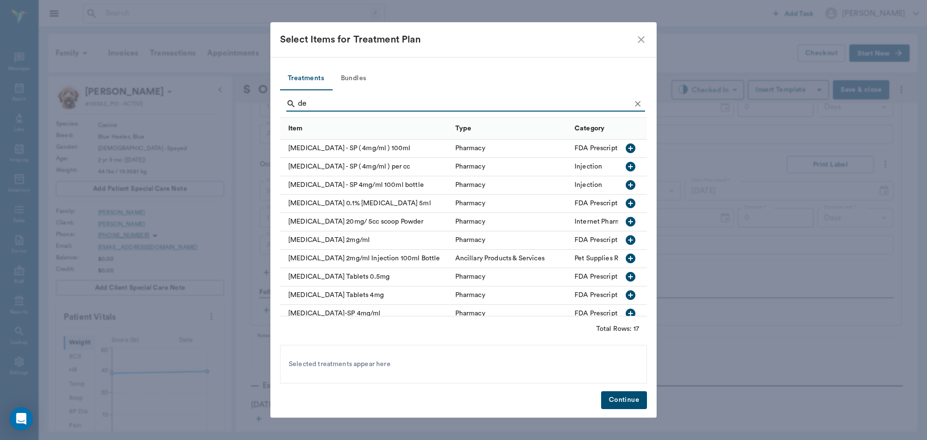
type input "d"
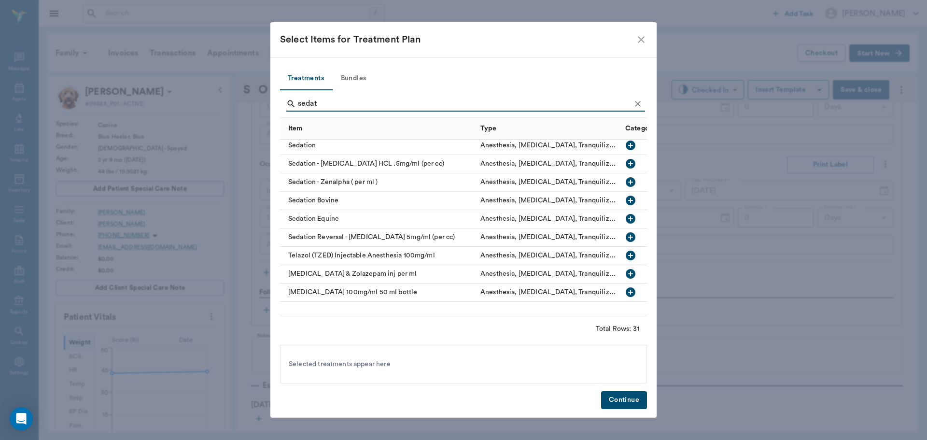
scroll to position [399, 0]
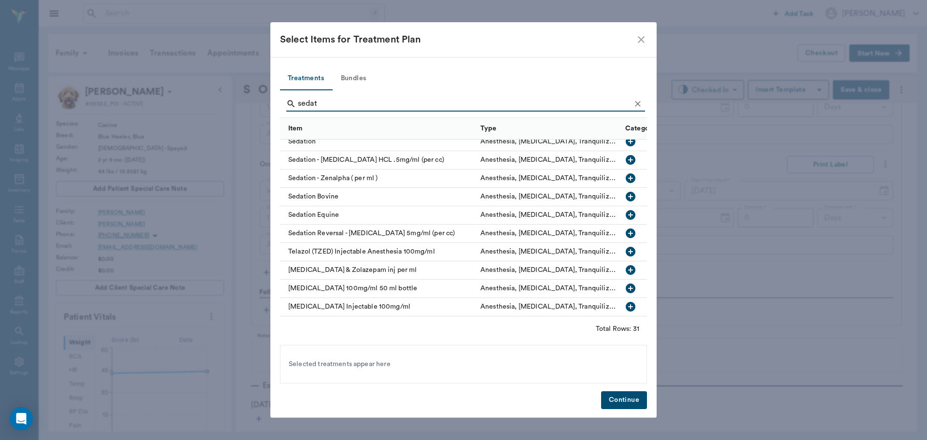
type input "sedat"
click at [626, 155] on icon "button" at bounding box center [631, 160] width 10 height 10
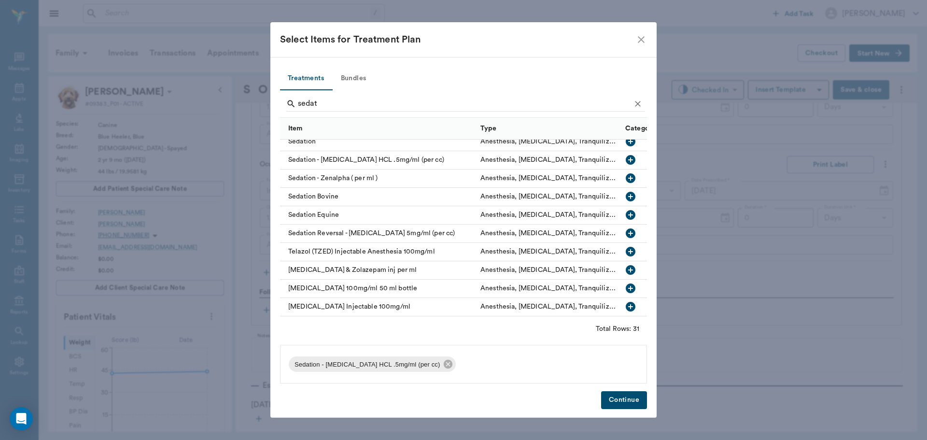
click at [625, 227] on icon "button" at bounding box center [631, 233] width 12 height 12
click at [631, 402] on button "Continue" at bounding box center [624, 400] width 46 height 18
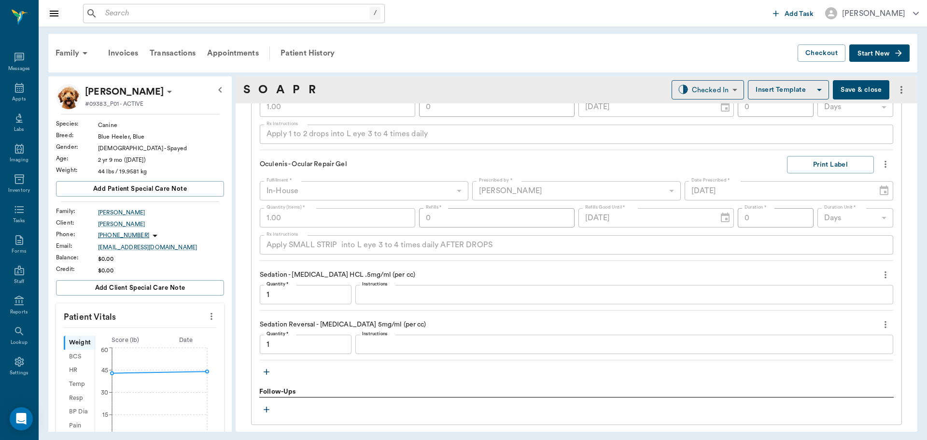
type input "1.00"
click at [325, 297] on input "1.00" at bounding box center [306, 294] width 92 height 19
type input "0.70"
click at [327, 340] on input "1.00" at bounding box center [306, 344] width 92 height 19
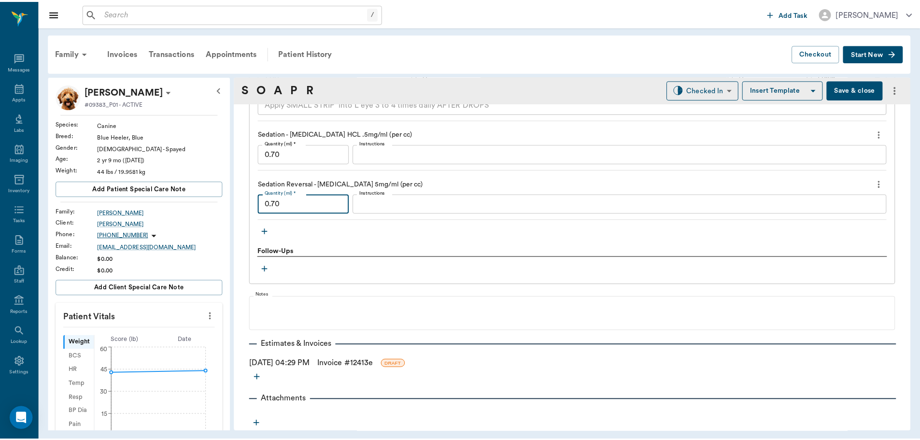
scroll to position [962, 0]
type input "0.70"
click at [345, 363] on link "Invoice # 12413e" at bounding box center [348, 363] width 56 height 12
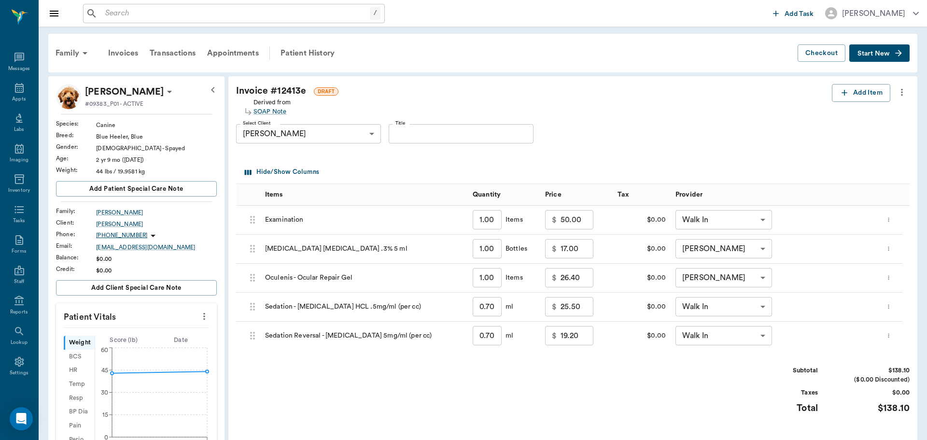
click at [765, 307] on body "/ ​ Add Task [PERSON_NAME] Nectar Messages Appts Labs Imaging Inventory Tasks F…" at bounding box center [463, 377] width 927 height 755
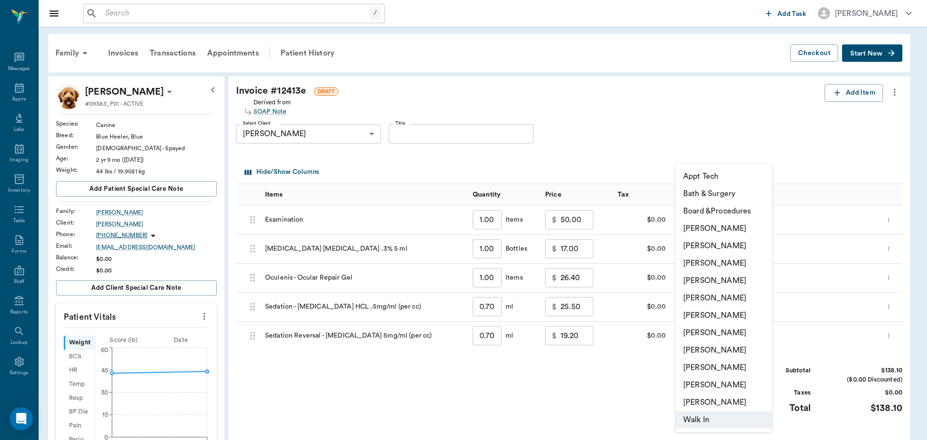
click at [724, 282] on li "[PERSON_NAME]" at bounding box center [724, 280] width 97 height 17
type input "none-63ec2f075fda476ae8351a4d"
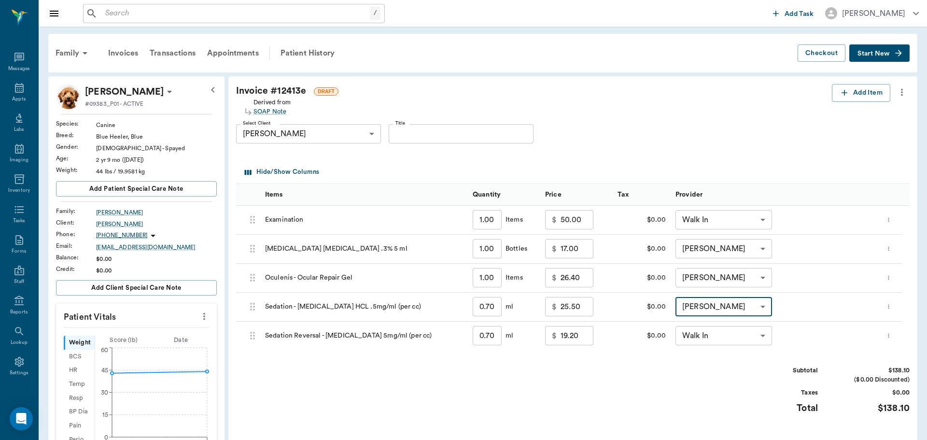
click at [746, 337] on body "/ ​ Add Task [PERSON_NAME] Nectar Messages Appts Labs Imaging Inventory Tasks F…" at bounding box center [463, 377] width 927 height 755
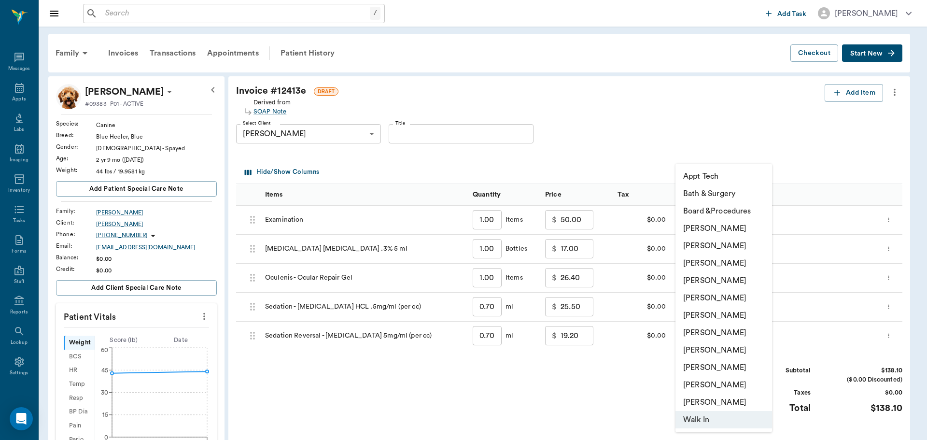
click at [730, 280] on li "[PERSON_NAME]" at bounding box center [724, 280] width 97 height 17
type input "none-63ec2f075fda476ae8351a4d"
click at [750, 216] on body "/ ​ Add Task [PERSON_NAME] Nectar Messages Appts Labs Imaging Inventory Tasks F…" at bounding box center [463, 377] width 927 height 755
click at [722, 278] on li "[PERSON_NAME]" at bounding box center [724, 280] width 97 height 17
type input "none-63ec2f075fda476ae8351a4d"
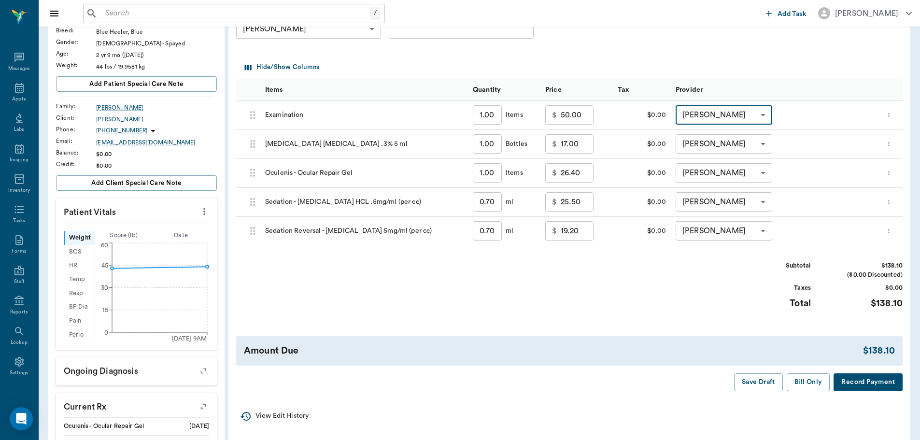
scroll to position [97, 0]
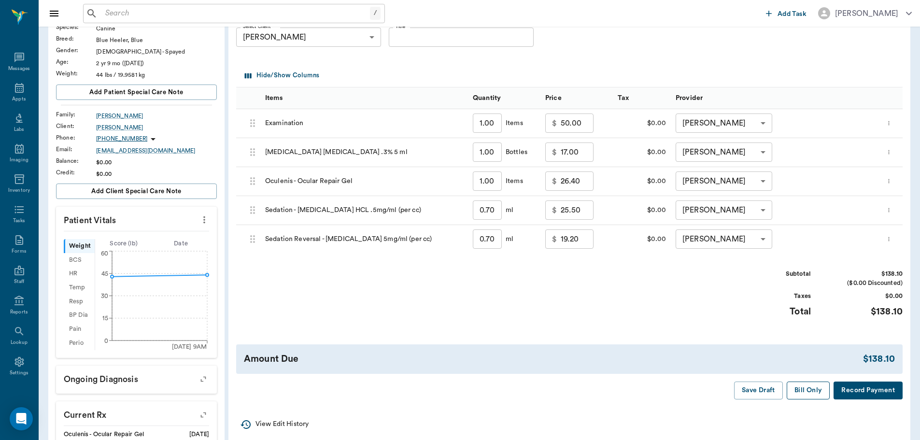
click at [802, 390] on button "Bill Only" at bounding box center [808, 390] width 43 height 18
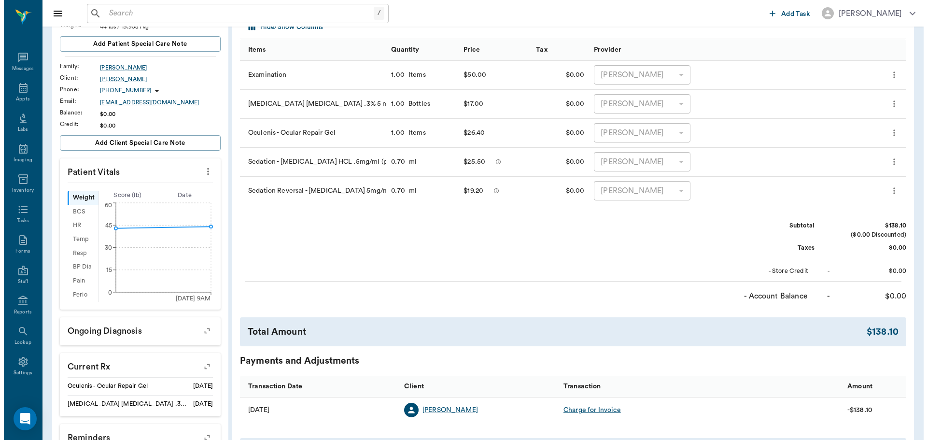
scroll to position [0, 0]
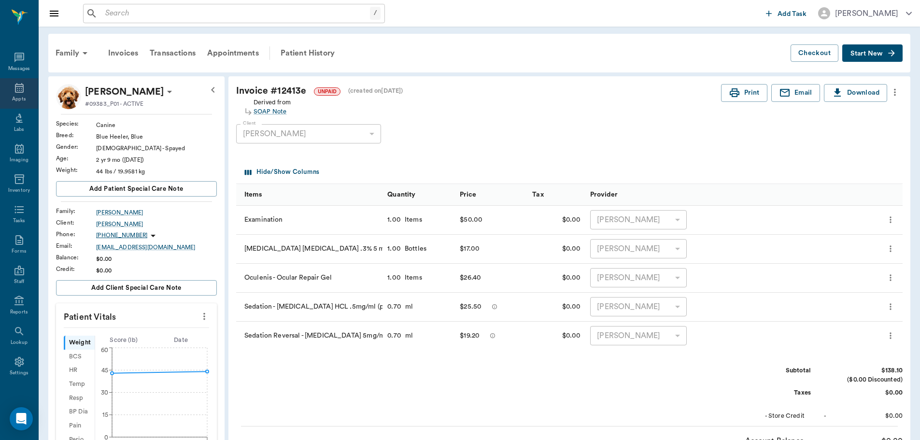
click at [18, 89] on icon at bounding box center [20, 88] width 12 height 12
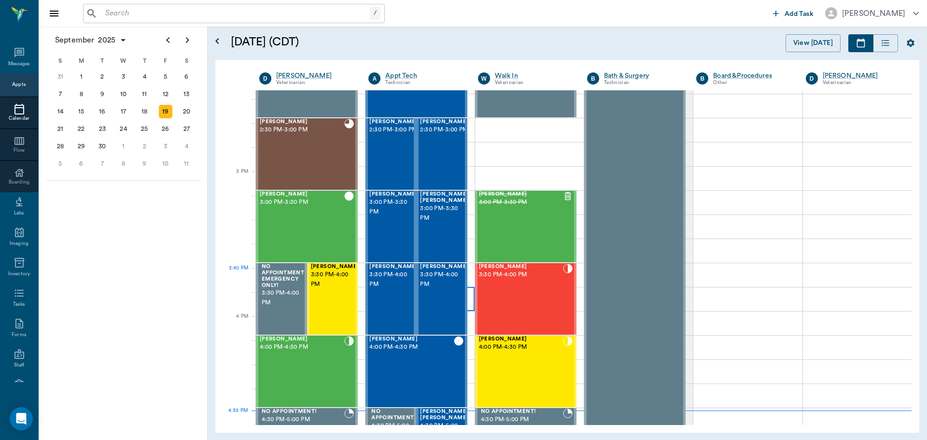
scroll to position [966, 0]
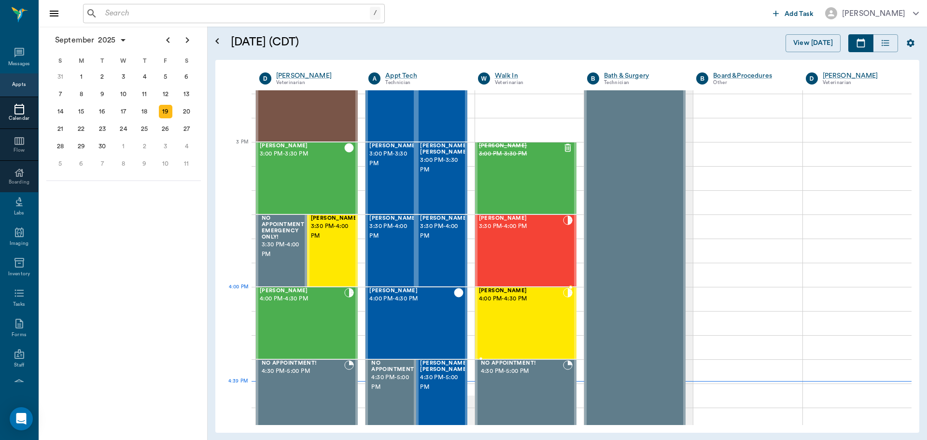
click at [536, 304] on div "[PERSON_NAME] 4:00 PM - 4:30 PM" at bounding box center [521, 323] width 84 height 70
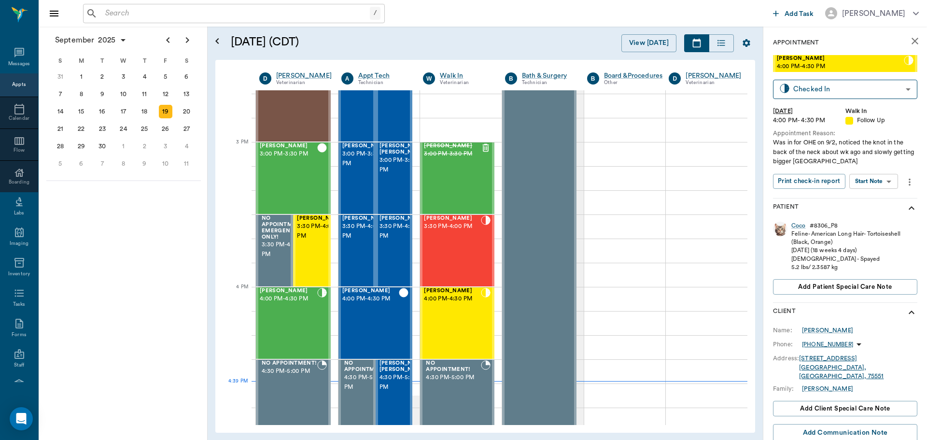
click at [881, 182] on body "/ ​ Add Task [PERSON_NAME] Nectar Messages Appts Calendar Flow Boarding Labs Im…" at bounding box center [463, 220] width 927 height 440
click at [870, 202] on button "Start SOAP" at bounding box center [862, 201] width 33 height 11
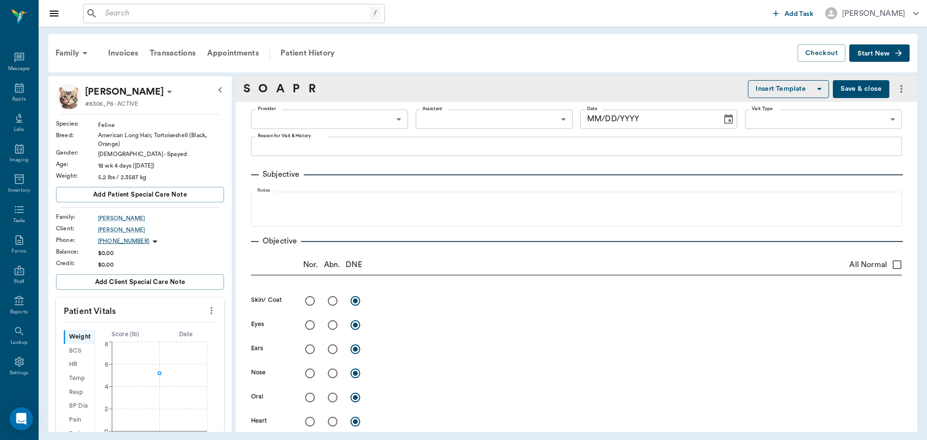
type input "63ee68728bdb516679580557"
type input "65d2be4f46e3a538d89b8c16"
type textarea "Was in for OHE on 9/2, noticed the knot in the back of the neck about wk ago an…"
type input "[DATE]"
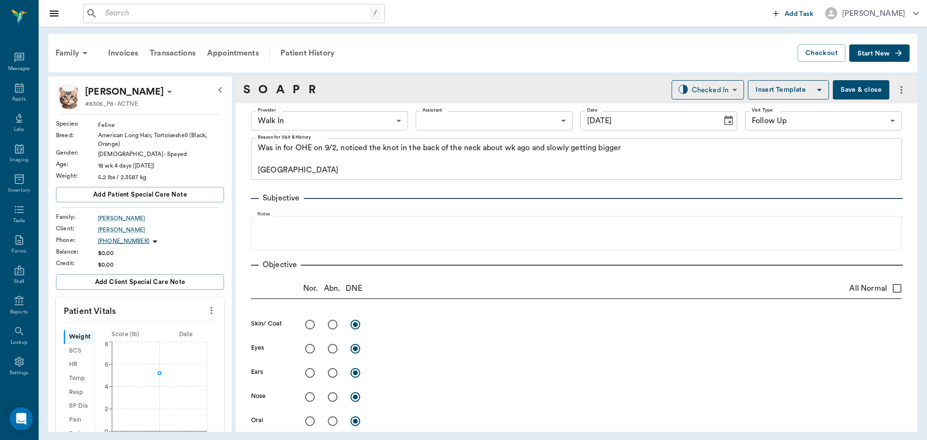
click at [206, 310] on icon "more" at bounding box center [211, 311] width 11 height 12
click at [191, 324] on span "Enter Vitals" at bounding box center [163, 327] width 81 height 10
click at [148, 340] on input "text" at bounding box center [140, 339] width 84 height 19
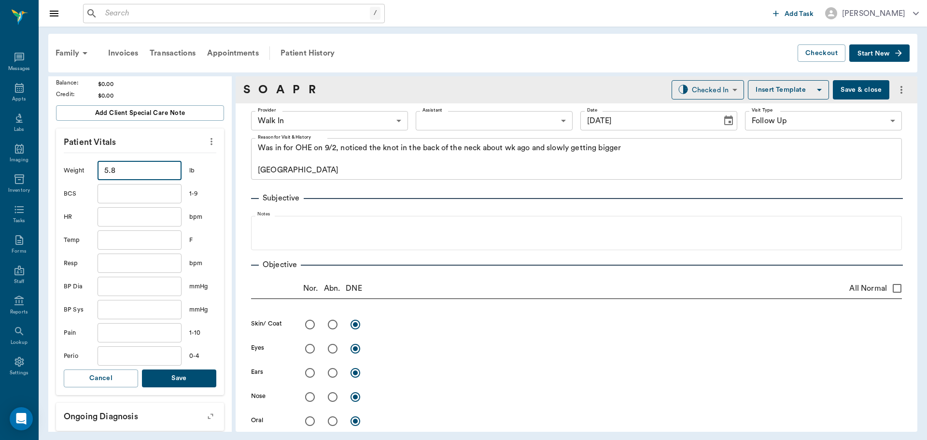
scroll to position [193, 0]
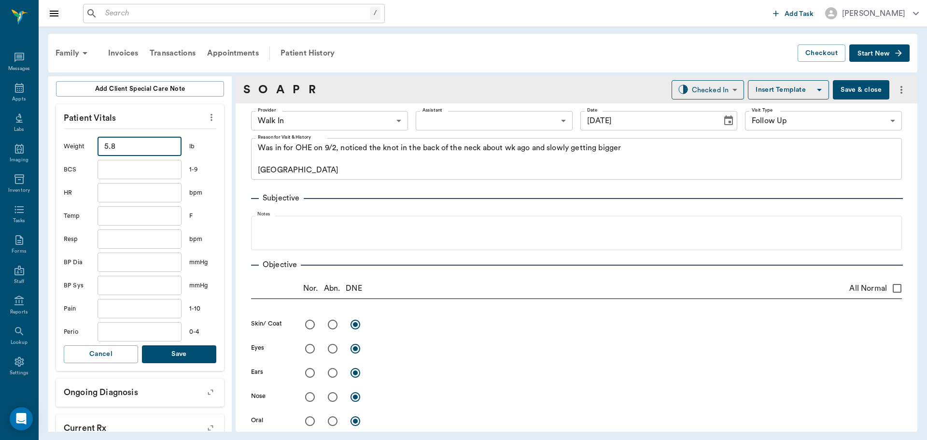
type input "5.8"
click at [184, 352] on button "Save" at bounding box center [179, 354] width 74 height 18
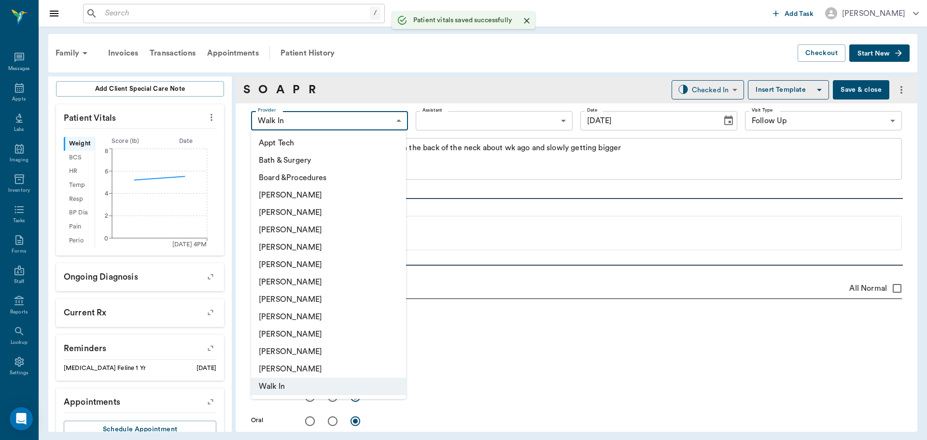
click at [341, 125] on body "/ ​ Add Task [PERSON_NAME] Nectar Messages Appts Labs Imaging Inventory Tasks F…" at bounding box center [463, 220] width 927 height 440
click at [359, 245] on li "[PERSON_NAME]" at bounding box center [328, 247] width 155 height 17
type input "63ec2f075fda476ae8351a4d"
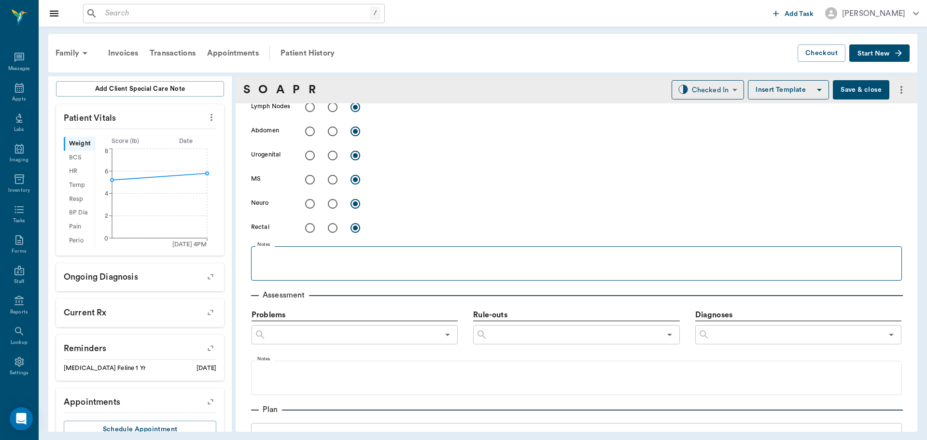
scroll to position [579, 0]
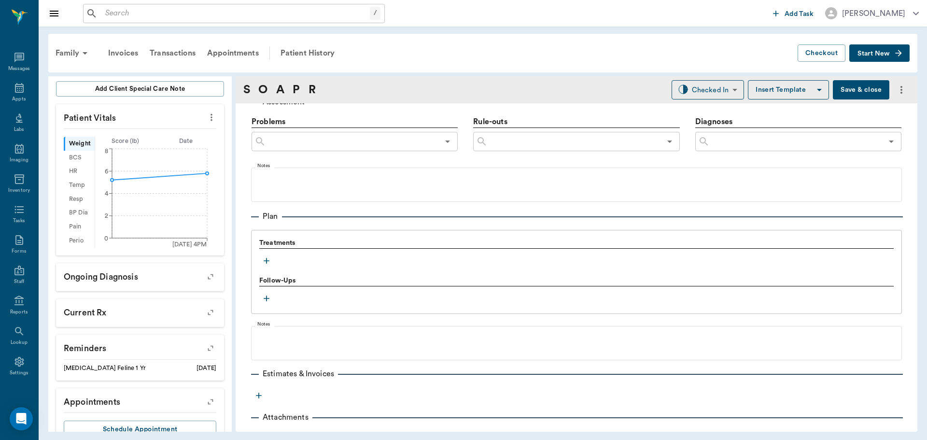
click at [268, 260] on icon "button" at bounding box center [267, 261] width 10 height 10
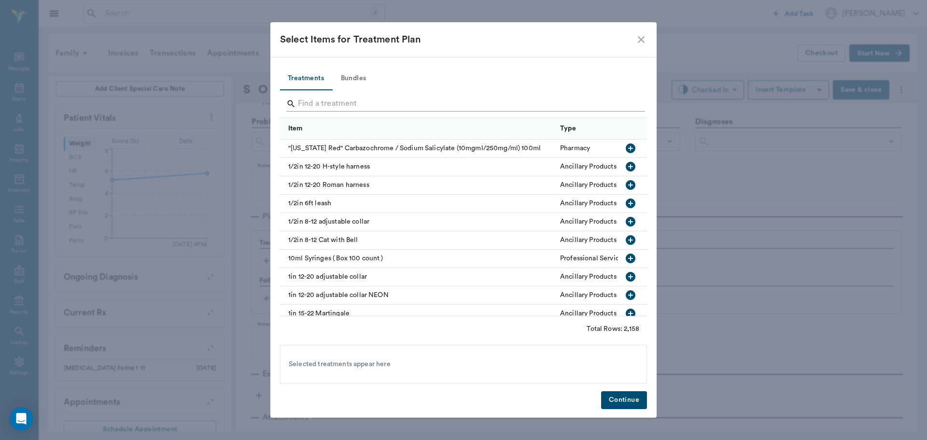
click at [342, 102] on input "Search" at bounding box center [464, 103] width 333 height 15
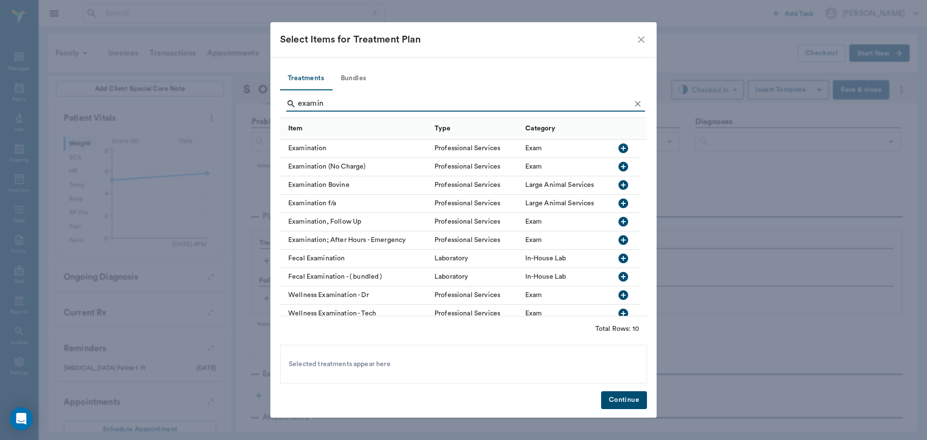
type input "examin"
click at [621, 167] on icon "button" at bounding box center [624, 167] width 10 height 10
click at [625, 403] on button "Continue" at bounding box center [624, 400] width 46 height 18
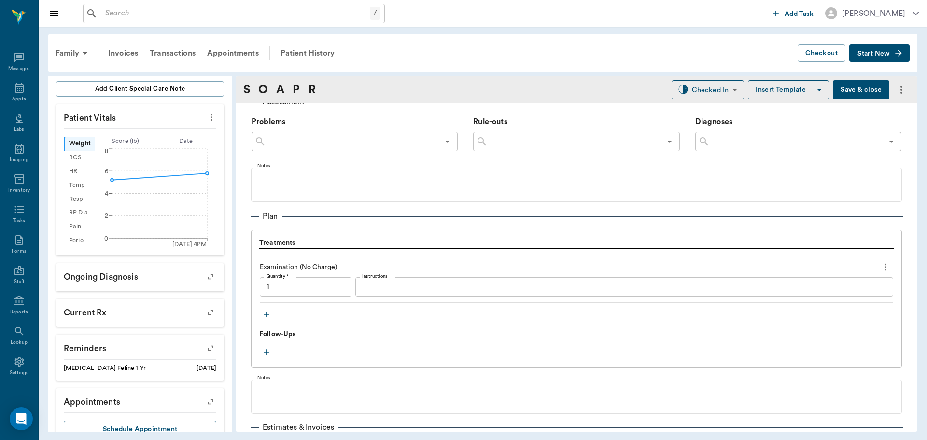
click at [405, 289] on textarea "Instructions" at bounding box center [624, 287] width 524 height 11
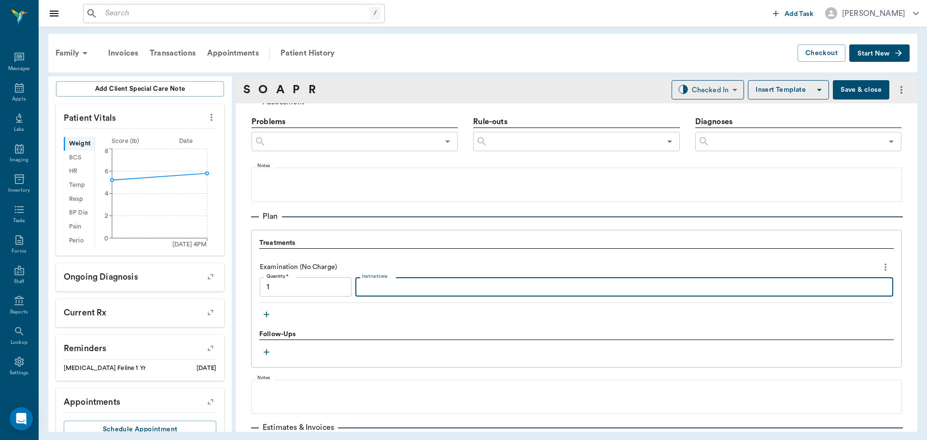
type input "1.00"
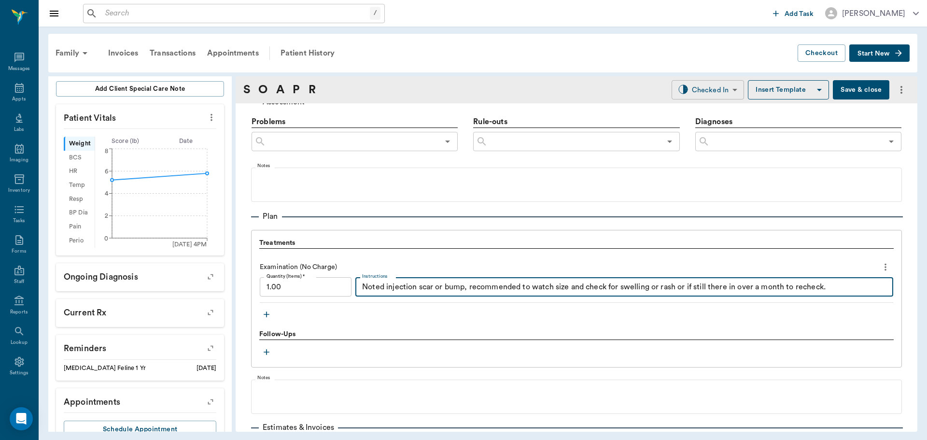
type textarea "Noted injection scar or bump, recommended to watch size and check for swelling …"
click at [705, 96] on body "/ ​ Add Task [PERSON_NAME] Nectar Messages Appts Labs Imaging Inventory Tasks F…" at bounding box center [463, 220] width 927 height 440
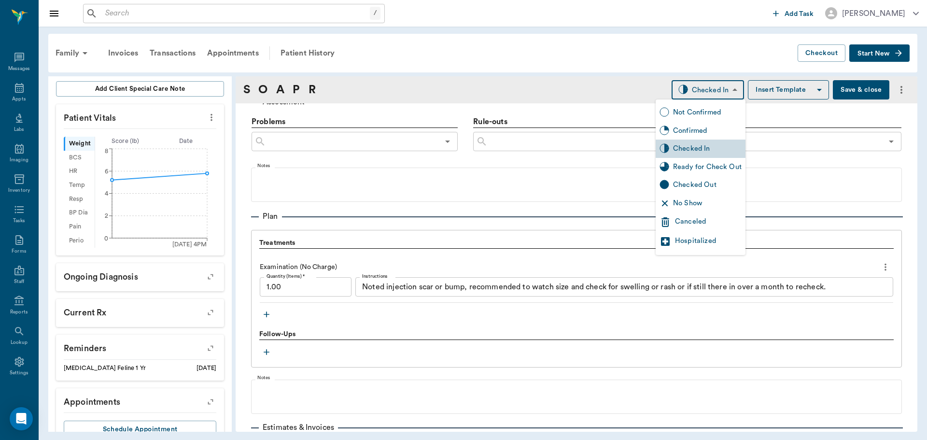
click at [713, 187] on div "Checked Out" at bounding box center [707, 185] width 69 height 11
type input "CHECKED_OUT"
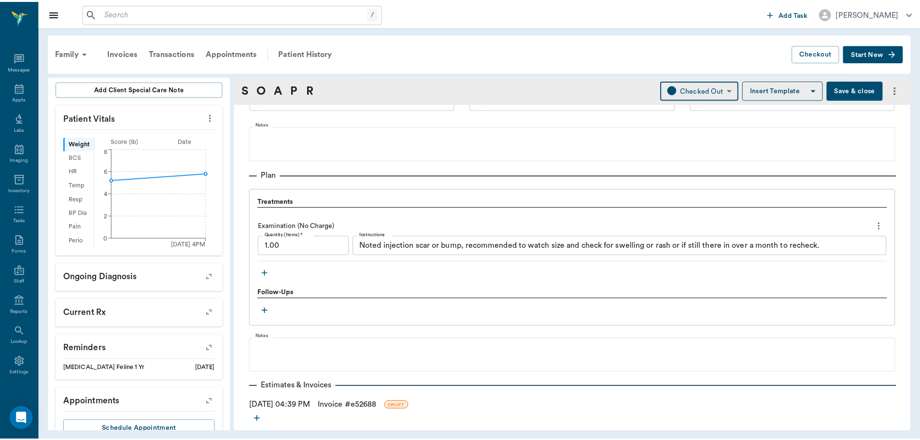
scroll to position [663, 0]
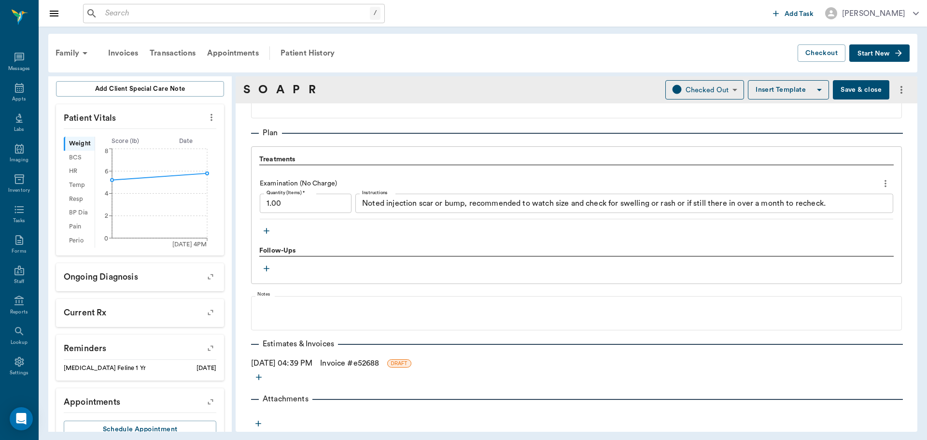
click at [344, 366] on link "Invoice # e52688" at bounding box center [349, 363] width 59 height 12
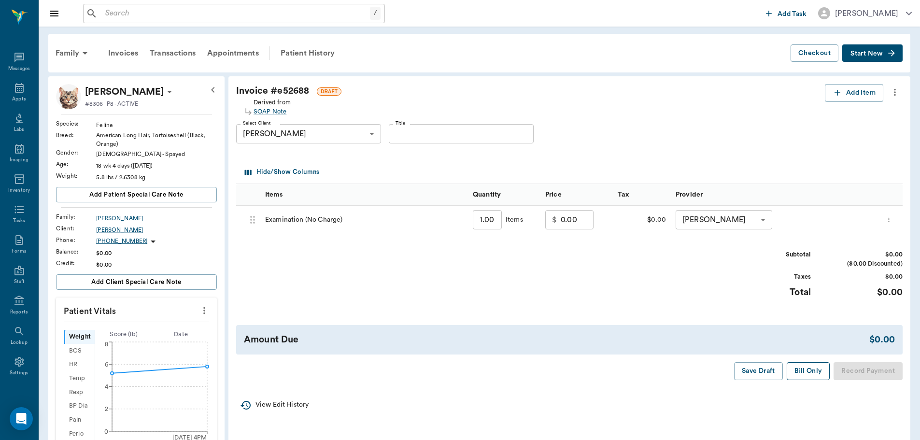
click at [811, 377] on button "Bill Only" at bounding box center [808, 371] width 43 height 18
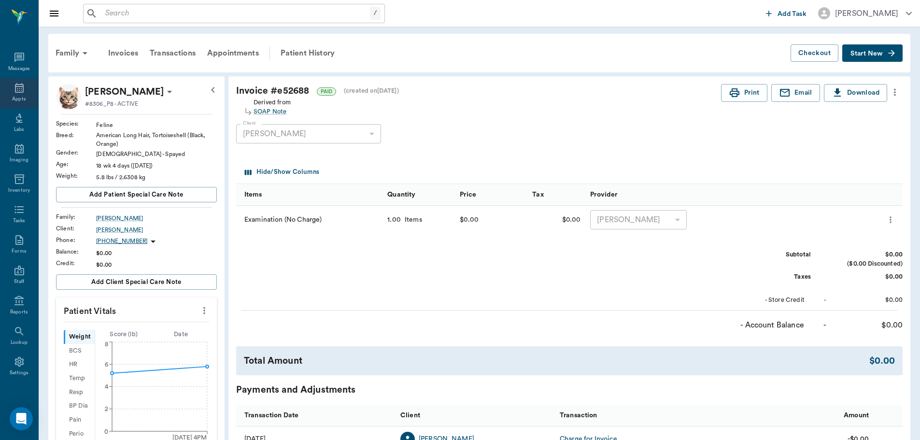
click at [19, 87] on icon at bounding box center [19, 88] width 9 height 10
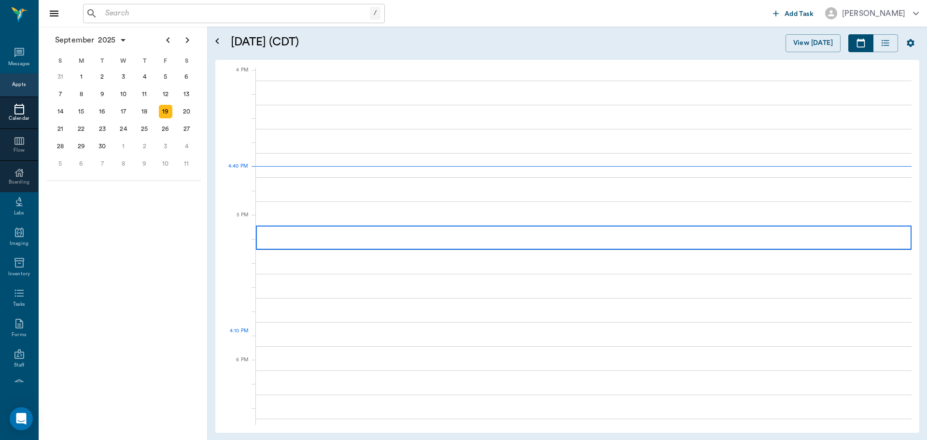
scroll to position [1160, 0]
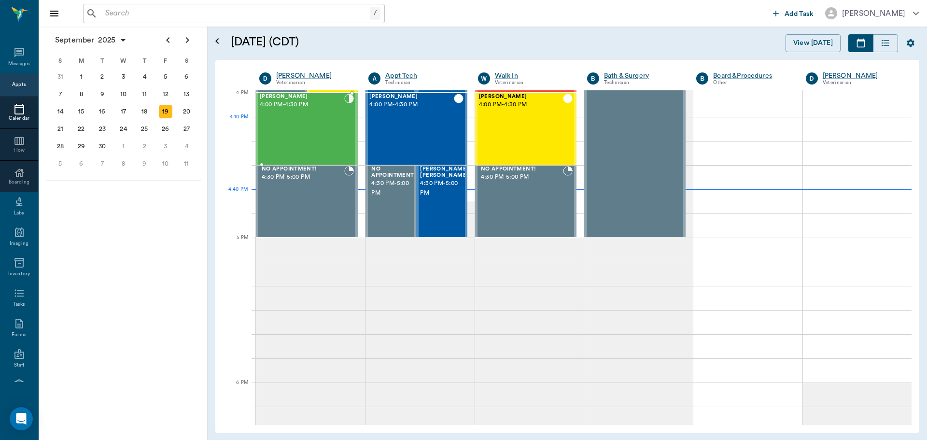
click at [309, 123] on div "[PERSON_NAME] 4:00 PM - 4:30 PM" at bounding box center [302, 129] width 84 height 70
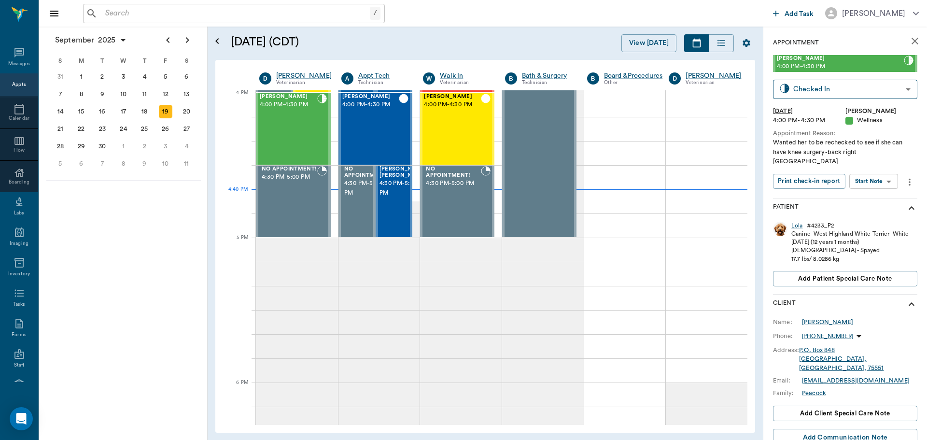
click at [880, 171] on body "/ ​ Add Task [PERSON_NAME] Nectar Messages Appts Calendar Flow Boarding Labs Im…" at bounding box center [463, 220] width 927 height 440
click at [885, 191] on li "View SOAP" at bounding box center [874, 191] width 67 height 16
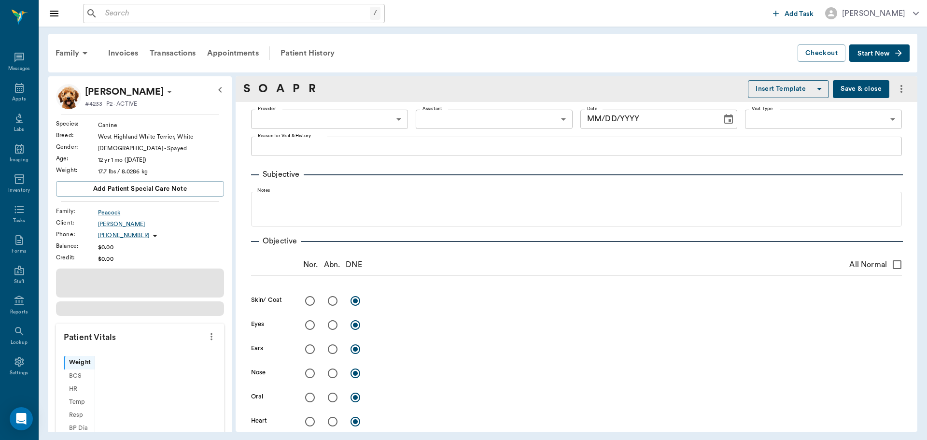
type input "63ec2f075fda476ae8351a4d"
type input "65d2be4f46e3a538d89b8c14"
type textarea "Wanted her to be rechecked to see if she can have knee surgery-back right [GEOG…"
type input "[DATE]"
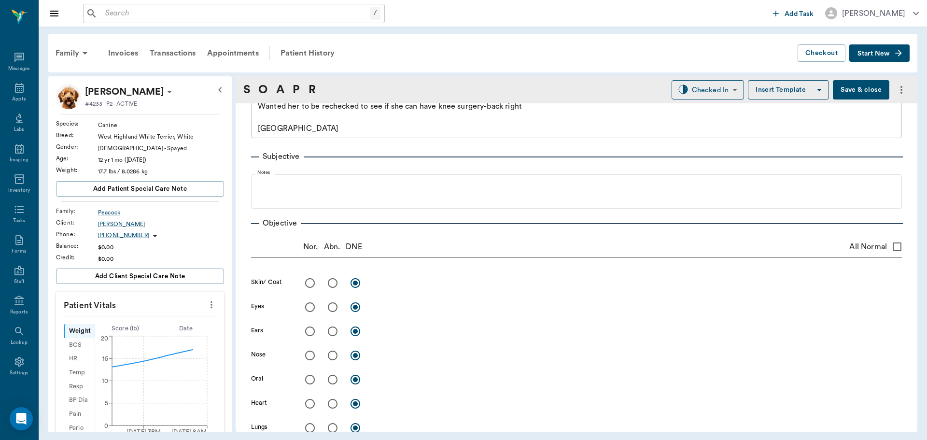
scroll to position [97, 0]
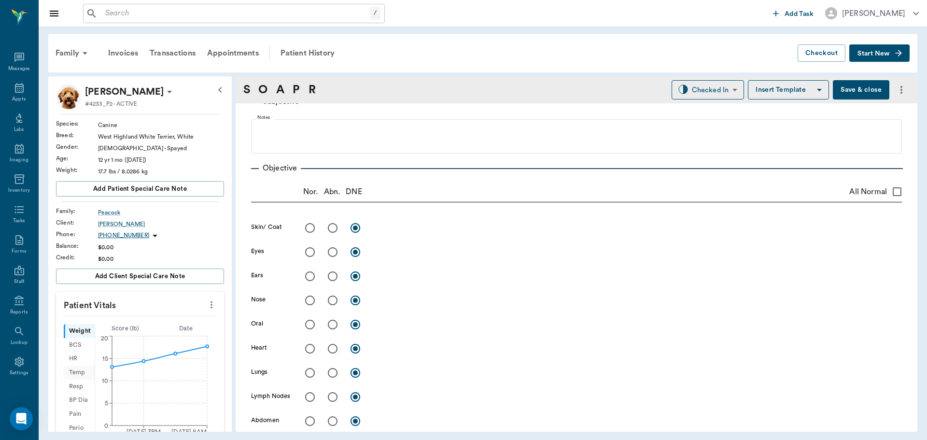
click at [81, 373] on div "Temp" at bounding box center [79, 373] width 31 height 14
click at [206, 307] on icon "more" at bounding box center [211, 305] width 11 height 12
click at [169, 322] on span "Enter Vitals" at bounding box center [163, 321] width 81 height 10
click at [165, 333] on input "text" at bounding box center [140, 333] width 84 height 19
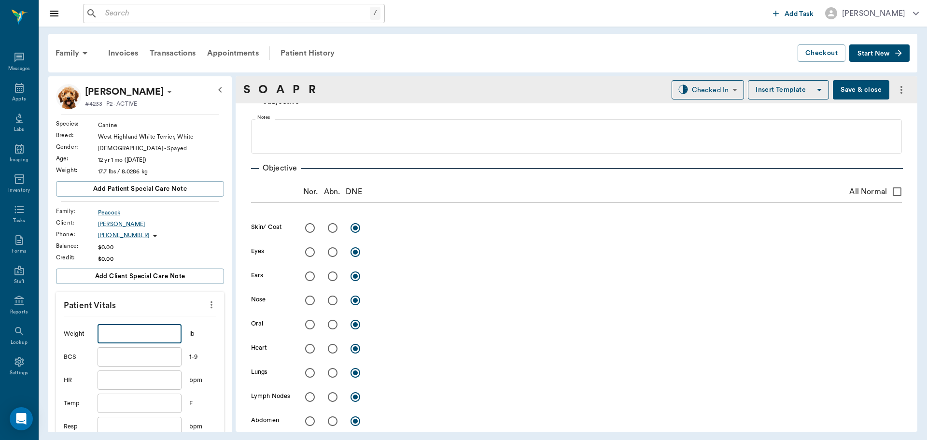
click at [122, 408] on input "text" at bounding box center [140, 403] width 84 height 19
type input "102.2"
click at [134, 338] on input "text" at bounding box center [140, 333] width 84 height 19
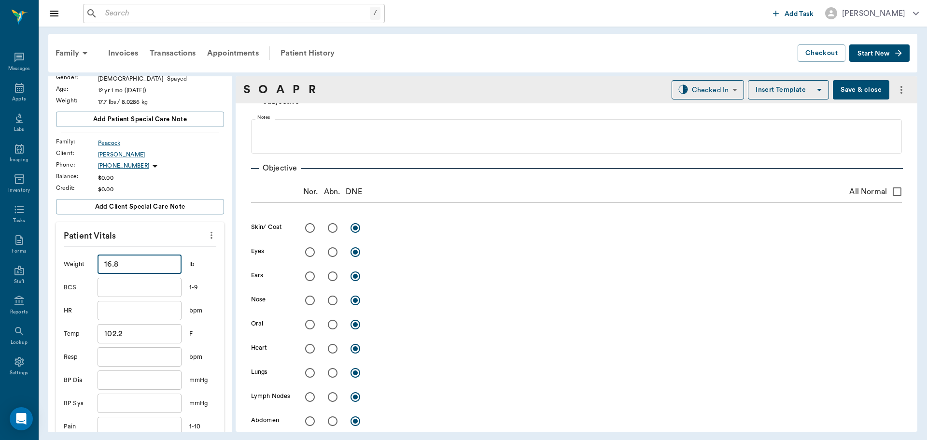
scroll to position [145, 0]
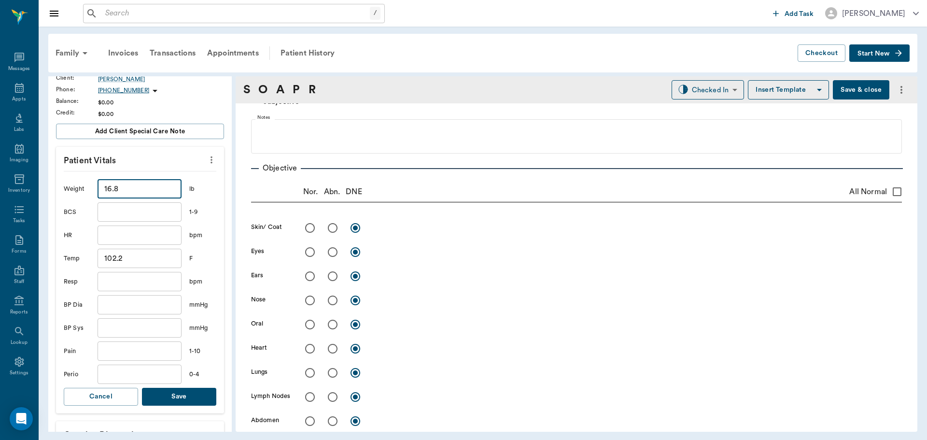
type input "16.8"
click at [182, 394] on button "Save" at bounding box center [179, 397] width 74 height 18
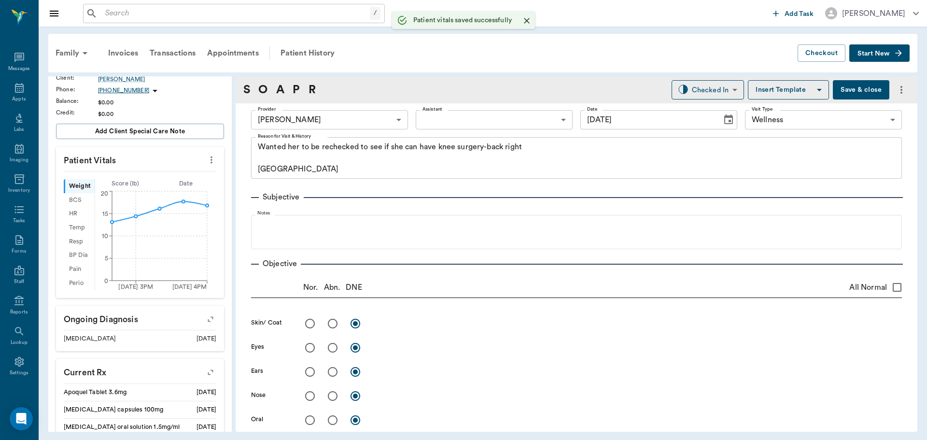
scroll to position [0, 0]
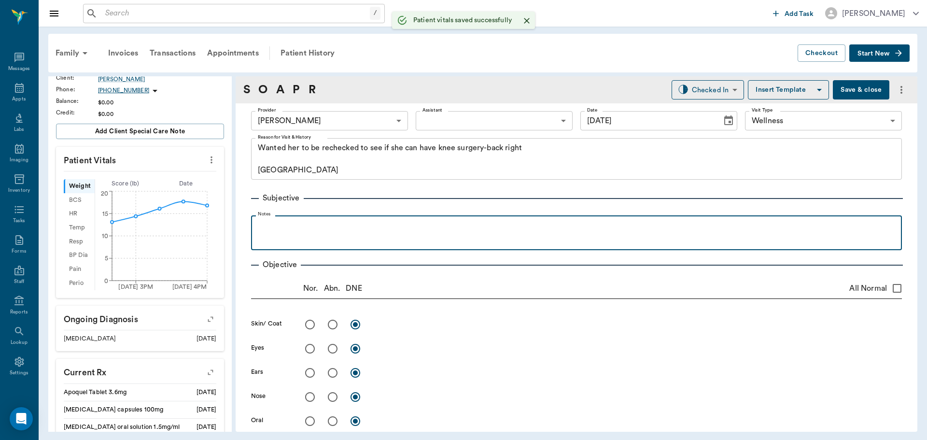
click at [358, 234] on div at bounding box center [576, 232] width 641 height 24
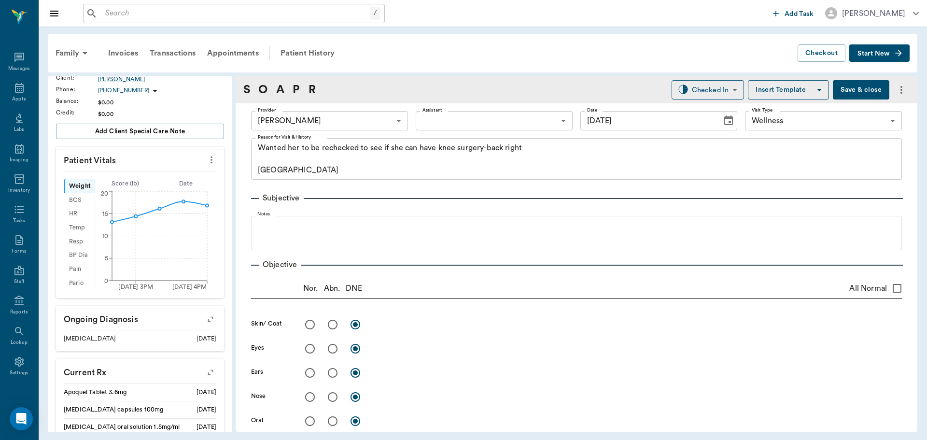
click at [436, 118] on body "/ ​ Add Task [PERSON_NAME] Nectar Messages Appts Labs Imaging Inventory Tasks F…" at bounding box center [463, 220] width 927 height 440
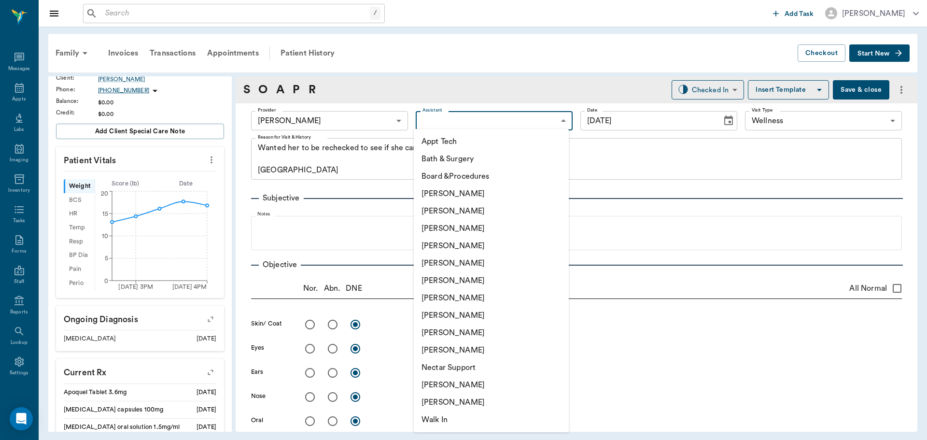
click at [477, 387] on li "[PERSON_NAME]" at bounding box center [491, 384] width 155 height 17
type input "6740bf97de10e07744acf1eb"
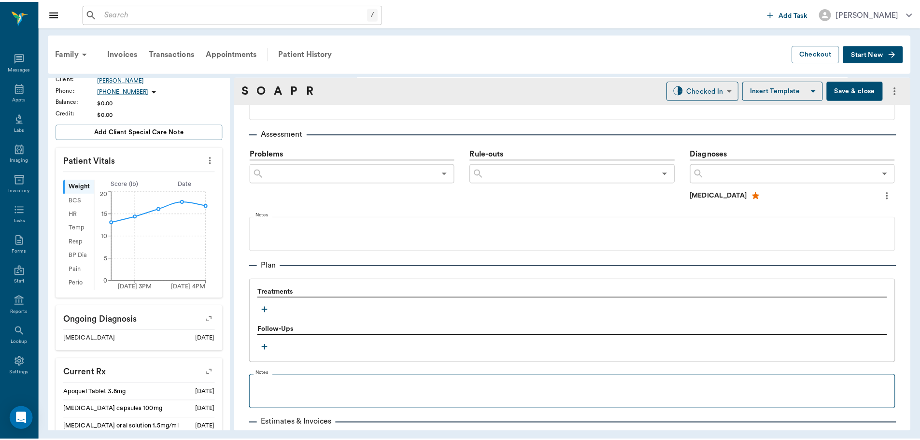
scroll to position [579, 0]
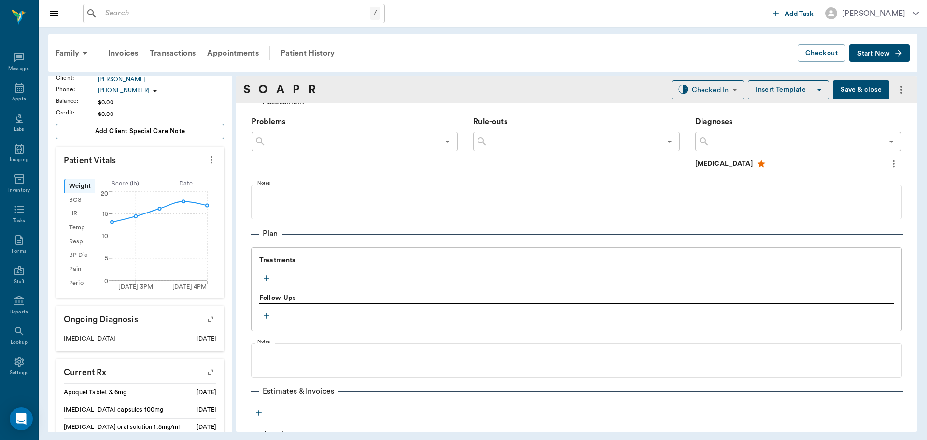
click at [268, 278] on icon "button" at bounding box center [267, 278] width 6 height 6
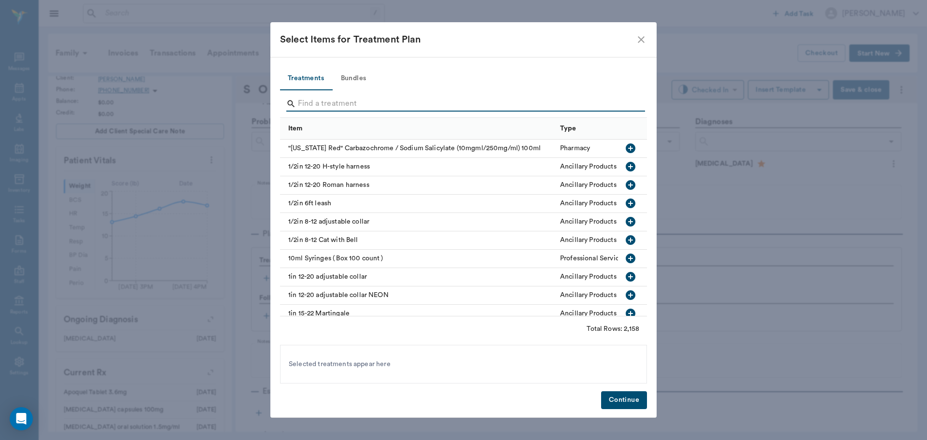
click at [353, 103] on input "Search" at bounding box center [464, 103] width 333 height 15
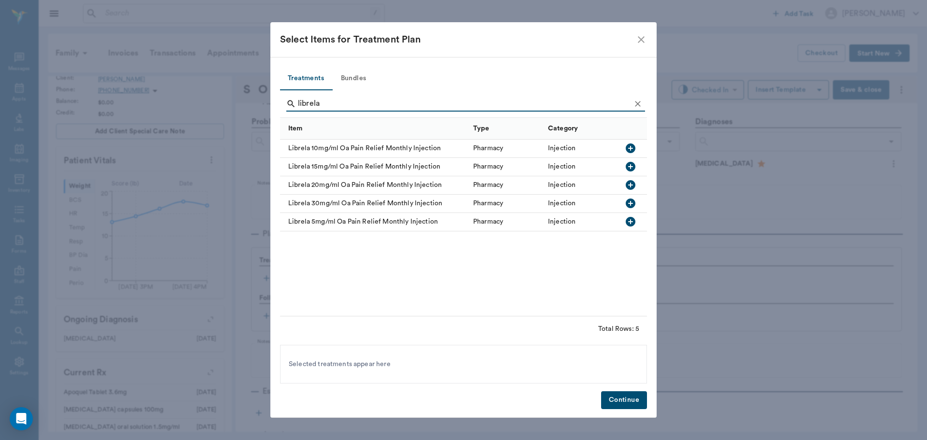
type input "librela"
click at [633, 148] on icon "button" at bounding box center [631, 148] width 10 height 10
drag, startPoint x: 396, startPoint y: 105, endPoint x: 220, endPoint y: 106, distance: 176.2
click at [220, 106] on div "Select Items for Treatment Plan Treatments Bundles librela Item Type Category L…" at bounding box center [463, 220] width 927 height 440
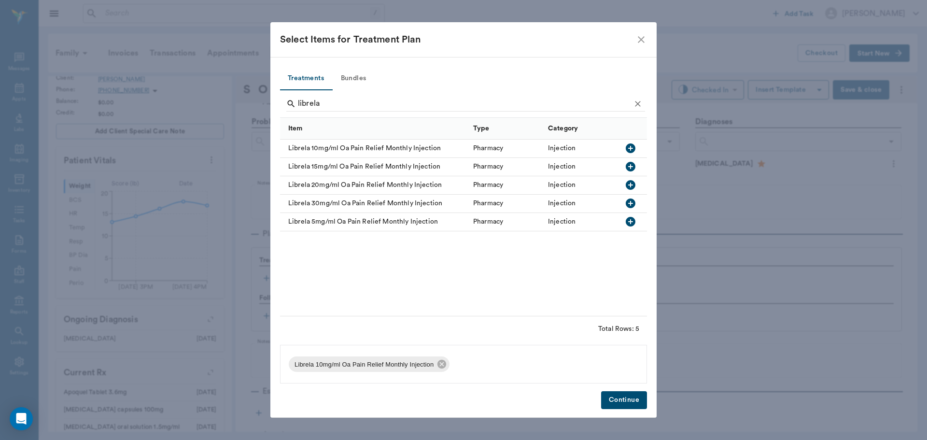
click at [636, 399] on button "Continue" at bounding box center [624, 400] width 46 height 18
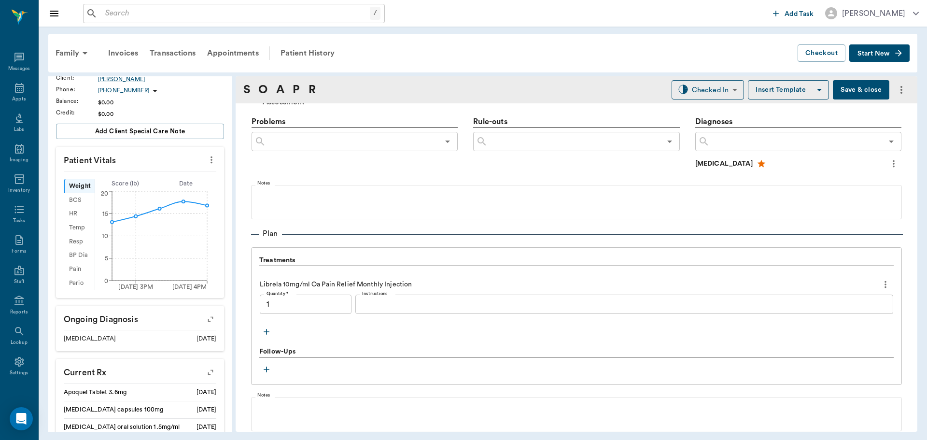
type input "1.00"
click at [880, 281] on icon "more" at bounding box center [885, 285] width 11 height 12
click at [847, 305] on span "Decline" at bounding box center [837, 301] width 81 height 10
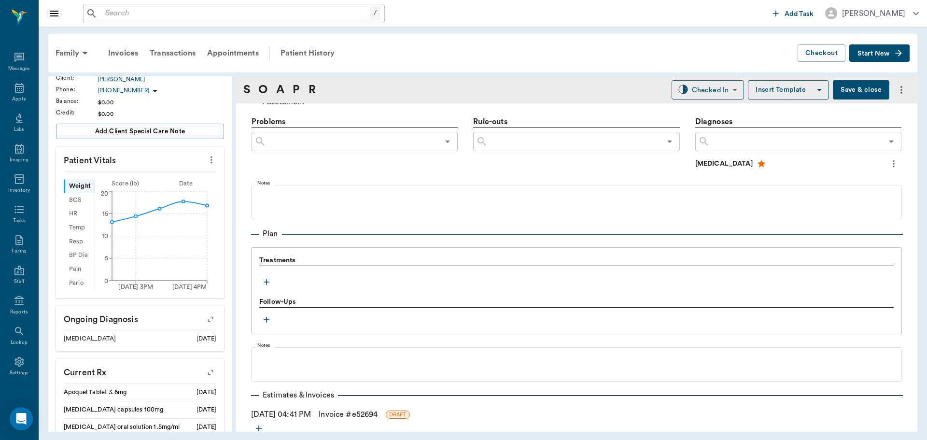
click at [267, 285] on icon "button" at bounding box center [267, 282] width 10 height 10
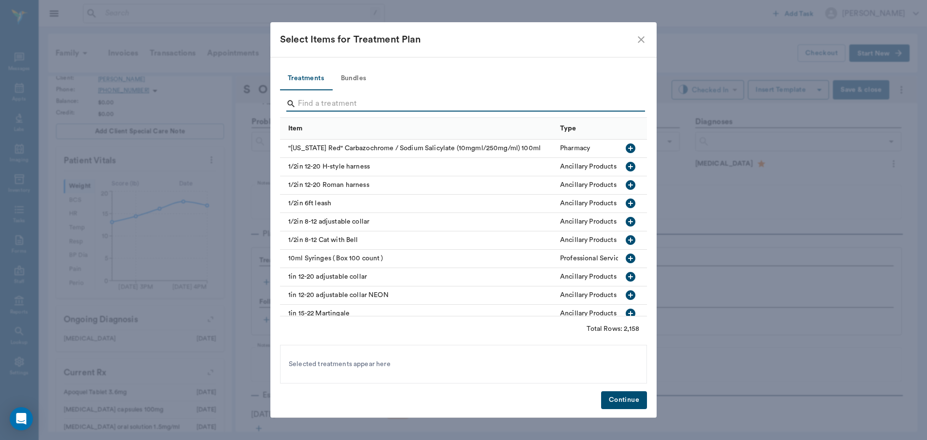
click at [323, 106] on input "Search" at bounding box center [464, 103] width 333 height 15
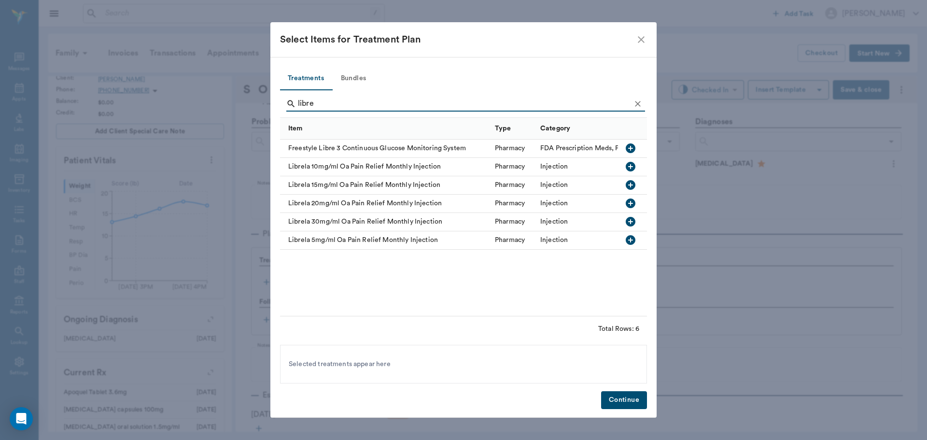
type input "libre"
click at [630, 239] on icon "button" at bounding box center [631, 240] width 10 height 10
click at [629, 405] on button "Continue" at bounding box center [624, 400] width 46 height 18
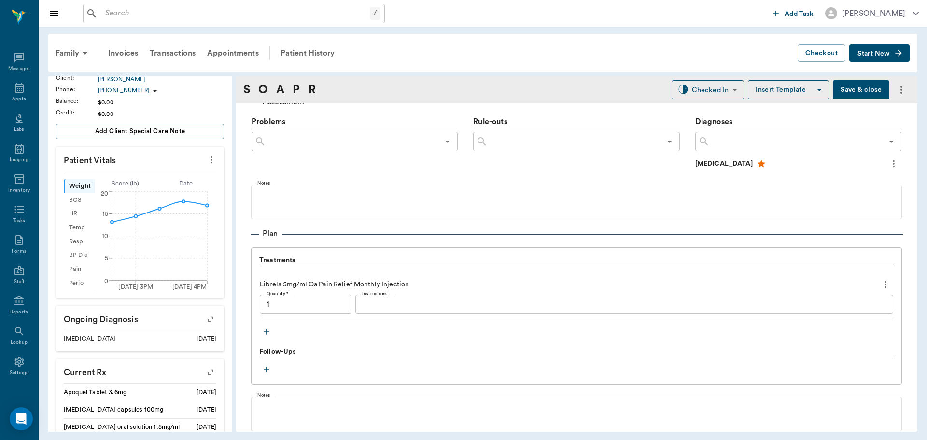
type input "1.00"
click at [320, 305] on input "1.00" at bounding box center [306, 304] width 92 height 19
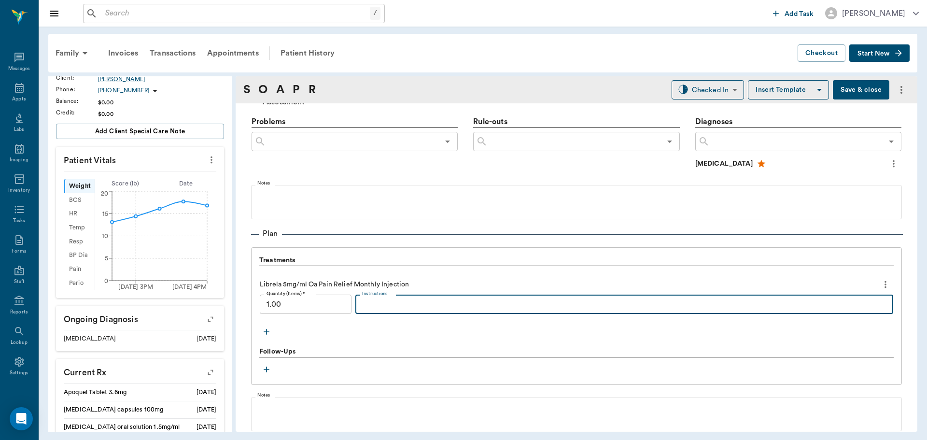
click at [388, 301] on textarea "Instructions" at bounding box center [624, 304] width 524 height 11
click at [379, 305] on textarea "15mgx0.4" at bounding box center [624, 304] width 524 height 11
click at [417, 306] on textarea "15mg x 0.4" at bounding box center [624, 304] width 524 height 11
type textarea "15mg x 0.4"
click at [326, 53] on div "Patient History" at bounding box center [308, 53] width 66 height 23
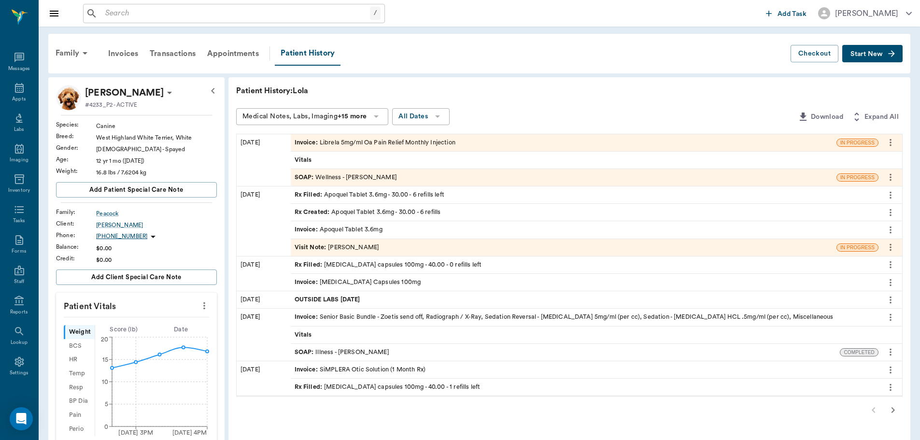
click at [386, 264] on div "Rx Filled : [MEDICAL_DATA] capsules 100mg - 40.00 - 0 refills left" at bounding box center [388, 264] width 187 height 9
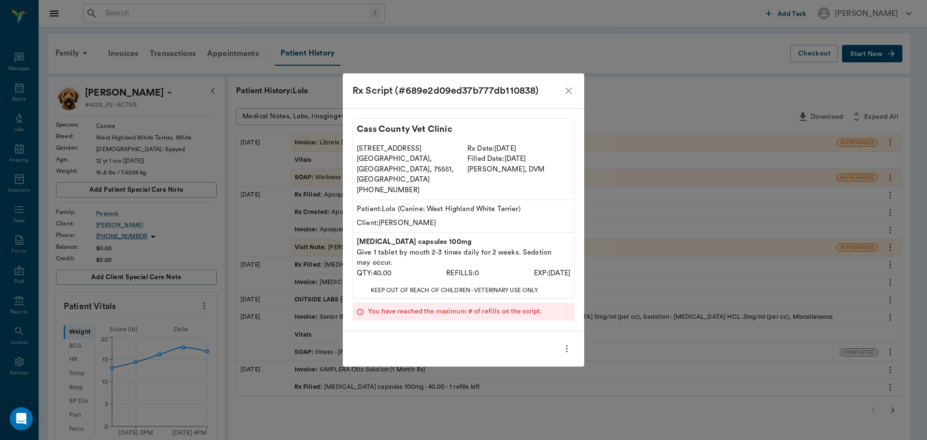
click at [386, 268] on p "QTY: 40.00" at bounding box center [374, 273] width 35 height 11
click at [508, 307] on p "You have reached the maximum # of refills on the script." at bounding box center [455, 312] width 174 height 10
click at [564, 343] on icon "more" at bounding box center [567, 349] width 11 height 12
click at [537, 315] on div at bounding box center [463, 220] width 927 height 440
drag, startPoint x: 517, startPoint y: 239, endPoint x: 577, endPoint y: 244, distance: 59.5
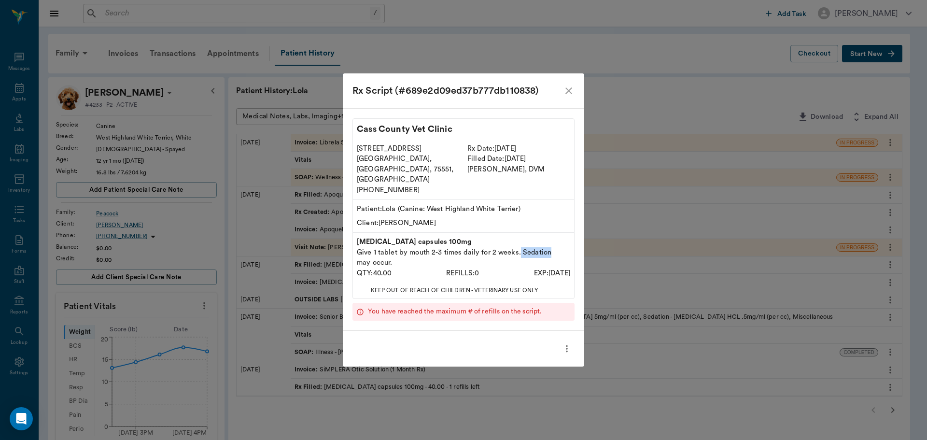
click at [577, 244] on div "Cass County Vet Clinic [STREET_ADDRESS] [PHONE_NUMBER] Rx Date: [DATE] Filled D…" at bounding box center [463, 219] width 241 height 223
click at [400, 335] on div at bounding box center [463, 349] width 241 height 36
click at [567, 97] on icon "close" at bounding box center [569, 91] width 12 height 12
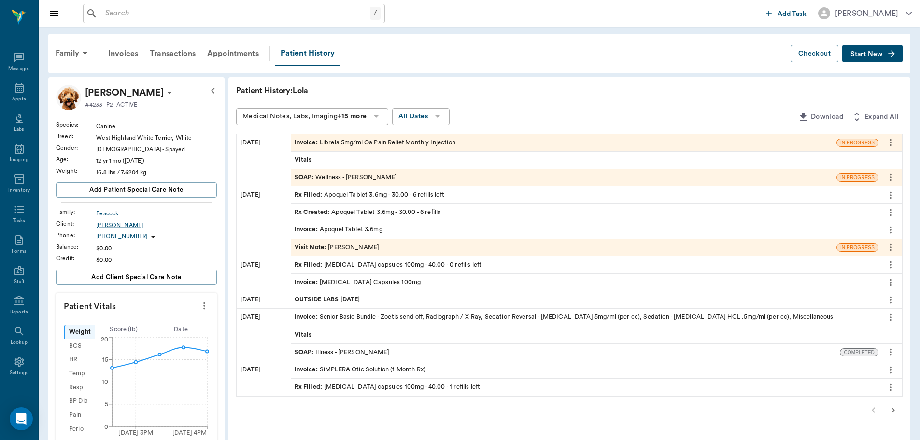
click at [336, 178] on div "SOAP : Wellness - [PERSON_NAME]" at bounding box center [346, 177] width 102 height 9
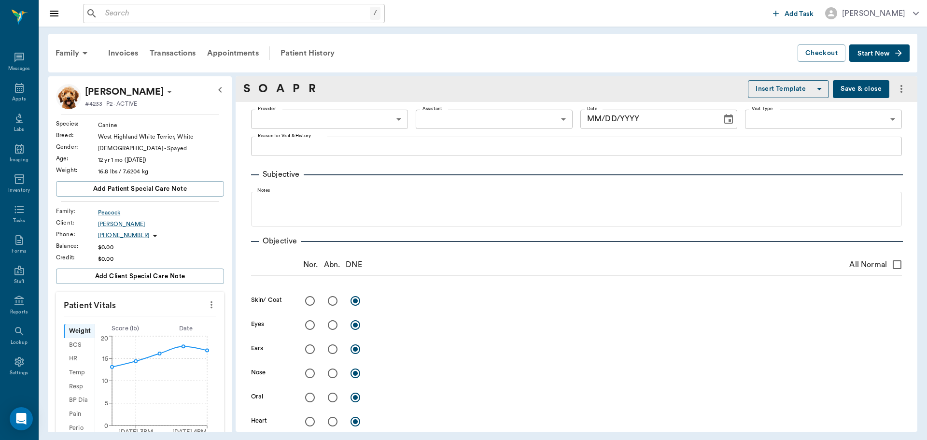
type input "63ec2f075fda476ae8351a4d"
type input "6740bf97de10e07744acf1eb"
type input "65d2be4f46e3a538d89b8c14"
type textarea "Wanted her to be rechecked to see if she can have knee surgery-back right [GEOG…"
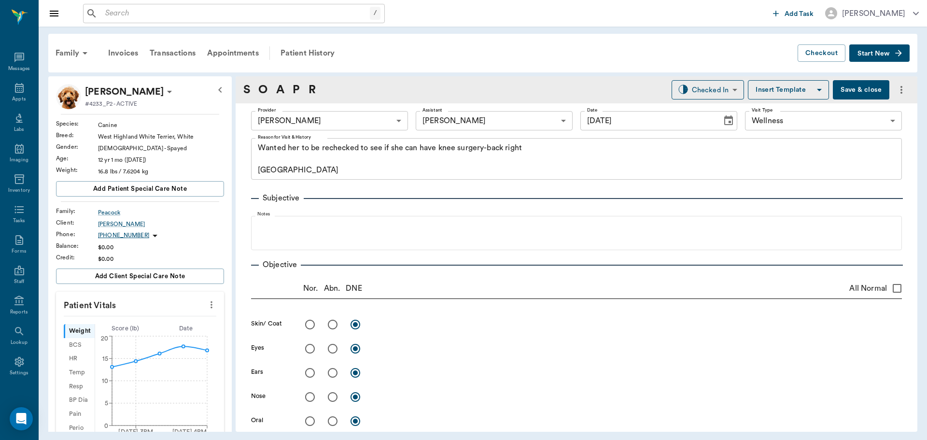
type input "[DATE]"
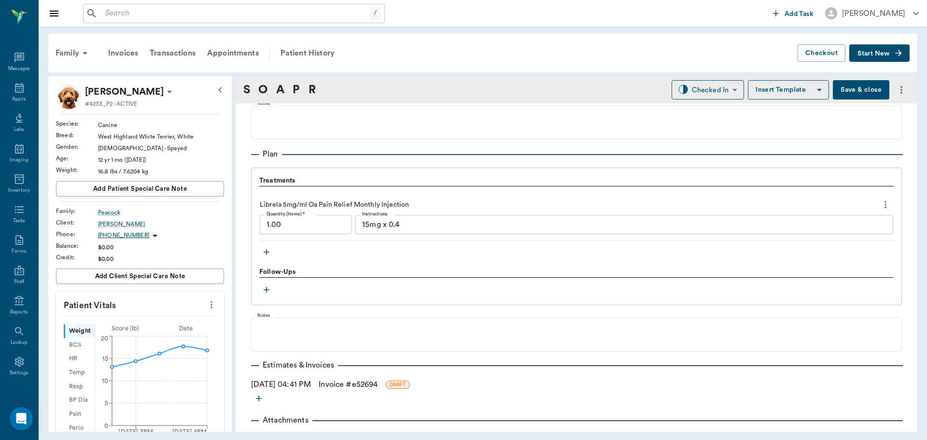
scroll to position [676, 0]
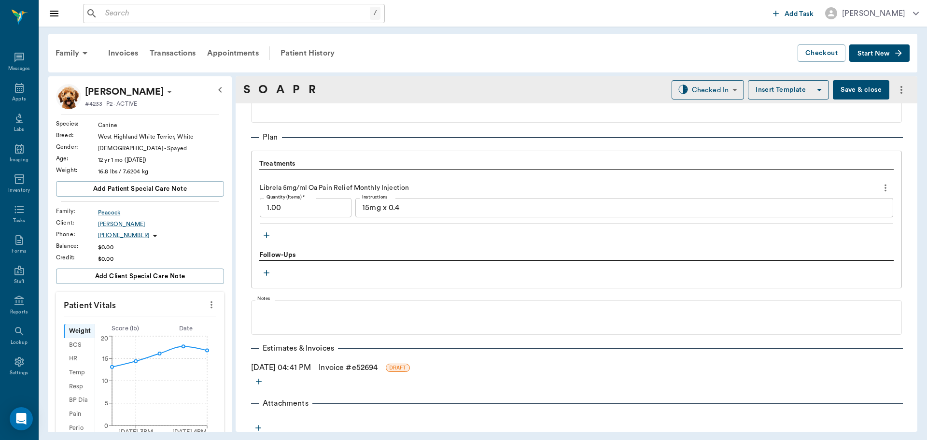
click at [268, 236] on icon "button" at bounding box center [267, 235] width 10 height 10
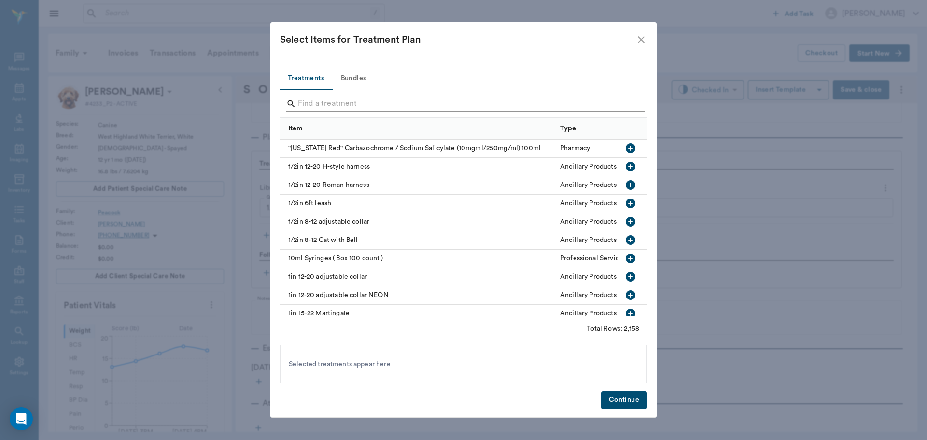
click at [358, 99] on input "Search" at bounding box center [464, 103] width 333 height 15
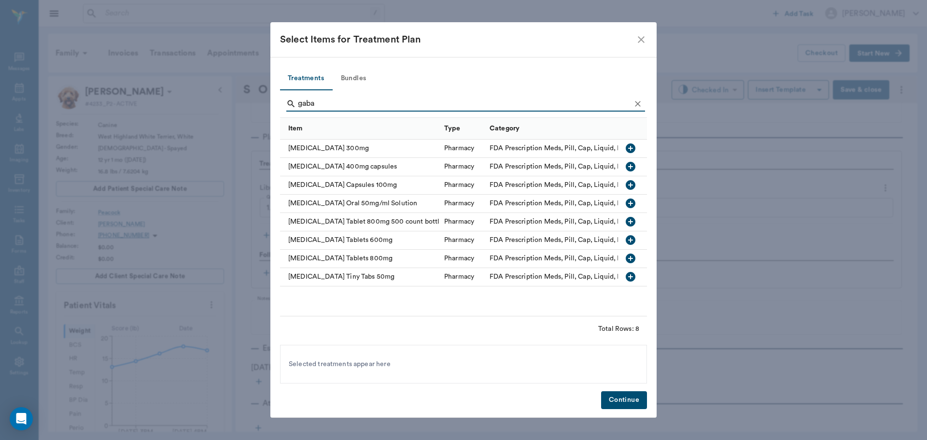
type input "gaba"
click at [642, 41] on icon "close" at bounding box center [641, 40] width 12 height 12
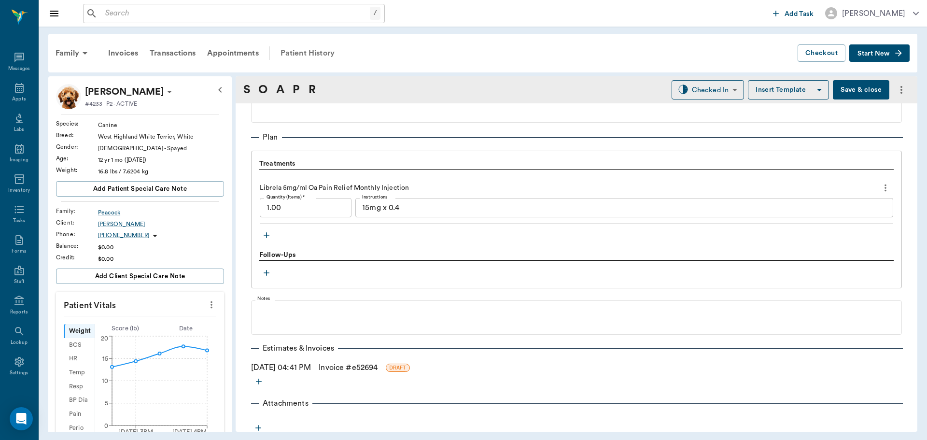
click at [311, 53] on div "Patient History" at bounding box center [308, 53] width 66 height 23
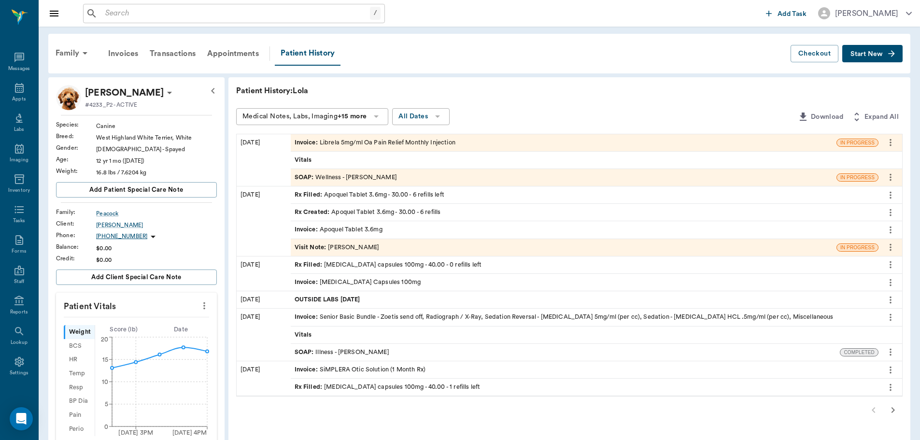
click at [350, 180] on div "SOAP : Wellness - [PERSON_NAME]" at bounding box center [346, 177] width 102 height 9
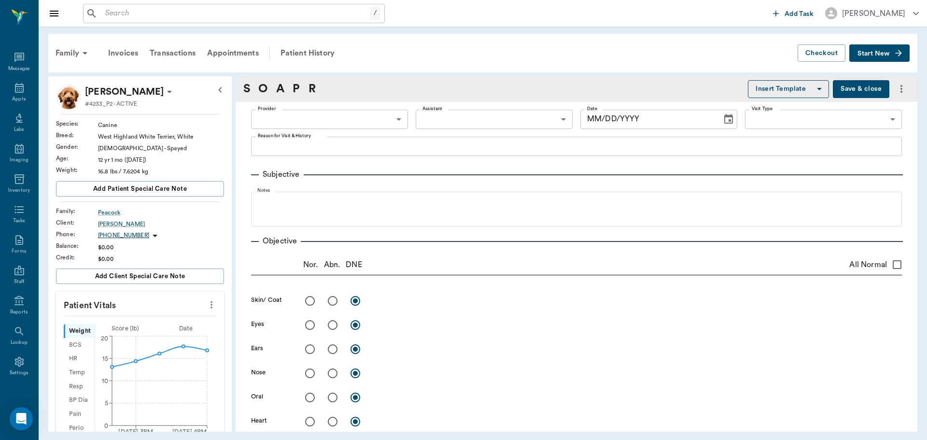
type input "63ec2f075fda476ae8351a4d"
type input "6740bf97de10e07744acf1eb"
type input "65d2be4f46e3a538d89b8c14"
type textarea "Wanted her to be rechecked to see if she can have knee surgery-back right [GEOG…"
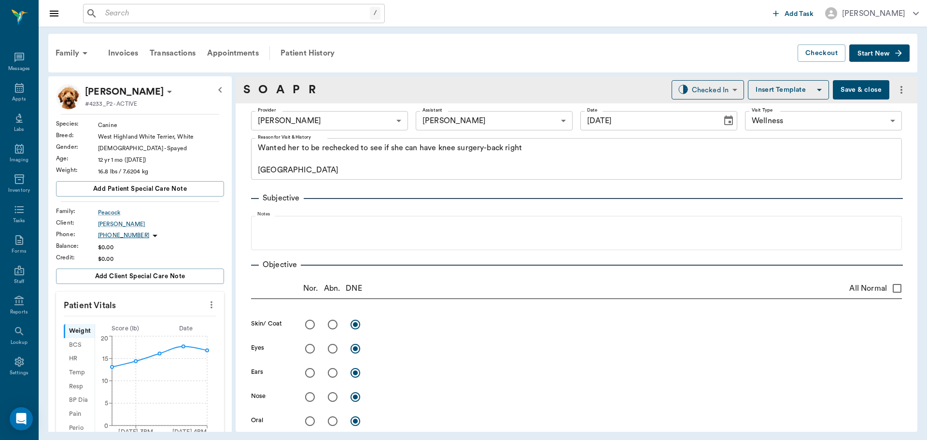
type input "[DATE]"
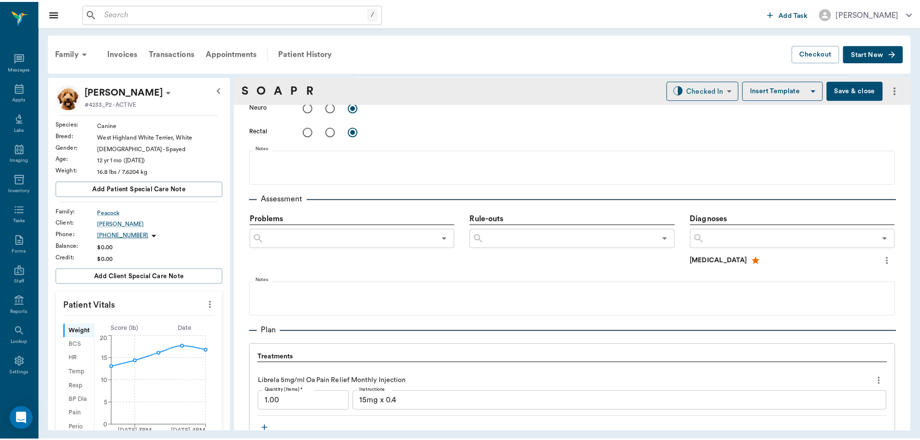
scroll to position [628, 0]
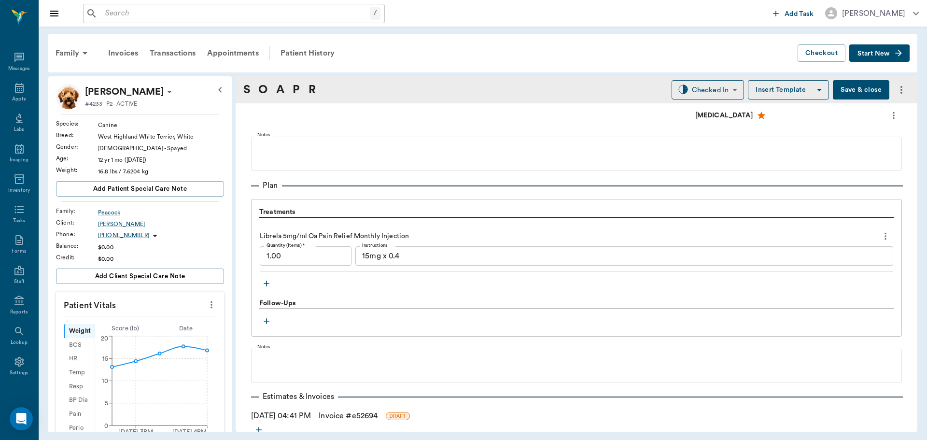
click at [267, 285] on icon "button" at bounding box center [267, 284] width 6 height 6
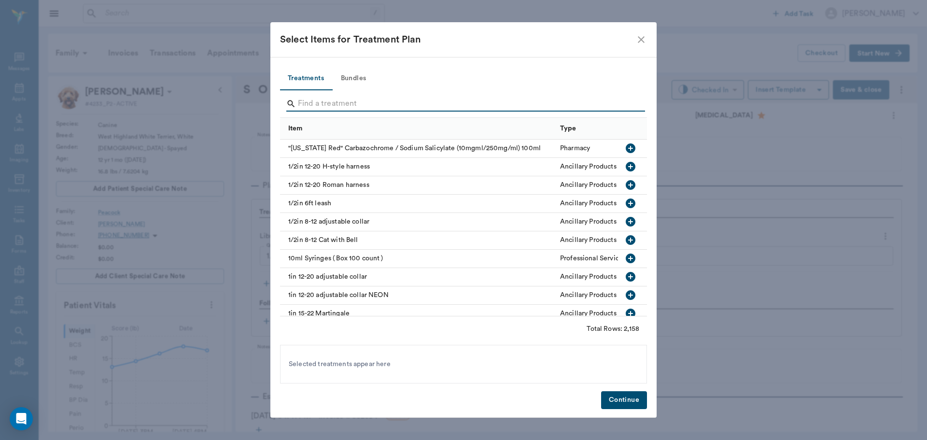
click at [389, 99] on input "Search" at bounding box center [464, 103] width 333 height 15
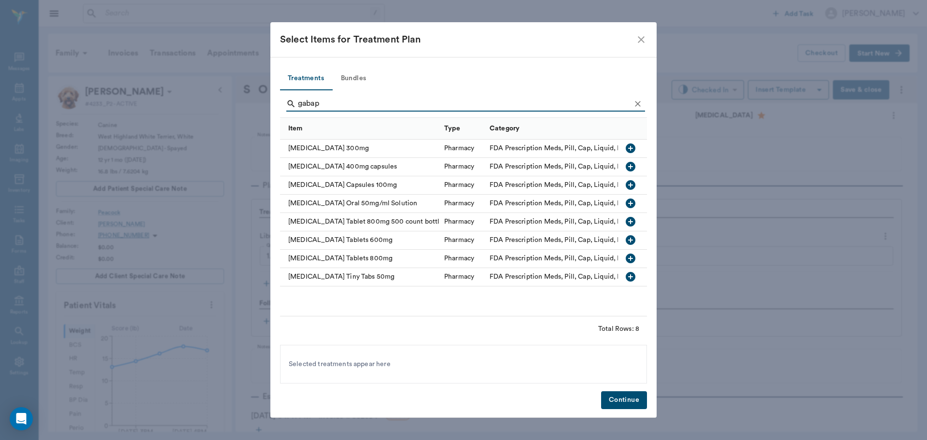
type input "gabap"
click at [631, 184] on icon "button" at bounding box center [631, 185] width 10 height 10
click at [631, 397] on button "Continue" at bounding box center [624, 400] width 46 height 18
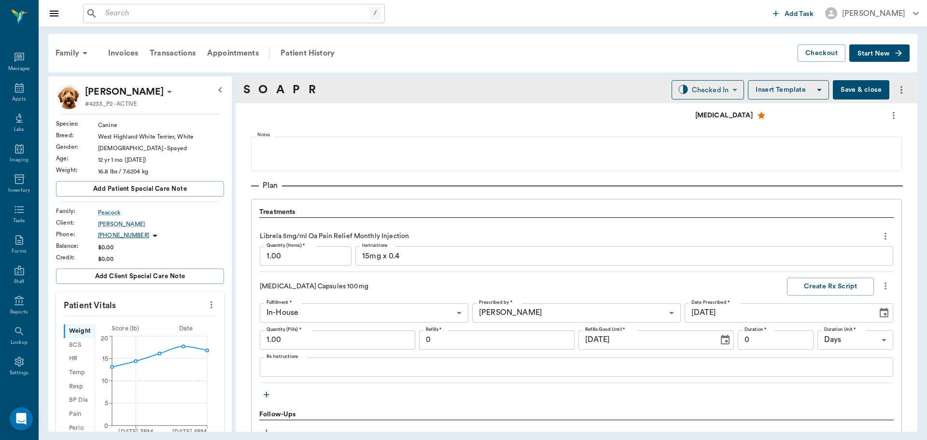
click at [294, 338] on input "1.00" at bounding box center [337, 339] width 155 height 19
type input "60.00"
click at [371, 370] on textarea "Rx Instructions" at bounding box center [577, 366] width 620 height 11
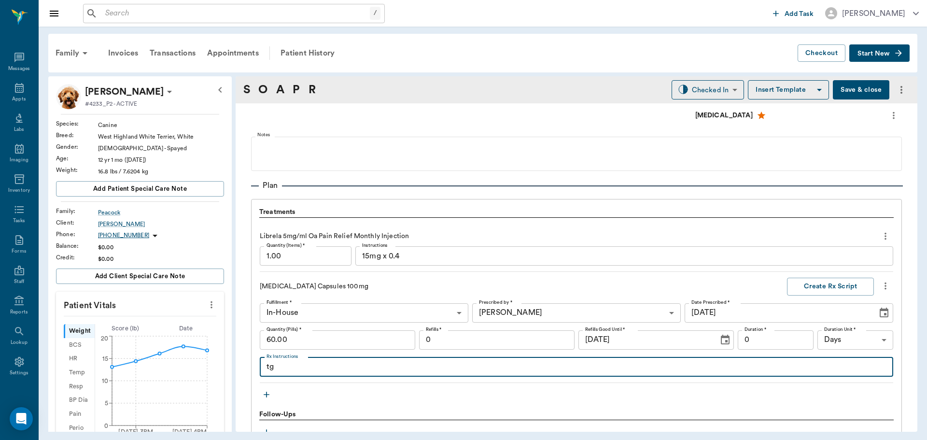
type textarea "t"
click at [521, 334] on input "0" at bounding box center [496, 339] width 155 height 19
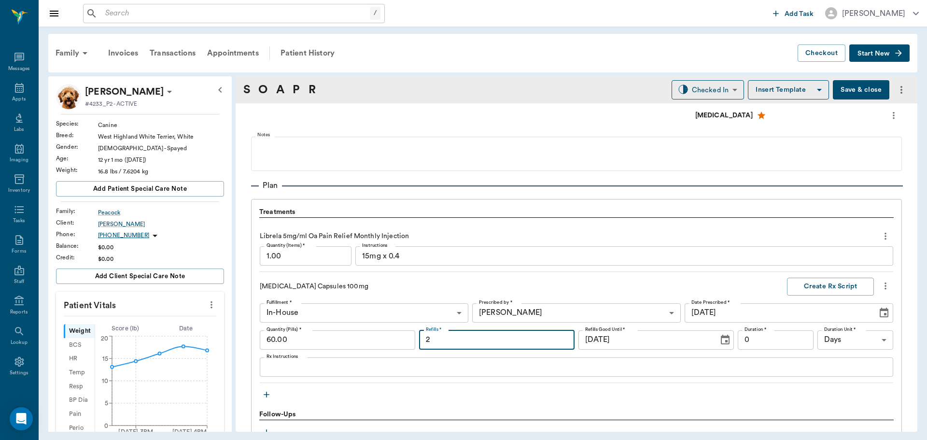
type input "2"
click at [294, 366] on textarea "Rx Instructions" at bounding box center [577, 366] width 620 height 11
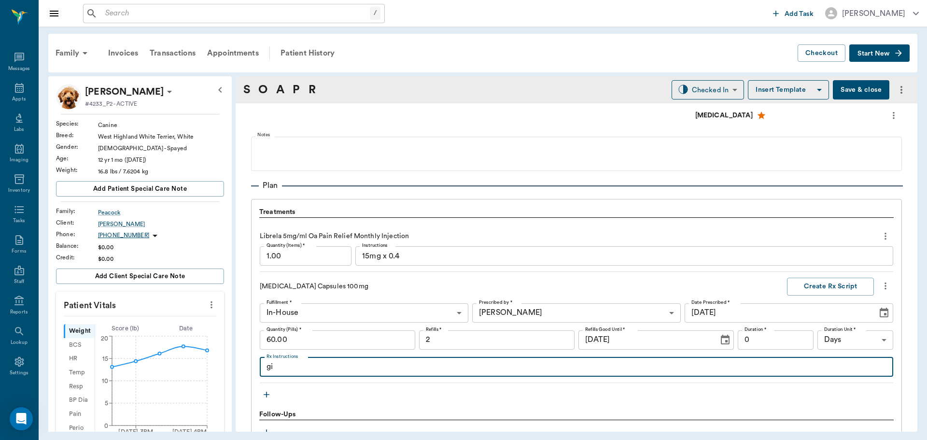
type textarea "g"
type textarea "GIVE 1 CAPSULE ONCE DAILY"
click at [832, 288] on button "Create Rx Script" at bounding box center [830, 287] width 87 height 18
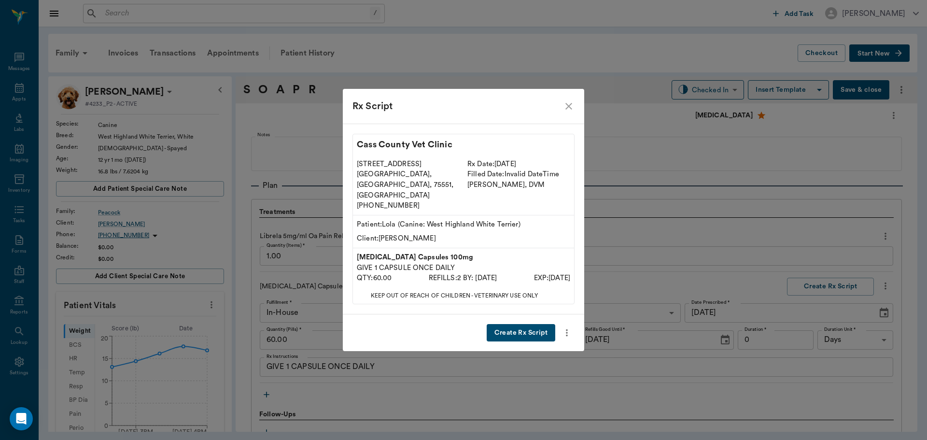
click at [524, 324] on button "Create Rx Script" at bounding box center [521, 333] width 69 height 18
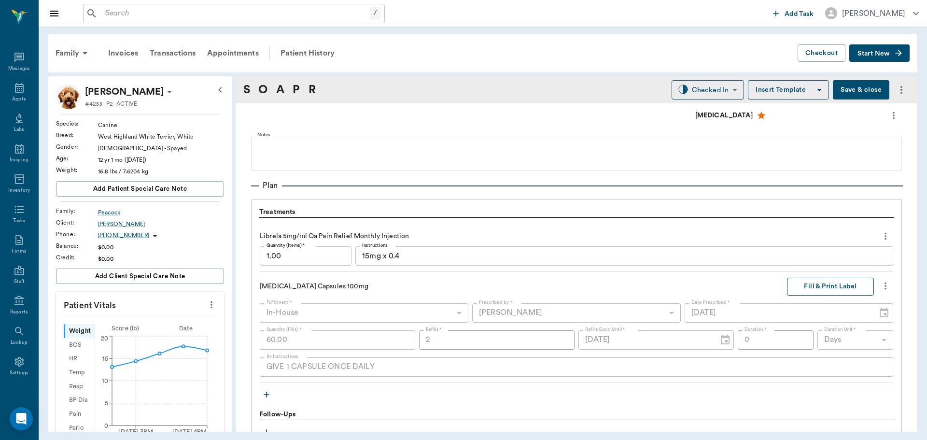
click at [828, 283] on button "Fill & Print Label" at bounding box center [830, 287] width 87 height 18
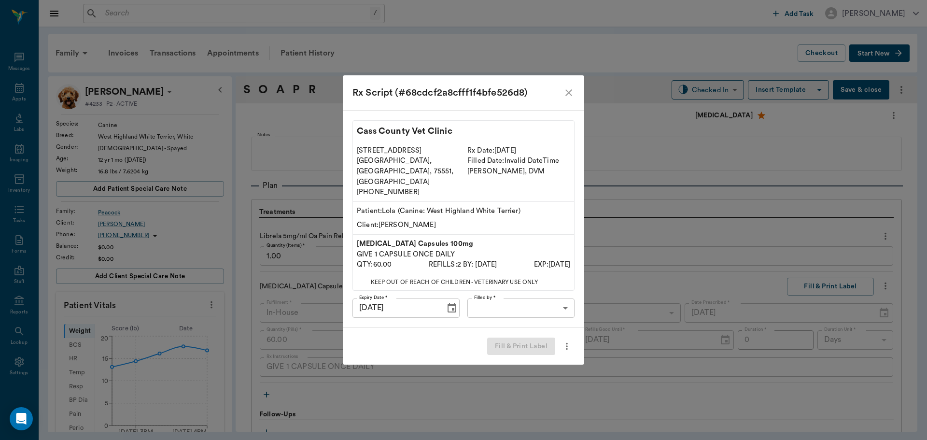
click at [514, 300] on body "/ ​ Add Task [PERSON_NAME] Nectar Messages Appts Labs Imaging Inventory Tasks F…" at bounding box center [463, 220] width 927 height 440
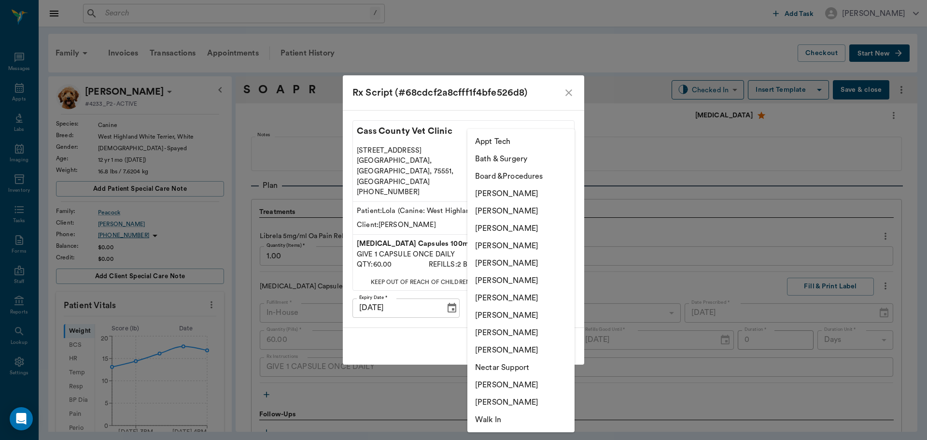
click at [505, 387] on li "[PERSON_NAME]" at bounding box center [520, 384] width 107 height 17
type input "6740bf97de10e07744acf1eb"
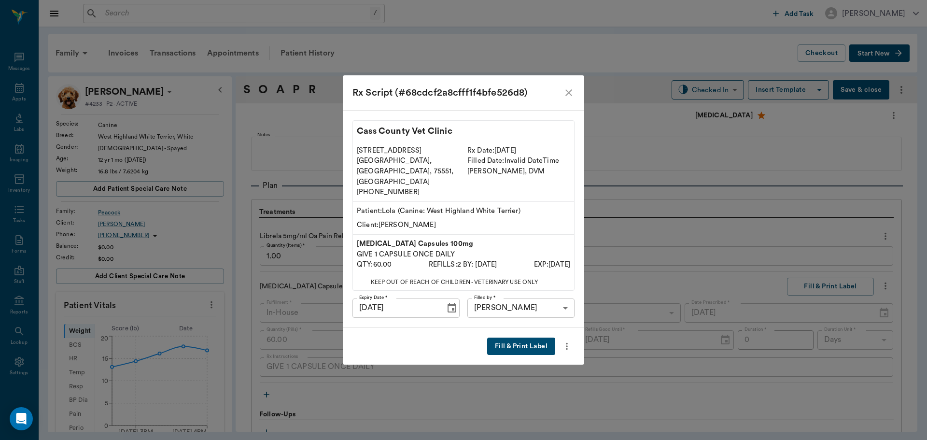
click at [522, 338] on button "Fill & Print Label" at bounding box center [521, 347] width 68 height 18
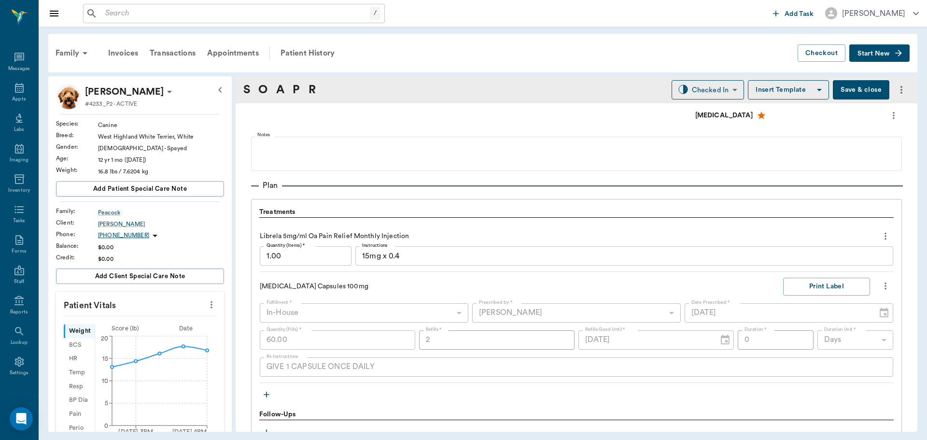
click at [854, 86] on button "Save & close" at bounding box center [861, 89] width 56 height 19
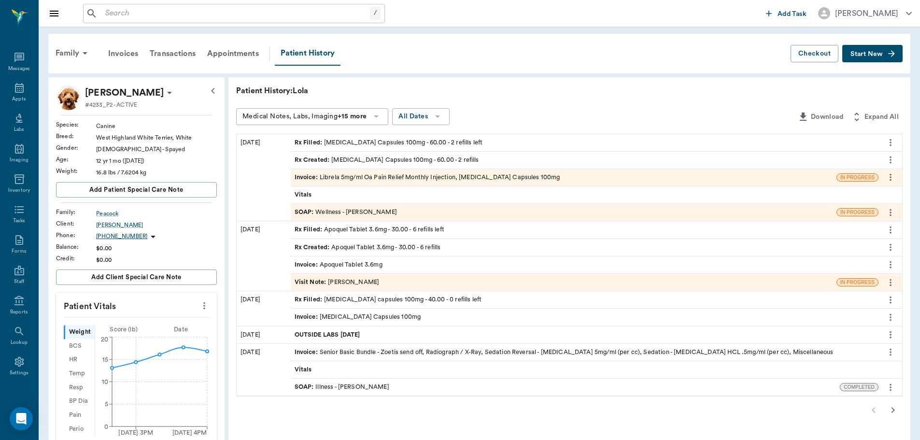
click at [412, 175] on div "Invoice : Librela 5mg/ml Oa Pain Relief Monthly Injection, [MEDICAL_DATA] Capsu…" at bounding box center [428, 177] width 266 height 9
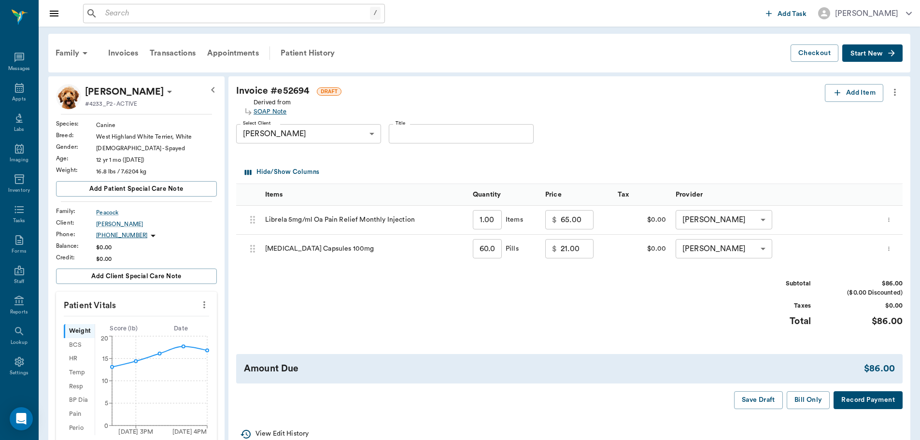
click at [273, 114] on div "SOAP Note" at bounding box center [271, 111] width 37 height 9
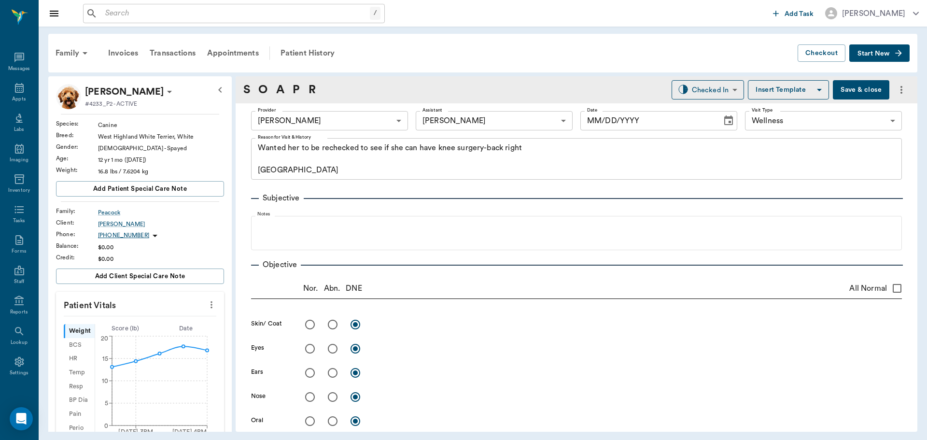
type input "63ec2f075fda476ae8351a4d"
type input "6740bf97de10e07744acf1eb"
type input "65d2be4f46e3a538d89b8c14"
type textarea "Wanted her to be rechecked to see if she can have knee surgery-back right [GEOG…"
type input "[DATE]"
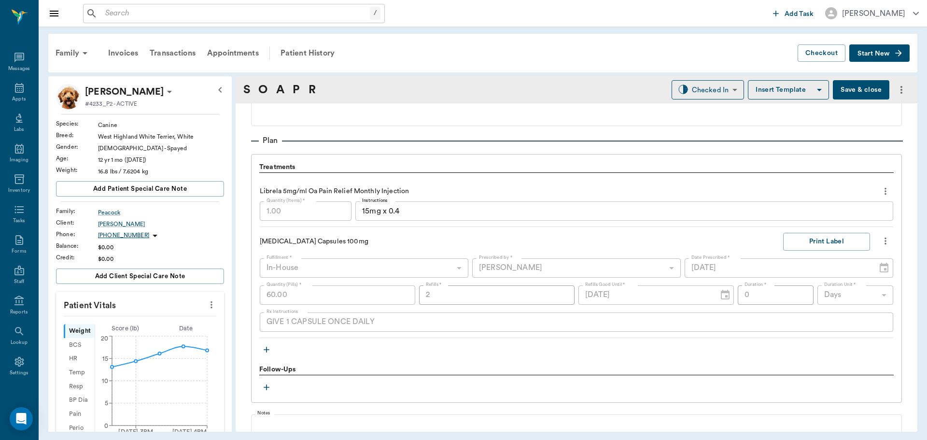
scroll to position [773, 0]
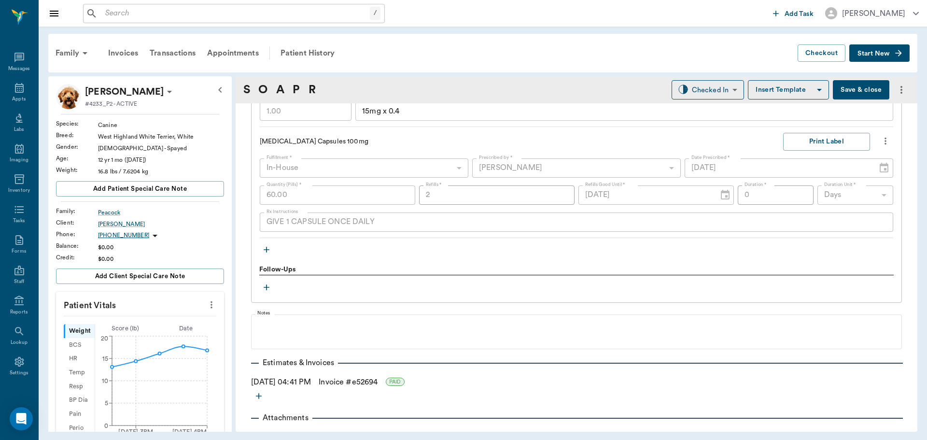
click at [267, 250] on icon "button" at bounding box center [267, 250] width 6 height 6
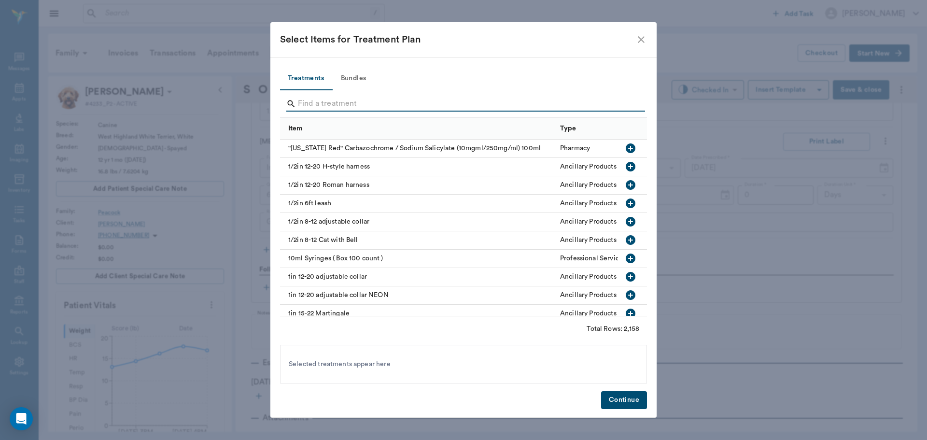
click at [360, 98] on input "Search" at bounding box center [464, 103] width 333 height 15
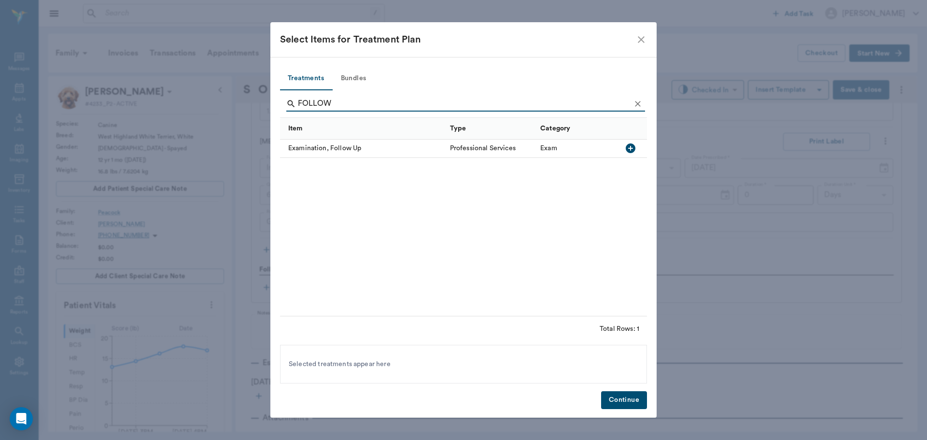
type input "FOLLOW"
click at [632, 150] on icon "button" at bounding box center [631, 148] width 10 height 10
click at [632, 404] on button "Continue" at bounding box center [624, 400] width 46 height 18
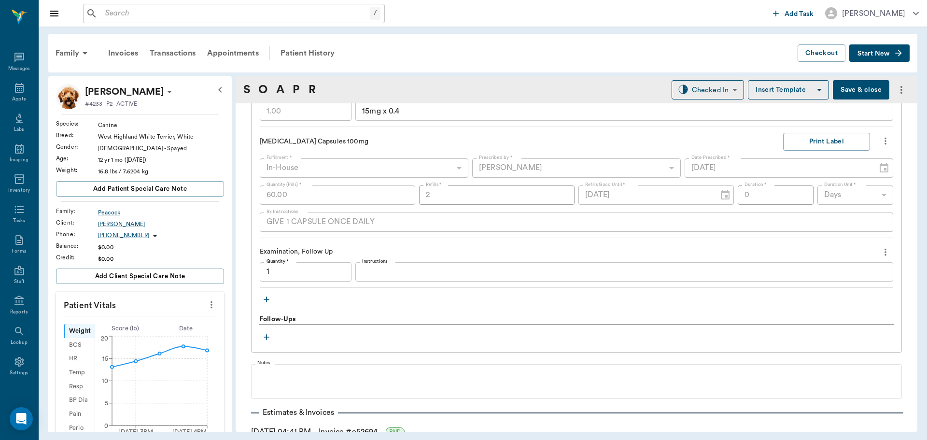
type input "1.00"
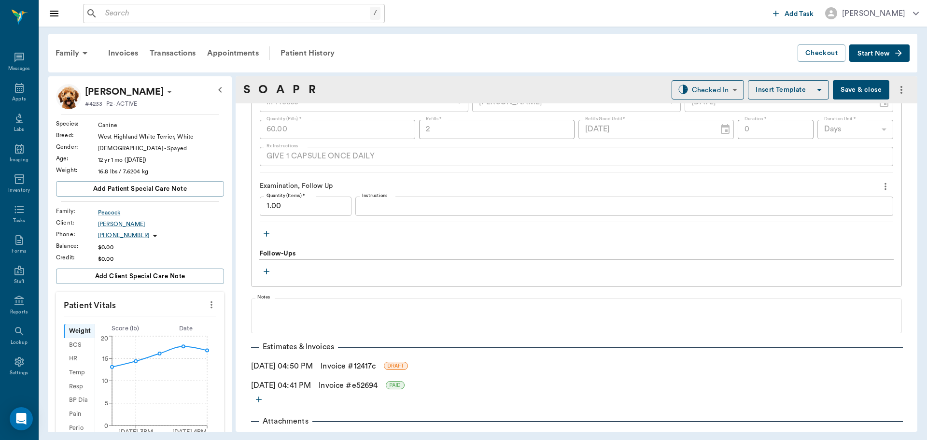
scroll to position [937, 0]
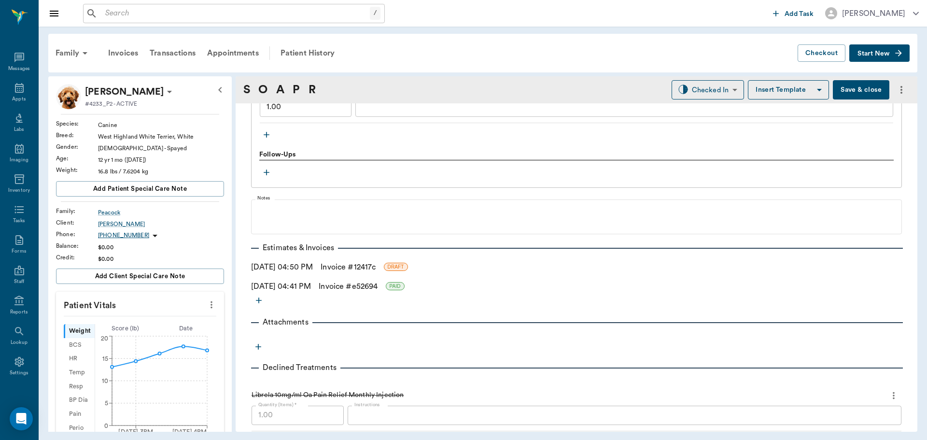
click at [361, 265] on link "Invoice # 12417c" at bounding box center [348, 267] width 55 height 12
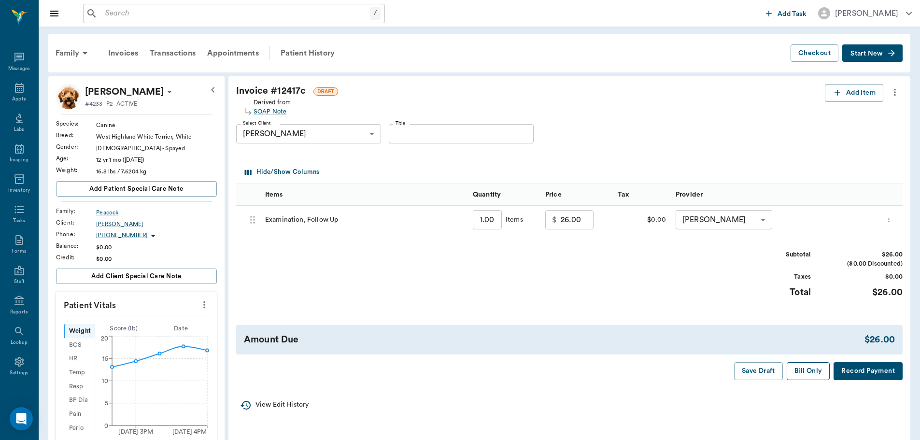
click at [808, 371] on button "Bill Only" at bounding box center [808, 371] width 43 height 18
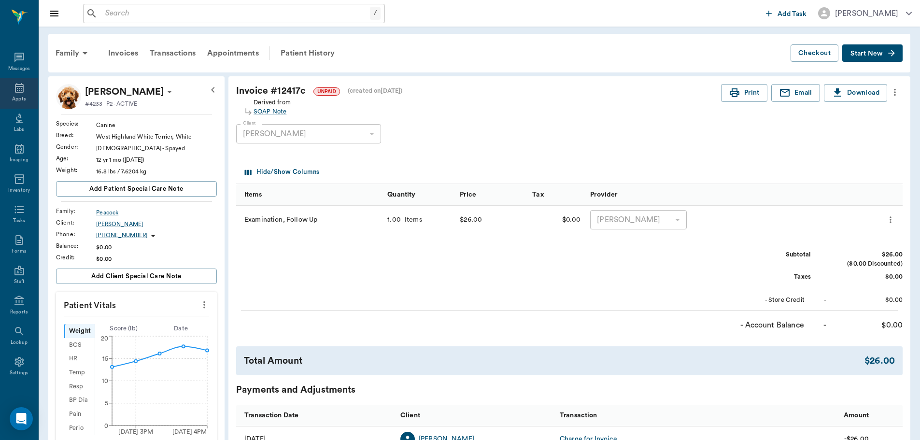
click at [16, 86] on icon at bounding box center [19, 88] width 9 height 10
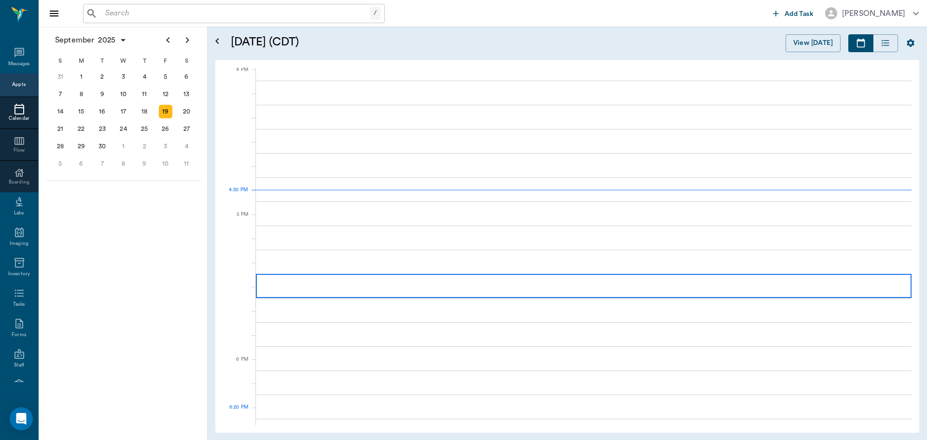
scroll to position [1161, 0]
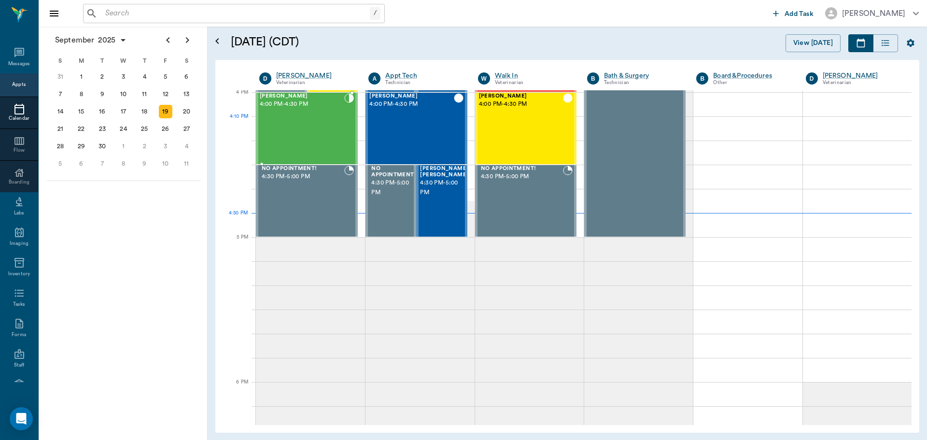
click at [298, 134] on div "[PERSON_NAME] 4:00 PM - 4:30 PM" at bounding box center [302, 128] width 84 height 70
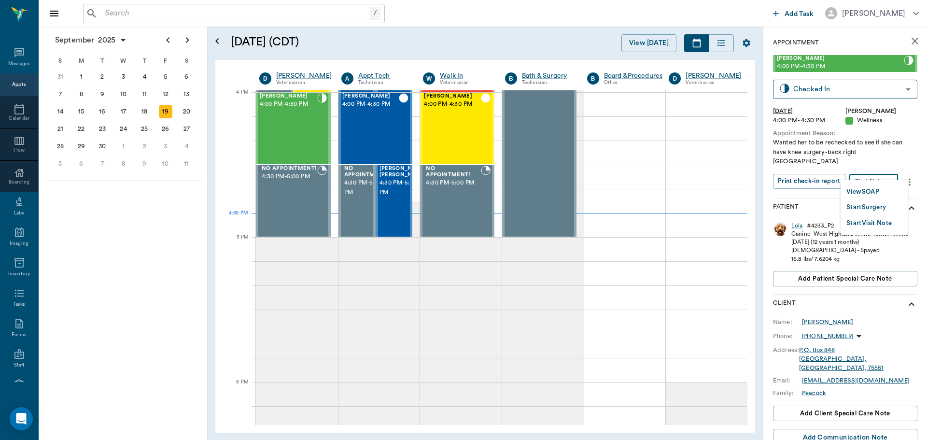
click at [877, 169] on body "/ ​ Add Task [PERSON_NAME] Nectar Messages Appts Calendar Flow Boarding Labs Im…" at bounding box center [463, 220] width 927 height 440
click at [138, 267] on div at bounding box center [463, 220] width 927 height 440
click at [871, 88] on body "/ ​ Add Task [PERSON_NAME] Nectar Messages Appts Calendar Flow Boarding Labs Im…" at bounding box center [463, 220] width 927 height 440
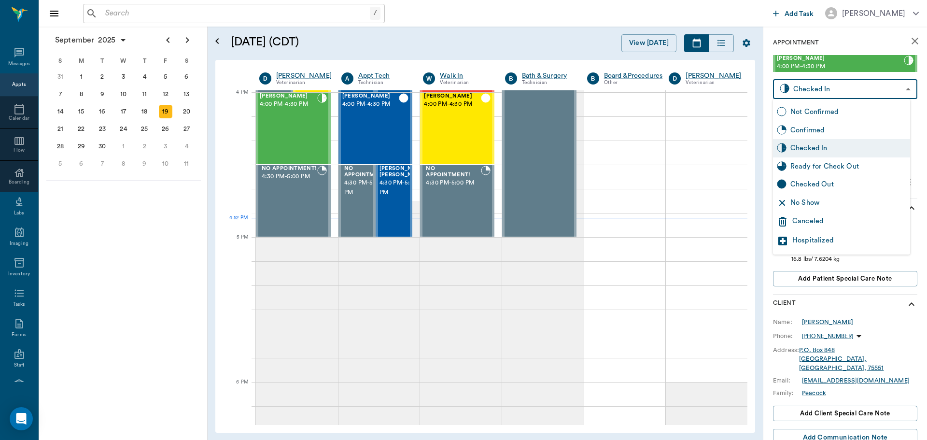
click at [847, 170] on div "Ready for Check Out" at bounding box center [848, 166] width 116 height 11
type input "READY_TO_CHECKOUT"
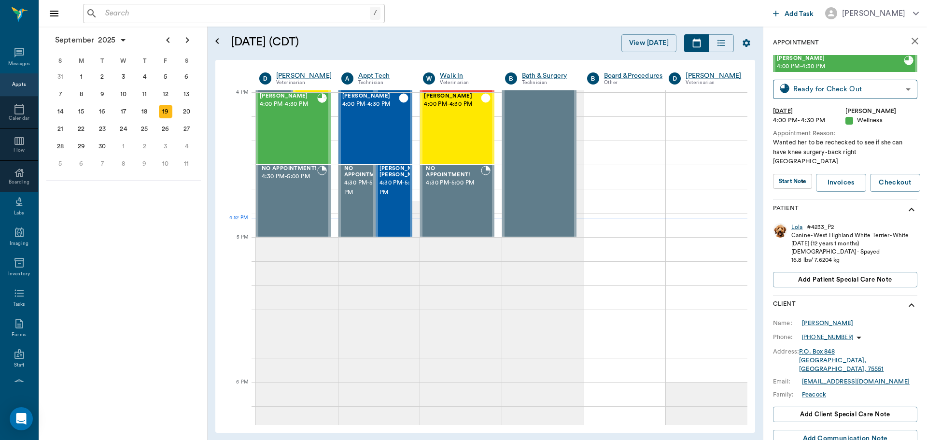
click at [138, 241] on div "[DATE] S M T W T F S 27 28 29 30 [DATE] 1 2 3 4 5 6 7 8 9 10 11 12 13 14 15 16 …" at bounding box center [123, 233] width 169 height 413
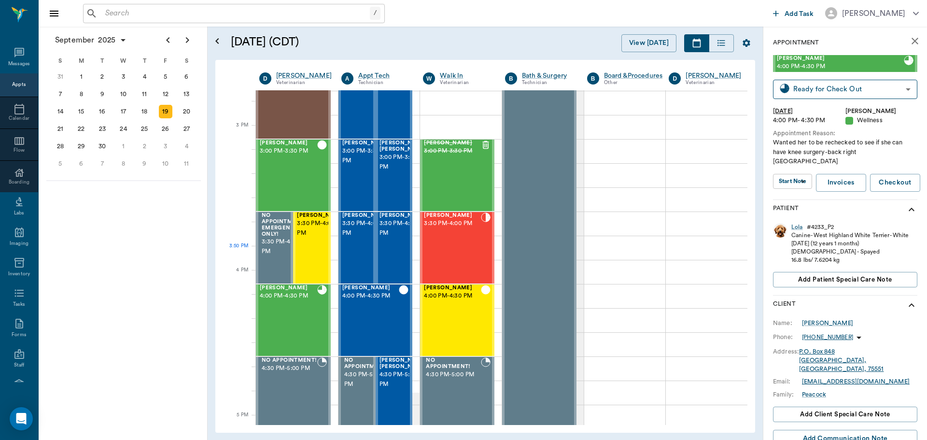
scroll to position [968, 0]
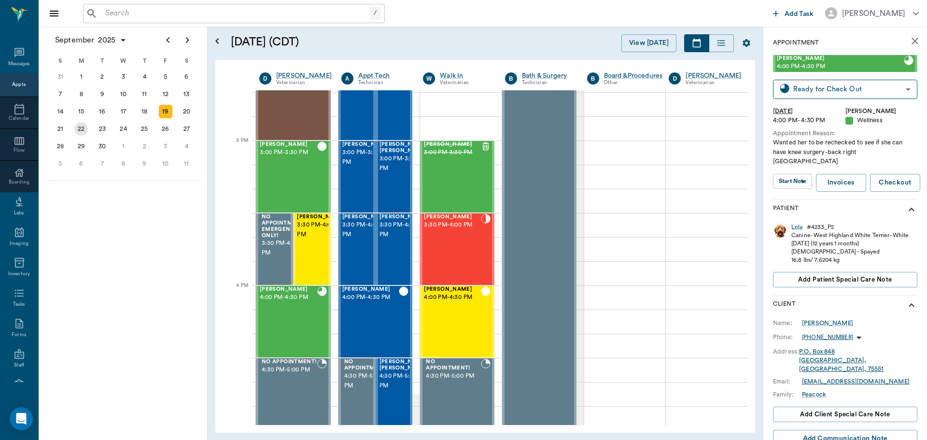
click at [77, 132] on div "22" at bounding box center [81, 129] width 14 height 14
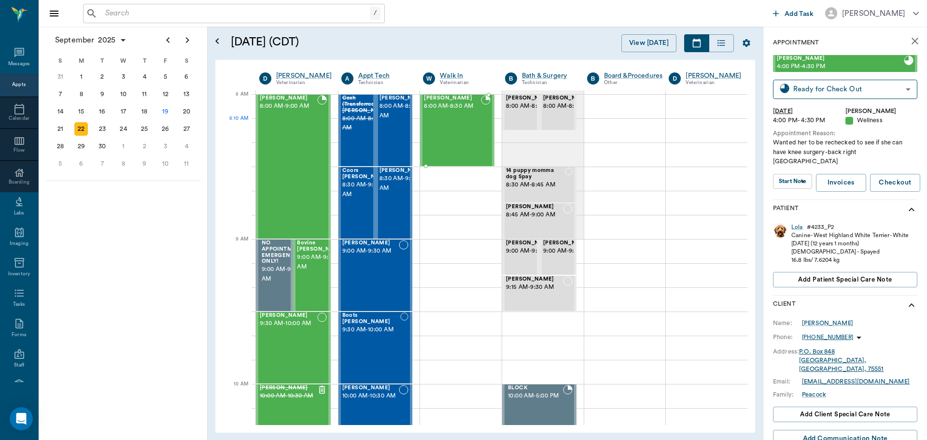
click at [456, 134] on div "[PERSON_NAME] 8:00 AM - 8:30 AM" at bounding box center [452, 130] width 57 height 70
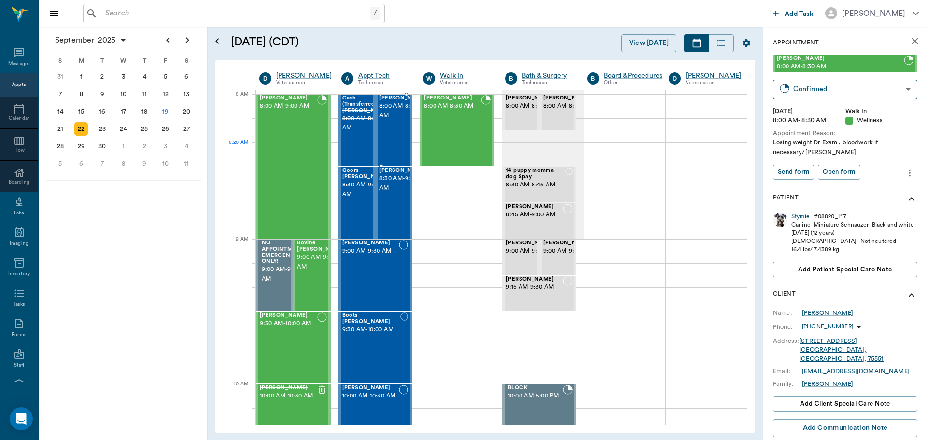
click at [388, 144] on div "[PERSON_NAME] 8:00 AM - 8:30 AM" at bounding box center [404, 130] width 48 height 70
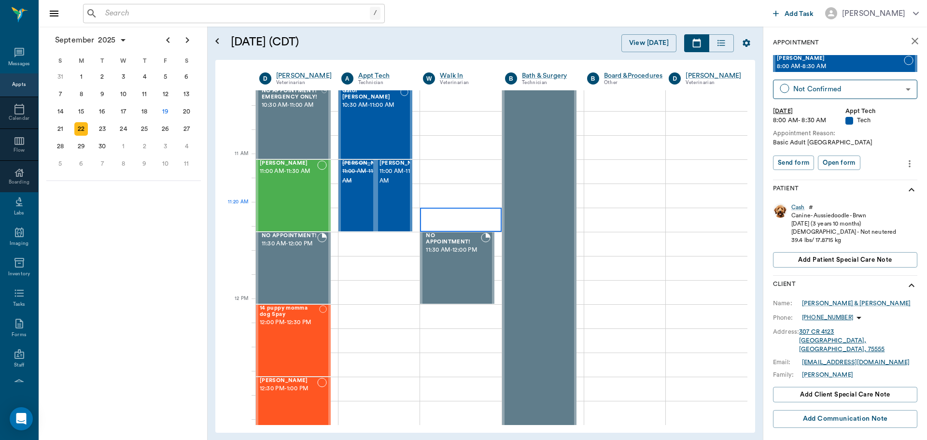
scroll to position [386, 0]
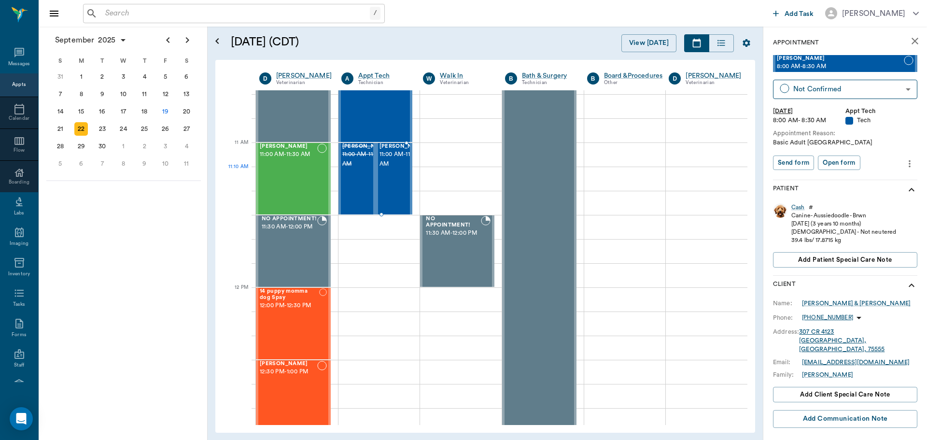
click at [393, 187] on div "[PERSON_NAME] 11:00 AM - 11:30 AM" at bounding box center [404, 178] width 48 height 70
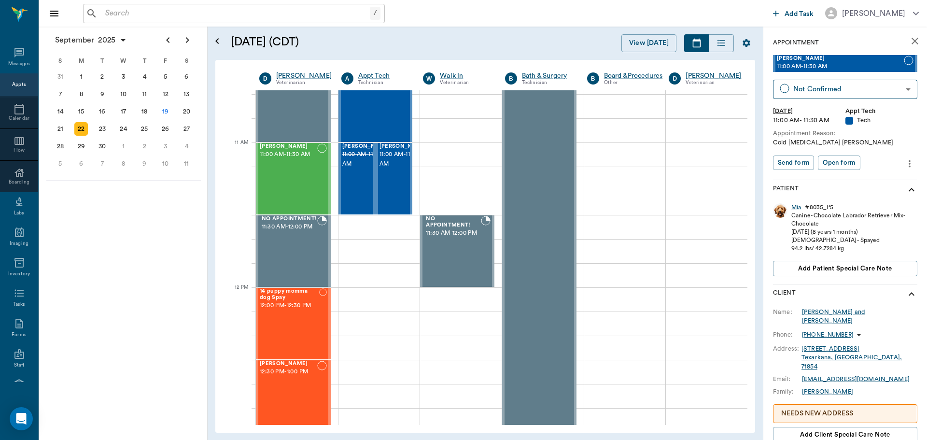
click at [904, 167] on icon "more" at bounding box center [909, 164] width 11 height 12
click at [879, 211] on li "View edit history" at bounding box center [862, 216] width 97 height 18
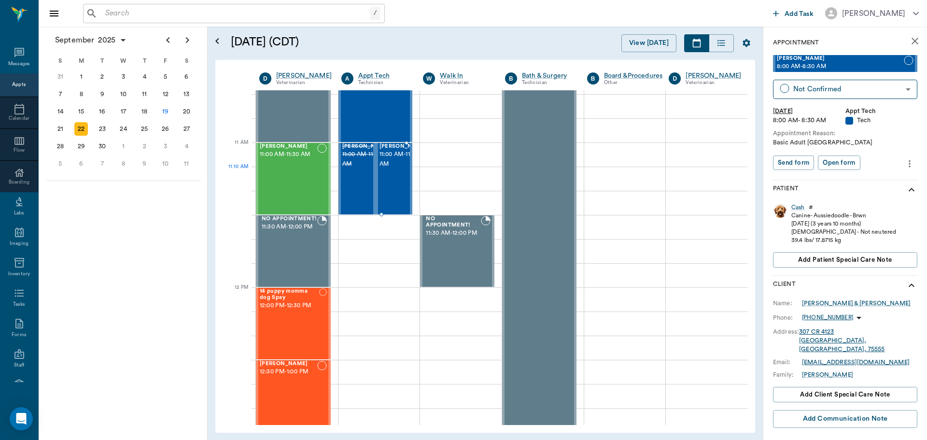
click at [397, 169] on span "11:00 AM - 11:30 AM" at bounding box center [404, 159] width 48 height 19
